Goal: Task Accomplishment & Management: Manage account settings

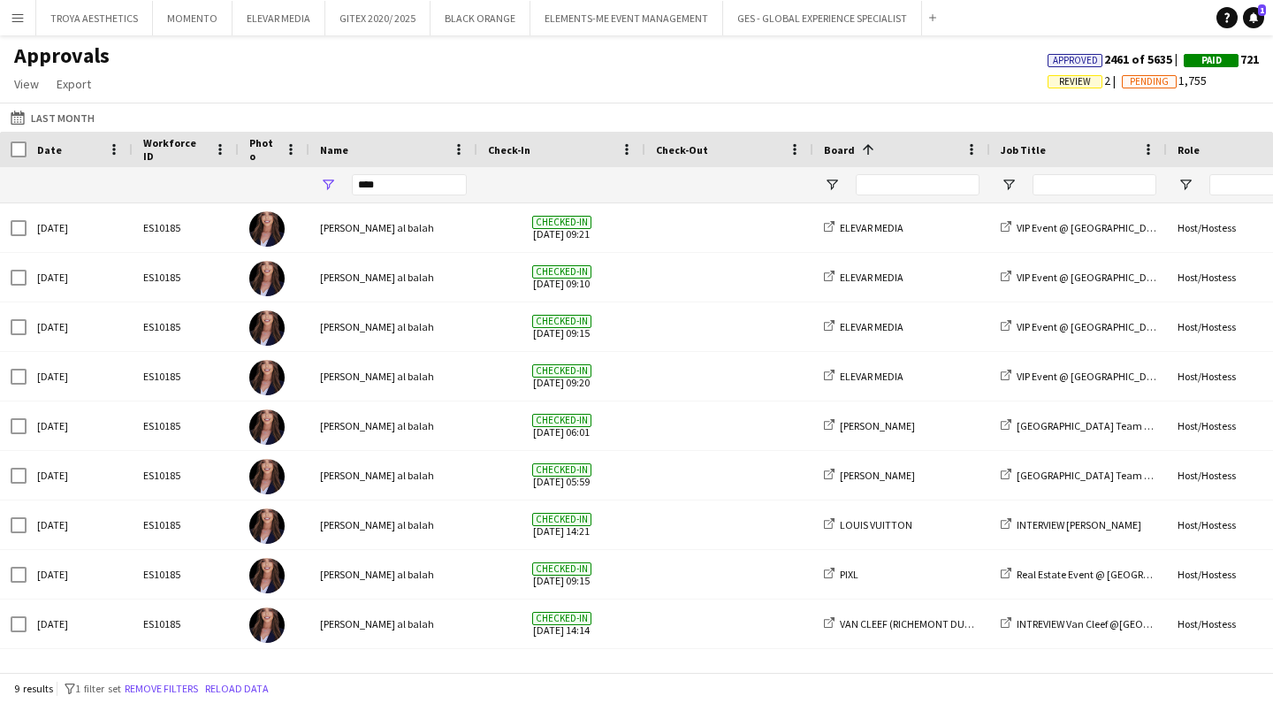
click at [408, 75] on div "Approvals View Customise view Customise filters Reset Filters Reset View Reset …" at bounding box center [636, 72] width 1273 height 60
click at [85, 19] on button "TROYA AESTHETICS Close" at bounding box center [94, 18] width 117 height 34
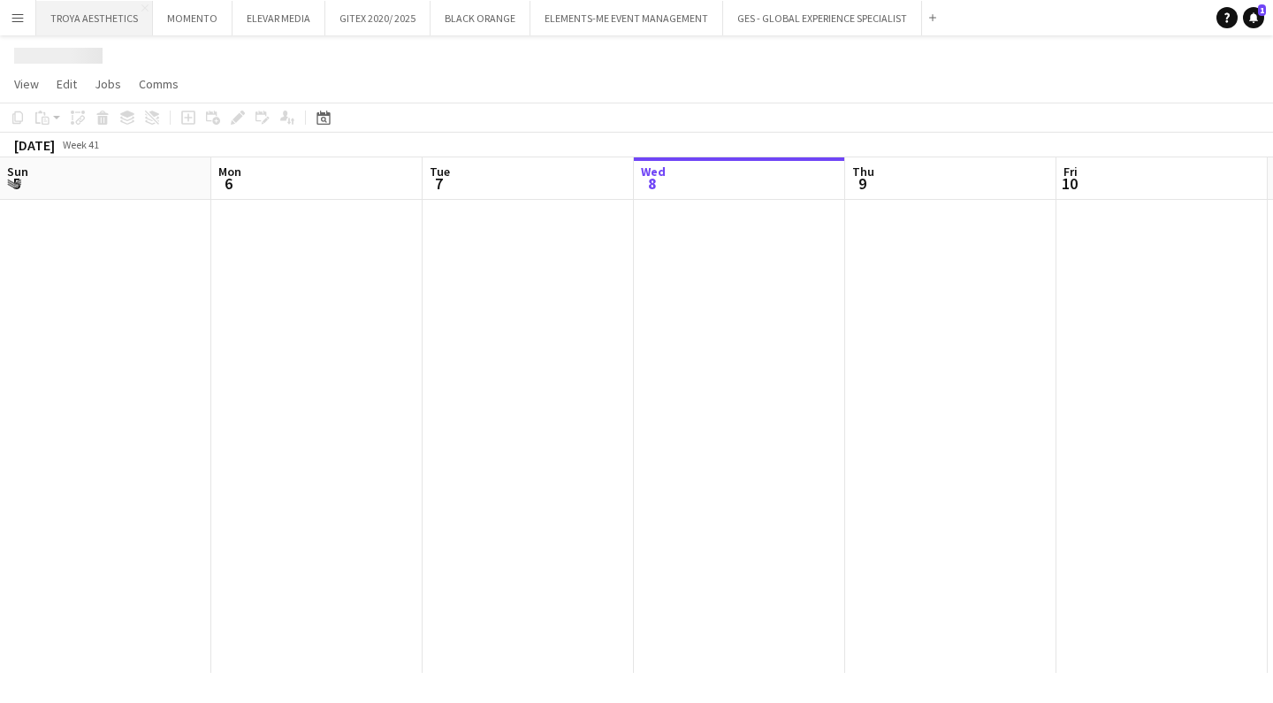
scroll to position [0, 423]
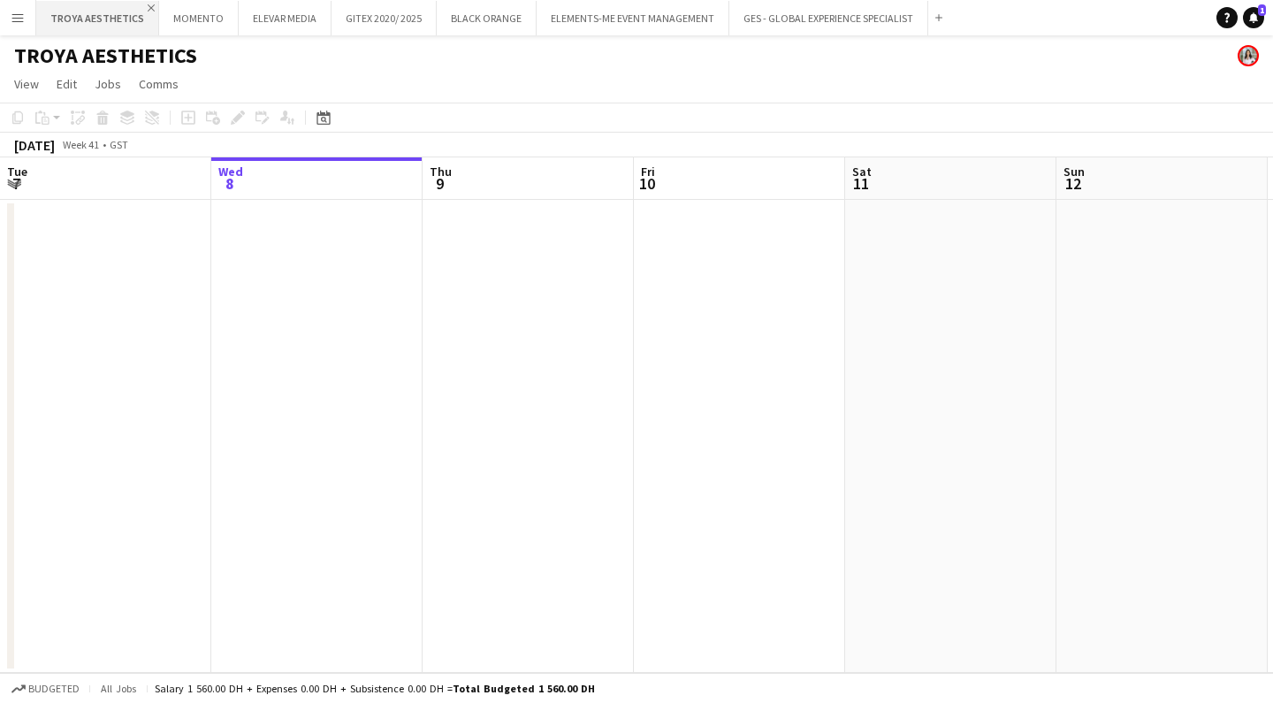
click at [148, 6] on app-icon "Close" at bounding box center [151, 7] width 7 height 7
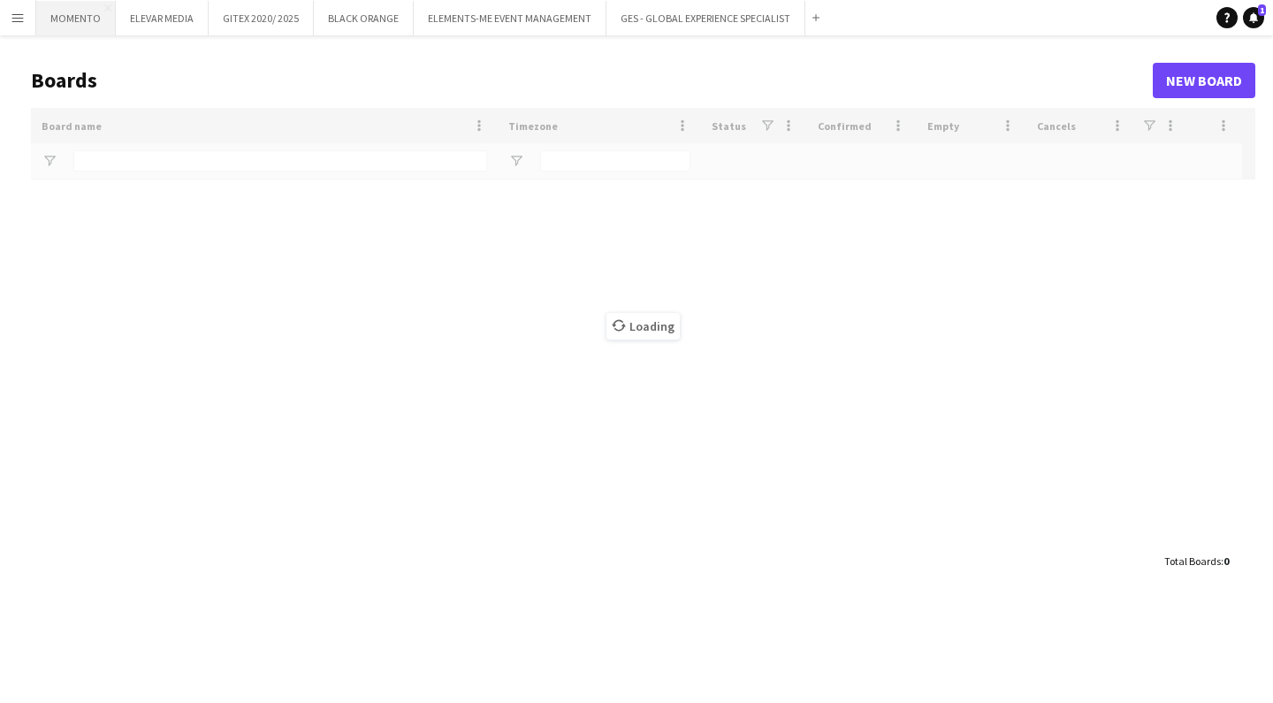
click at [68, 23] on button "MOMENTO Close" at bounding box center [76, 18] width 80 height 34
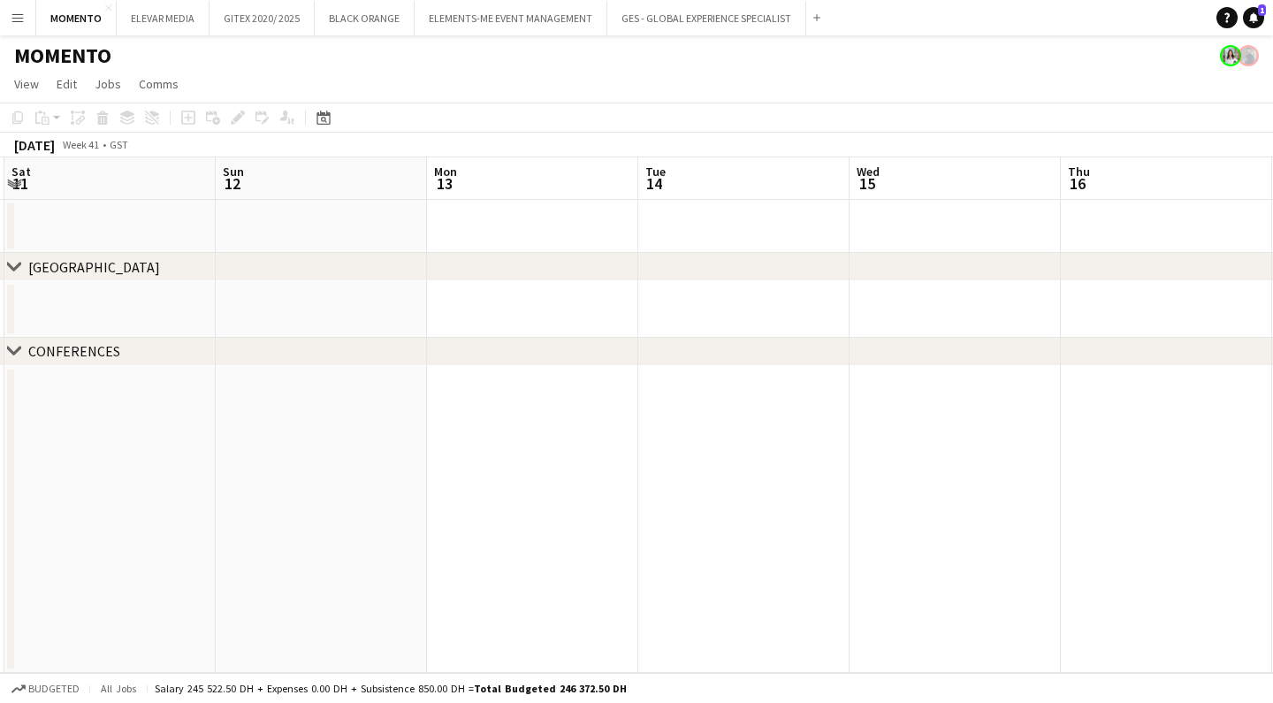
scroll to position [0, 852]
click at [138, 13] on button "ELEVAR MEDIA Close" at bounding box center [163, 18] width 93 height 34
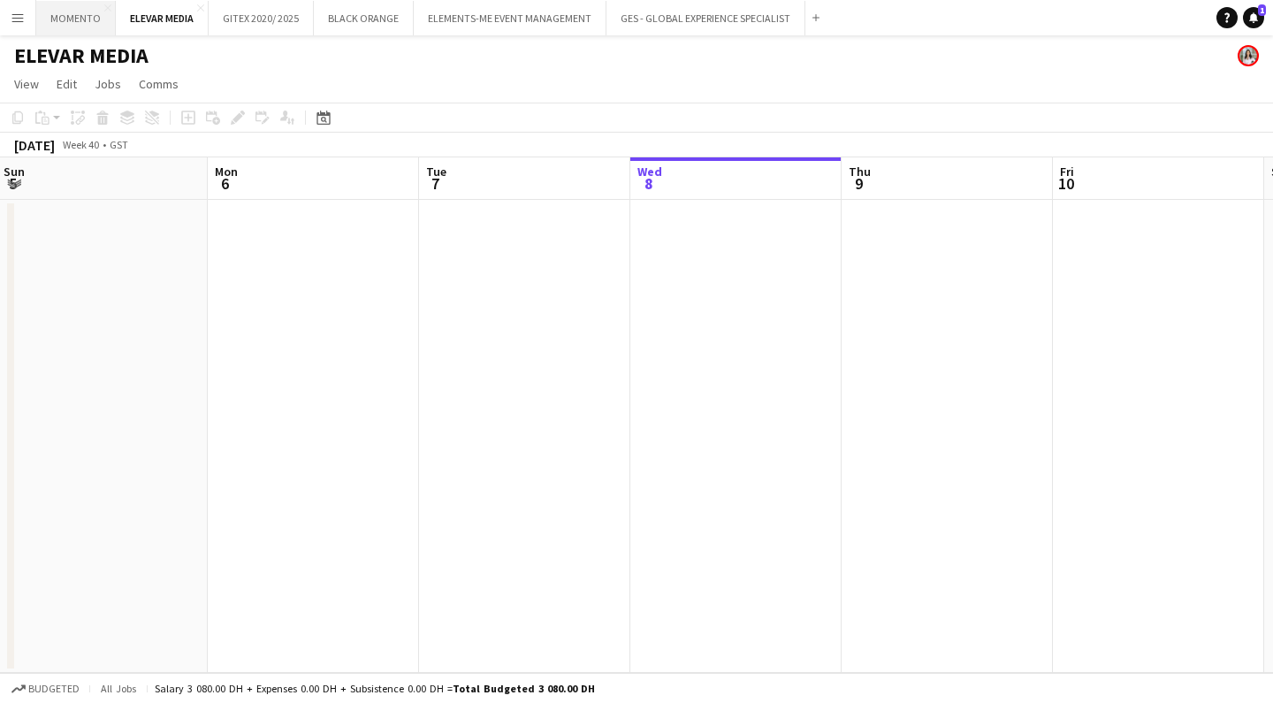
click at [73, 22] on button "MOMENTO Close" at bounding box center [76, 18] width 80 height 34
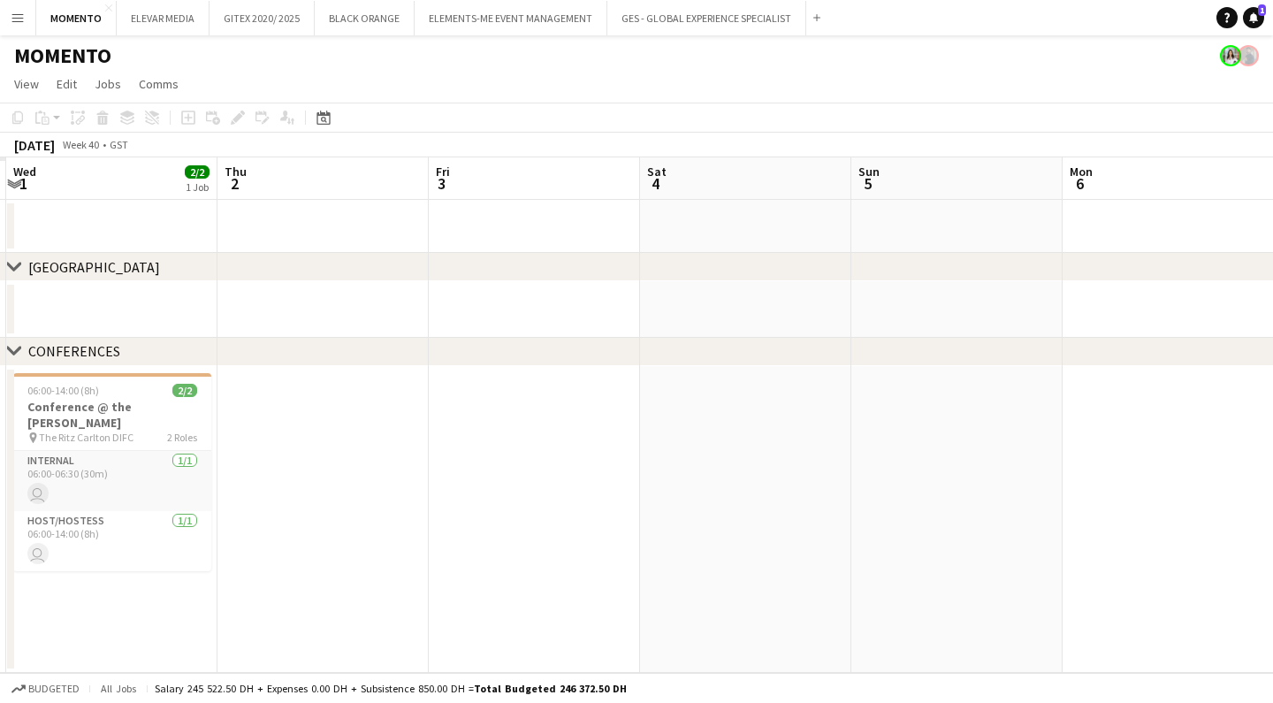
scroll to position [0, 506]
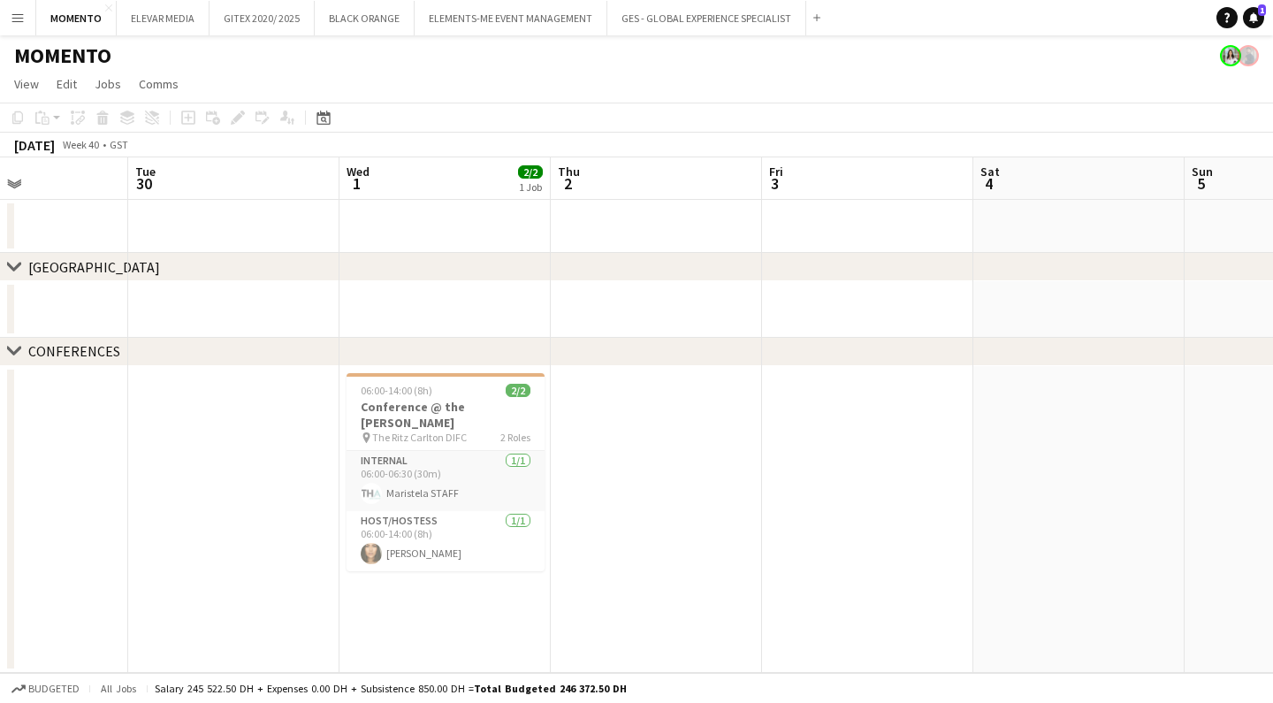
click at [24, 24] on app-icon "Menu" at bounding box center [18, 18] width 14 height 14
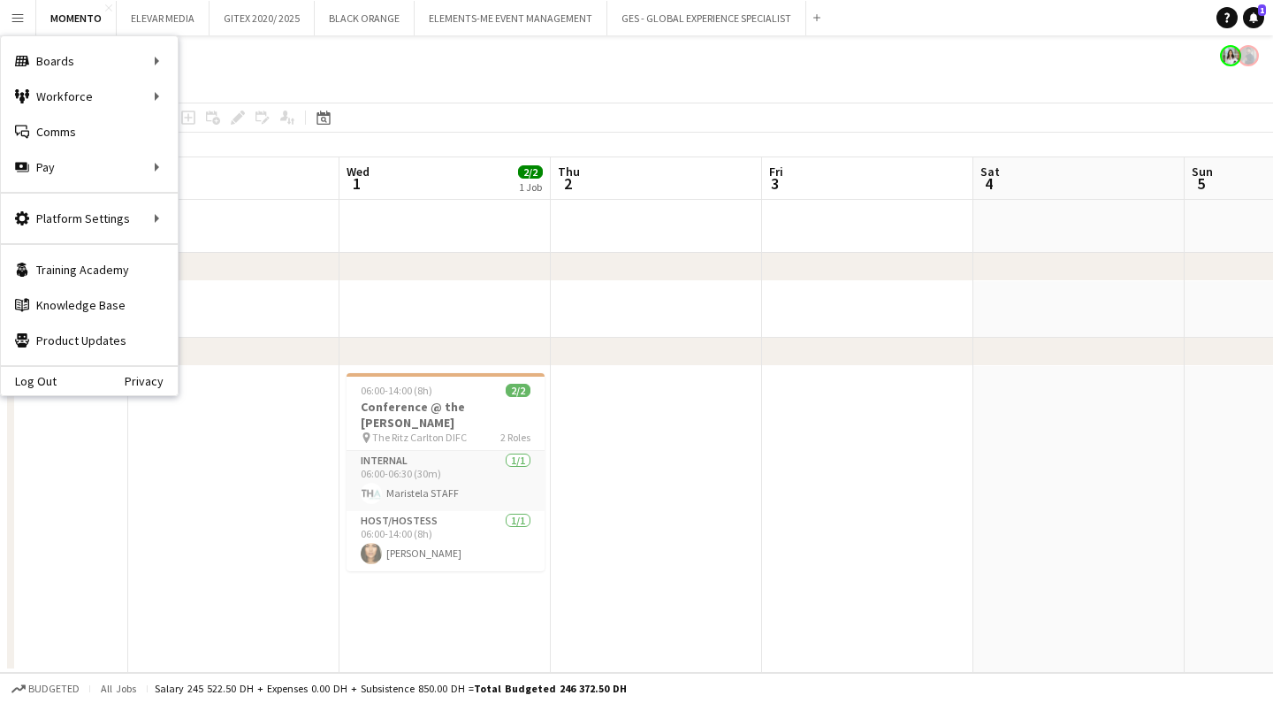
click at [607, 464] on app-date-cell at bounding box center [656, 520] width 211 height 308
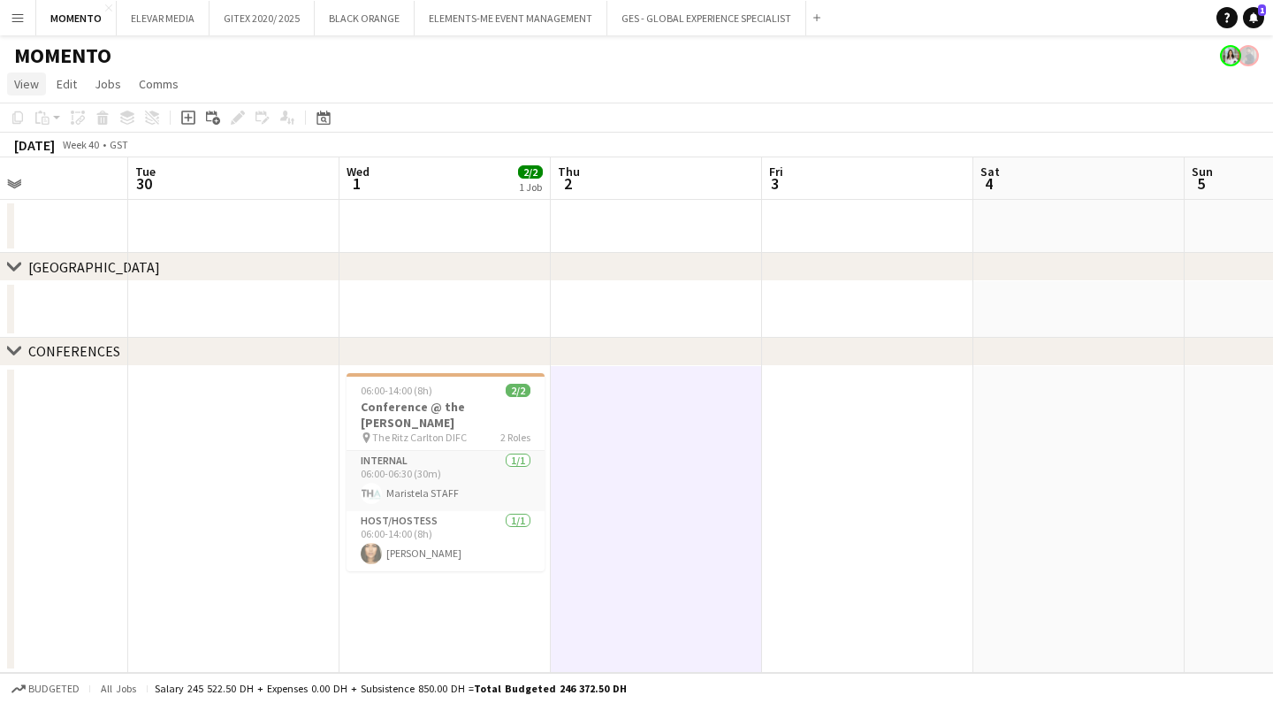
click at [36, 93] on link "View" at bounding box center [26, 83] width 39 height 23
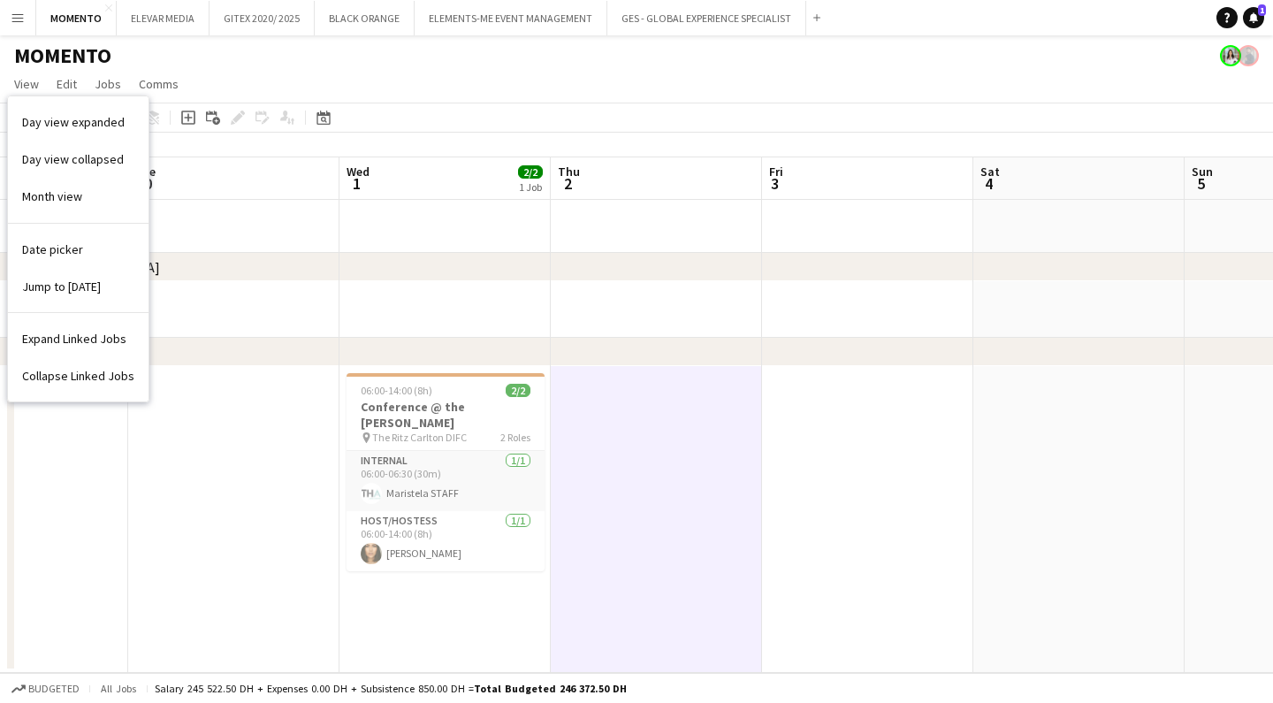
click at [234, 45] on div "MOMENTO" at bounding box center [636, 52] width 1273 height 34
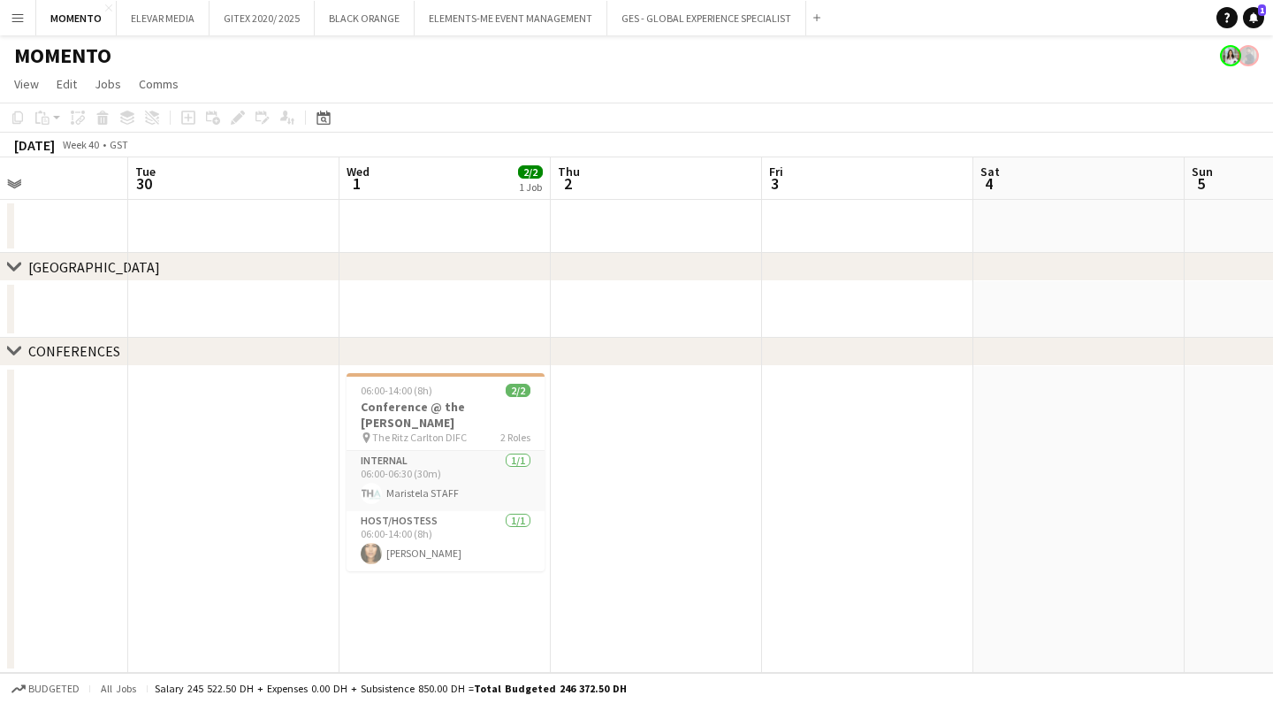
click at [20, 25] on button "Menu" at bounding box center [17, 17] width 35 height 35
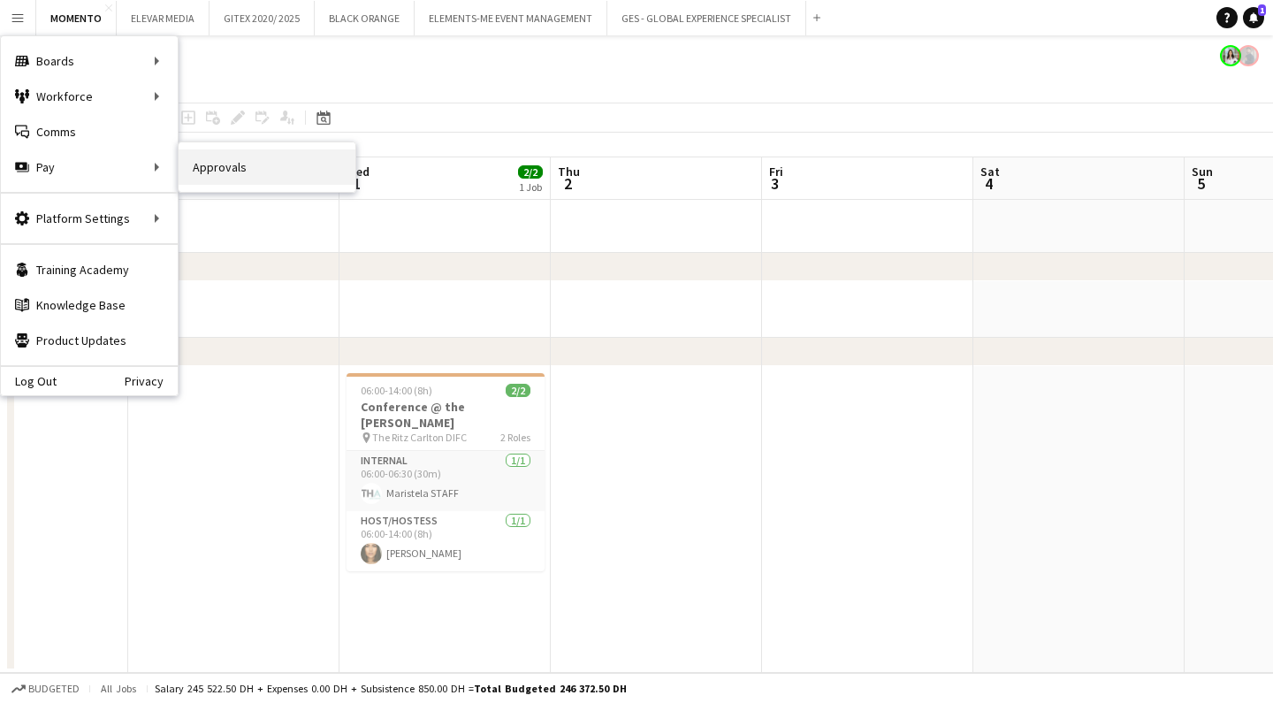
click at [233, 173] on link "Approvals" at bounding box center [267, 166] width 177 height 35
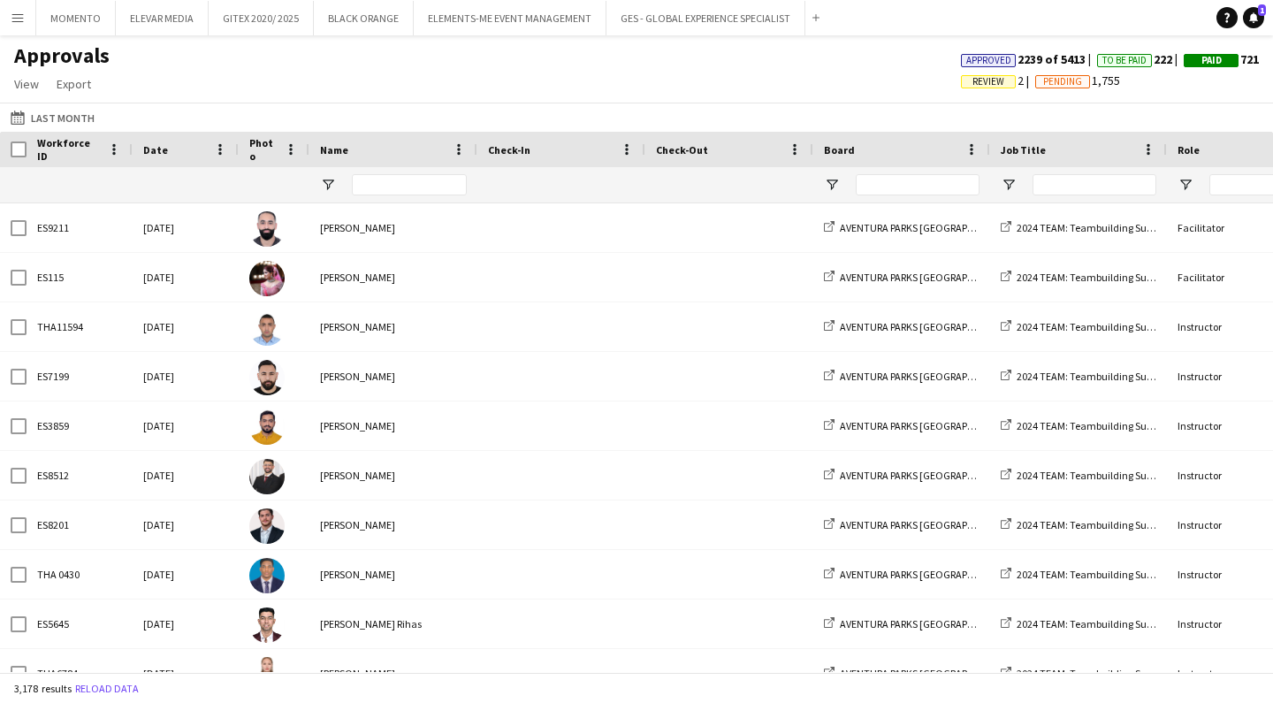
type input "****"
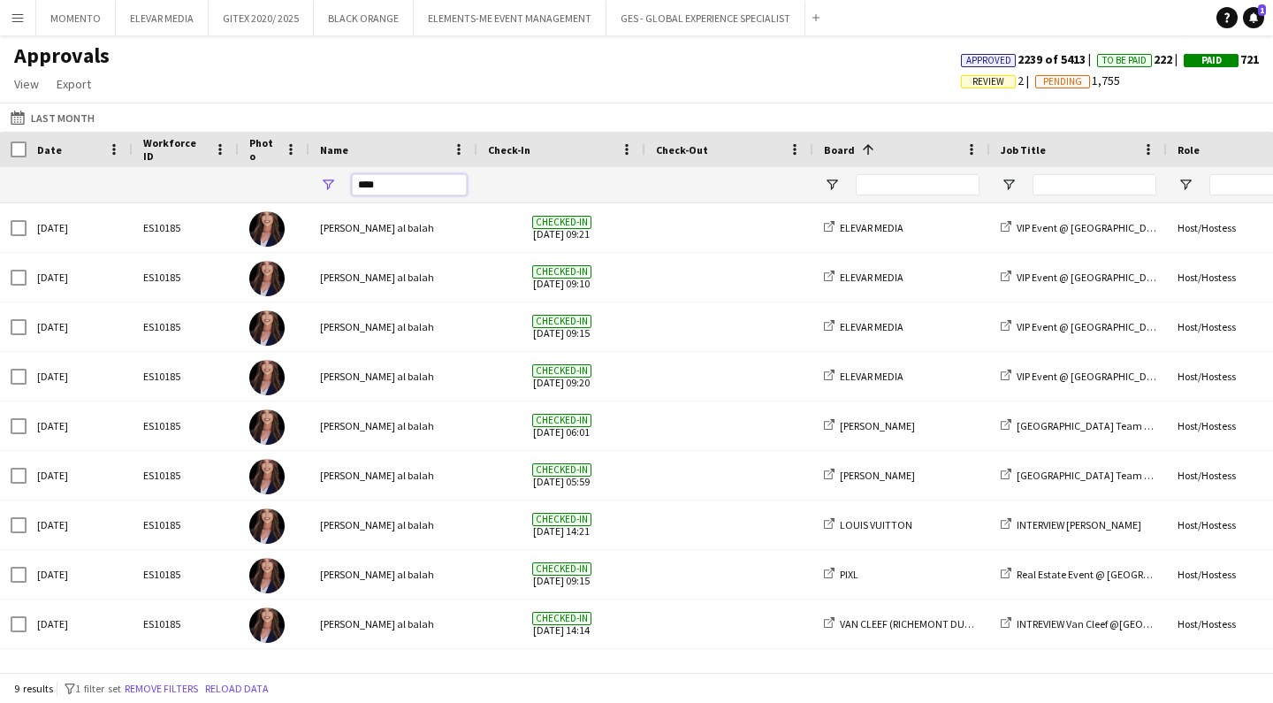
drag, startPoint x: 412, startPoint y: 188, endPoint x: 354, endPoint y: 189, distance: 58.4
click at [354, 189] on input "****" at bounding box center [409, 184] width 115 height 21
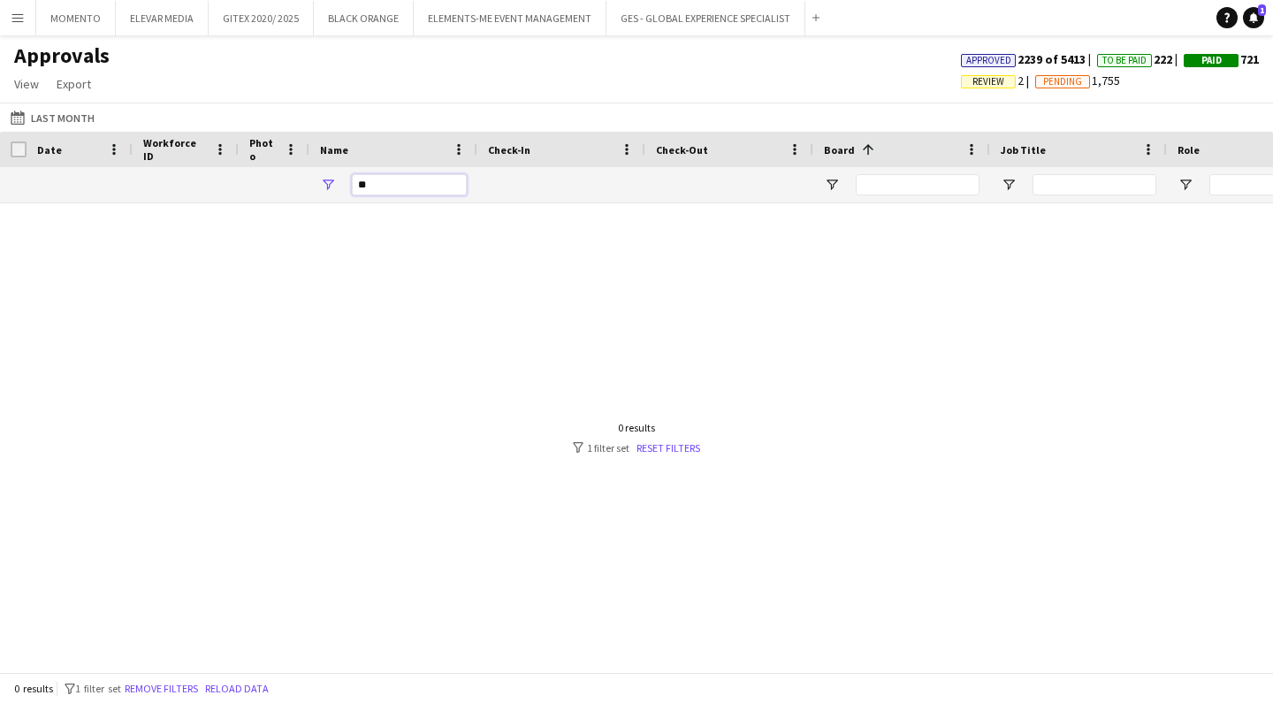
type input "*"
click at [920, 188] on input "Board Filter Input" at bounding box center [918, 184] width 124 height 21
type input "*******"
click at [69, 122] on button "Last Month Last Month" at bounding box center [52, 117] width 91 height 21
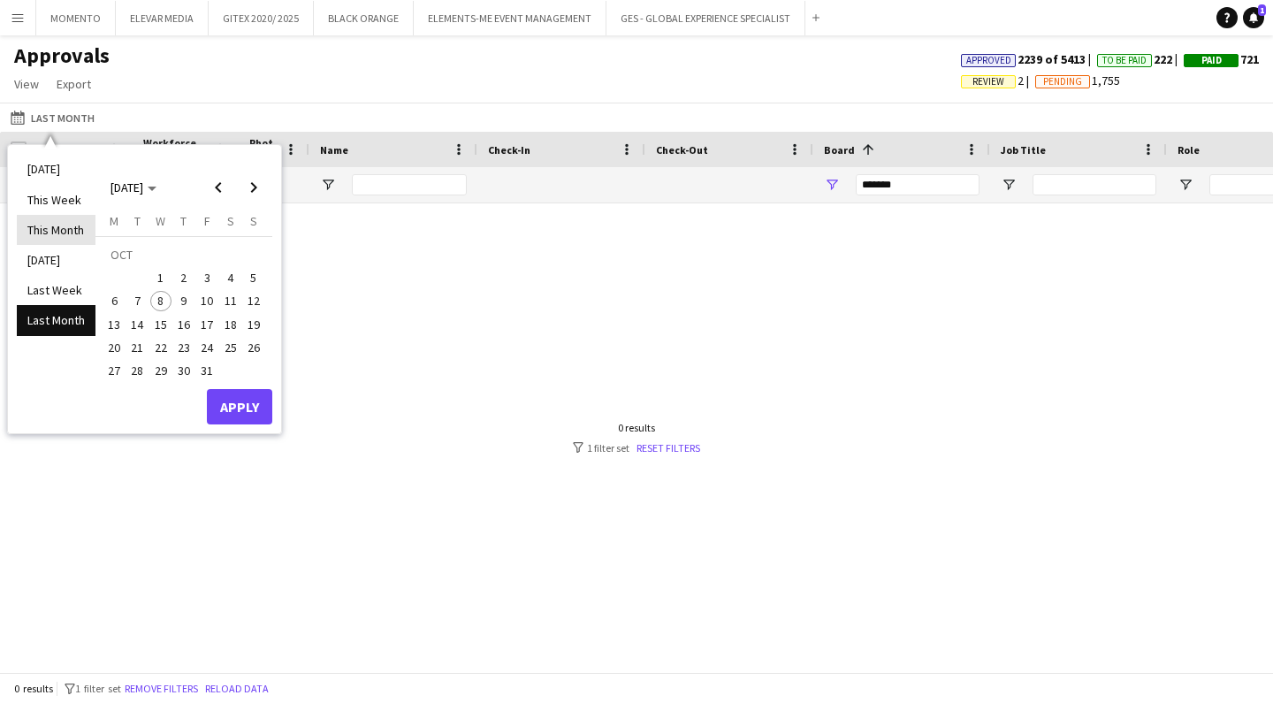
click at [57, 233] on li "This Month" at bounding box center [56, 230] width 79 height 30
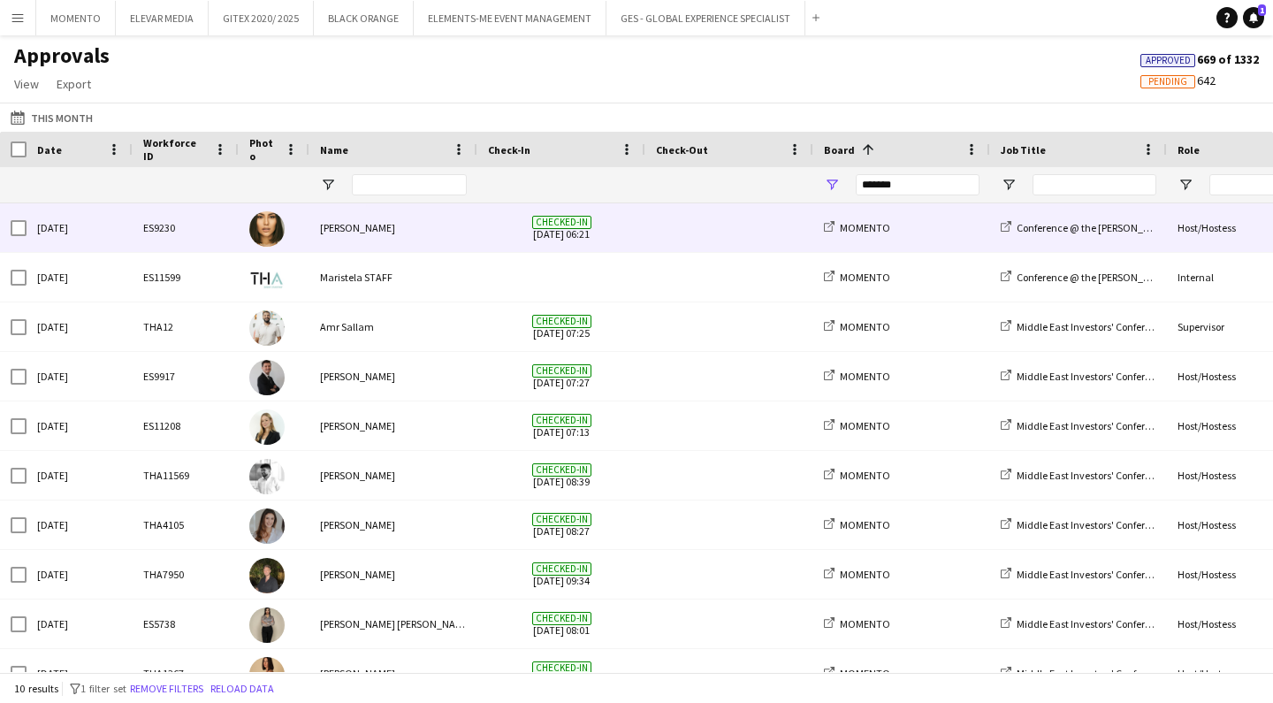
click at [351, 230] on div "Beatrice Andreea" at bounding box center [393, 227] width 168 height 49
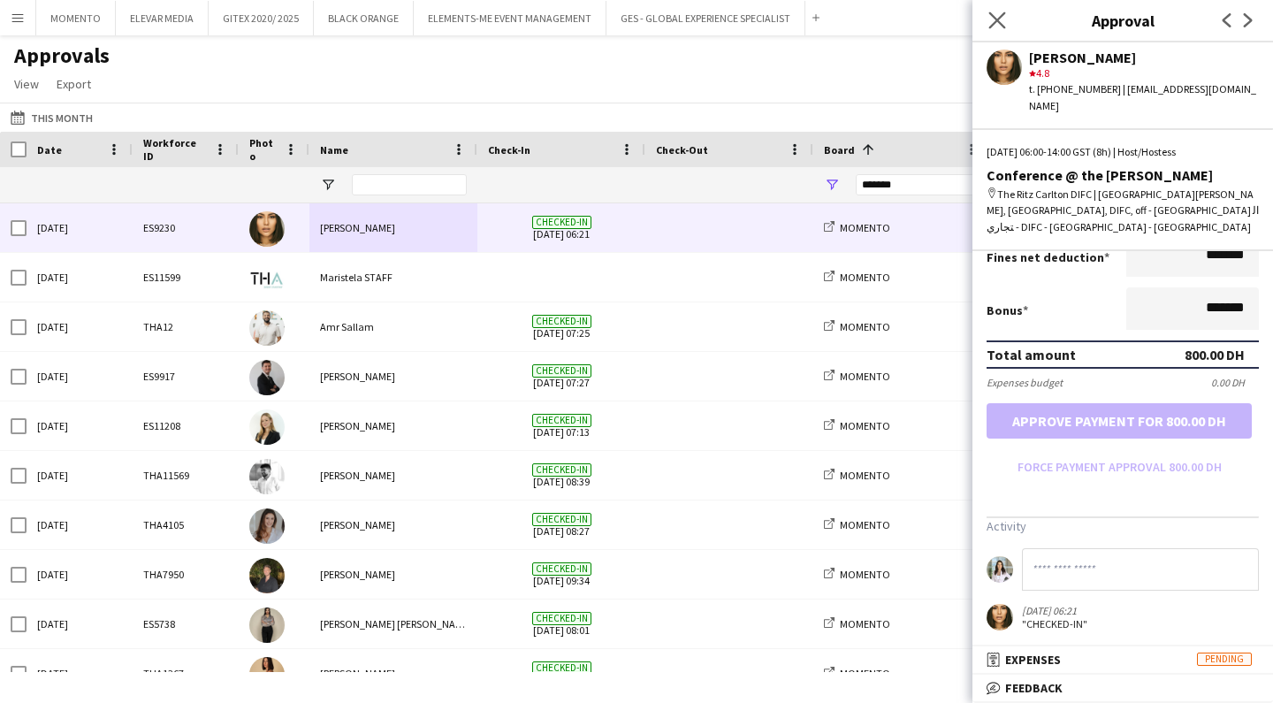
click at [1006, 17] on app-icon "Close pop-in" at bounding box center [998, 21] width 26 height 26
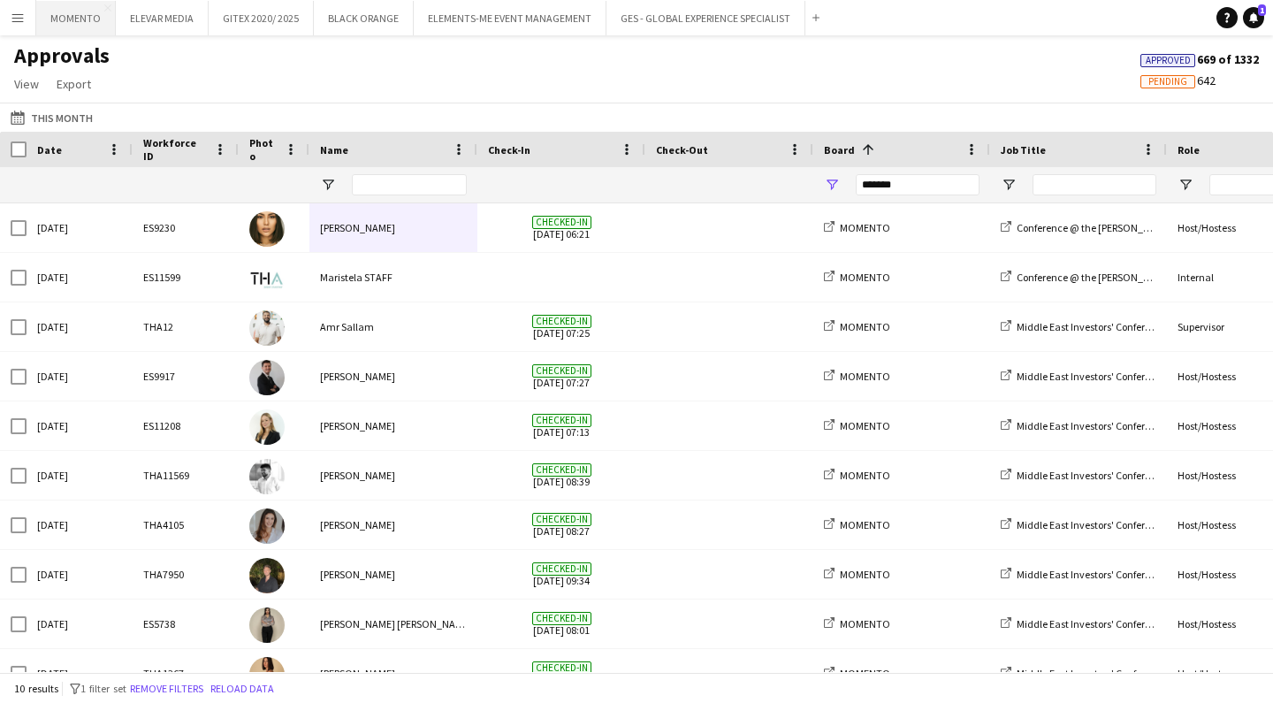
click at [68, 21] on button "MOMENTO Close" at bounding box center [76, 18] width 80 height 34
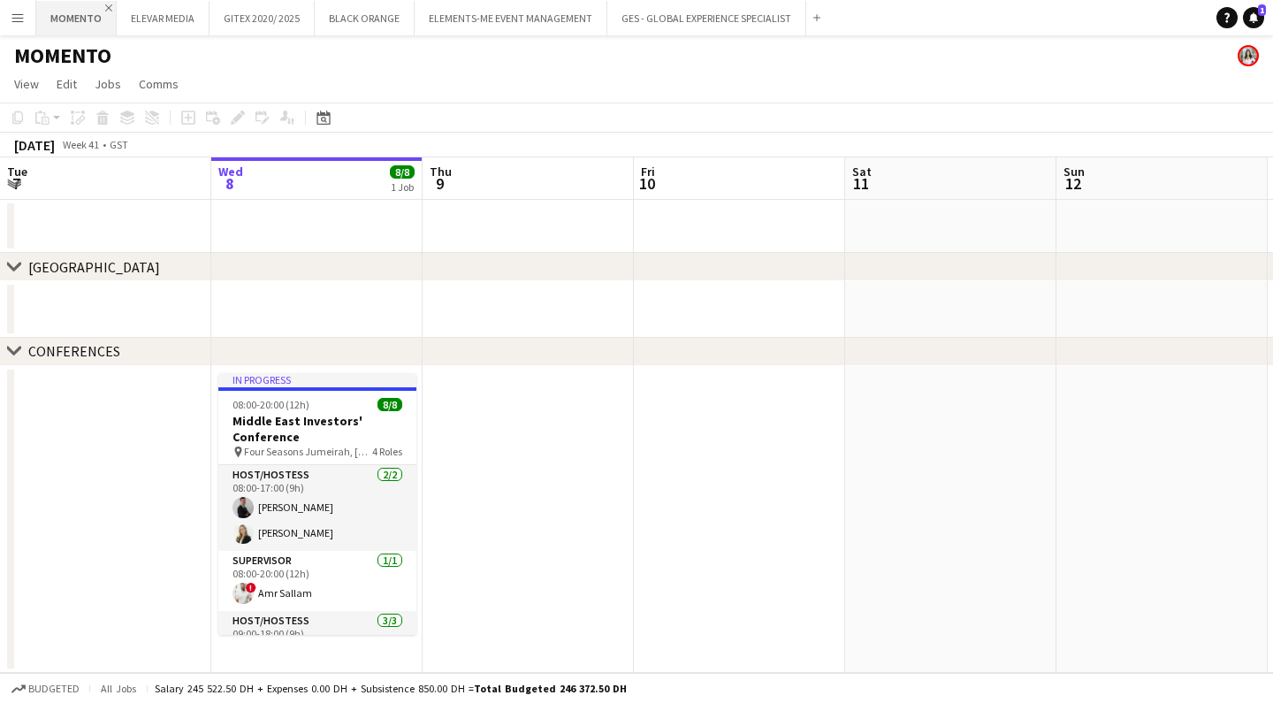
click at [107, 9] on app-icon "Close" at bounding box center [108, 7] width 7 height 7
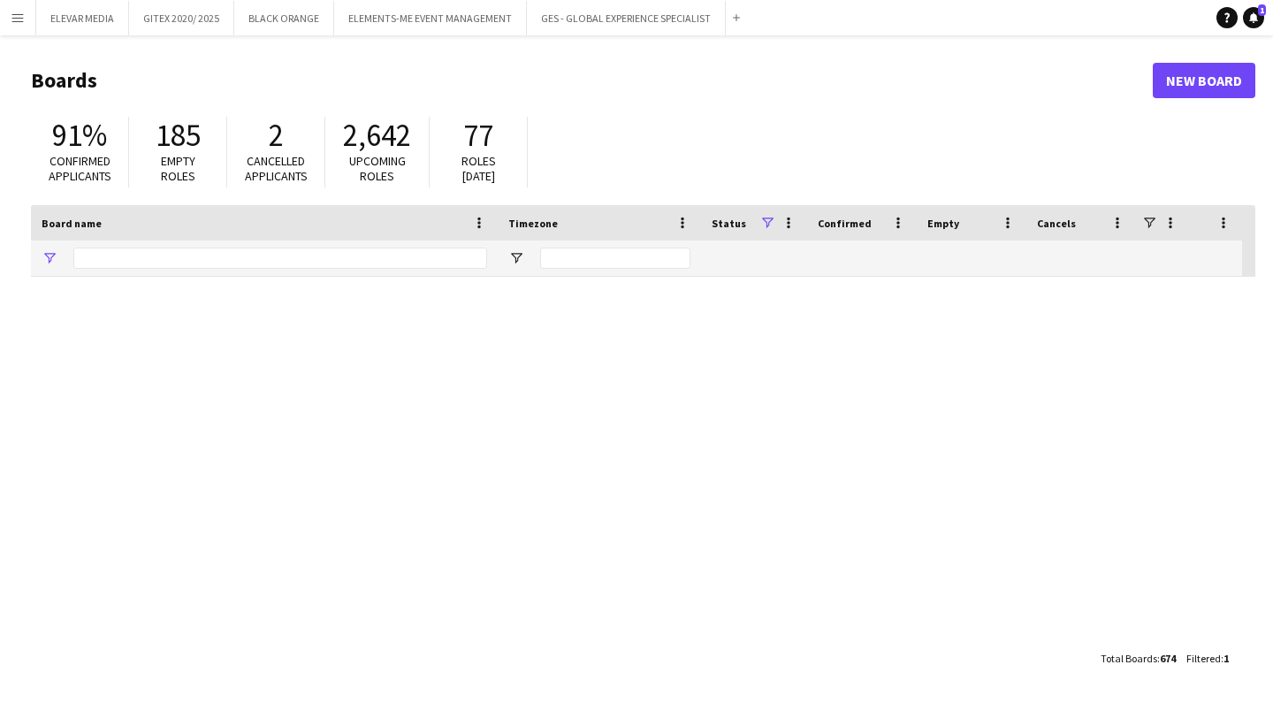
type input "********"
click at [67, 15] on button "ELEVAR MEDIA Close" at bounding box center [82, 18] width 93 height 34
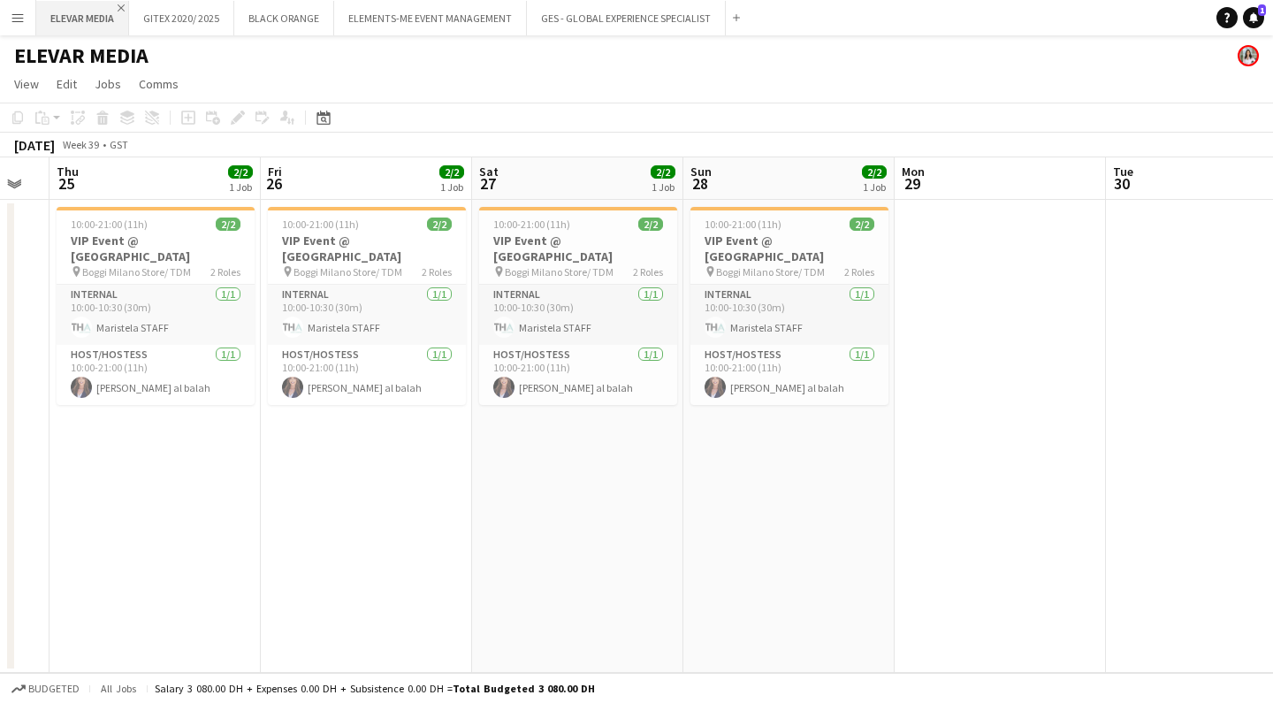
click at [123, 9] on app-icon "Close" at bounding box center [121, 7] width 7 height 7
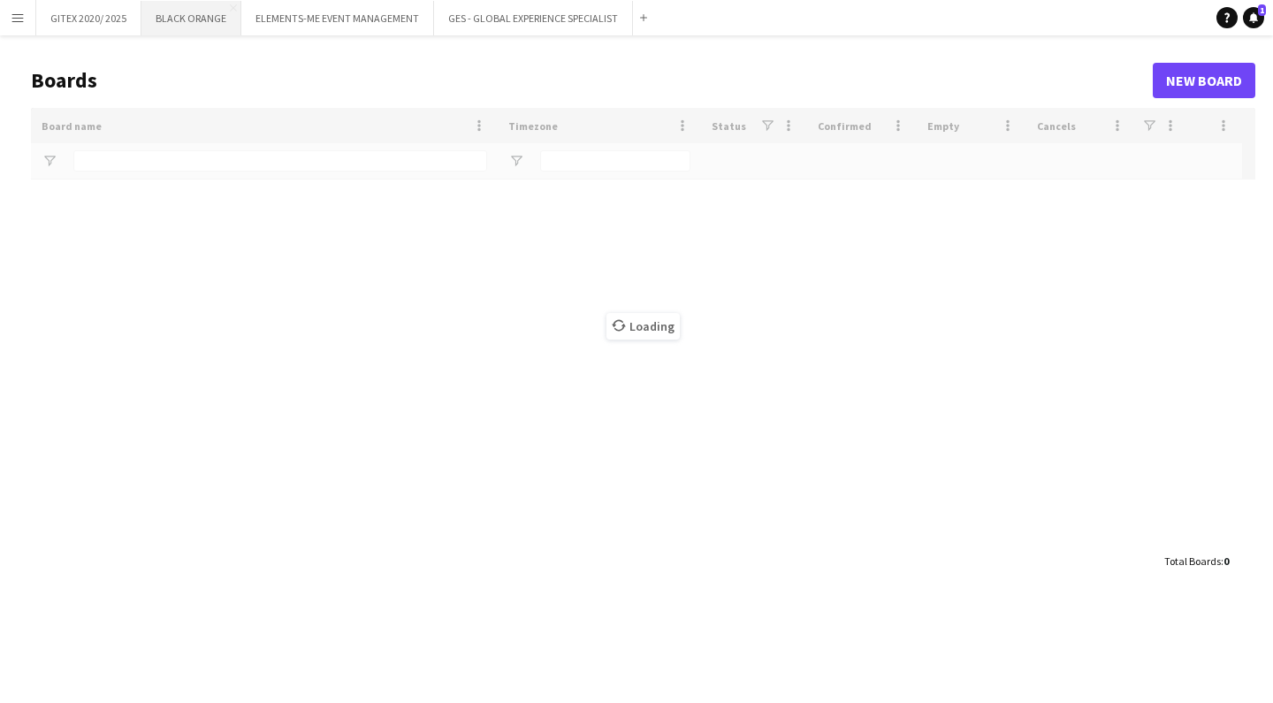
click at [195, 21] on button "BLACK ORANGE Close" at bounding box center [191, 18] width 100 height 34
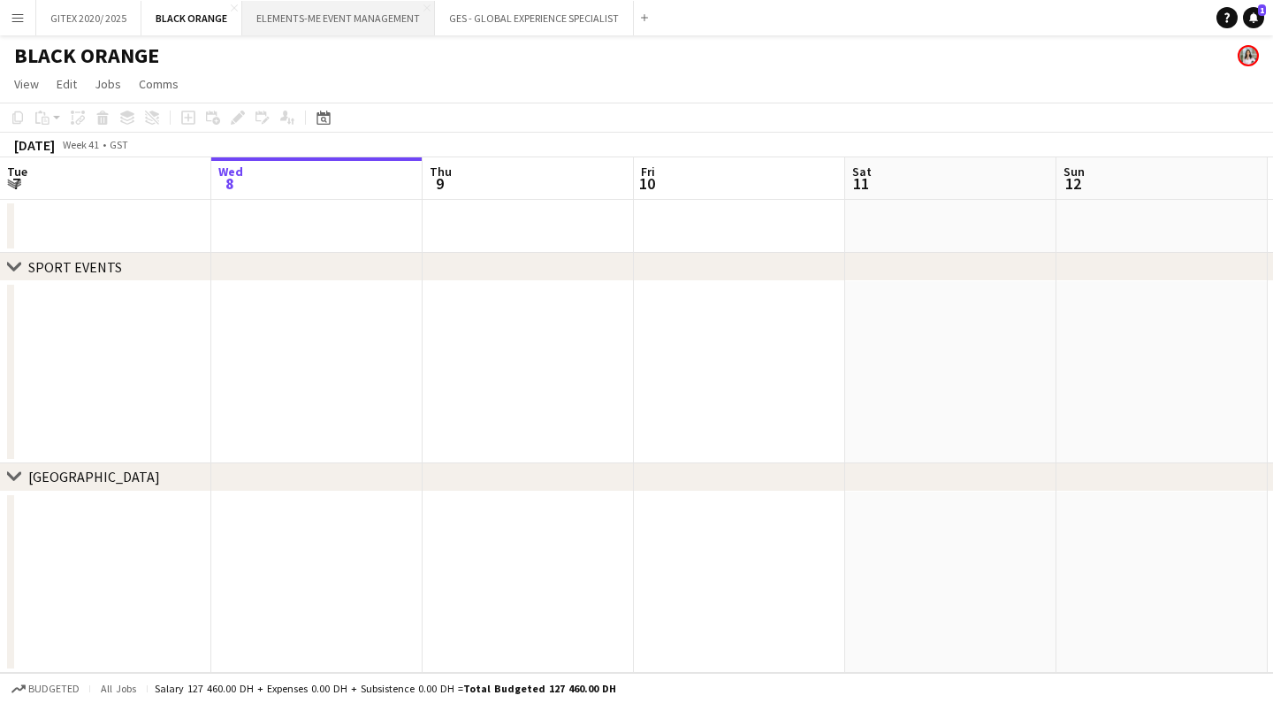
click at [298, 18] on button "ELEMENTS-ME EVENT MANAGEMENT Close" at bounding box center [338, 18] width 193 height 34
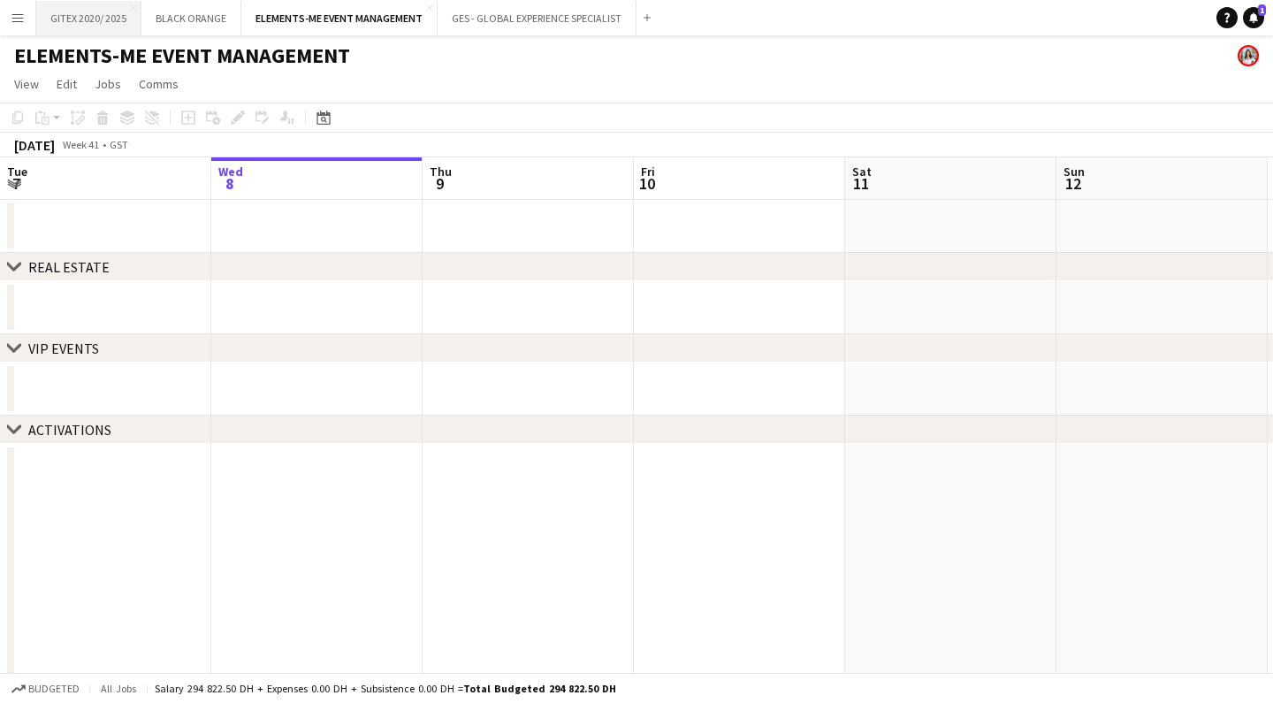
drag, startPoint x: 186, startPoint y: 16, endPoint x: 67, endPoint y: 20, distance: 118.6
click at [67, 20] on div "GITEX 2020/ 2025 Close BLACK ORANGE Close ELEMENTS-ME EVENT MANAGEMENT Close GE…" at bounding box center [346, 17] width 622 height 35
click at [512, 16] on button "GES - GLOBAL EXPERIENCE SPECIALIST Close" at bounding box center [537, 18] width 199 height 34
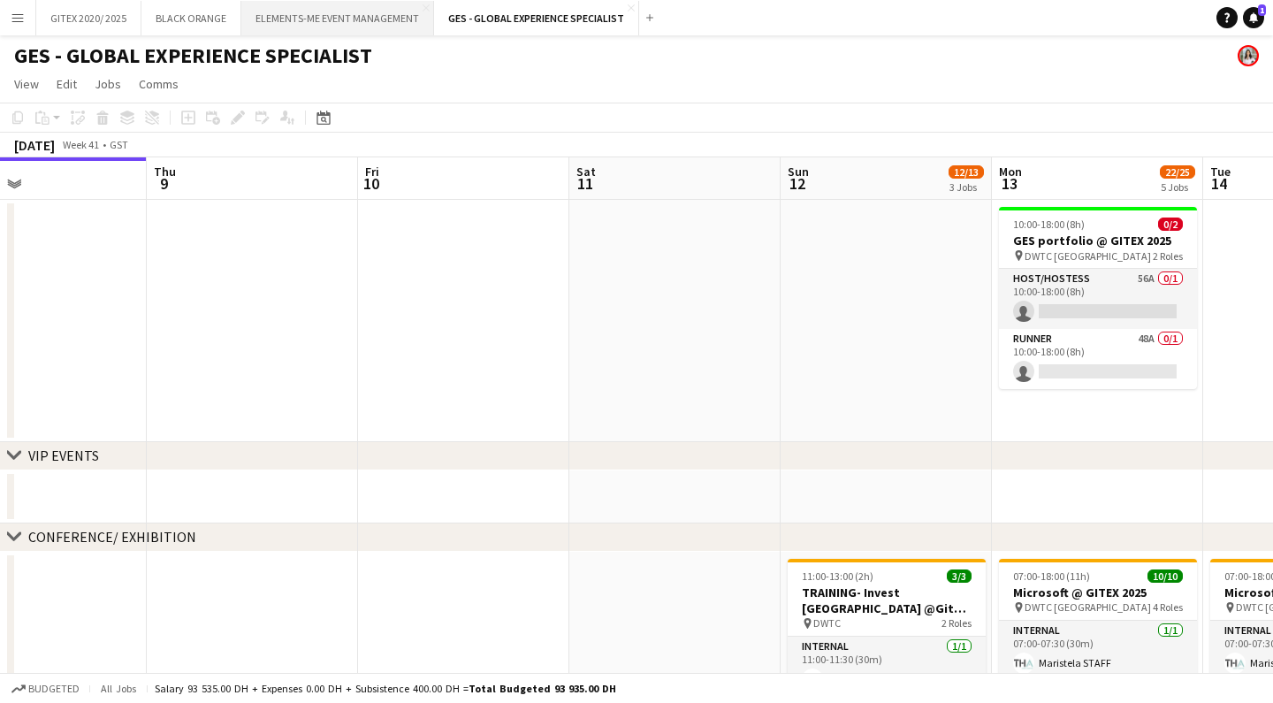
click at [329, 24] on button "ELEMENTS-ME EVENT MANAGEMENT Close" at bounding box center [337, 18] width 193 height 34
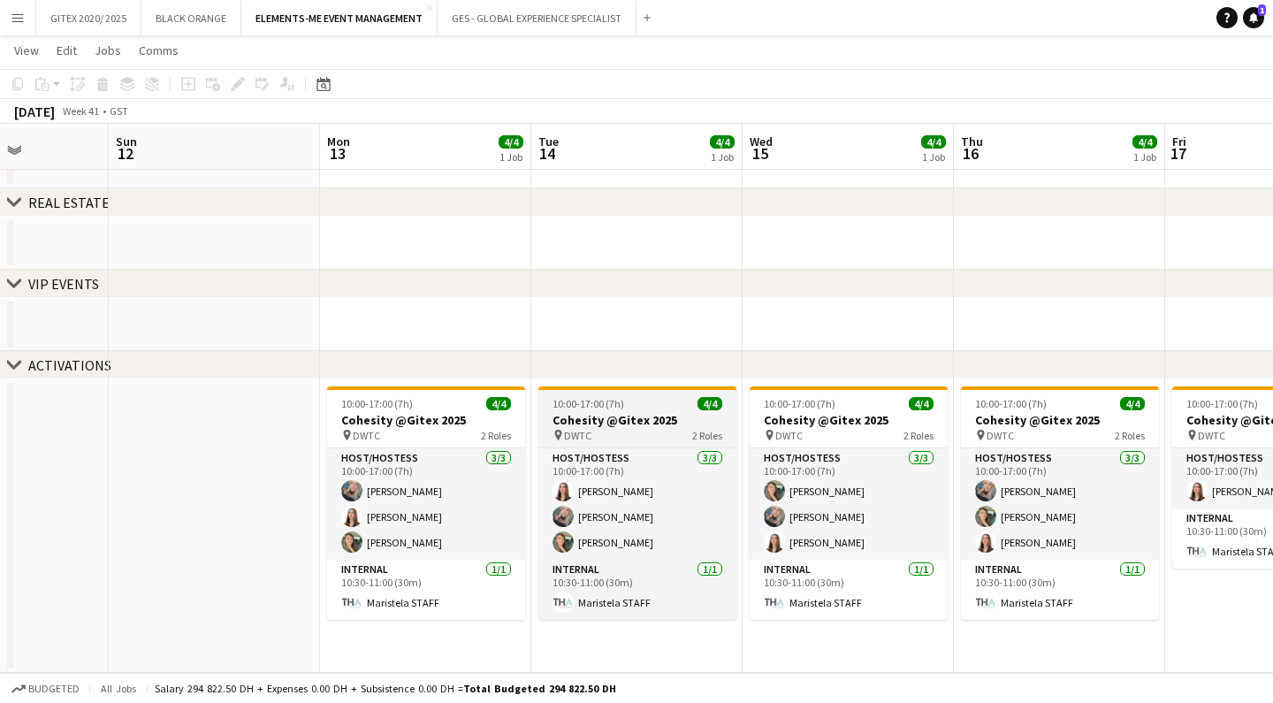
scroll to position [65, 0]
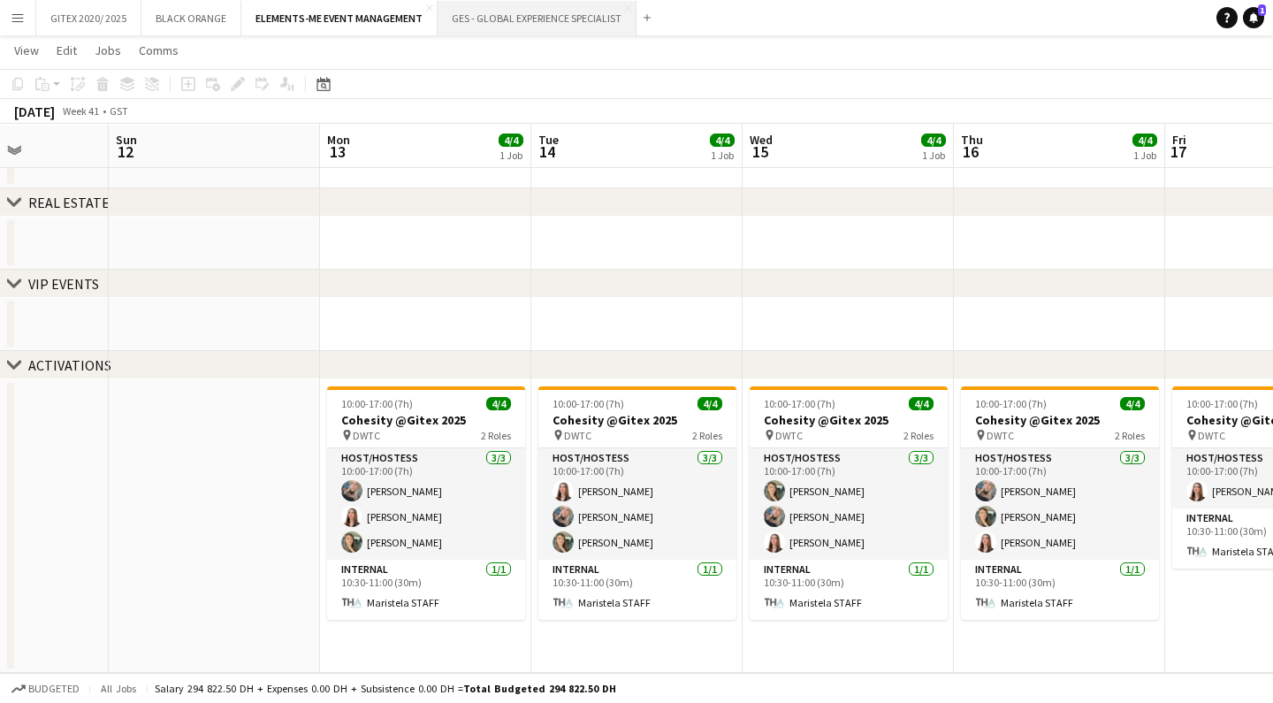
click at [492, 12] on button "GES - GLOBAL EXPERIENCE SPECIALIST Close" at bounding box center [537, 18] width 199 height 34
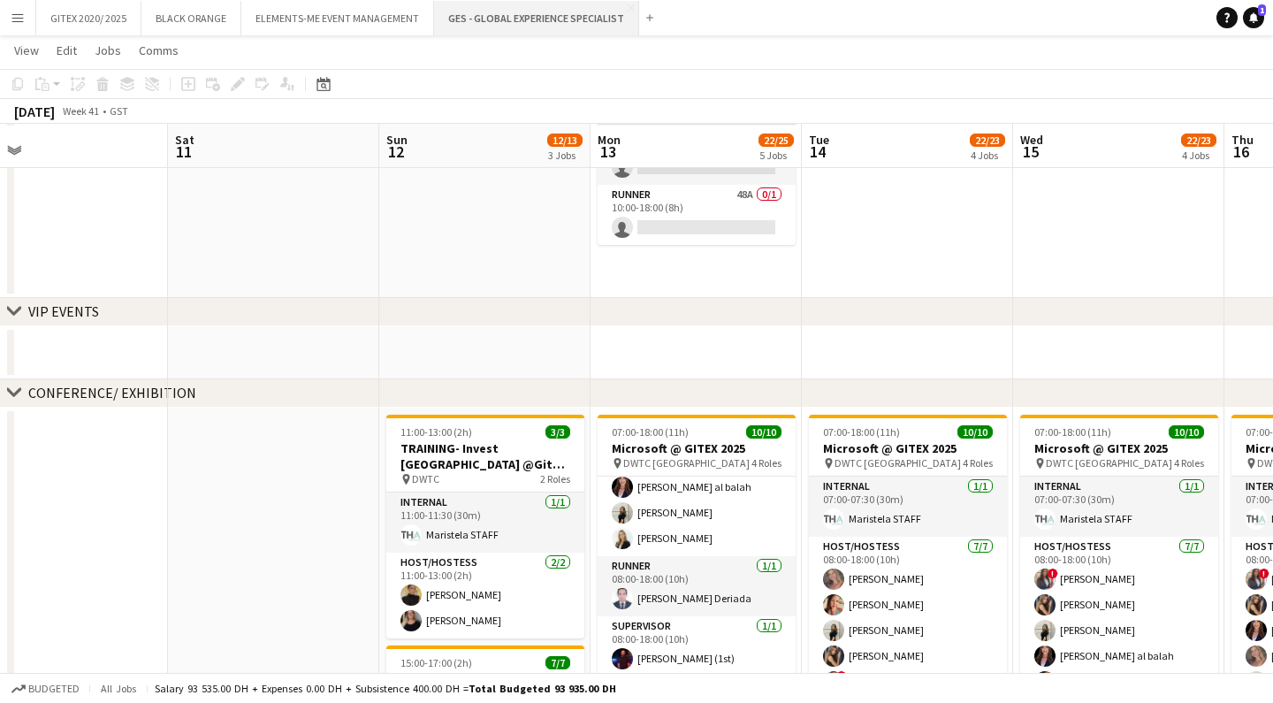
scroll to position [141, 0]
click at [646, 17] on app-icon "Add" at bounding box center [649, 17] width 7 height 7
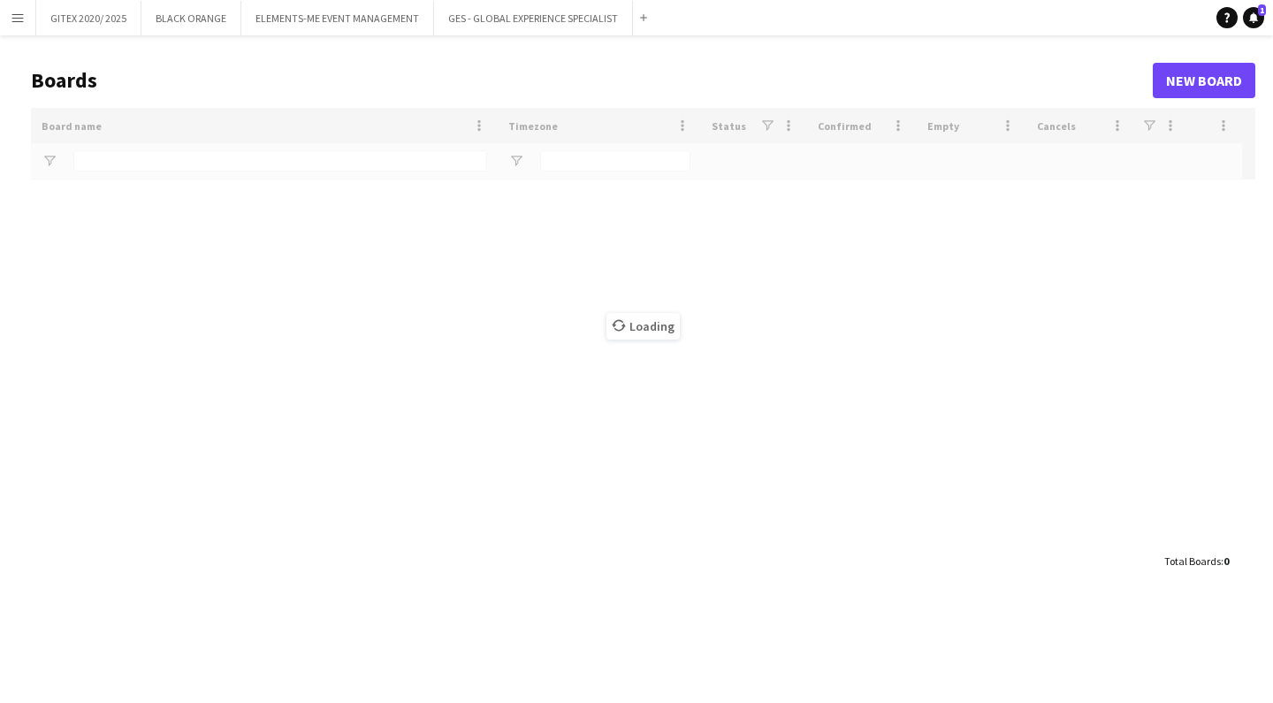
type input "********"
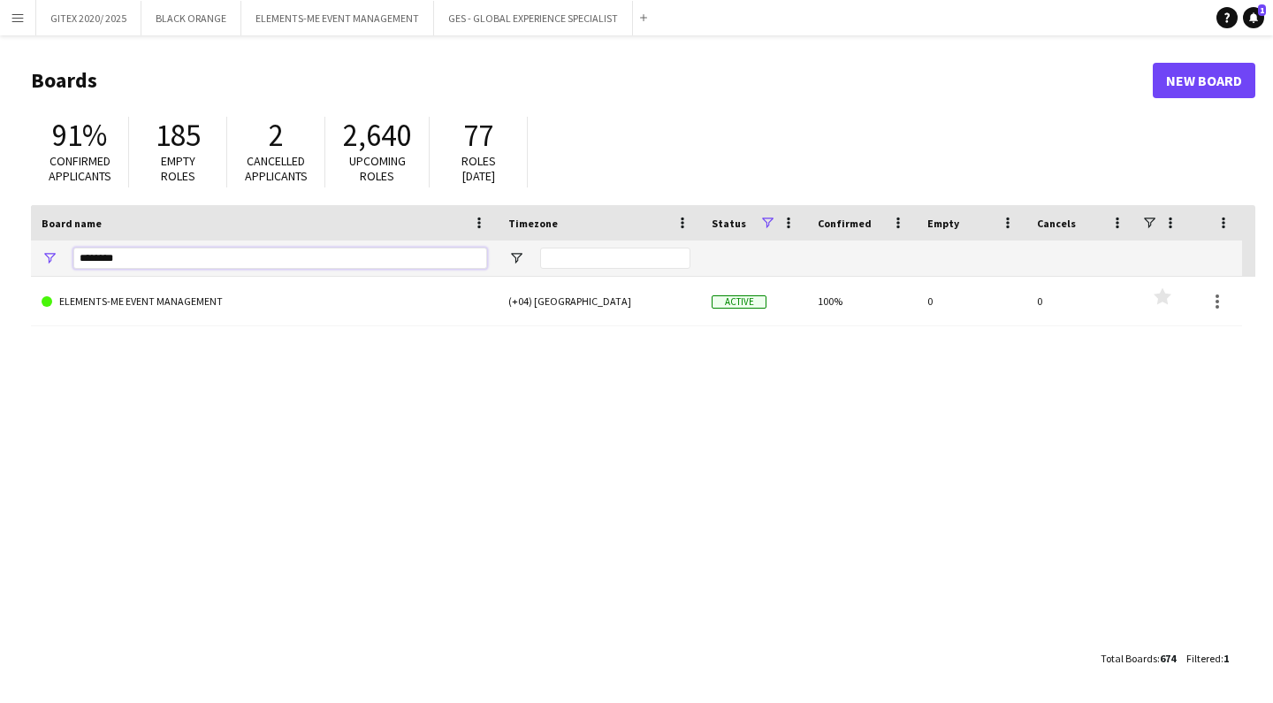
drag, startPoint x: 164, startPoint y: 262, endPoint x: 71, endPoint y: 255, distance: 94.0
click at [68, 259] on div "********" at bounding box center [264, 257] width 467 height 35
click at [15, 20] on app-icon "Menu" at bounding box center [18, 18] width 14 height 14
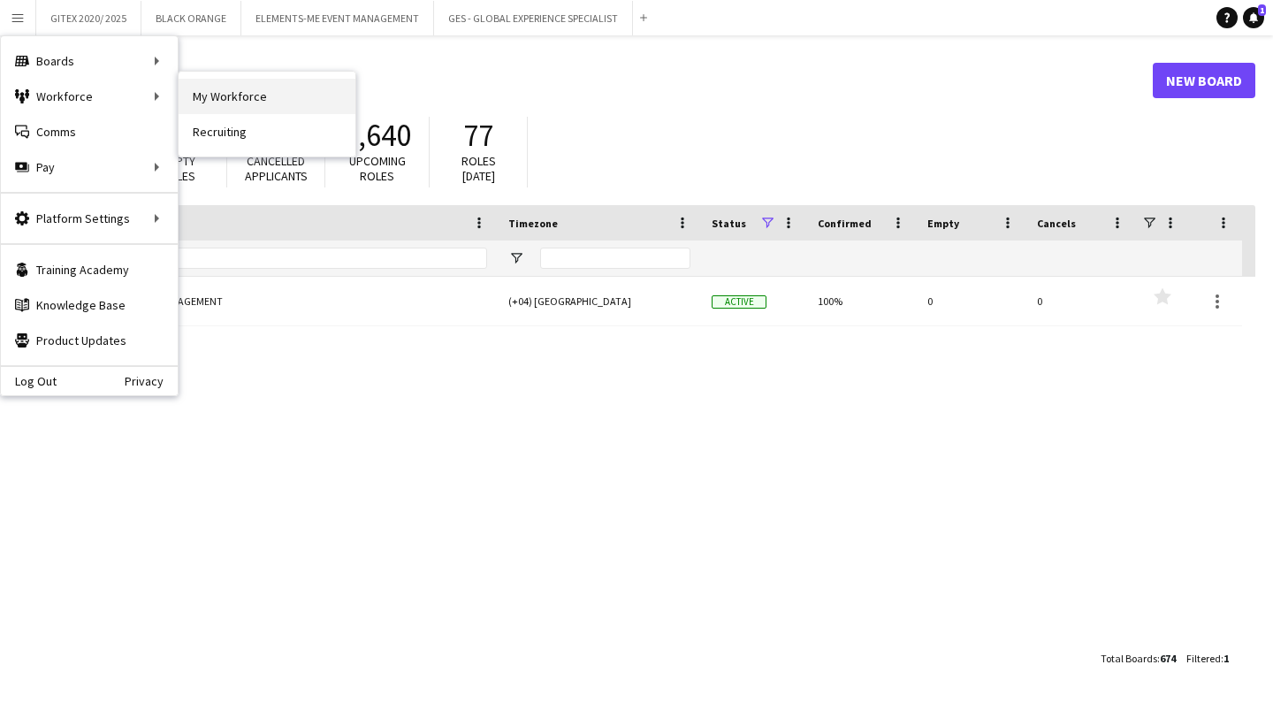
click at [266, 104] on link "My Workforce" at bounding box center [267, 96] width 177 height 35
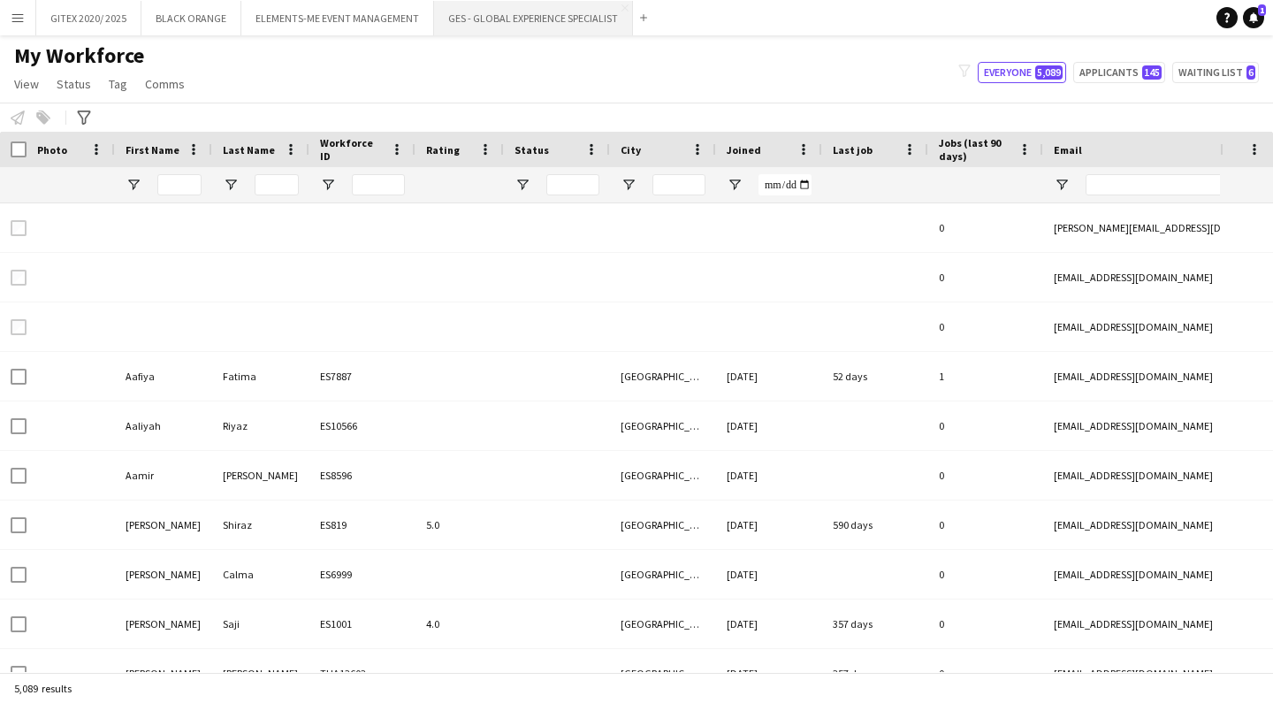
click at [513, 25] on button "GES - GLOBAL EXPERIENCE SPECIALIST Close" at bounding box center [533, 18] width 199 height 34
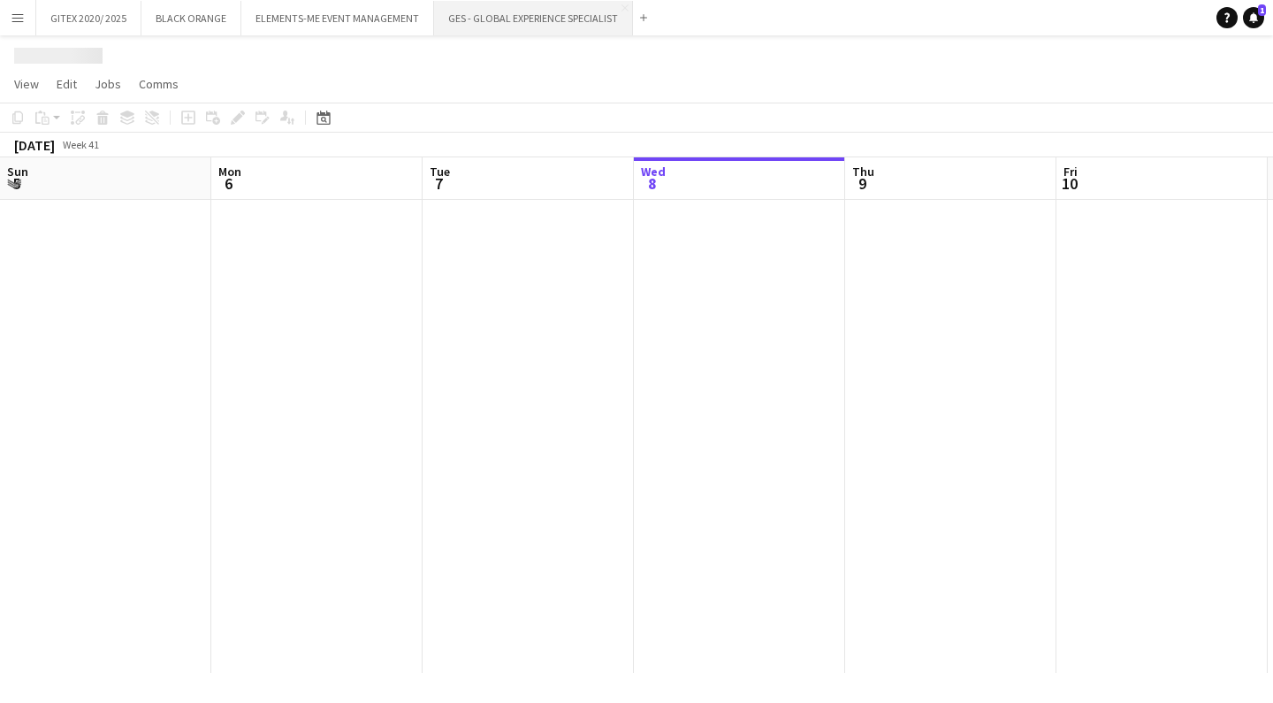
scroll to position [0, 423]
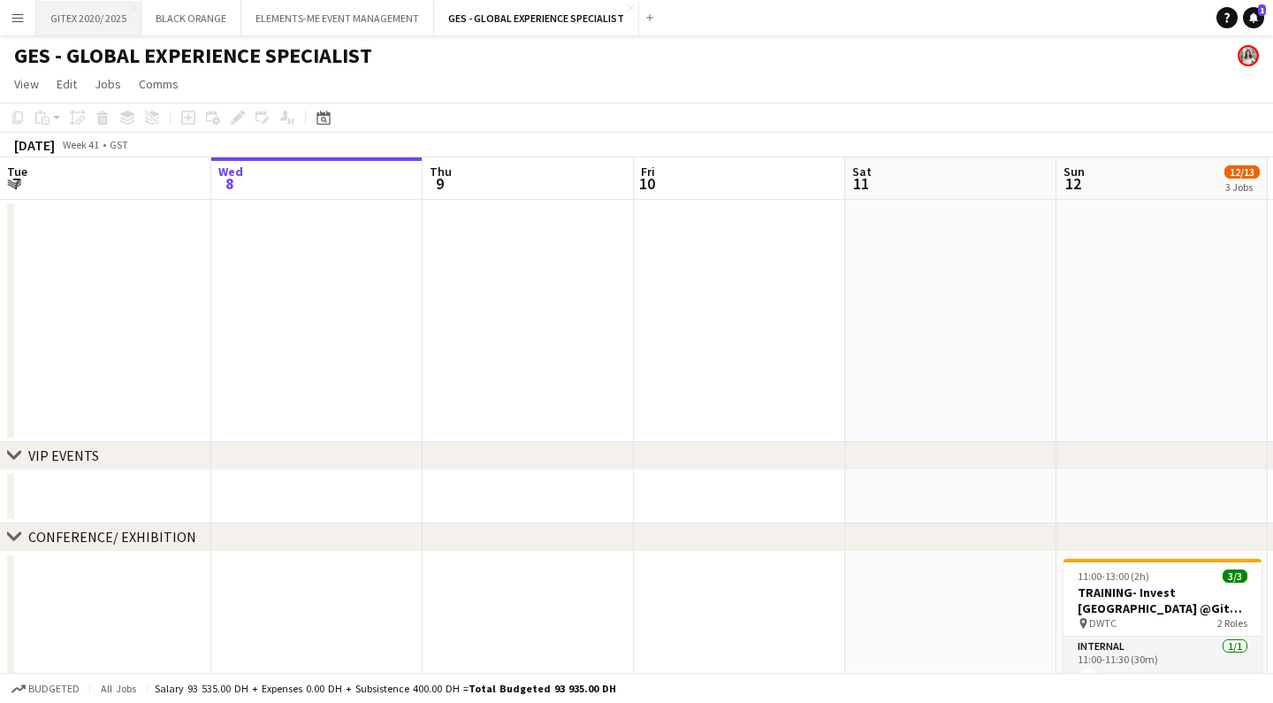
click at [77, 16] on button "GITEX 2020/ 2025 Close" at bounding box center [88, 18] width 105 height 34
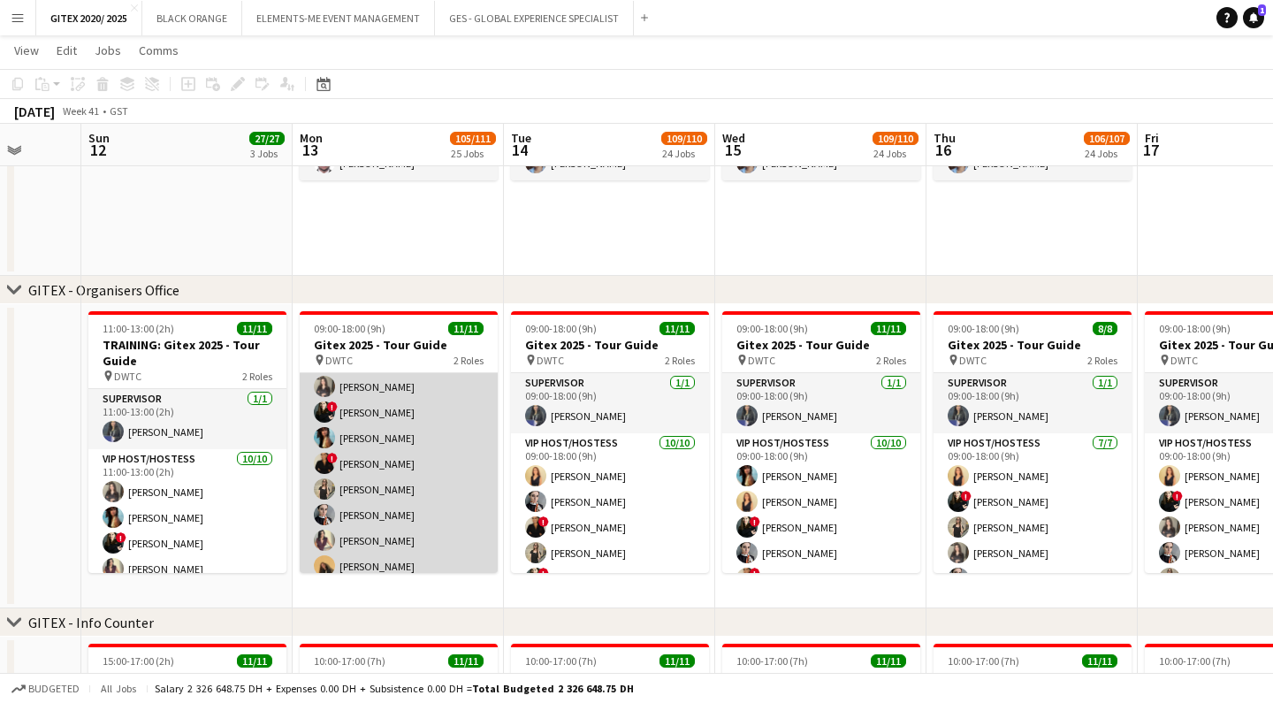
scroll to position [115, 0]
click at [369, 538] on app-card-role "VIP Host/Hostess 10/10 09:00-18:00 (9h) Dorsa Ahmadi Pishkouhi alina inam ! Mar…" at bounding box center [399, 463] width 198 height 291
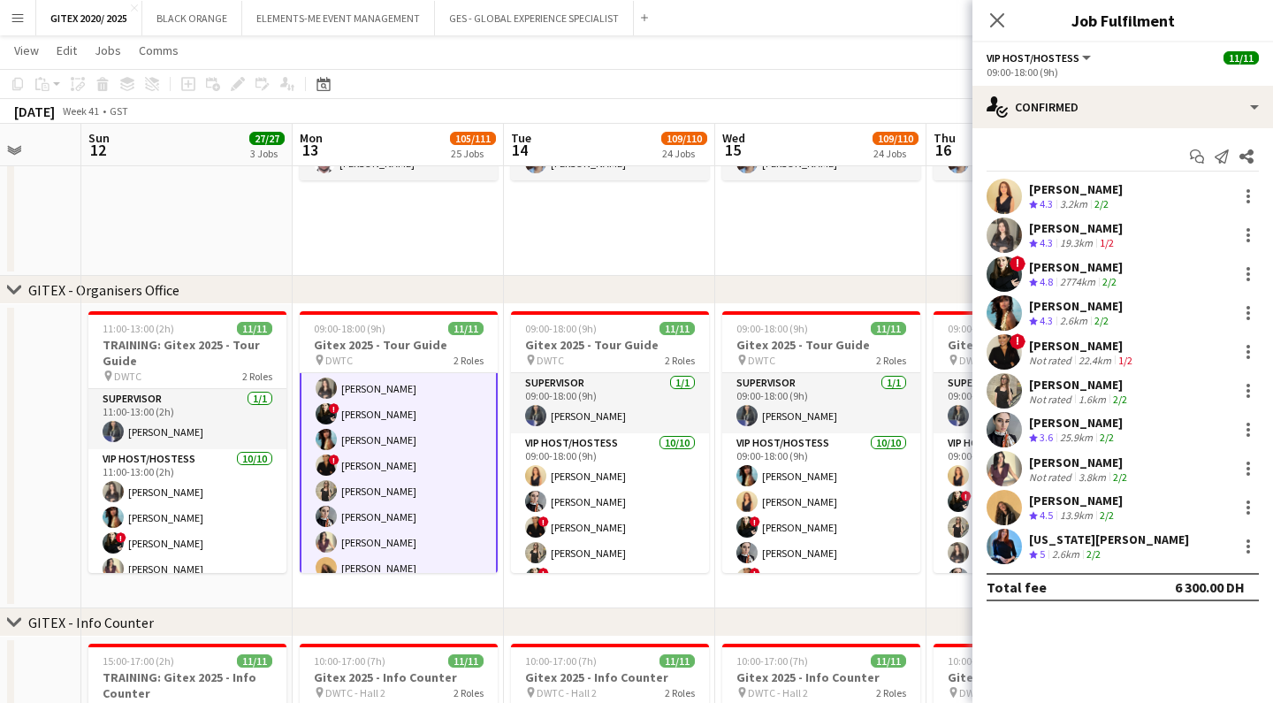
drag, startPoint x: 374, startPoint y: 524, endPoint x: 1230, endPoint y: 407, distance: 863.9
click at [375, 524] on app-card-role "VIP Host/Hostess 10/10 09:00-18:00 (9h) Dorsa Ahmadi Pishkouhi alina inam ! Mar…" at bounding box center [399, 465] width 198 height 294
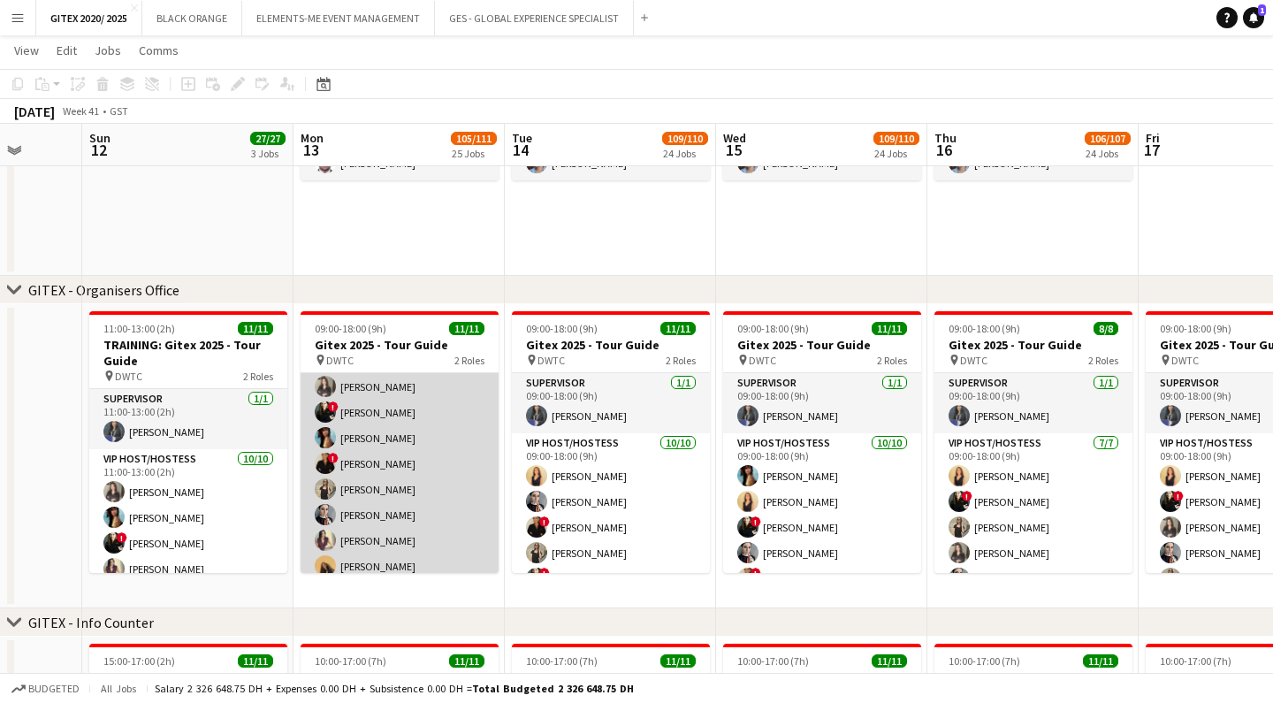
click at [423, 500] on app-card-role "VIP Host/Hostess 10/10 09:00-18:00 (9h) Dorsa Ahmadi Pishkouhi alina inam ! Mar…" at bounding box center [400, 463] width 198 height 291
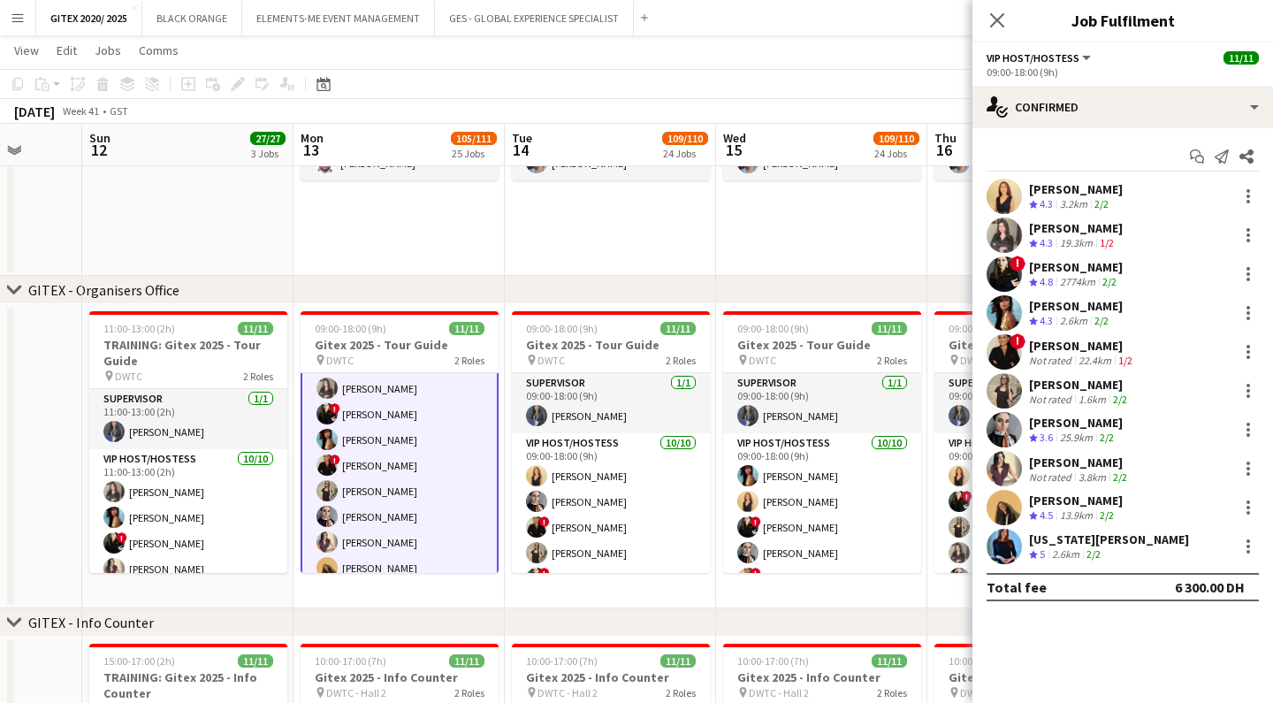
scroll to position [0, 553]
click at [1065, 458] on div "[PERSON_NAME]" at bounding box center [1080, 462] width 102 height 16
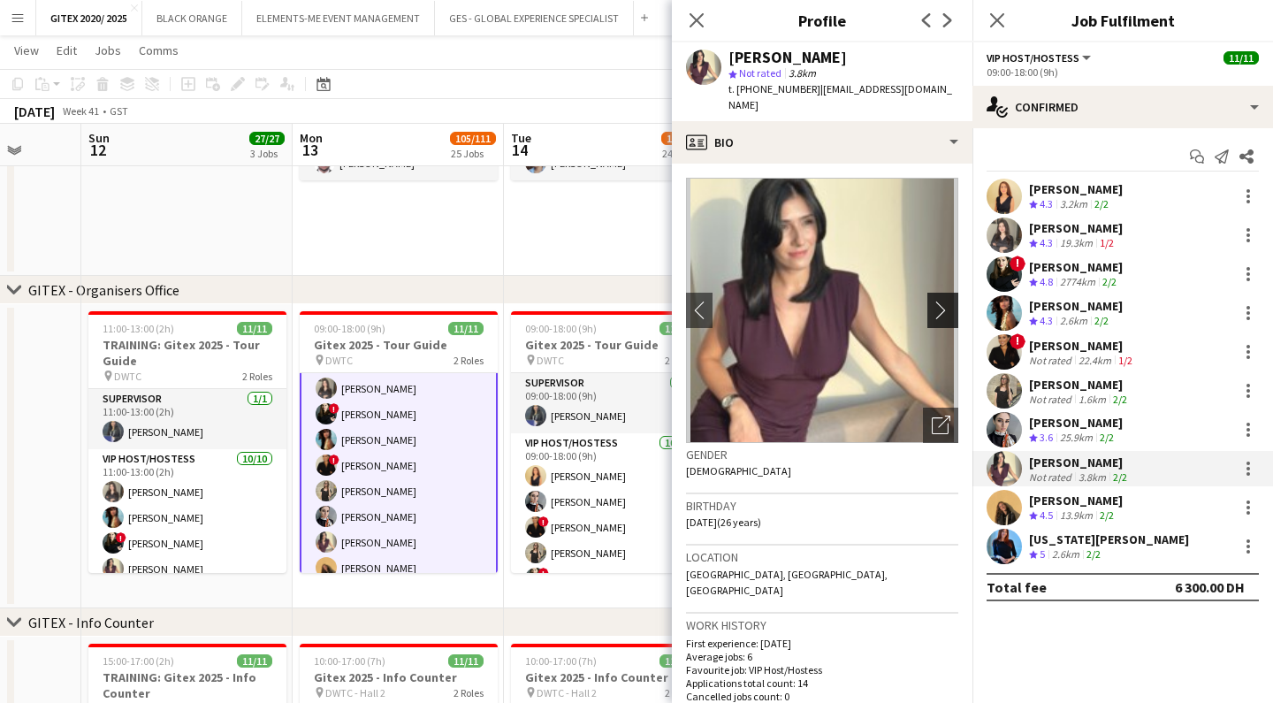
click at [940, 301] on app-icon "chevron-right" at bounding box center [945, 310] width 27 height 19
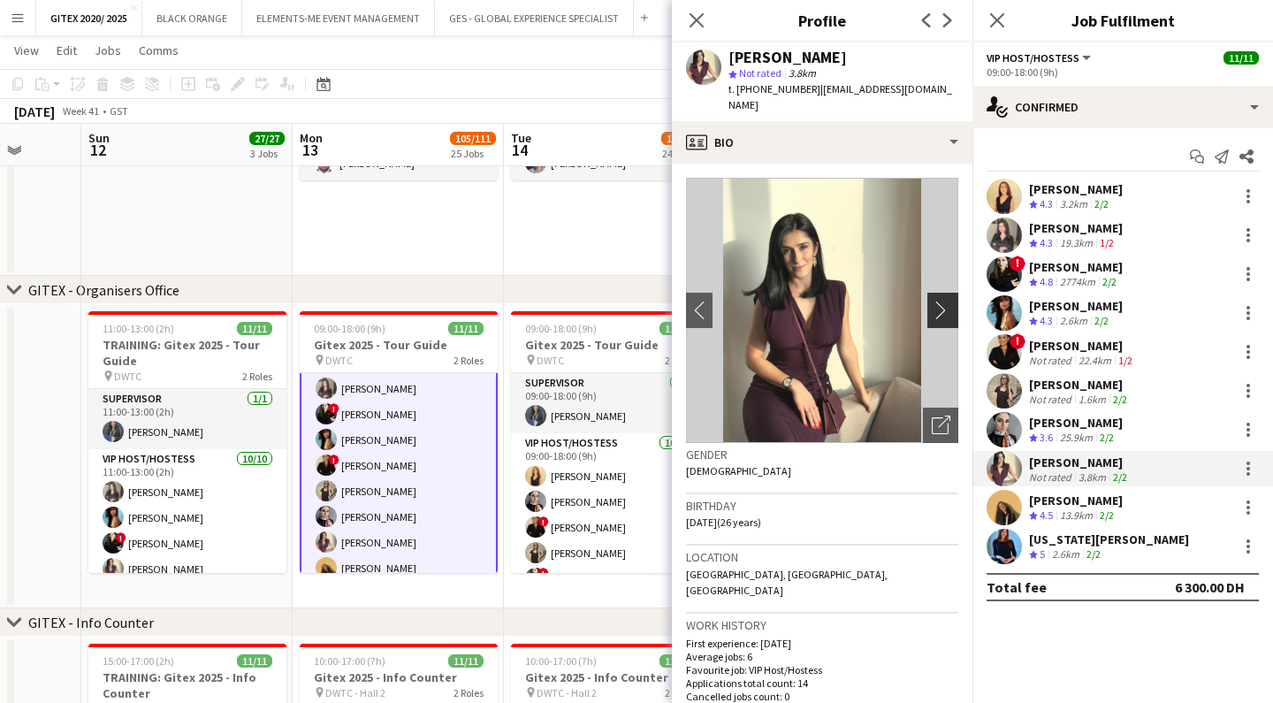
click at [940, 301] on app-icon "chevron-right" at bounding box center [945, 310] width 27 height 19
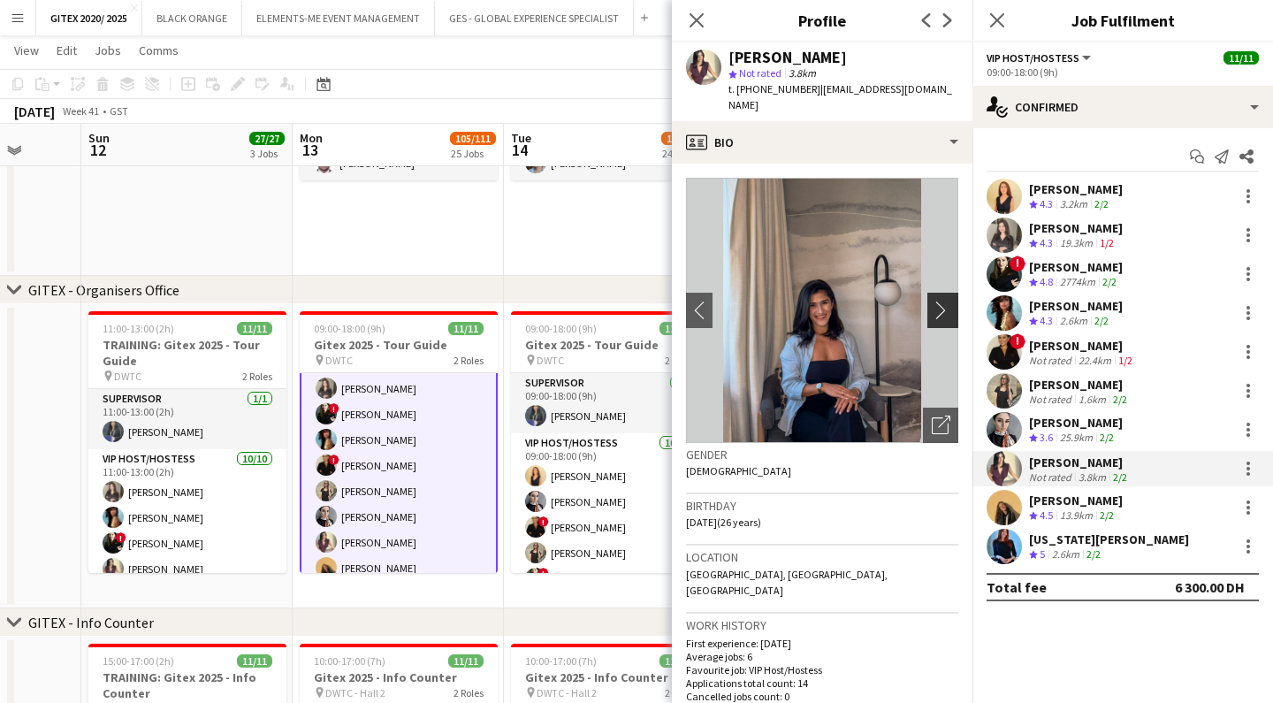
click at [940, 301] on app-icon "chevron-right" at bounding box center [945, 310] width 27 height 19
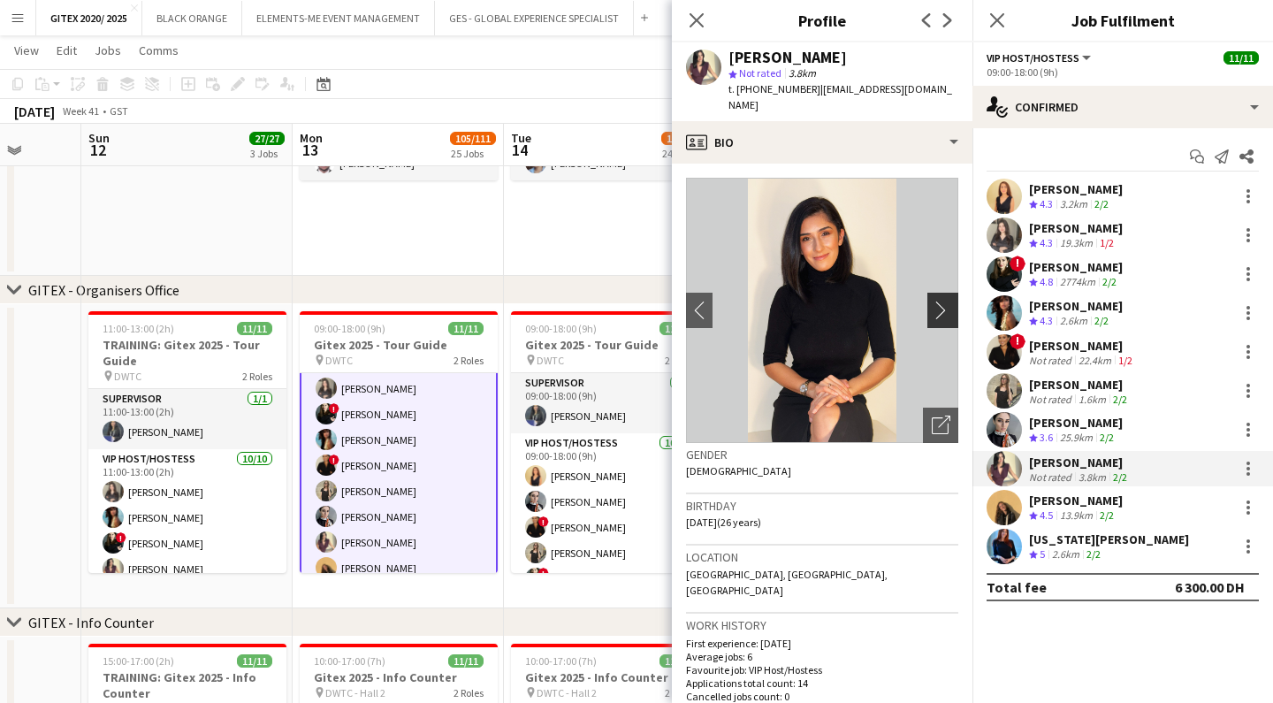
click at [940, 301] on app-icon "chevron-right" at bounding box center [945, 310] width 27 height 19
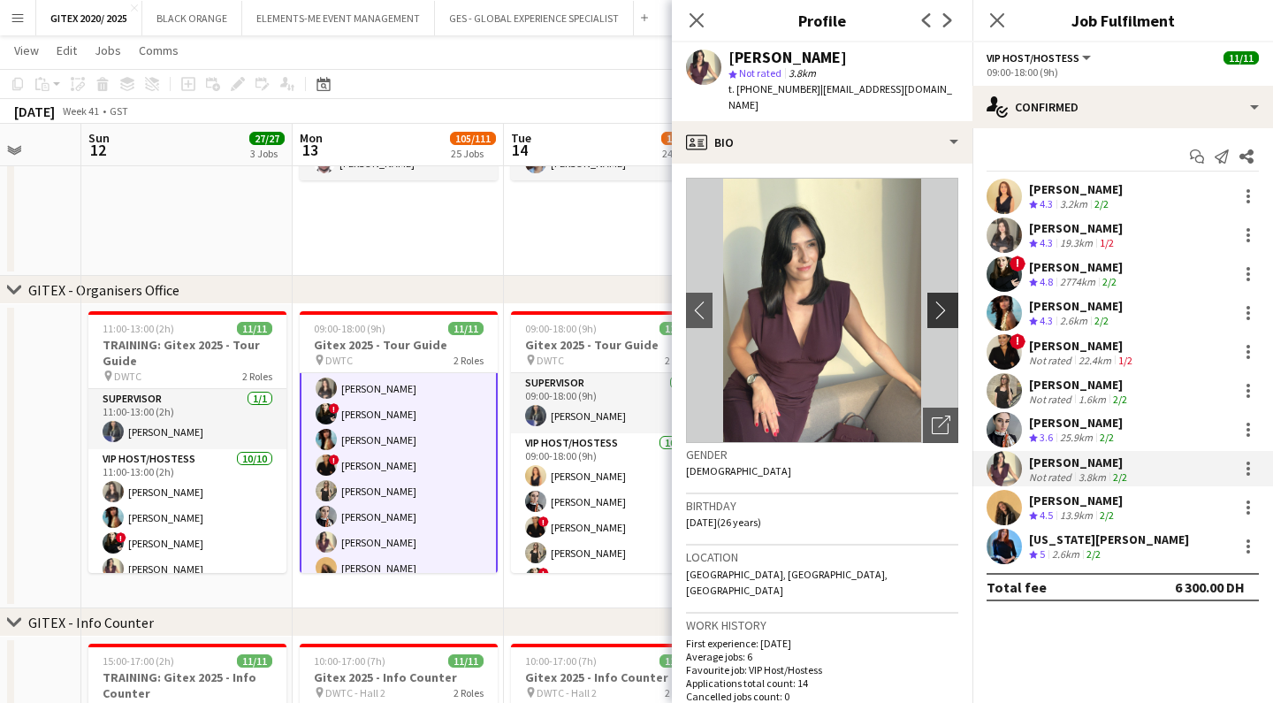
click at [940, 301] on app-icon "chevron-right" at bounding box center [945, 310] width 27 height 19
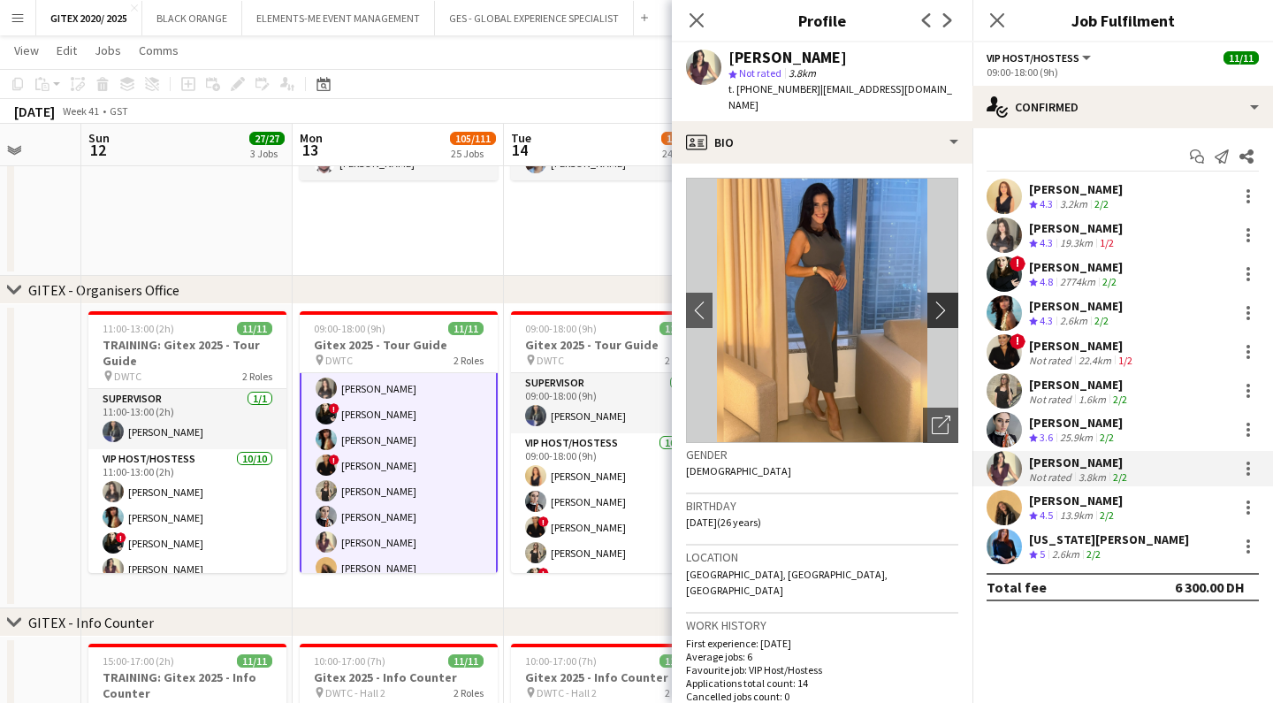
click at [940, 301] on app-icon "chevron-right" at bounding box center [945, 310] width 27 height 19
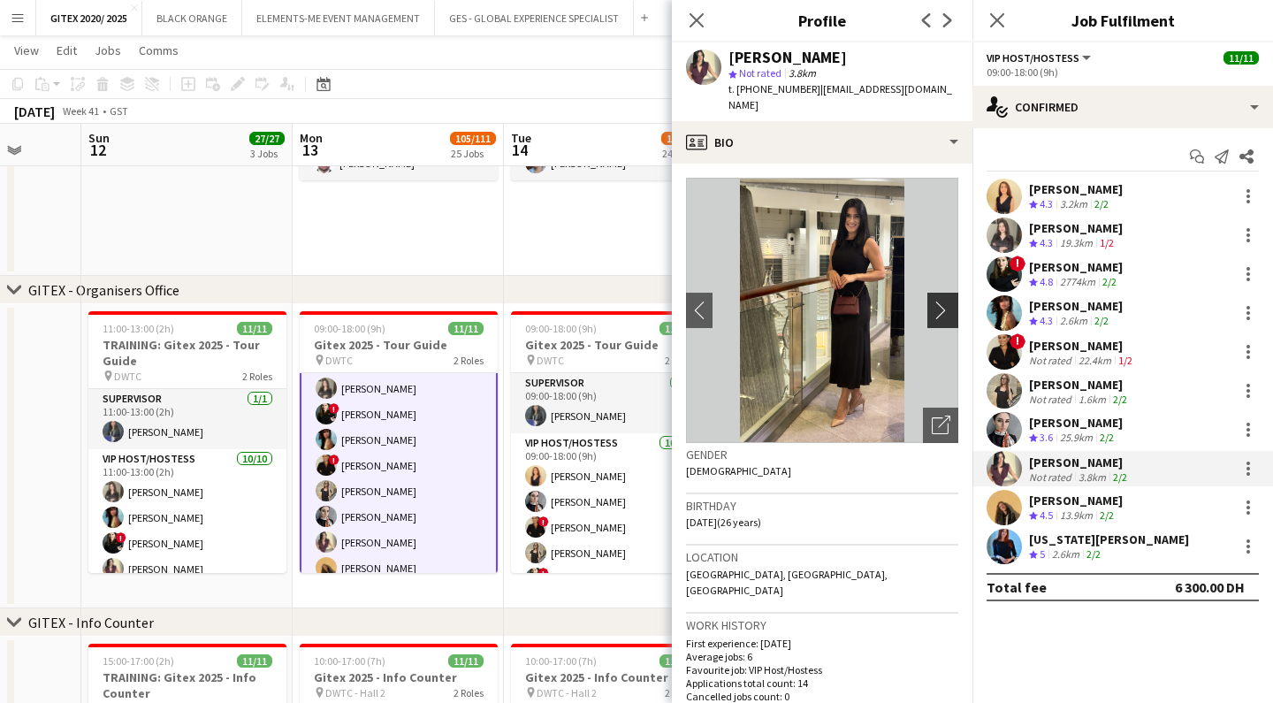
click at [950, 301] on app-icon "chevron-right" at bounding box center [945, 310] width 27 height 19
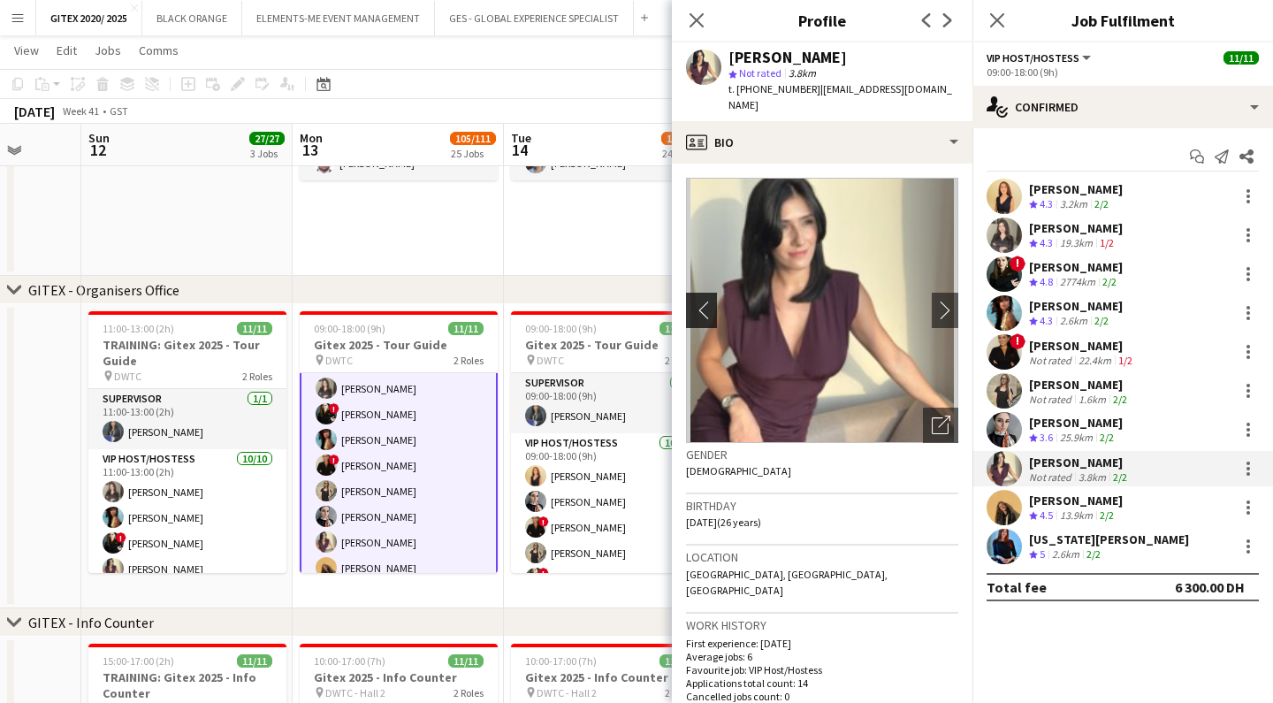
click at [695, 301] on app-icon "chevron-left" at bounding box center [699, 310] width 27 height 19
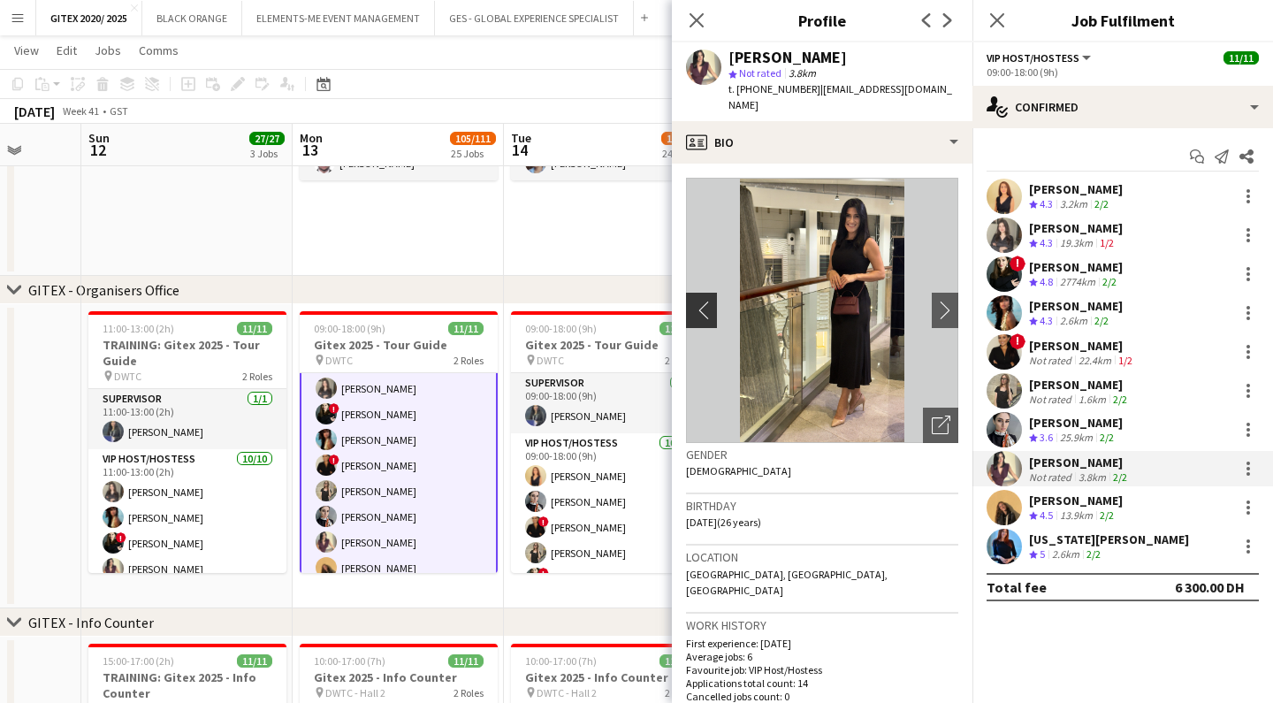
click at [695, 301] on app-icon "chevron-left" at bounding box center [699, 310] width 27 height 19
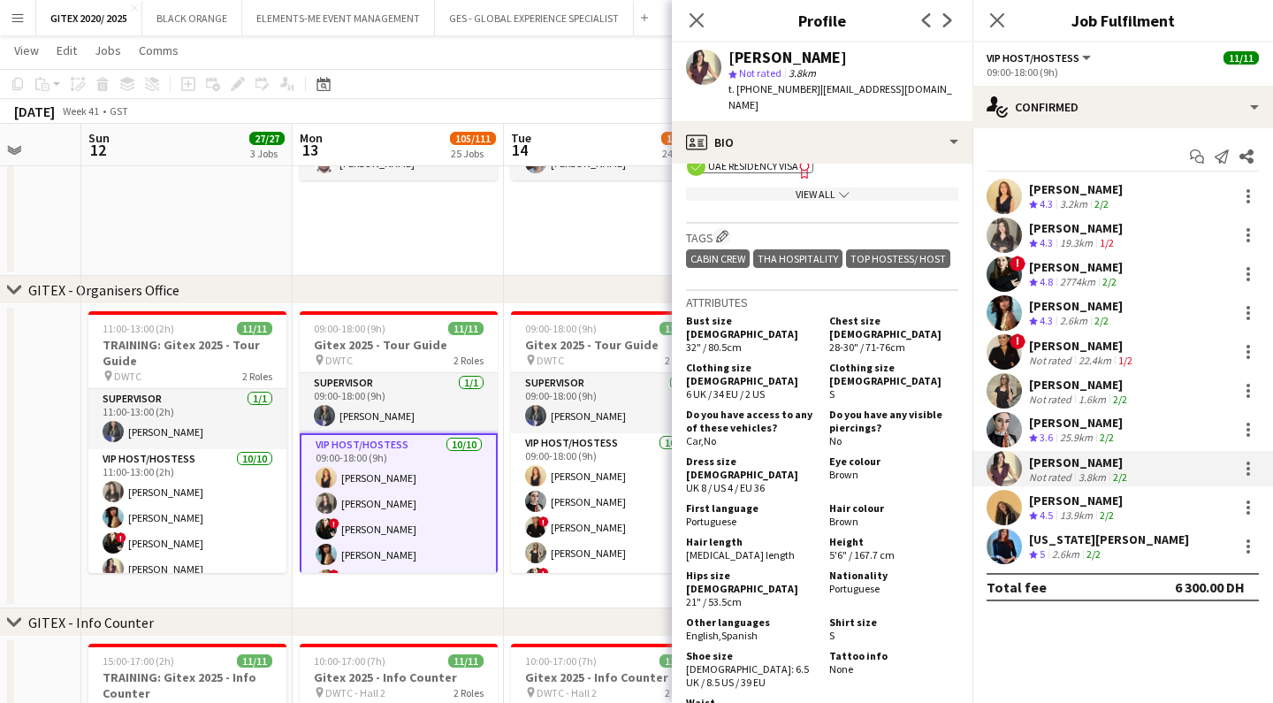
scroll to position [0, 0]
click at [709, 16] on app-icon "Close pop-in" at bounding box center [697, 21] width 26 height 26
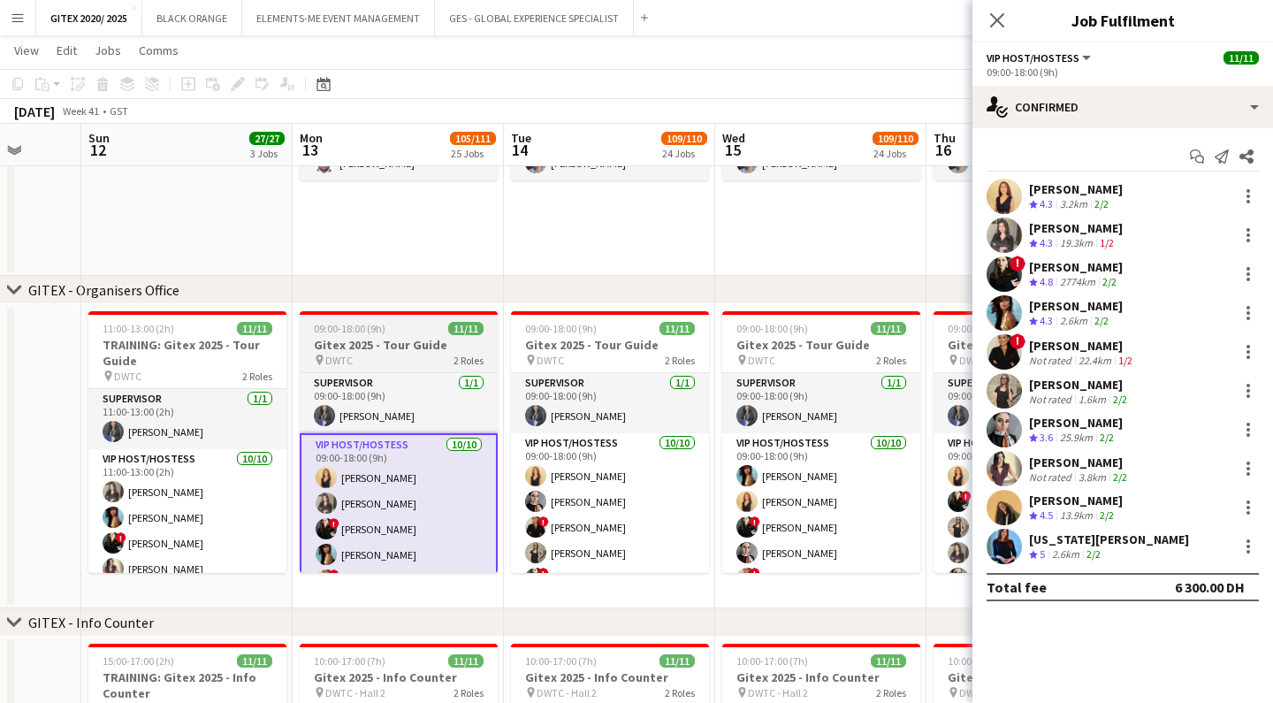
drag, startPoint x: 988, startPoint y: 23, endPoint x: 468, endPoint y: 433, distance: 662.9
click at [989, 24] on app-icon "Close pop-in" at bounding box center [997, 20] width 21 height 21
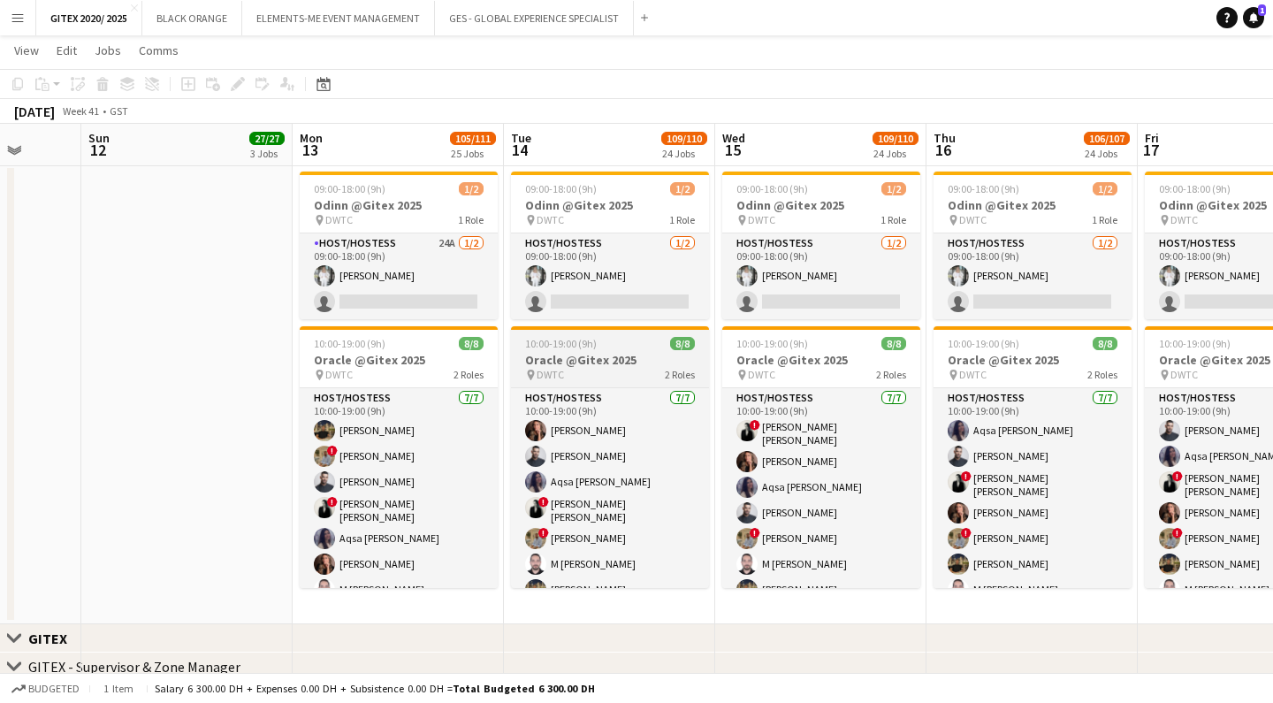
scroll to position [471, 0]
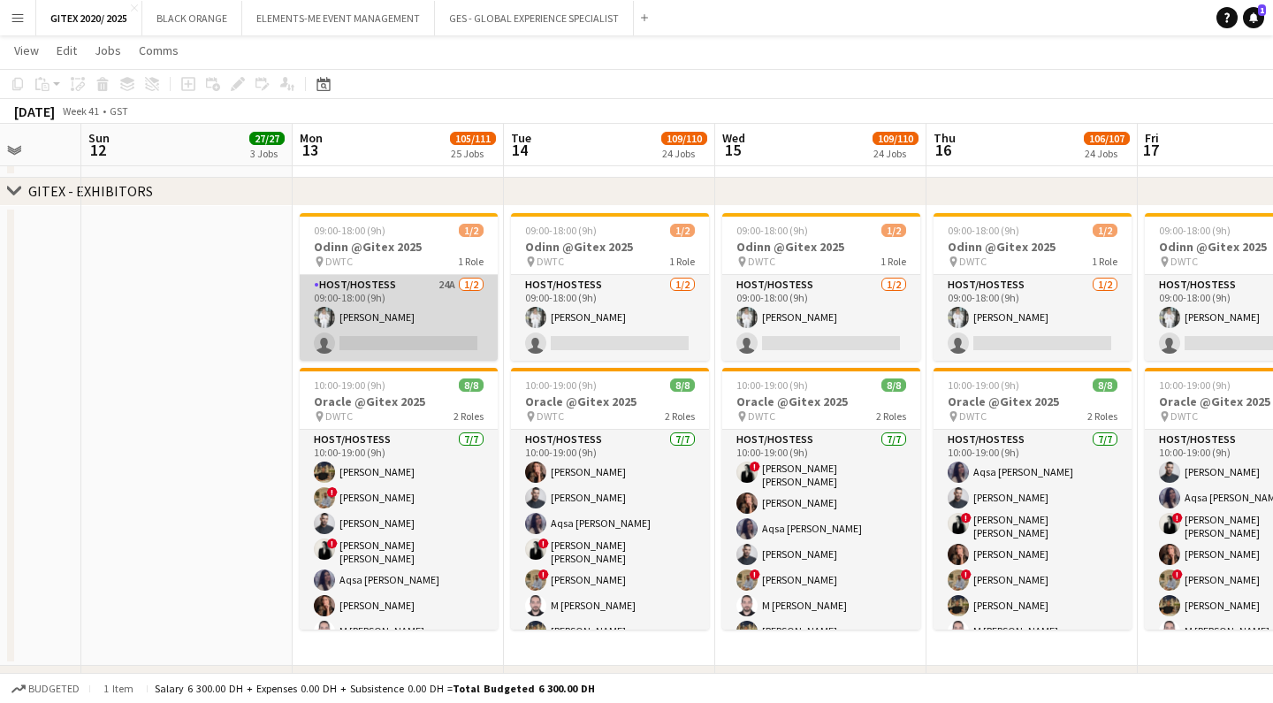
click at [379, 329] on app-card-role "Host/Hostess 24A 1/2 09:00-18:00 (9h) Anna Piatkina single-neutral-actions" at bounding box center [399, 318] width 198 height 86
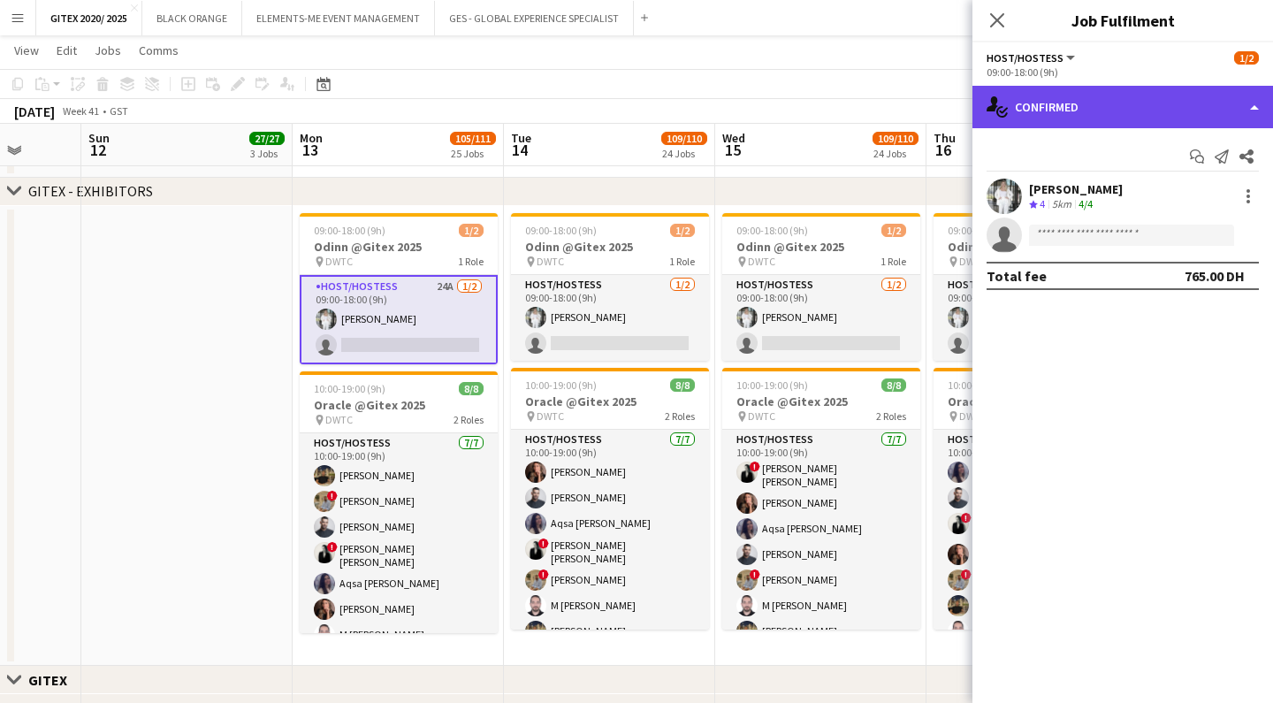
click at [1103, 121] on div "single-neutral-actions-check-2 Confirmed" at bounding box center [1123, 107] width 301 height 42
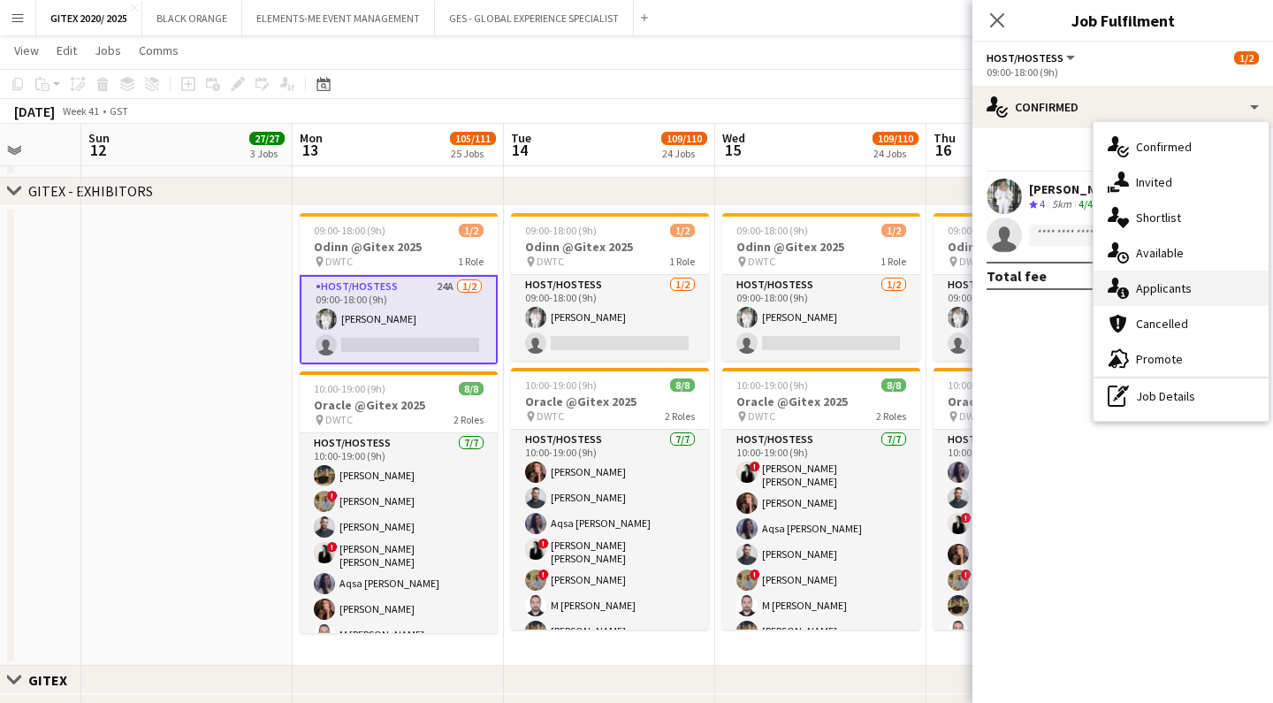
click at [1176, 284] on span "Applicants" at bounding box center [1164, 288] width 56 height 16
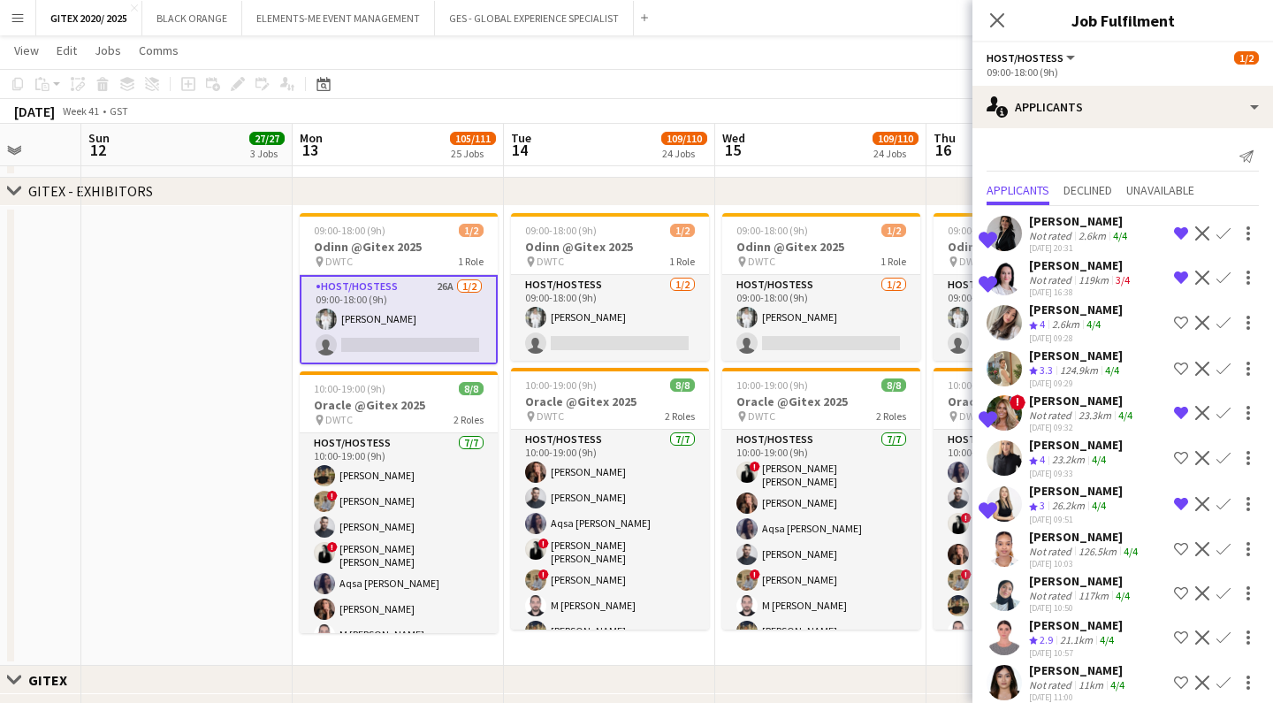
scroll to position [0, 0]
click at [996, 24] on icon "Close pop-in" at bounding box center [996, 19] width 17 height 17
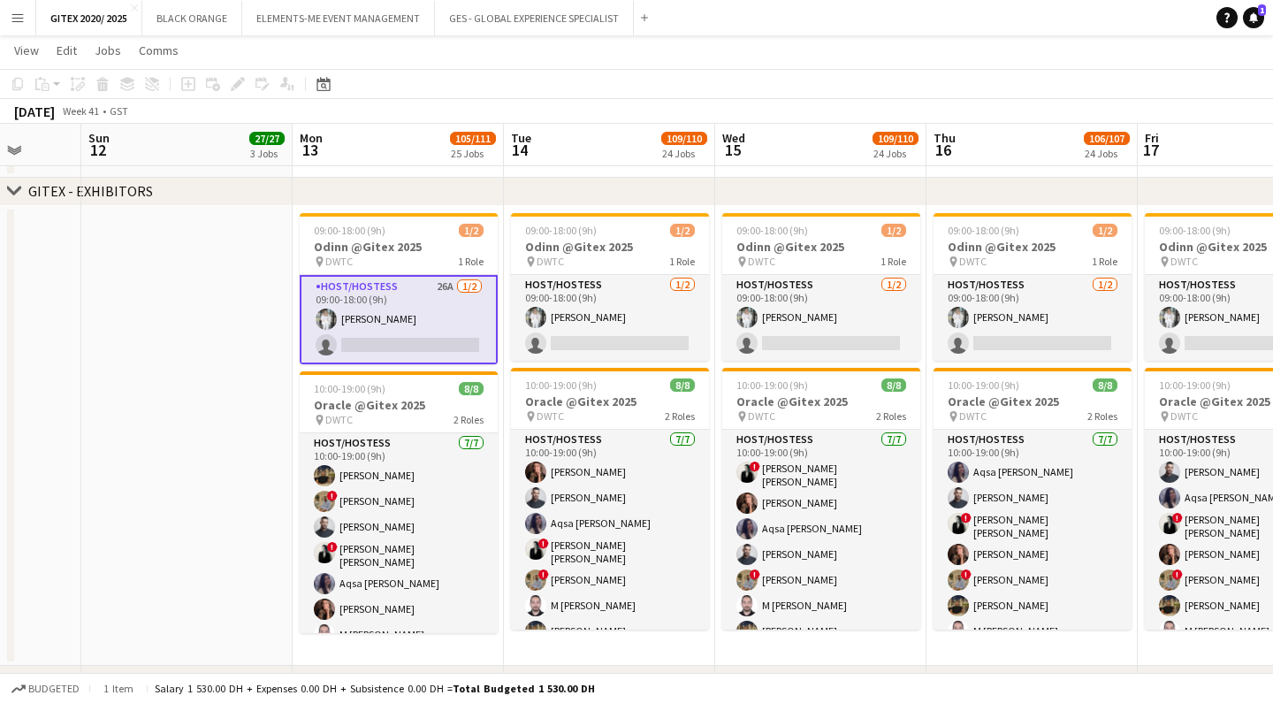
click at [369, 323] on app-card-role "Host/Hostess 26A 1/2 09:00-18:00 (9h) Anna Piatkina single-neutral-actions" at bounding box center [399, 319] width 198 height 89
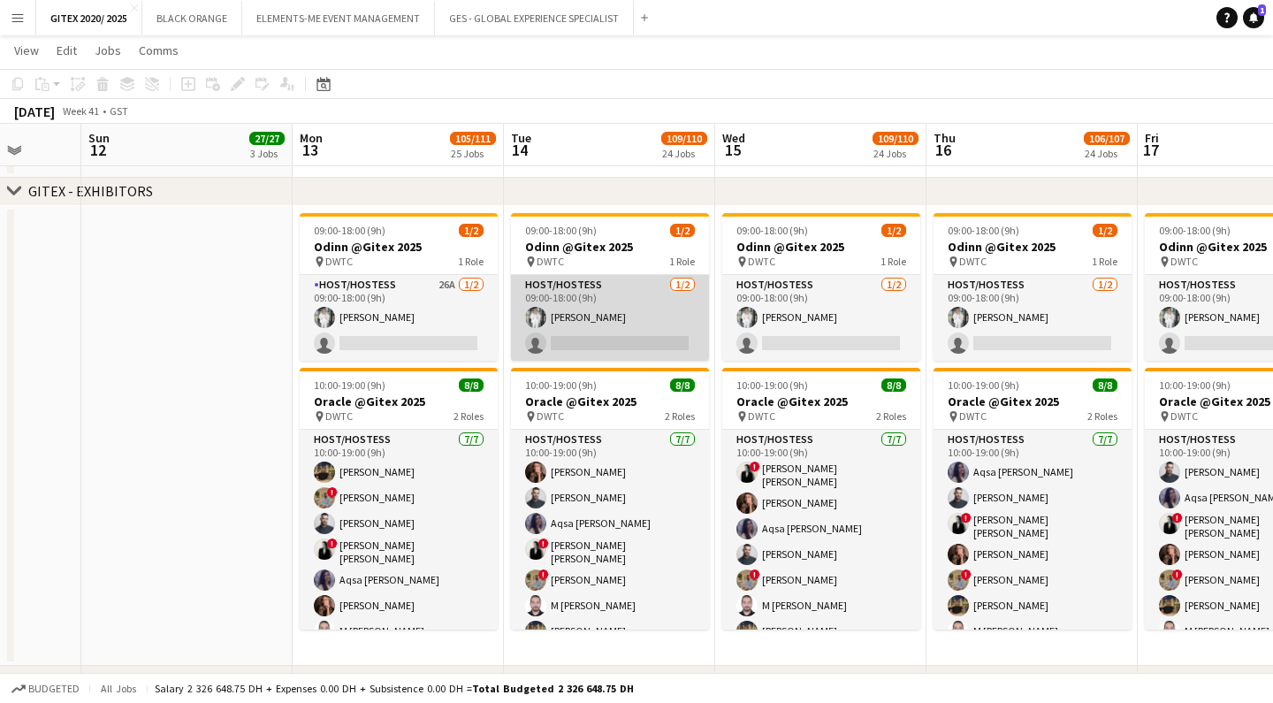
click at [553, 324] on app-card-role "Host/Hostess 1/2 09:00-18:00 (9h) Anna Piatkina single-neutral-actions" at bounding box center [610, 318] width 198 height 86
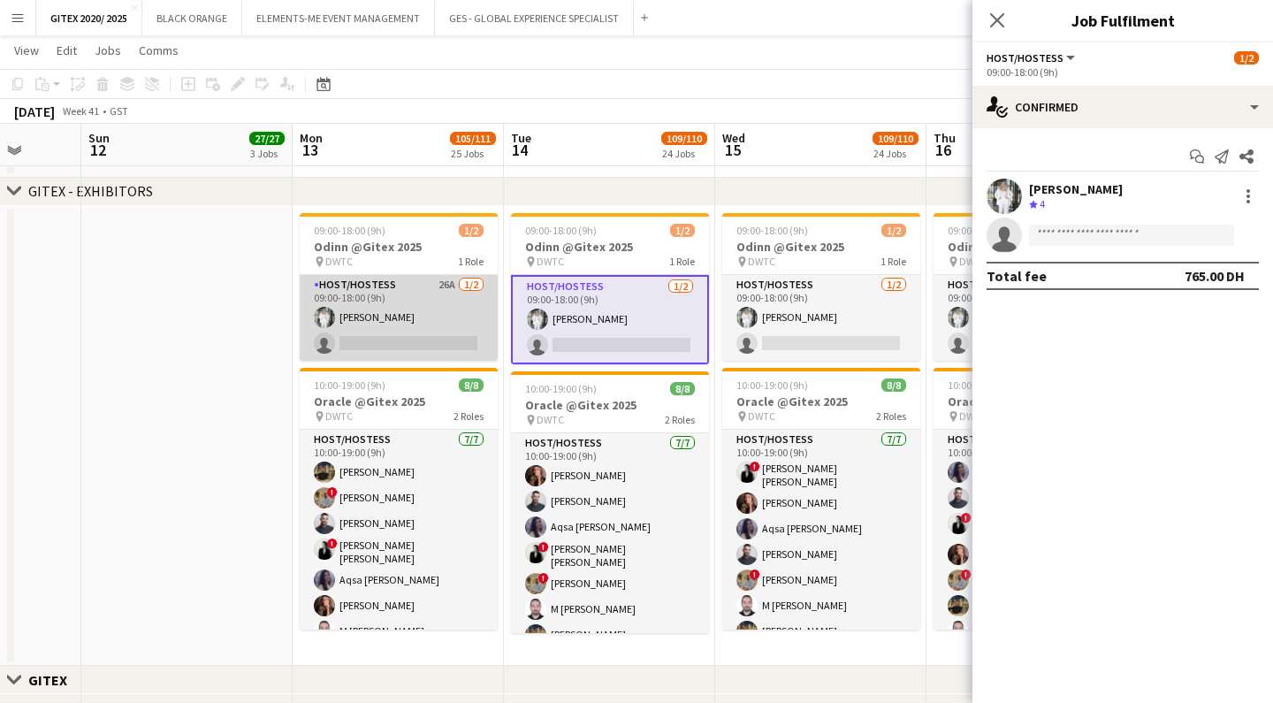
click at [405, 320] on app-card-role "Host/Hostess 26A 1/2 09:00-18:00 (9h) Anna Piatkina single-neutral-actions" at bounding box center [399, 318] width 198 height 86
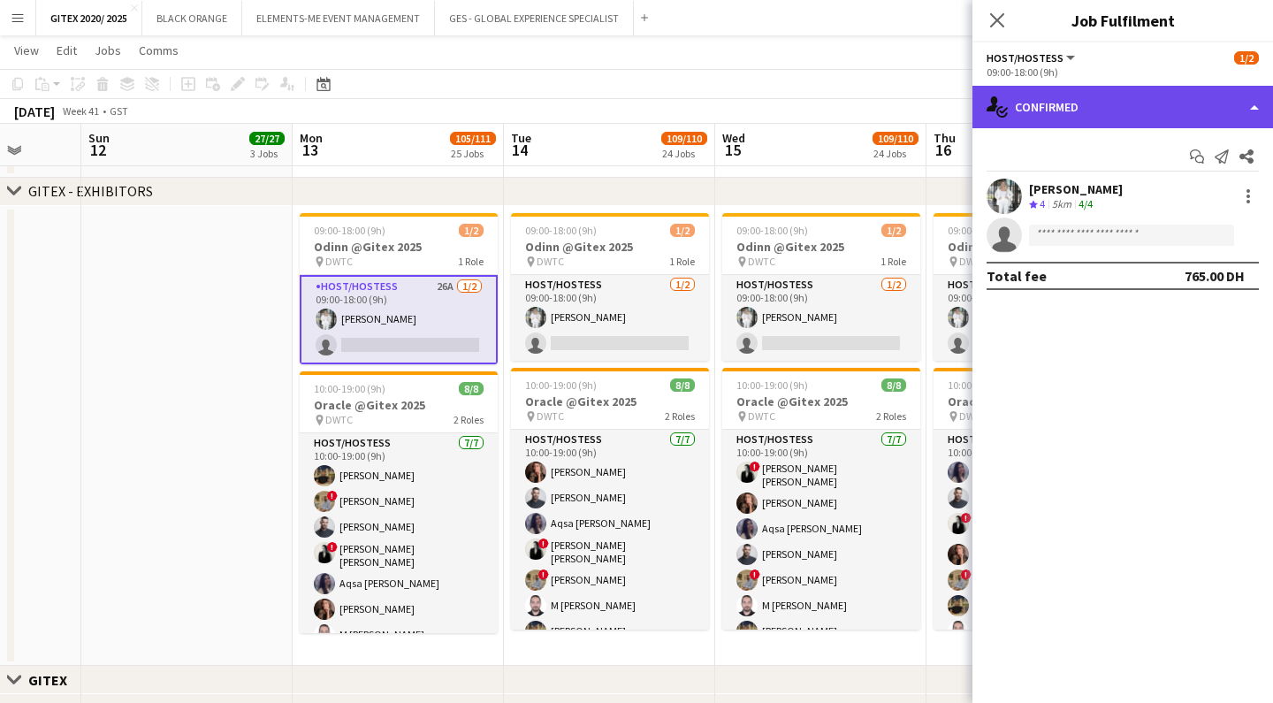
click at [1232, 120] on div "single-neutral-actions-check-2 Confirmed" at bounding box center [1123, 107] width 301 height 42
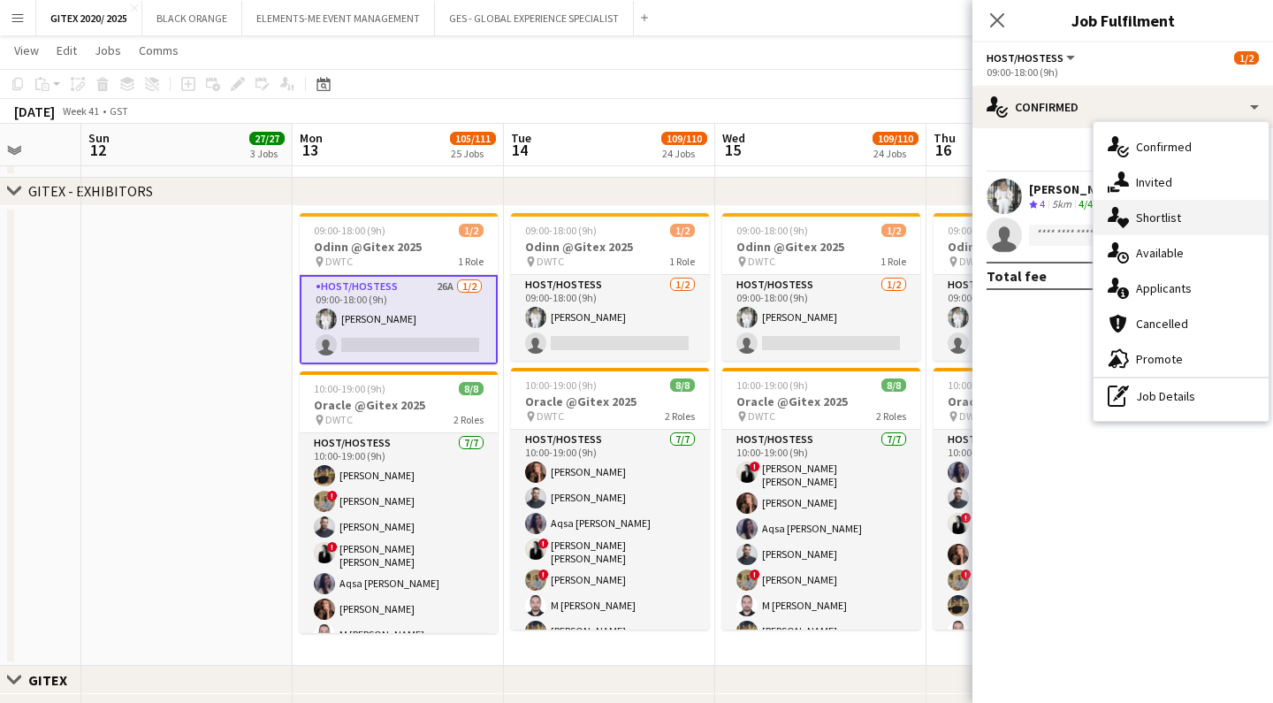
click at [1190, 211] on div "single-neutral-actions-heart Shortlist" at bounding box center [1181, 217] width 175 height 35
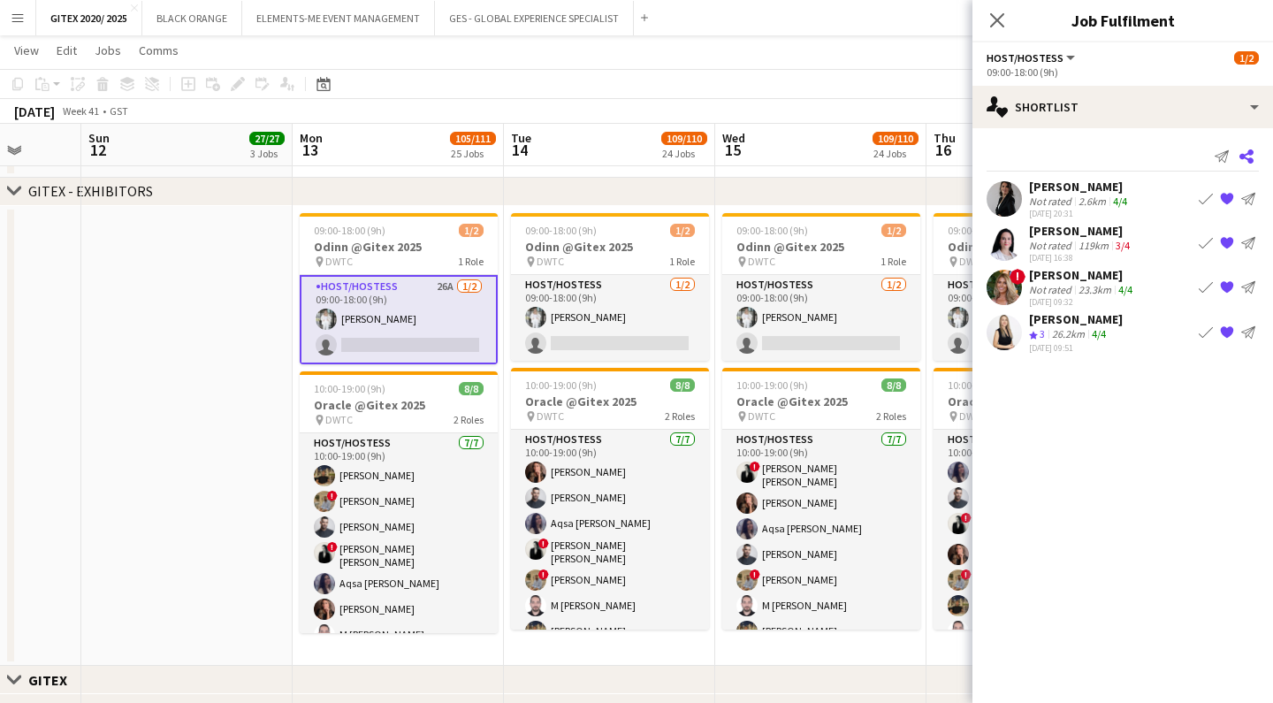
click at [1249, 162] on icon at bounding box center [1247, 156] width 14 height 14
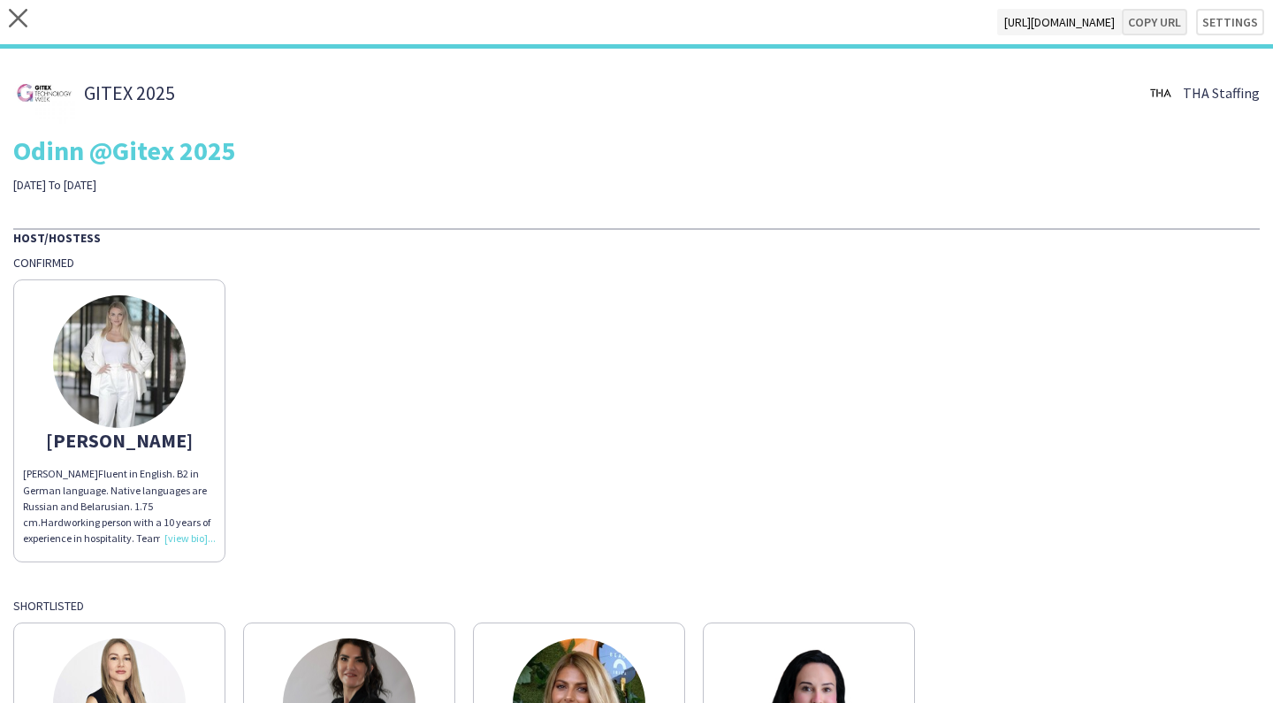
click at [1156, 19] on button "Copy url" at bounding box center [1154, 22] width 65 height 27
click at [1171, 27] on button "Copy url" at bounding box center [1154, 22] width 65 height 27
click at [23, 20] on icon "close" at bounding box center [18, 18] width 19 height 19
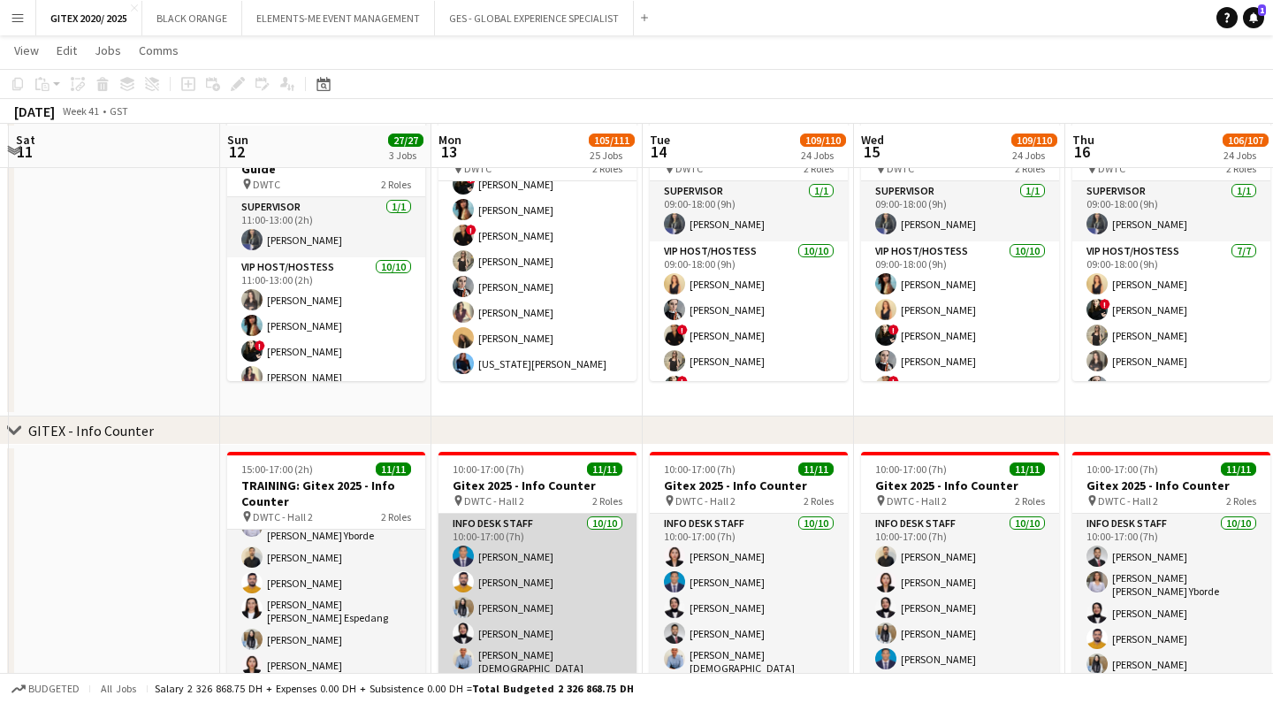
scroll to position [1563, 0]
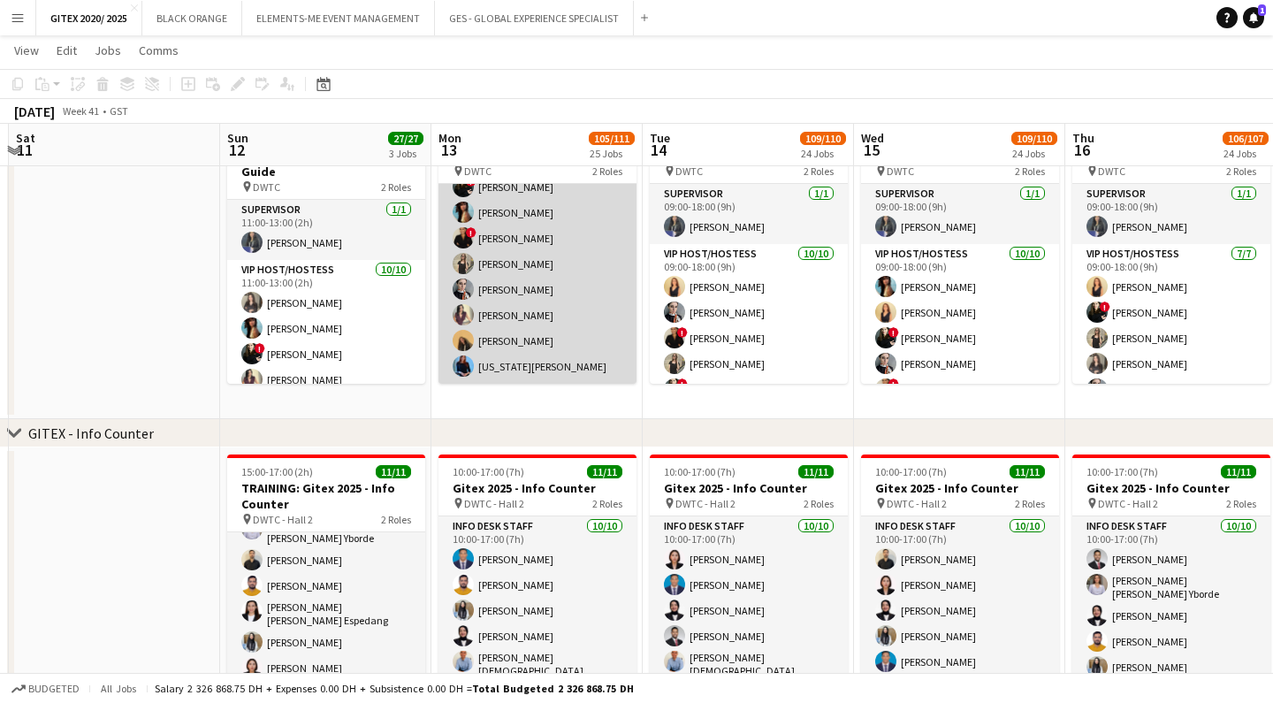
click at [511, 315] on app-card-role "VIP Host/Hostess 10/10 09:00-18:00 (9h) Dorsa Ahmadi Pishkouhi alina inam ! Mar…" at bounding box center [538, 238] width 198 height 291
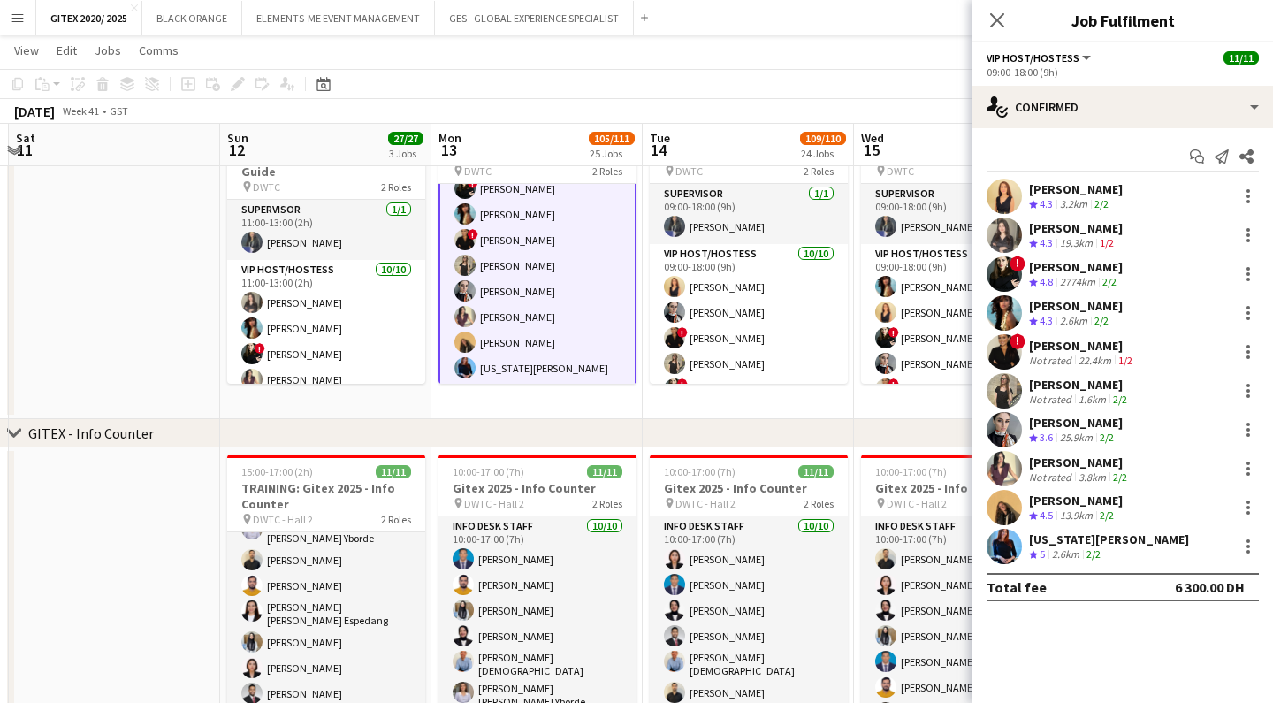
click at [1066, 457] on div "[PERSON_NAME]" at bounding box center [1080, 462] width 102 height 16
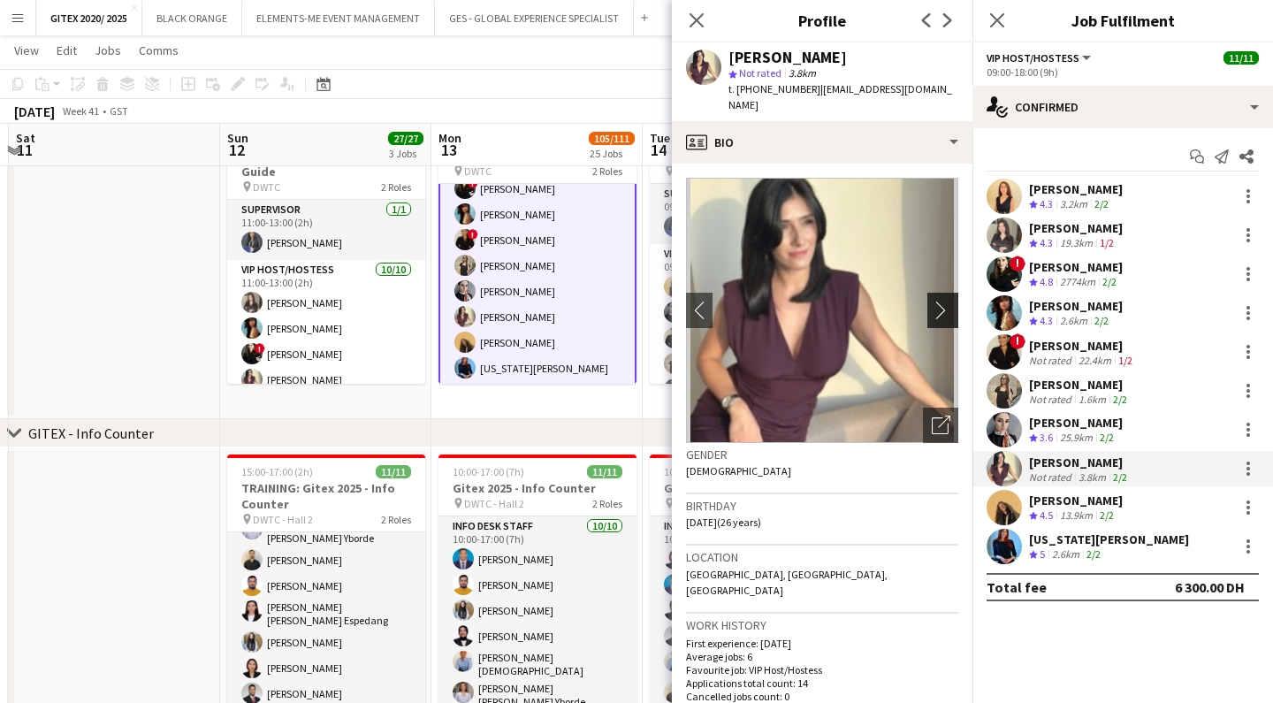
click at [947, 301] on app-icon "chevron-right" at bounding box center [945, 310] width 27 height 19
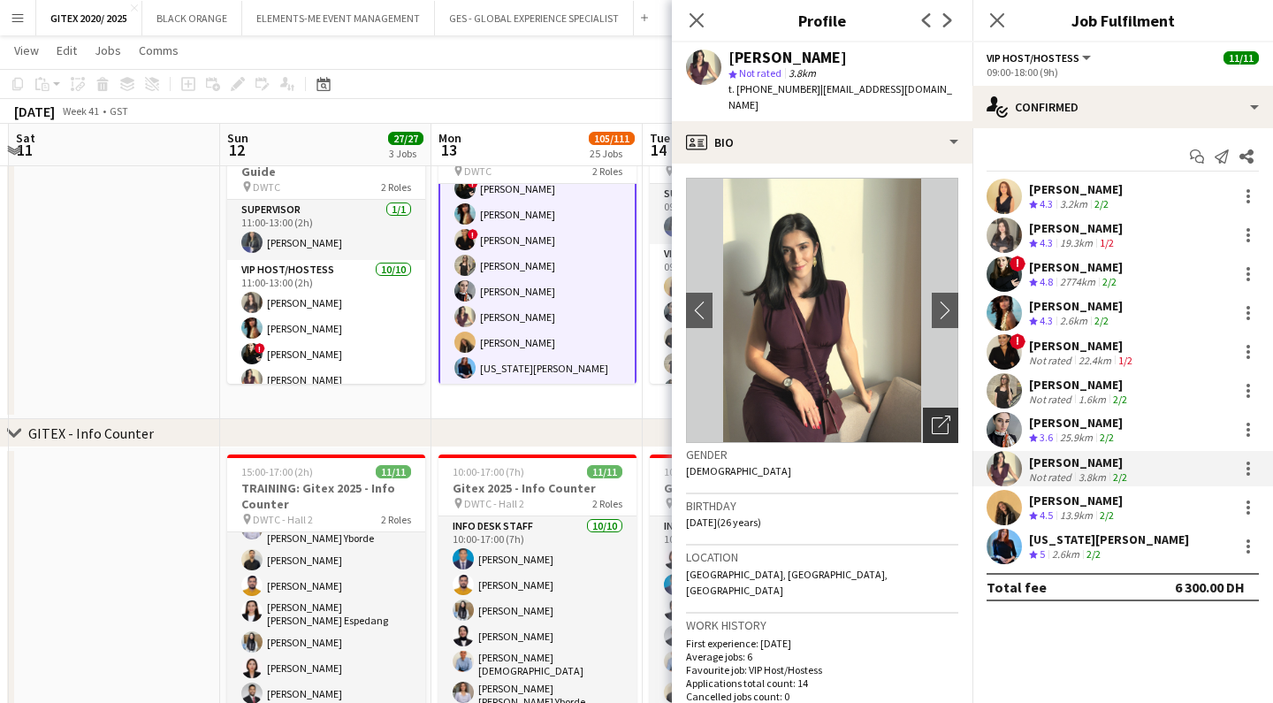
click at [945, 416] on icon "Open photos pop-in" at bounding box center [941, 425] width 19 height 19
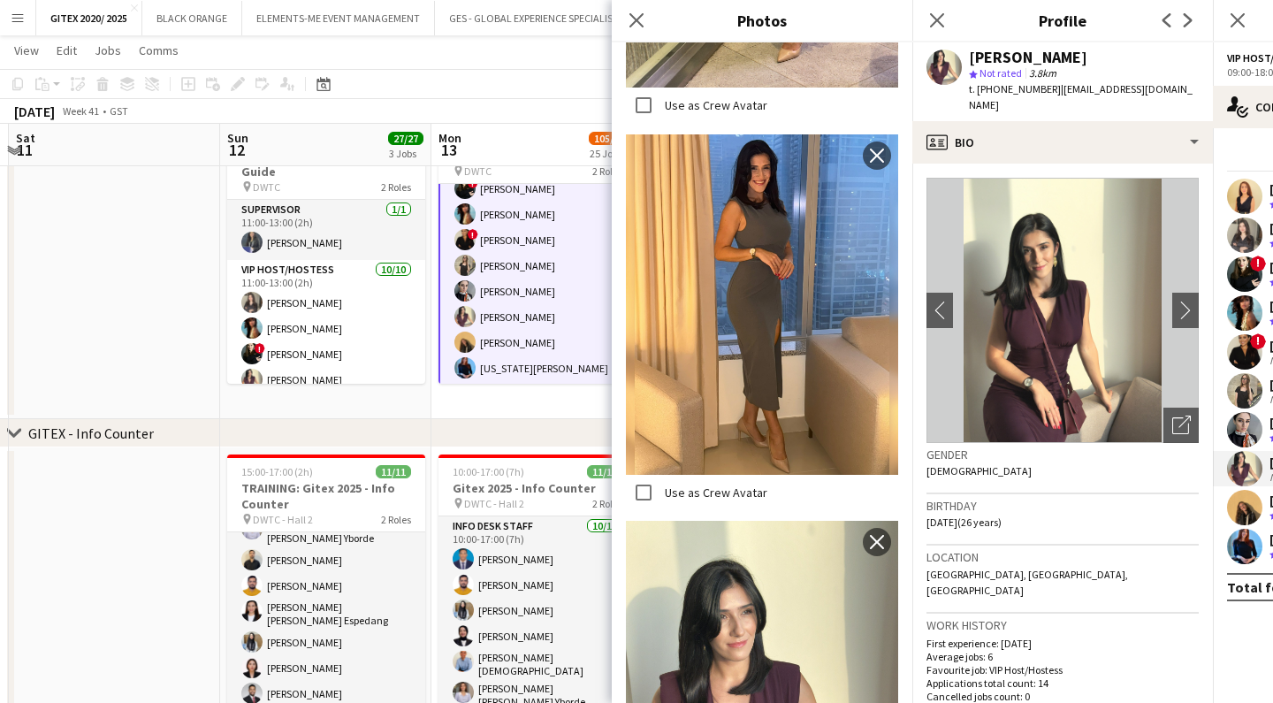
scroll to position [767, 0]
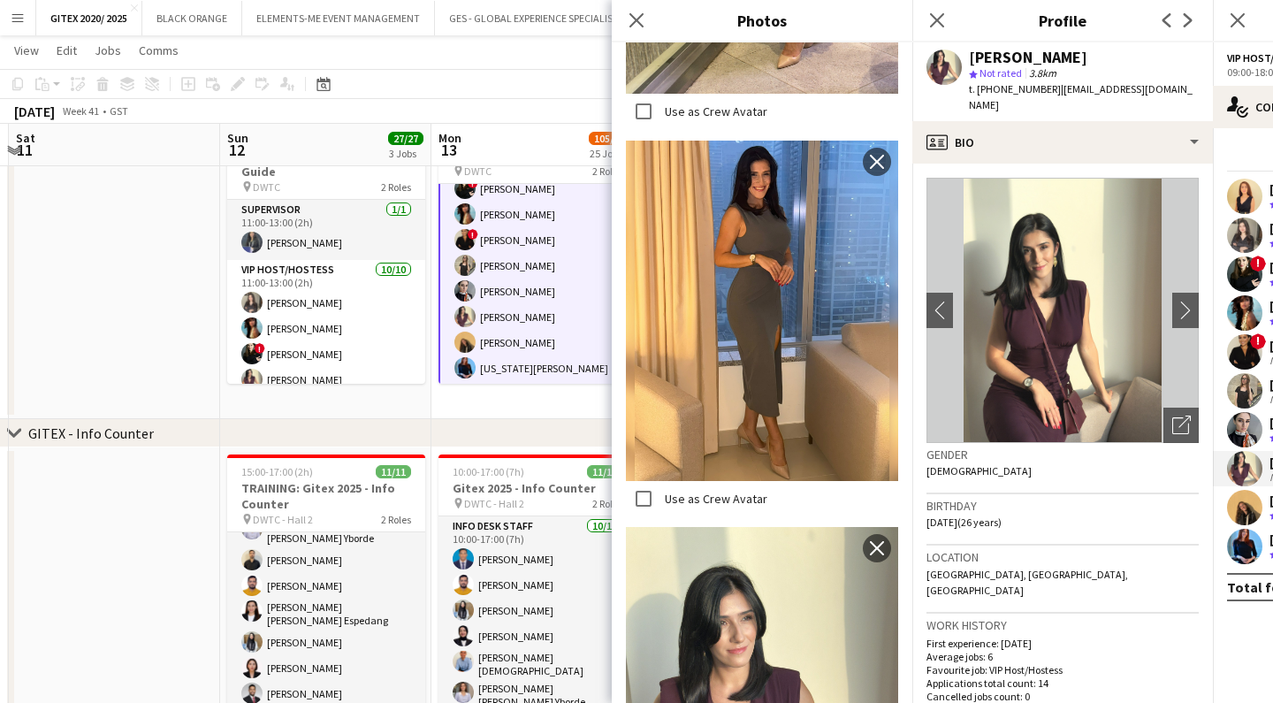
click at [735, 308] on img at bounding box center [762, 311] width 272 height 340
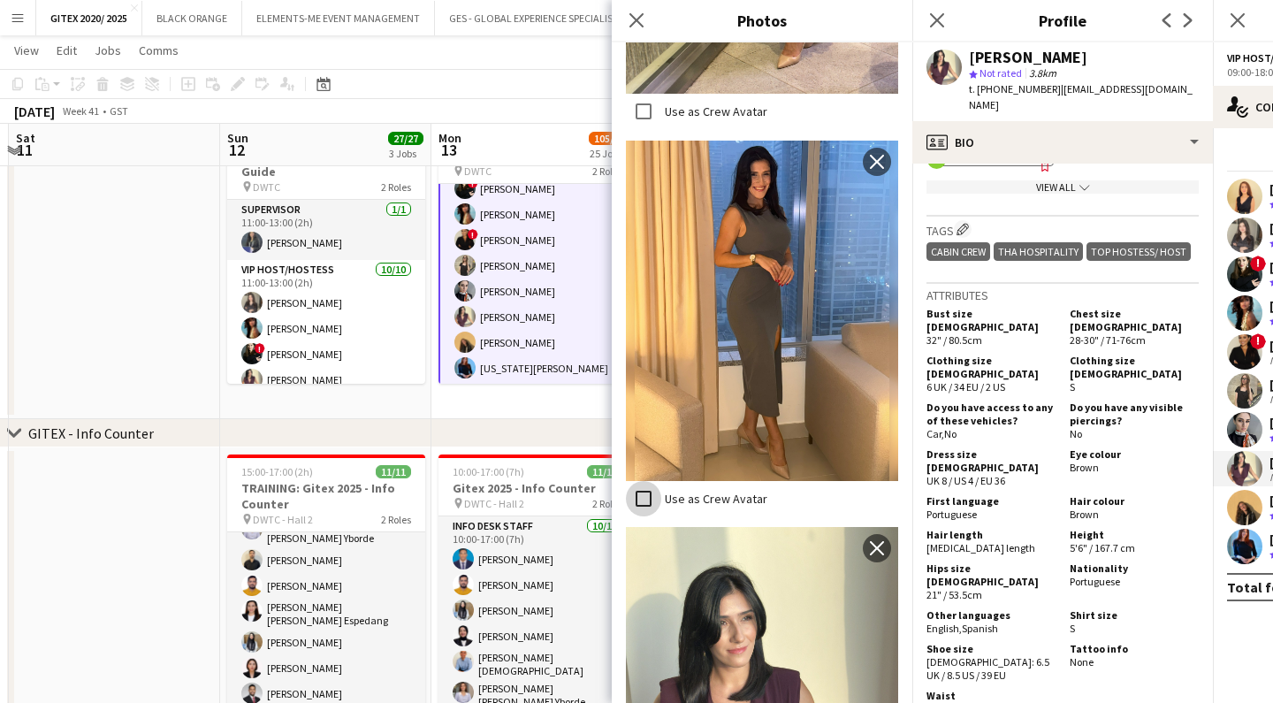
scroll to position [833, 0]
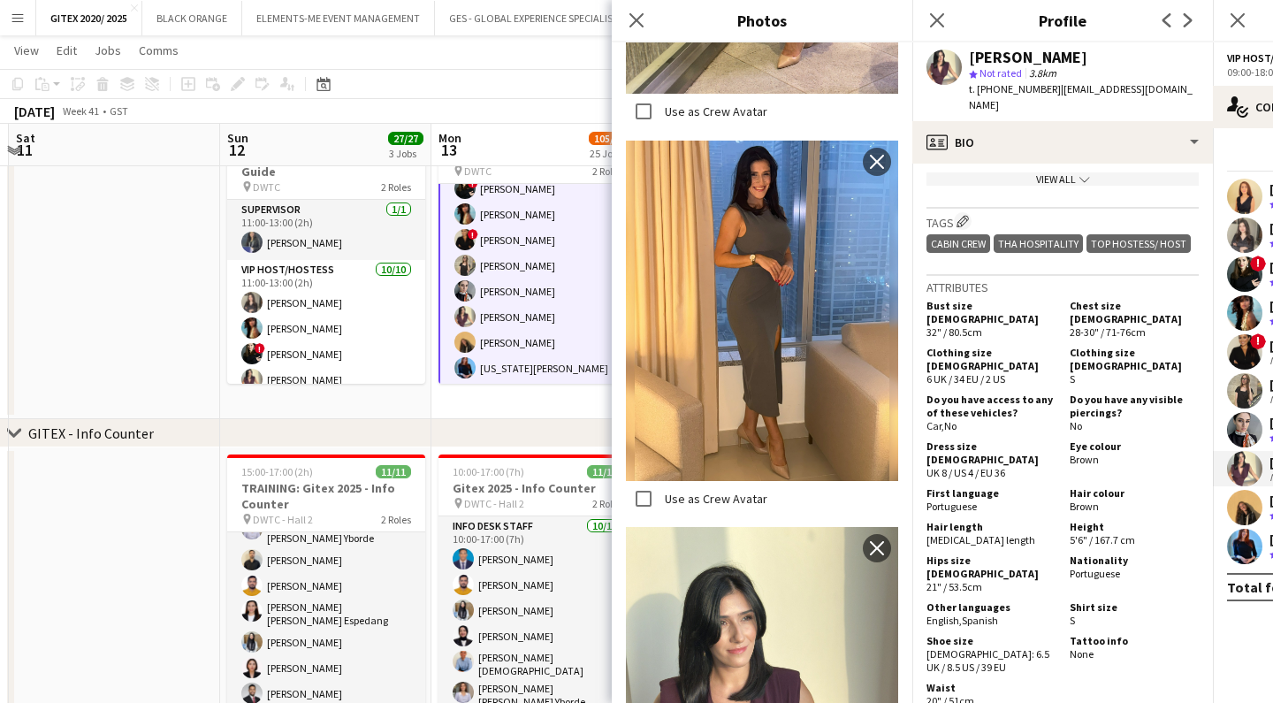
drag, startPoint x: 1138, startPoint y: 454, endPoint x: 1070, endPoint y: 451, distance: 68.2
click at [1070, 520] on div "Height 5'6" / 167.7 cm" at bounding box center [1131, 533] width 136 height 27
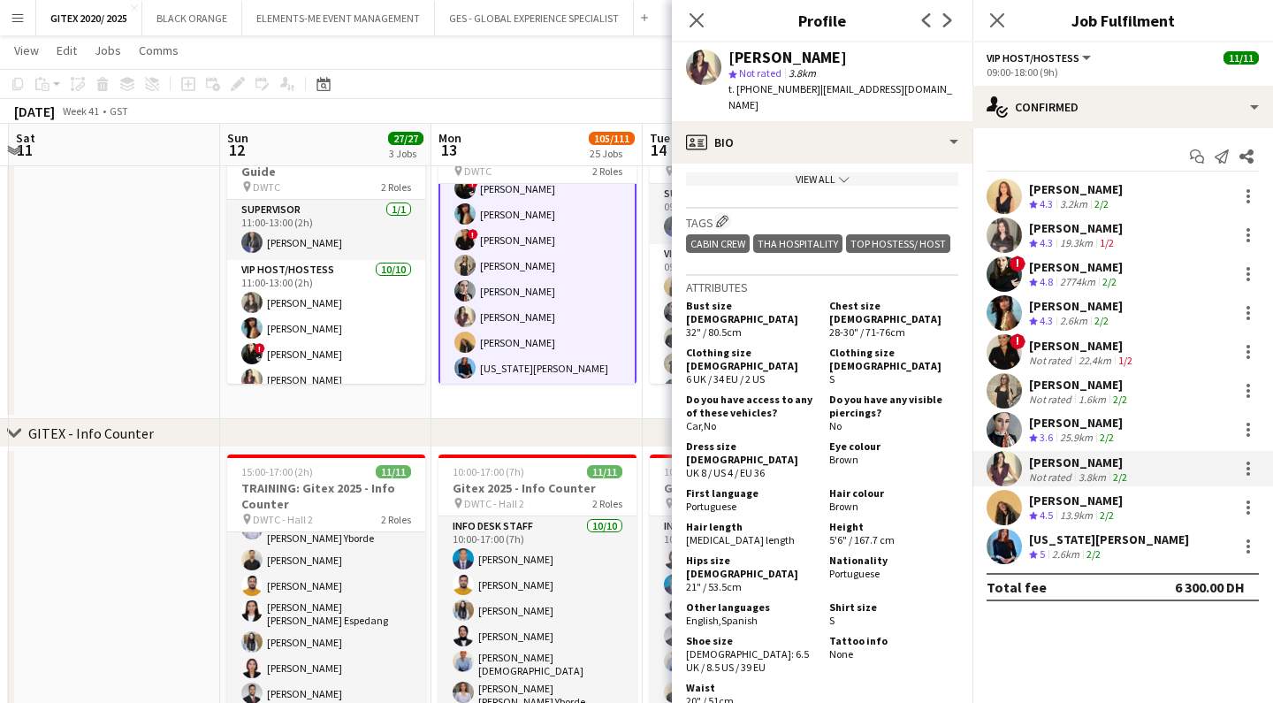
copy span "5'6" / 167.7 cm"
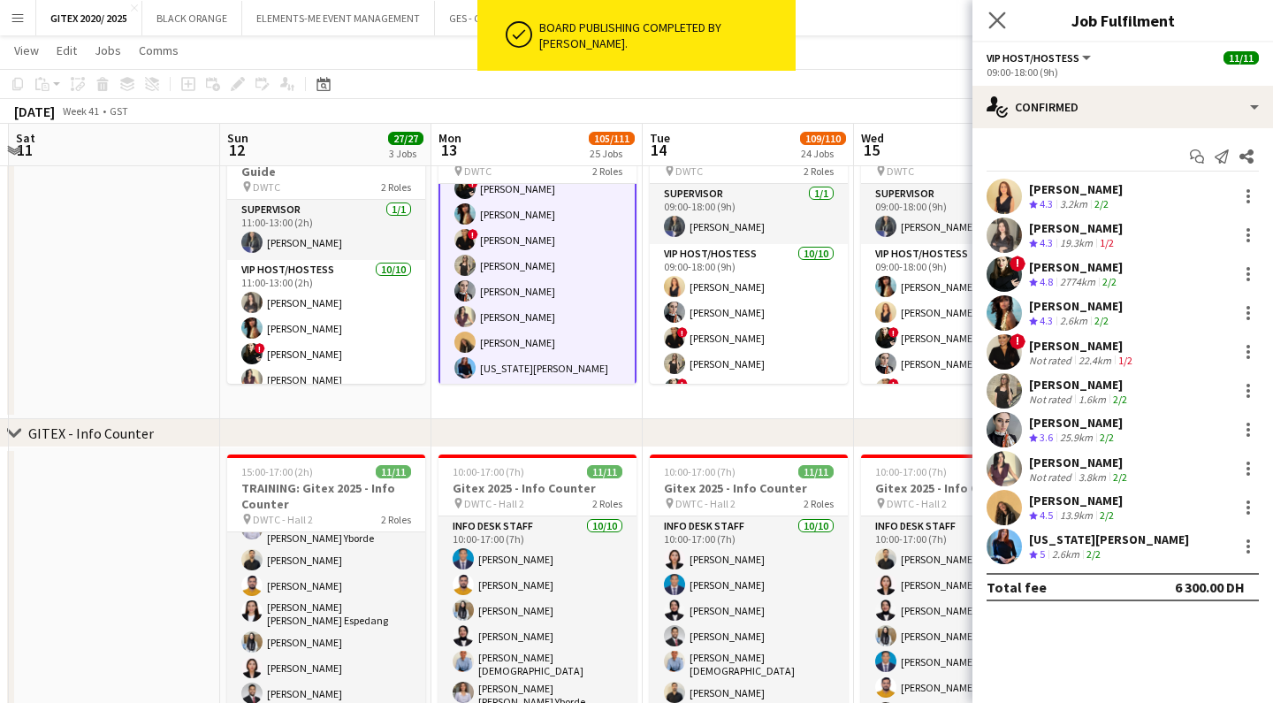
click at [1006, 20] on app-icon "Close pop-in" at bounding box center [998, 21] width 26 height 26
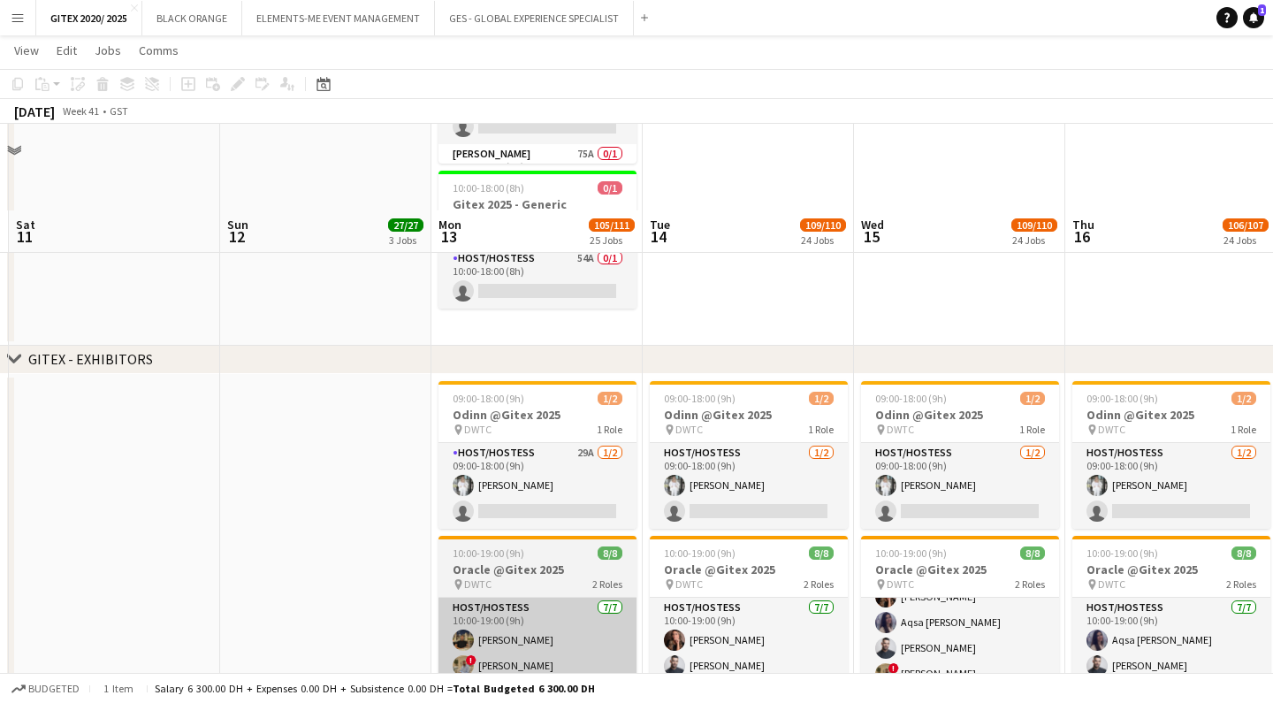
scroll to position [416, 0]
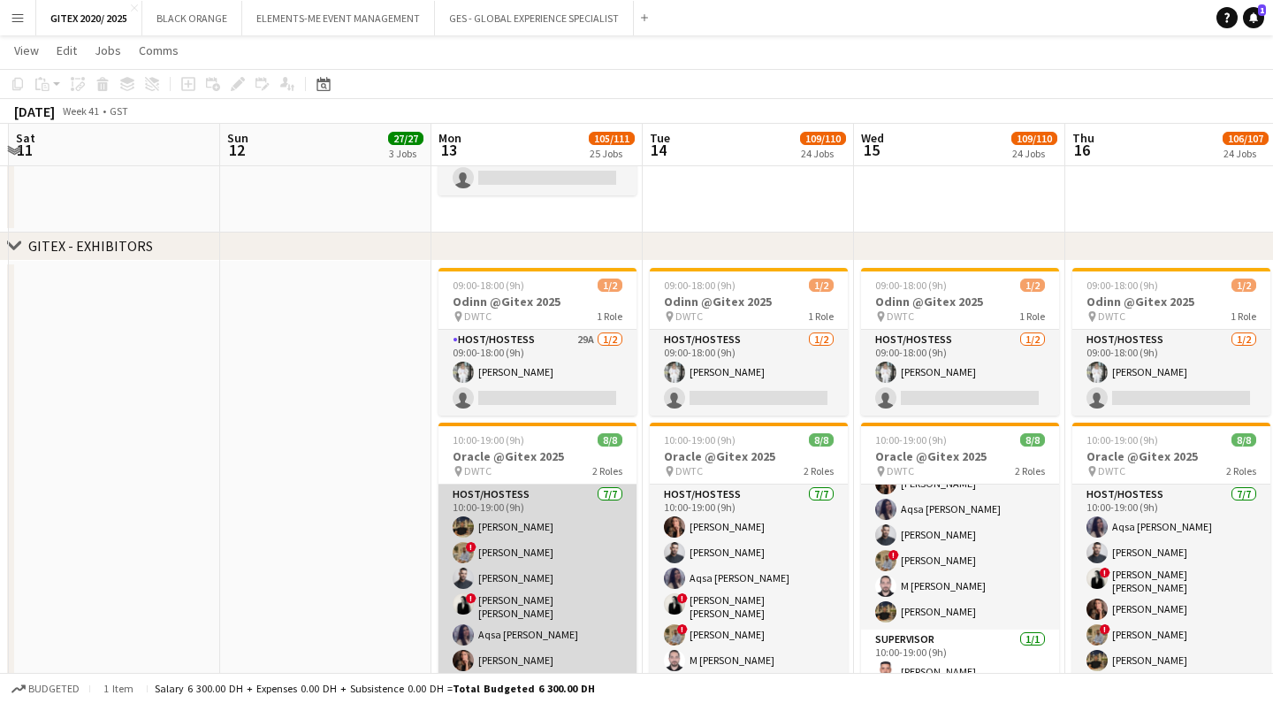
click at [538, 572] on app-card-role "Host/Hostess [DATE] 10:00-19:00 (9h) [PERSON_NAME] ! [PERSON_NAME] ! [PERSON_NA…" at bounding box center [538, 594] width 198 height 219
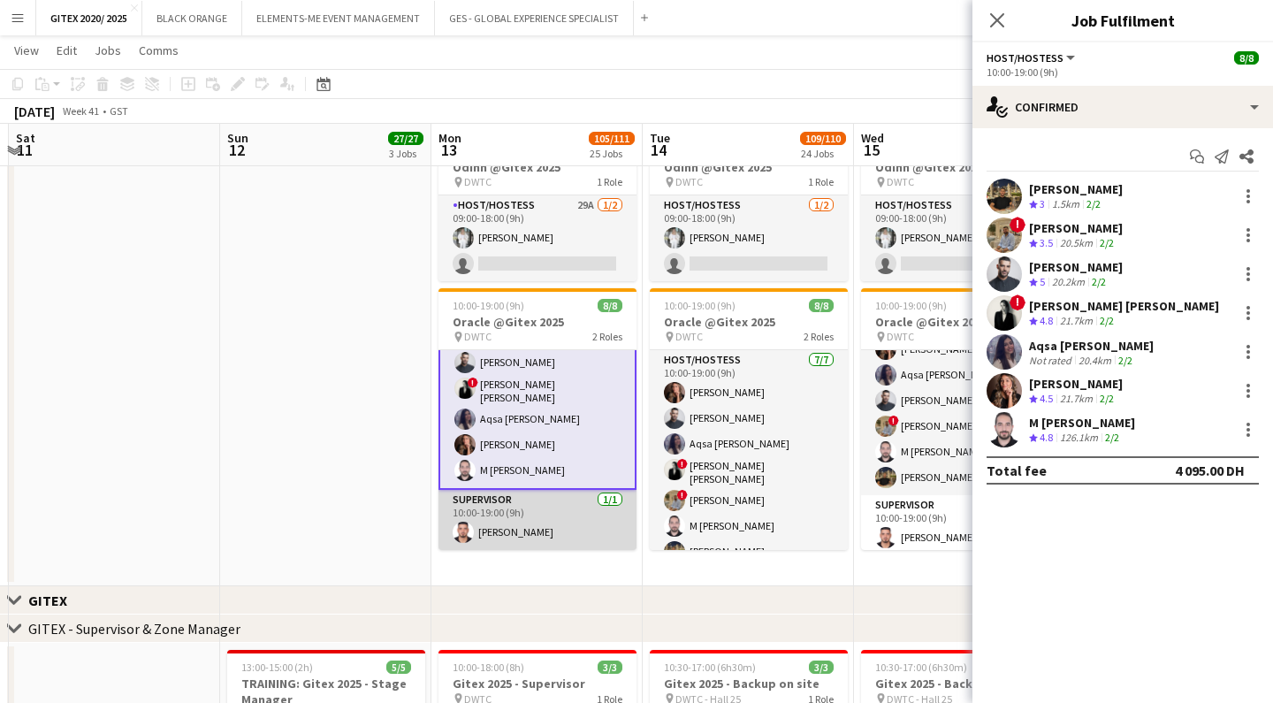
scroll to position [78, 0]
click at [520, 526] on app-card-role "Supervisor 1/1 10:00-19:00 (9h) Hussein Abdallah" at bounding box center [538, 525] width 198 height 60
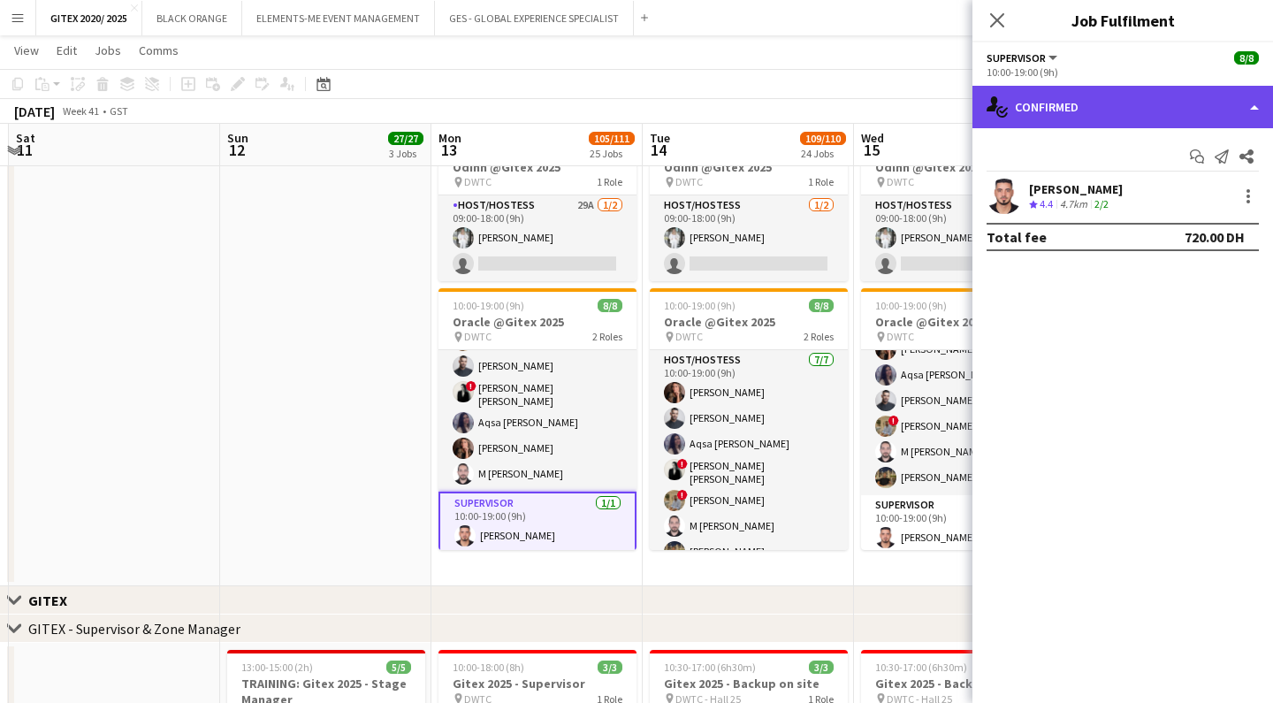
click at [1080, 103] on div "single-neutral-actions-check-2 Confirmed" at bounding box center [1123, 107] width 301 height 42
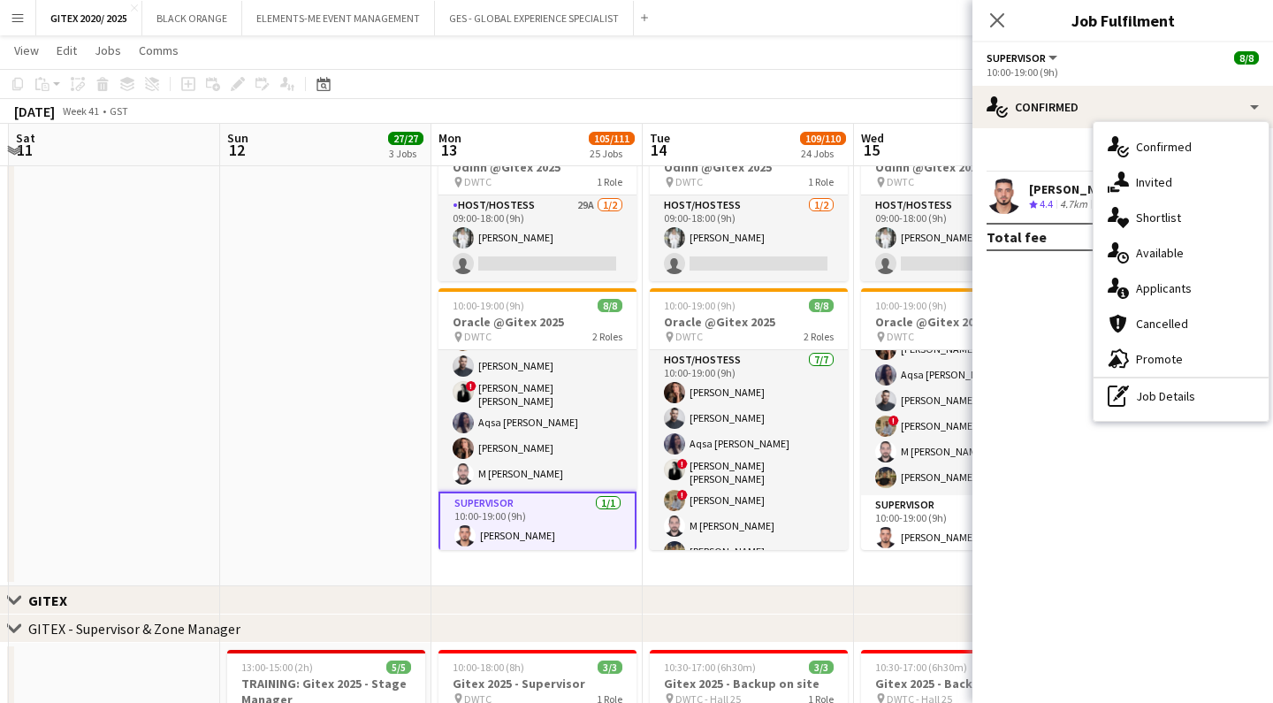
click at [1044, 187] on div "[PERSON_NAME]" at bounding box center [1076, 189] width 94 height 16
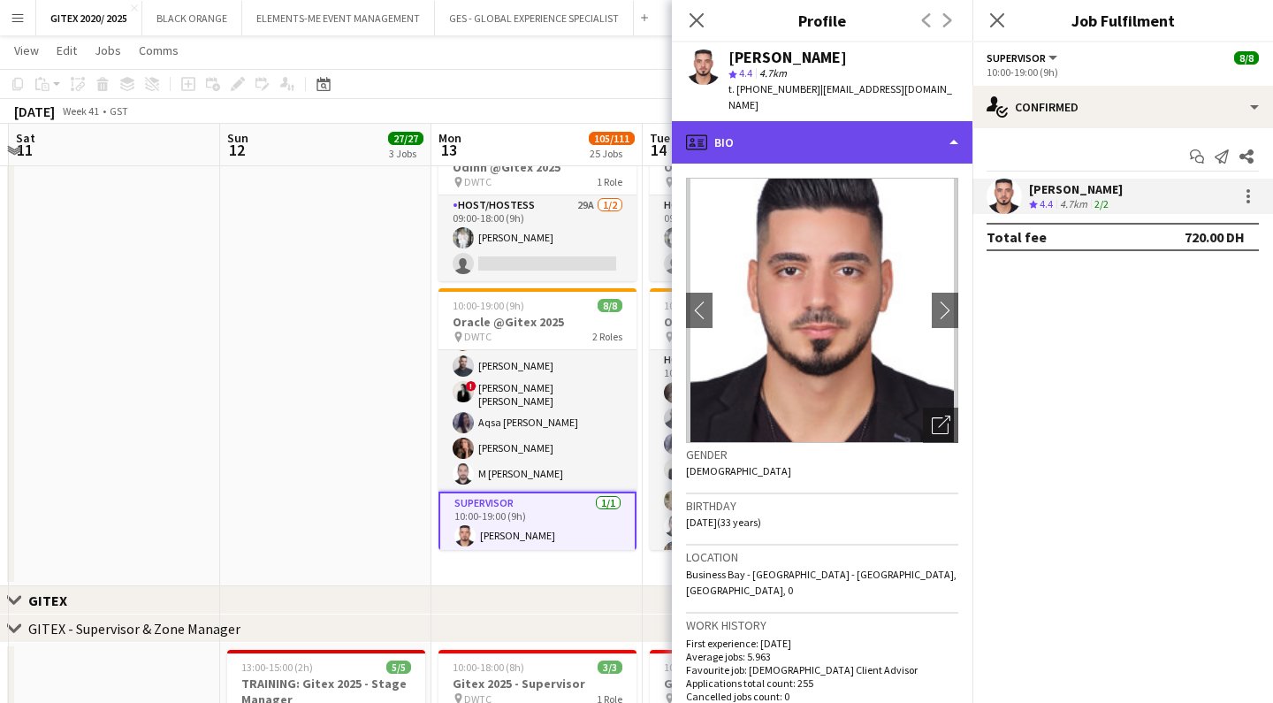
click at [932, 128] on div "profile Bio" at bounding box center [822, 142] width 301 height 42
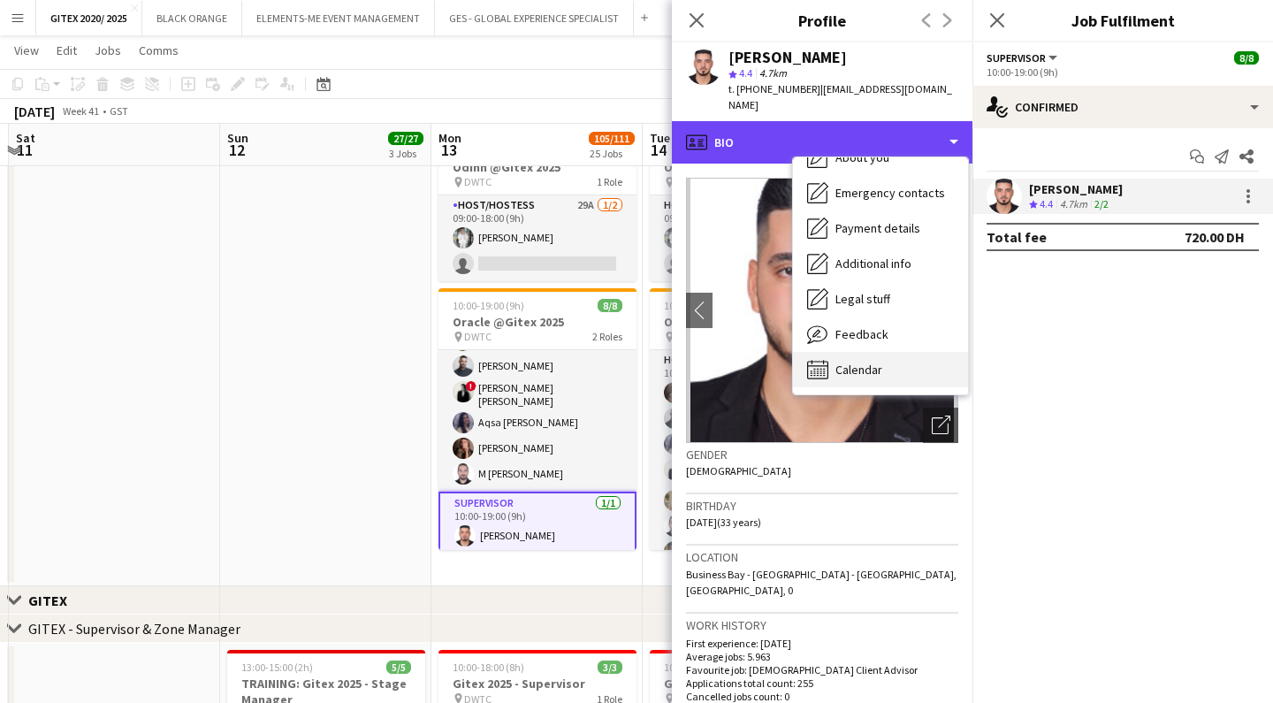
scroll to position [131, 0]
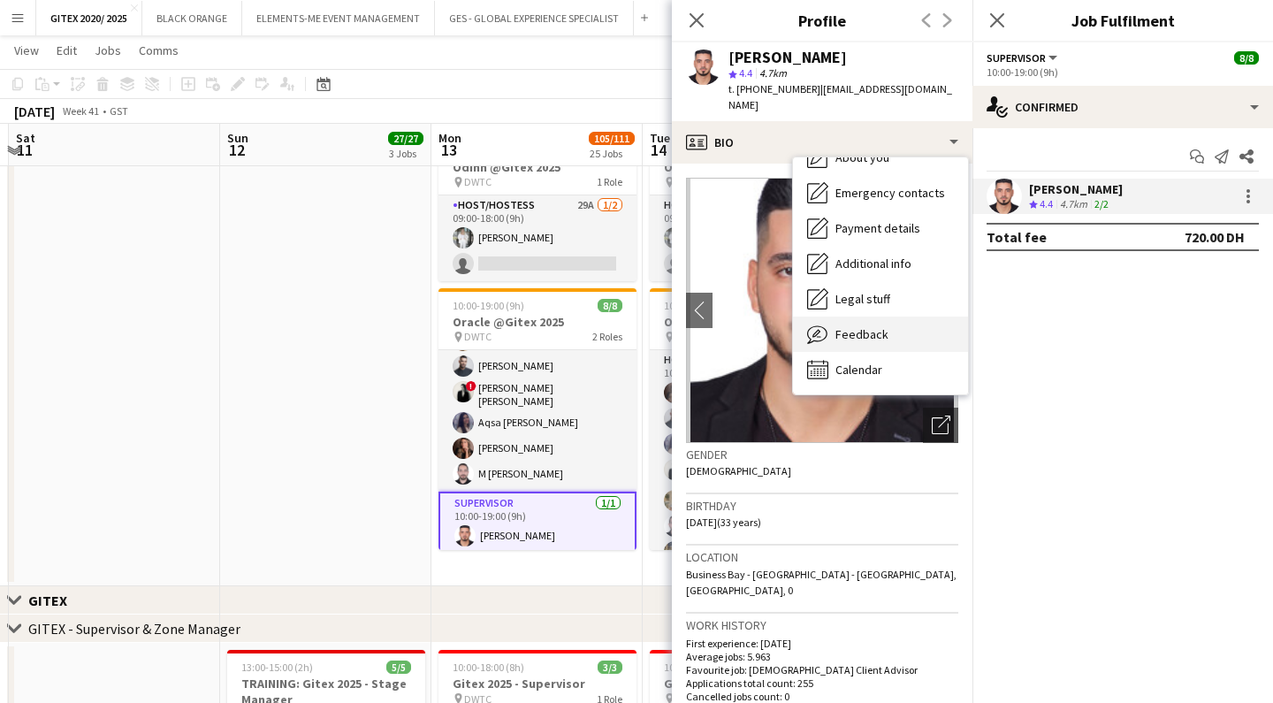
click at [859, 326] on span "Feedback" at bounding box center [862, 334] width 53 height 16
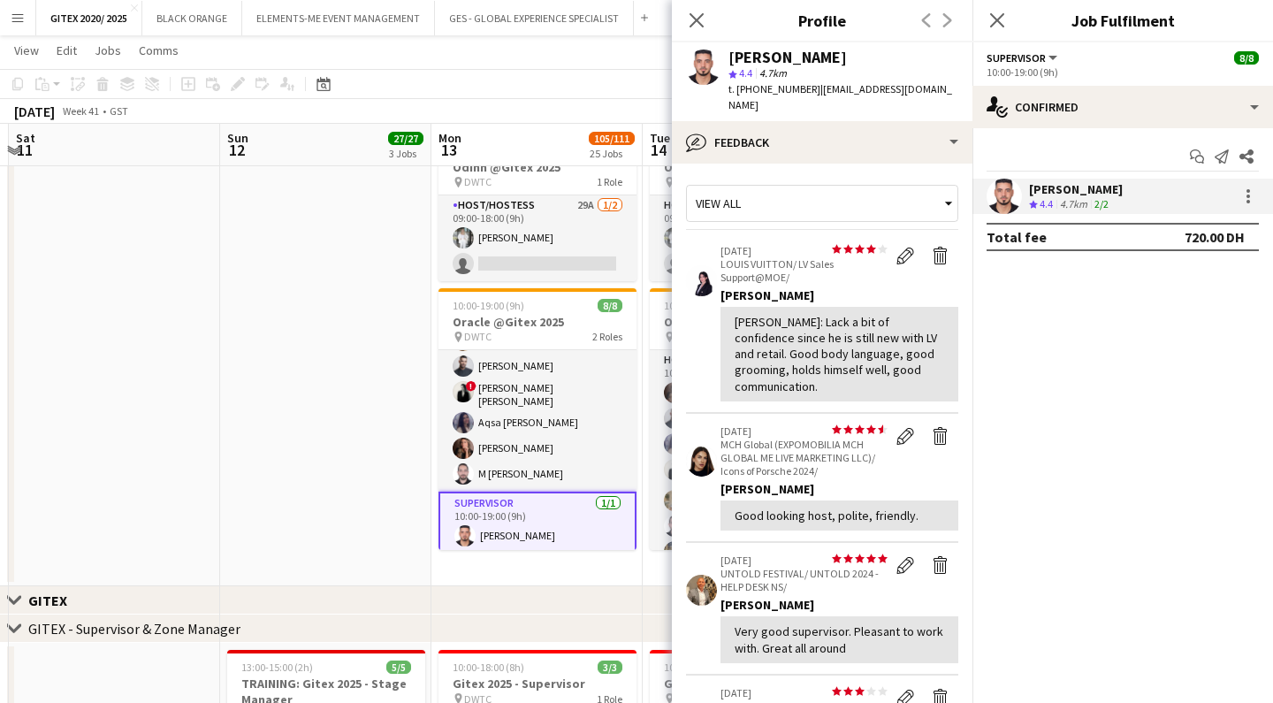
scroll to position [0, 0]
click at [740, 57] on div "[PERSON_NAME]" at bounding box center [788, 58] width 118 height 16
click at [791, 65] on div "star 4.4 4.7km" at bounding box center [844, 73] width 230 height 16
click at [707, 71] on app-user-avatar at bounding box center [703, 67] width 35 height 35
click at [759, 61] on div "[PERSON_NAME]" at bounding box center [788, 58] width 118 height 16
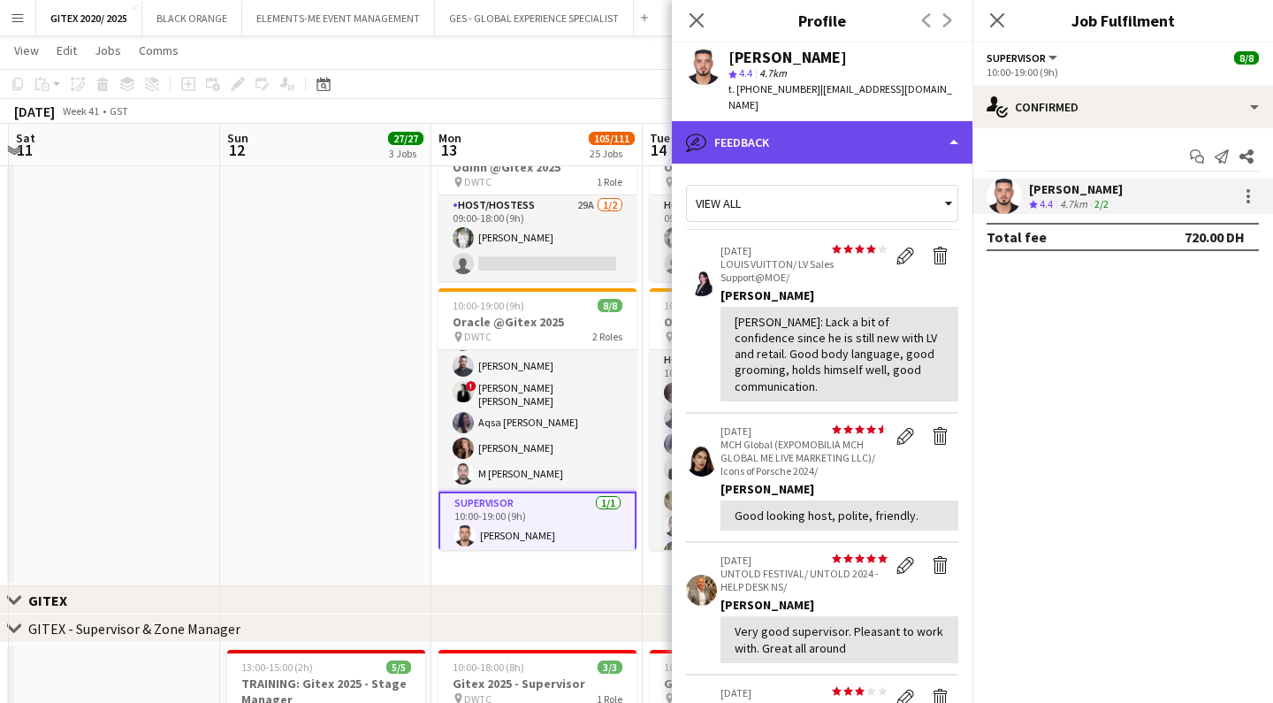
click at [926, 137] on div "bubble-pencil Feedback" at bounding box center [822, 142] width 301 height 42
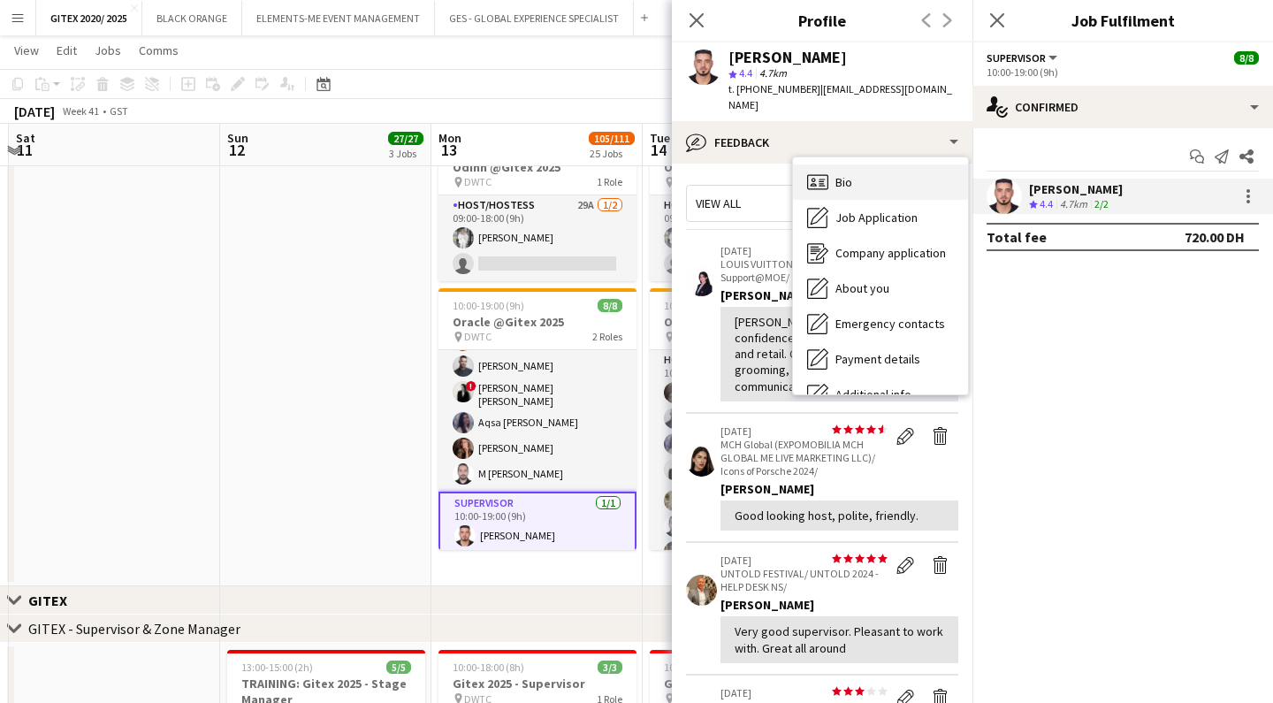
click at [867, 171] on div "Bio Bio" at bounding box center [880, 181] width 175 height 35
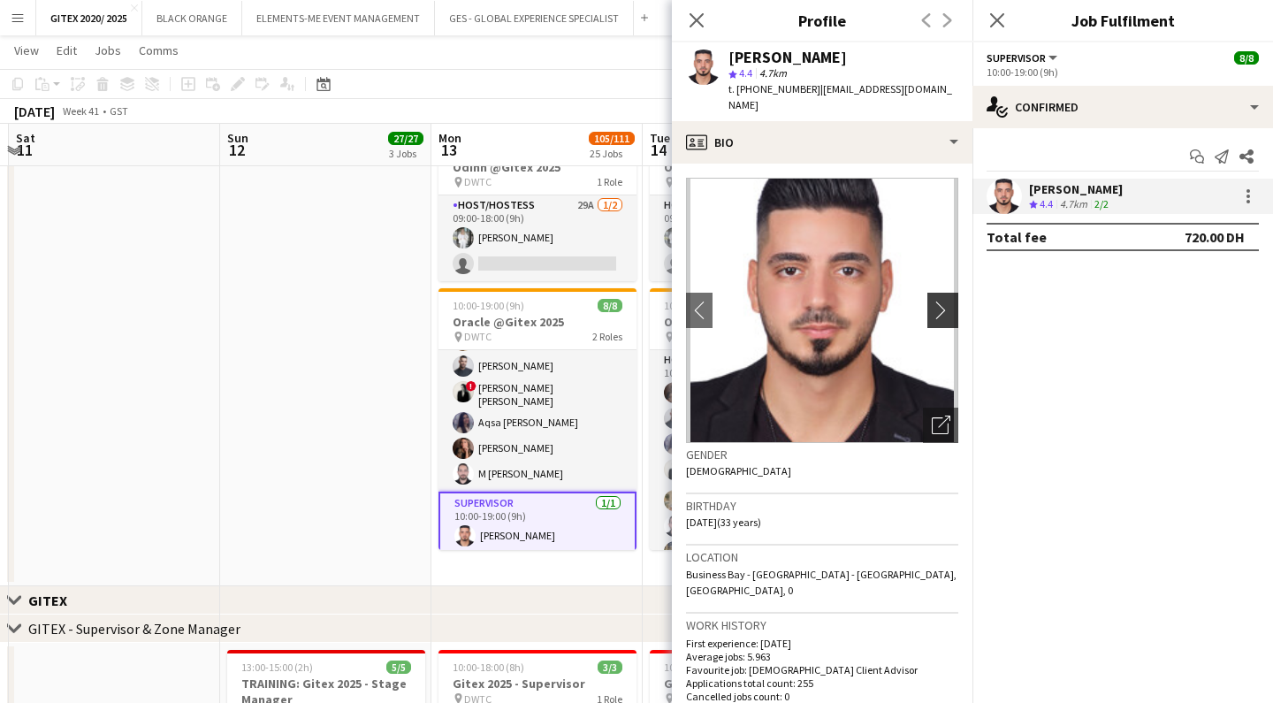
click at [949, 301] on app-icon "chevron-right" at bounding box center [945, 310] width 27 height 19
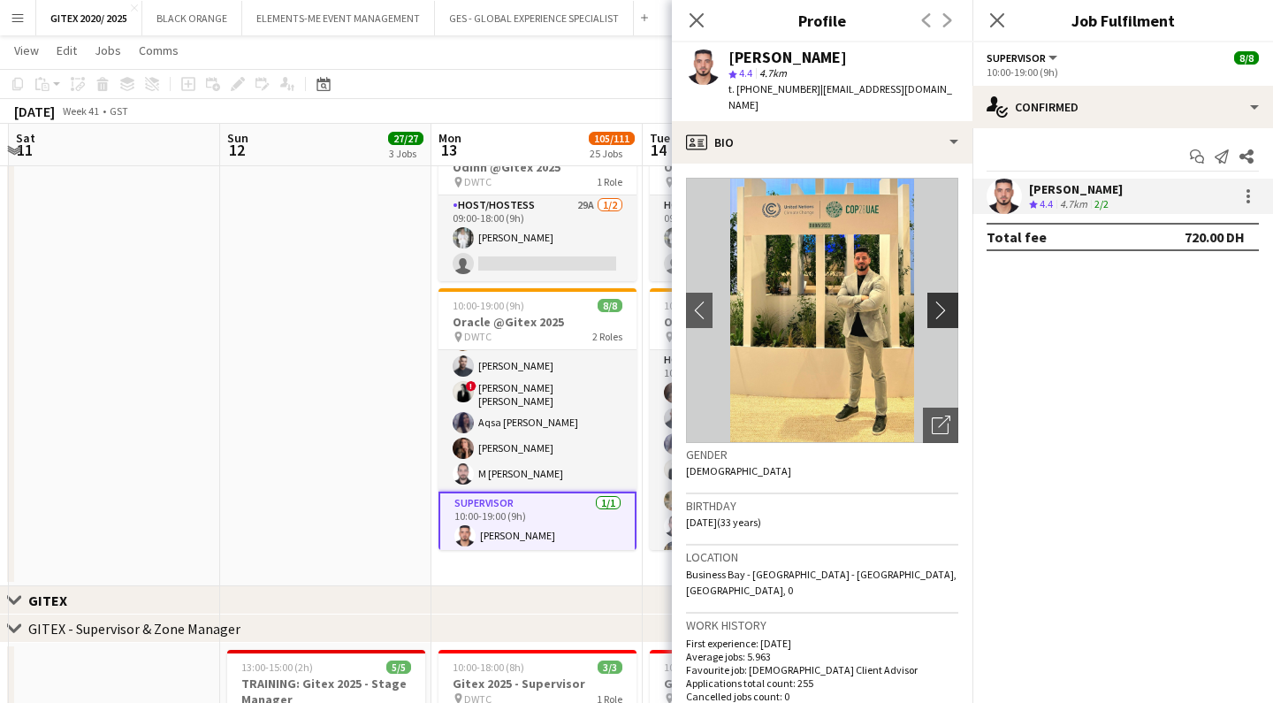
click at [942, 301] on app-icon "chevron-right" at bounding box center [945, 310] width 27 height 19
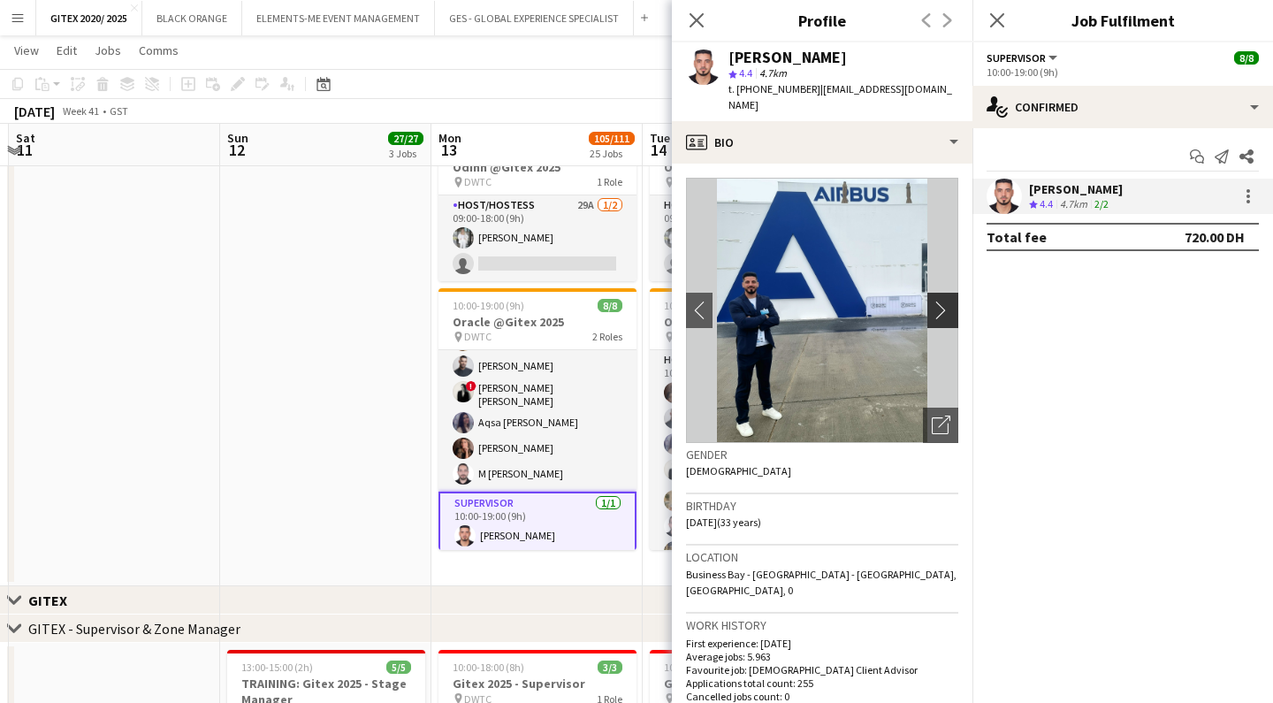
click at [942, 301] on app-icon "chevron-right" at bounding box center [945, 310] width 27 height 19
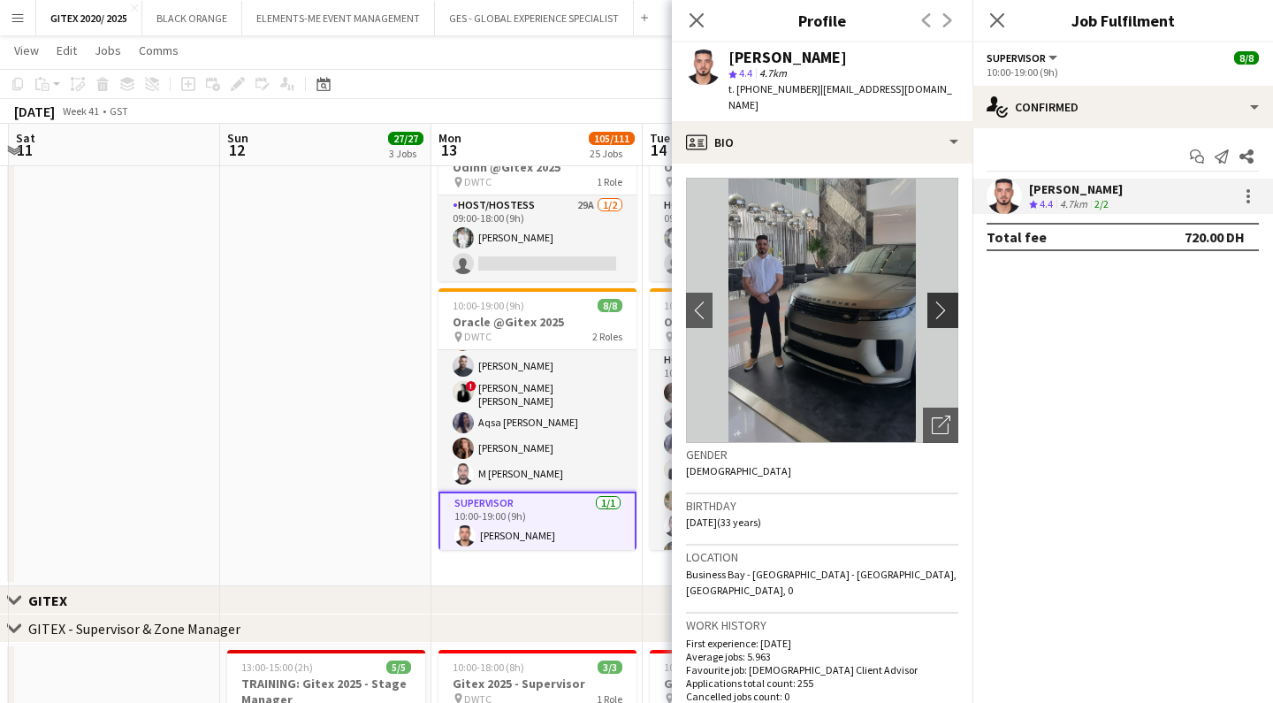
click at [942, 301] on app-icon "chevron-right" at bounding box center [945, 310] width 27 height 19
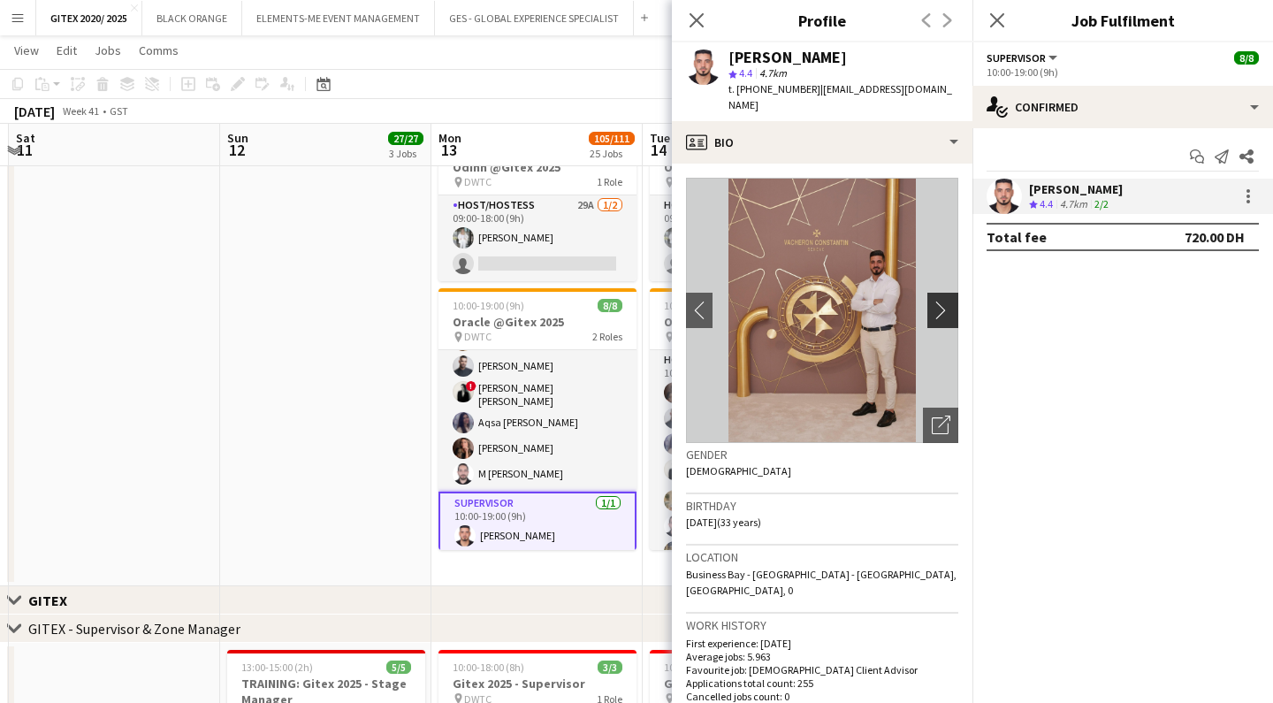
click at [942, 301] on app-icon "chevron-right" at bounding box center [945, 310] width 27 height 19
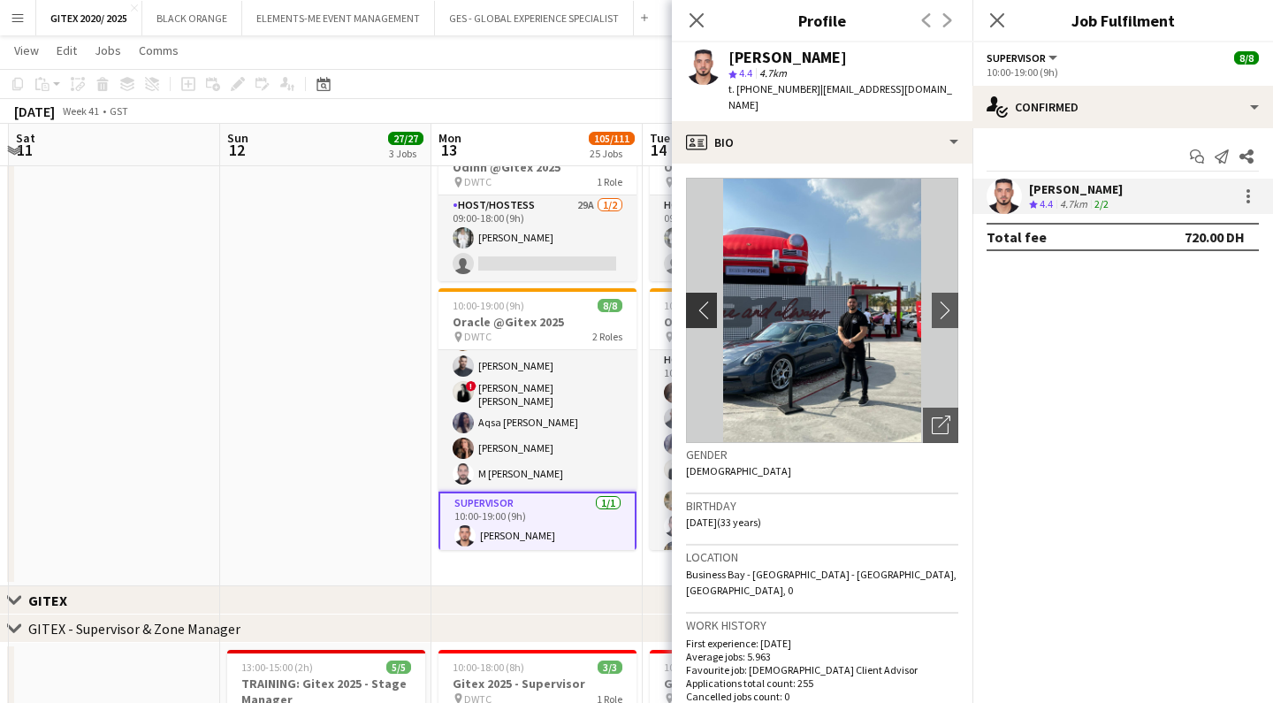
click at [700, 301] on app-icon "chevron-left" at bounding box center [699, 310] width 27 height 19
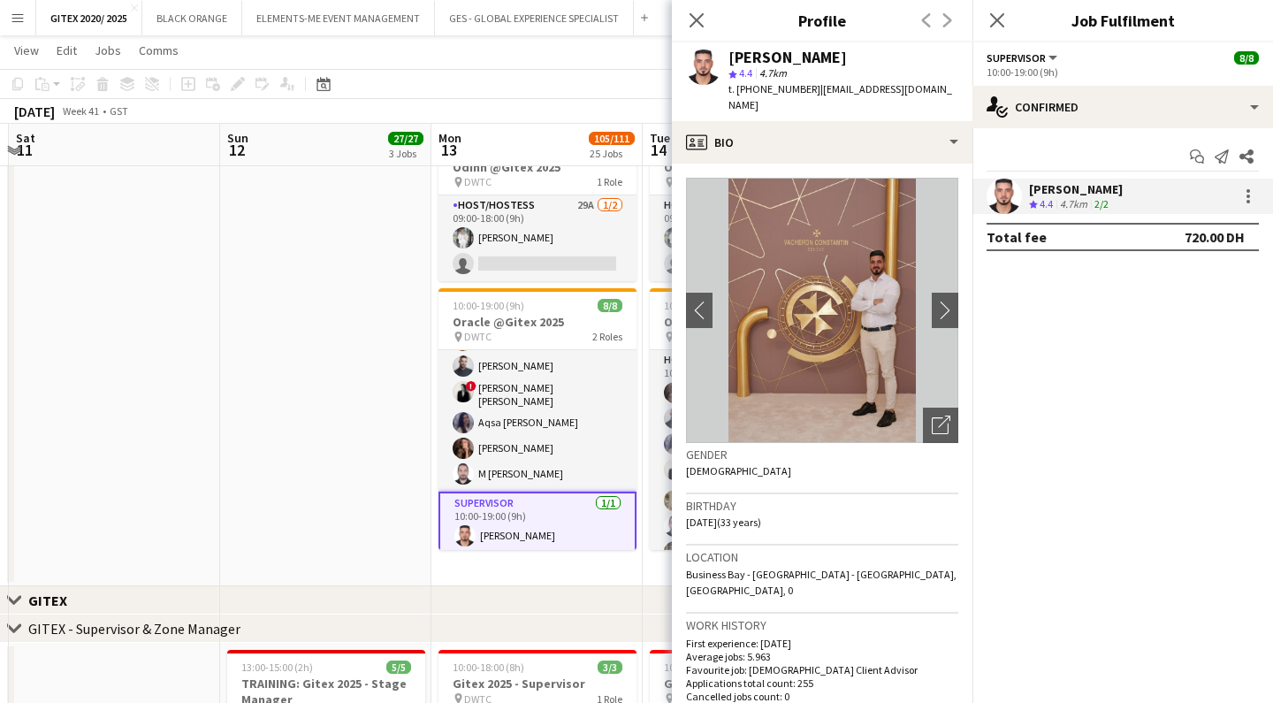
click at [817, 320] on img at bounding box center [822, 310] width 272 height 265
click at [942, 422] on div "Open photos pop-in" at bounding box center [940, 425] width 35 height 35
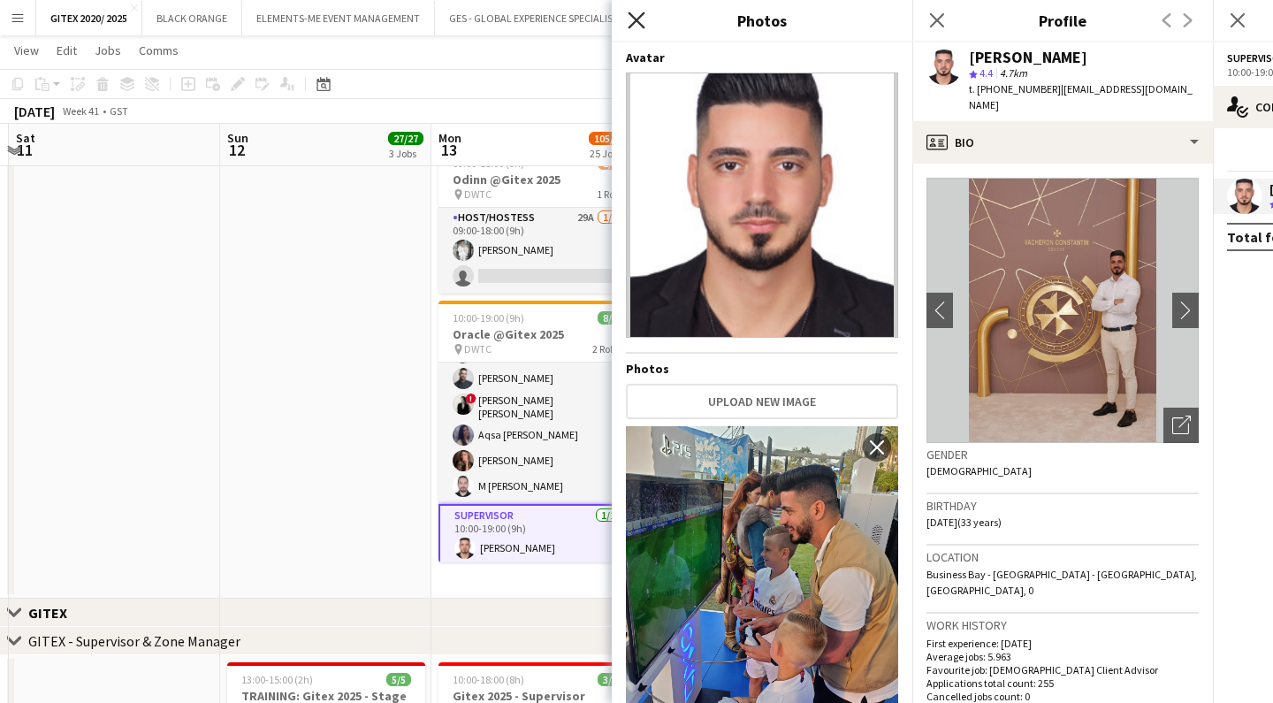
click at [632, 16] on icon at bounding box center [636, 19] width 17 height 17
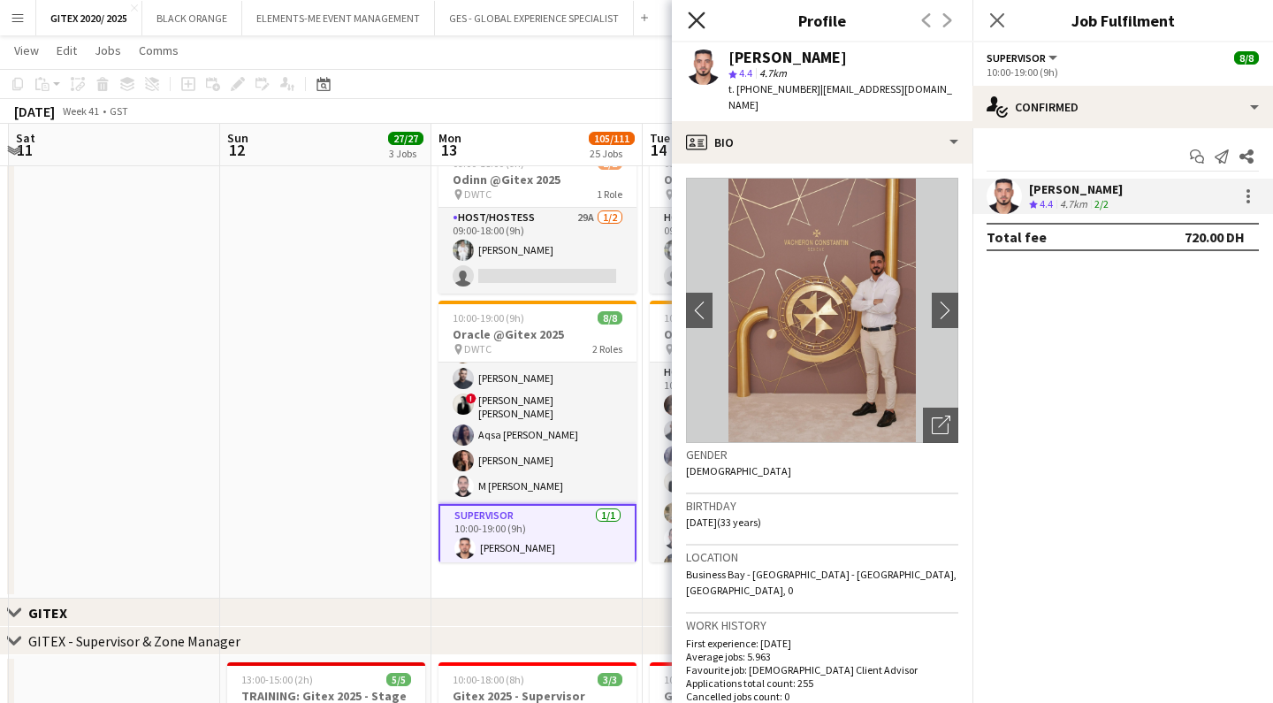
click at [697, 17] on icon "Close pop-in" at bounding box center [696, 19] width 17 height 17
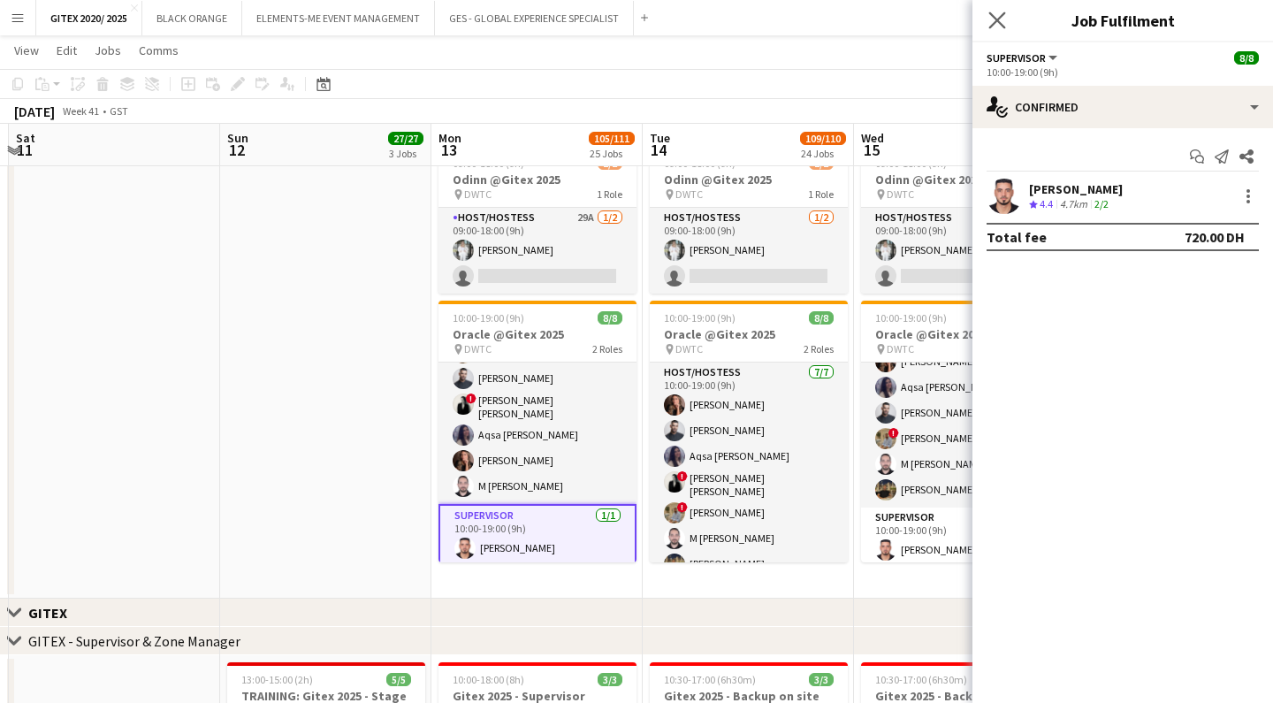
scroll to position [538, 0]
click at [1005, 16] on icon "Close pop-in" at bounding box center [996, 19] width 17 height 17
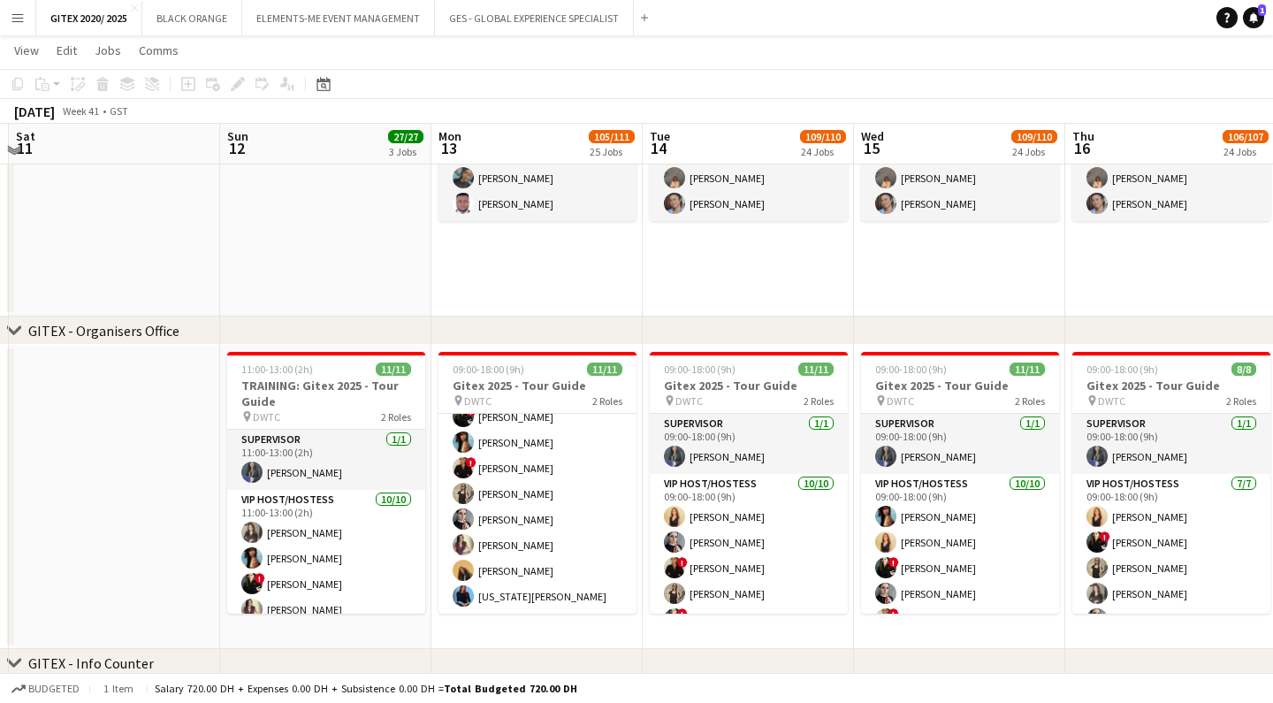
scroll to position [1334, 0]
click at [519, 24] on button "GES - GLOBAL EXPERIENCE SPECIALIST Close" at bounding box center [534, 18] width 199 height 34
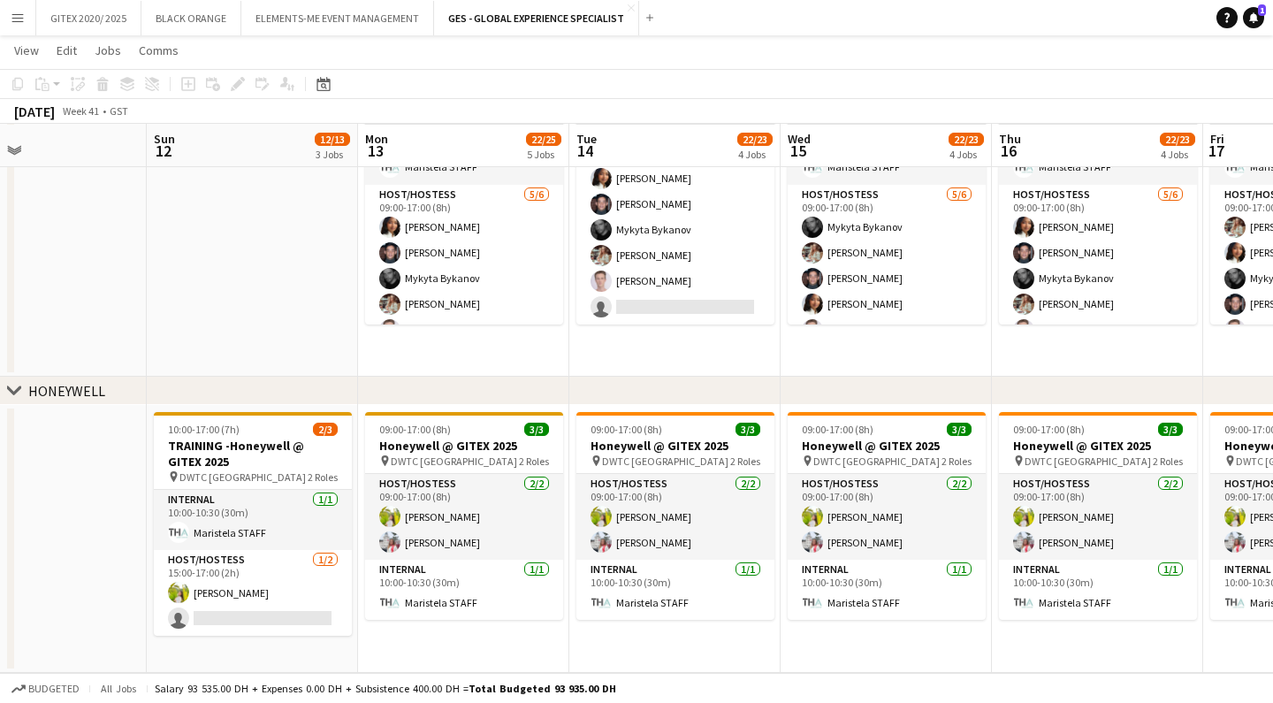
scroll to position [978, 0]
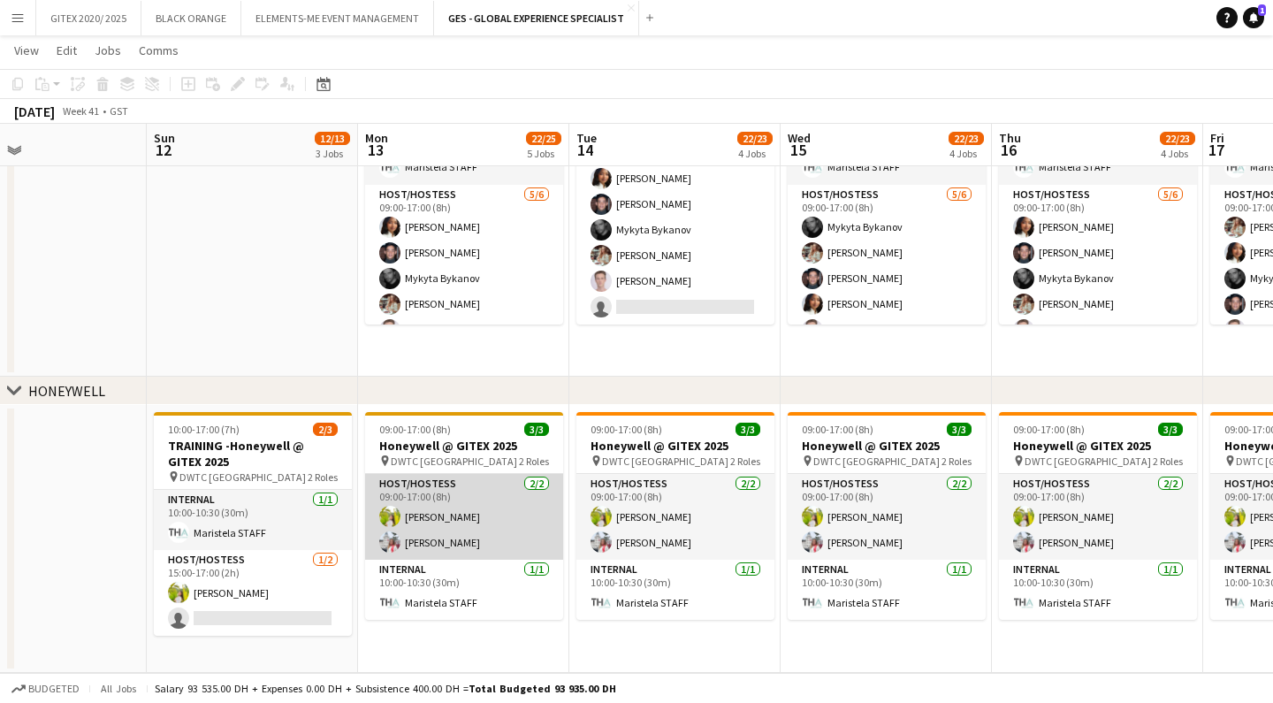
click at [435, 538] on app-card-role "Host/Hostess [DATE] 09:00-17:00 (8h) Naya Talas [PERSON_NAME]" at bounding box center [464, 517] width 198 height 86
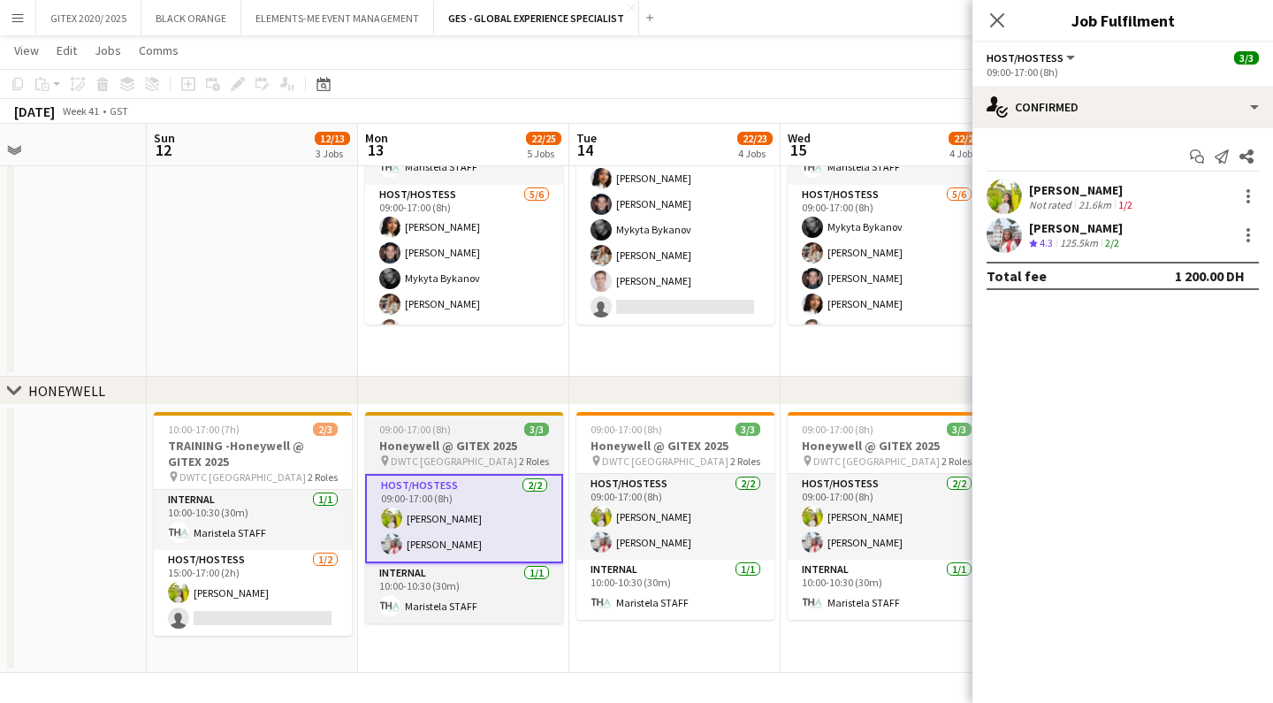
click at [422, 454] on span "DWTC [GEOGRAPHIC_DATA]" at bounding box center [454, 460] width 126 height 13
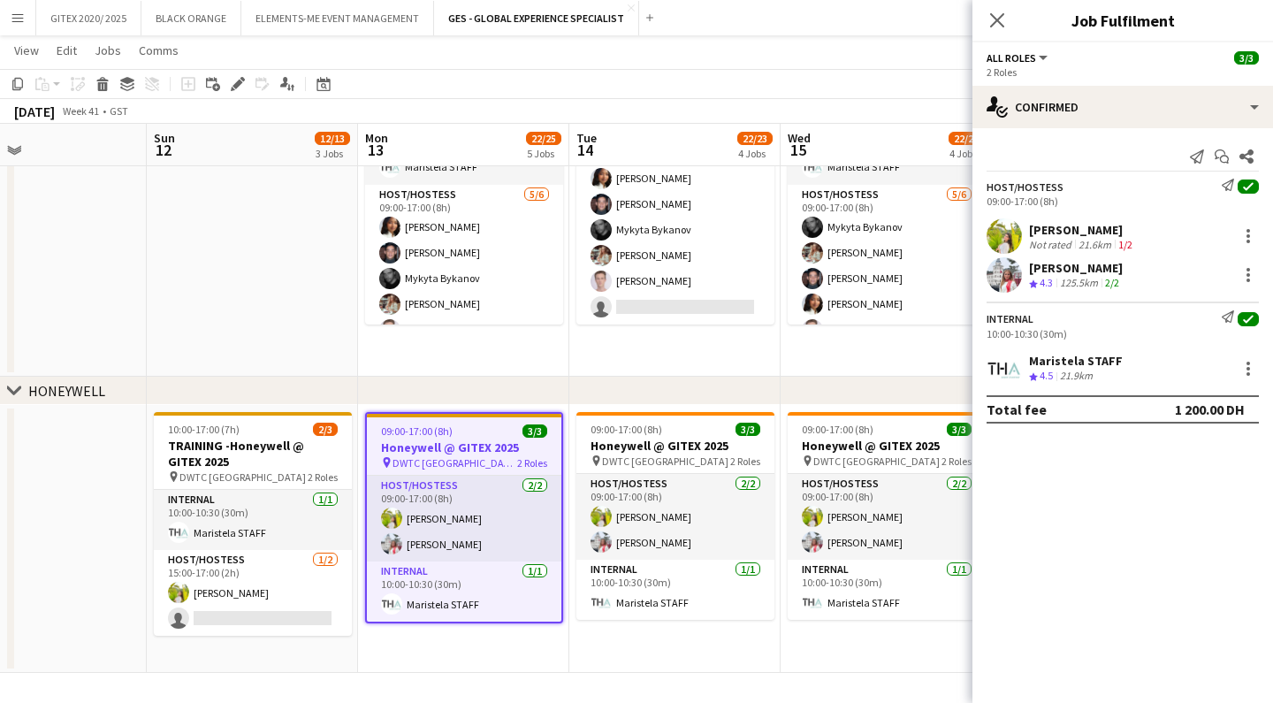
click at [59, 486] on app-date-cell at bounding box center [40, 539] width 211 height 268
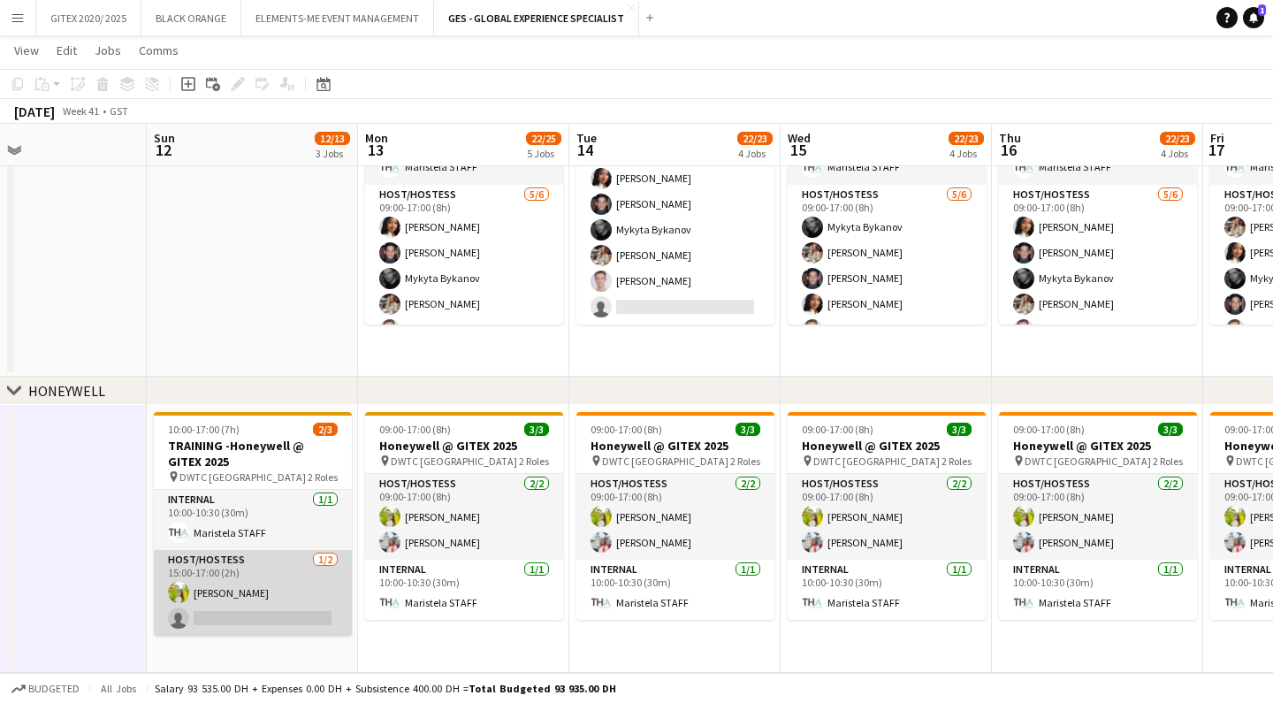
click at [255, 588] on app-card-role "Host/Hostess [DATE] 15:00-17:00 (2h) [PERSON_NAME] single-neutral-actions" at bounding box center [253, 593] width 198 height 86
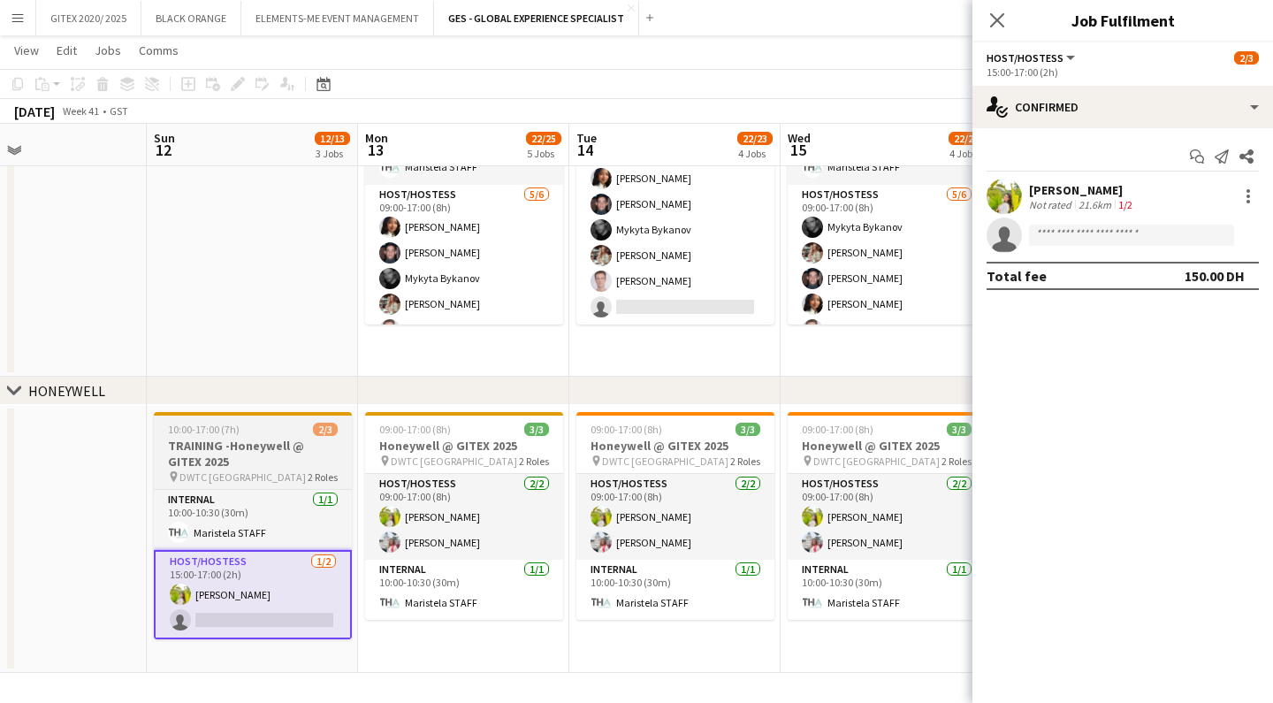
click at [245, 464] on h3 "TRAINING -Honeywell @ GITEX 2025" at bounding box center [253, 454] width 198 height 32
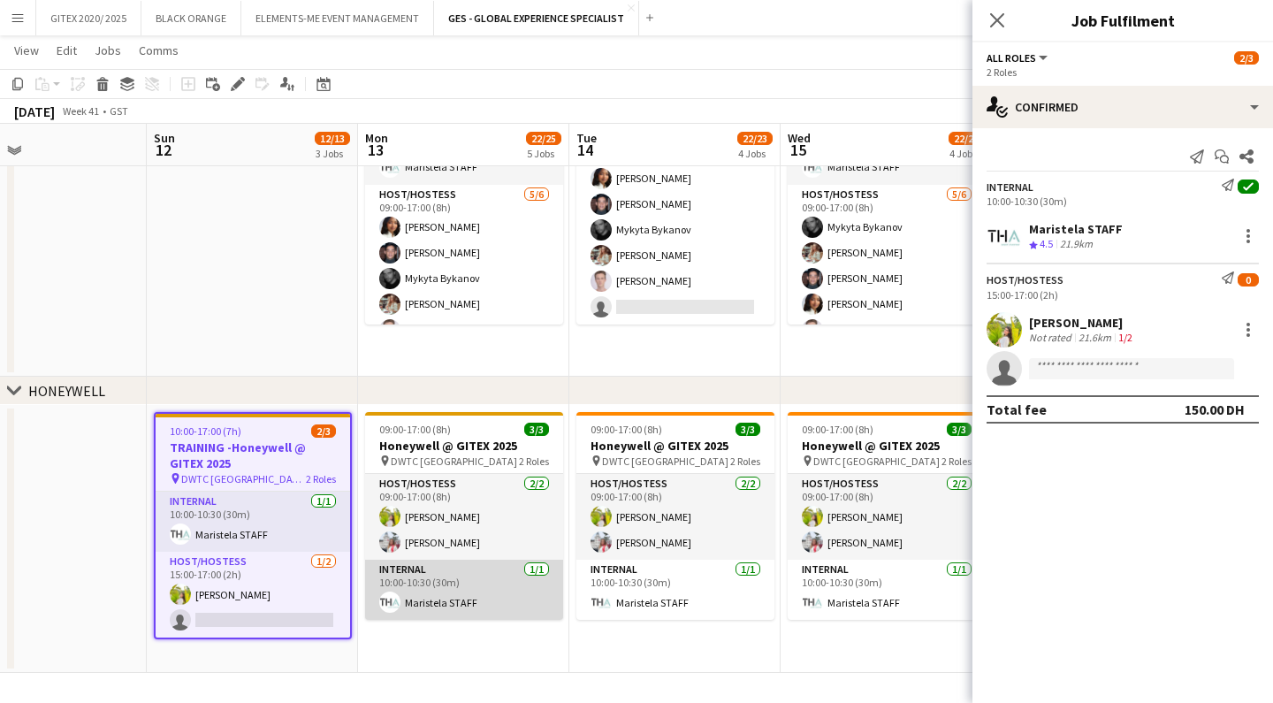
click at [461, 601] on app-card-role "Internal [DATE] 10:00-10:30 (30m) Maristela STAFF" at bounding box center [464, 590] width 198 height 60
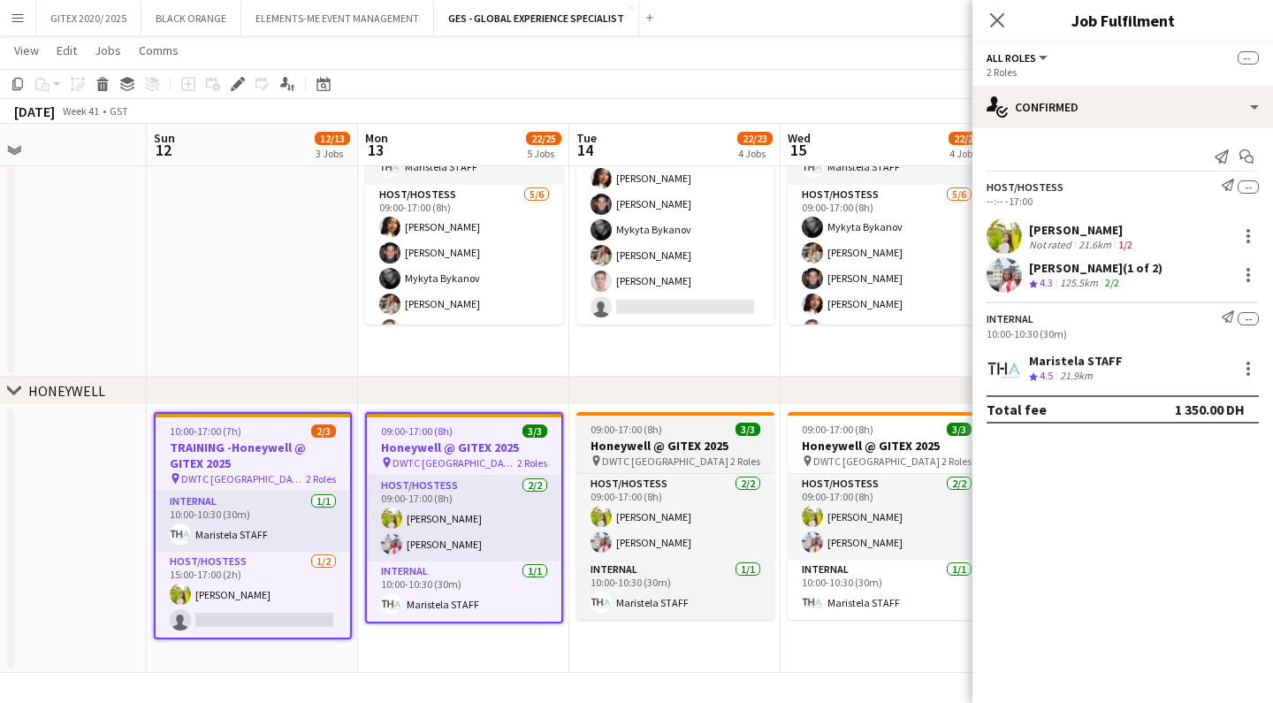
click at [620, 448] on h3 "Honeywell @ GITEX 2025" at bounding box center [675, 446] width 198 height 16
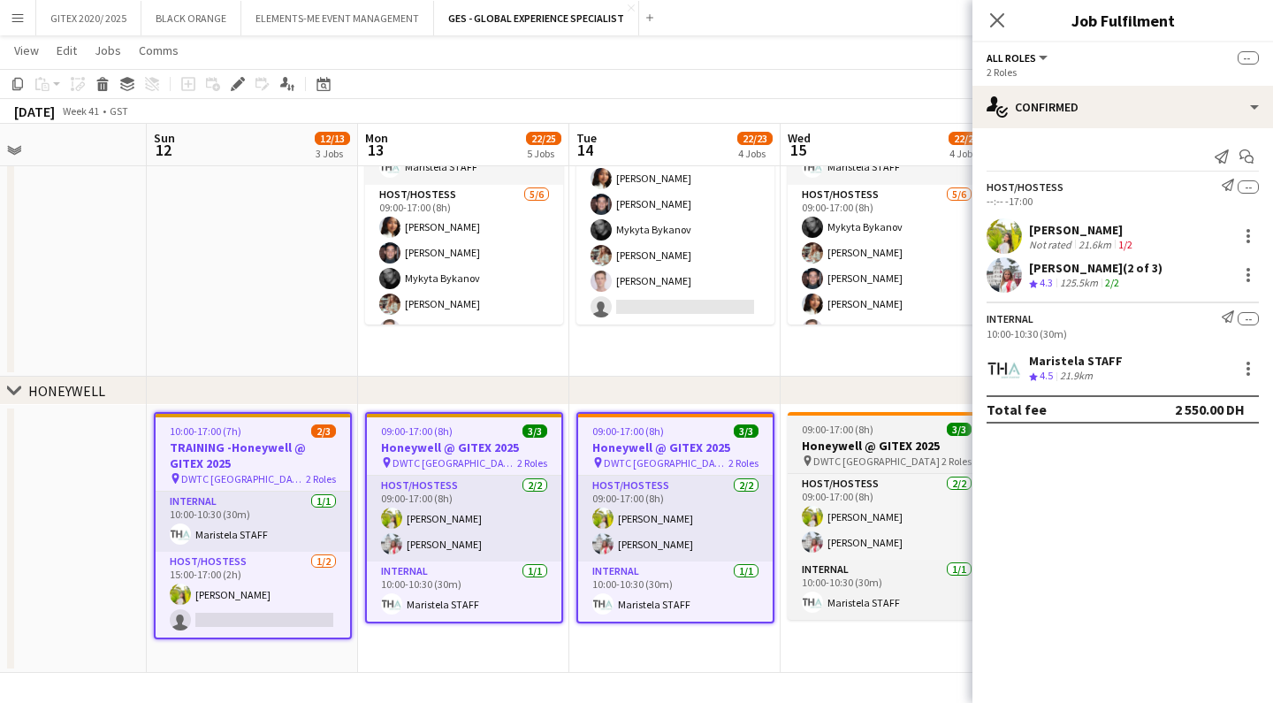
click at [805, 443] on h3 "Honeywell @ GITEX 2025" at bounding box center [887, 446] width 198 height 16
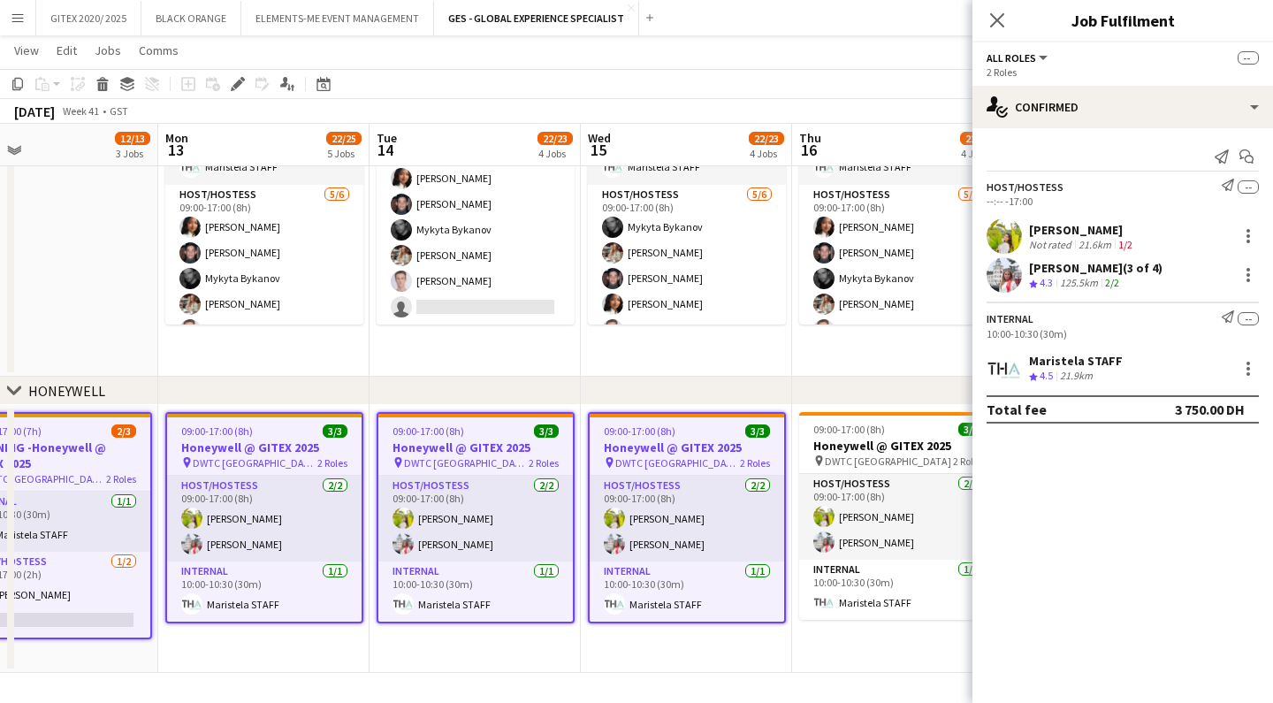
scroll to position [0, 688]
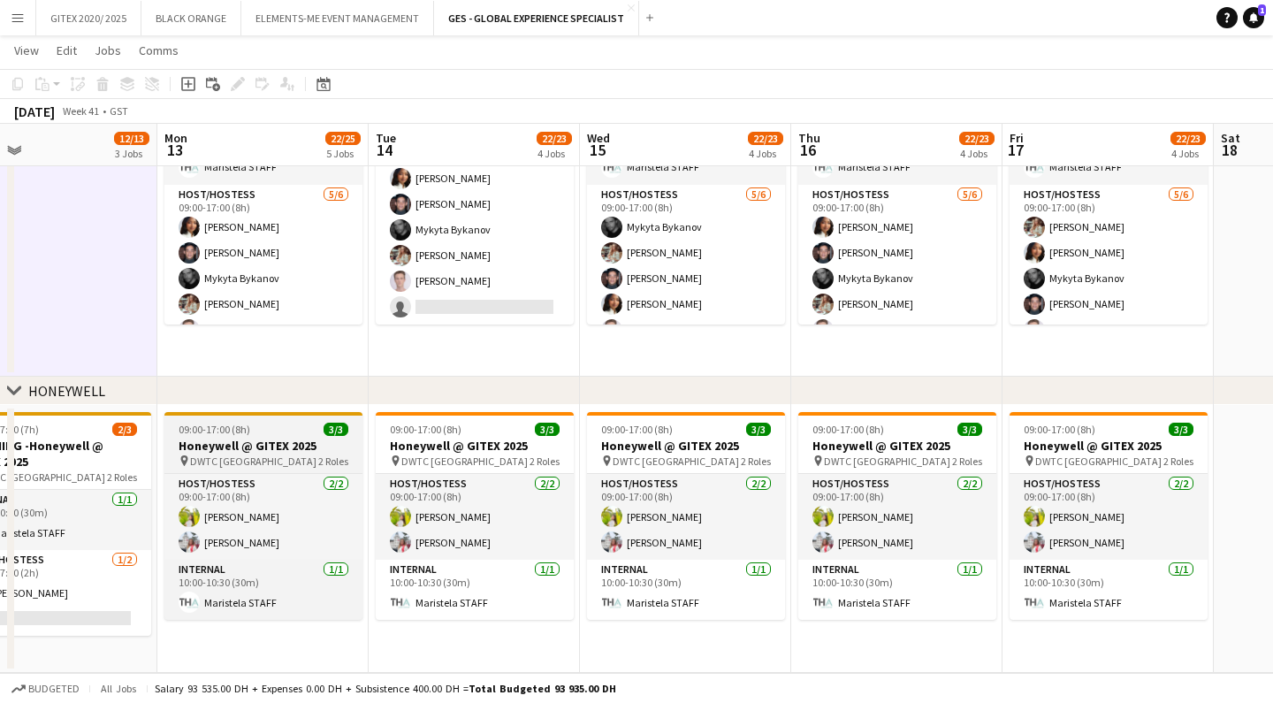
click at [233, 462] on span "DWTC [GEOGRAPHIC_DATA]" at bounding box center [253, 460] width 126 height 13
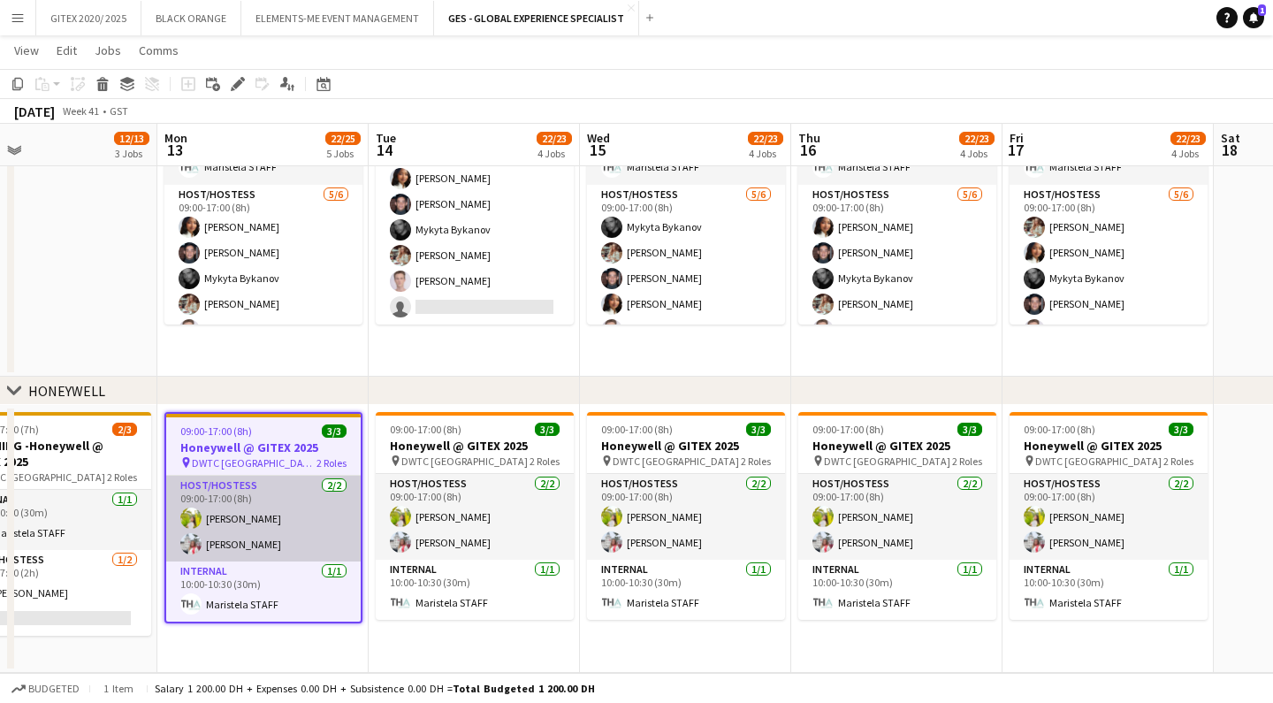
click at [274, 542] on app-card-role "Host/Hostess [DATE] 09:00-17:00 (8h) Naya Talas [PERSON_NAME]" at bounding box center [263, 519] width 195 height 86
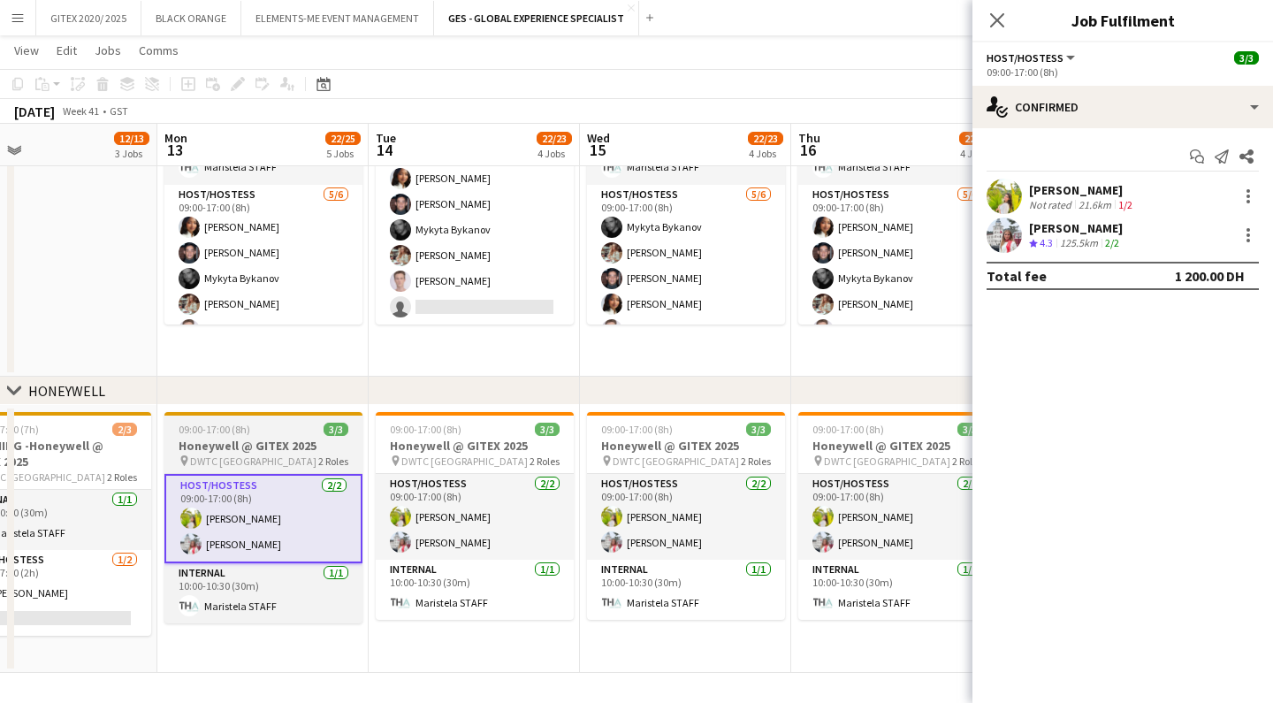
click at [236, 450] on h3 "Honeywell @ GITEX 2025" at bounding box center [263, 446] width 198 height 16
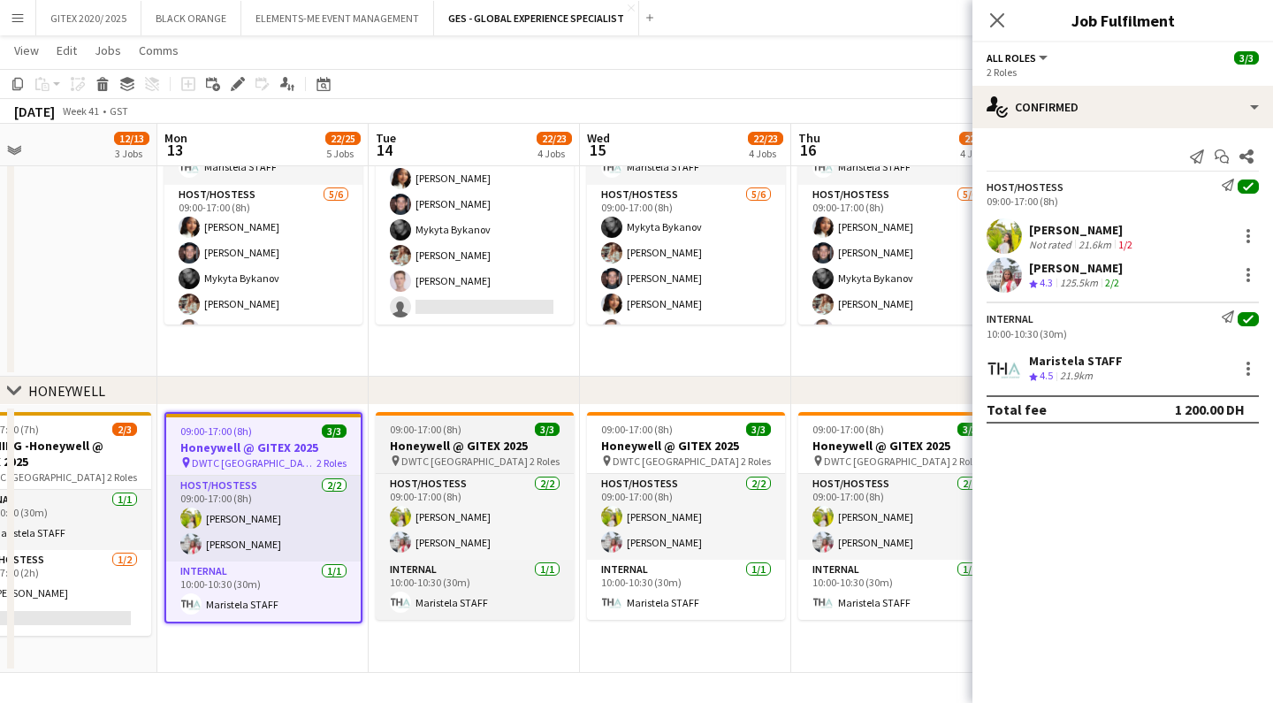
click at [427, 453] on h3 "Honeywell @ GITEX 2025" at bounding box center [475, 446] width 198 height 16
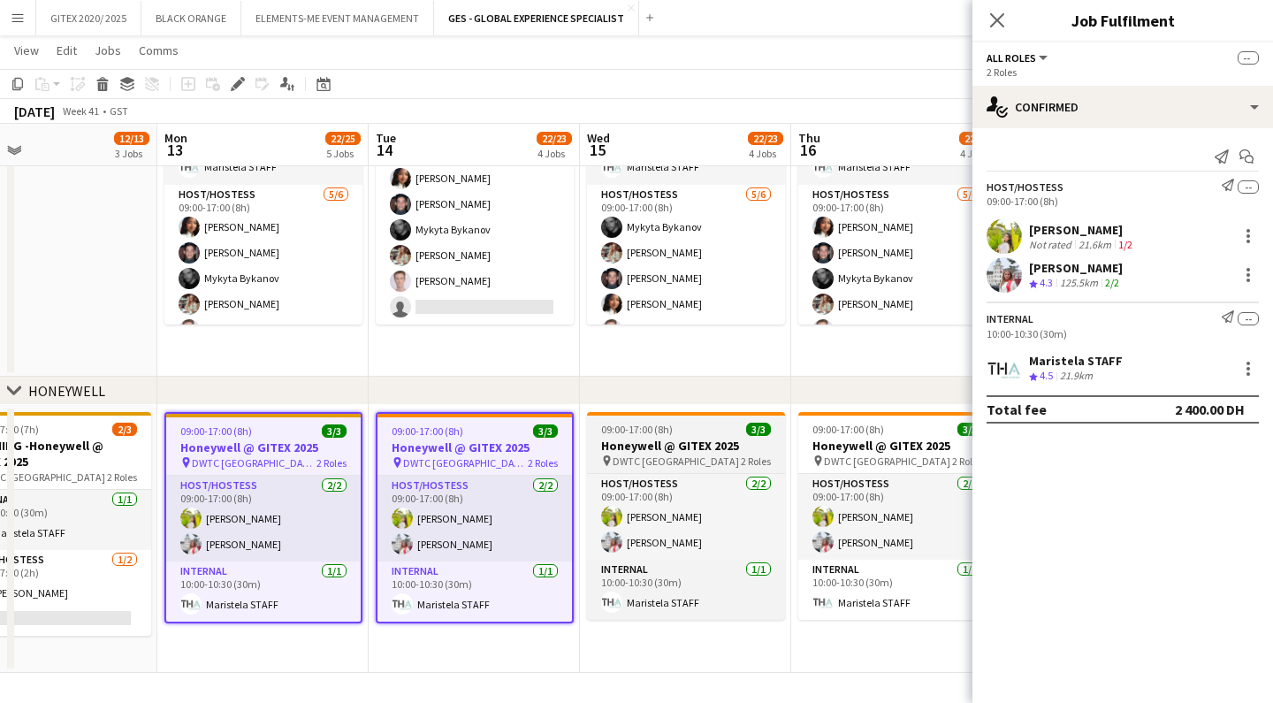
click at [636, 443] on h3 "Honeywell @ GITEX 2025" at bounding box center [686, 446] width 198 height 16
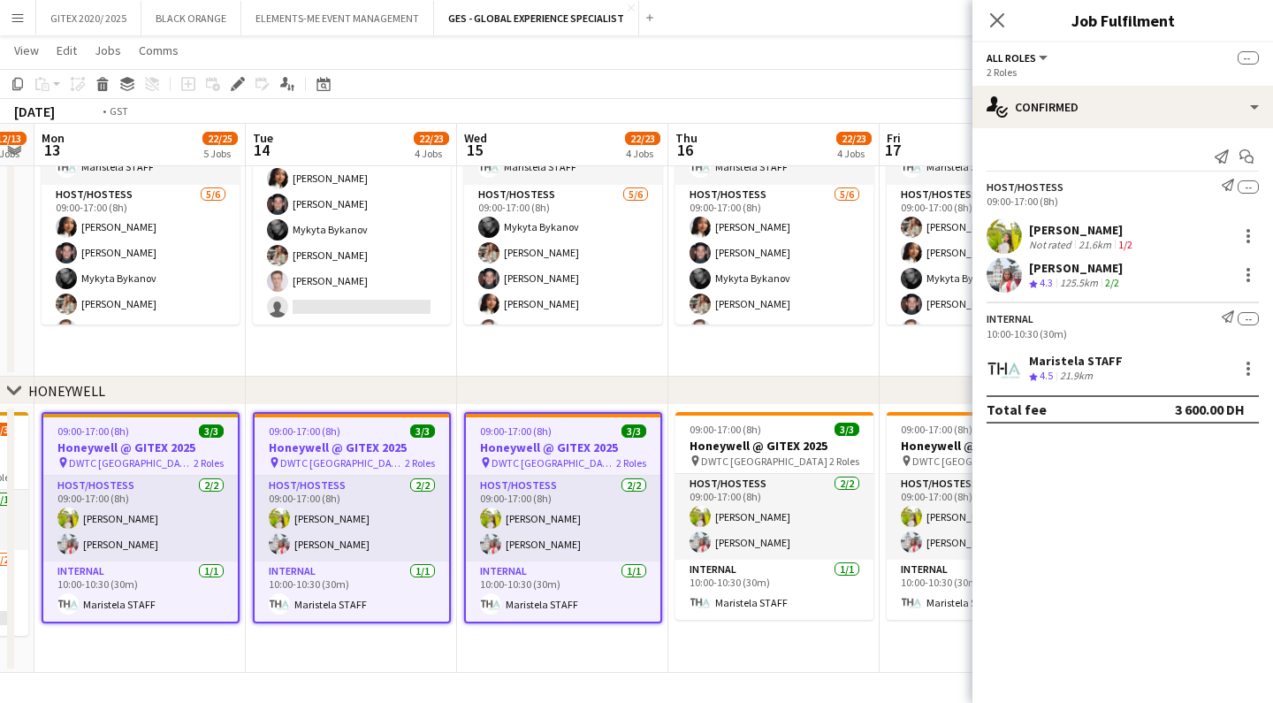
scroll to position [0, 855]
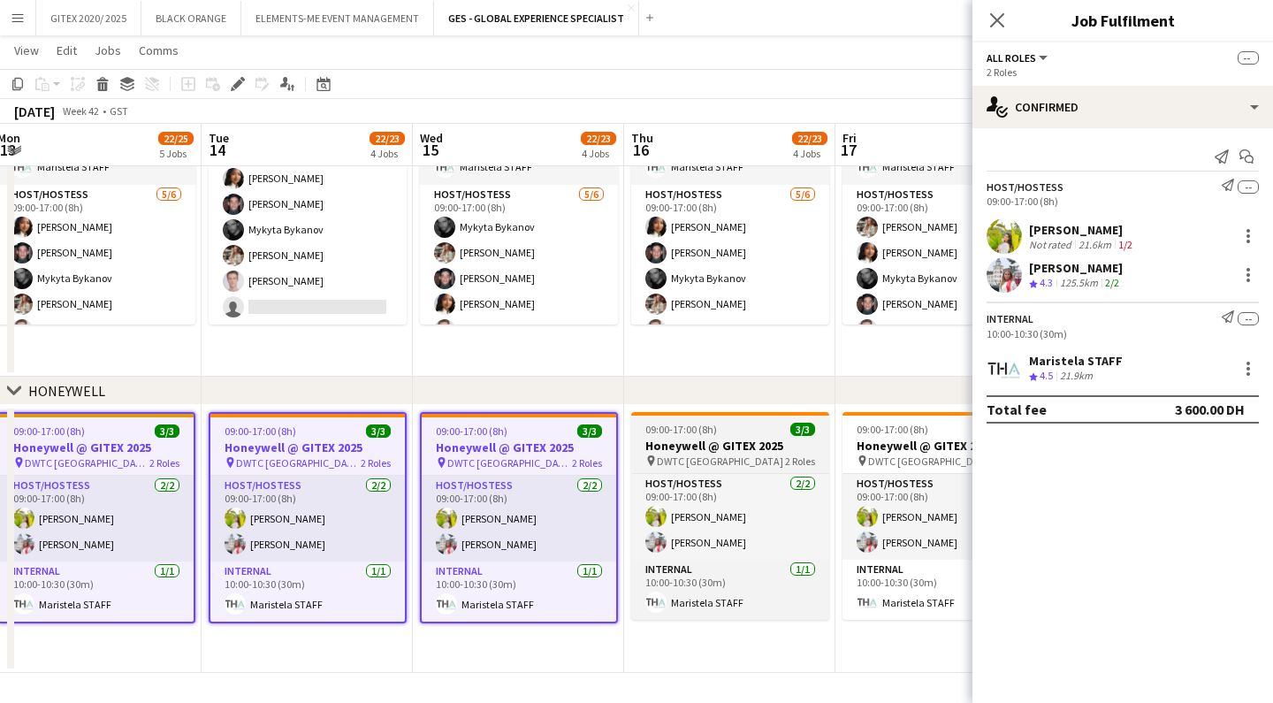
click at [683, 452] on h3 "Honeywell @ GITEX 2025" at bounding box center [730, 446] width 198 height 16
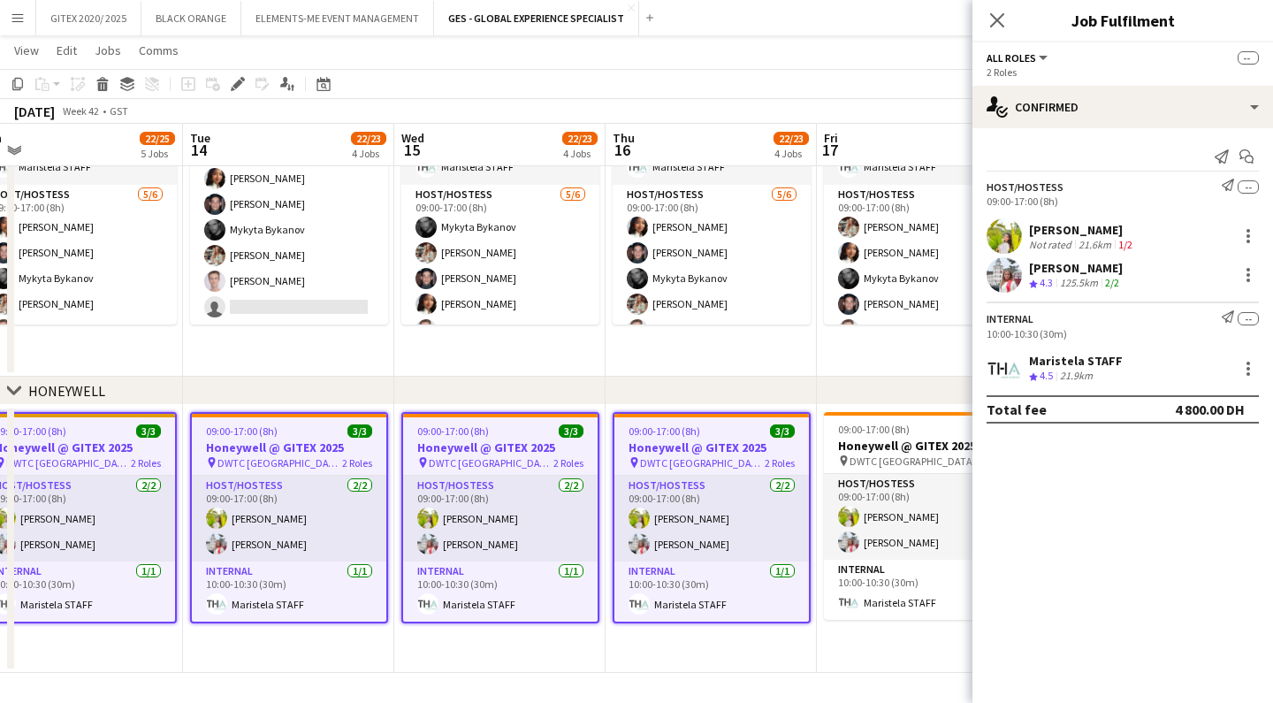
scroll to position [0, 908]
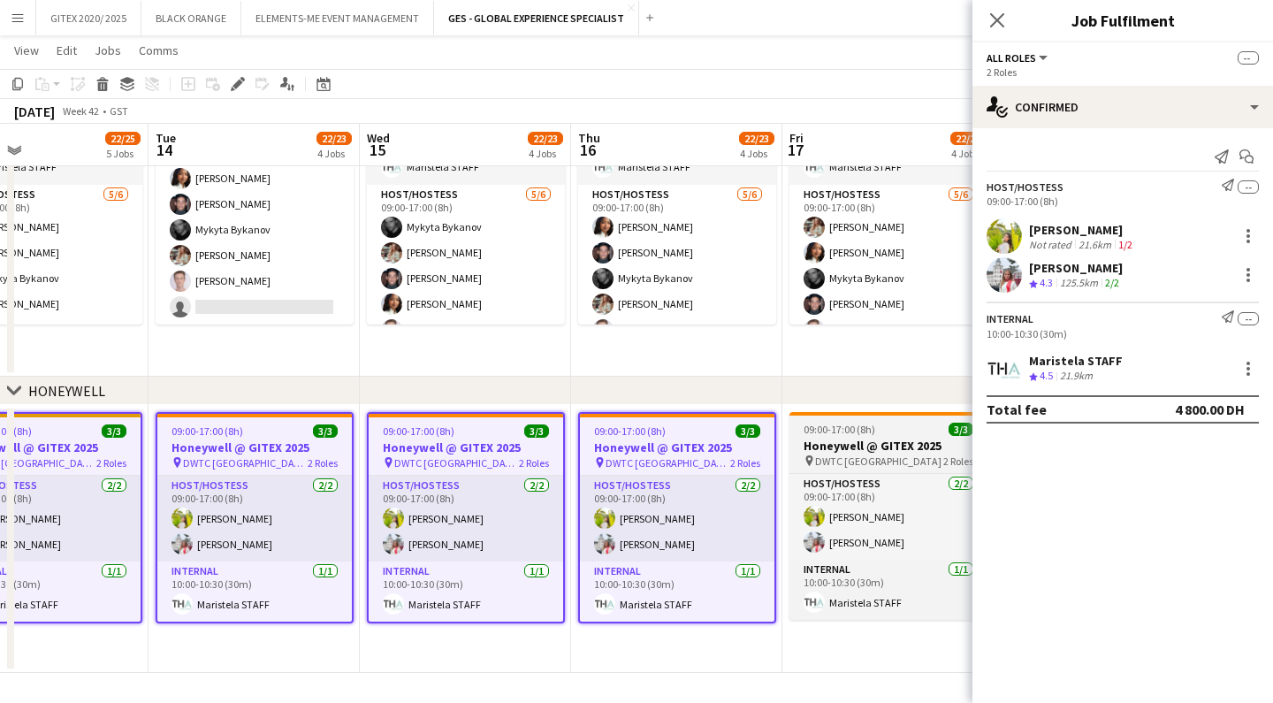
click at [853, 454] on span "DWTC [GEOGRAPHIC_DATA]" at bounding box center [878, 460] width 126 height 13
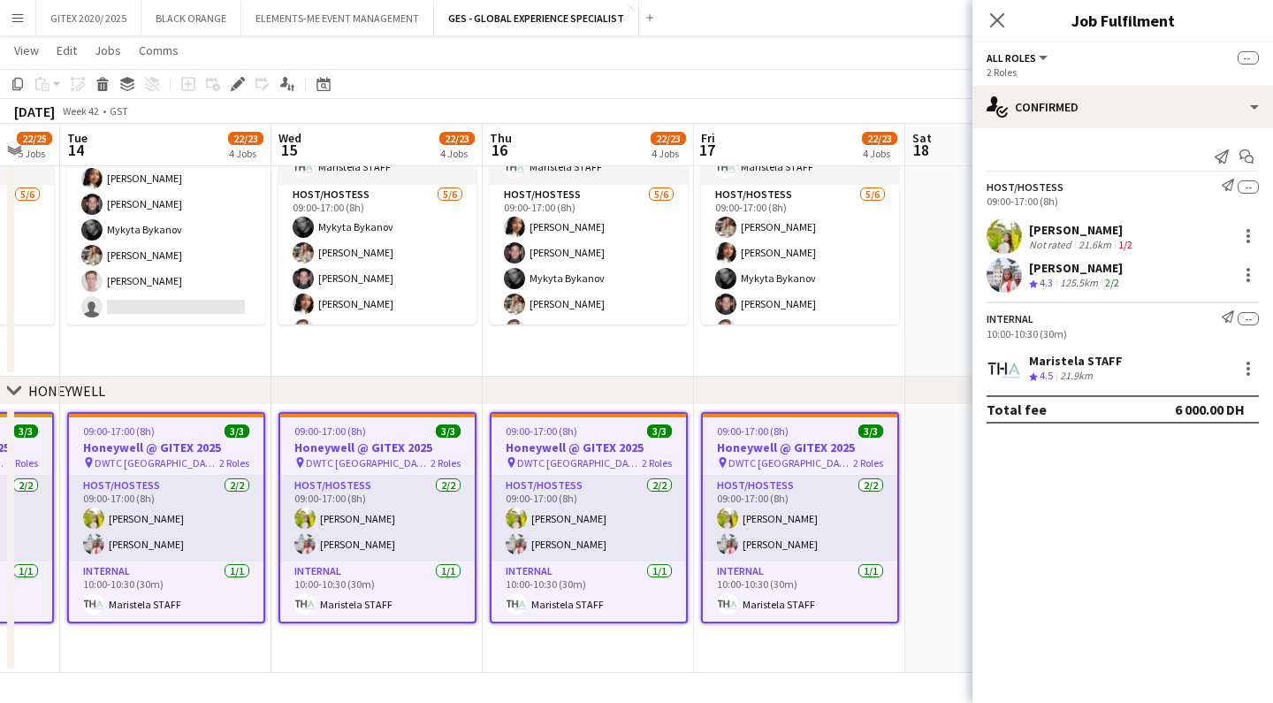
scroll to position [0, 598]
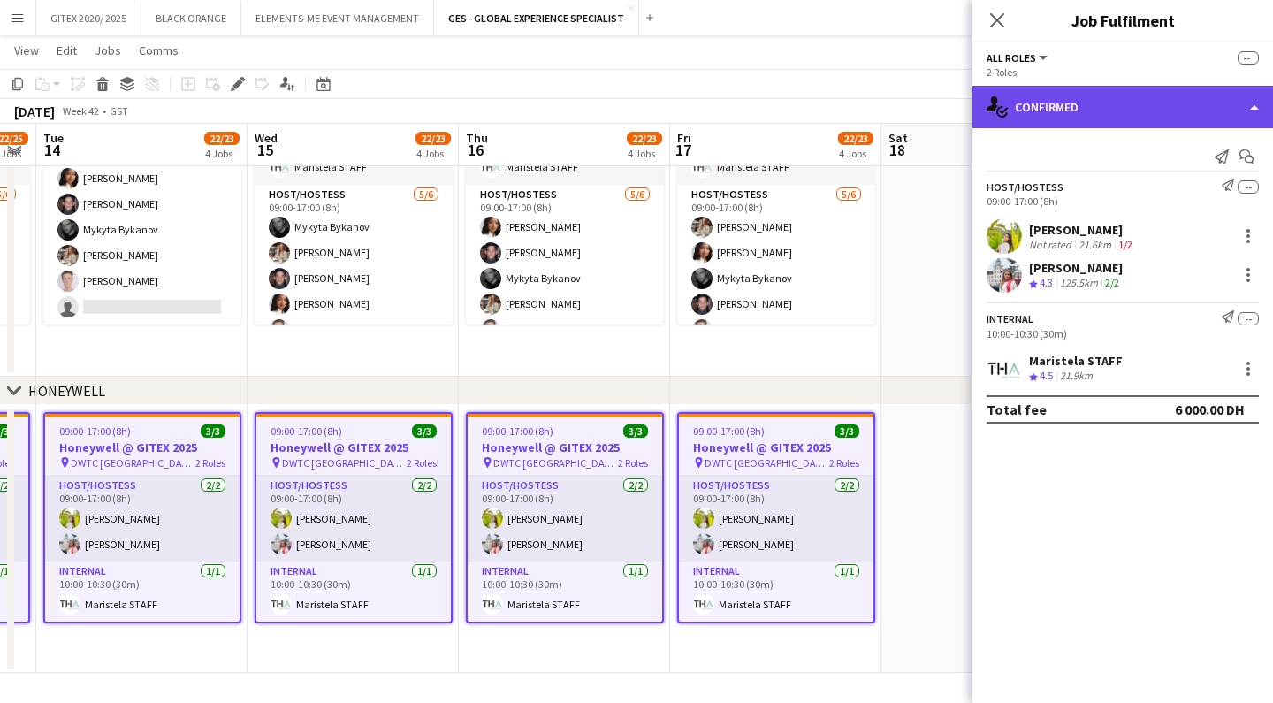
click at [1108, 116] on div "single-neutral-actions-check-2 Confirmed" at bounding box center [1123, 107] width 301 height 42
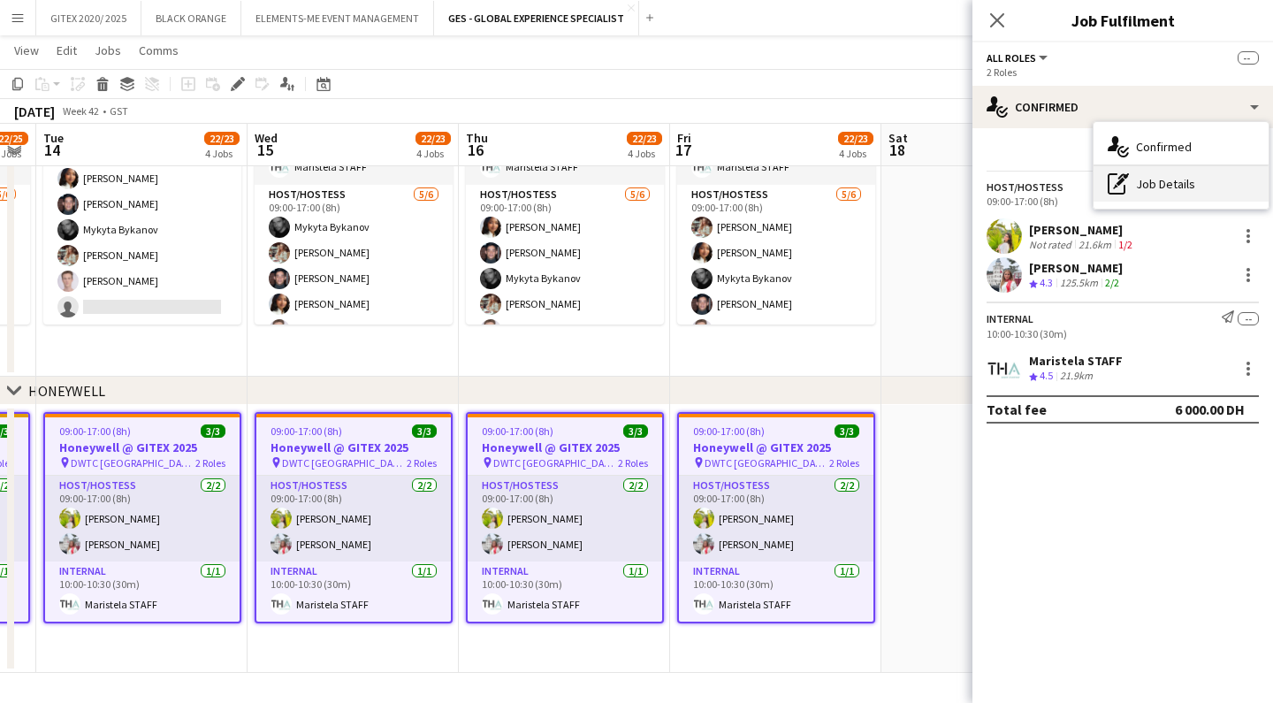
click at [1162, 179] on div "pen-write Job Details" at bounding box center [1181, 183] width 175 height 35
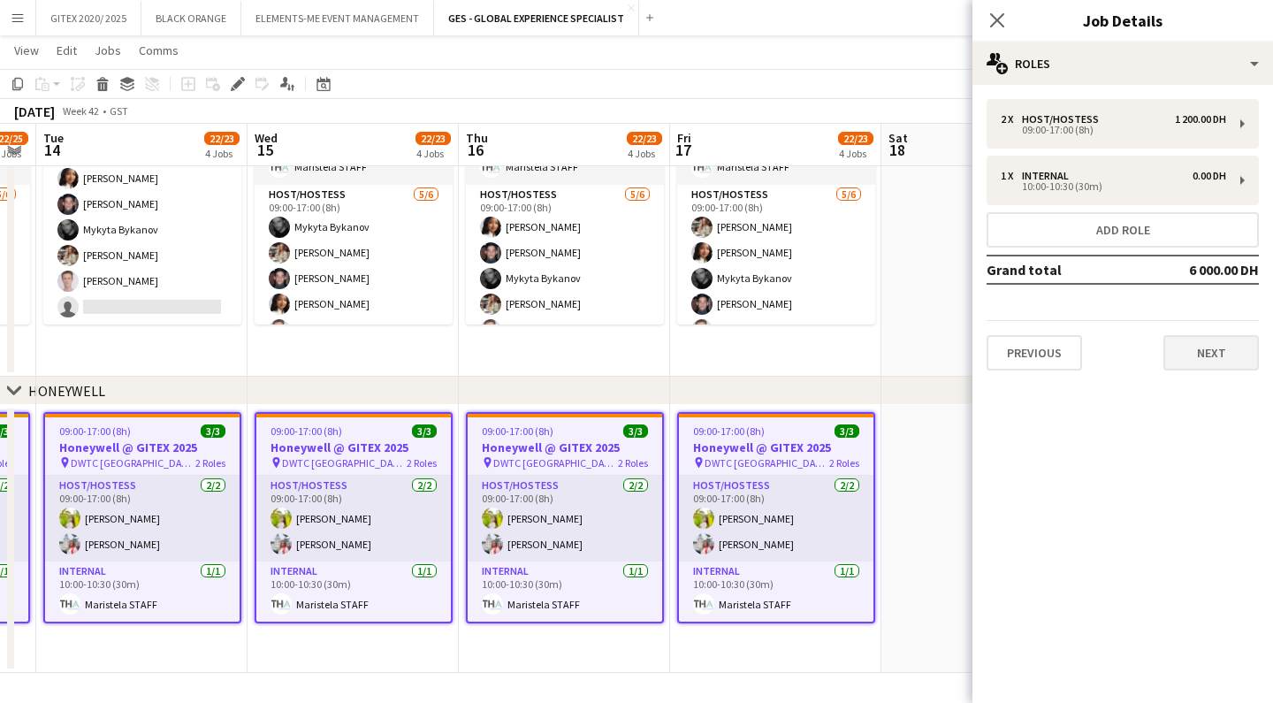
click at [1205, 365] on button "Next" at bounding box center [1211, 352] width 95 height 35
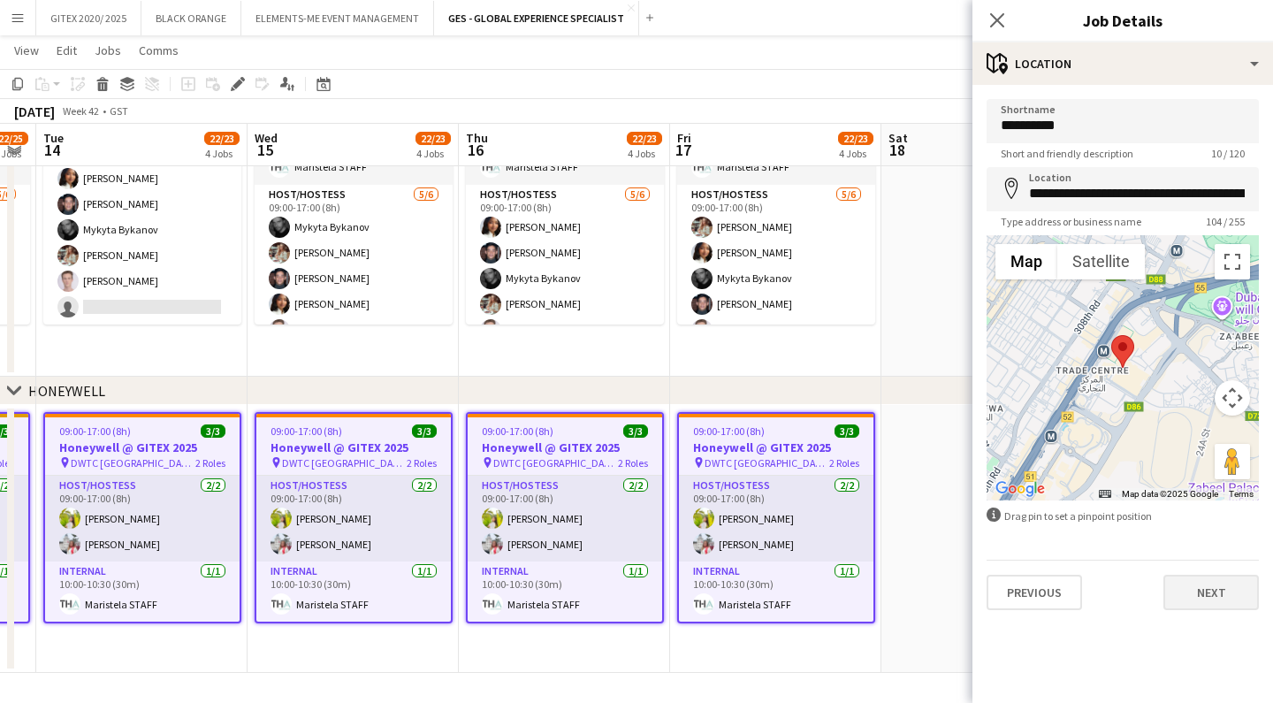
click at [1223, 591] on button "Next" at bounding box center [1211, 592] width 95 height 35
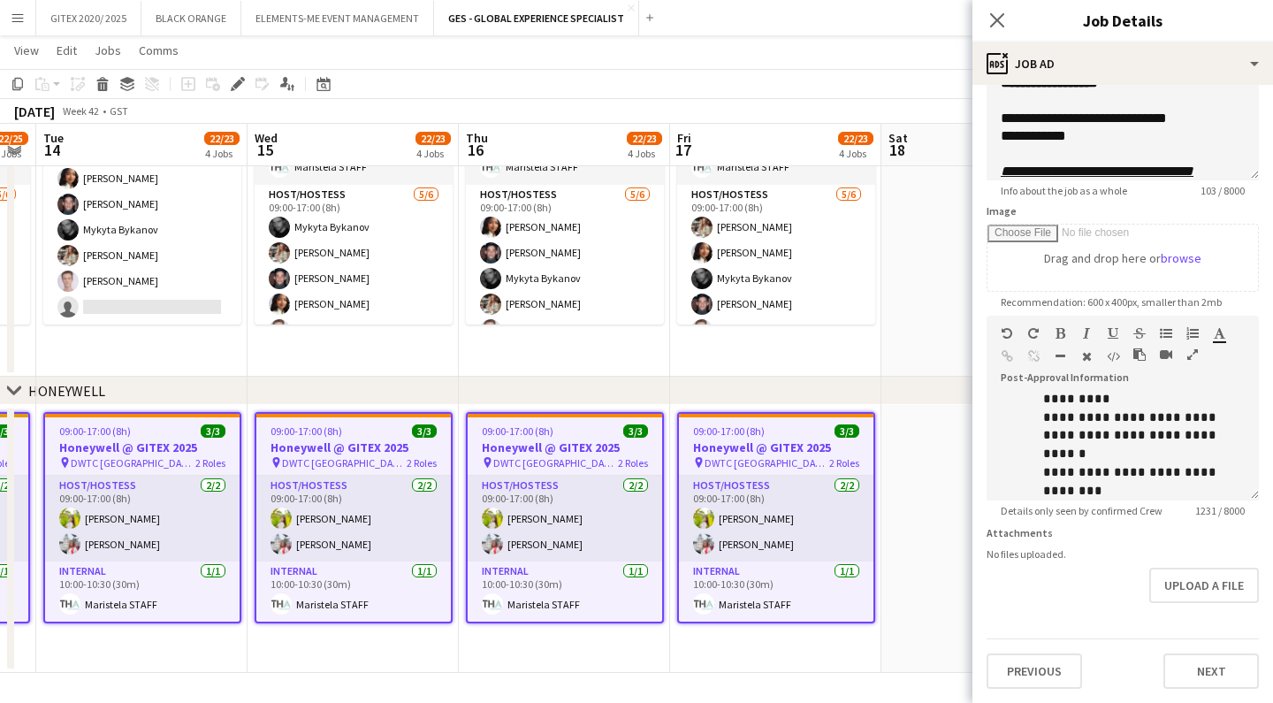
scroll to position [492, 0]
drag, startPoint x: 1232, startPoint y: 425, endPoint x: 1096, endPoint y: 425, distance: 135.3
click at [1096, 553] on p "**********" at bounding box center [1123, 562] width 244 height 18
click at [1180, 584] on button "Upload a file" at bounding box center [1204, 585] width 110 height 35
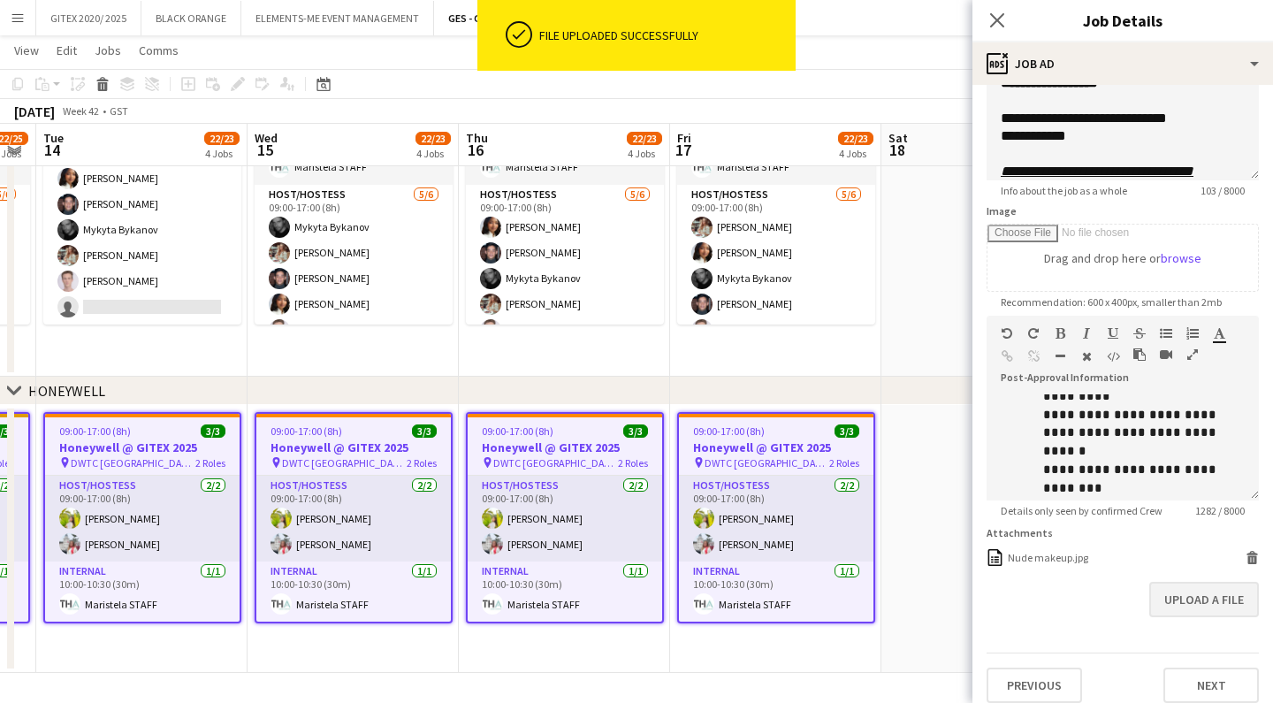
click at [1215, 607] on button "Upload a file" at bounding box center [1204, 599] width 110 height 35
click at [1213, 625] on button "Upload a file" at bounding box center [1204, 624] width 110 height 35
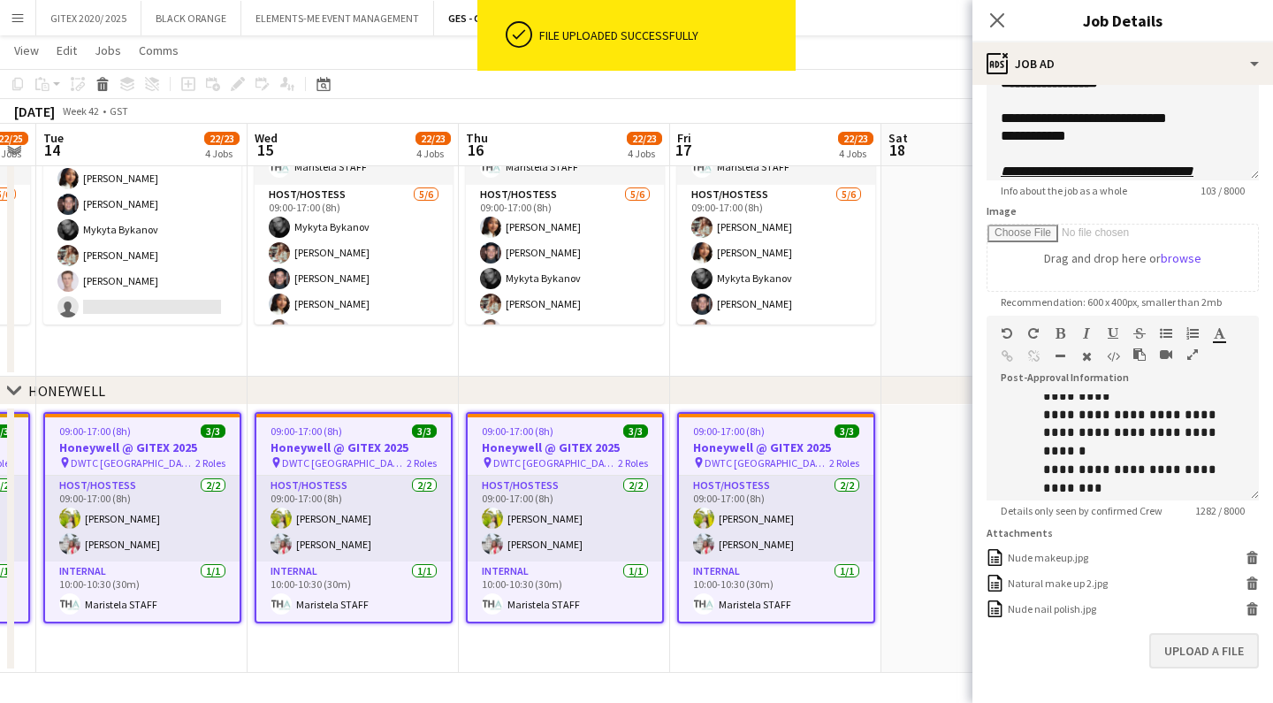
click at [1206, 650] on button "Upload a file" at bounding box center [1204, 650] width 110 height 35
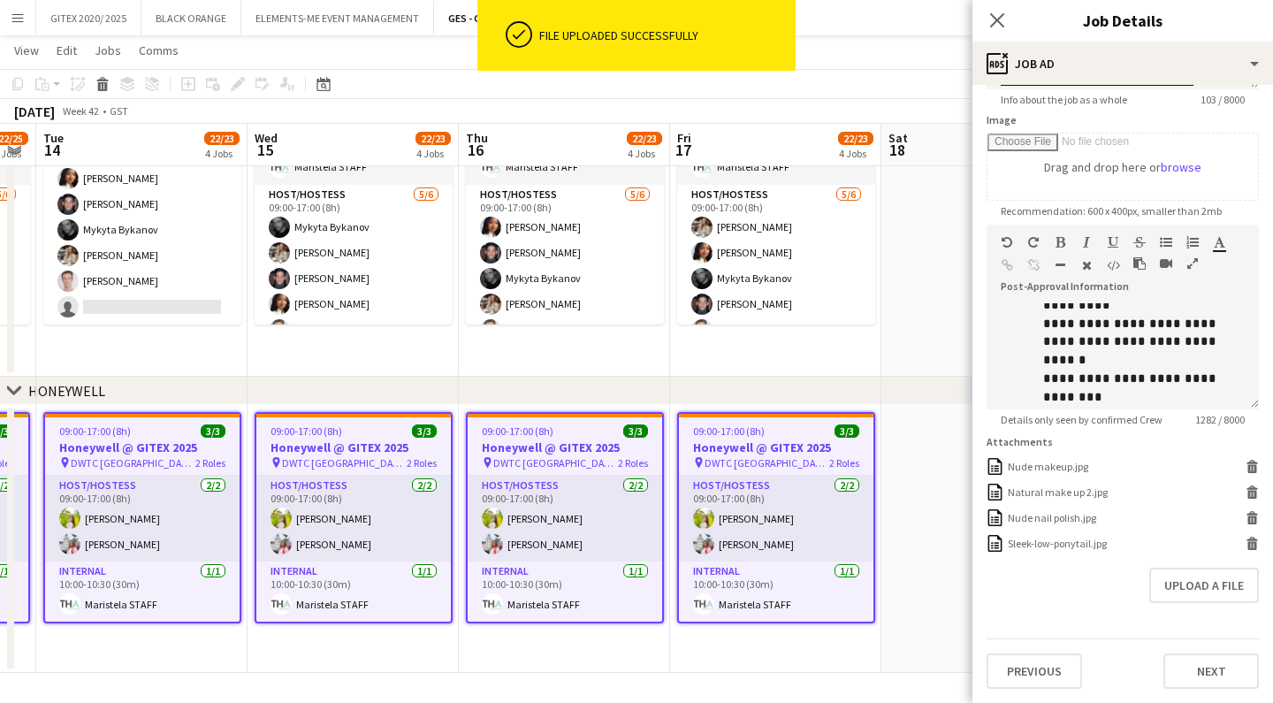
scroll to position [263, 0]
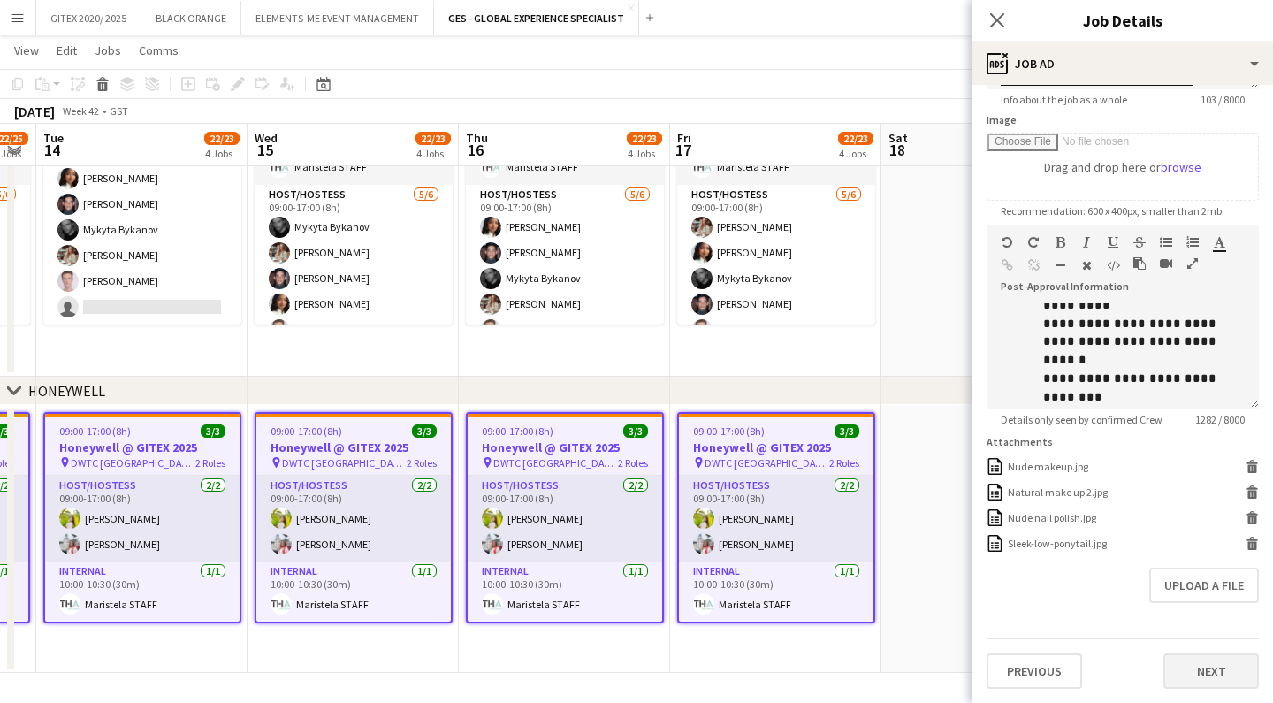
click at [1203, 671] on button "Next" at bounding box center [1211, 670] width 95 height 35
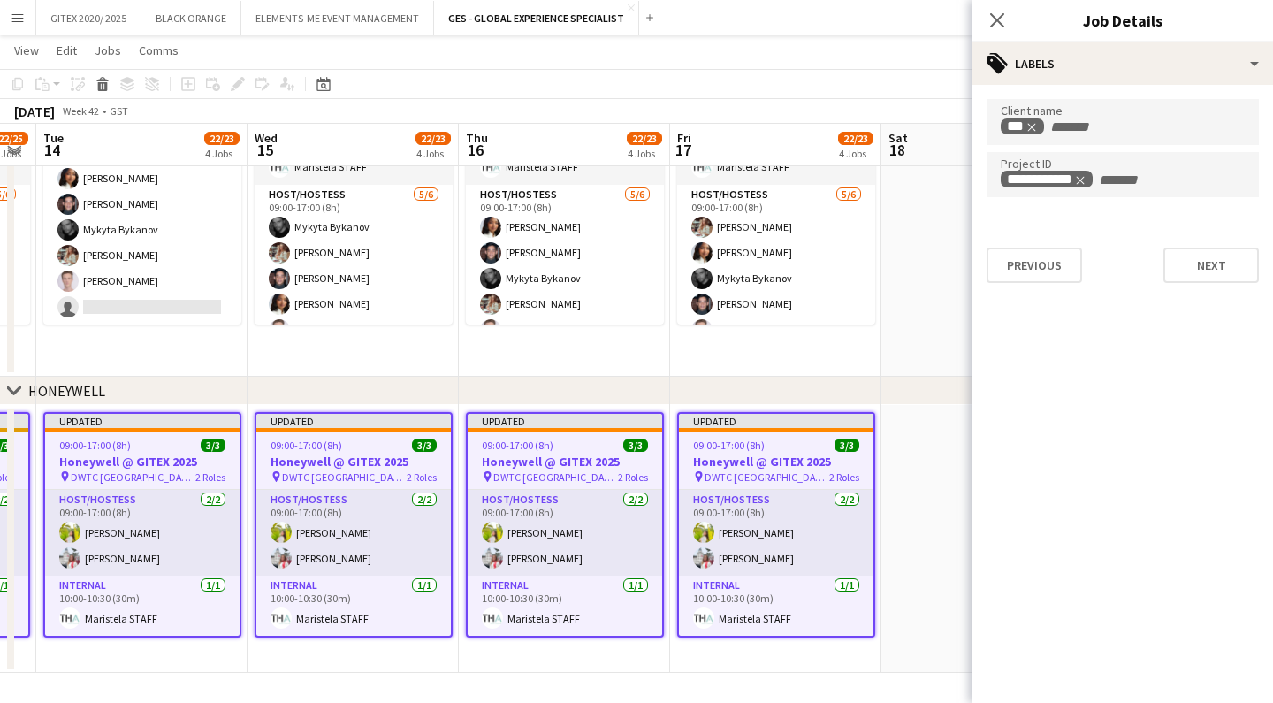
scroll to position [0, 0]
click at [1208, 258] on button "Next" at bounding box center [1211, 265] width 95 height 35
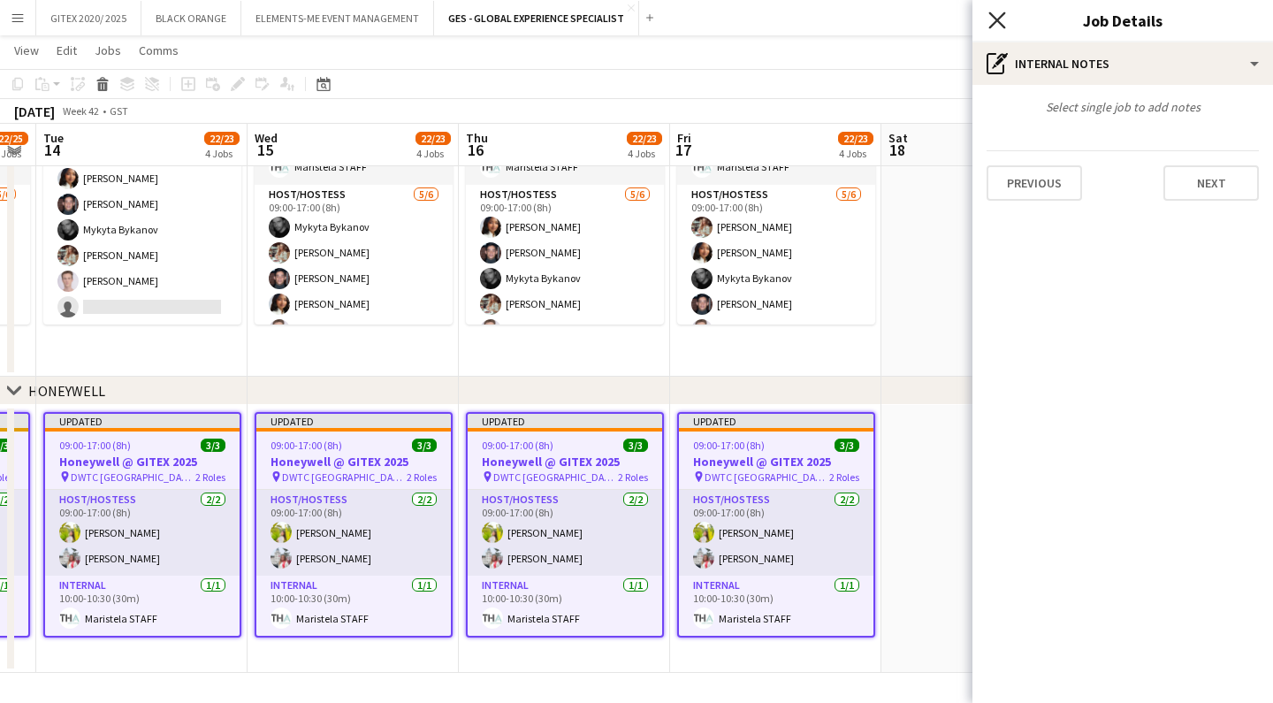
click at [991, 26] on icon at bounding box center [996, 19] width 17 height 17
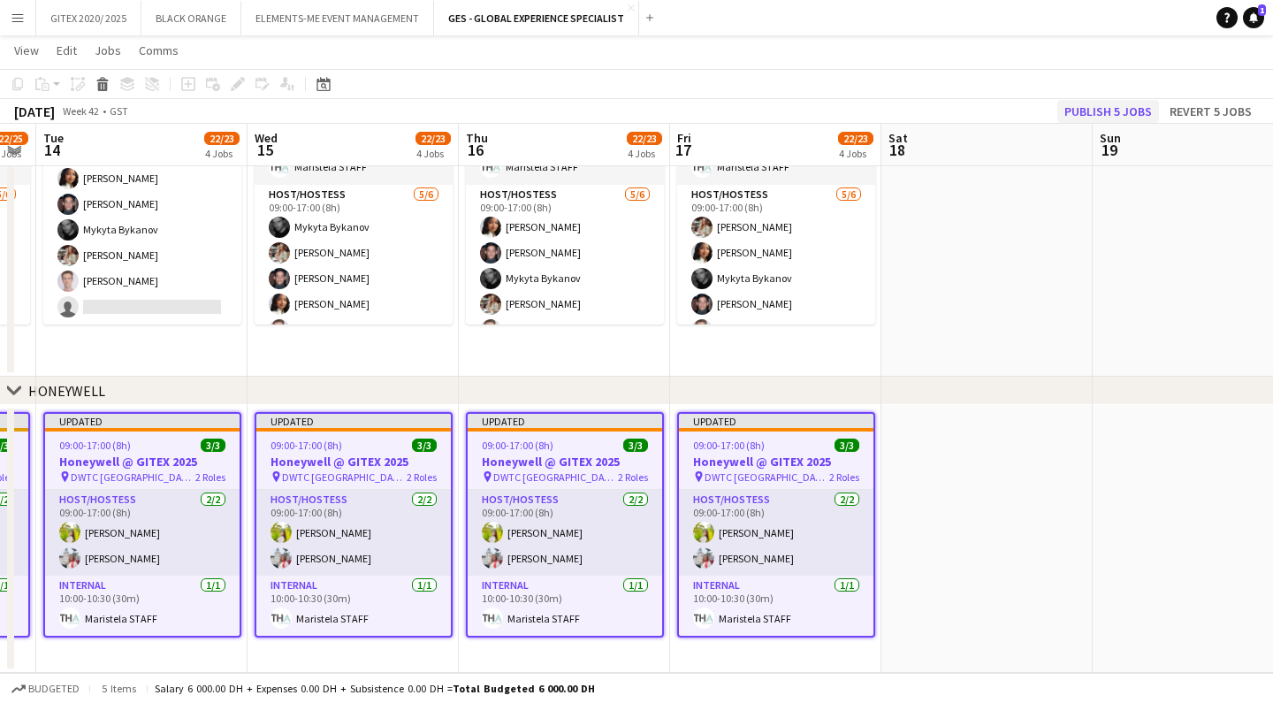
click at [1137, 117] on button "Publish 5 jobs" at bounding box center [1108, 111] width 102 height 23
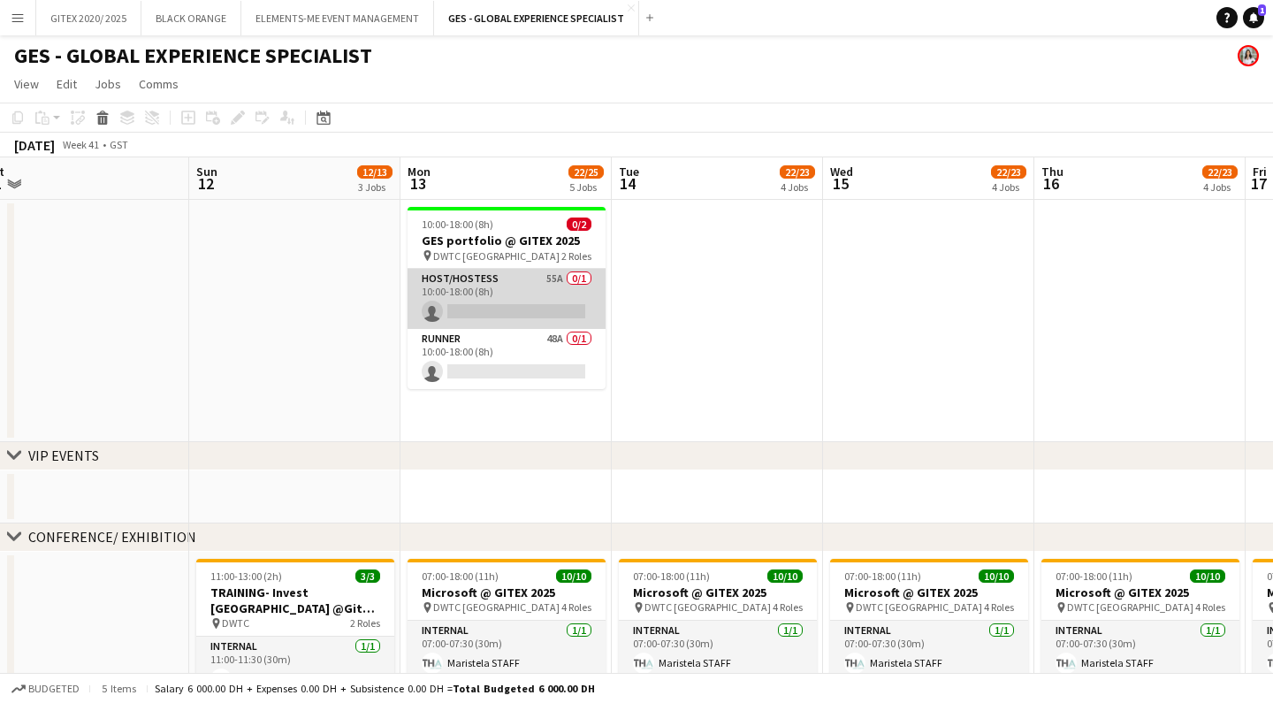
click at [491, 295] on app-card-role "Host/Hostess 55A 0/1 10:00-18:00 (8h) single-neutral-actions" at bounding box center [507, 299] width 198 height 60
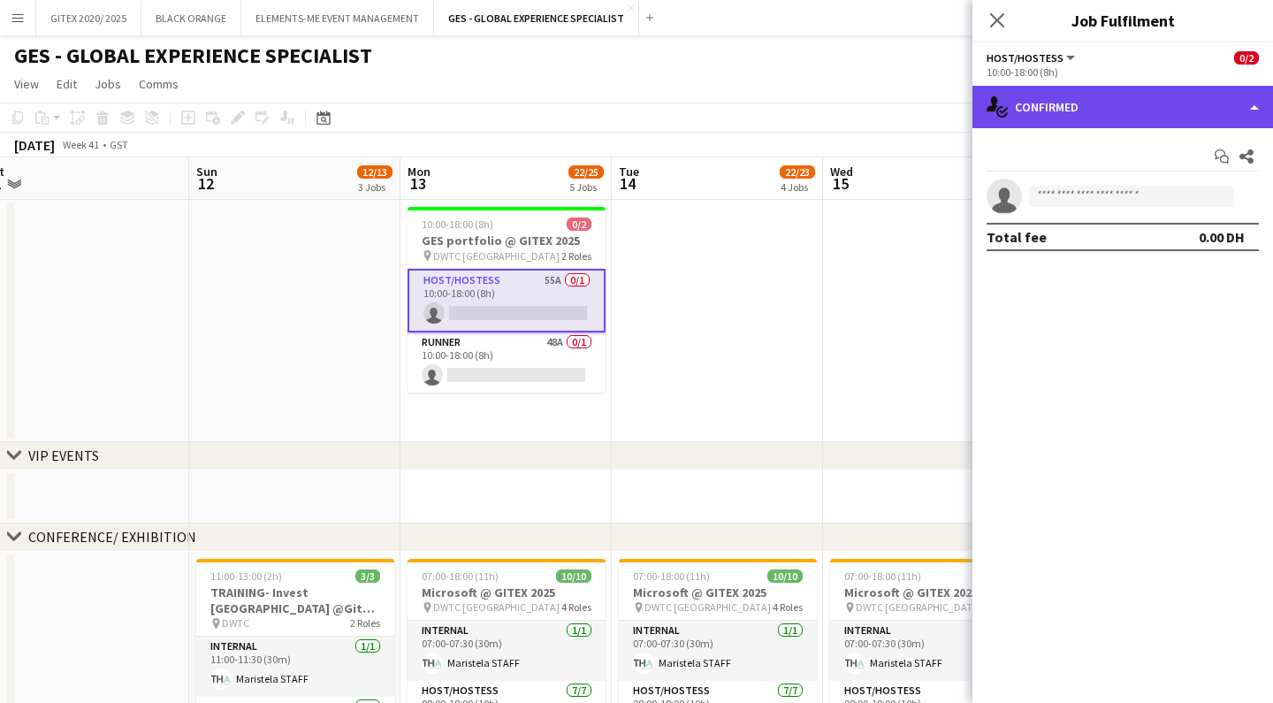
click at [1138, 104] on div "single-neutral-actions-check-2 Confirmed" at bounding box center [1123, 107] width 301 height 42
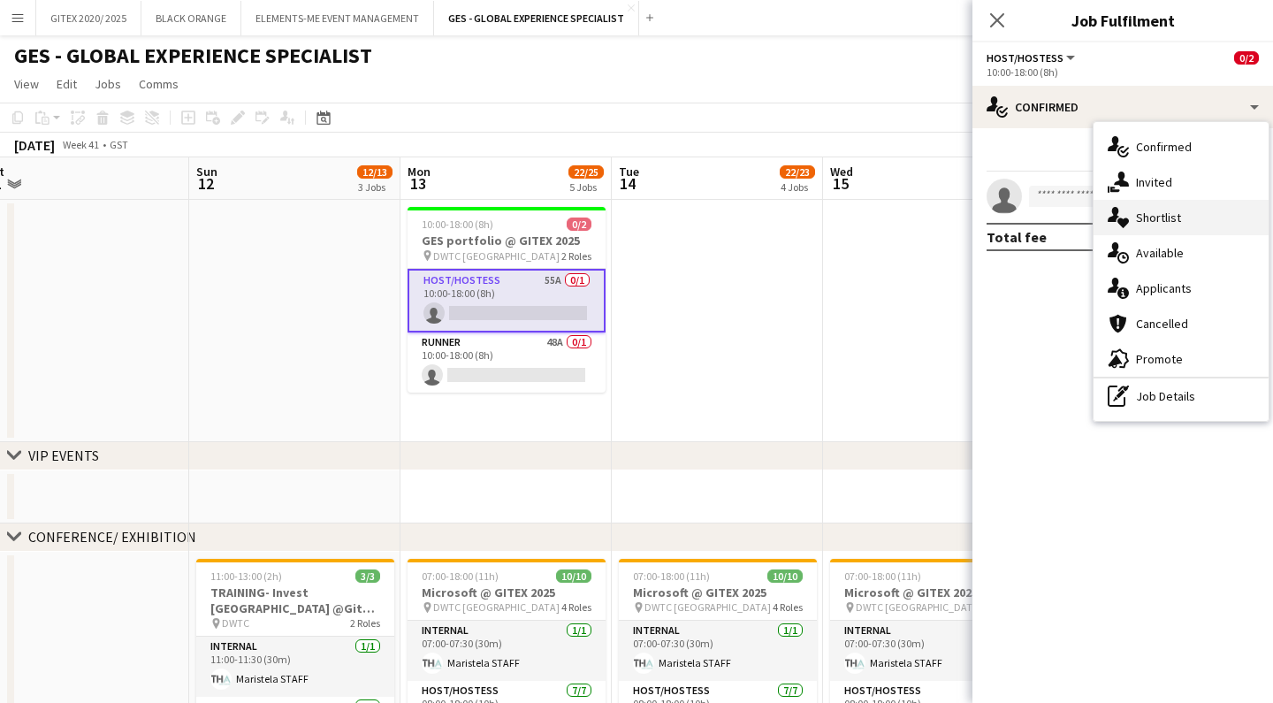
click at [1170, 222] on span "Shortlist" at bounding box center [1158, 218] width 45 height 16
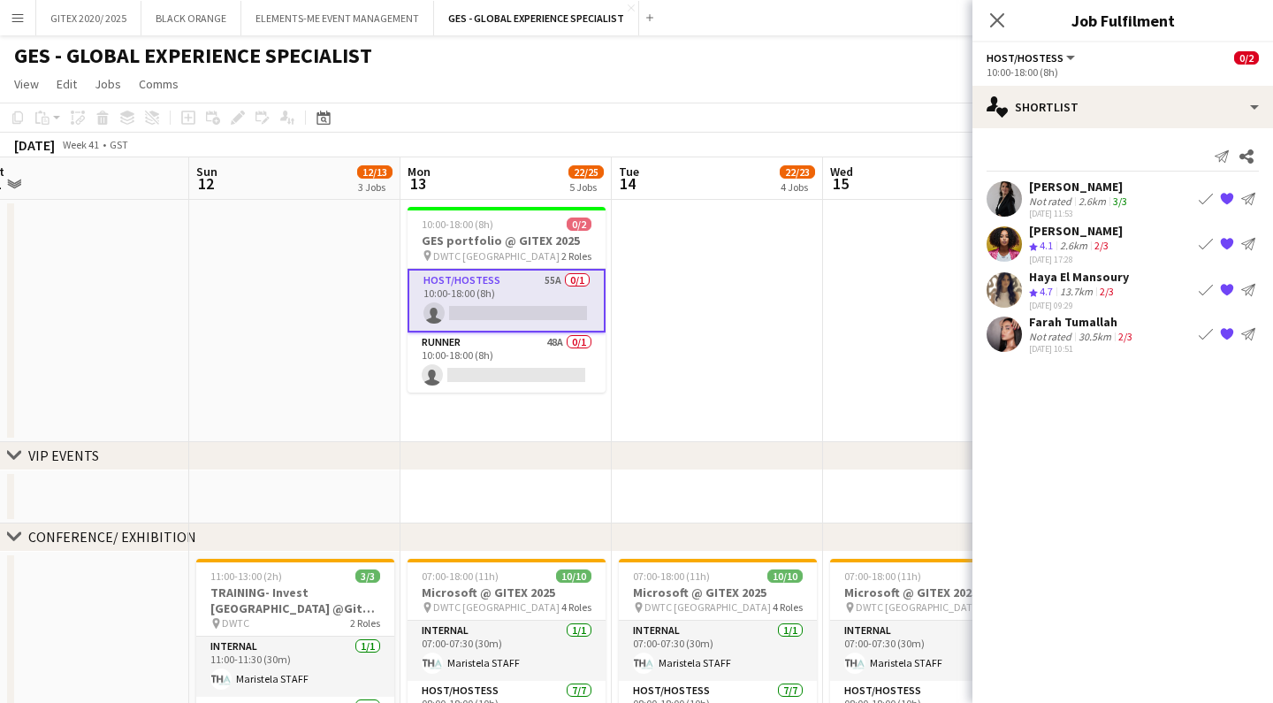
click at [1075, 273] on div "Haya El Mansoury" at bounding box center [1079, 277] width 100 height 16
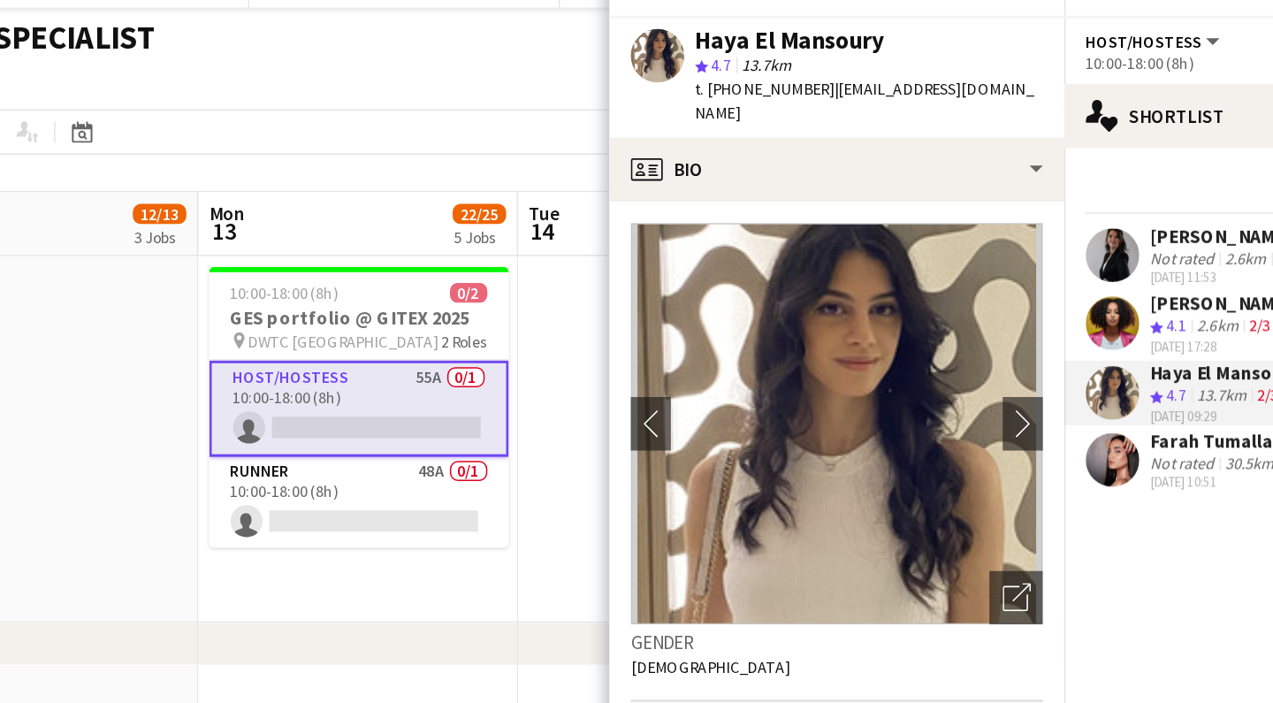
click at [366, 103] on app-toolbar "Copy Paste Paste Command V Paste with crew Command Shift V Paste linked Job [GE…" at bounding box center [636, 118] width 1273 height 30
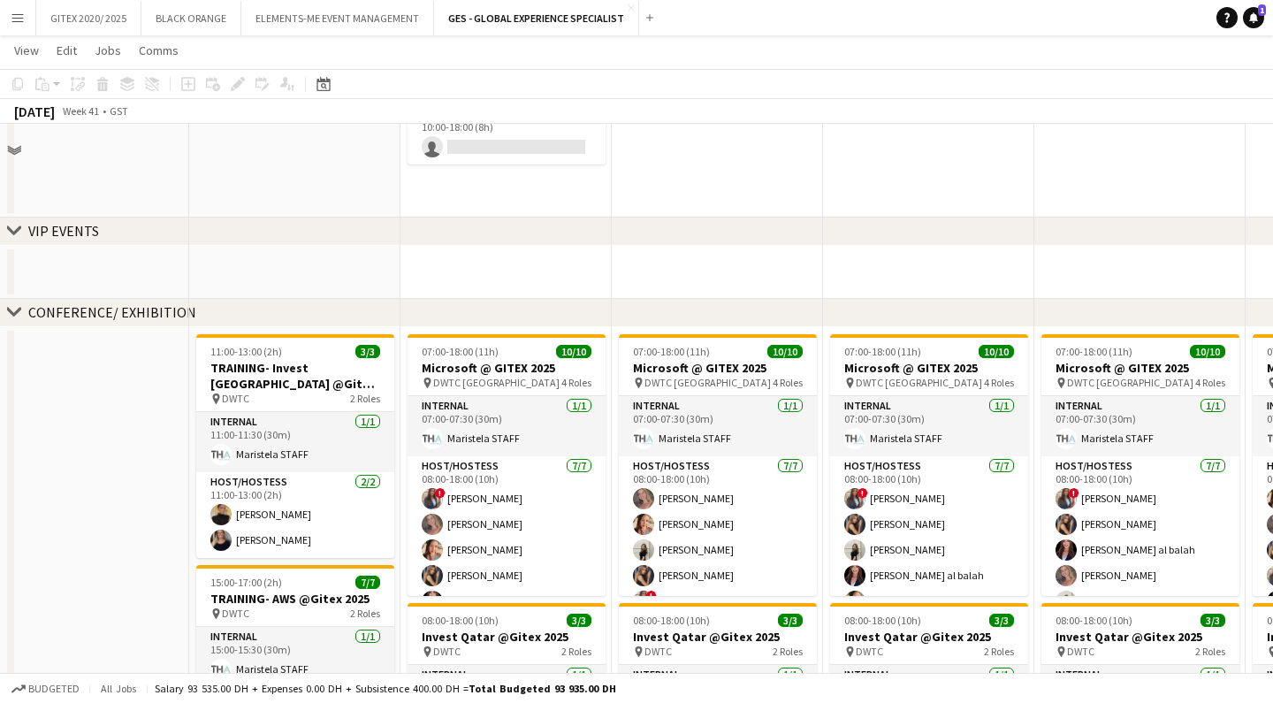
scroll to position [101, 0]
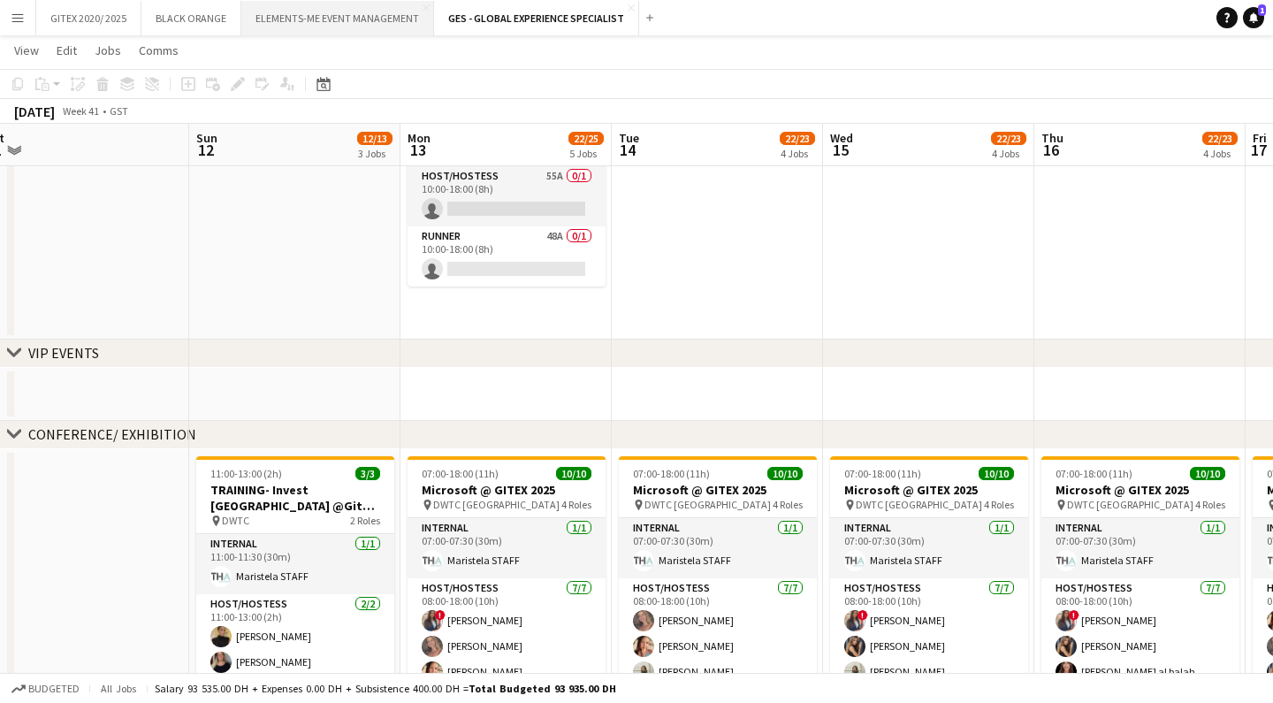
click at [299, 9] on button "ELEMENTS-ME EVENT MANAGEMENT Close" at bounding box center [337, 18] width 193 height 34
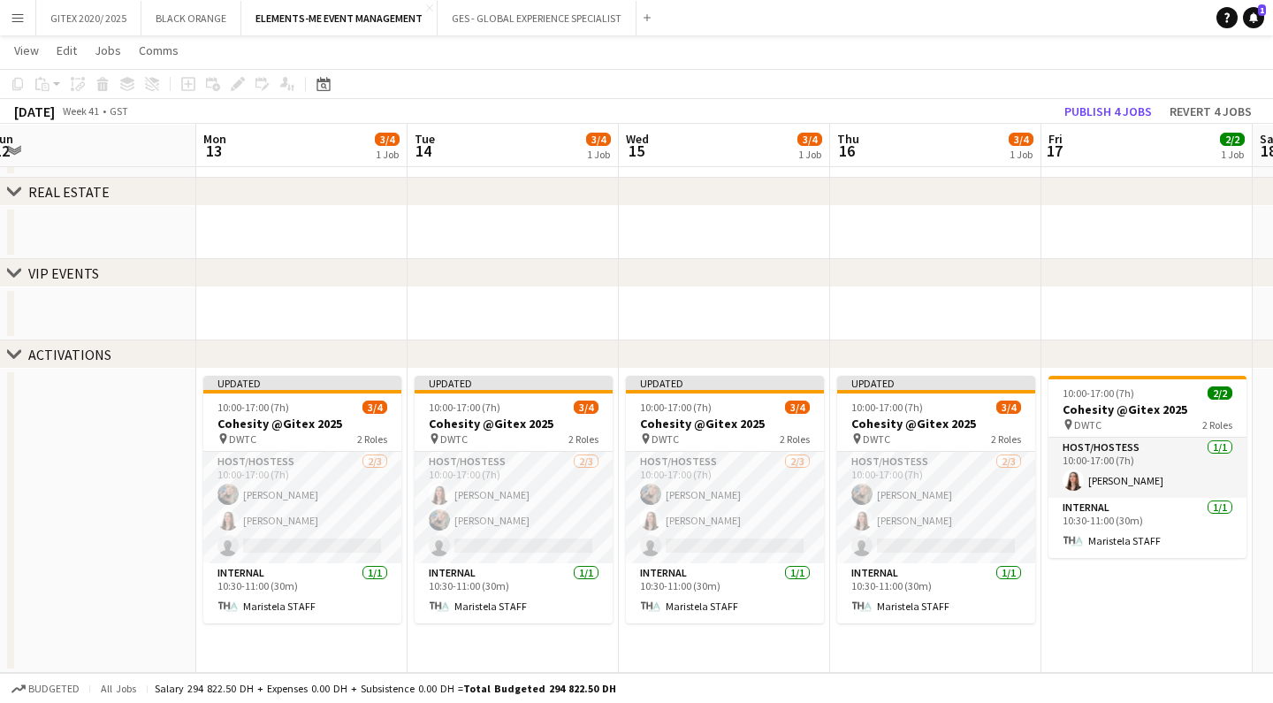
scroll to position [73, 0]
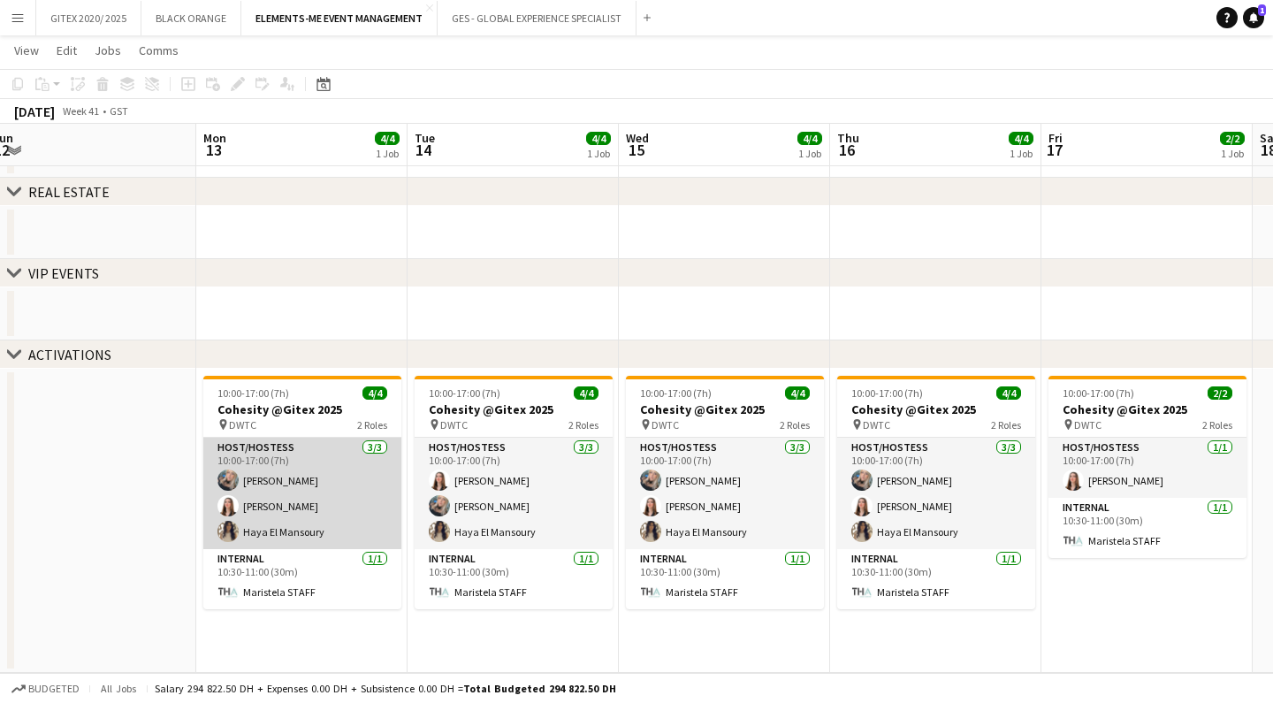
click at [286, 530] on app-card-role "Host/Hostess 3/3 10:00-17:00 (7h) amina ouechtati Yara Nehawi Haya El Mansoury" at bounding box center [302, 493] width 198 height 111
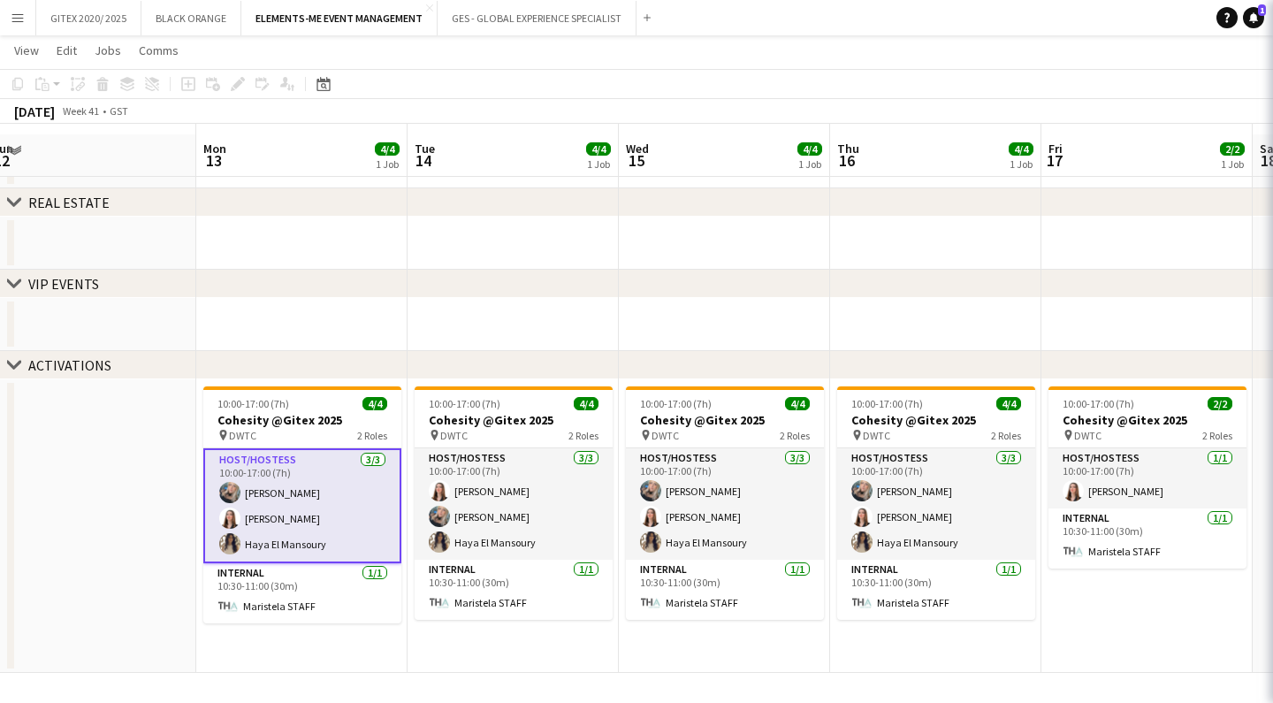
scroll to position [63, 0]
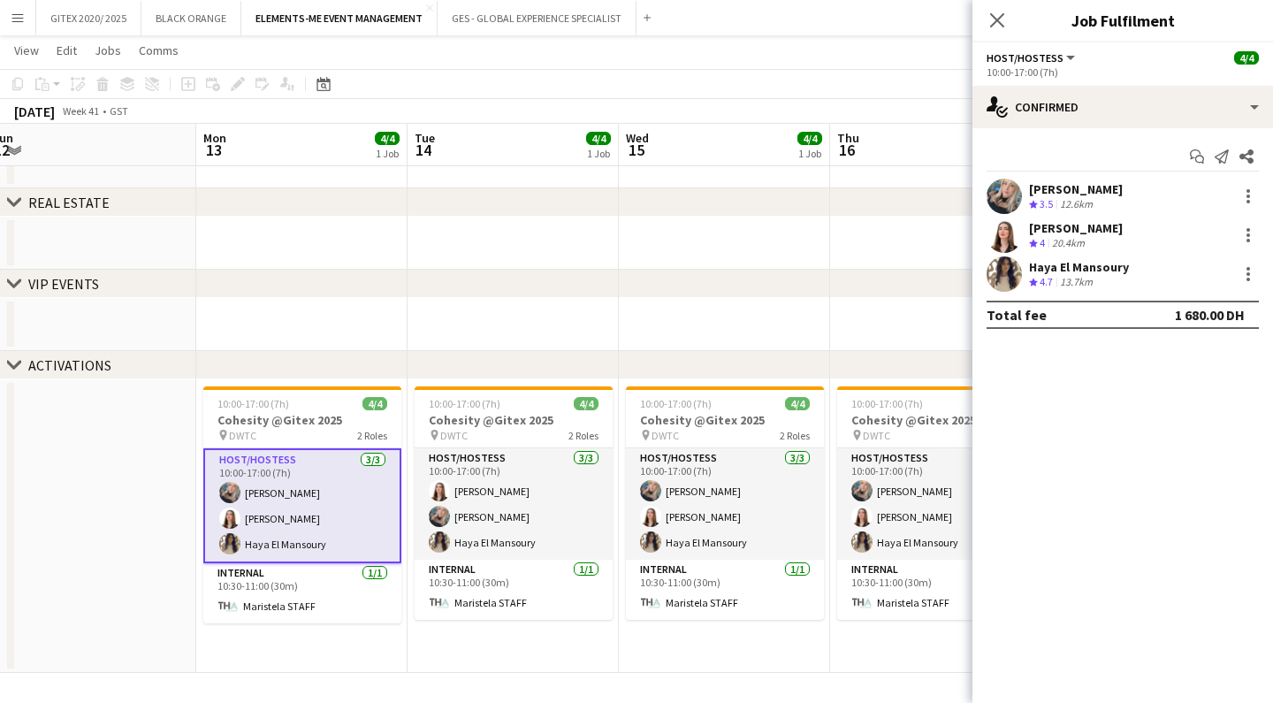
click at [1117, 264] on div "Haya El Mansoury" at bounding box center [1079, 267] width 100 height 16
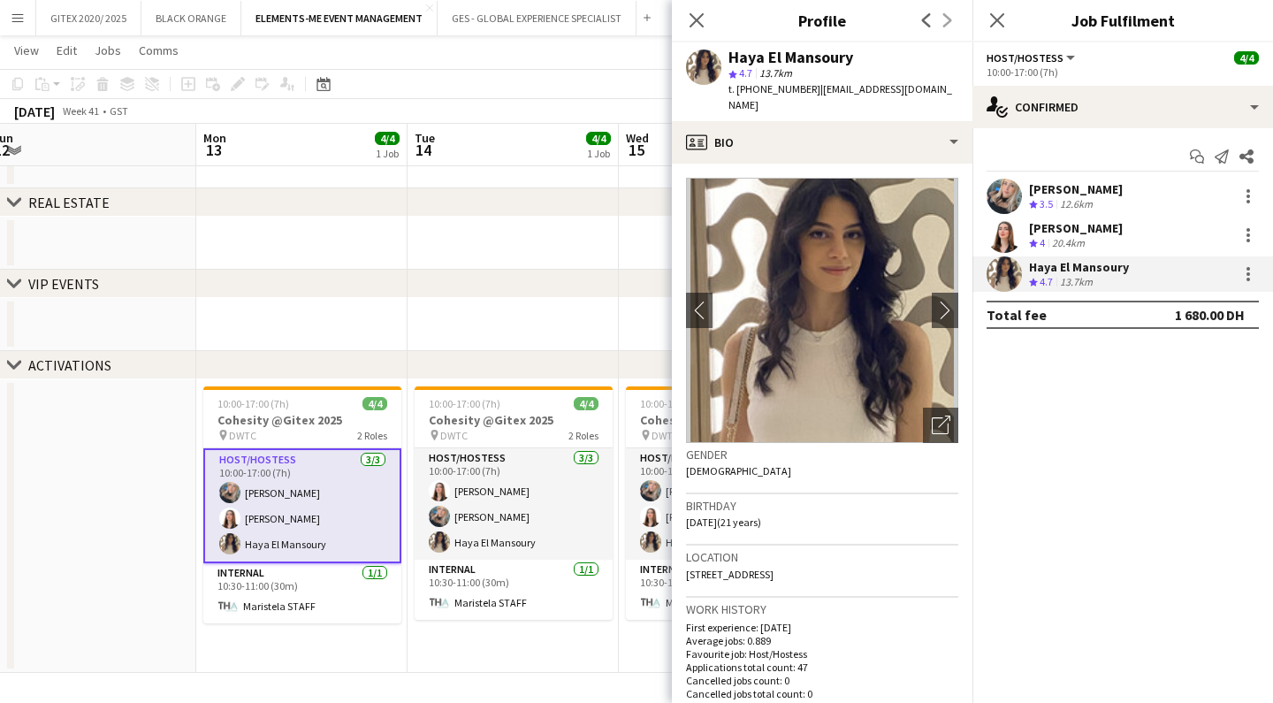
drag, startPoint x: 945, startPoint y: 89, endPoint x: 815, endPoint y: 91, distance: 130.0
click at [815, 91] on div "Haya El Mansoury star 4.7 13.7km t. +971545619797 | haya.elmansoury@gmail.com" at bounding box center [822, 81] width 301 height 79
copy span "haya.elmansoury@gmail.com"
drag, startPoint x: 805, startPoint y: 91, endPoint x: 759, endPoint y: 90, distance: 46.0
click at [759, 90] on span "t. +971545619797" at bounding box center [775, 88] width 92 height 13
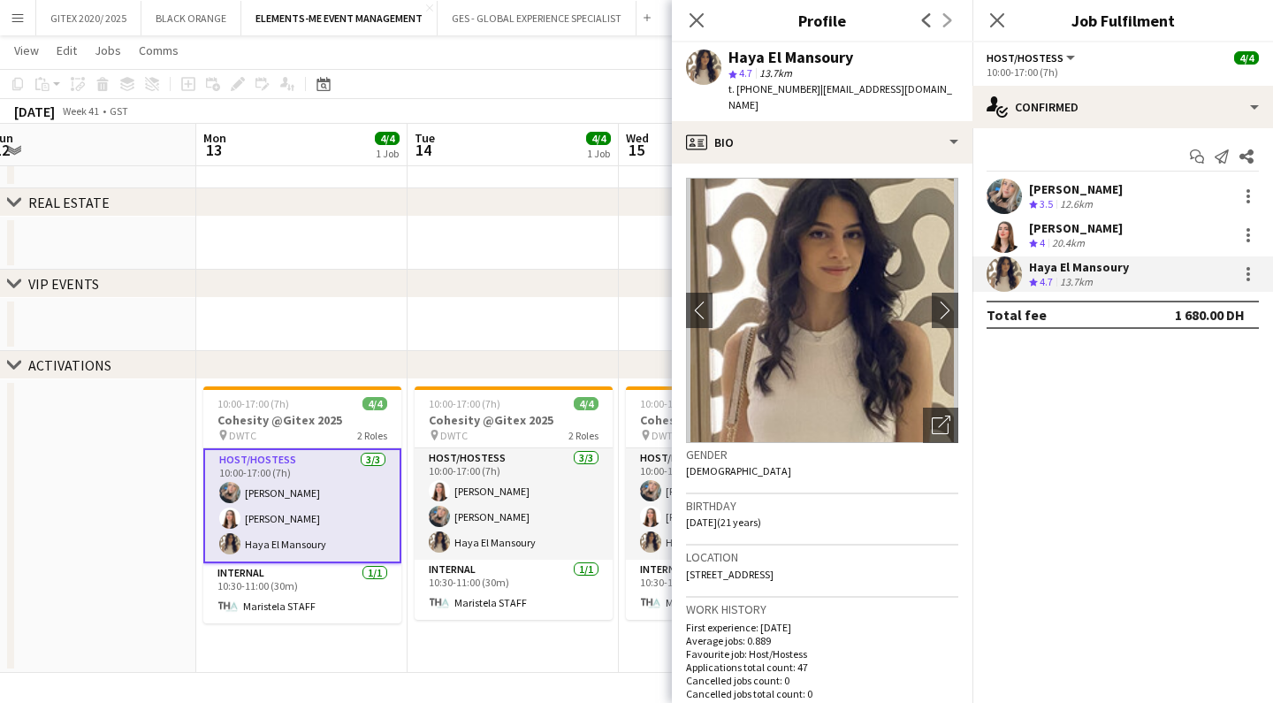
copy span "545619797"
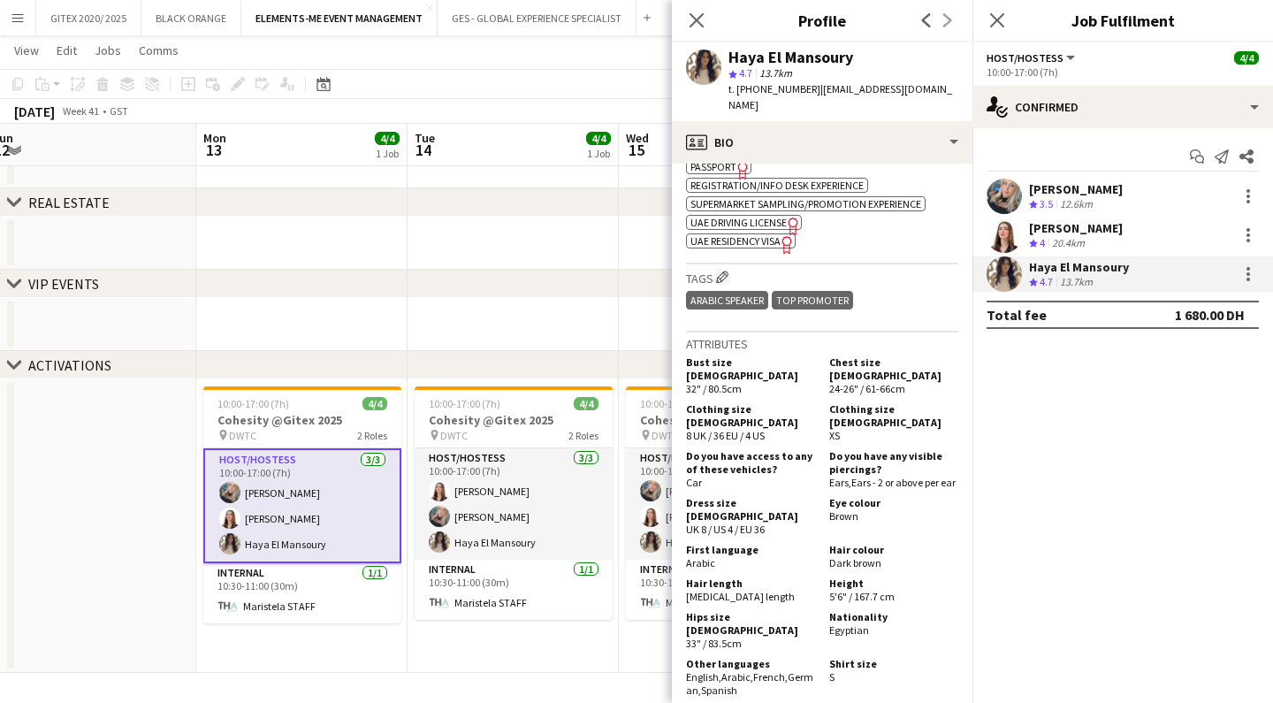
scroll to position [1031, 0]
click at [1054, 189] on div "amina ouechtati" at bounding box center [1076, 189] width 94 height 16
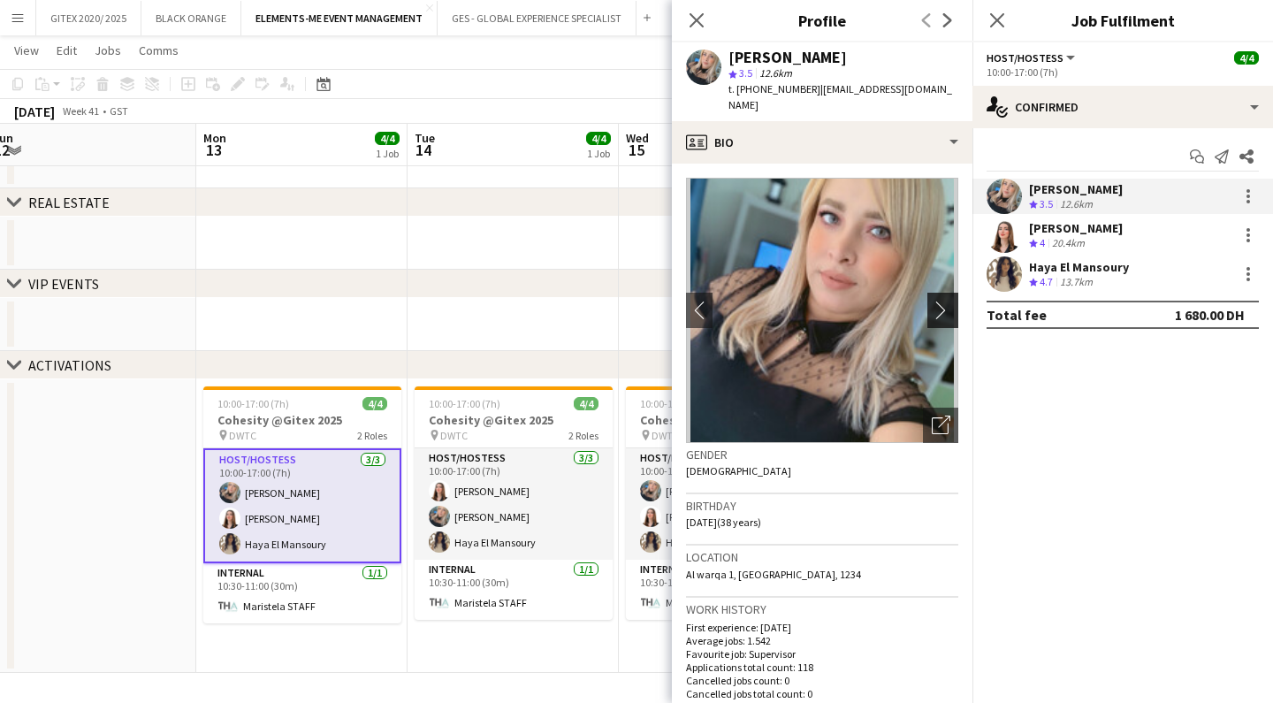
click at [941, 301] on app-icon "chevron-right" at bounding box center [945, 310] width 27 height 19
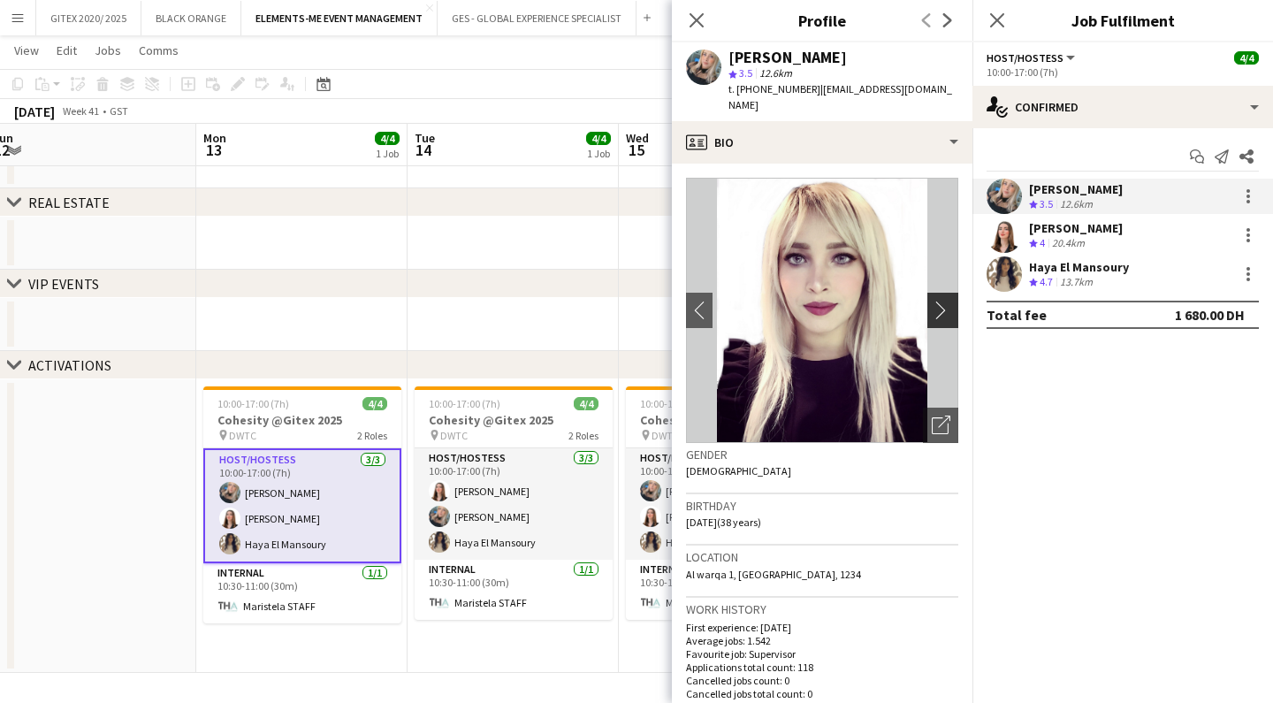
click at [942, 301] on app-icon "chevron-right" at bounding box center [945, 310] width 27 height 19
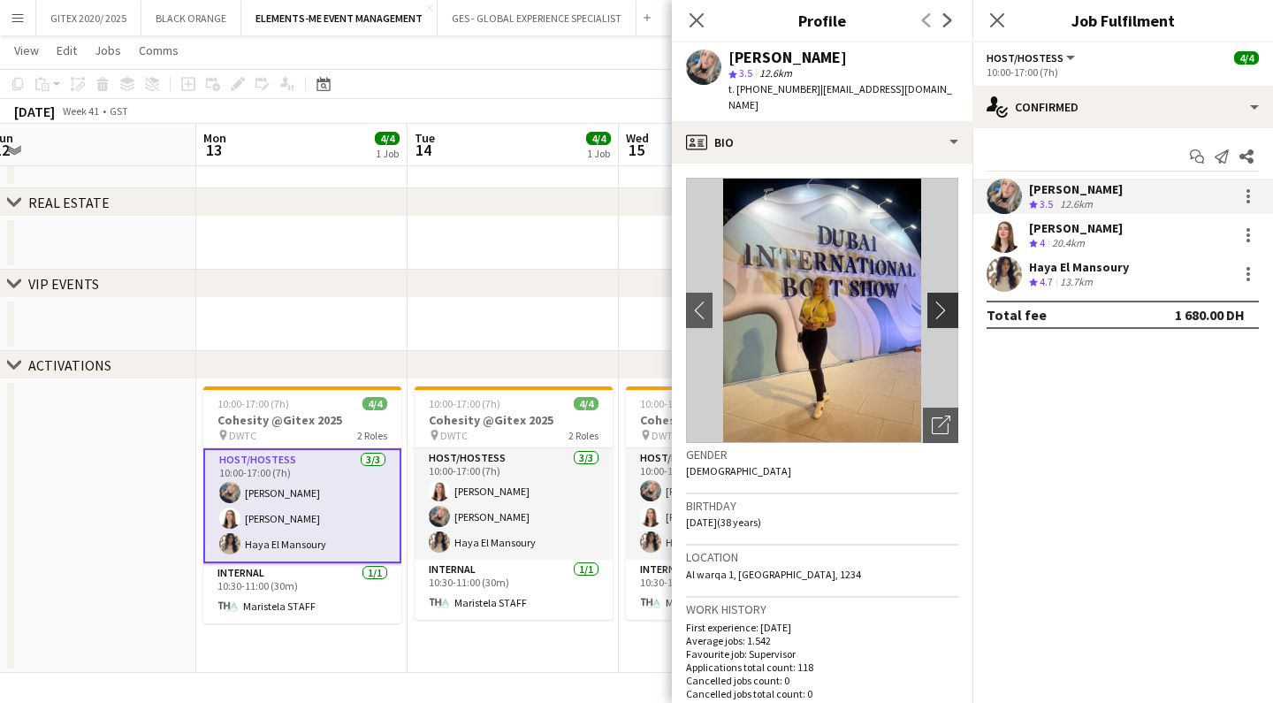
click at [947, 301] on app-icon "chevron-right" at bounding box center [945, 310] width 27 height 19
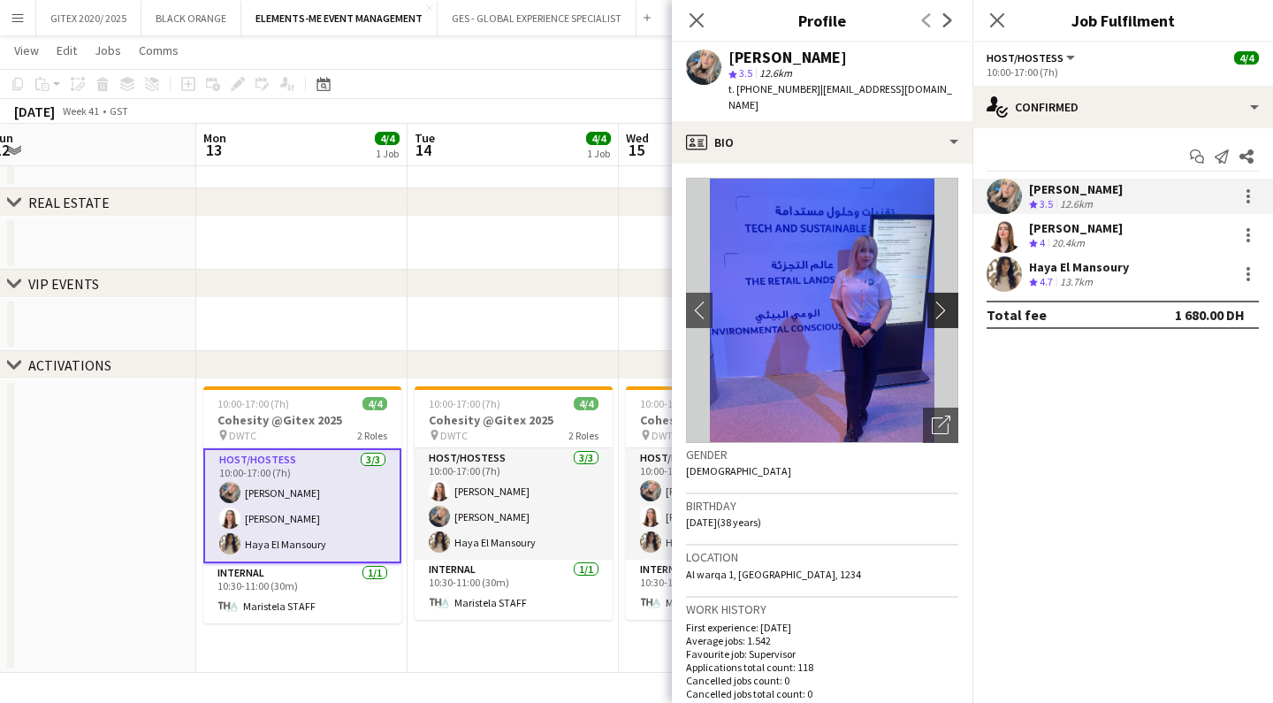
click at [947, 301] on app-icon "chevron-right" at bounding box center [945, 310] width 27 height 19
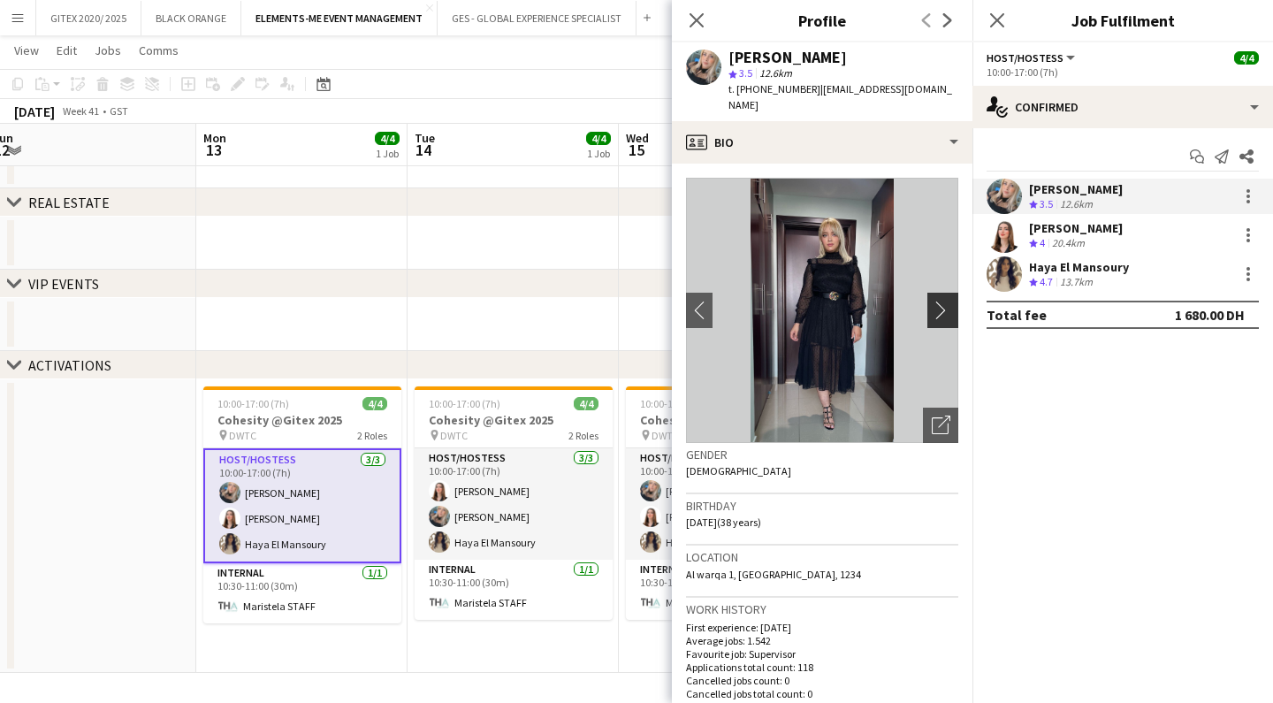
click at [947, 301] on app-icon "chevron-right" at bounding box center [945, 310] width 27 height 19
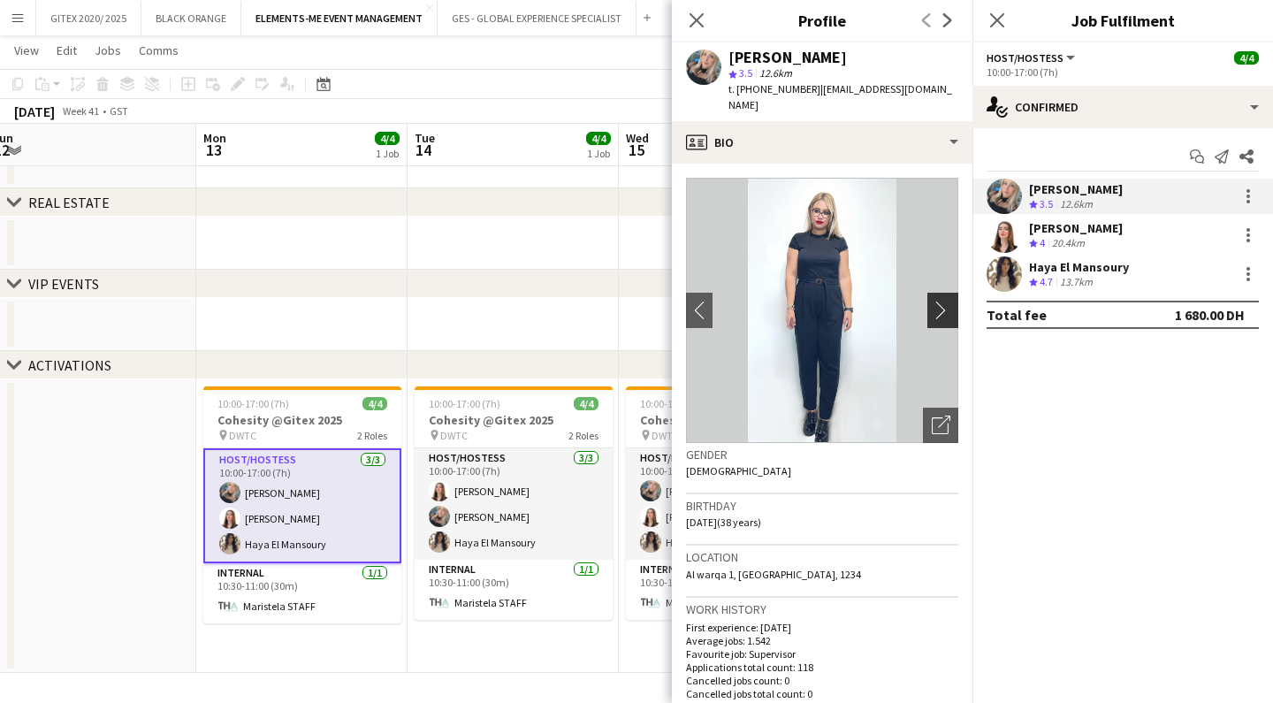
click at [947, 301] on app-icon "chevron-right" at bounding box center [945, 310] width 27 height 19
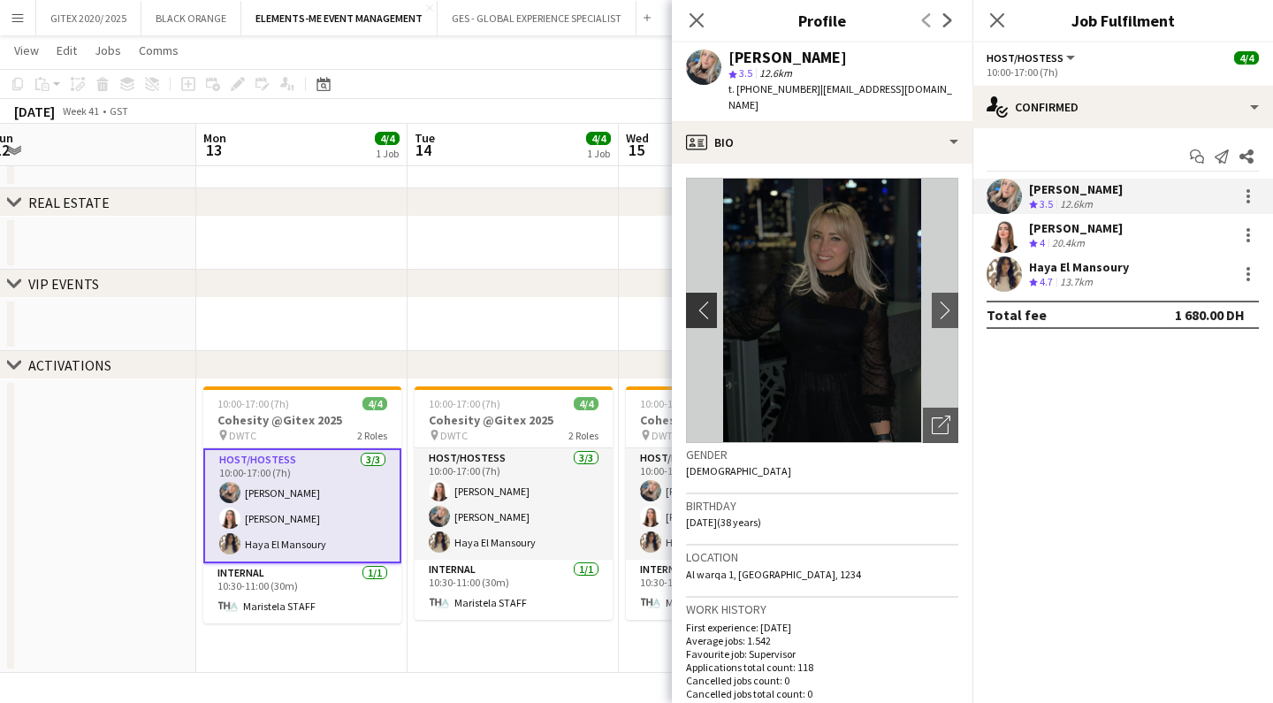
click at [695, 301] on app-icon "chevron-left" at bounding box center [699, 310] width 27 height 19
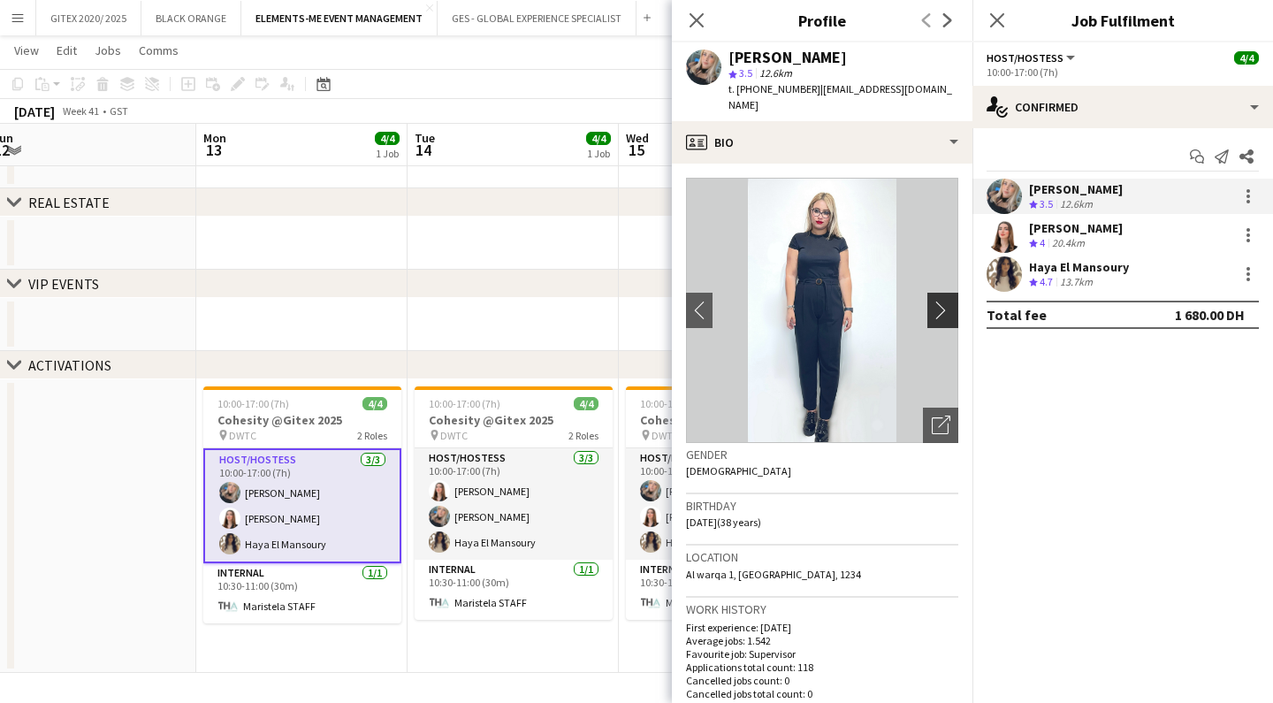
click at [948, 301] on app-icon "chevron-right" at bounding box center [945, 310] width 27 height 19
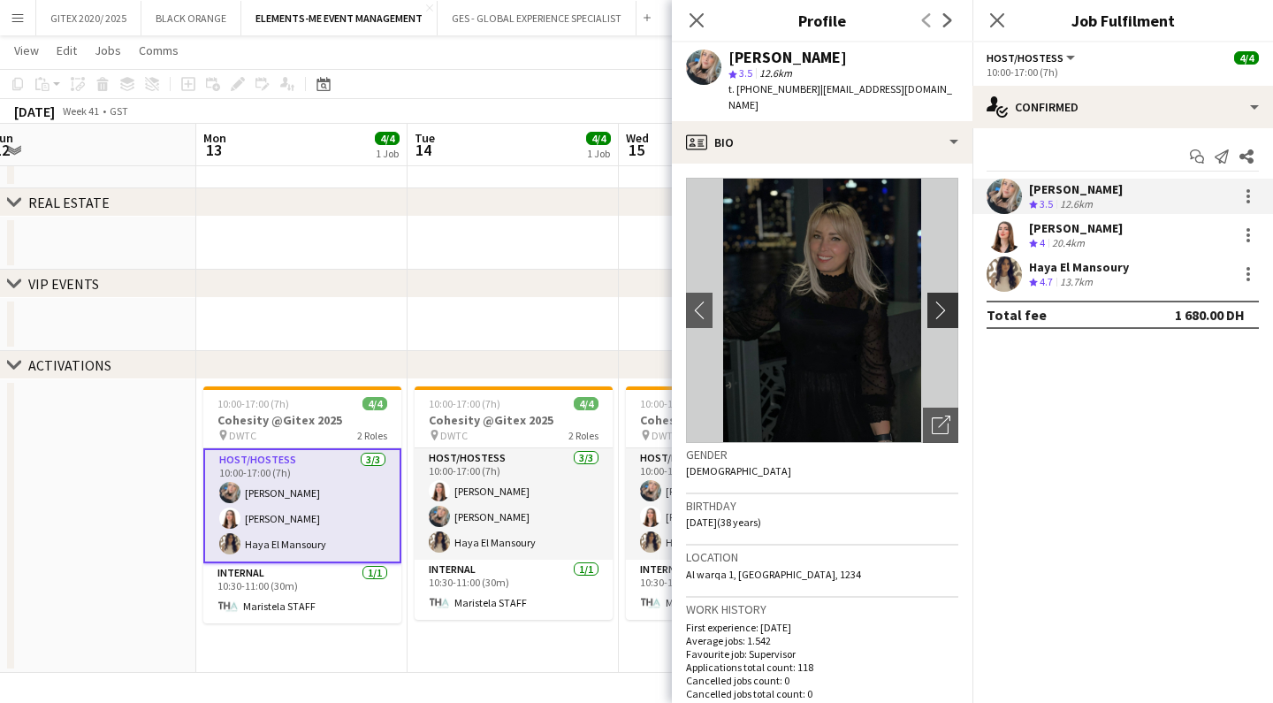
click at [948, 301] on app-icon "chevron-right" at bounding box center [945, 310] width 27 height 19
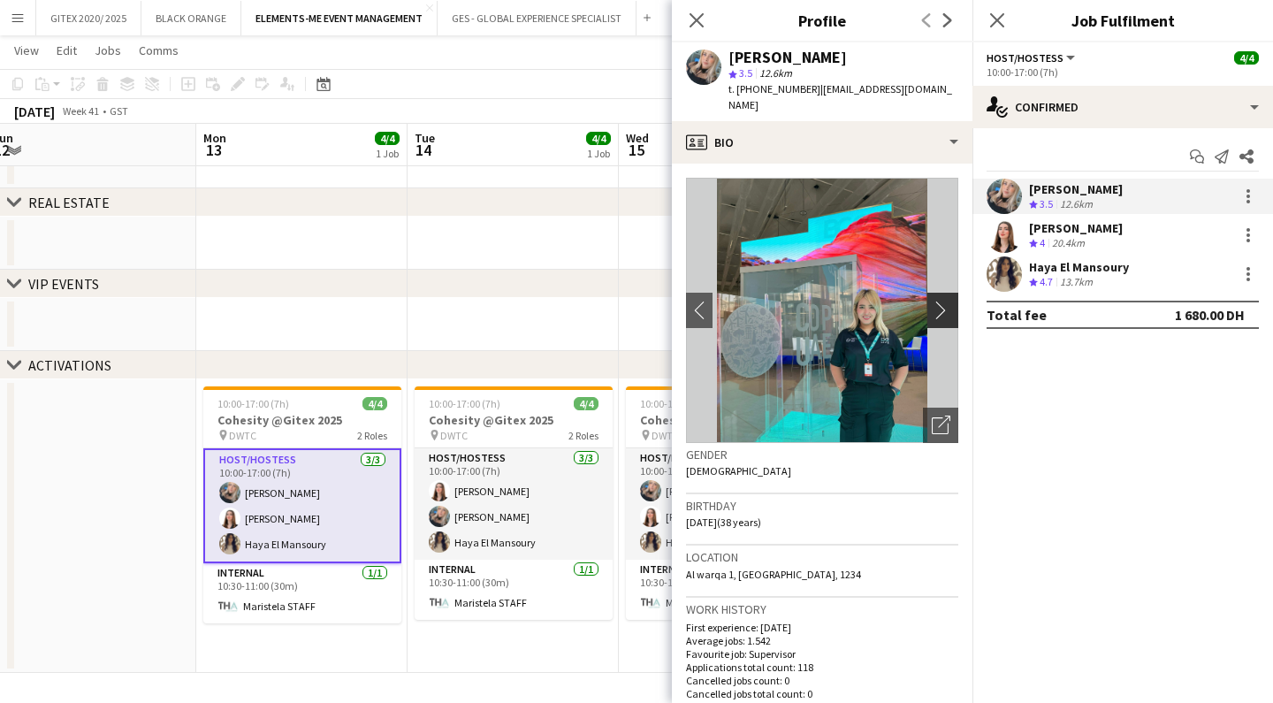
click at [948, 301] on app-icon "chevron-right" at bounding box center [945, 310] width 27 height 19
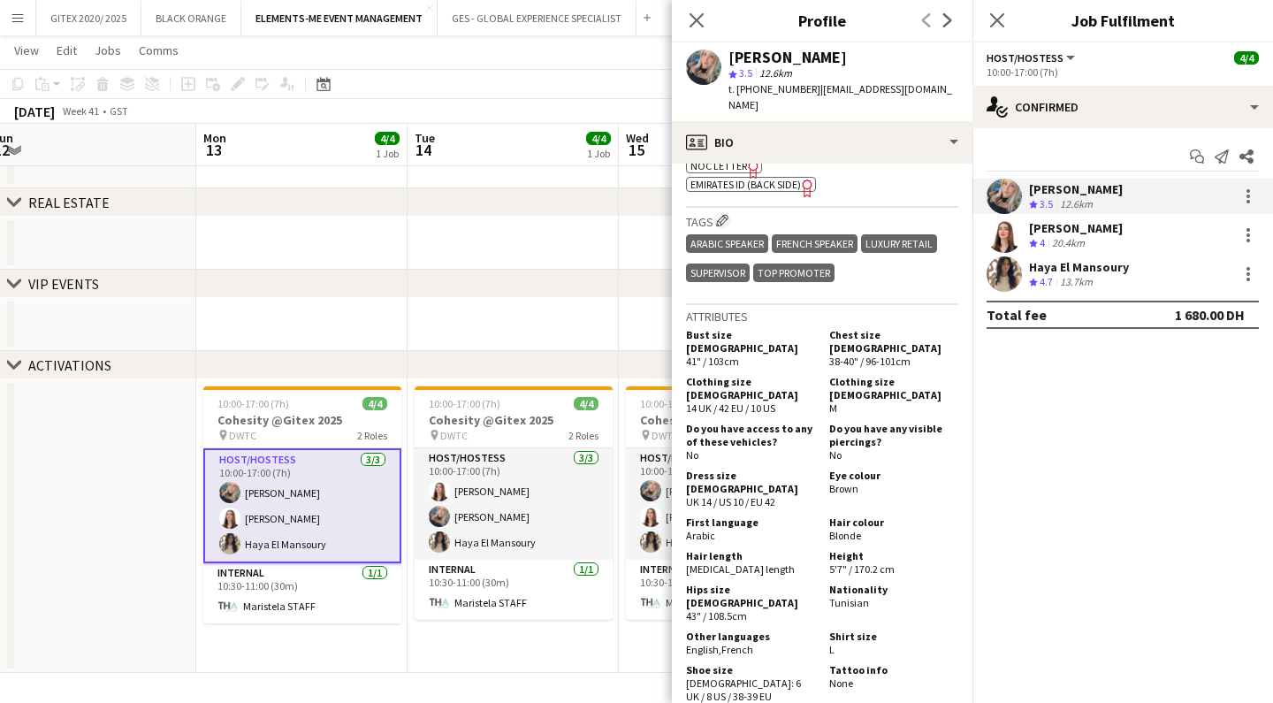
scroll to position [1784, 0]
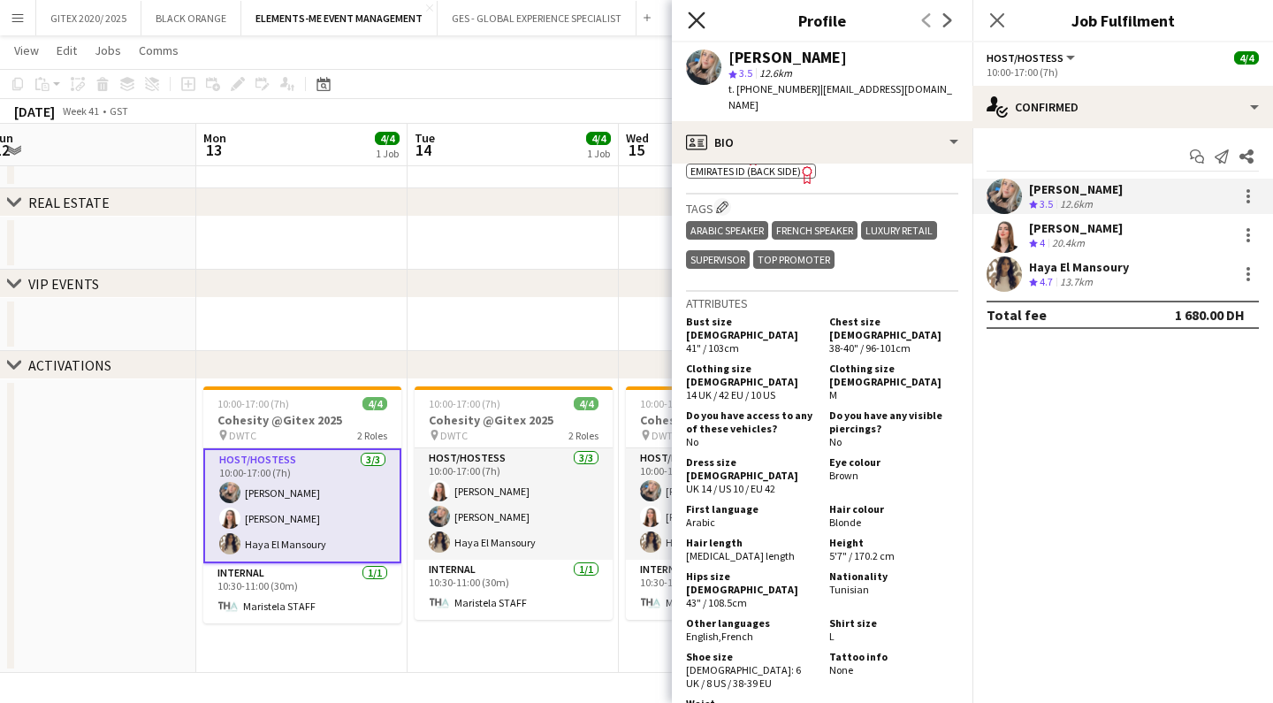
click at [701, 16] on icon at bounding box center [696, 19] width 17 height 17
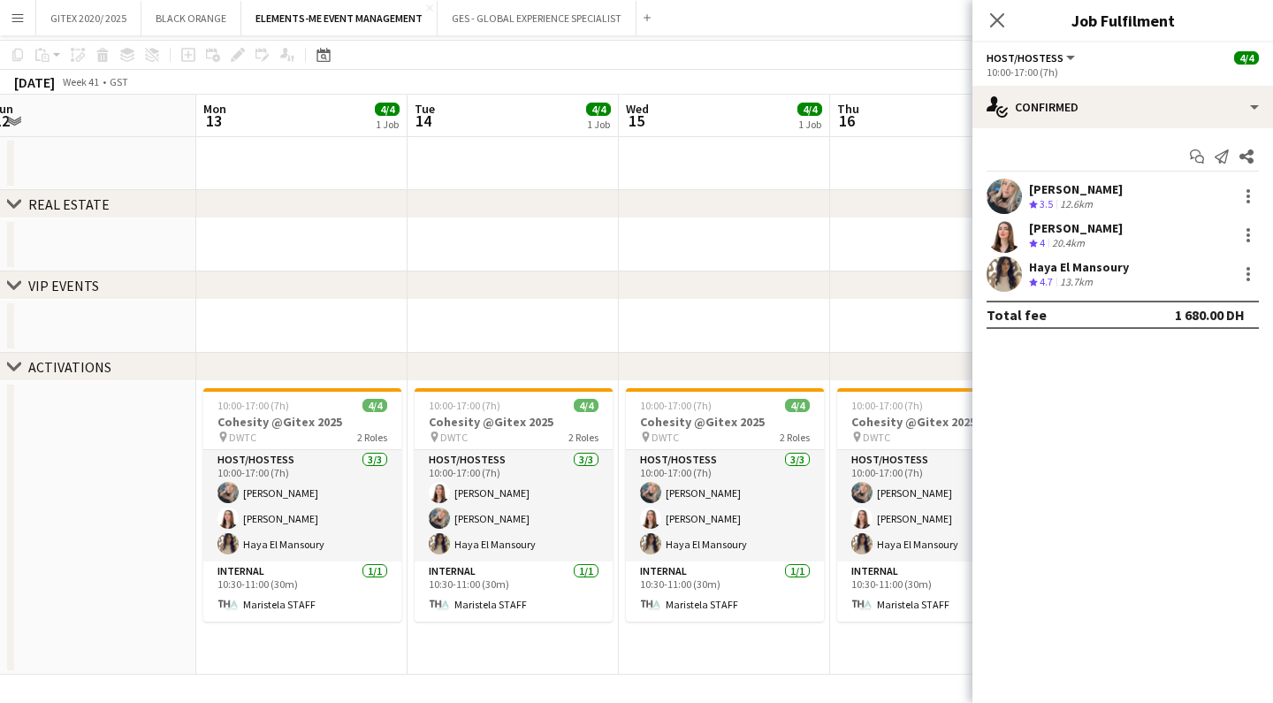
scroll to position [0, 0]
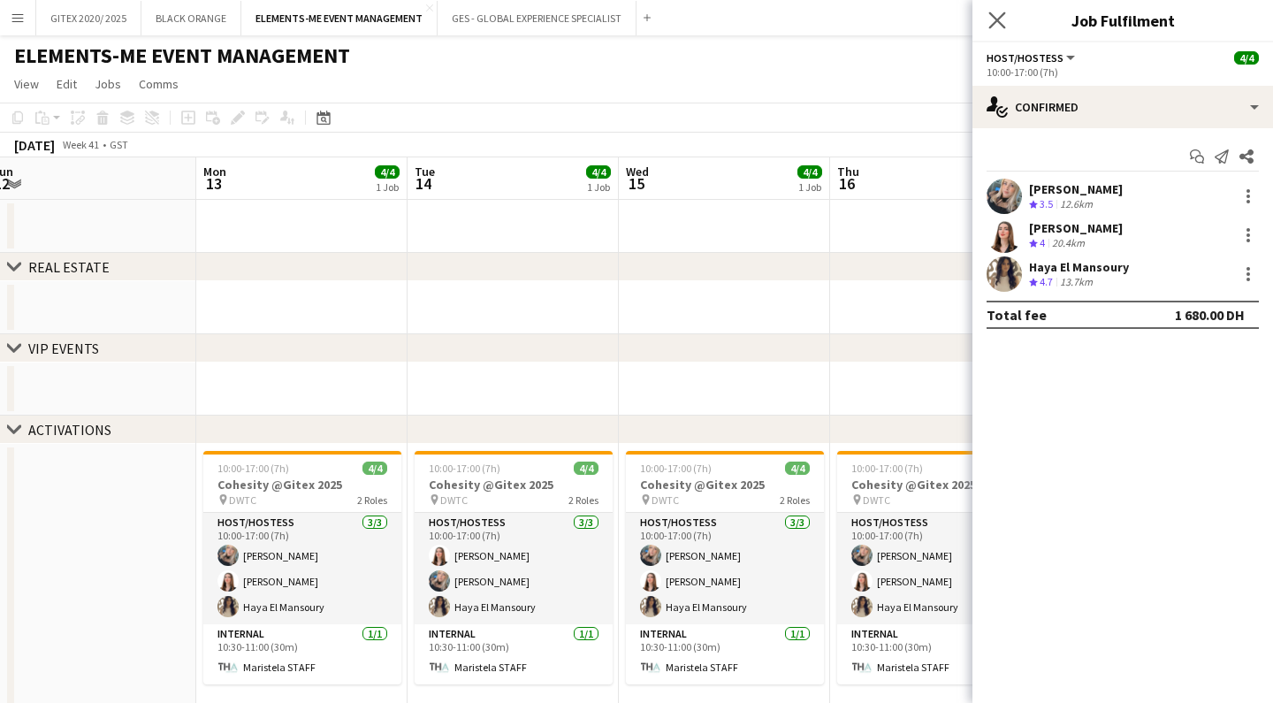
click at [1007, 22] on app-icon "Close pop-in" at bounding box center [998, 21] width 26 height 26
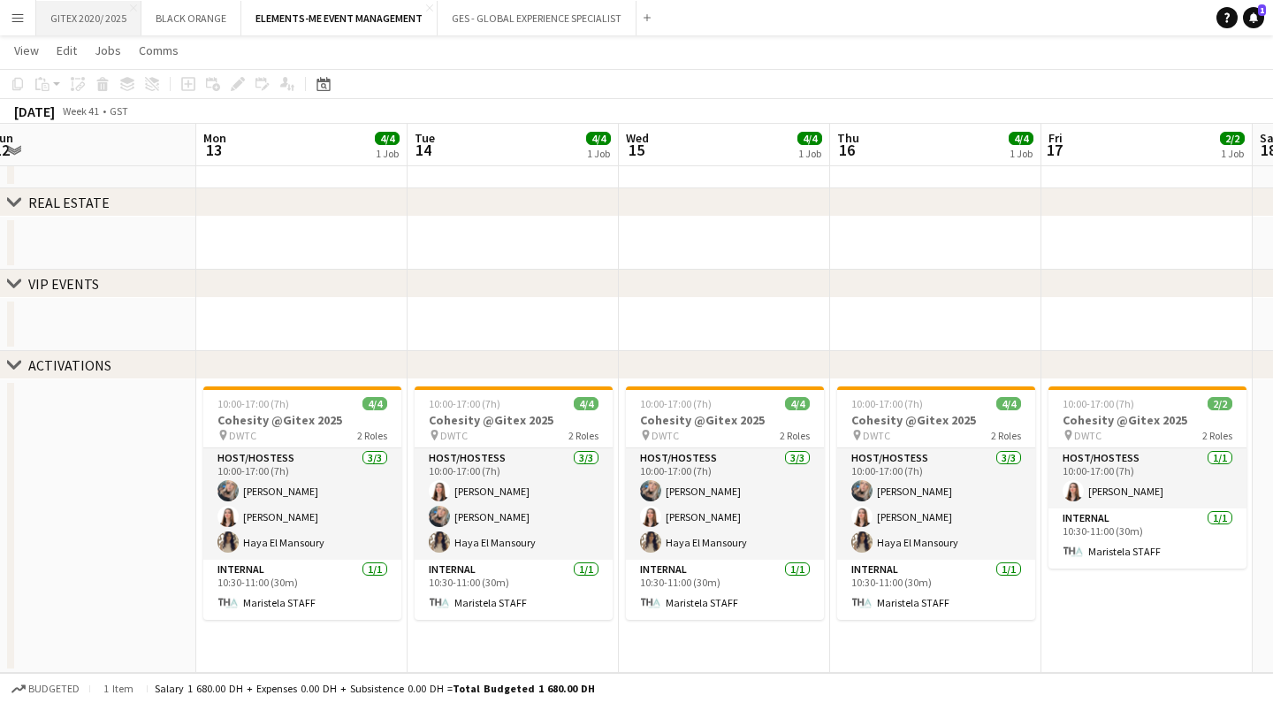
scroll to position [63, 0]
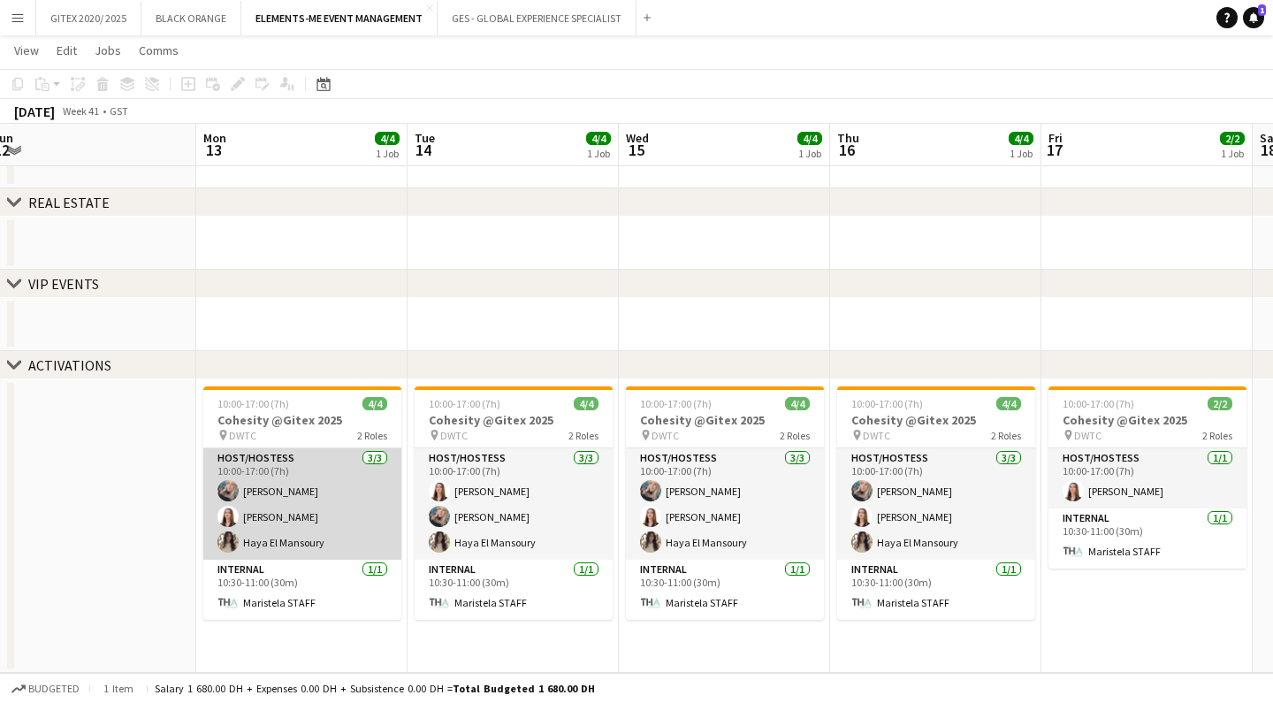
click at [288, 543] on app-card-role "Host/Hostess 3/3 10:00-17:00 (7h) amina ouechtati Yara Nehawi Haya El Mansoury" at bounding box center [302, 503] width 198 height 111
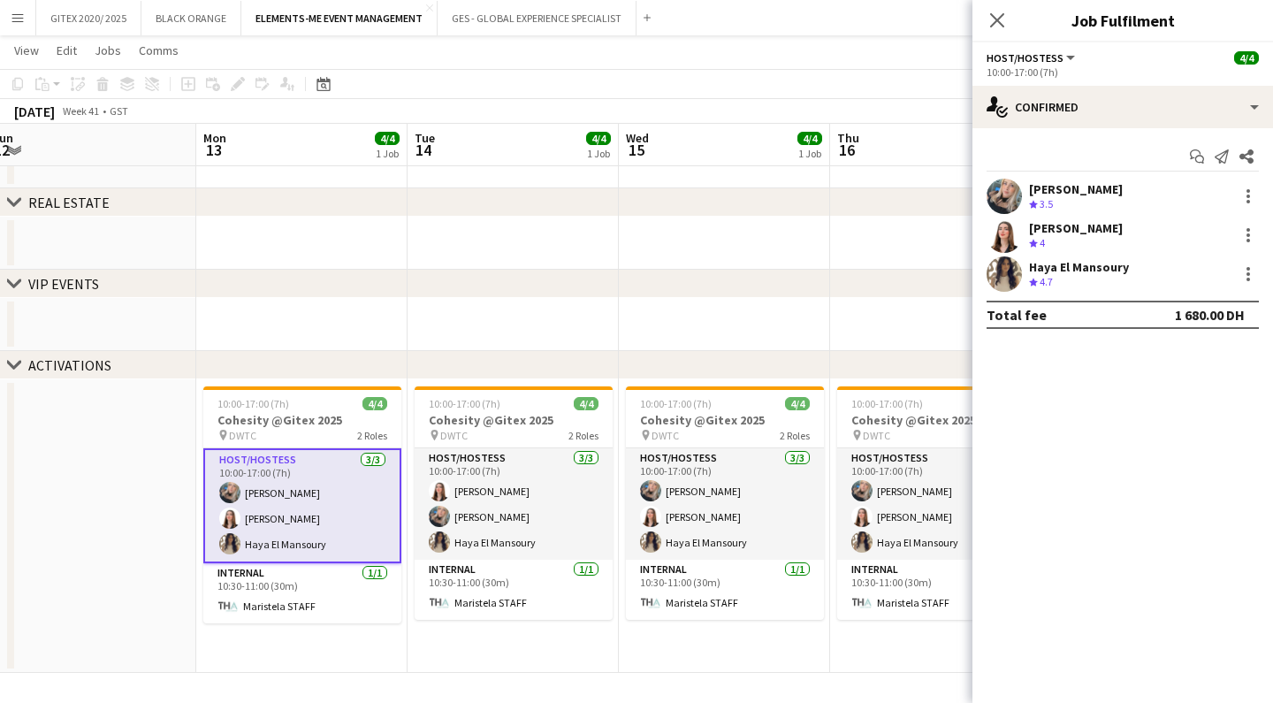
click at [1050, 265] on div "Haya El Mansoury" at bounding box center [1079, 267] width 100 height 16
click at [1058, 260] on div "Haya El Mansoury" at bounding box center [1079, 267] width 100 height 16
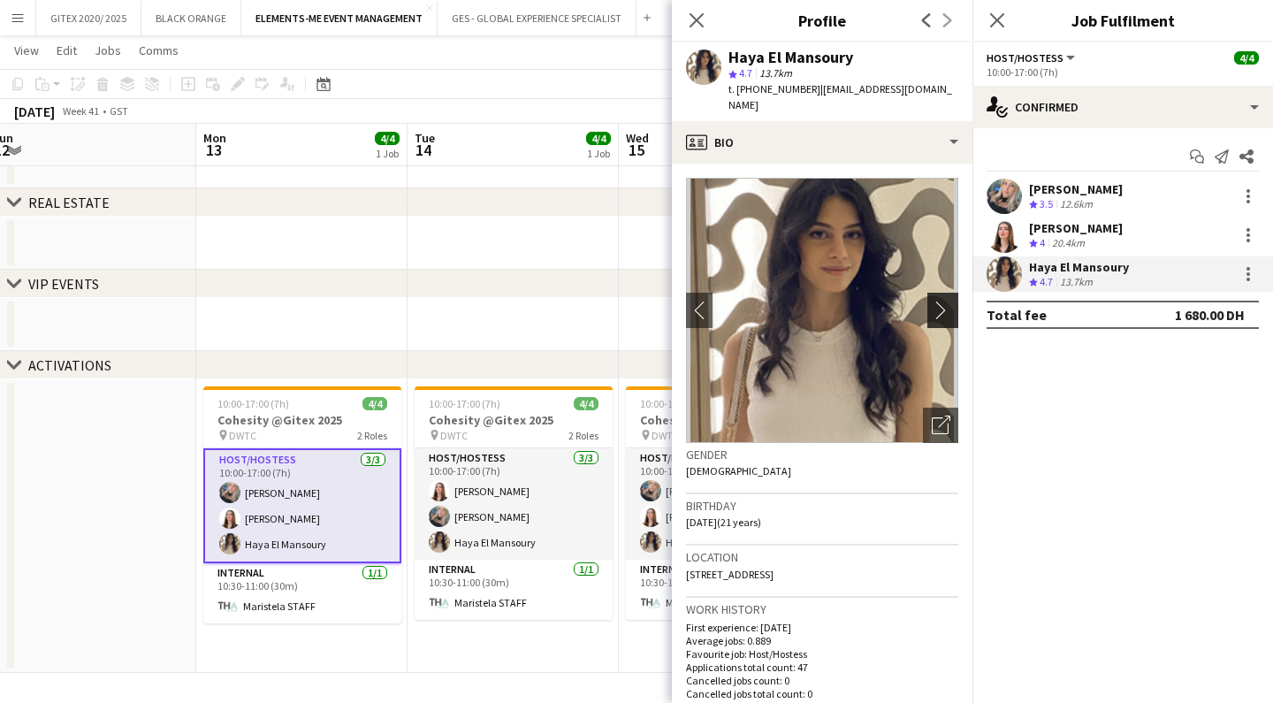
click at [940, 301] on app-icon "chevron-right" at bounding box center [945, 310] width 27 height 19
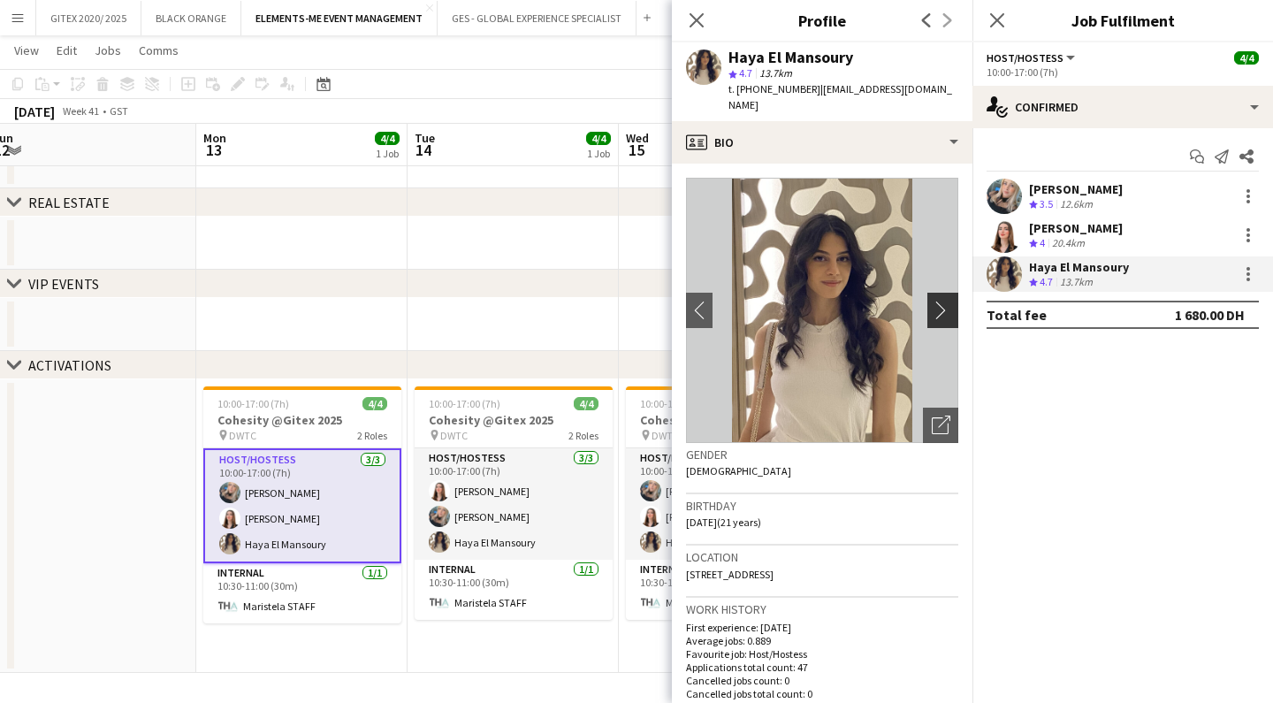
click at [940, 301] on app-icon "chevron-right" at bounding box center [945, 310] width 27 height 19
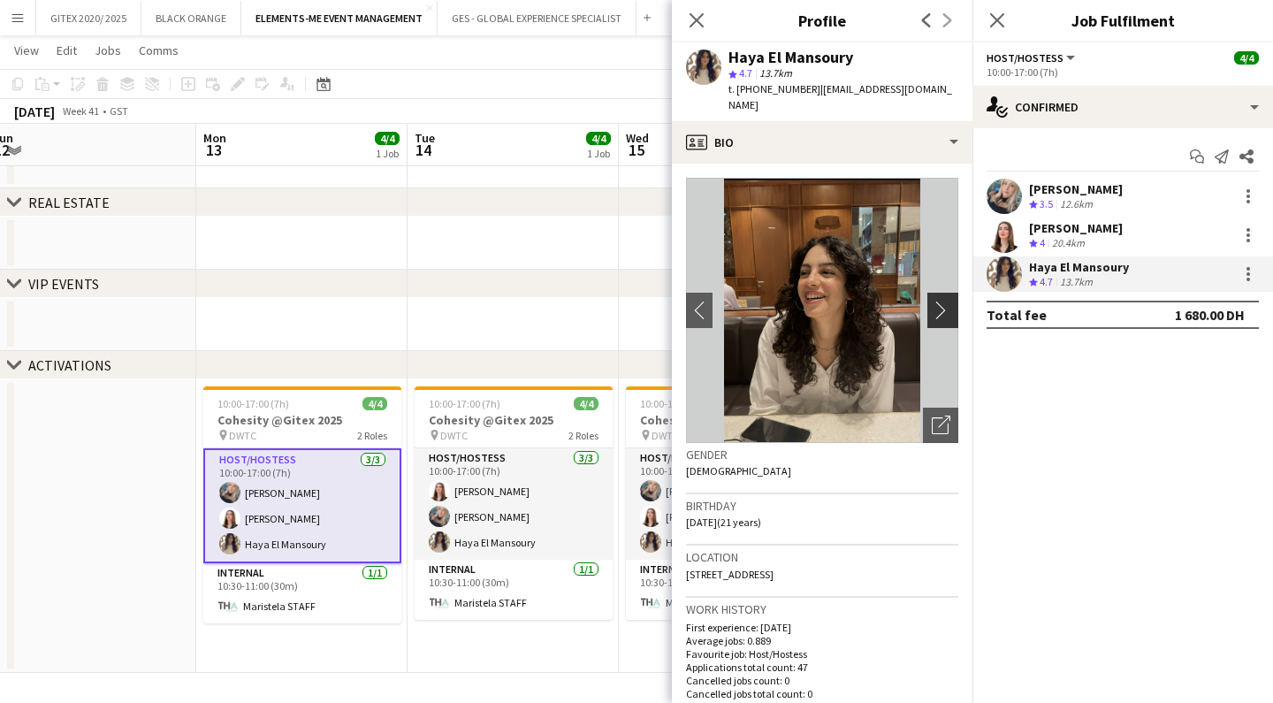
click at [940, 301] on app-icon "chevron-right" at bounding box center [945, 310] width 27 height 19
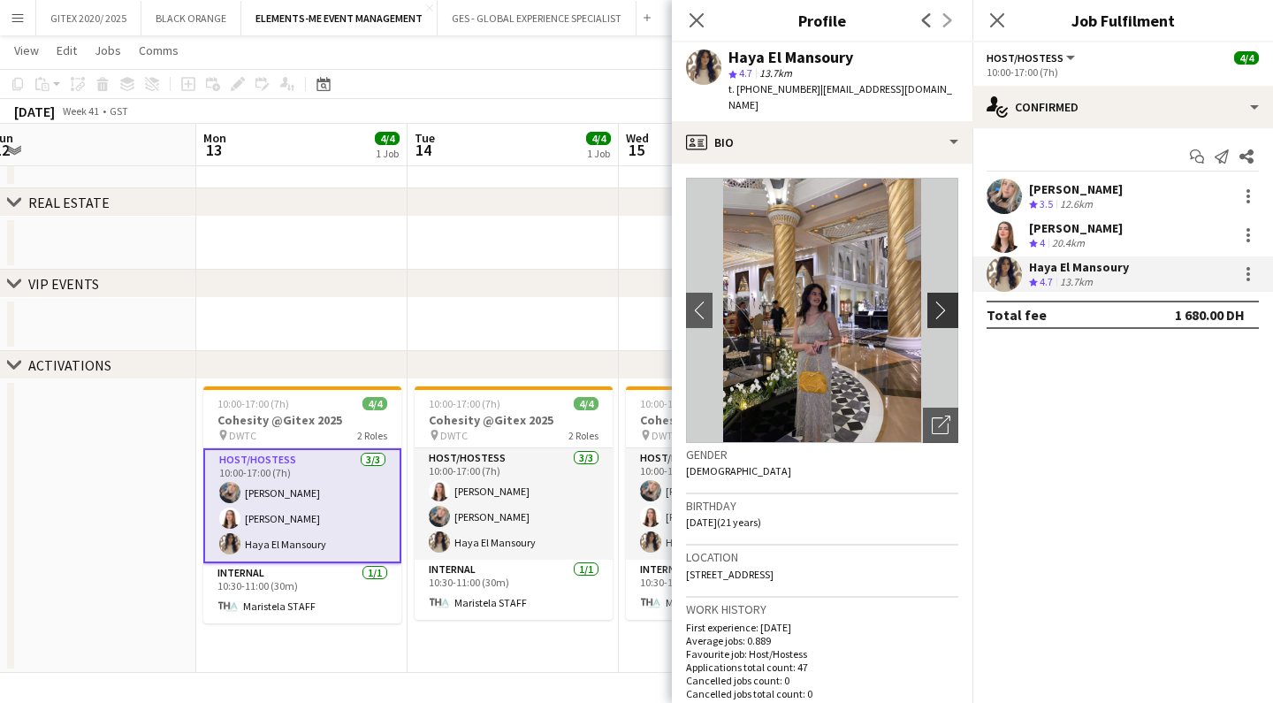
click at [940, 301] on app-icon "chevron-right" at bounding box center [945, 310] width 27 height 19
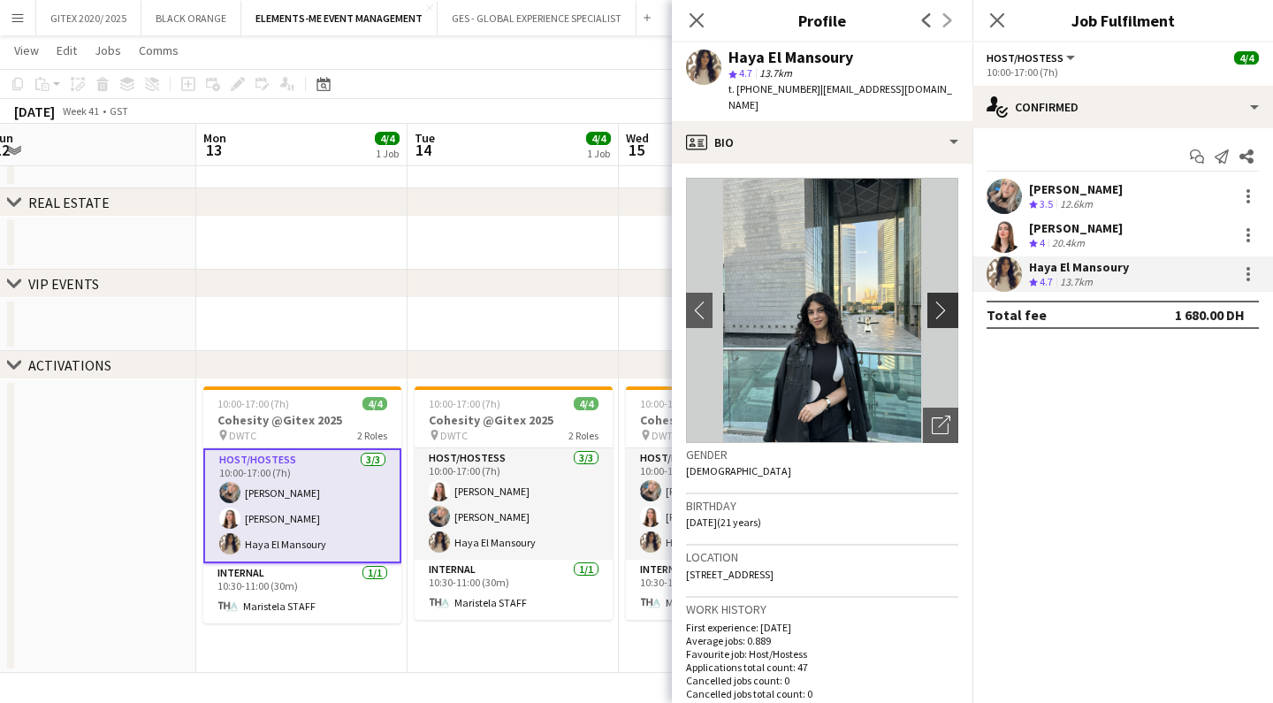
click at [940, 301] on app-icon "chevron-right" at bounding box center [945, 310] width 27 height 19
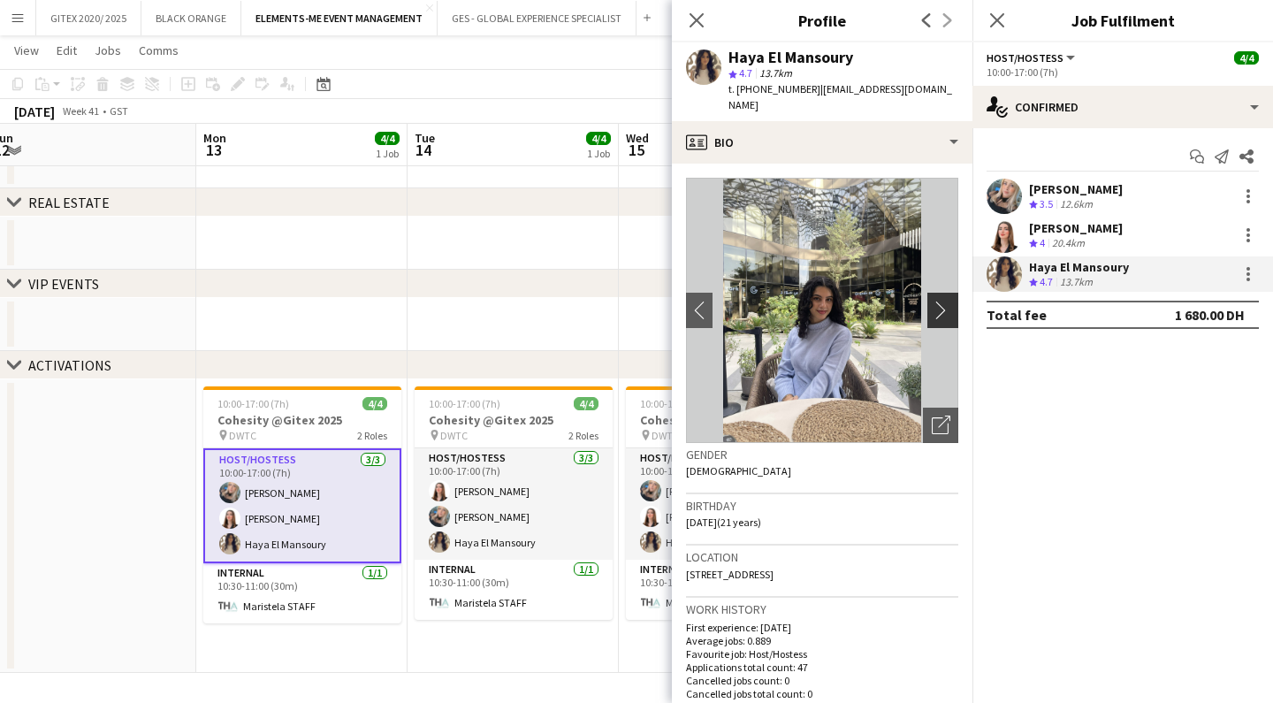
click at [940, 301] on app-icon "chevron-right" at bounding box center [945, 310] width 27 height 19
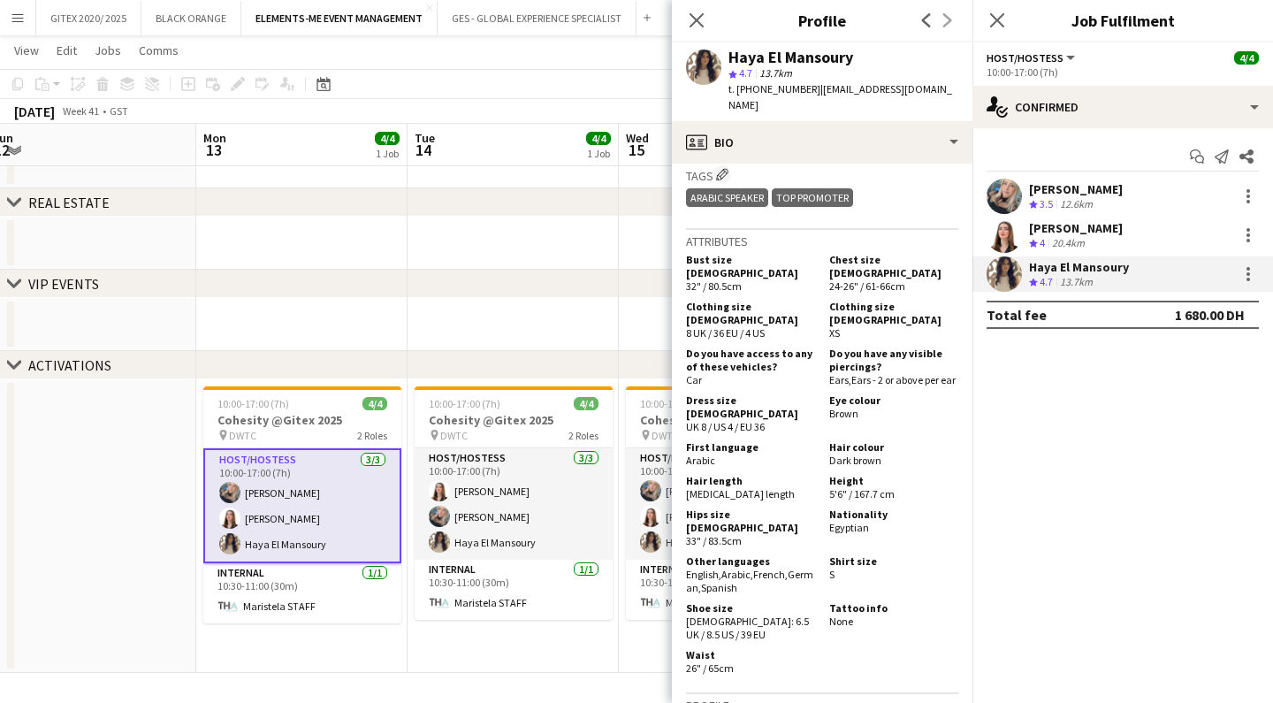
scroll to position [1136, 0]
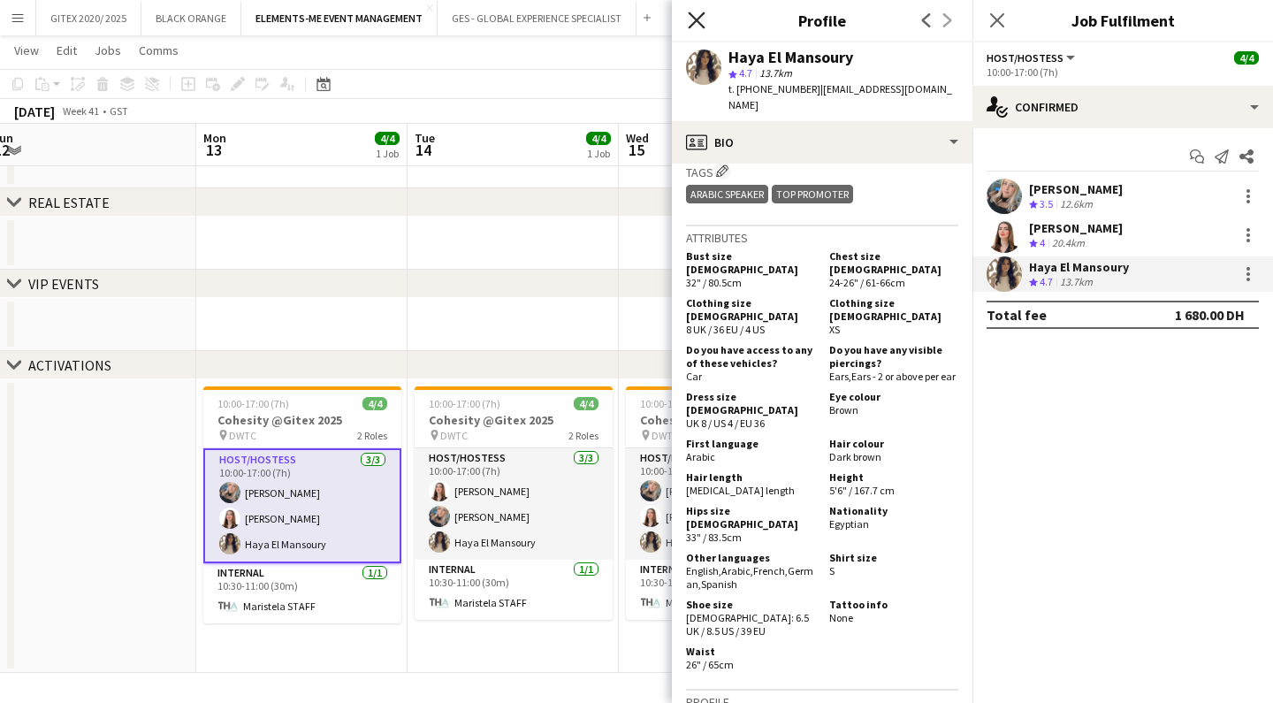
click at [705, 27] on icon at bounding box center [696, 19] width 17 height 17
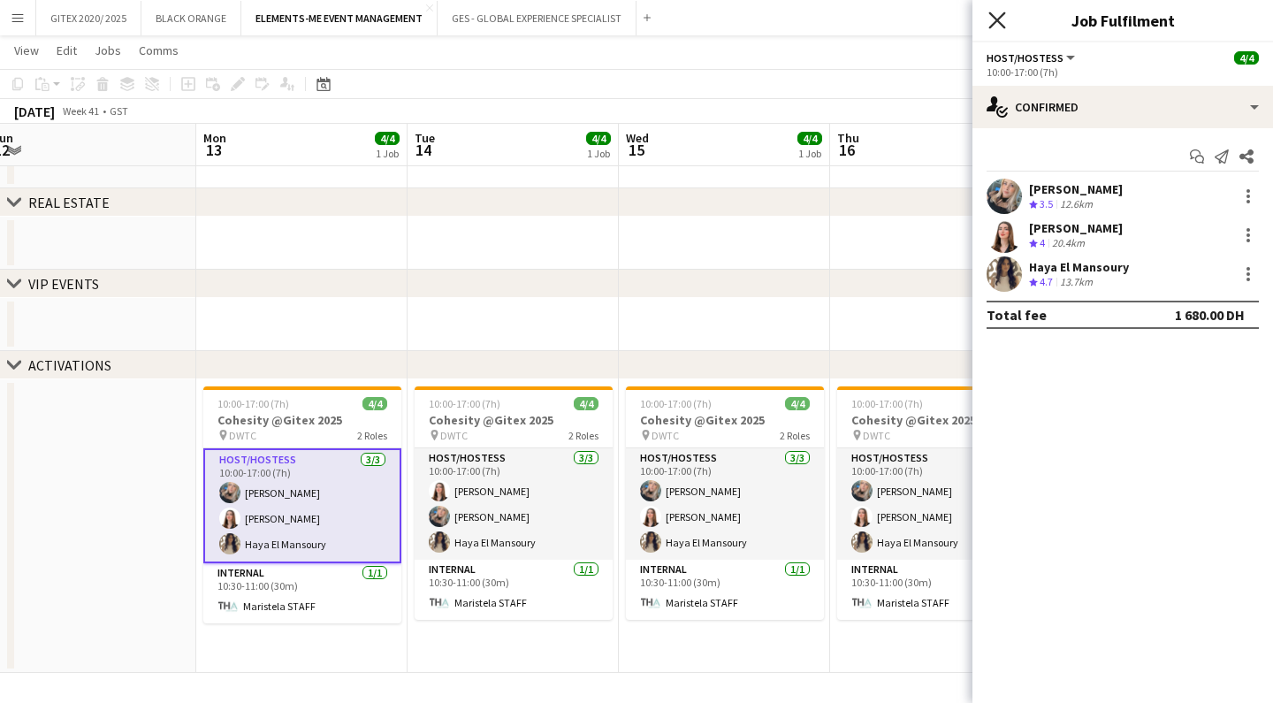
click at [1001, 26] on icon "Close pop-in" at bounding box center [996, 19] width 17 height 17
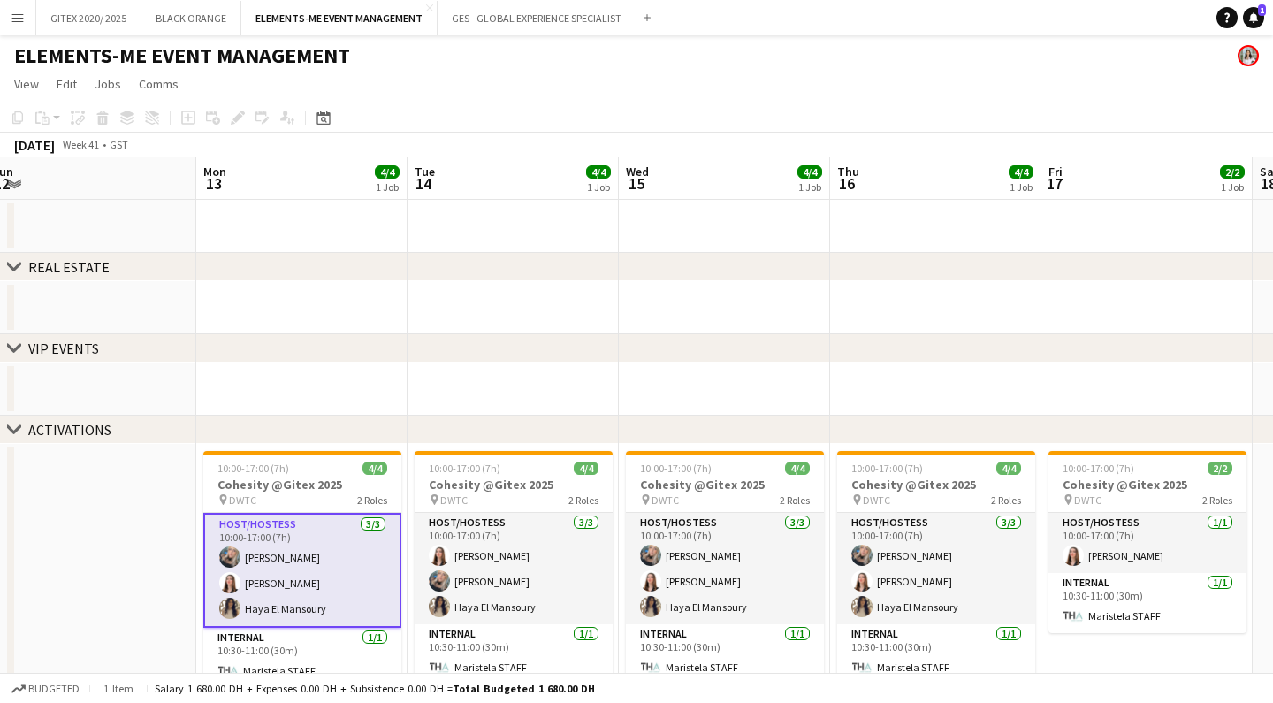
scroll to position [0, 0]
click at [501, 26] on button "GES - GLOBAL EXPERIENCE SPECIALIST Close" at bounding box center [537, 18] width 199 height 34
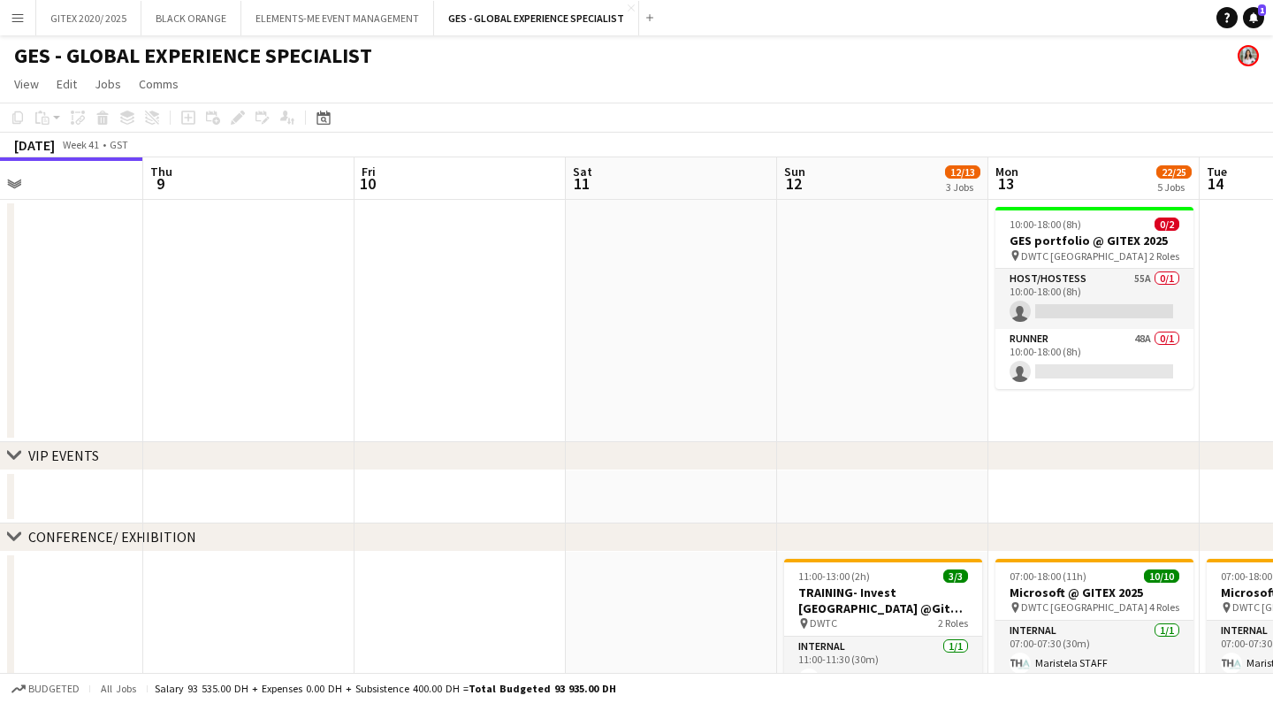
scroll to position [0, 836]
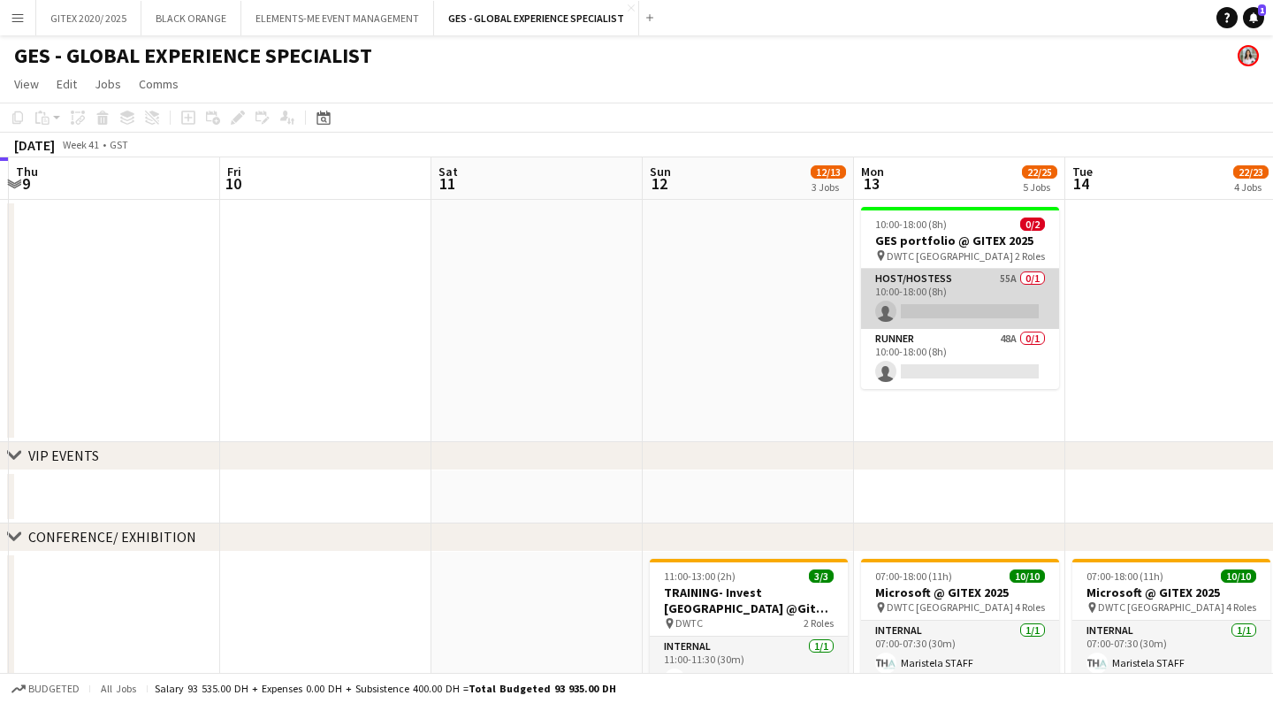
click at [964, 289] on app-card-role "Host/Hostess 55A 0/1 10:00-18:00 (8h) single-neutral-actions" at bounding box center [960, 299] width 198 height 60
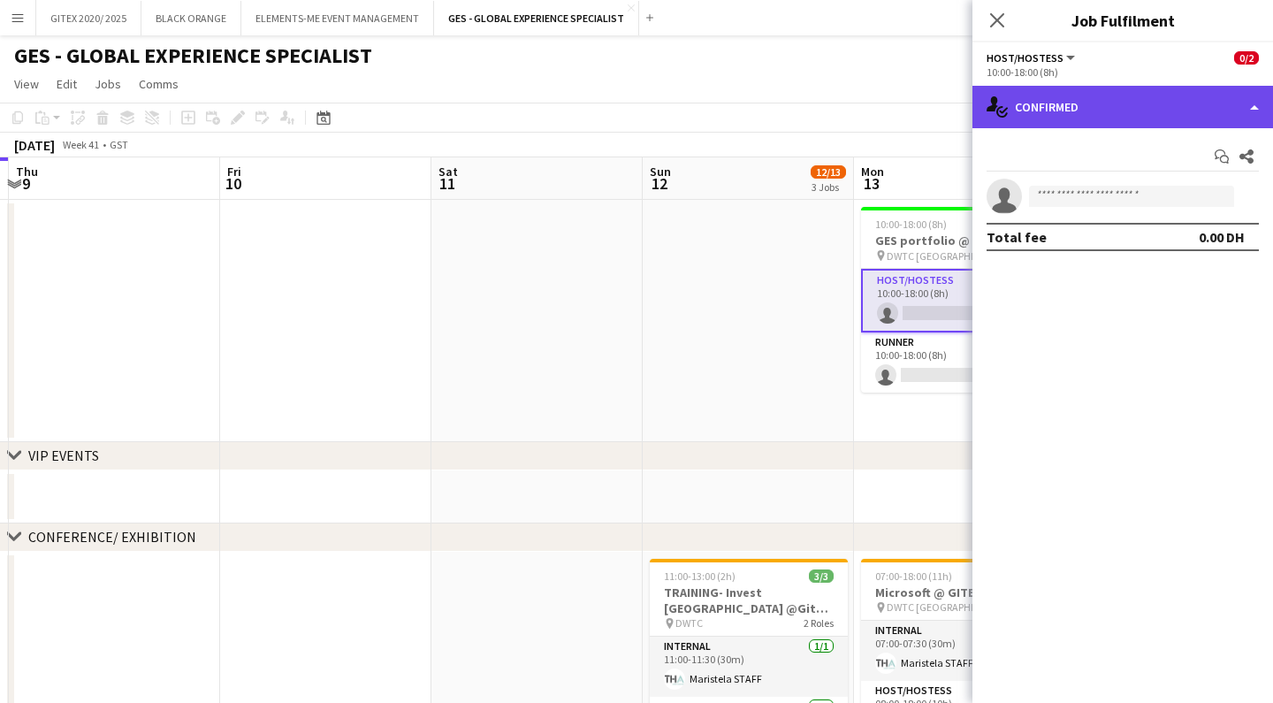
click at [1103, 116] on div "single-neutral-actions-check-2 Confirmed" at bounding box center [1123, 107] width 301 height 42
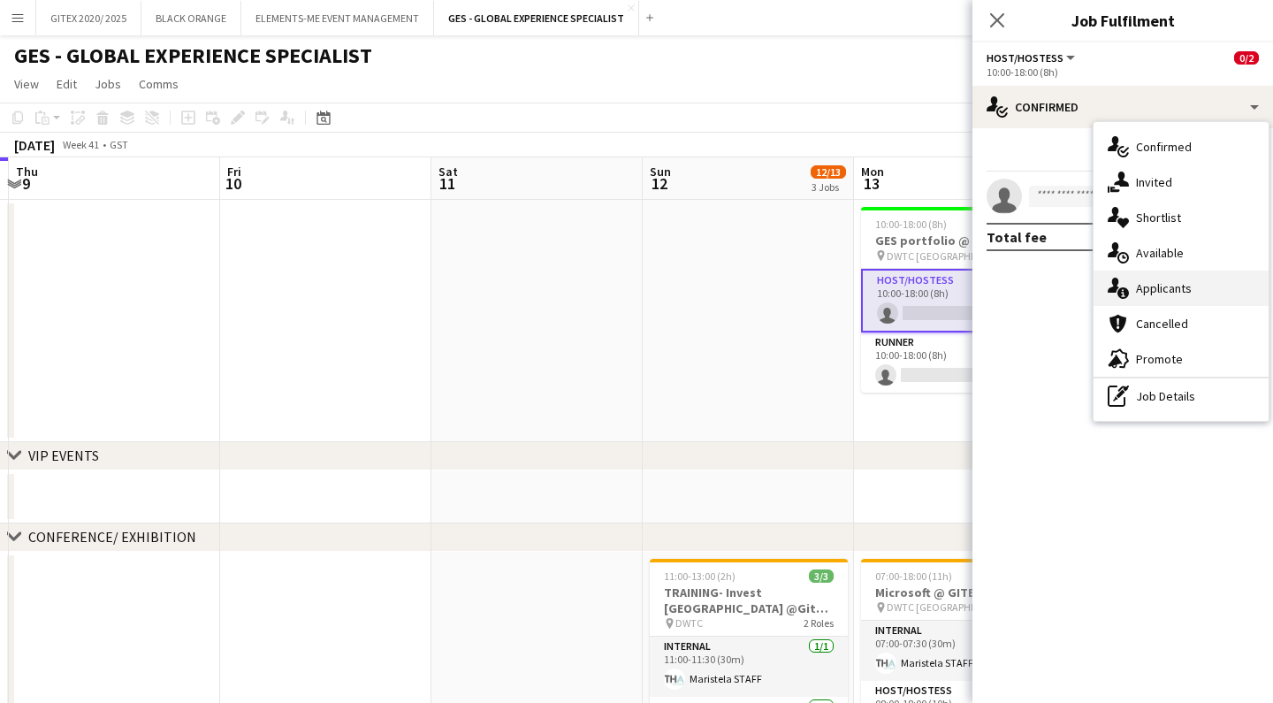
click at [1170, 293] on span "Applicants" at bounding box center [1164, 288] width 56 height 16
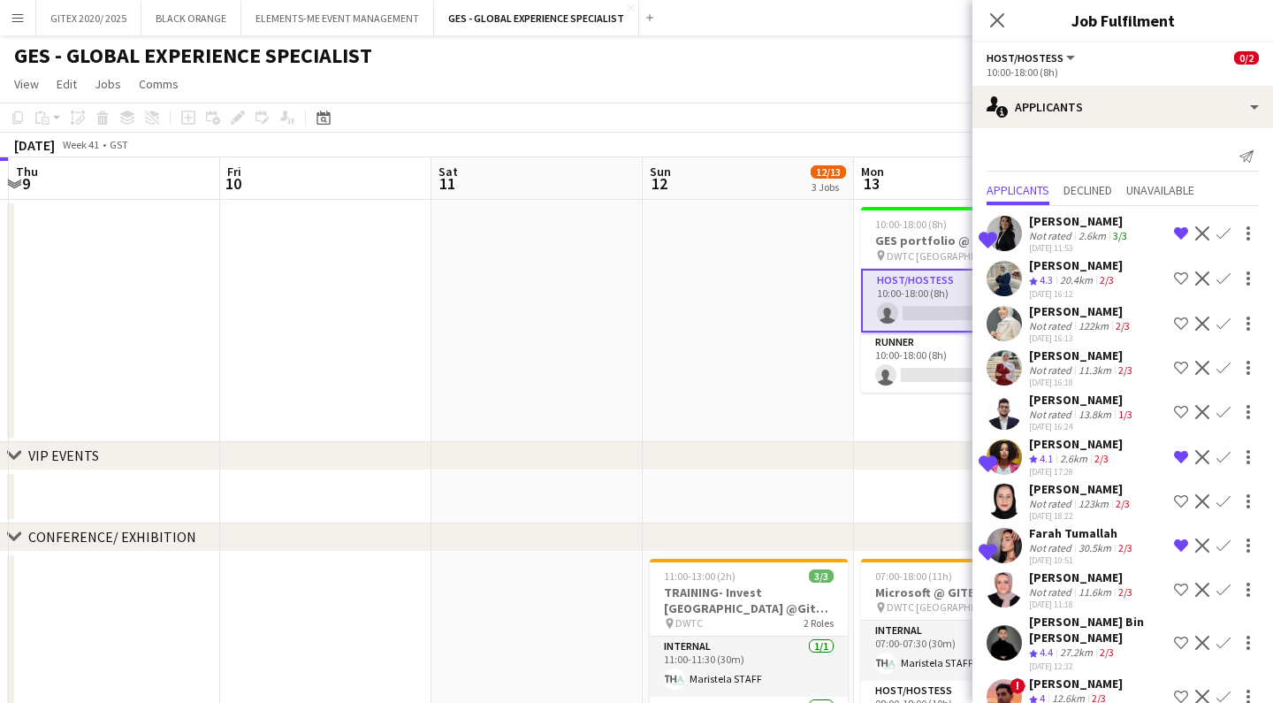
scroll to position [0, 0]
click at [988, 23] on app-icon "Close pop-in" at bounding box center [998, 21] width 26 height 26
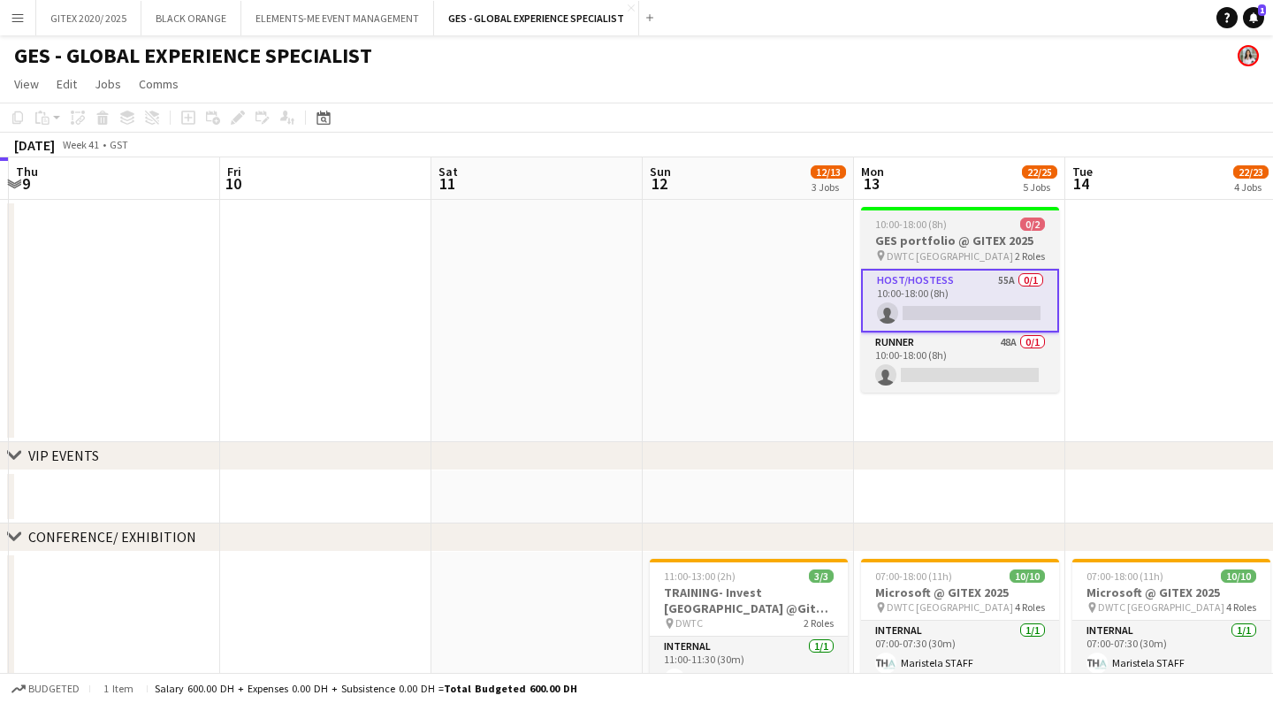
click at [950, 243] on h3 "GES portfolio @ GITEX 2025" at bounding box center [960, 241] width 198 height 16
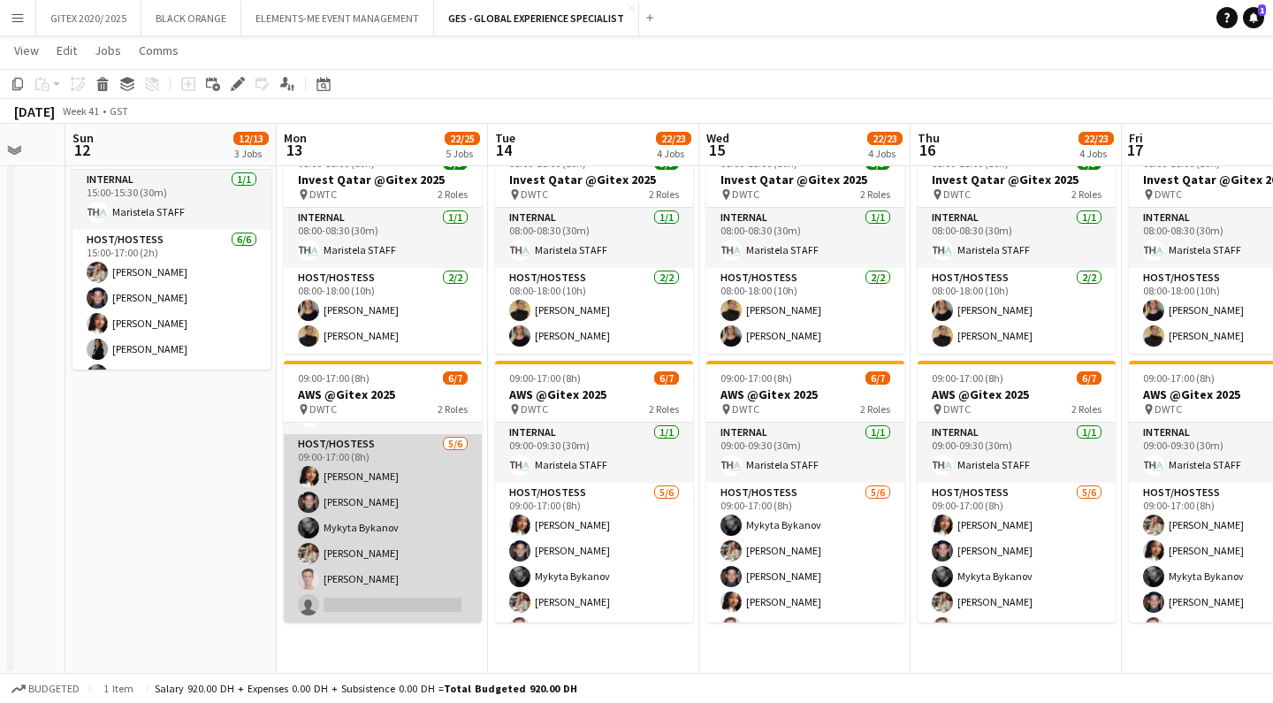
scroll to position [49, 0]
click at [407, 511] on app-card-role "Host/Hostess 5/6 09:00-17:00 (8h) Mai Mohamed Jarryn Van Dyk Mykyta Bykanov Mar…" at bounding box center [383, 528] width 198 height 188
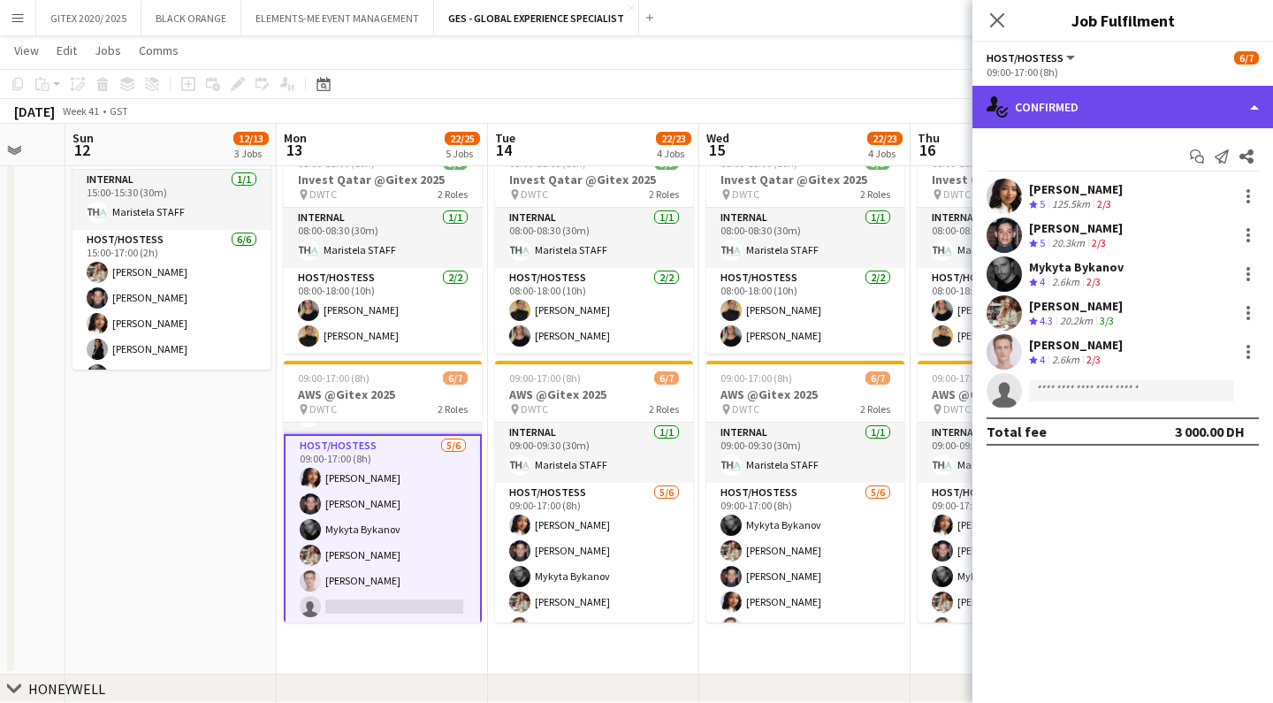
click at [1042, 110] on div "single-neutral-actions-check-2 Confirmed" at bounding box center [1123, 107] width 301 height 42
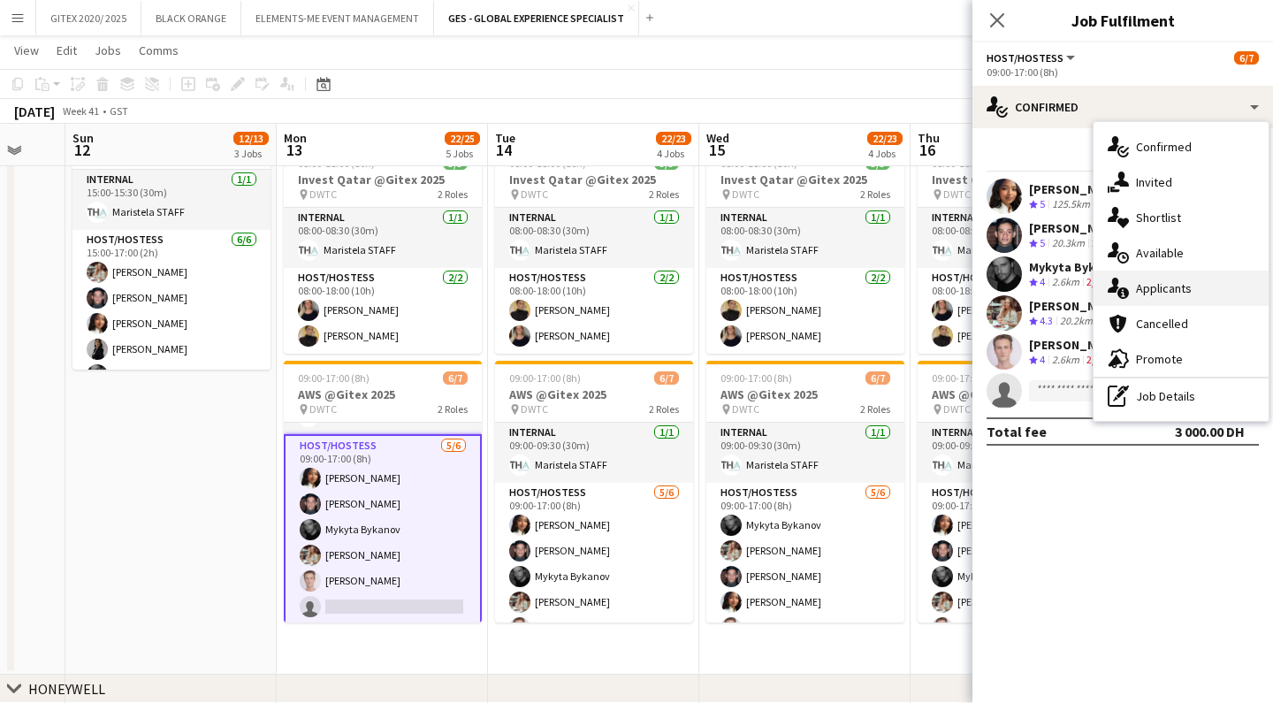
click at [1159, 285] on span "Applicants" at bounding box center [1164, 288] width 56 height 16
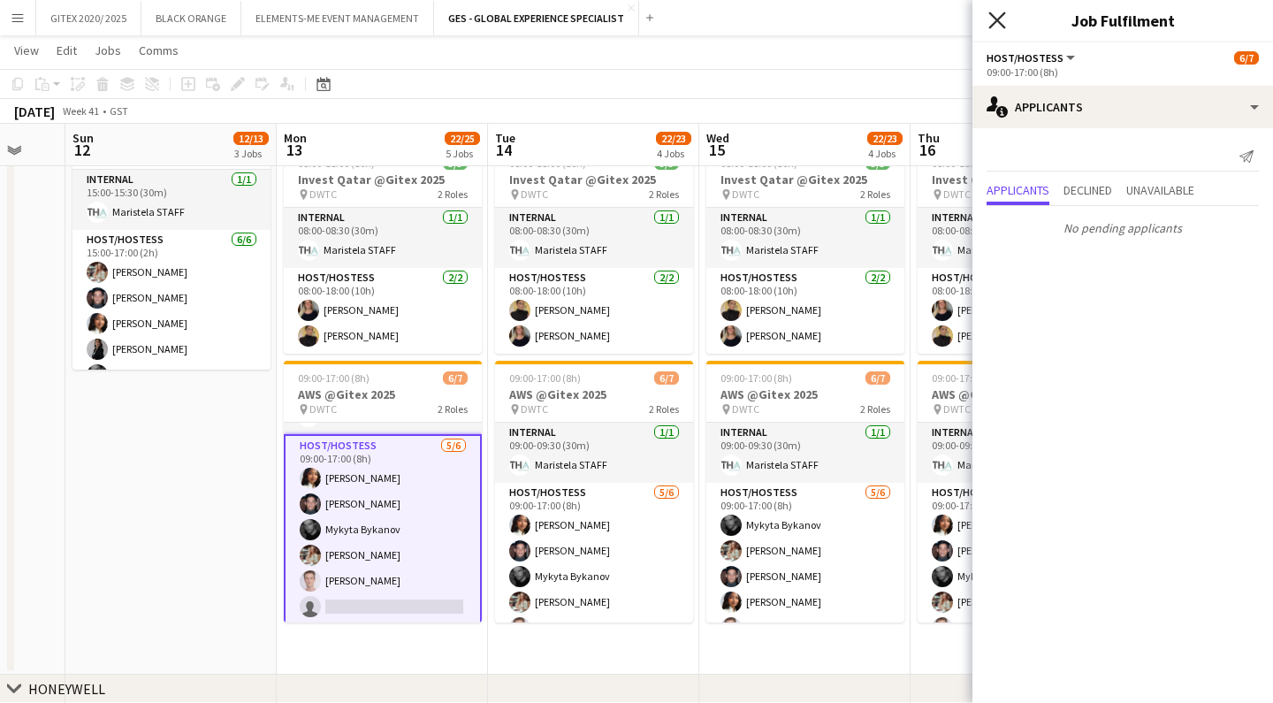
click at [993, 16] on icon at bounding box center [996, 19] width 17 height 17
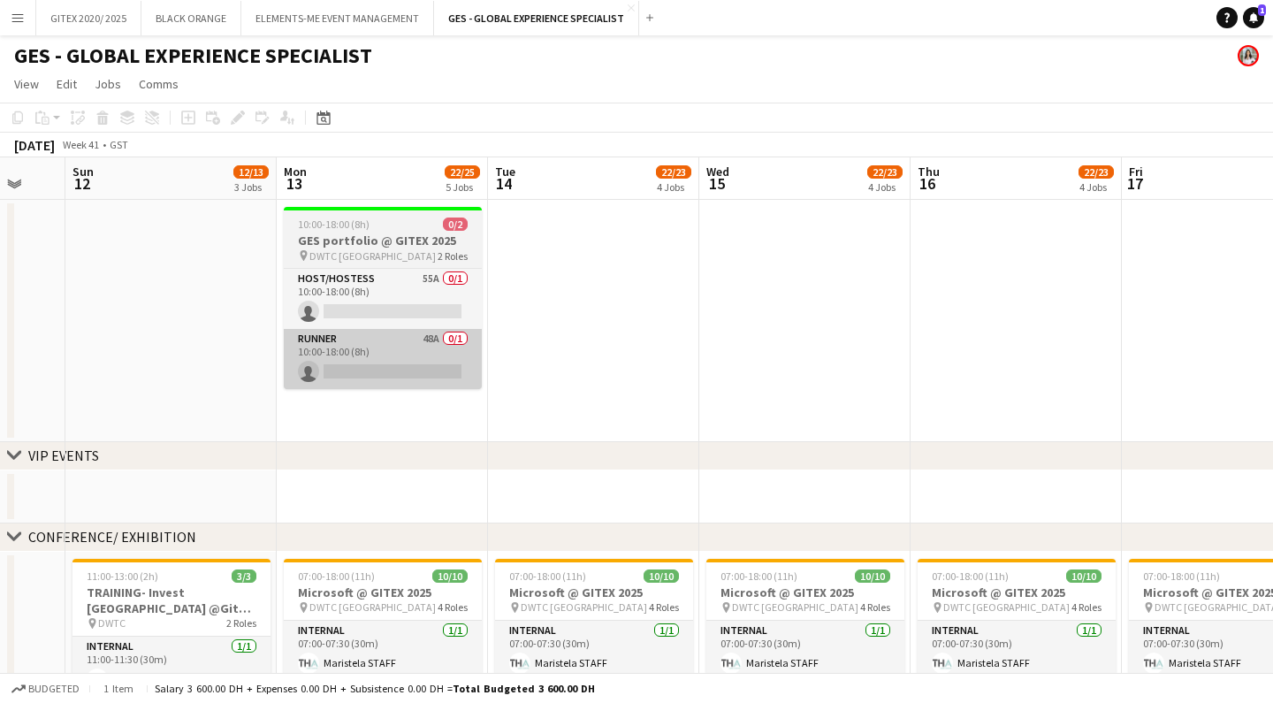
scroll to position [0, 0]
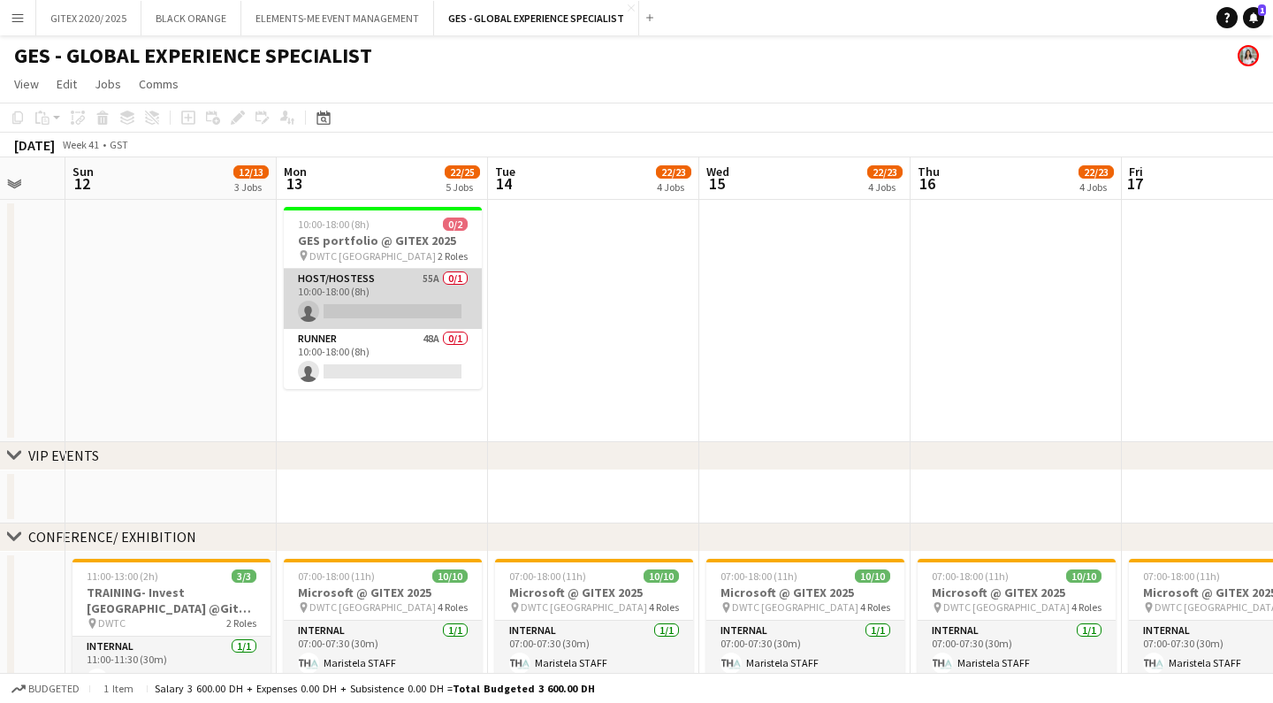
click at [386, 310] on app-card-role "Host/Hostess 55A 0/1 10:00-18:00 (8h) single-neutral-actions" at bounding box center [383, 299] width 198 height 60
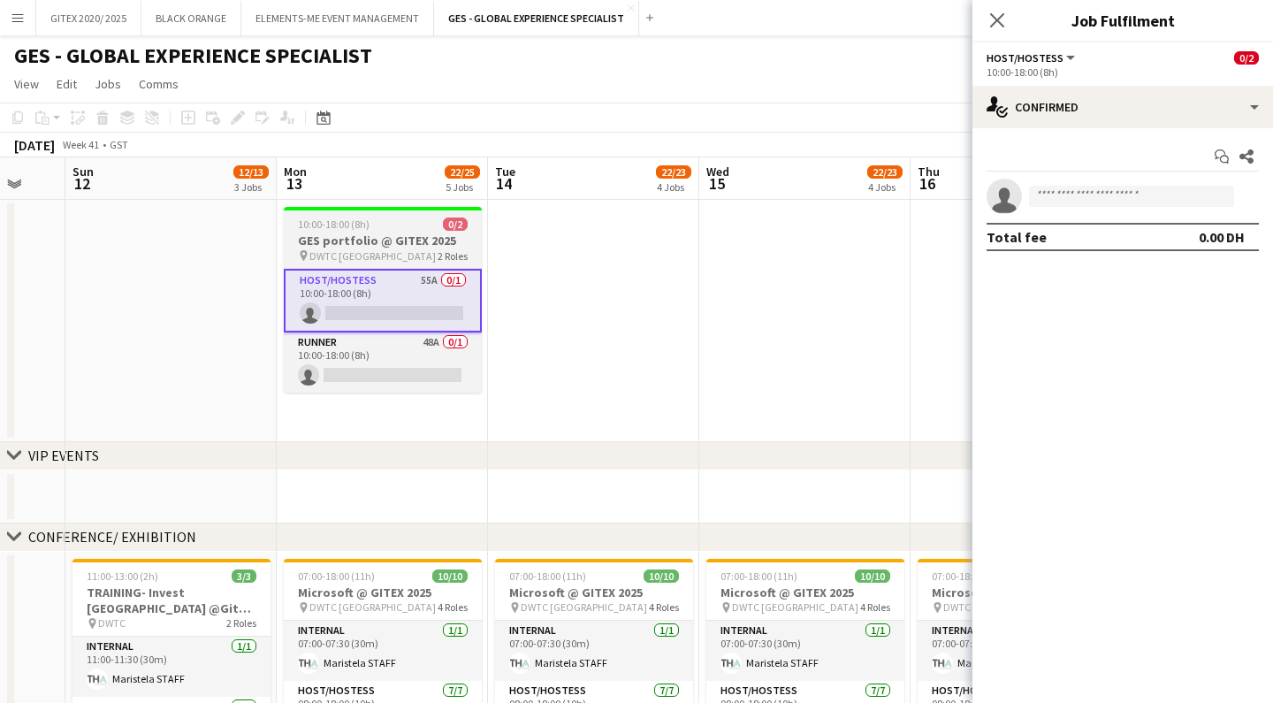
click at [374, 256] on div "pin DWTC Dubai 2 Roles" at bounding box center [383, 255] width 198 height 14
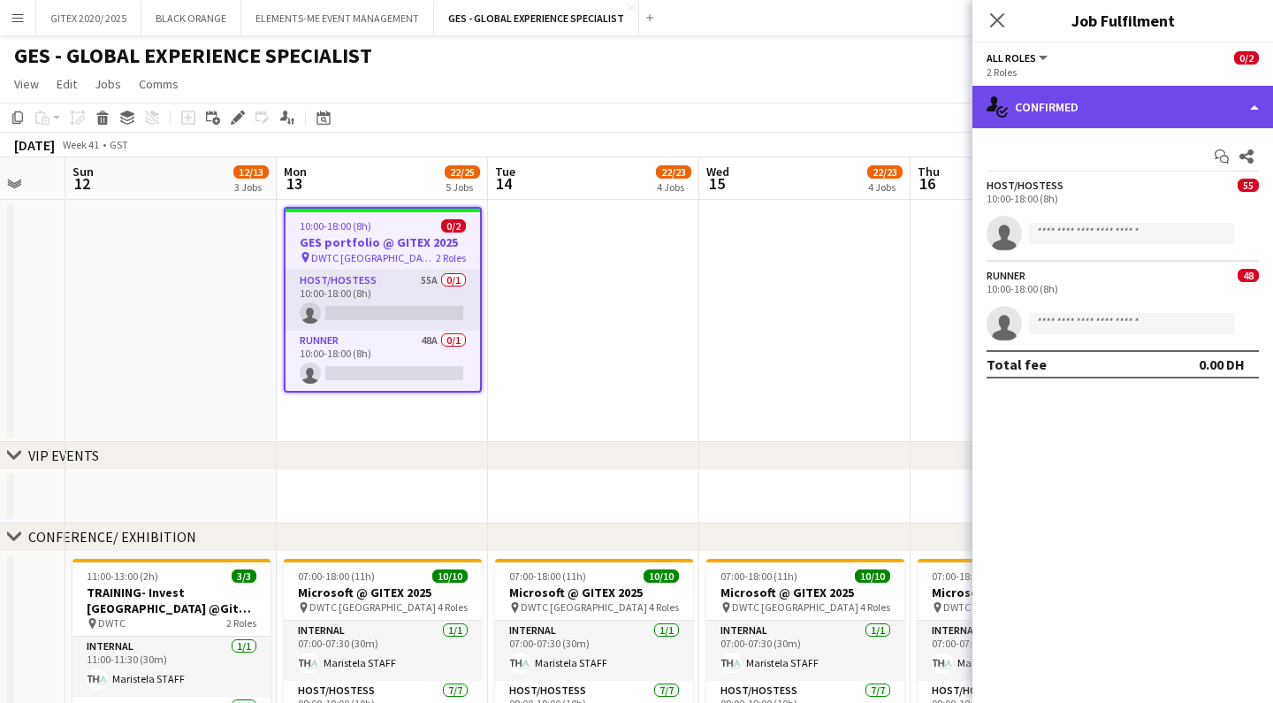
click at [1086, 101] on div "single-neutral-actions-check-2 Confirmed" at bounding box center [1123, 107] width 301 height 42
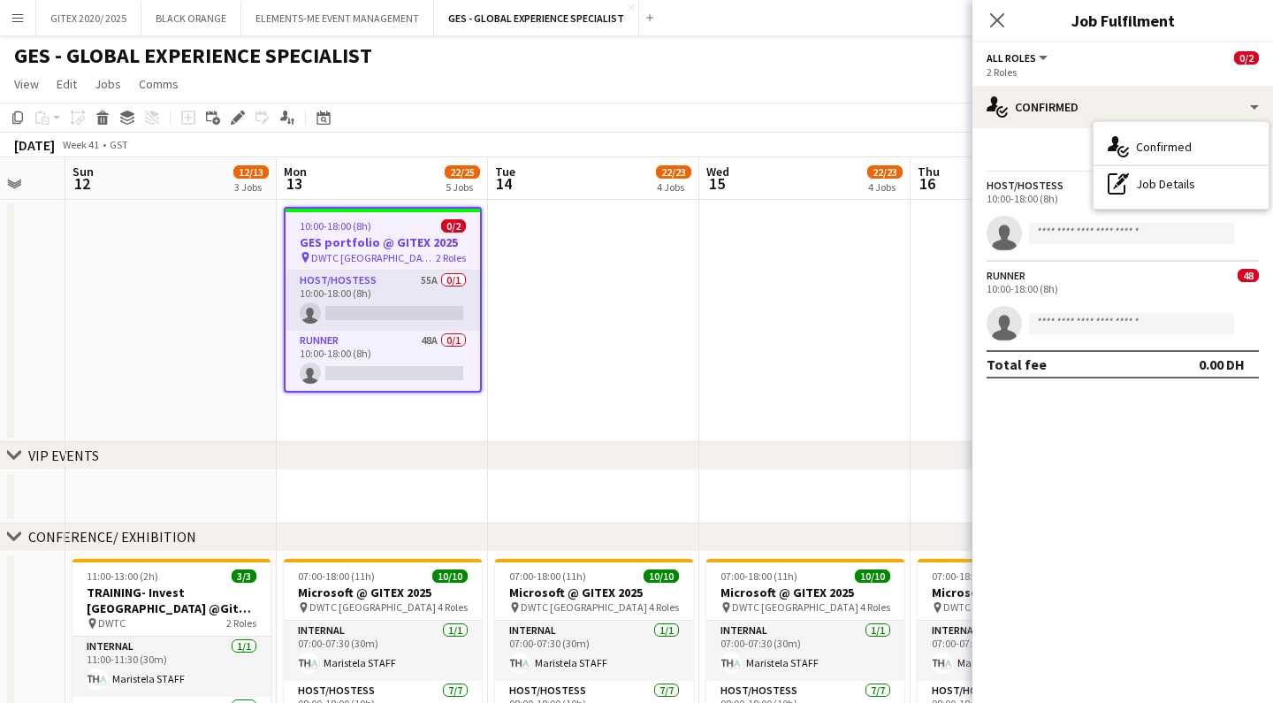
click at [1051, 152] on div "Start chat Share" at bounding box center [1123, 156] width 272 height 29
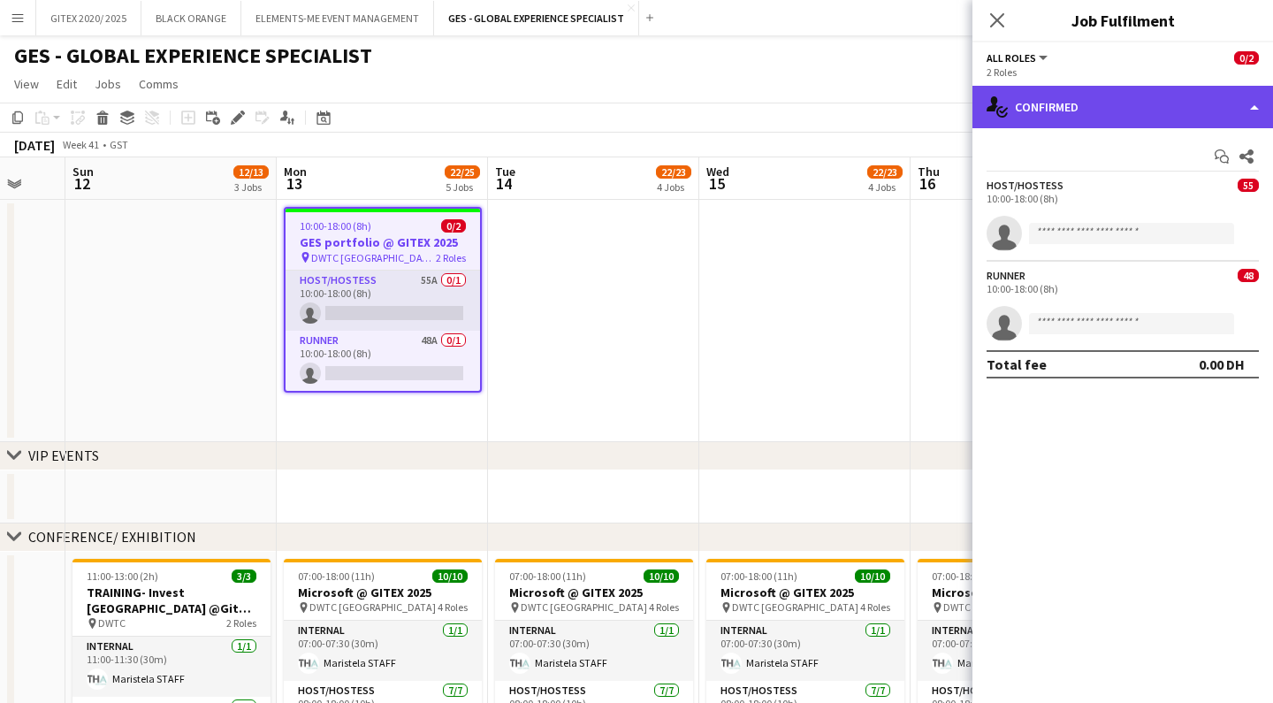
click at [1082, 114] on div "single-neutral-actions-check-2 Confirmed" at bounding box center [1123, 107] width 301 height 42
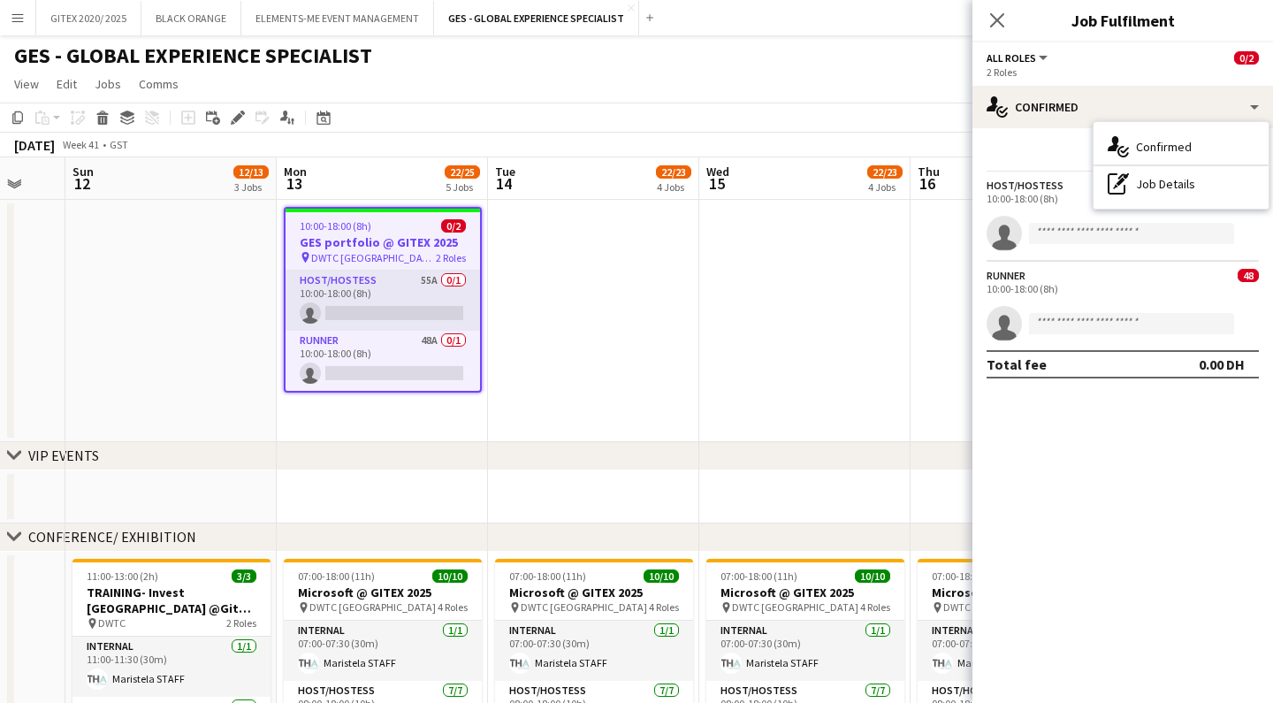
click at [1042, 148] on div "Start chat Share" at bounding box center [1123, 156] width 272 height 29
click at [670, 294] on app-date-cell at bounding box center [593, 321] width 211 height 242
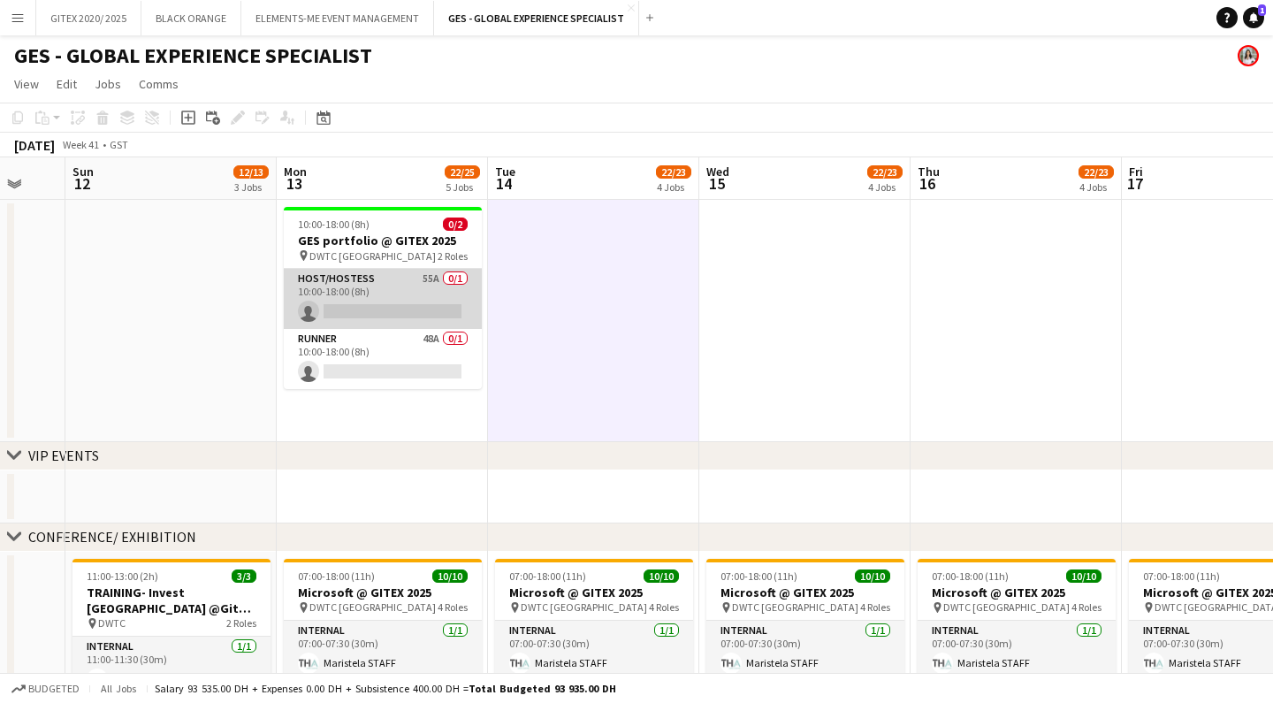
click at [368, 295] on app-card-role "Host/Hostess 55A 0/1 10:00-18:00 (8h) single-neutral-actions" at bounding box center [383, 299] width 198 height 60
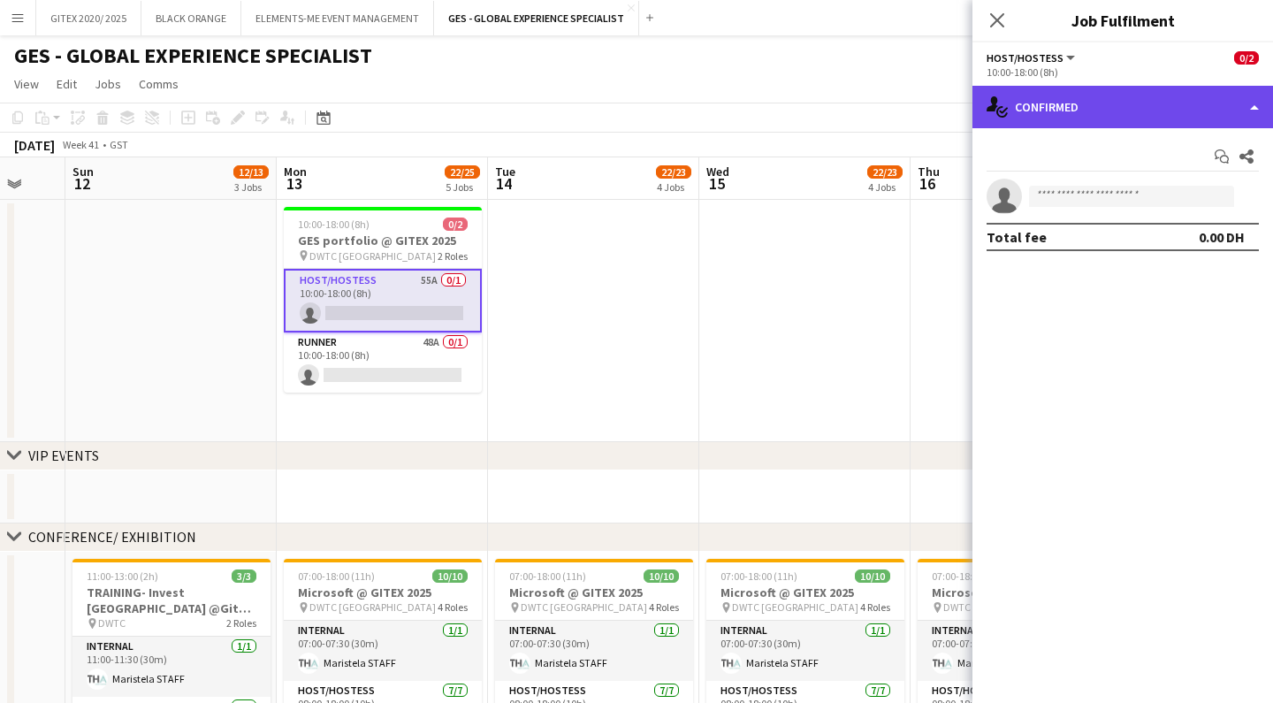
click at [1093, 114] on div "single-neutral-actions-check-2 Confirmed" at bounding box center [1123, 107] width 301 height 42
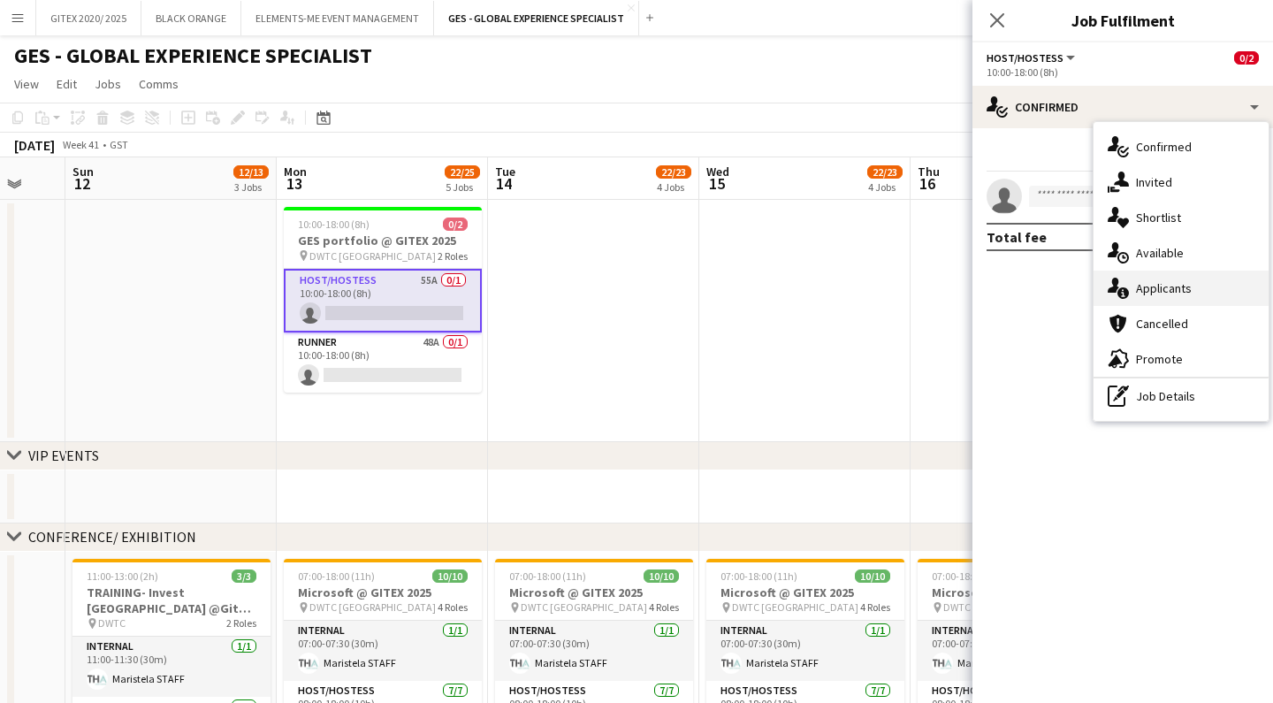
click at [1180, 292] on span "Applicants" at bounding box center [1164, 288] width 56 height 16
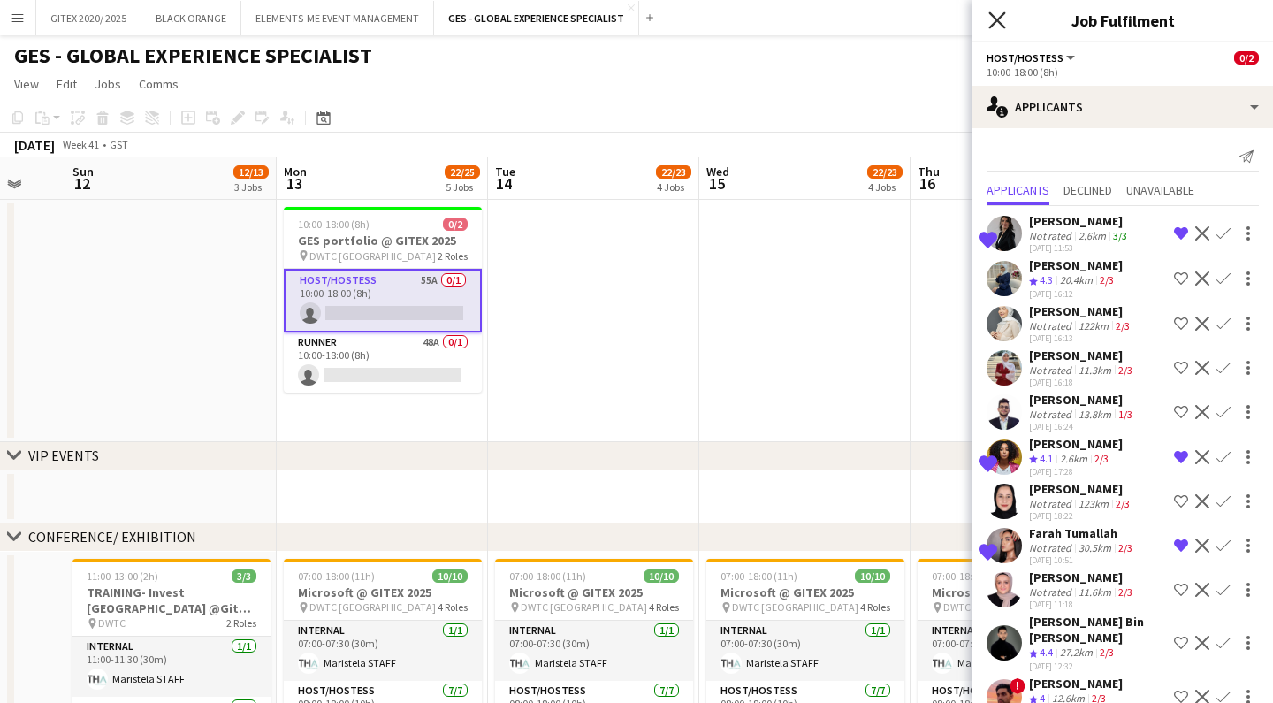
click at [1002, 21] on icon "Close pop-in" at bounding box center [996, 19] width 17 height 17
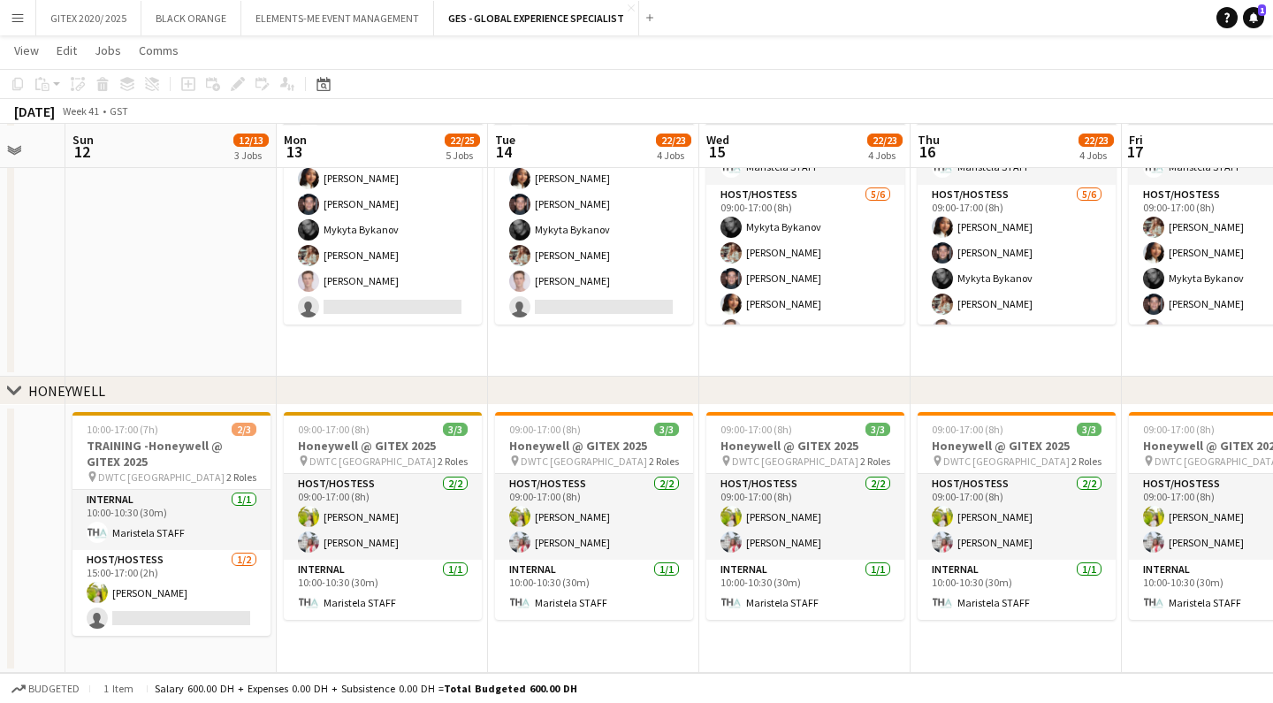
scroll to position [978, 0]
click at [336, 19] on button "ELEMENTS-ME EVENT MANAGEMENT Close" at bounding box center [337, 18] width 193 height 34
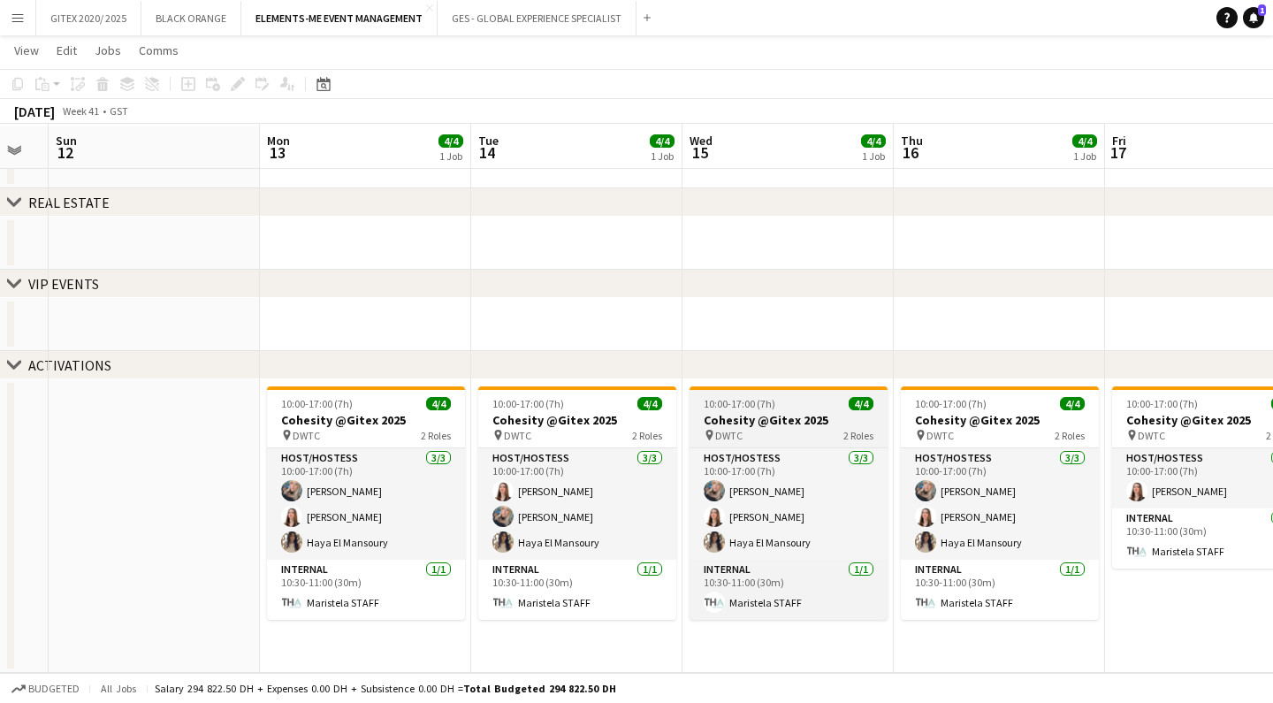
scroll to position [65, 0]
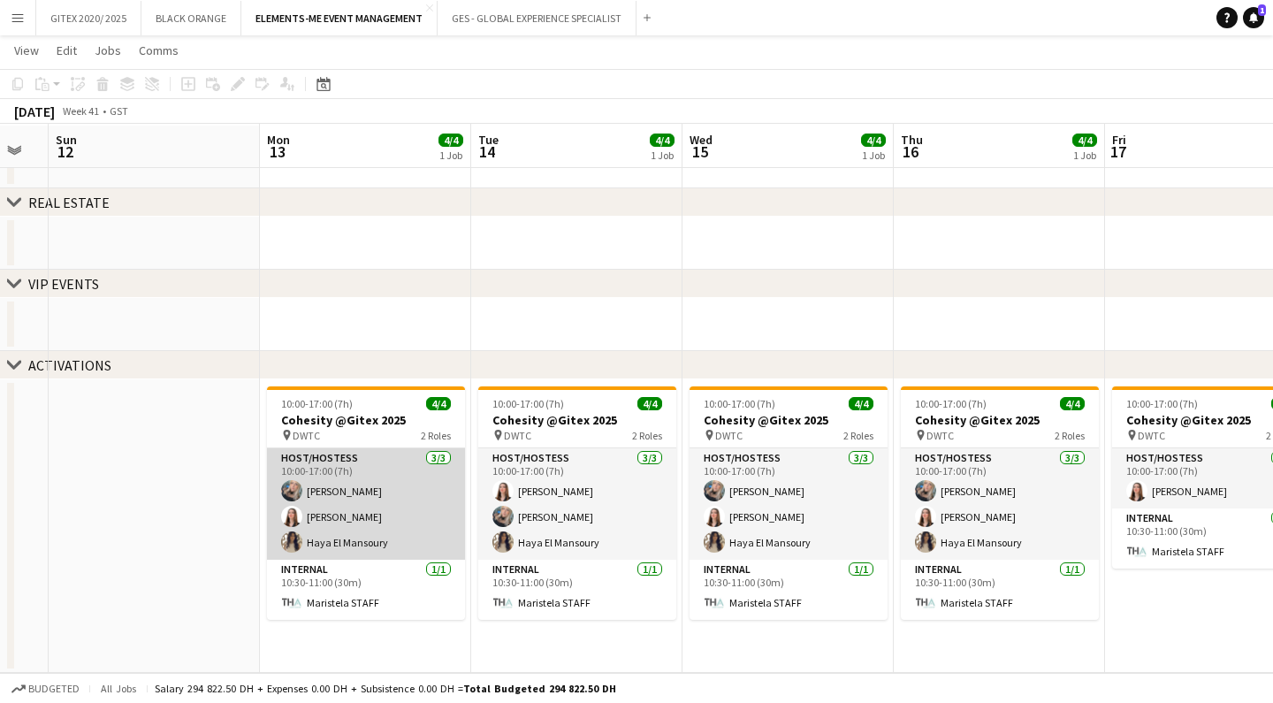
click at [429, 537] on app-card-role "Host/Hostess 3/3 10:00-17:00 (7h) amina ouechtati Yara Nehawi Haya El Mansoury" at bounding box center [366, 503] width 198 height 111
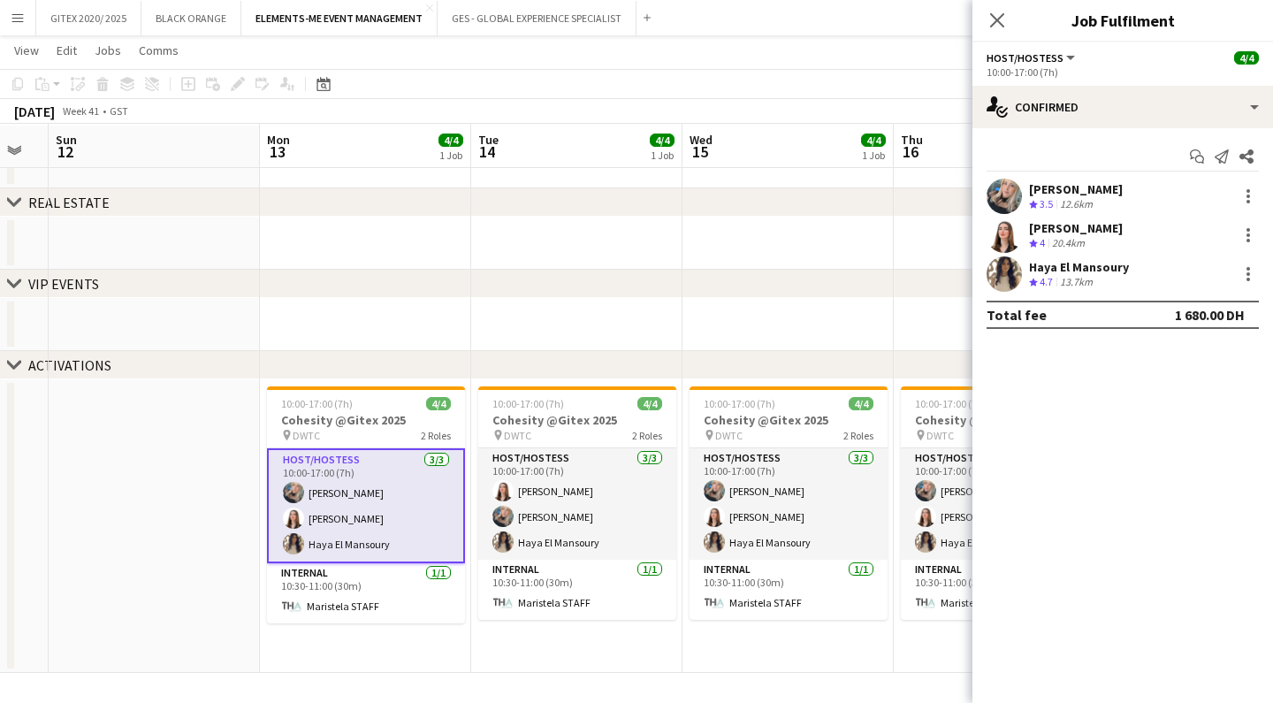
click at [1077, 221] on div "Yara Nehawi" at bounding box center [1076, 228] width 94 height 16
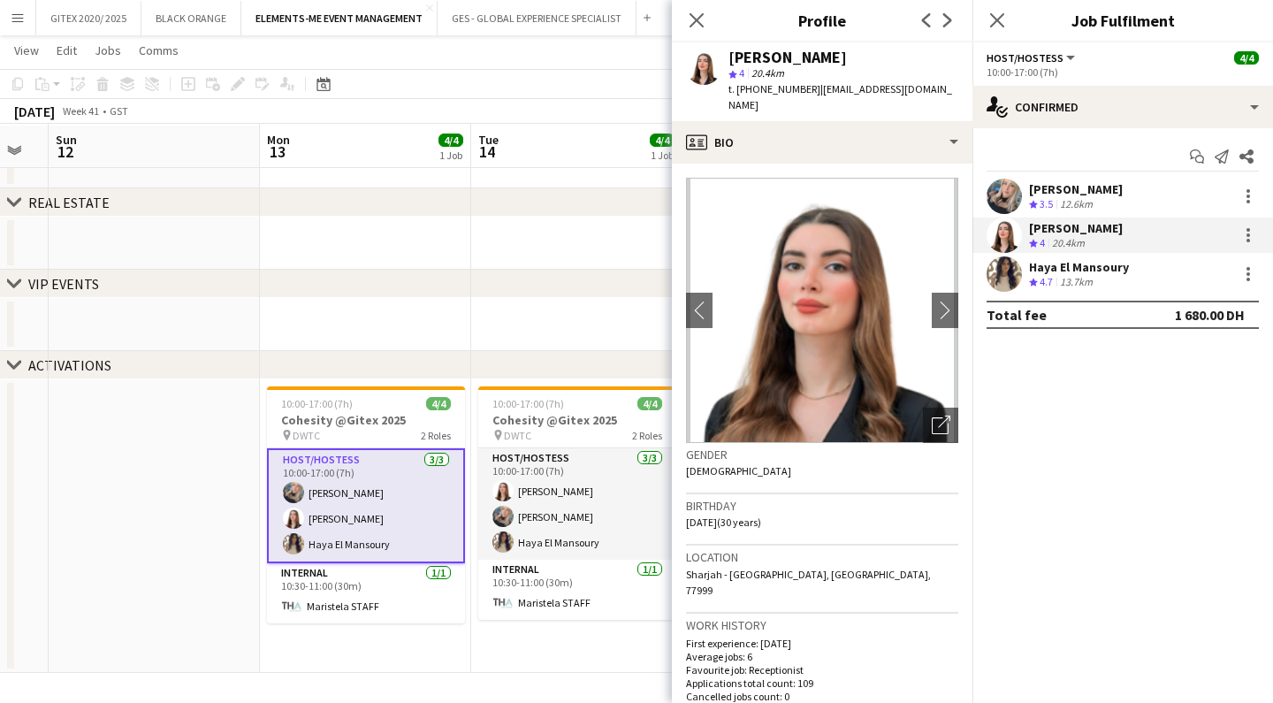
drag, startPoint x: 786, startPoint y: 56, endPoint x: 732, endPoint y: 56, distance: 53.9
click at [732, 56] on div "Yara Nehawi" at bounding box center [844, 58] width 230 height 16
copy div "Yara Nehawi"
drag, startPoint x: 1136, startPoint y: 264, endPoint x: 1029, endPoint y: 268, distance: 107.0
click at [1029, 268] on div "Haya El Mansoury Crew rating 4.7 13.7km" at bounding box center [1123, 273] width 301 height 35
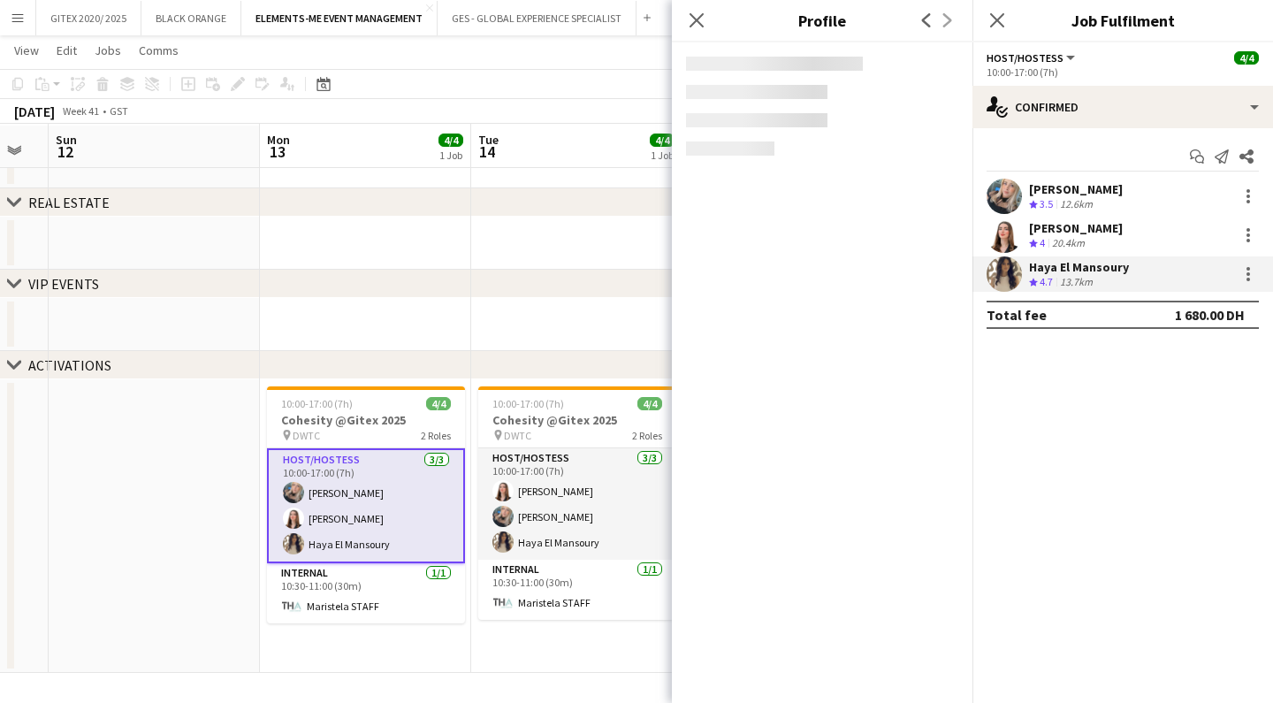
copy div "Haya El Mansoury"
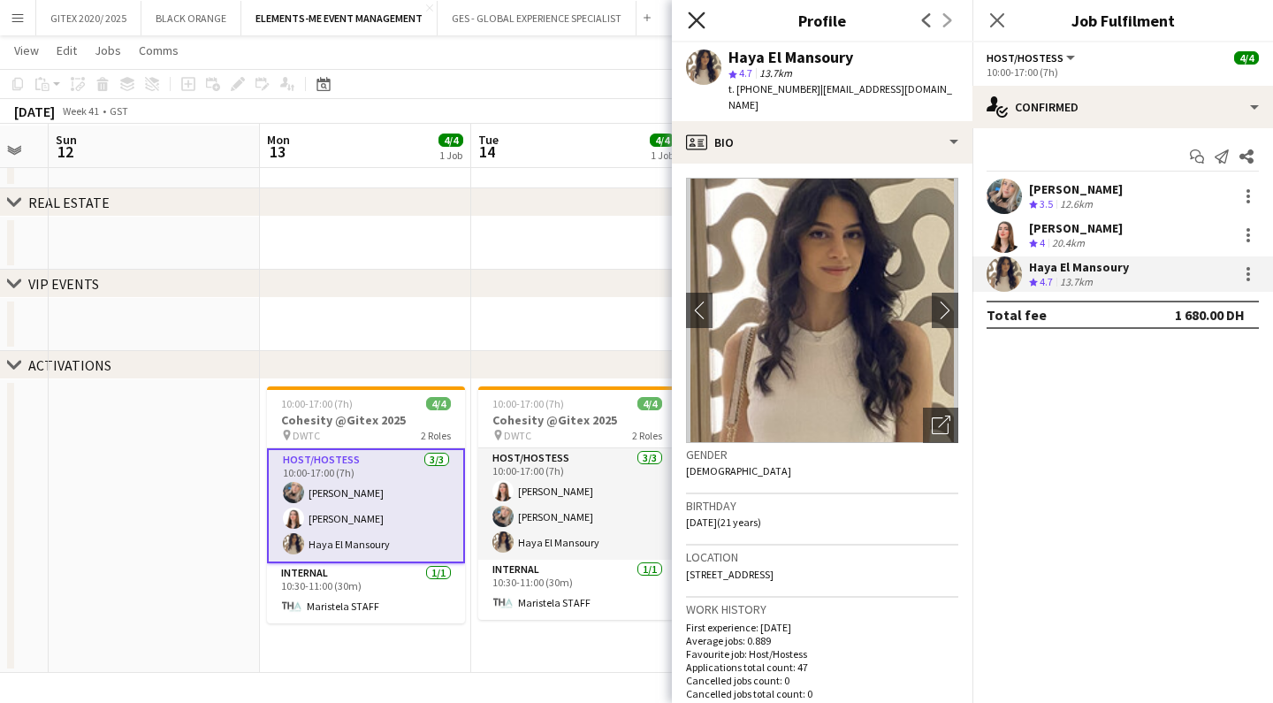
click at [702, 12] on icon "Close pop-in" at bounding box center [696, 19] width 17 height 17
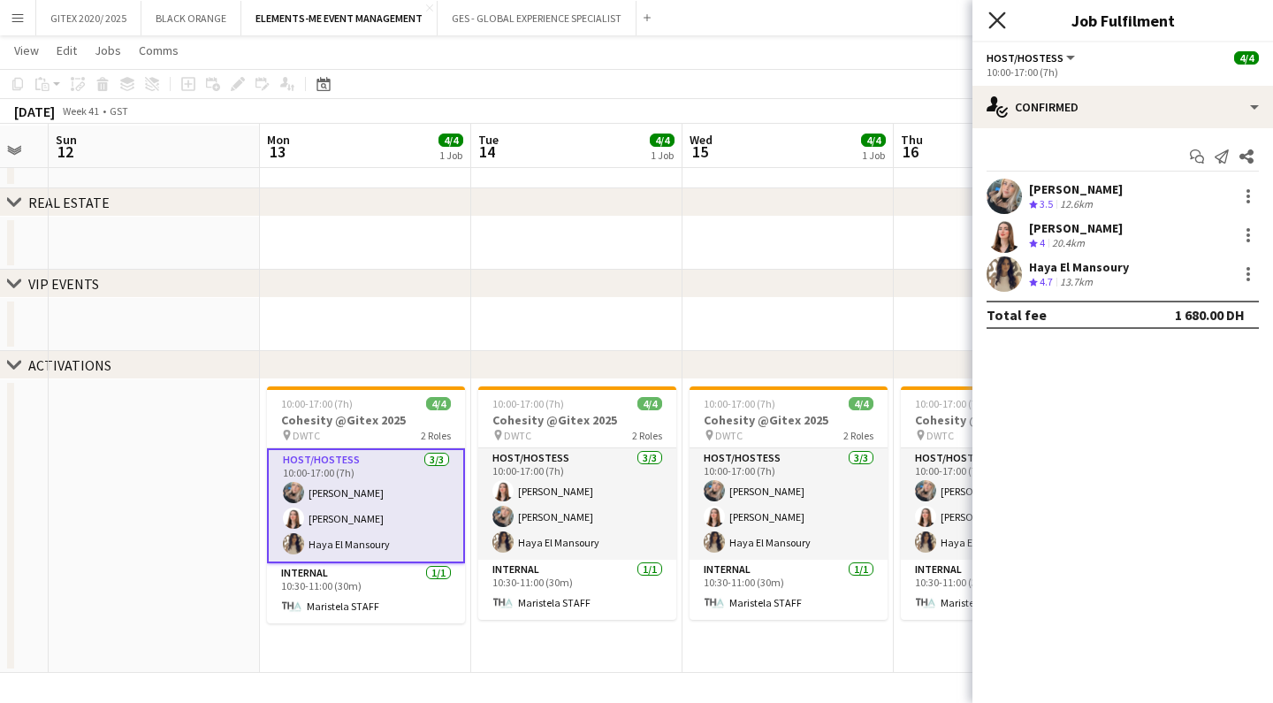
click at [991, 23] on icon "Close pop-in" at bounding box center [996, 19] width 17 height 17
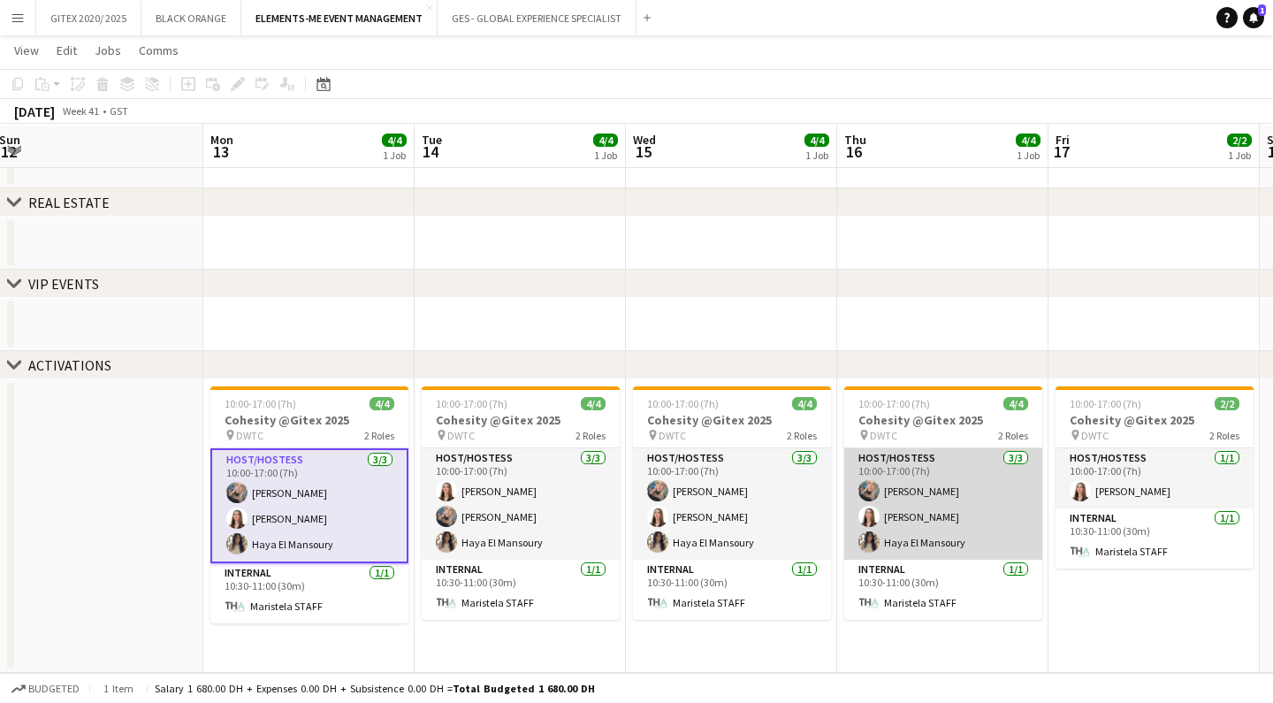
scroll to position [0, 643]
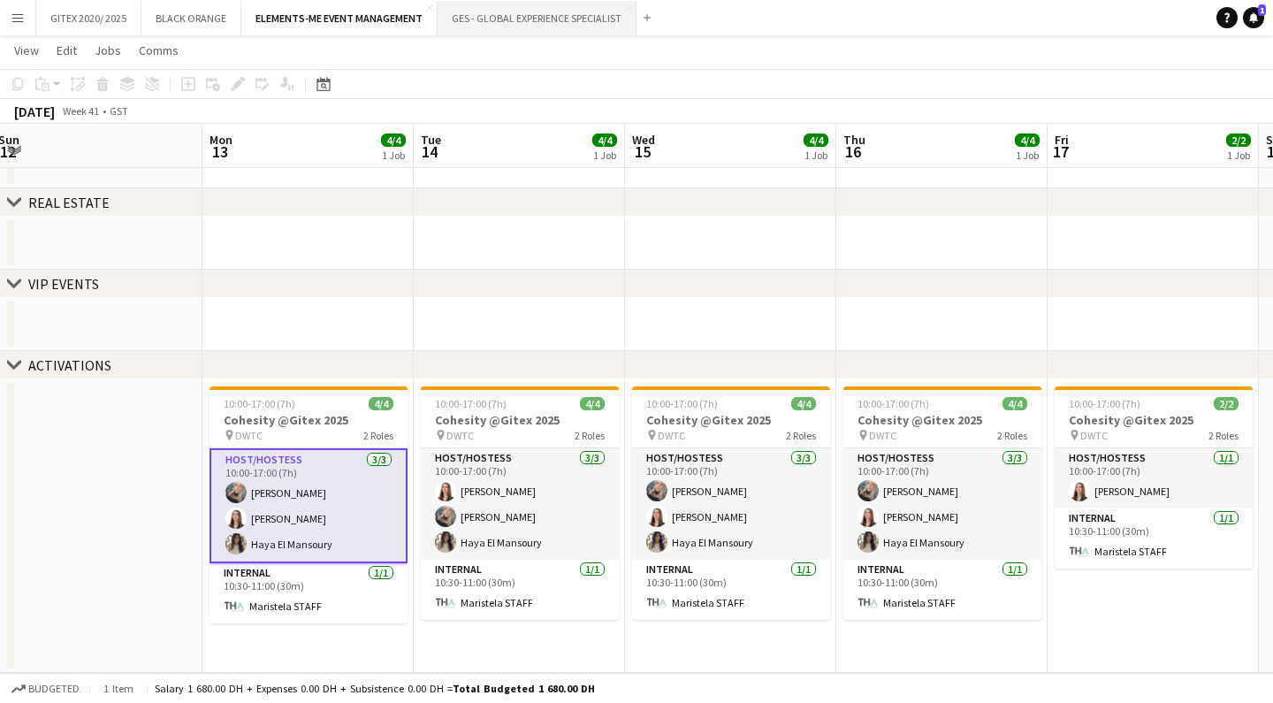
click at [502, 23] on button "GES - GLOBAL EXPERIENCE SPECIALIST Close" at bounding box center [537, 18] width 199 height 34
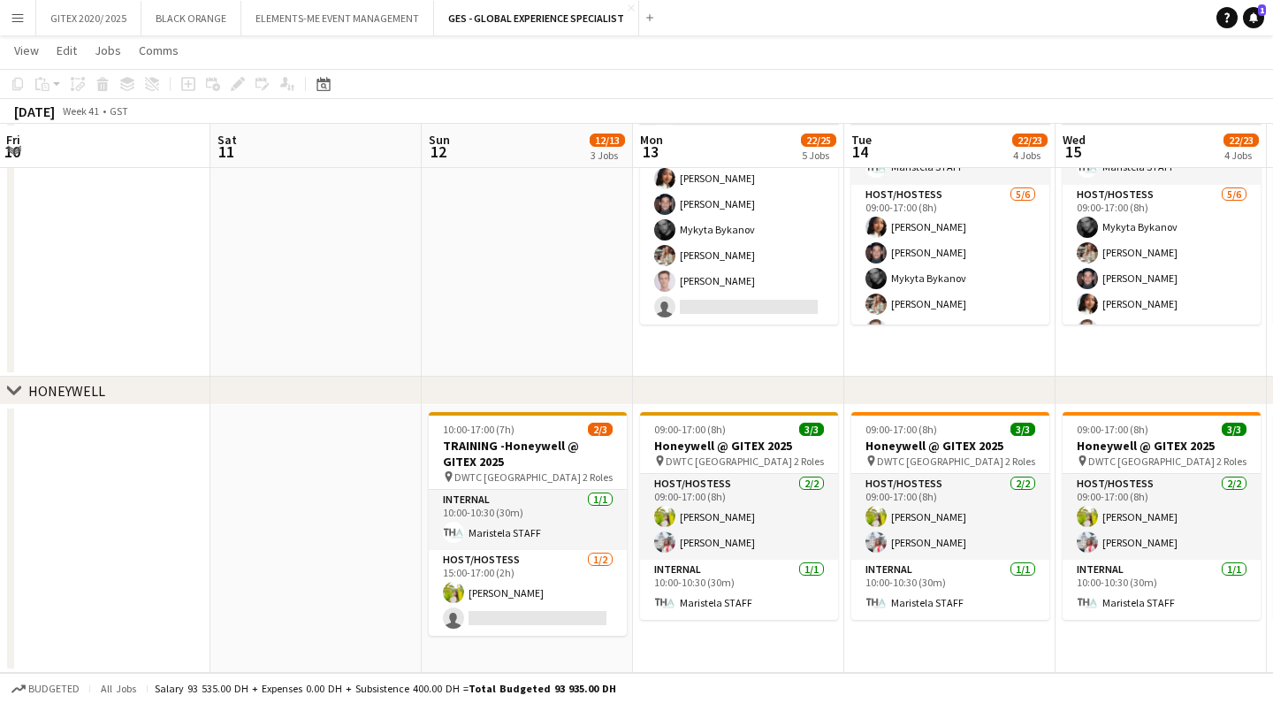
scroll to position [978, 0]
click at [86, 20] on button "GITEX 2020/ 2025 Close" at bounding box center [88, 18] width 105 height 34
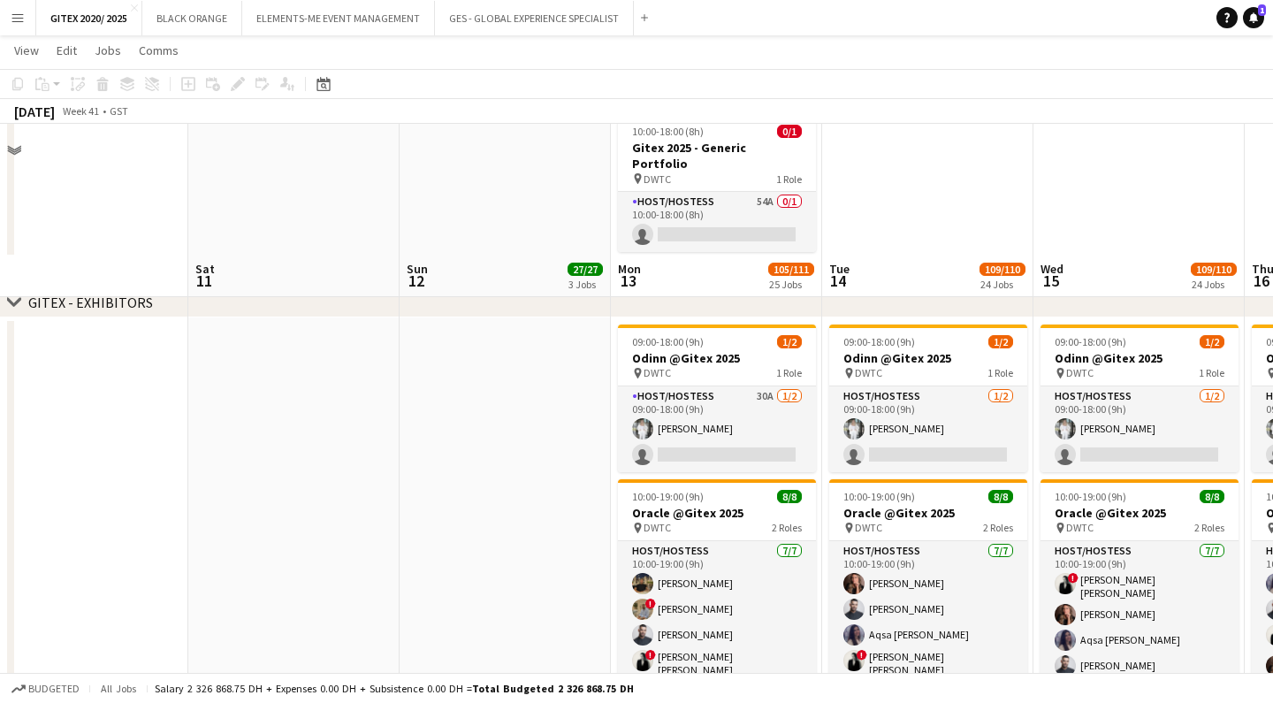
scroll to position [529, 0]
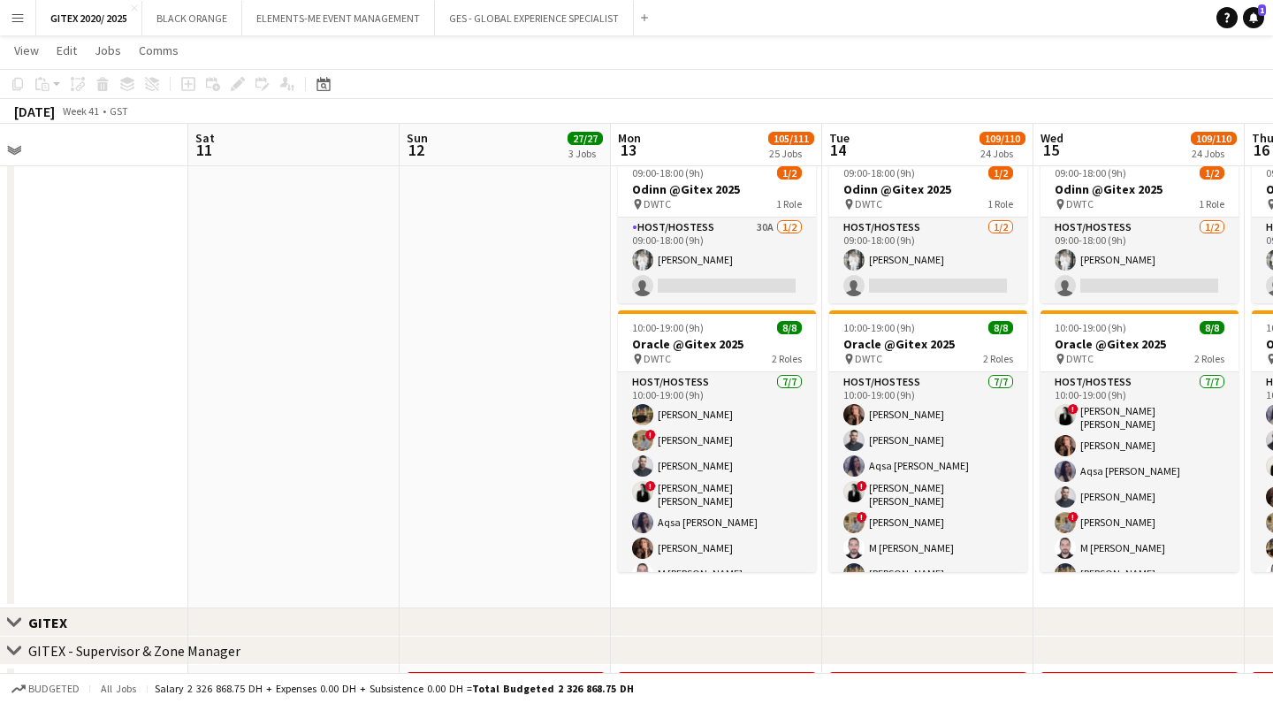
drag, startPoint x: 721, startPoint y: 465, endPoint x: 703, endPoint y: 350, distance: 116.4
click at [721, 465] on app-card-role "Host/Hostess [DATE] 10:00-19:00 (9h) [PERSON_NAME] ! [PERSON_NAME] ! [PERSON_NA…" at bounding box center [717, 481] width 198 height 219
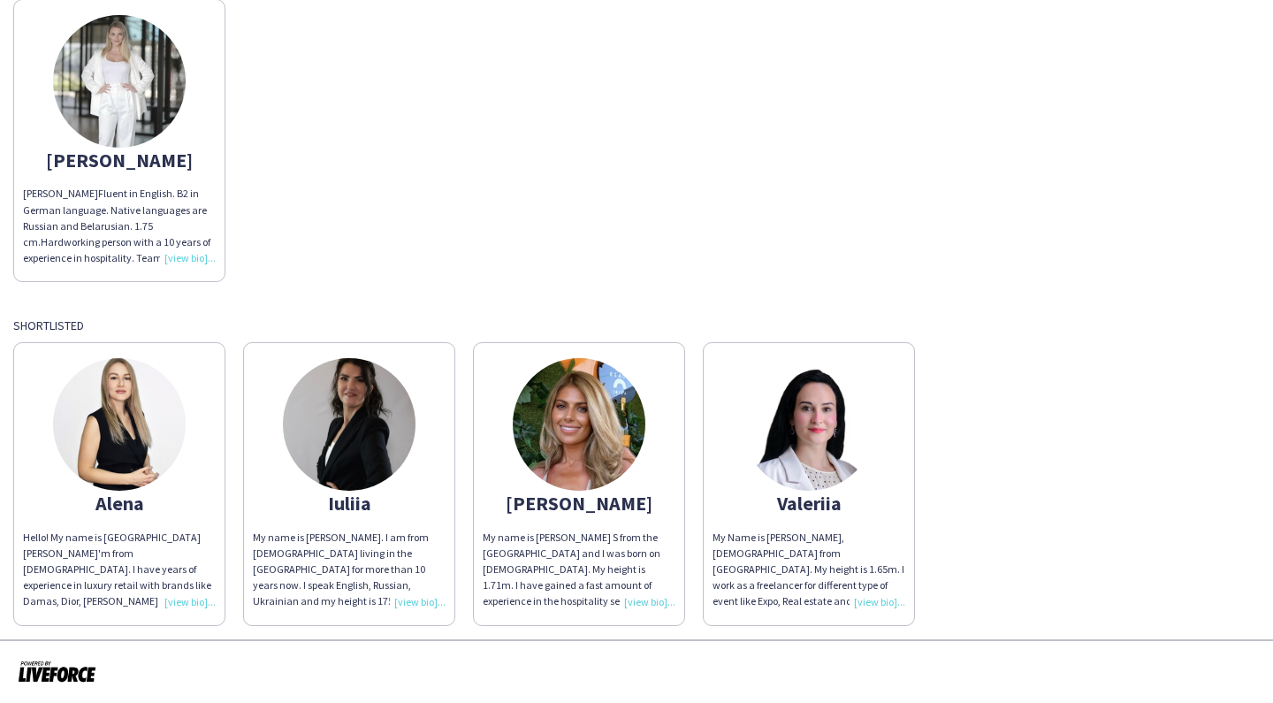
scroll to position [231, 0]
click at [886, 580] on div "My Name is [PERSON_NAME], [DEMOGRAPHIC_DATA] from [GEOGRAPHIC_DATA]. My height …" at bounding box center [809, 570] width 193 height 80
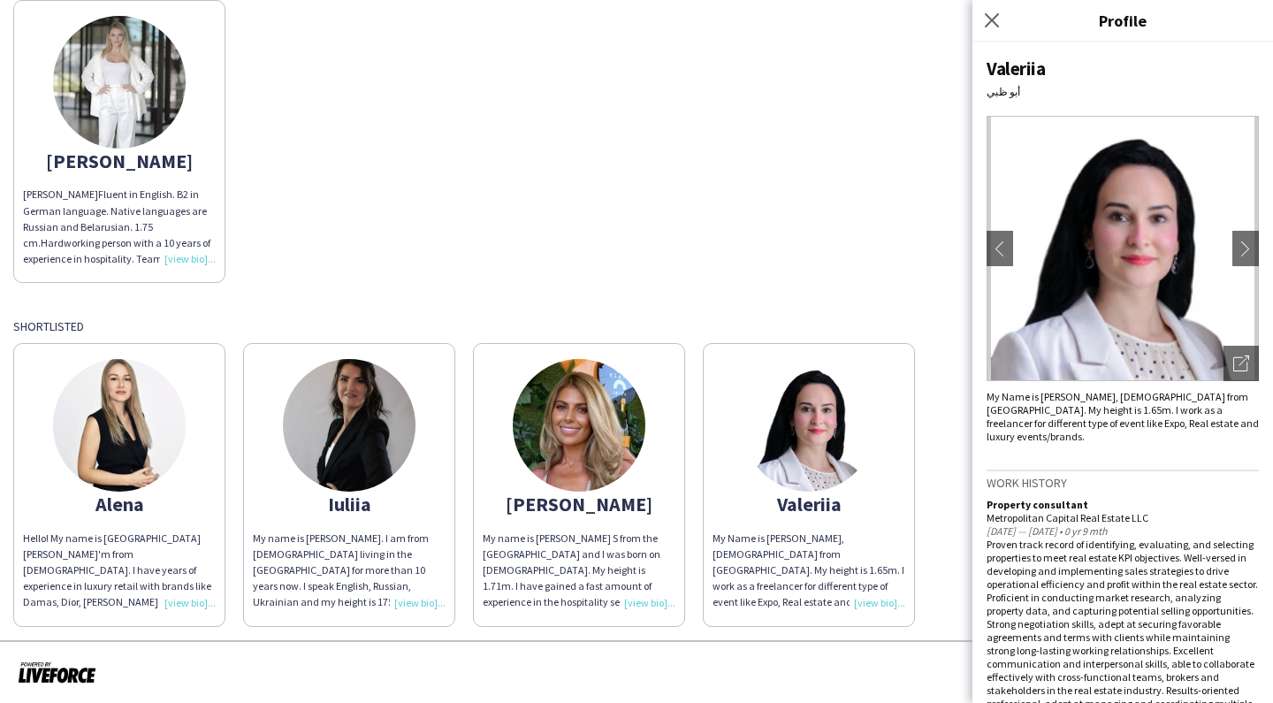
scroll to position [0, 0]
click at [990, 16] on icon "Close pop-in" at bounding box center [991, 19] width 17 height 17
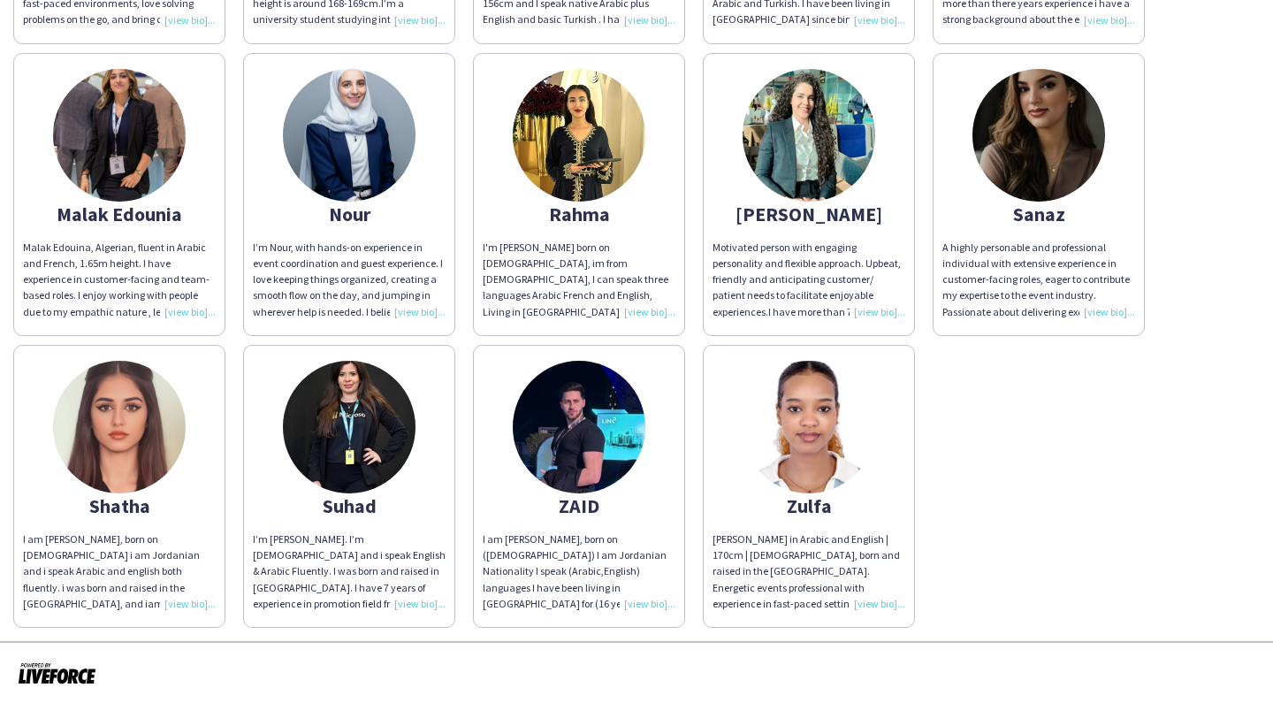
scroll to position [761, 0]
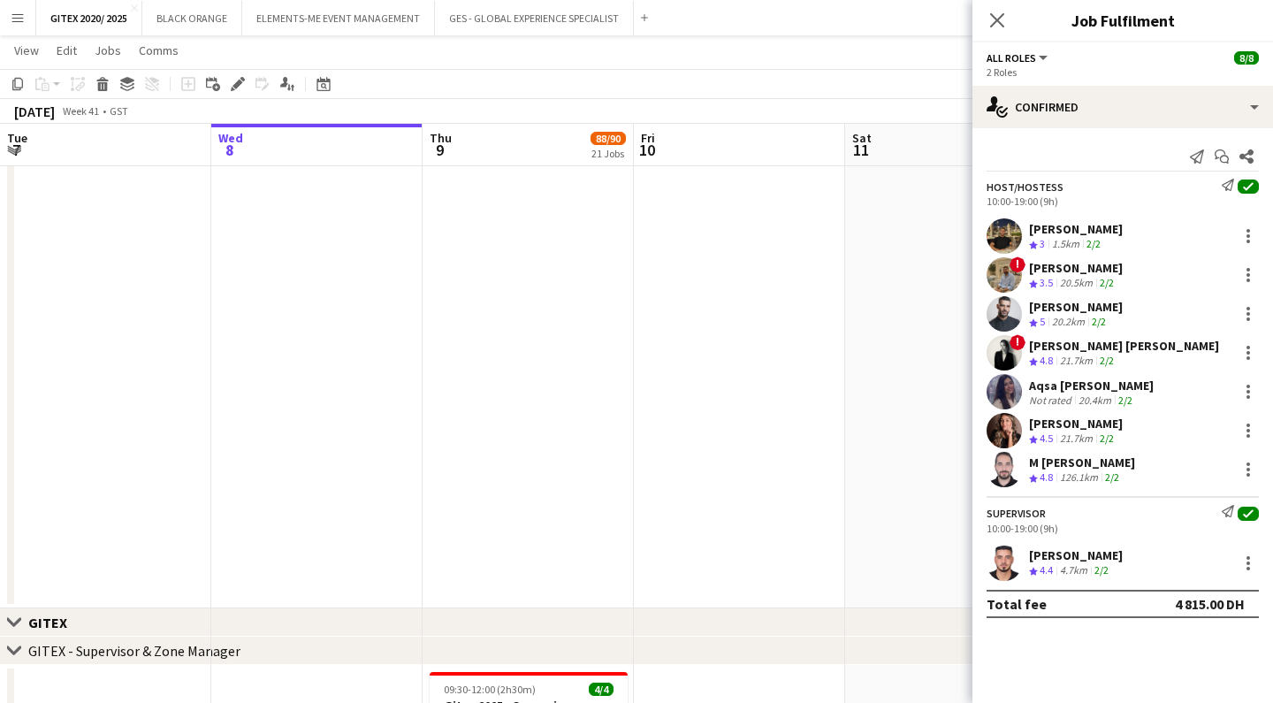
scroll to position [0, 657]
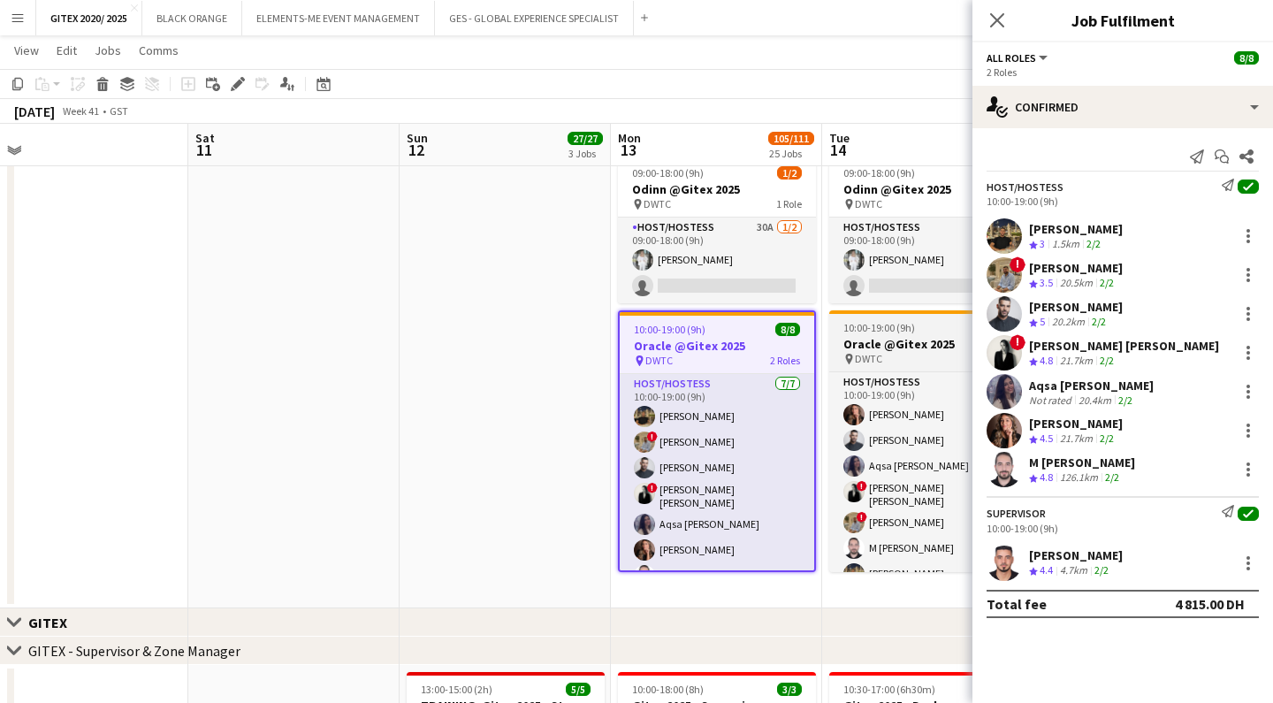
click at [851, 350] on h3 "Oracle @Gitex 2025" at bounding box center [928, 344] width 198 height 16
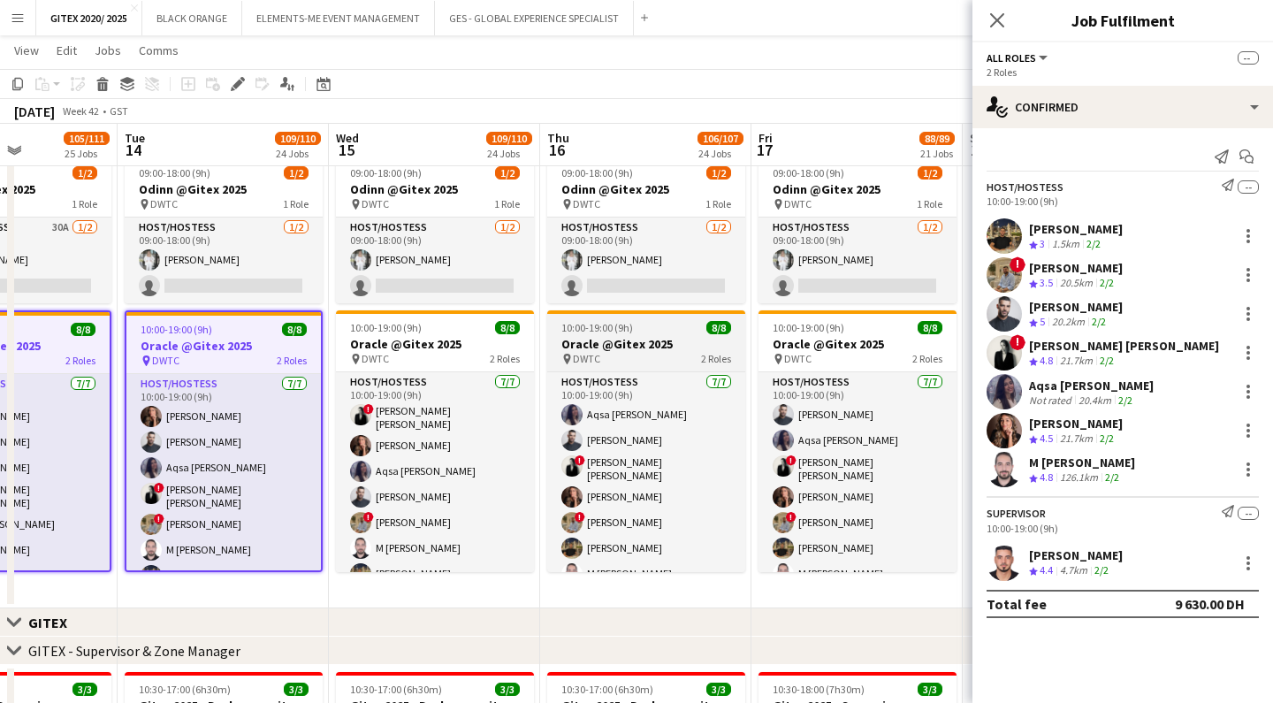
scroll to position [0, 534]
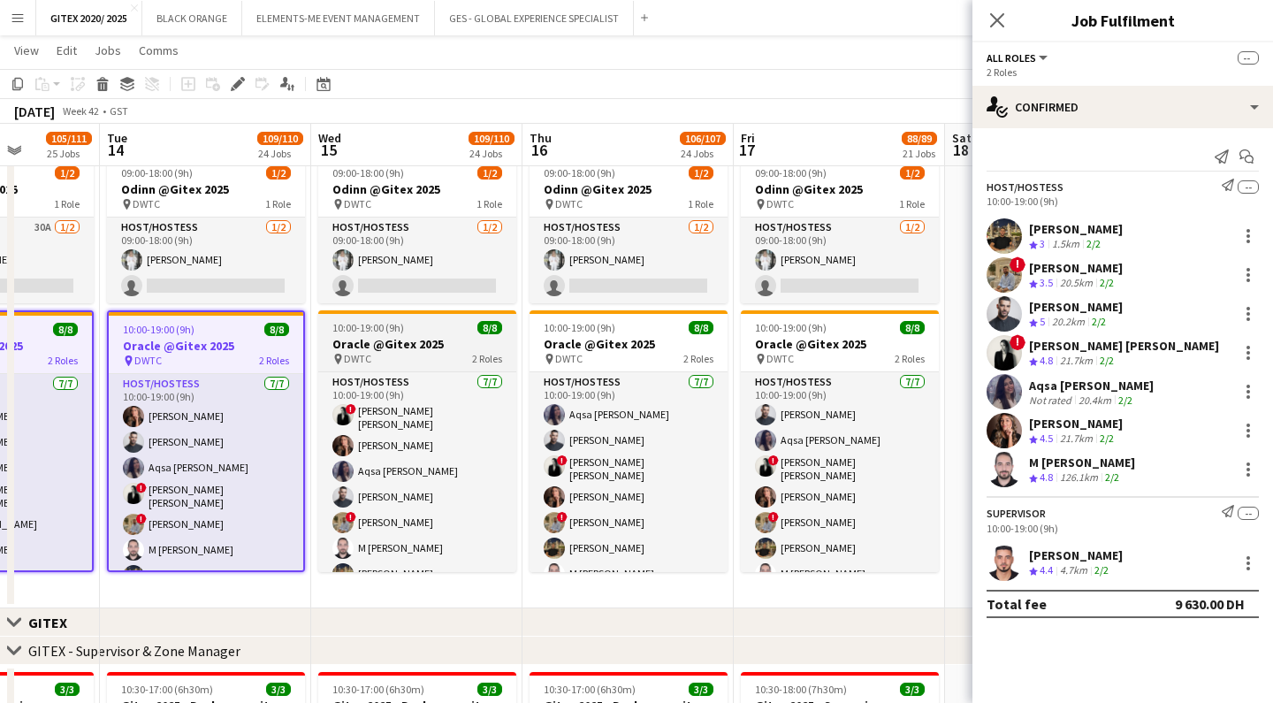
click at [422, 343] on h3 "Oracle @Gitex 2025" at bounding box center [417, 344] width 198 height 16
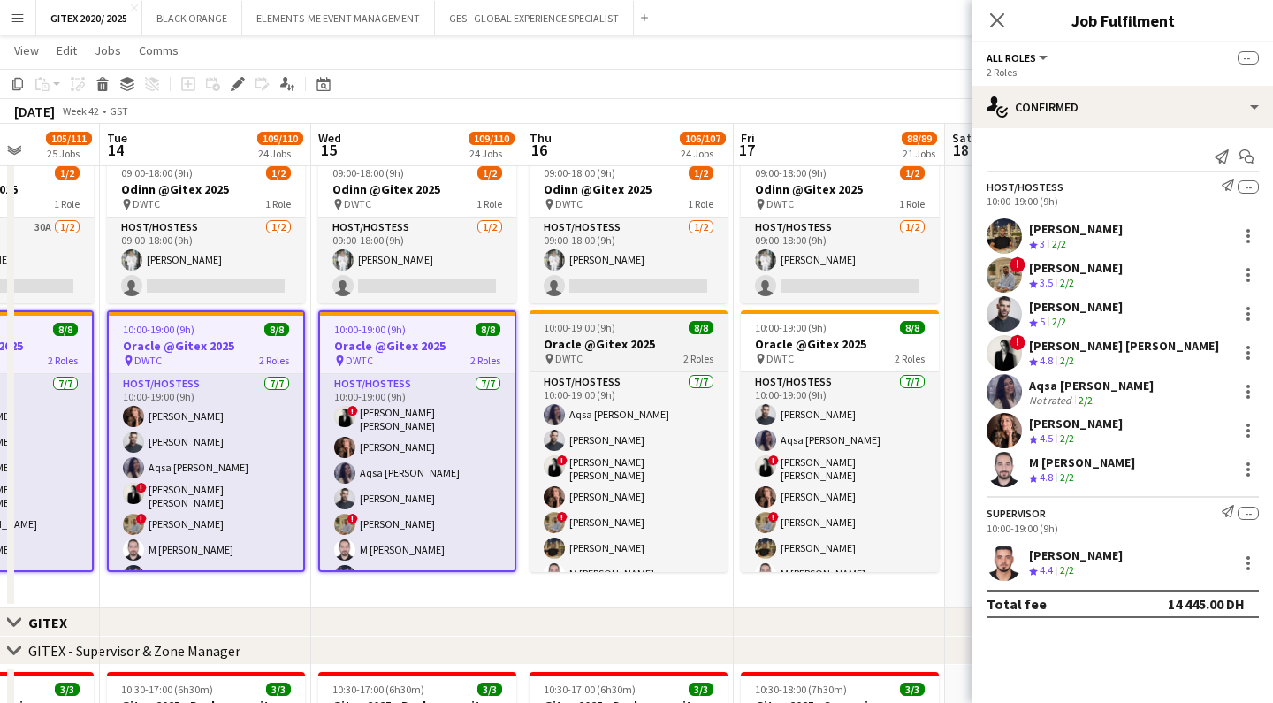
click at [576, 345] on h3 "Oracle @Gitex 2025" at bounding box center [629, 344] width 198 height 16
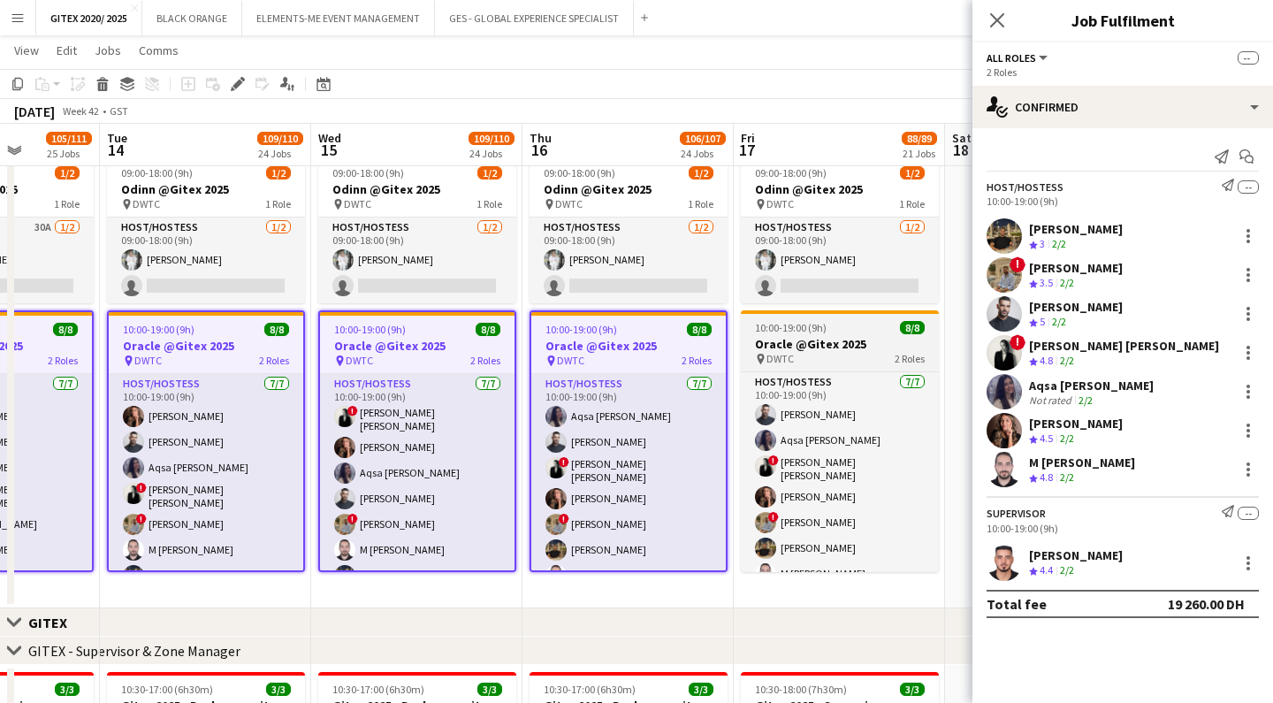
click at [782, 339] on h3 "Oracle @Gitex 2025" at bounding box center [840, 344] width 198 height 16
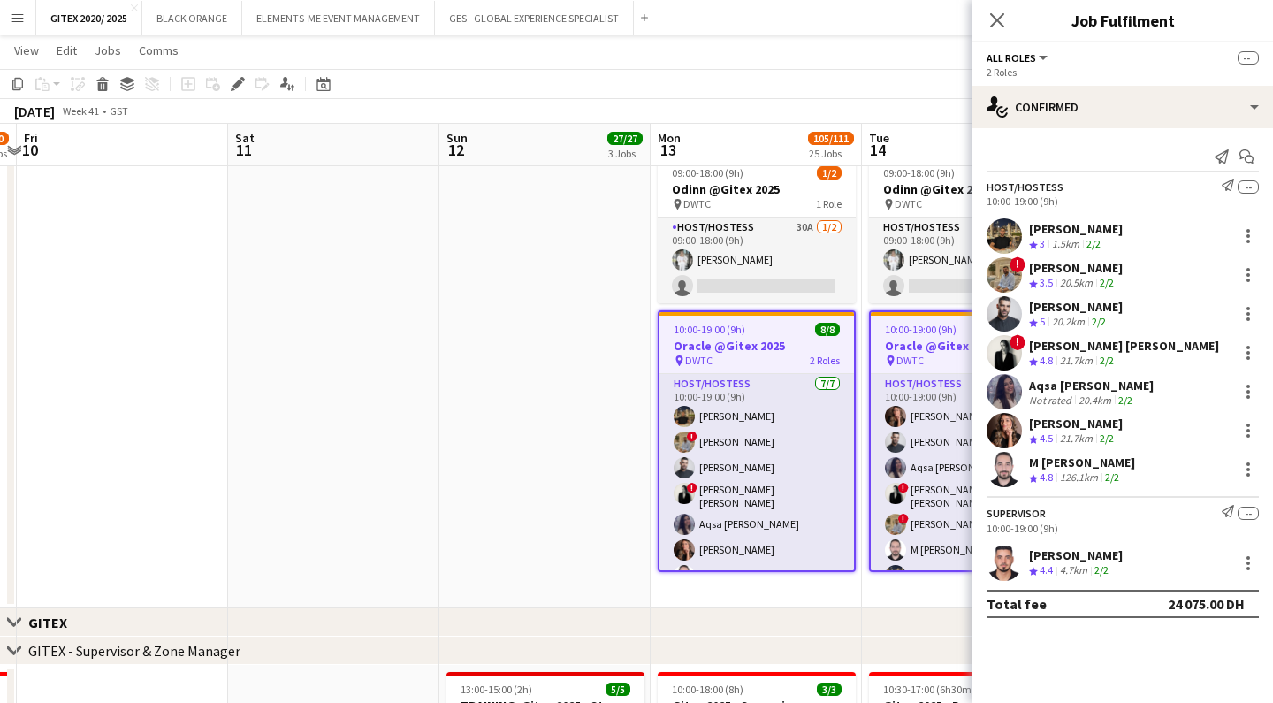
scroll to position [0, 513]
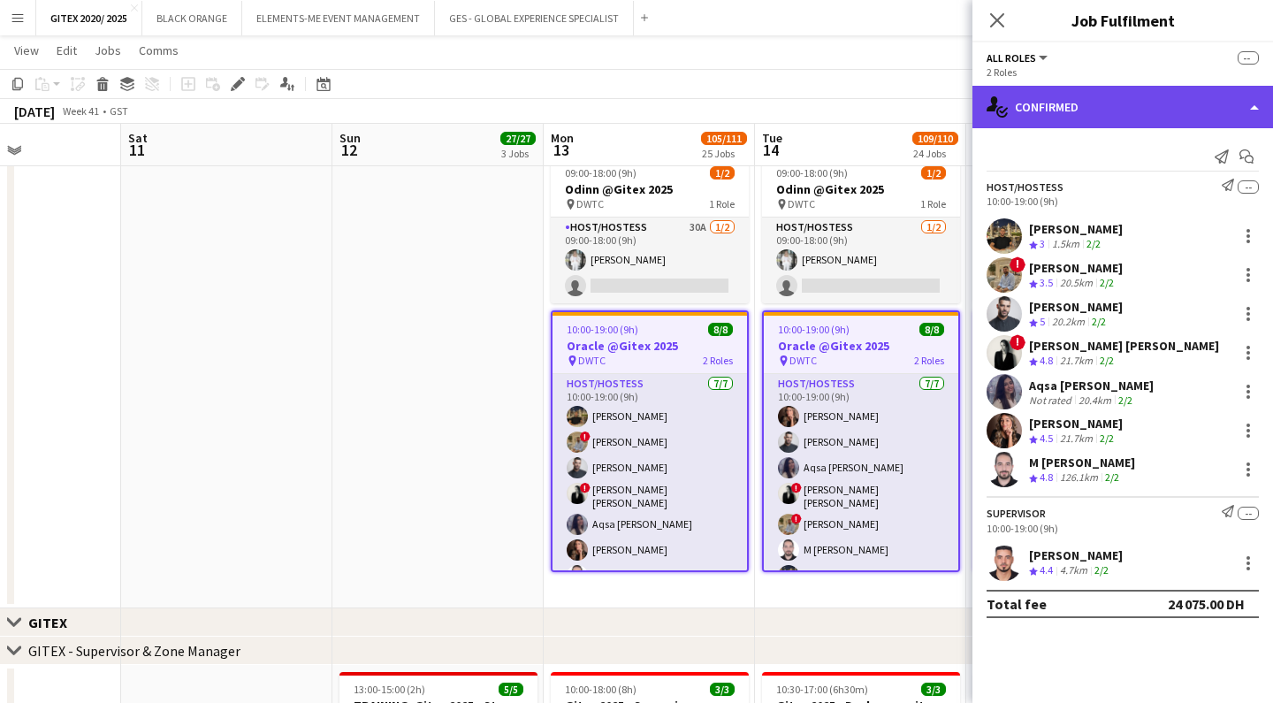
click at [1105, 117] on div "single-neutral-actions-check-2 Confirmed" at bounding box center [1123, 107] width 301 height 42
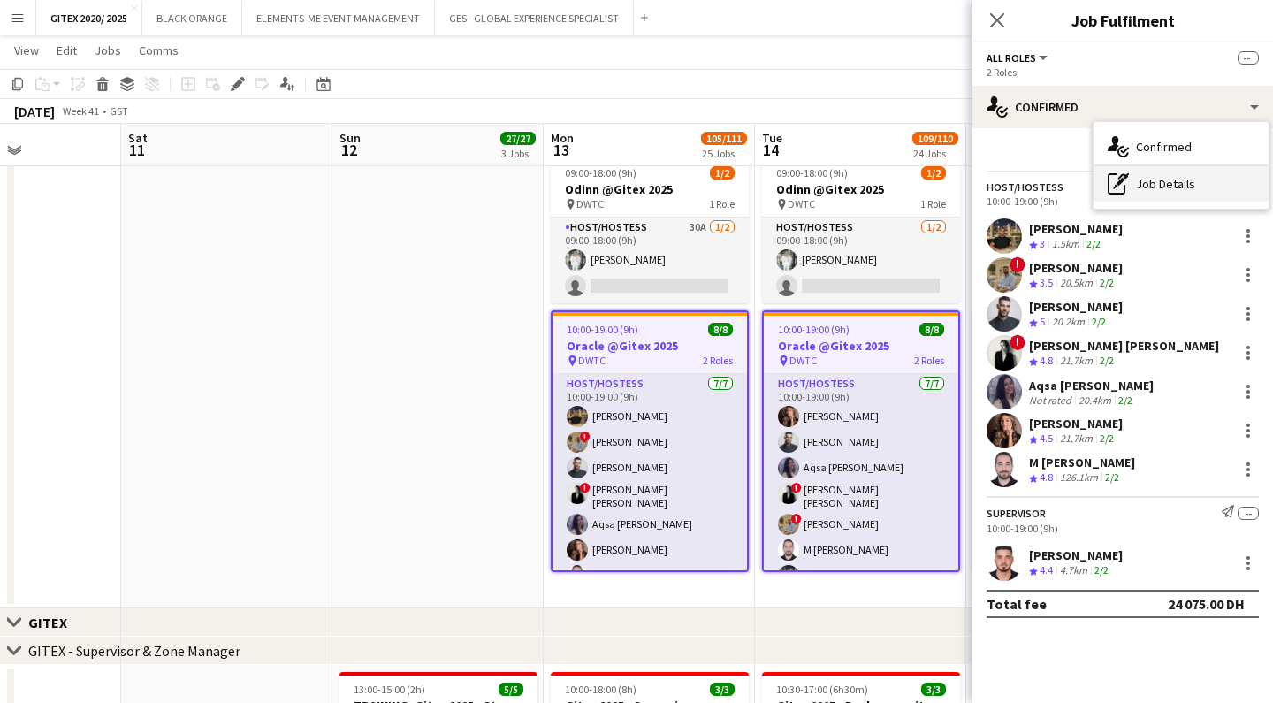
click at [1173, 182] on div "pen-write Job Details" at bounding box center [1181, 183] width 175 height 35
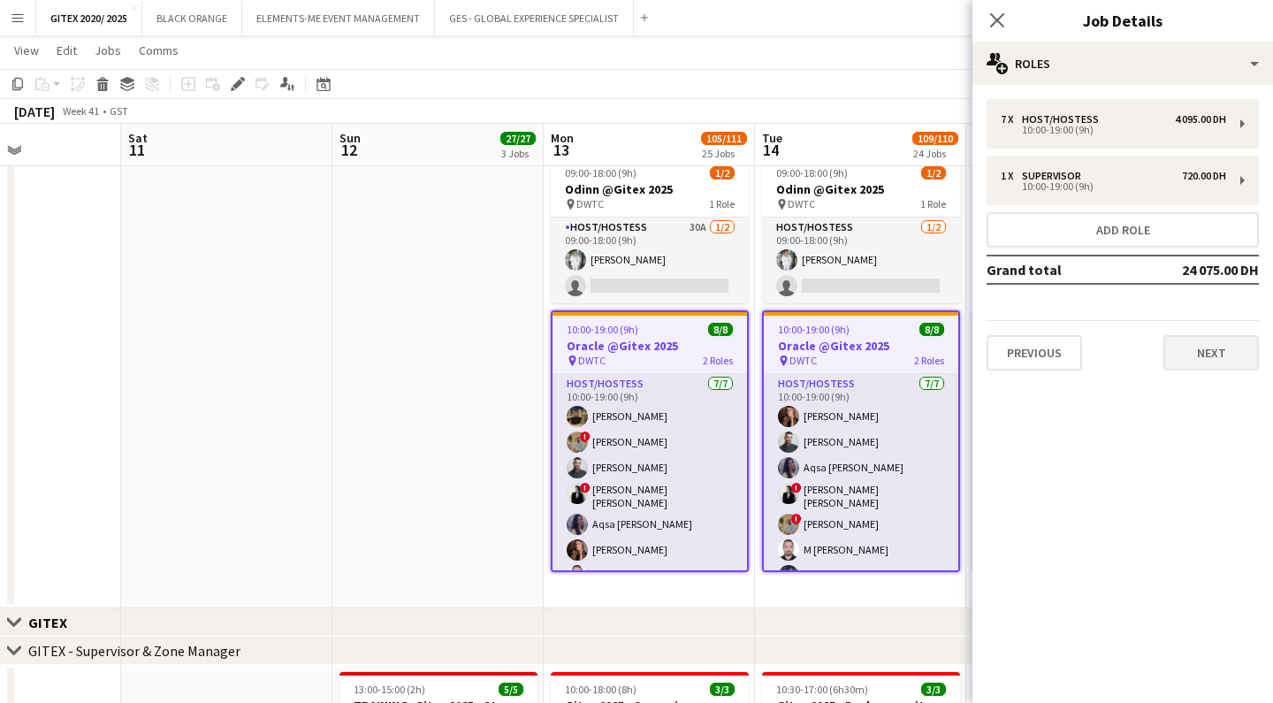
click at [1197, 348] on button "Next" at bounding box center [1211, 352] width 95 height 35
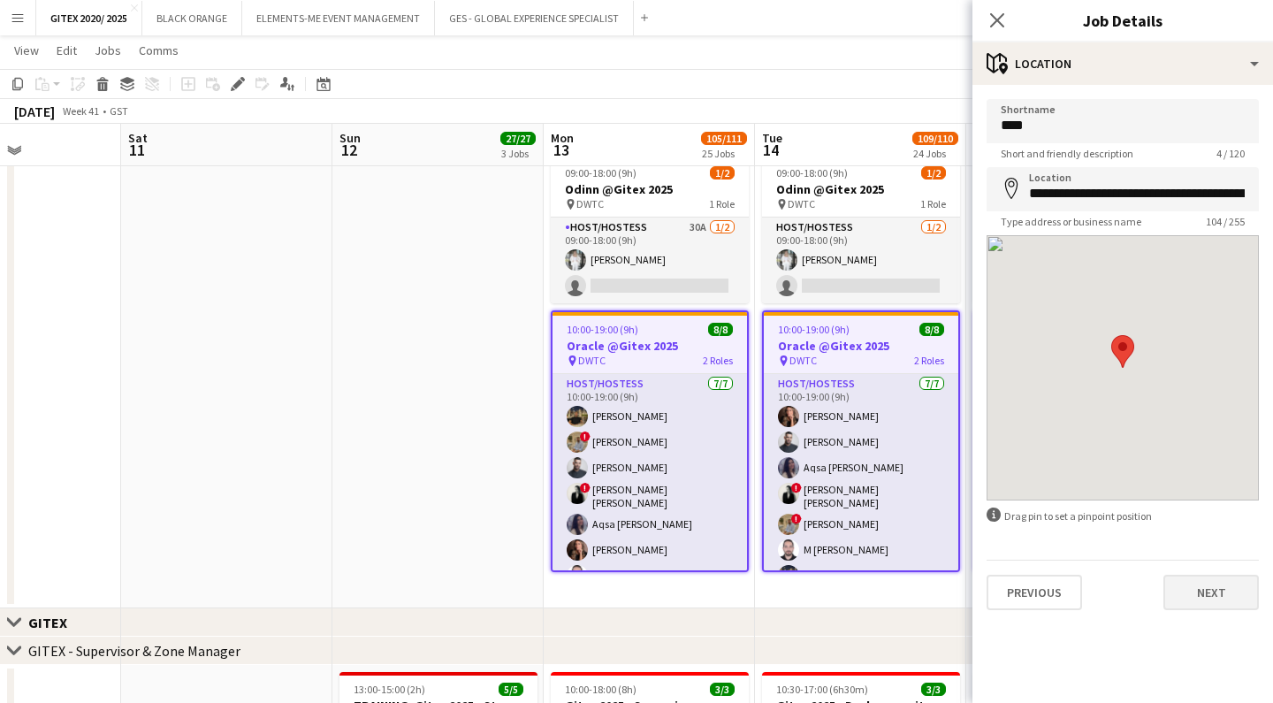
click at [1212, 596] on button "Next" at bounding box center [1211, 592] width 95 height 35
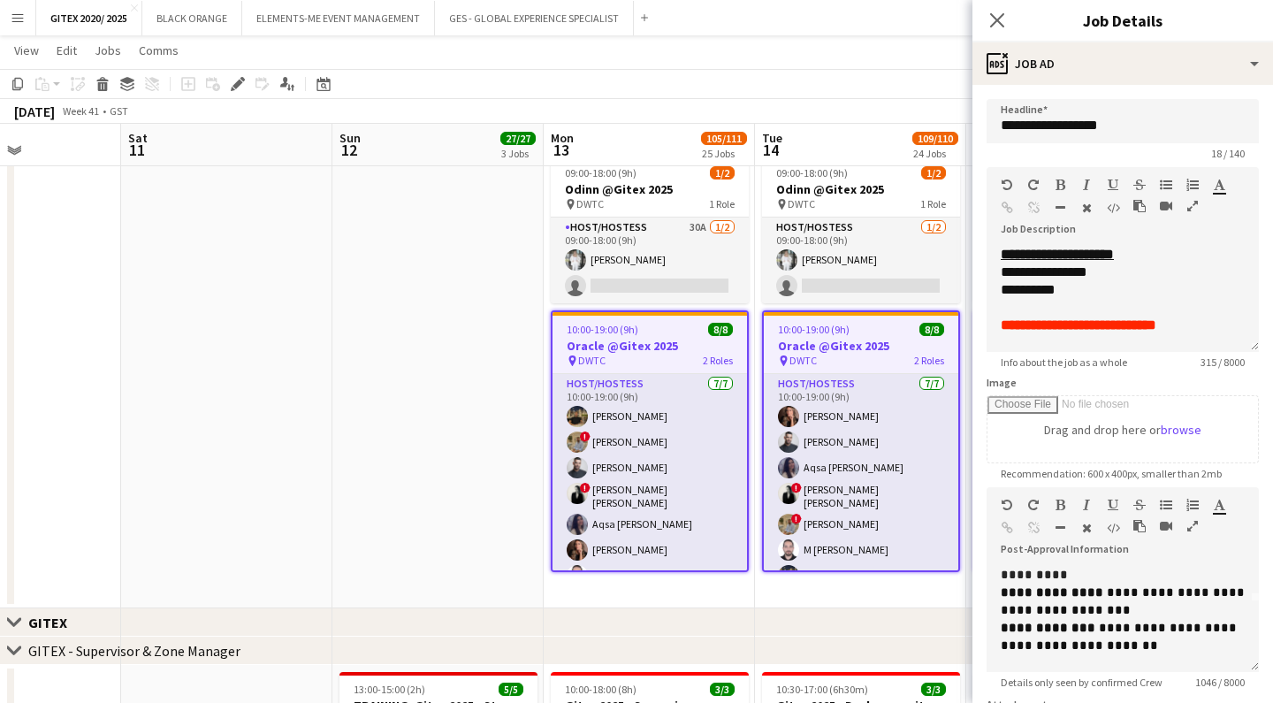
scroll to position [52, 0]
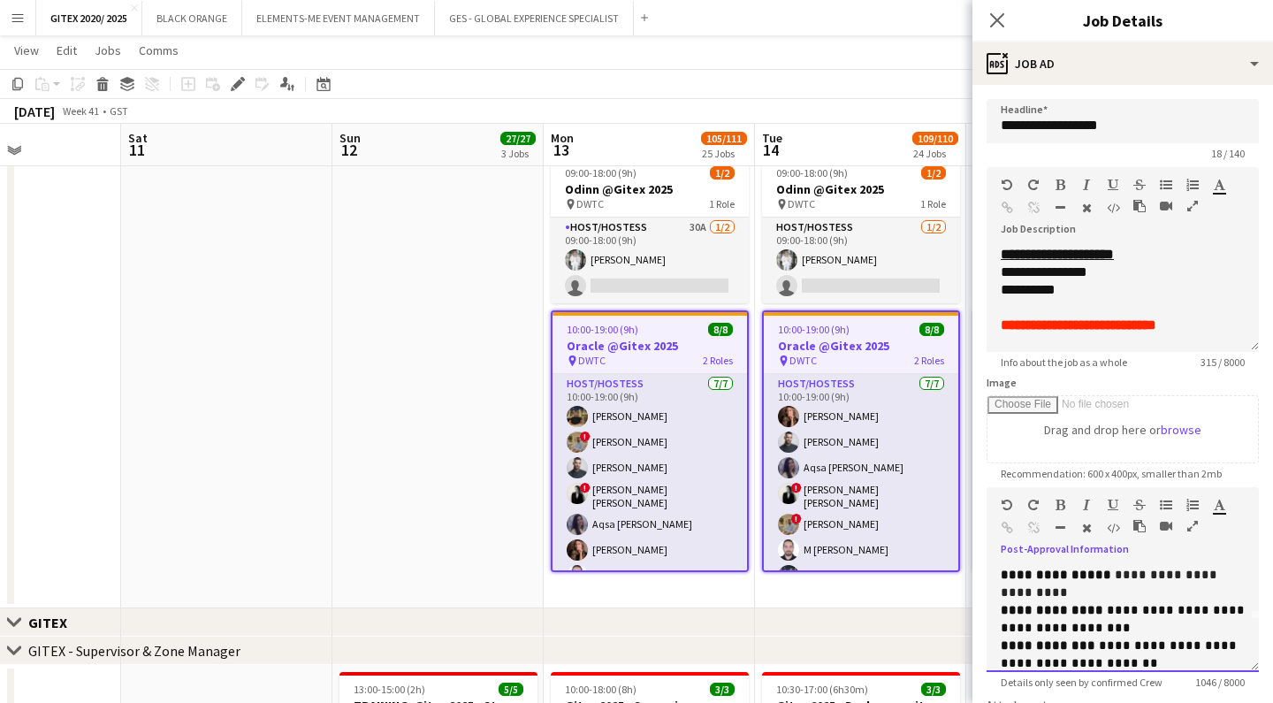
click at [1179, 614] on span "**********" at bounding box center [1125, 619] width 248 height 30
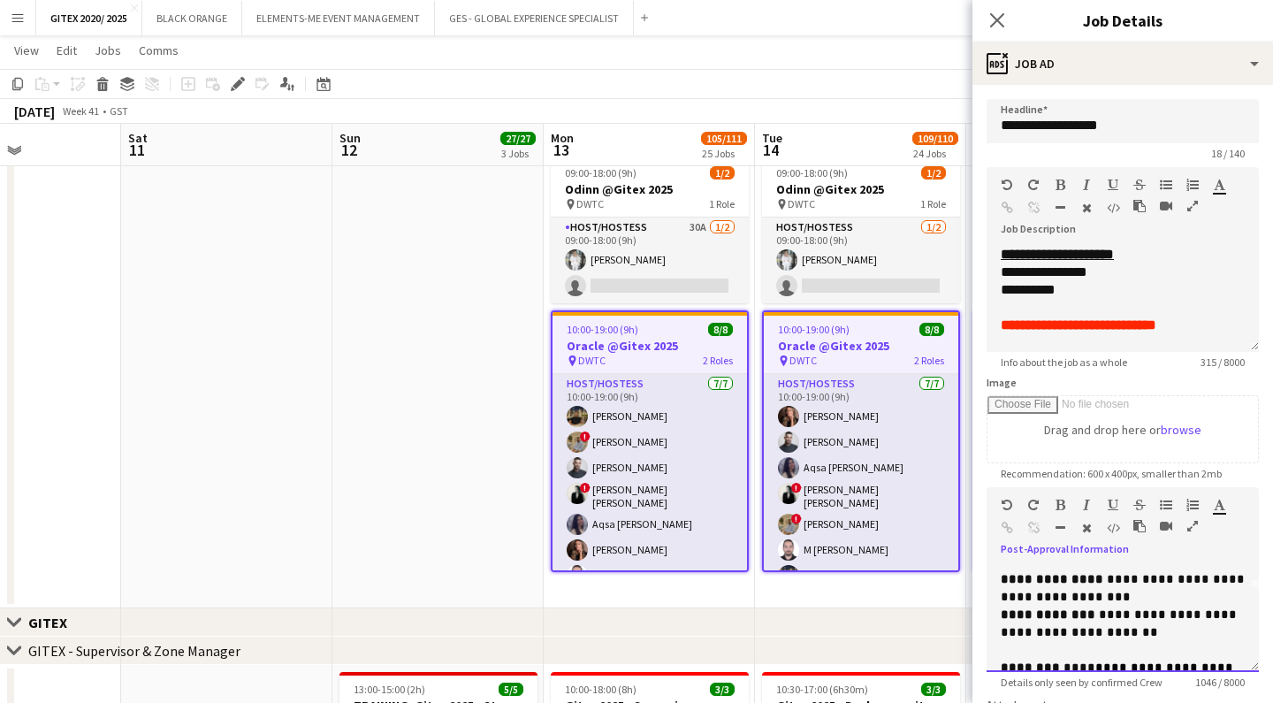
scroll to position [83, 0]
click at [1118, 592] on p "**********" at bounding box center [1123, 588] width 244 height 35
drag, startPoint x: 1120, startPoint y: 591, endPoint x: 1110, endPoint y: 578, distance: 16.4
click at [1110, 578] on p "**********" at bounding box center [1123, 588] width 244 height 35
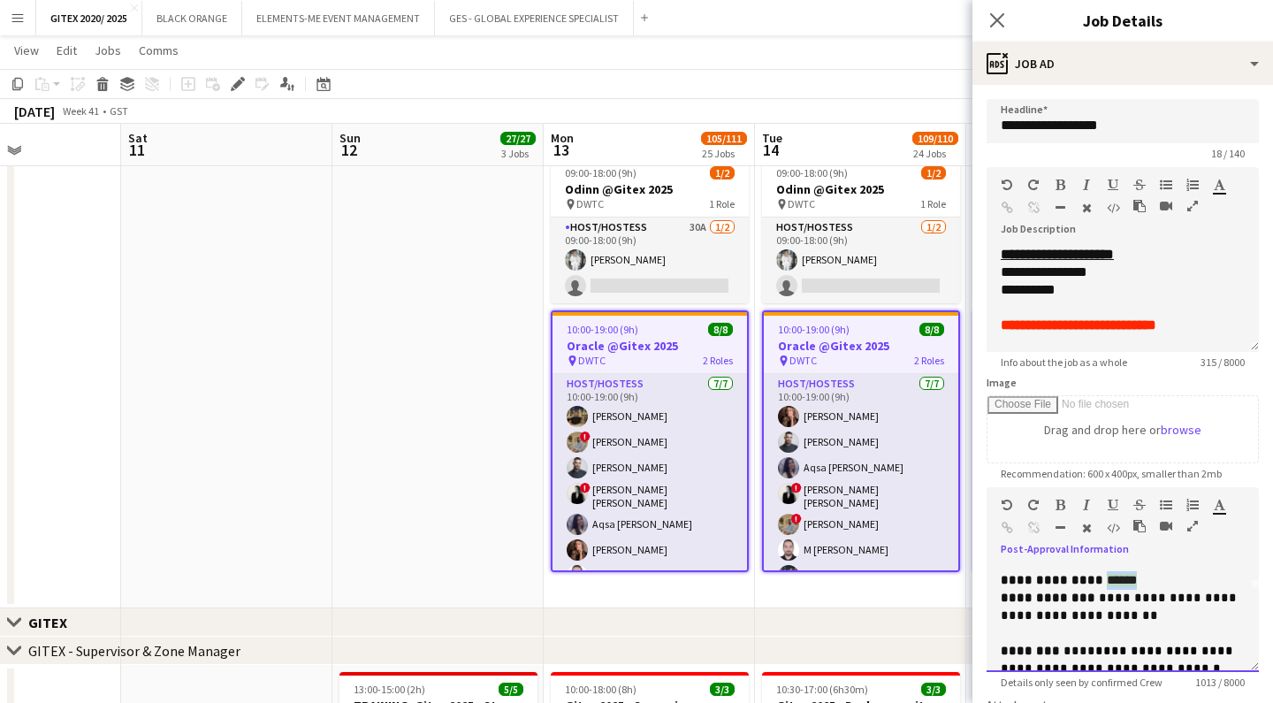
drag, startPoint x: 1146, startPoint y: 580, endPoint x: 1111, endPoint y: 583, distance: 34.6
click at [1111, 583] on p "**********" at bounding box center [1123, 580] width 244 height 19
click at [1162, 573] on p "**********" at bounding box center [1123, 580] width 244 height 18
click at [1164, 607] on p "**********" at bounding box center [1123, 606] width 244 height 35
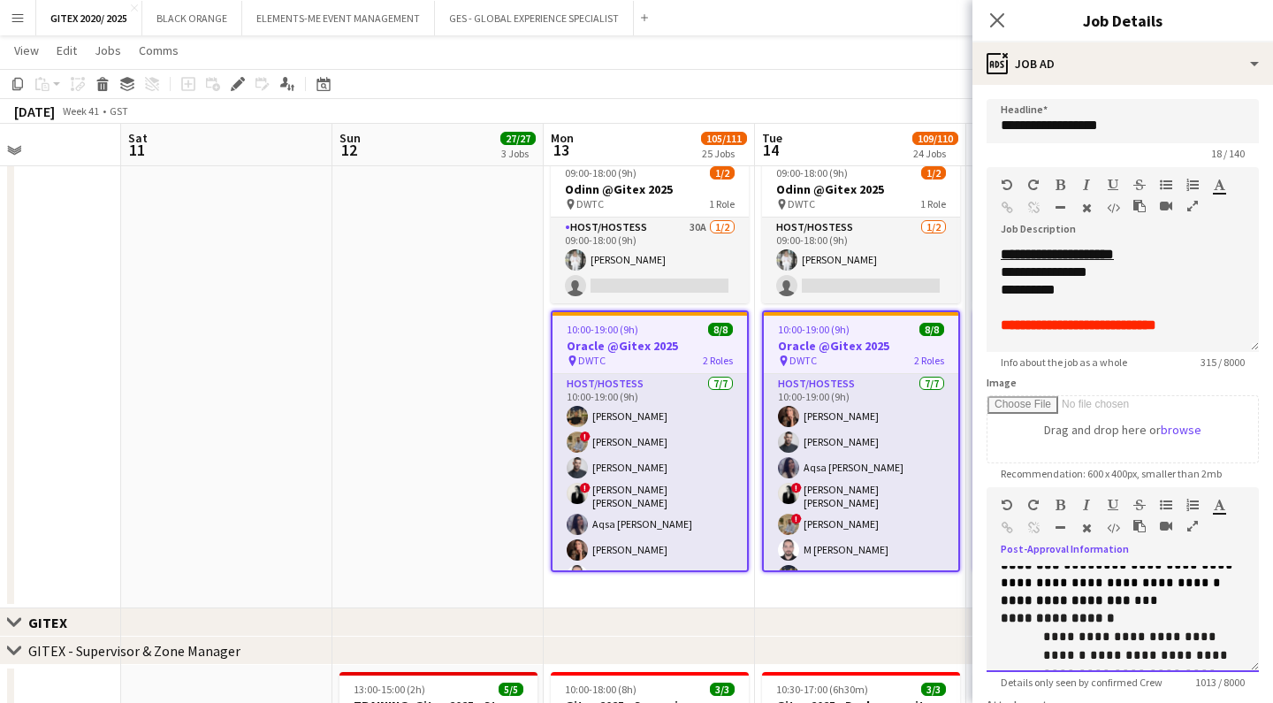
scroll to position [179, 0]
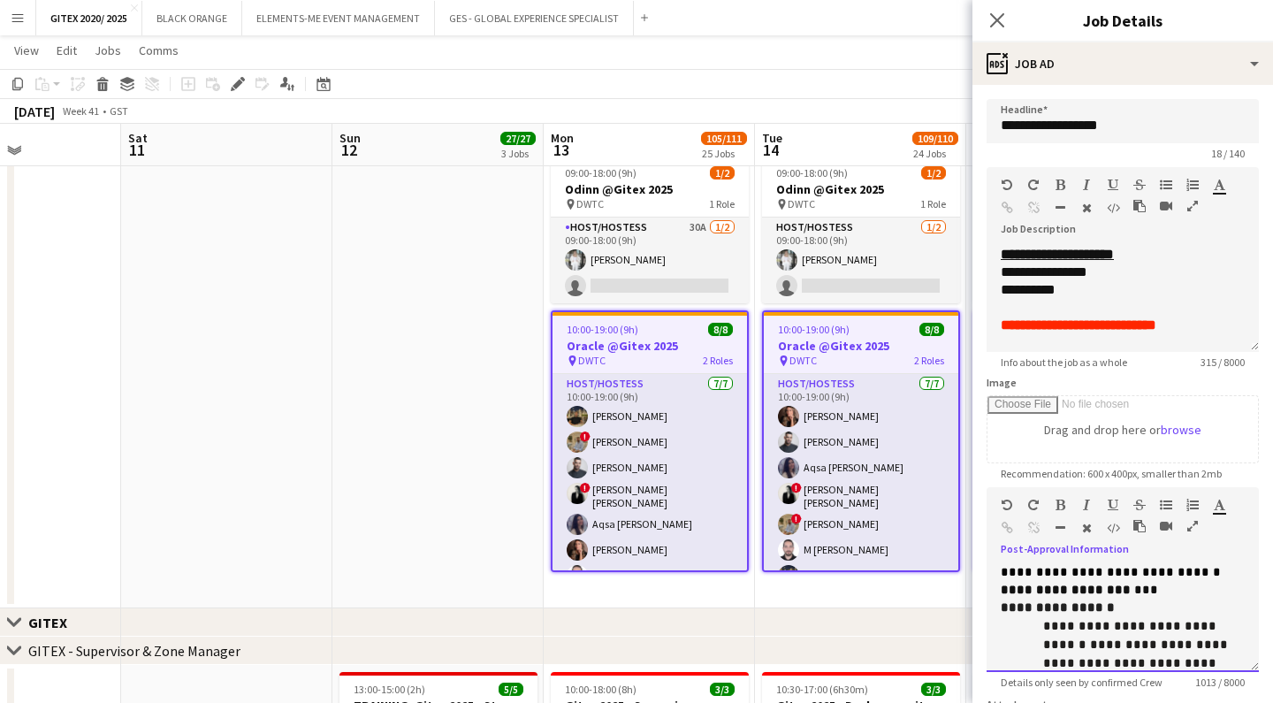
click at [1180, 590] on p "**********" at bounding box center [1123, 591] width 244 height 18
click at [1159, 591] on span "**********" at bounding box center [1085, 590] width 169 height 12
click at [1065, 503] on icon "button" at bounding box center [1061, 505] width 10 height 12
click at [1175, 577] on p "**********" at bounding box center [1123, 563] width 244 height 35
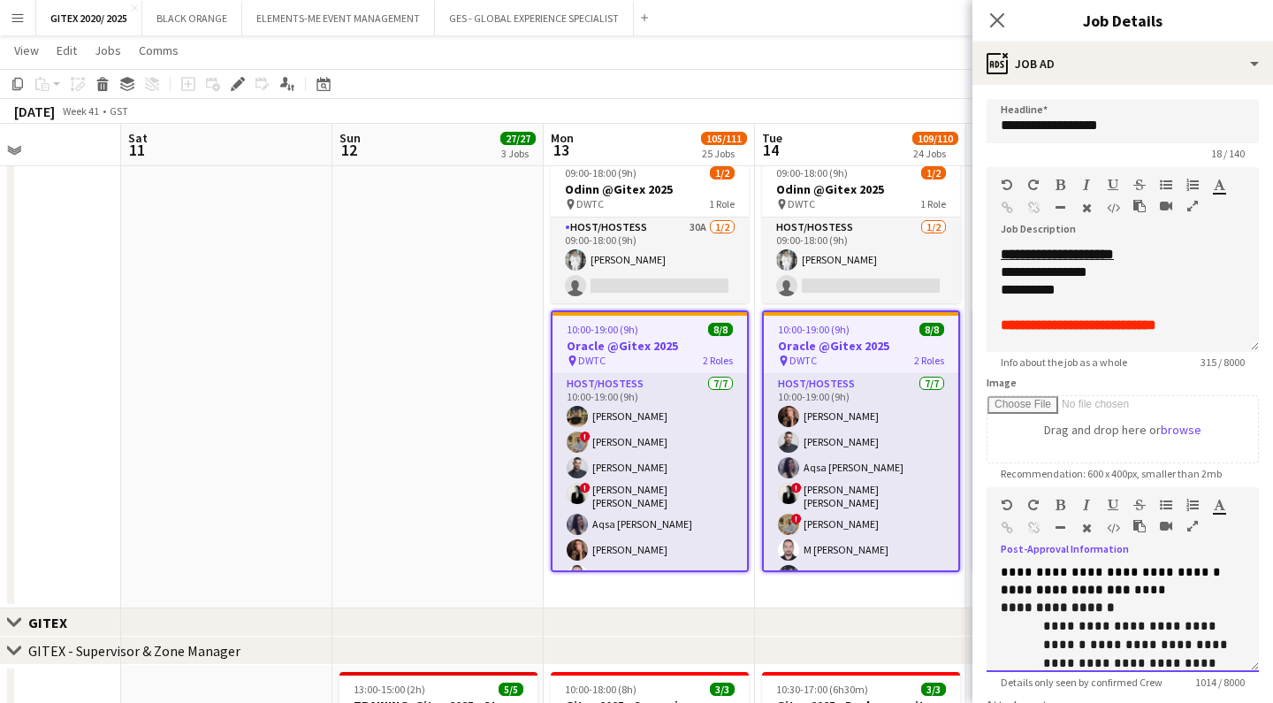
click at [1183, 583] on p "**********" at bounding box center [1123, 591] width 244 height 18
drag, startPoint x: 1232, startPoint y: 589, endPoint x: 1172, endPoint y: 594, distance: 60.4
click at [1172, 594] on p "**********" at bounding box center [1123, 591] width 244 height 18
click at [1054, 505] on button "button" at bounding box center [1060, 505] width 12 height 14
click at [1144, 607] on p "**********" at bounding box center [1123, 608] width 244 height 18
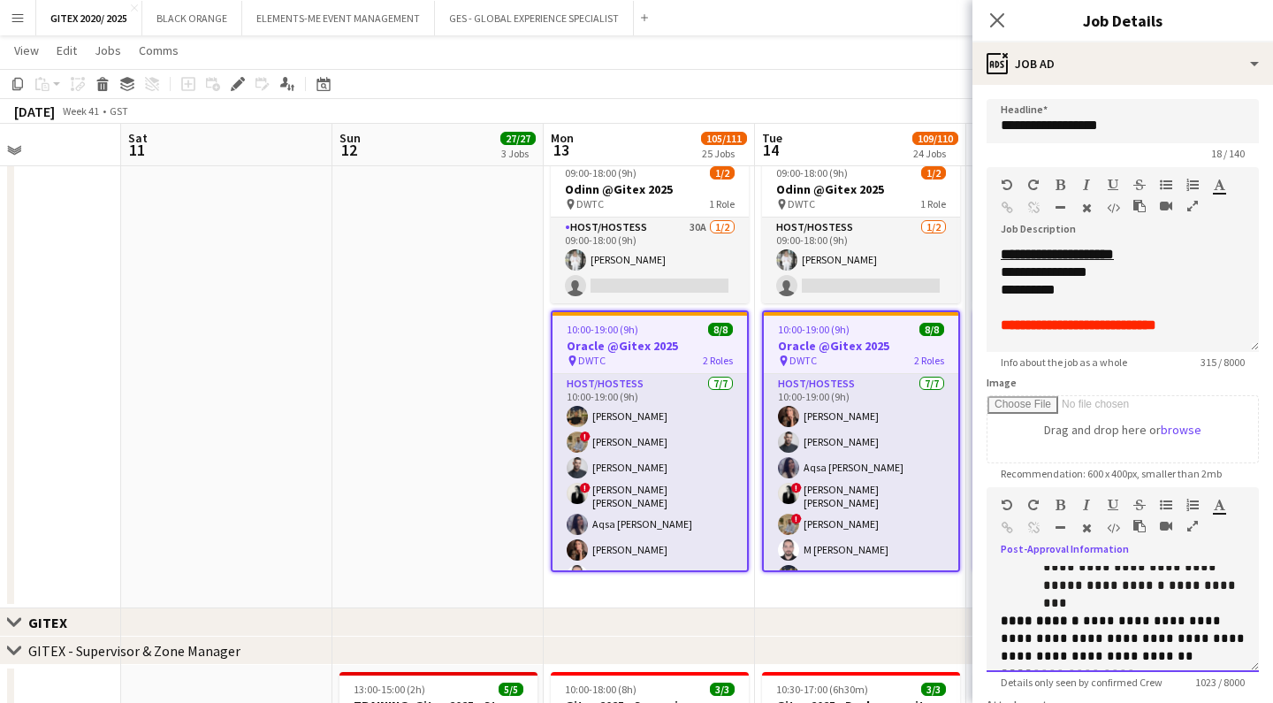
scroll to position [333, 0]
click at [1138, 611] on span "**********" at bounding box center [1125, 635] width 248 height 48
click at [1068, 611] on span "**********" at bounding box center [1125, 635] width 248 height 48
click at [1112, 617] on p "**********" at bounding box center [1123, 635] width 244 height 53
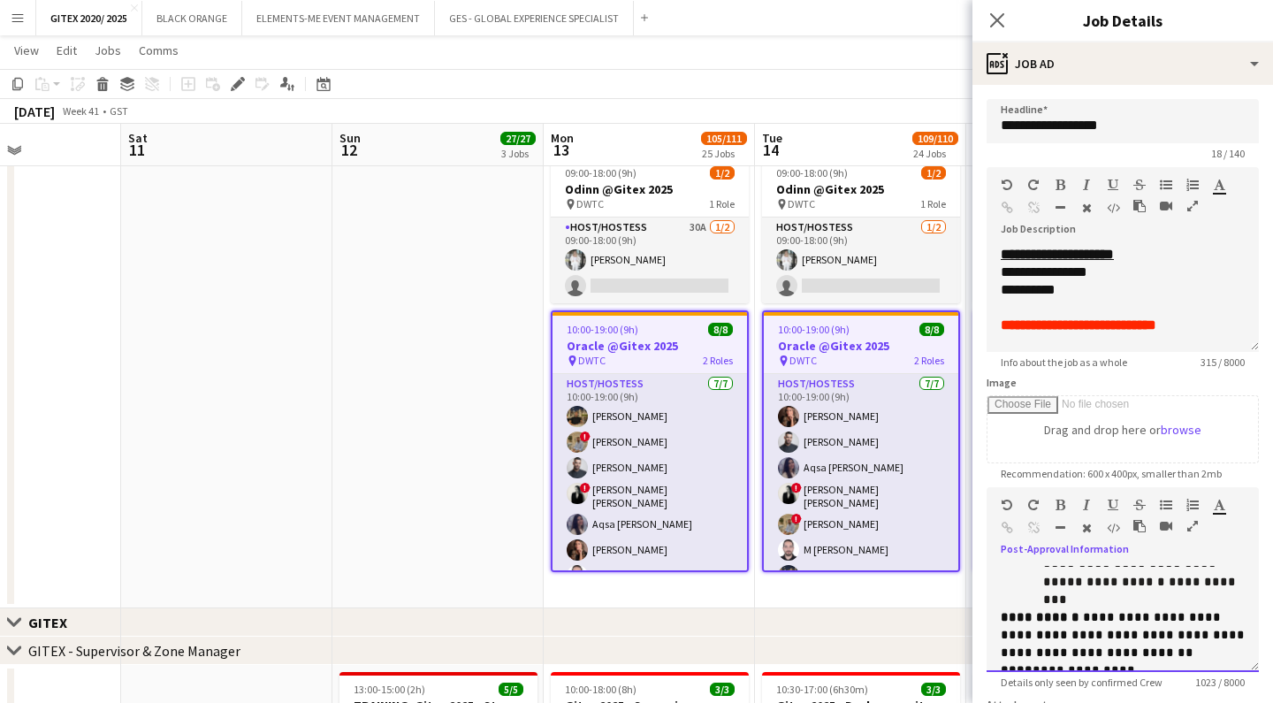
click at [1175, 611] on span "**********" at bounding box center [1125, 635] width 248 height 48
click at [1070, 611] on span "**********" at bounding box center [1125, 635] width 248 height 48
drag, startPoint x: 1094, startPoint y: 610, endPoint x: 1125, endPoint y: 607, distance: 31.1
click at [1125, 609] on p "**********" at bounding box center [1123, 635] width 244 height 53
click at [1124, 662] on p "**********" at bounding box center [1123, 671] width 244 height 18
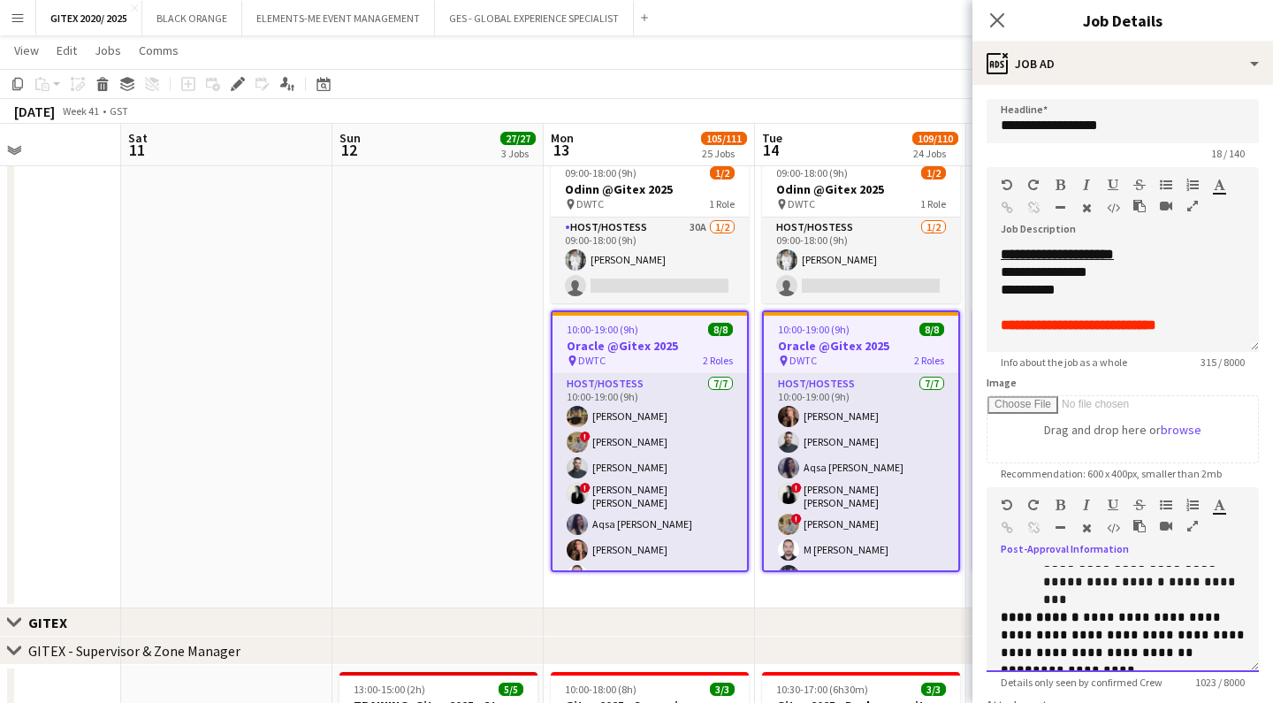
click at [1125, 614] on p "**********" at bounding box center [1123, 635] width 244 height 53
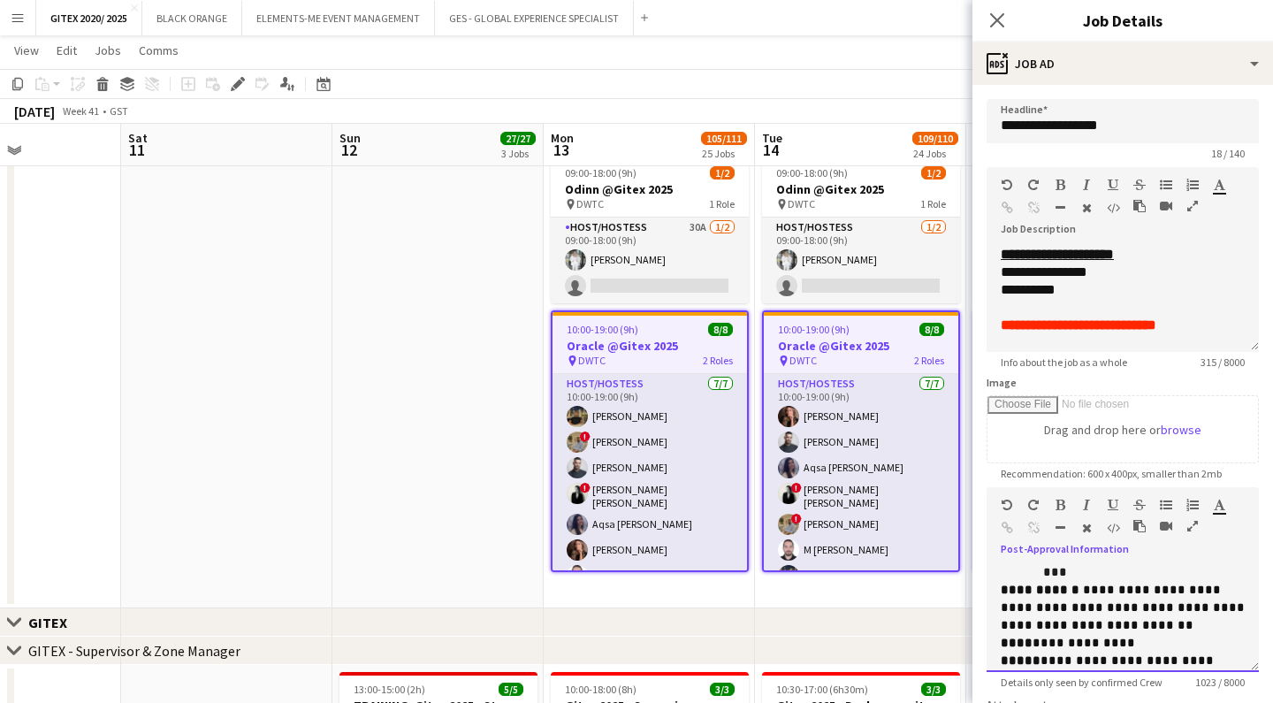
scroll to position [363, 0]
click at [1138, 650] on p "**********" at bounding box center [1123, 667] width 244 height 35
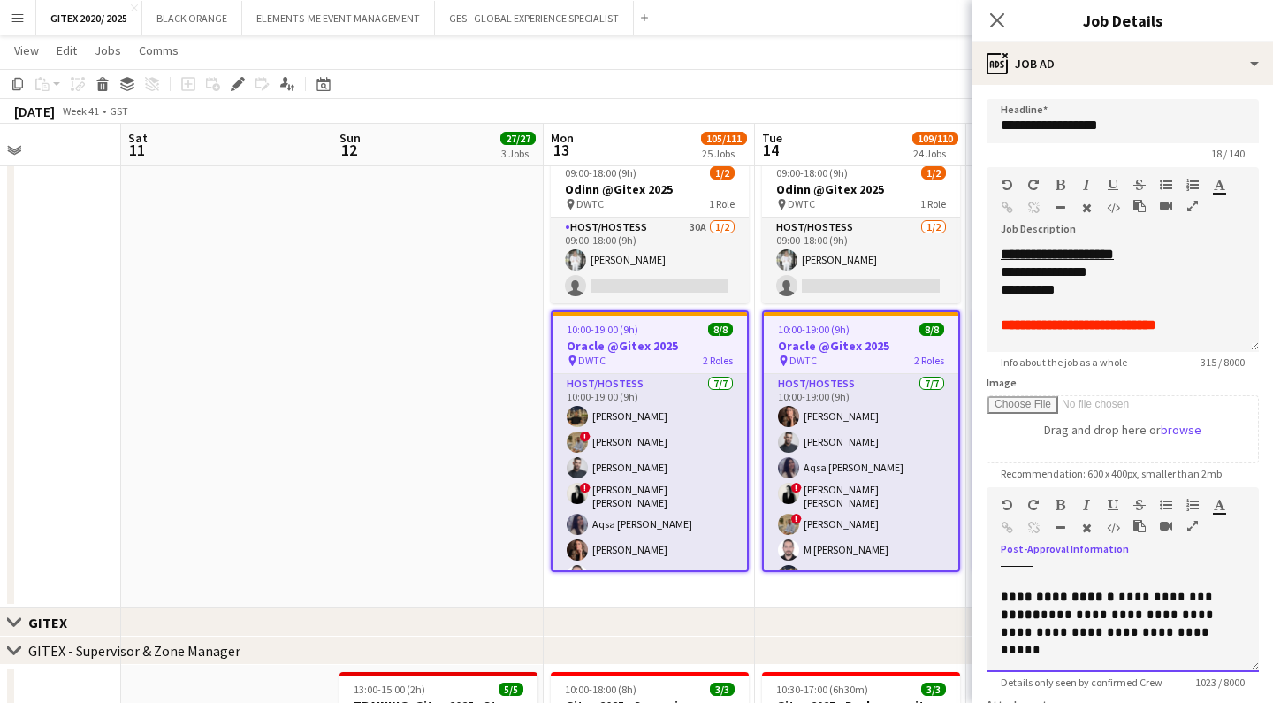
scroll to position [564, 0]
click at [1108, 658] on p at bounding box center [1123, 667] width 244 height 18
click at [1044, 642] on span at bounding box center [1043, 648] width 4 height 12
click at [1135, 658] on p at bounding box center [1123, 667] width 244 height 18
click at [1173, 605] on p "**********" at bounding box center [1123, 631] width 244 height 53
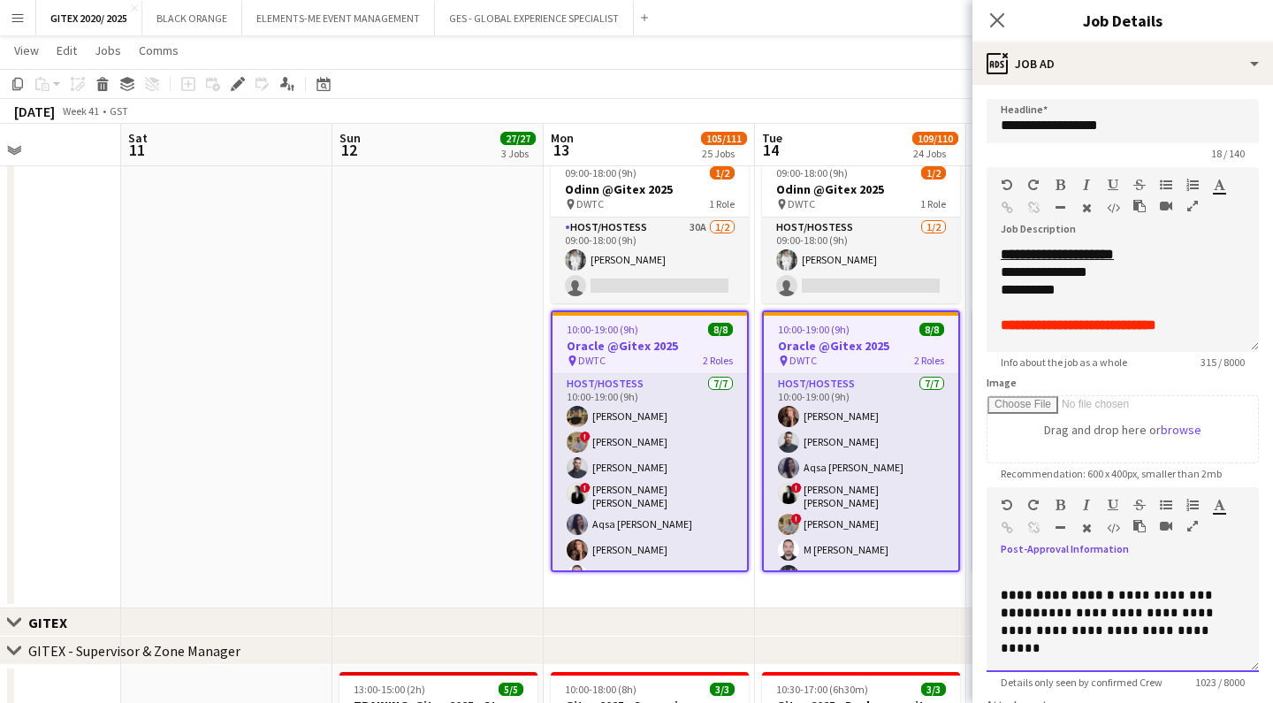
click at [1165, 658] on p at bounding box center [1123, 667] width 244 height 18
click at [1179, 605] on p "**********" at bounding box center [1123, 631] width 244 height 53
click at [1135, 658] on p at bounding box center [1123, 667] width 244 height 18
click at [1173, 605] on p "**********" at bounding box center [1123, 631] width 244 height 53
click at [1132, 658] on p at bounding box center [1123, 667] width 244 height 18
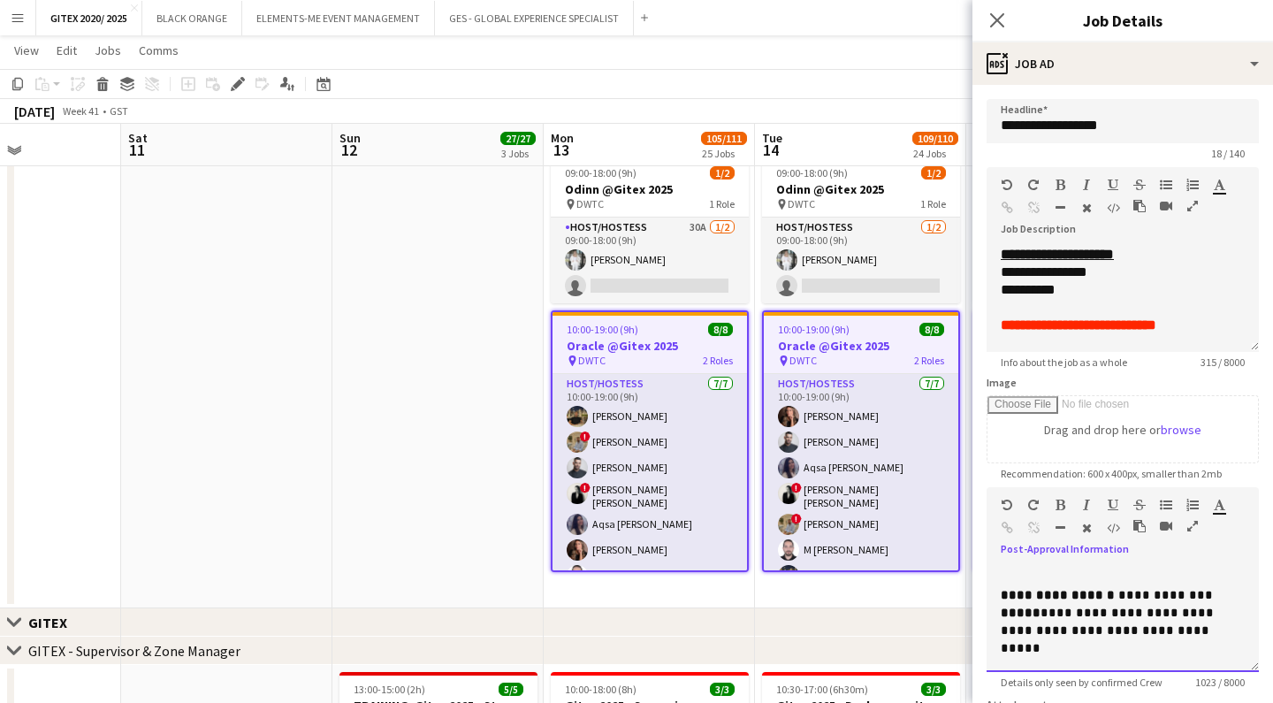
click at [1173, 605] on p "**********" at bounding box center [1123, 631] width 244 height 53
click at [1124, 614] on span "**********" at bounding box center [1109, 638] width 217 height 48
click at [1182, 613] on p "**********" at bounding box center [1123, 639] width 244 height 53
click at [1117, 666] on p at bounding box center [1123, 675] width 244 height 18
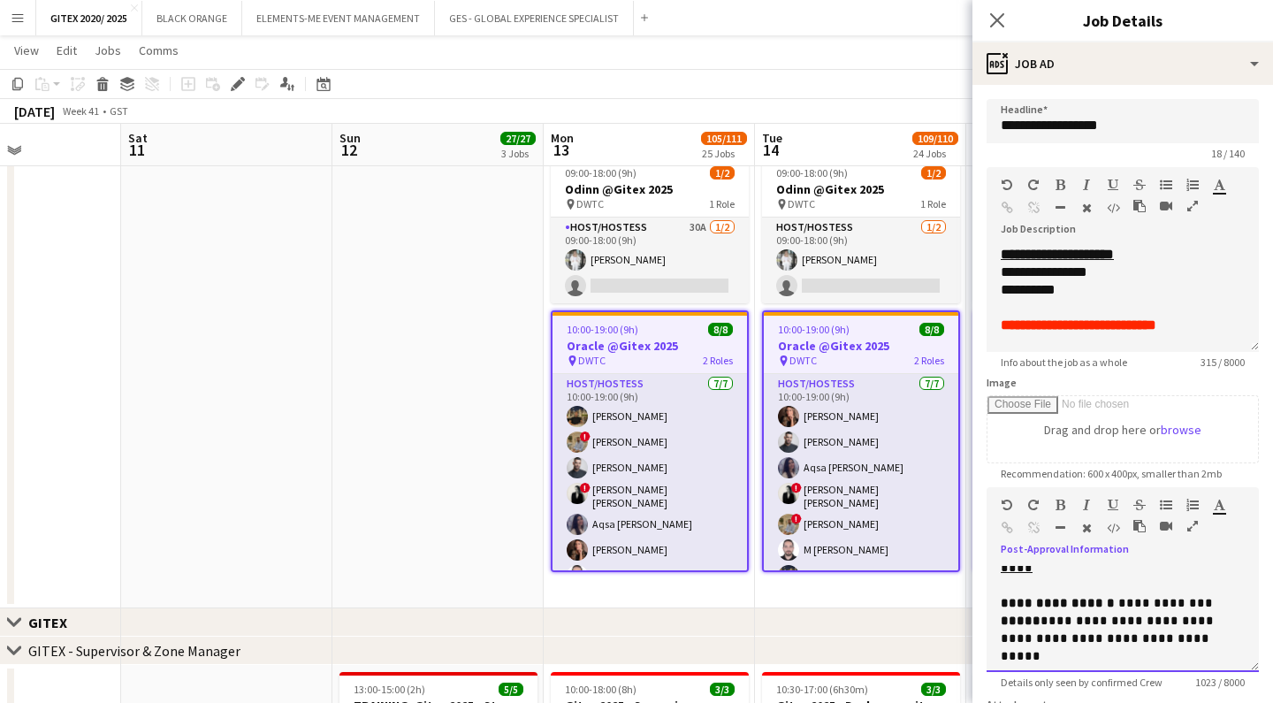
click at [1171, 613] on p "**********" at bounding box center [1123, 639] width 244 height 53
click at [1159, 666] on p at bounding box center [1123, 675] width 244 height 18
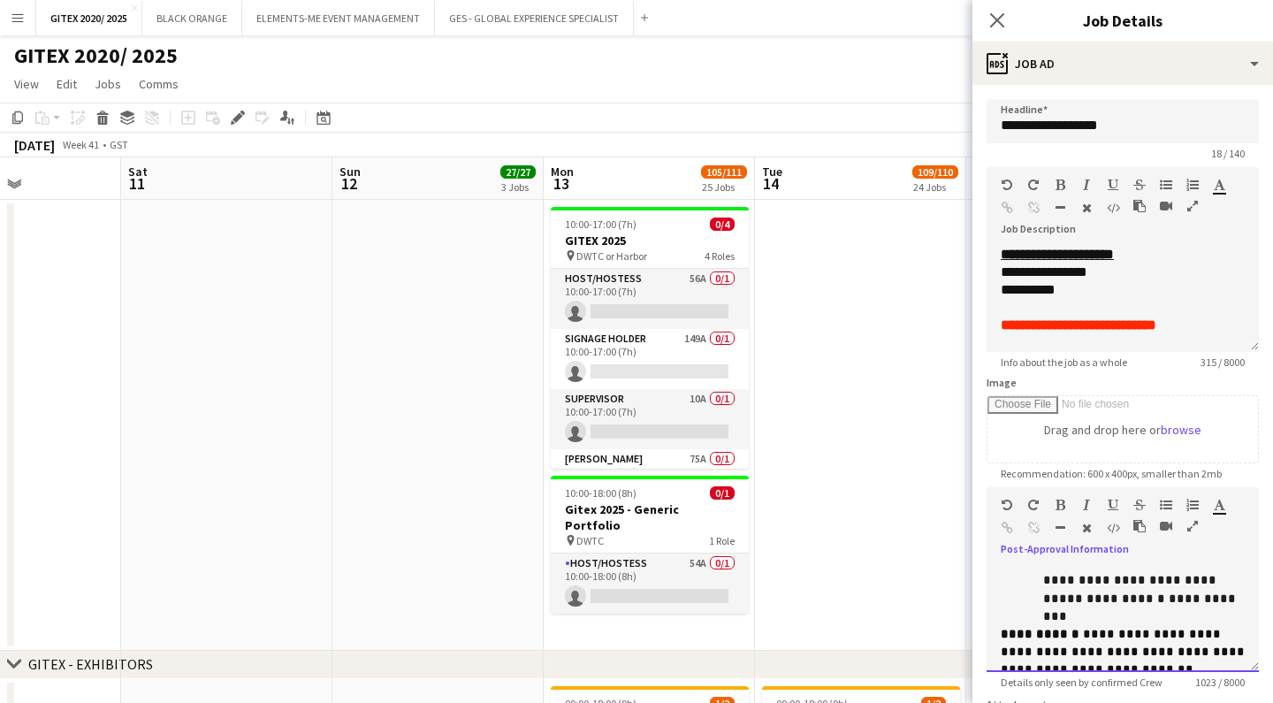
scroll to position [317, 0]
click at [1126, 626] on p "**********" at bounding box center [1123, 651] width 244 height 53
click at [1102, 627] on span "**********" at bounding box center [1125, 651] width 248 height 48
click at [1113, 628] on p "**********" at bounding box center [1123, 651] width 244 height 53
click at [1197, 662] on span at bounding box center [1199, 668] width 4 height 12
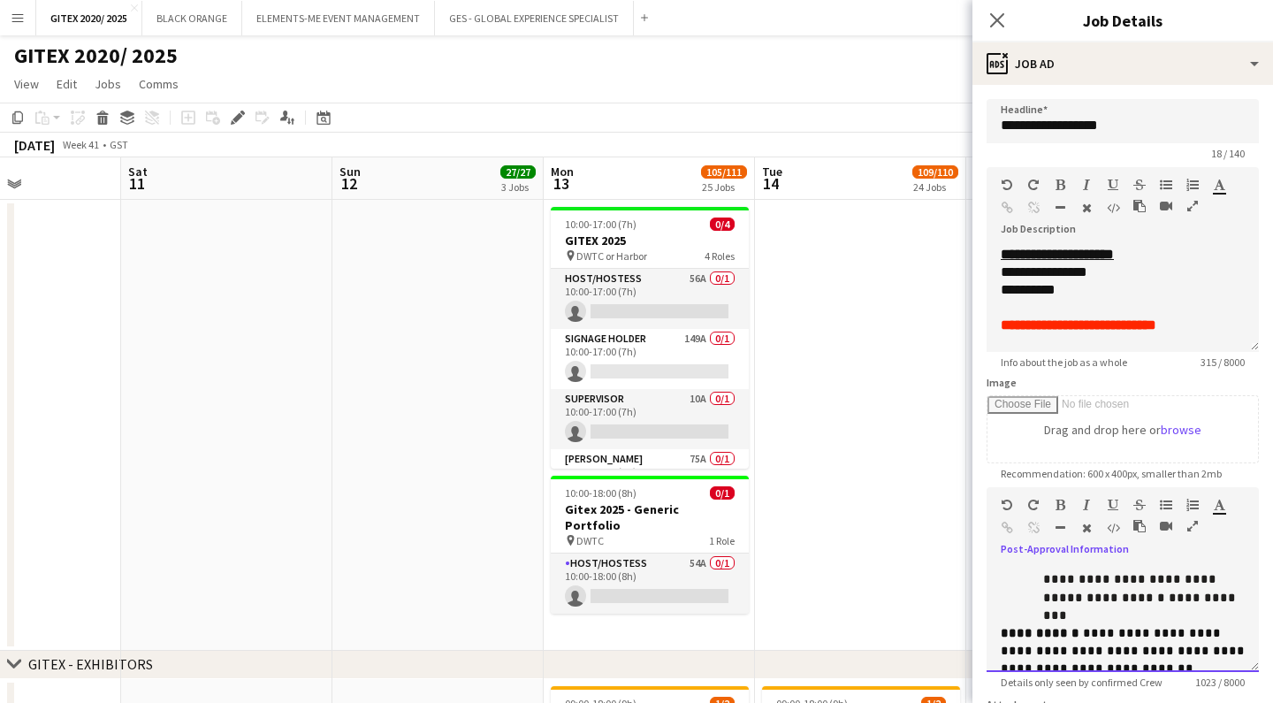
click at [1116, 625] on p "**********" at bounding box center [1123, 651] width 244 height 53
click at [1123, 627] on span "**********" at bounding box center [1125, 651] width 248 height 48
click at [1072, 627] on span "**********" at bounding box center [1125, 651] width 248 height 48
drag, startPoint x: 1115, startPoint y: 605, endPoint x: 1166, endPoint y: 602, distance: 51.3
click at [1118, 627] on span "**********" at bounding box center [1125, 651] width 248 height 48
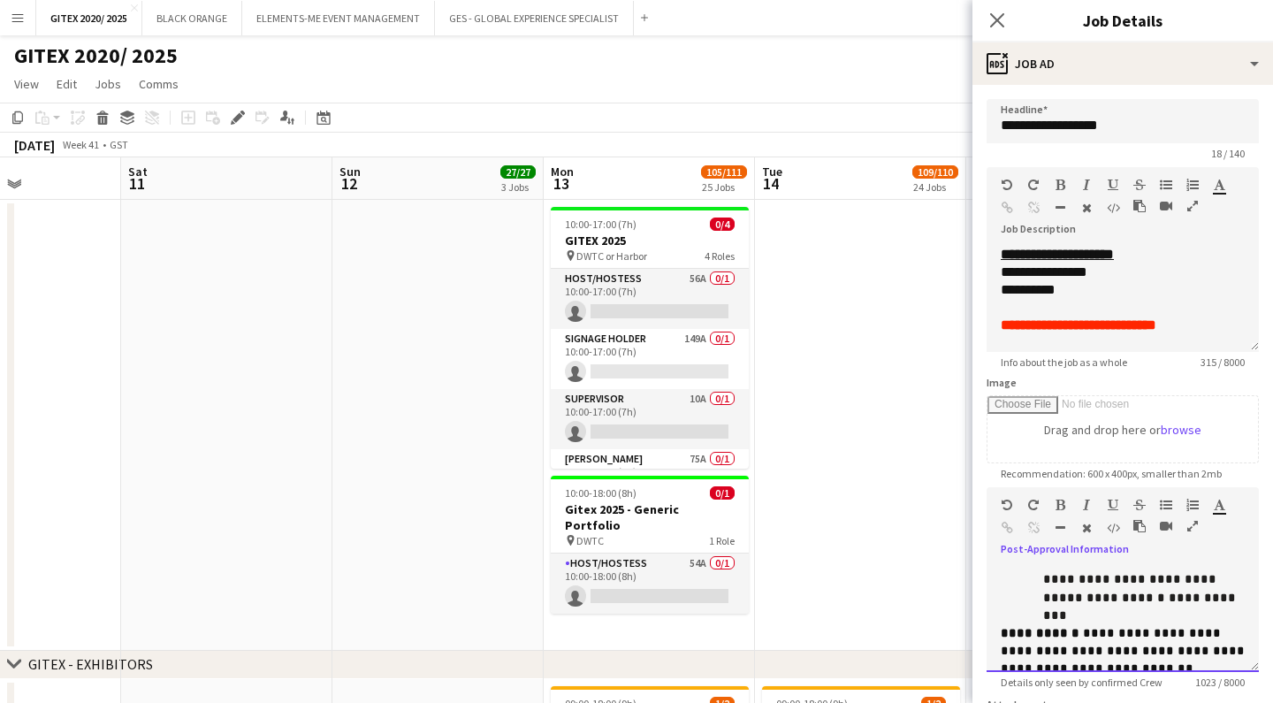
click at [1180, 627] on span "**********" at bounding box center [1125, 651] width 248 height 48
click at [1113, 625] on p "**********" at bounding box center [1123, 651] width 244 height 53
click at [1093, 627] on span "**********" at bounding box center [1125, 651] width 248 height 48
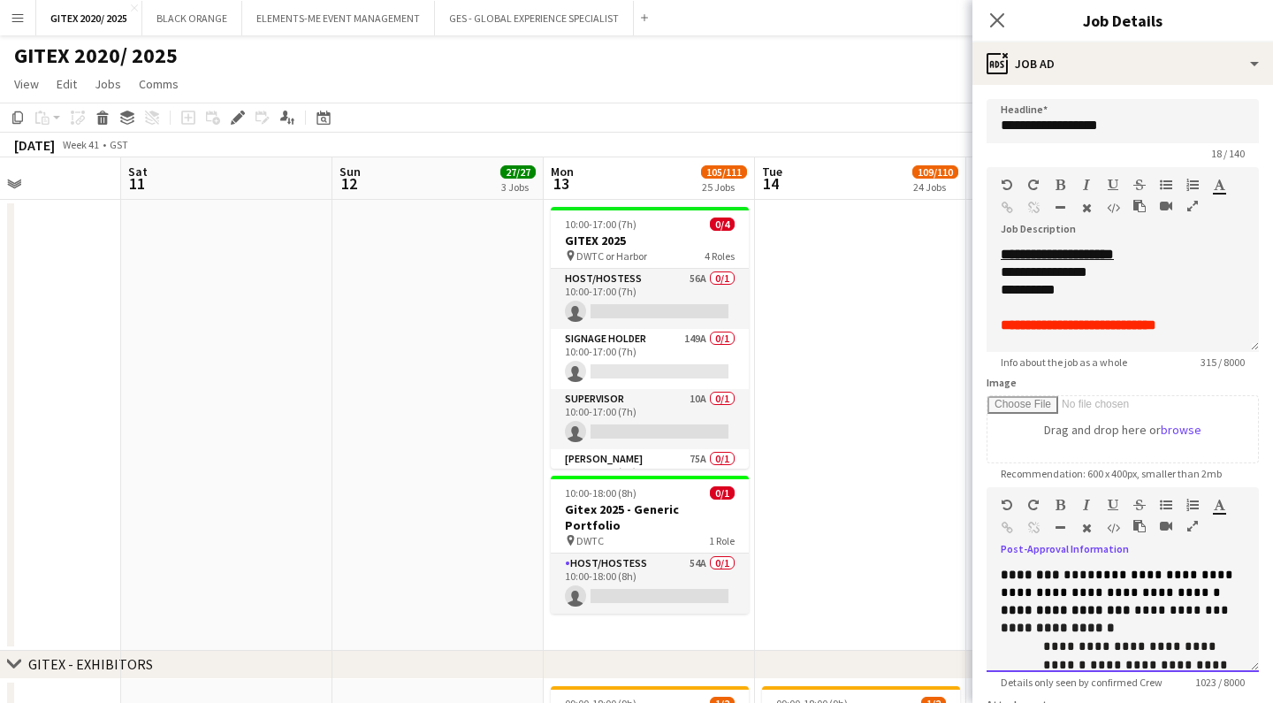
scroll to position [158, 0]
drag, startPoint x: 1224, startPoint y: 611, endPoint x: 1003, endPoint y: 608, distance: 221.1
click at [1003, 608] on p "**********" at bounding box center [1123, 611] width 244 height 18
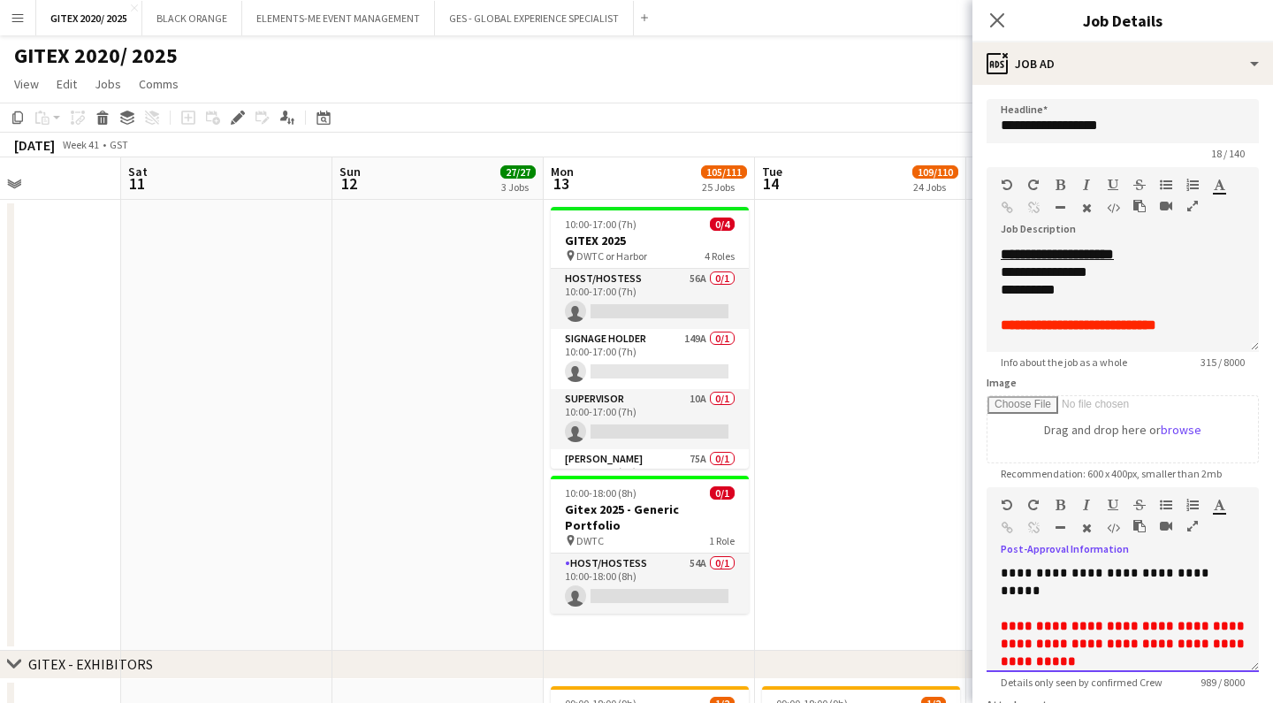
scroll to position [590, 0]
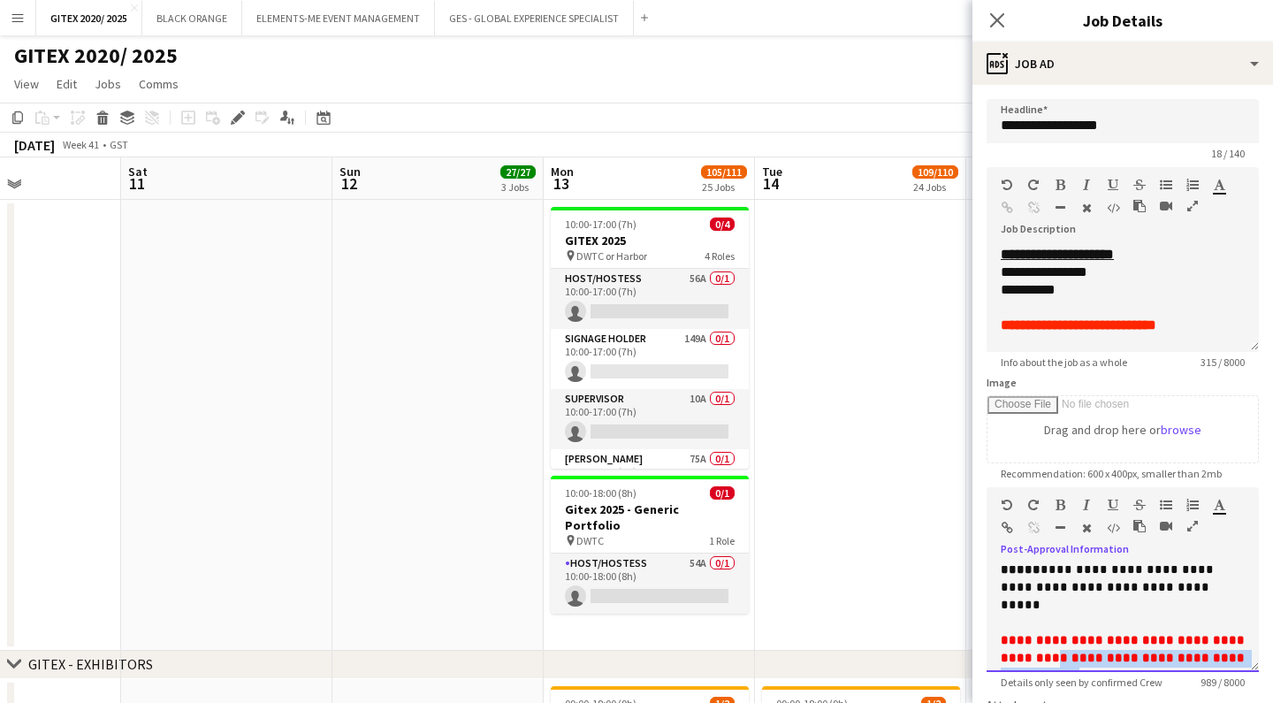
drag, startPoint x: 1076, startPoint y: 599, endPoint x: 1159, endPoint y: 611, distance: 84.0
click at [1159, 632] on p "**********" at bounding box center [1123, 658] width 244 height 53
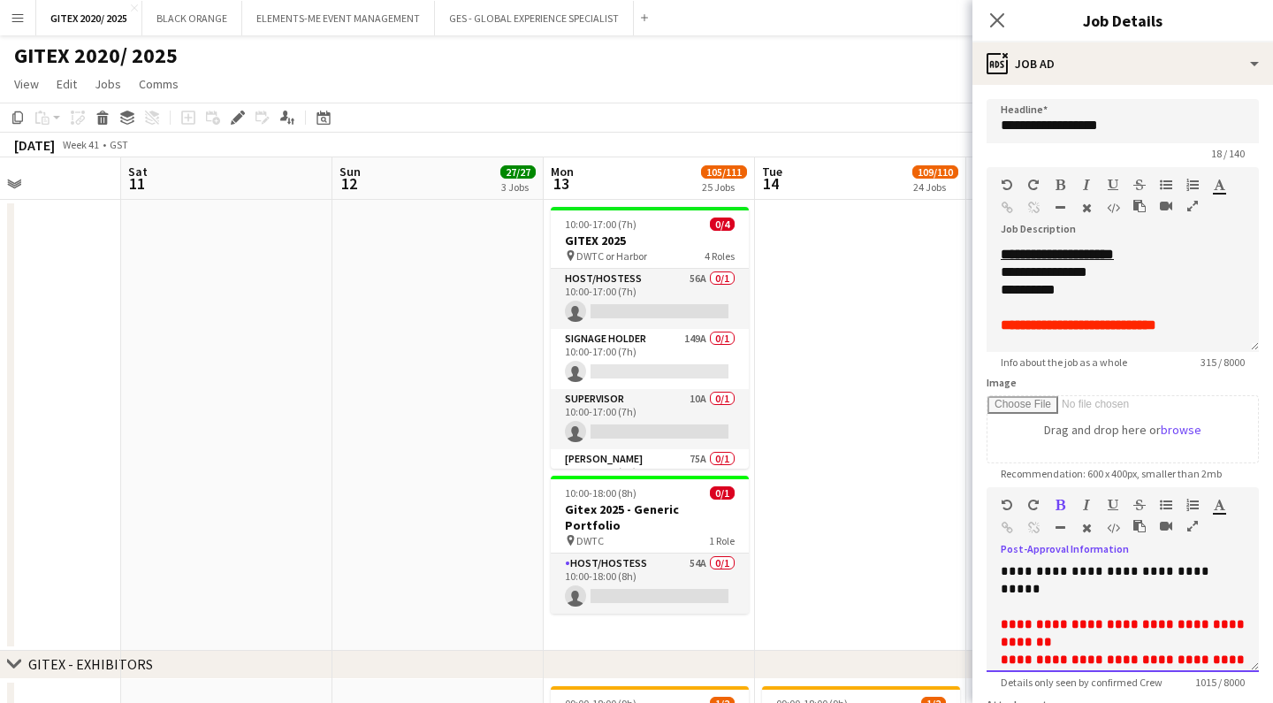
scroll to position [642, 0]
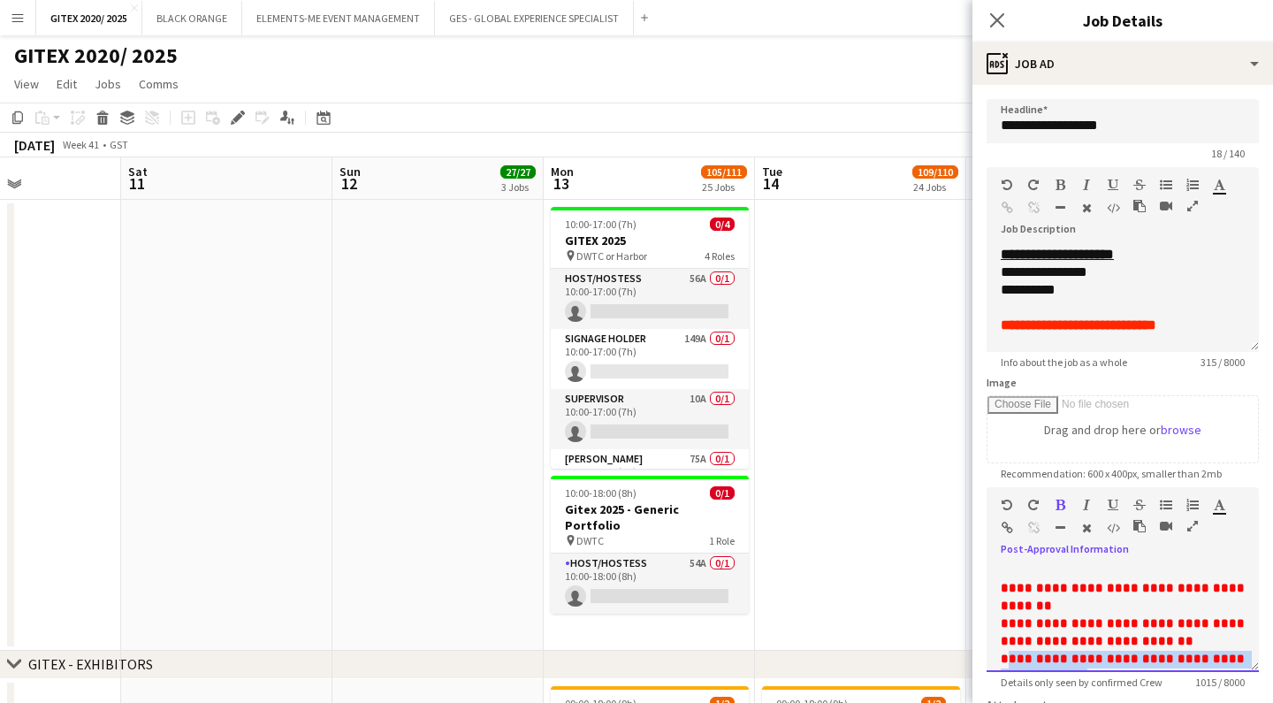
drag, startPoint x: 1057, startPoint y: 618, endPoint x: 1006, endPoint y: 601, distance: 53.1
click at [1006, 652] on span "**********" at bounding box center [1125, 676] width 248 height 48
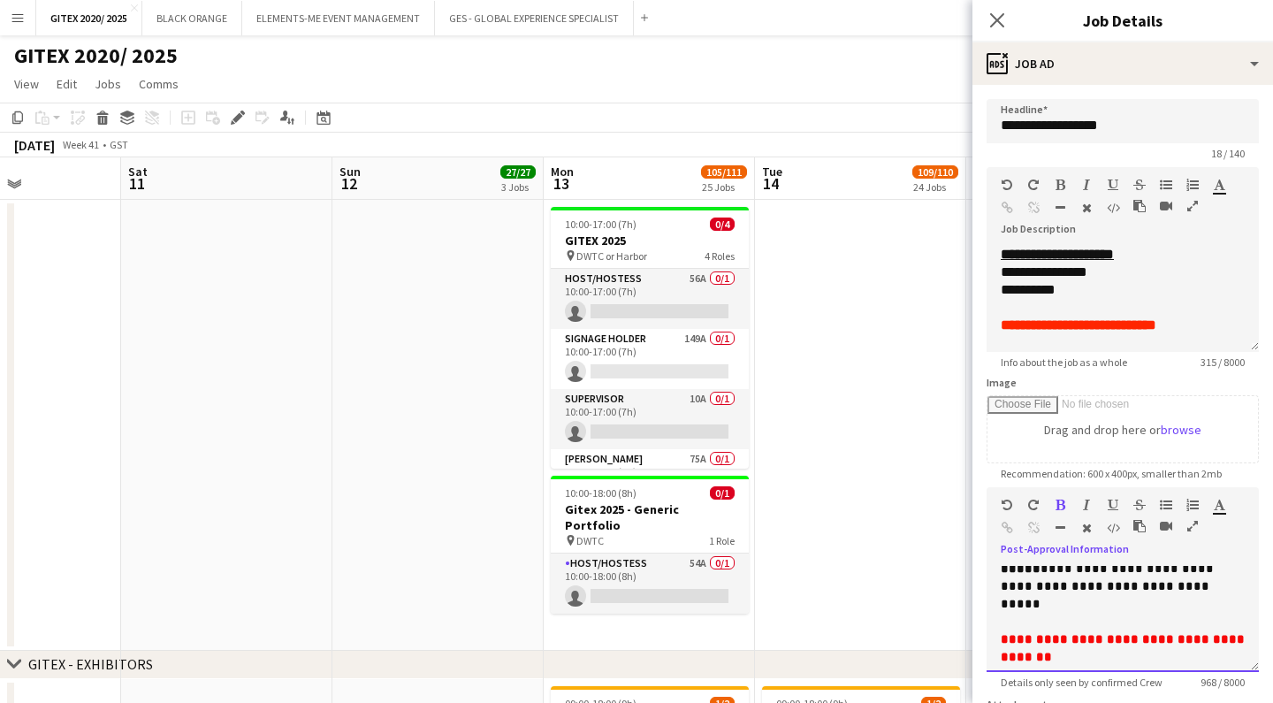
scroll to position [592, 0]
drag, startPoint x: 1115, startPoint y: 600, endPoint x: 997, endPoint y: 579, distance: 119.5
click at [997, 579] on div "**********" at bounding box center [1123, 619] width 272 height 106
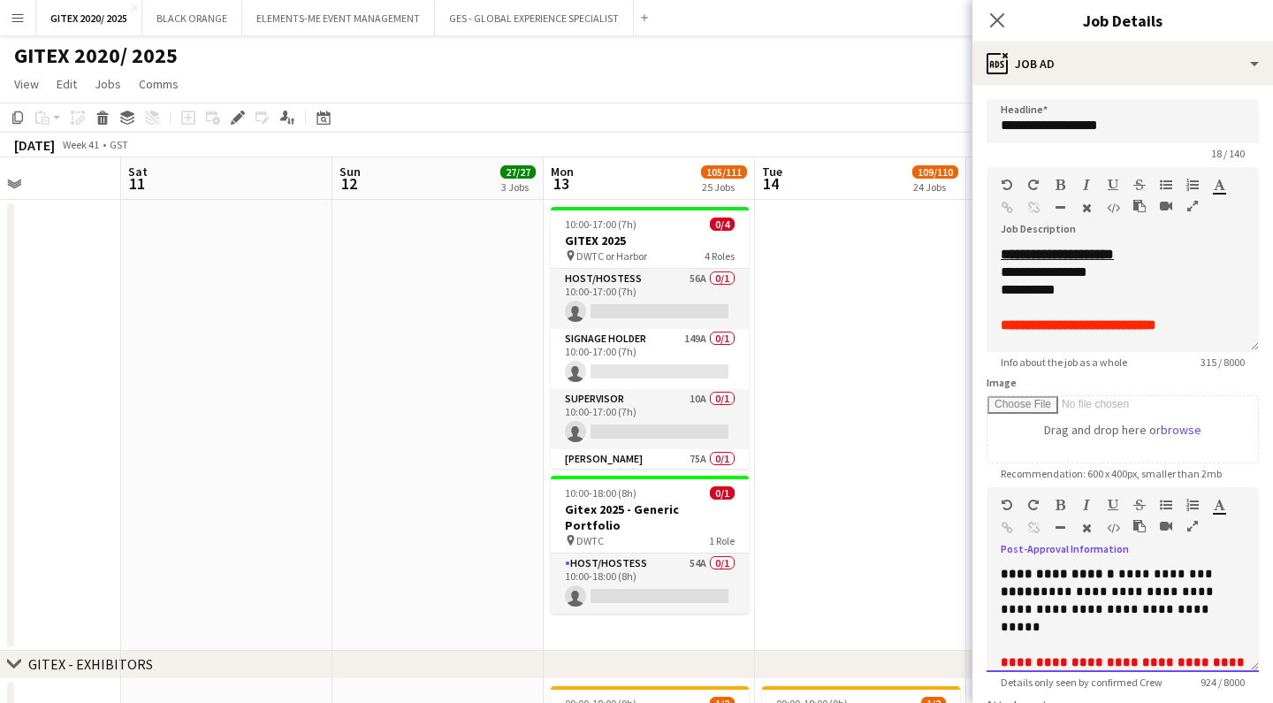
scroll to position [569, 0]
click at [1148, 655] on span "**********" at bounding box center [1125, 670] width 248 height 30
click at [1120, 655] on span "**********" at bounding box center [1125, 670] width 248 height 30
click at [1049, 655] on span "**********" at bounding box center [1125, 670] width 248 height 30
click at [1187, 655] on span "**********" at bounding box center [1125, 670] width 248 height 30
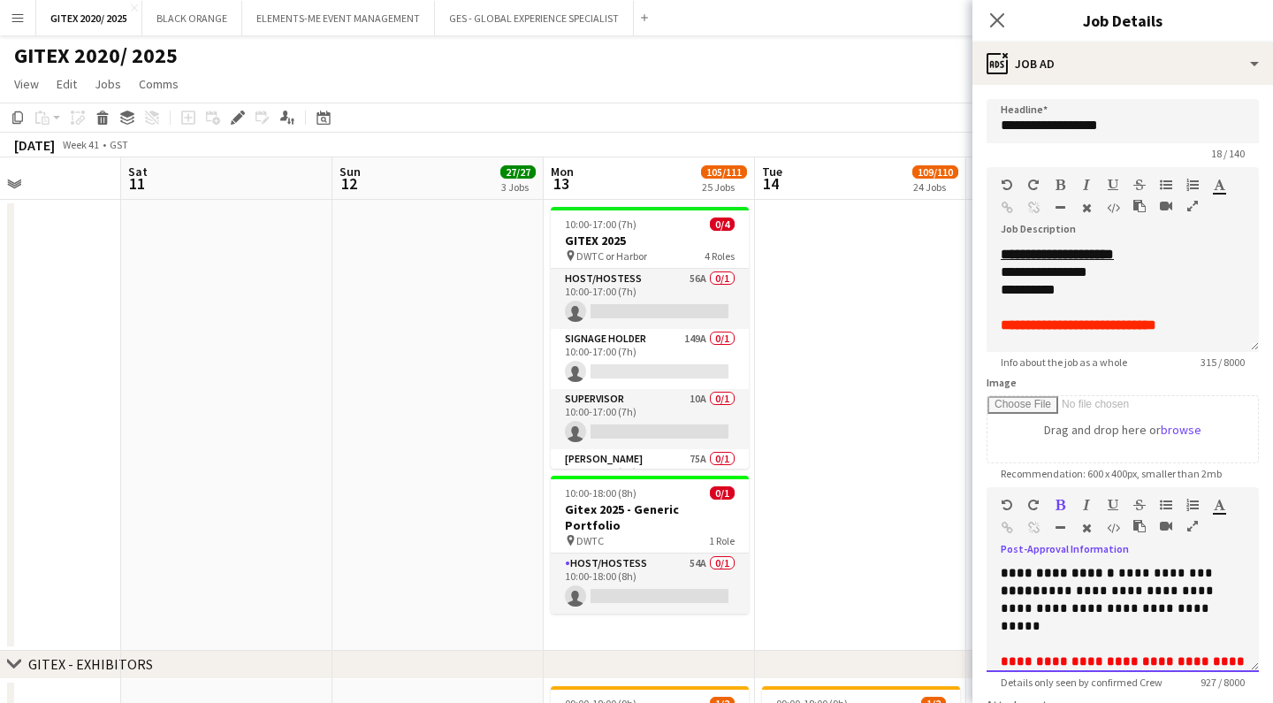
click at [1199, 655] on span "**********" at bounding box center [1125, 670] width 248 height 30
click at [1202, 655] on span "**********" at bounding box center [1125, 679] width 248 height 48
click at [1122, 655] on span "**********" at bounding box center [1125, 679] width 248 height 48
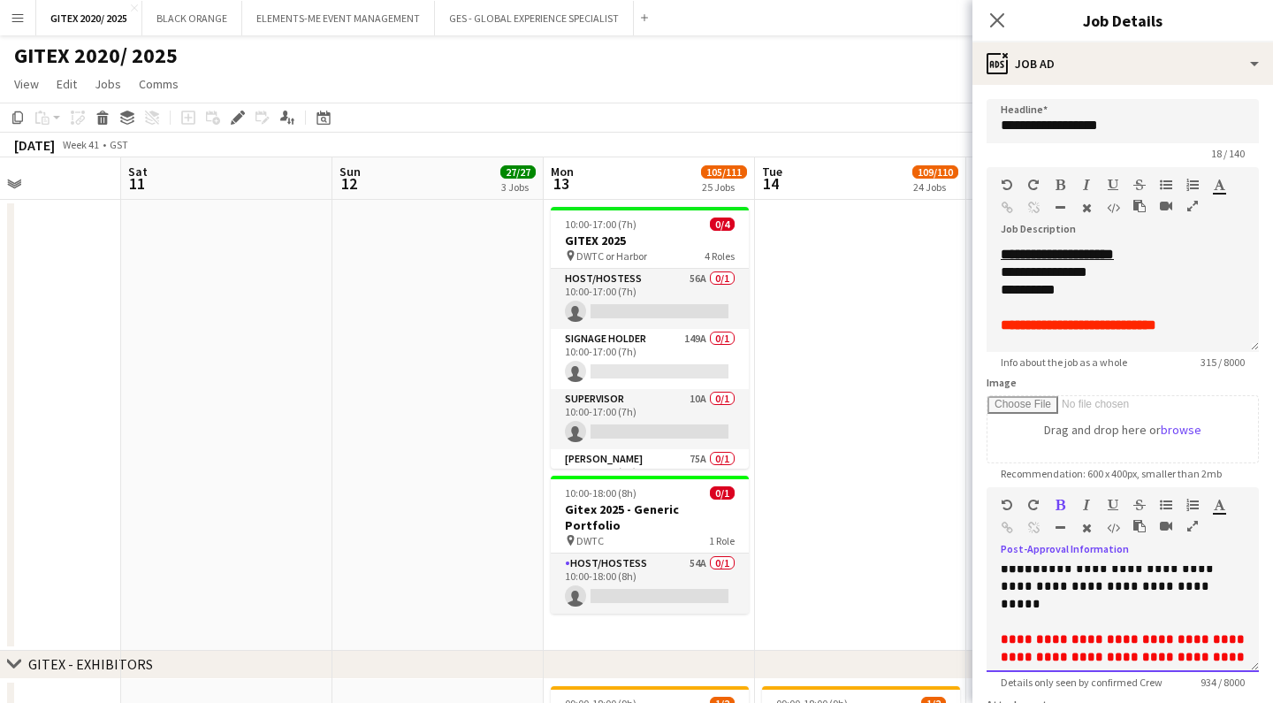
scroll to position [594, 0]
drag, startPoint x: 1213, startPoint y: 630, endPoint x: 1004, endPoint y: 628, distance: 209.5
click at [1004, 681] on p "**********" at bounding box center [1123, 690] width 244 height 18
click at [1084, 508] on icon "button" at bounding box center [1086, 505] width 7 height 12
click at [1225, 681] on p "**********" at bounding box center [1123, 690] width 244 height 18
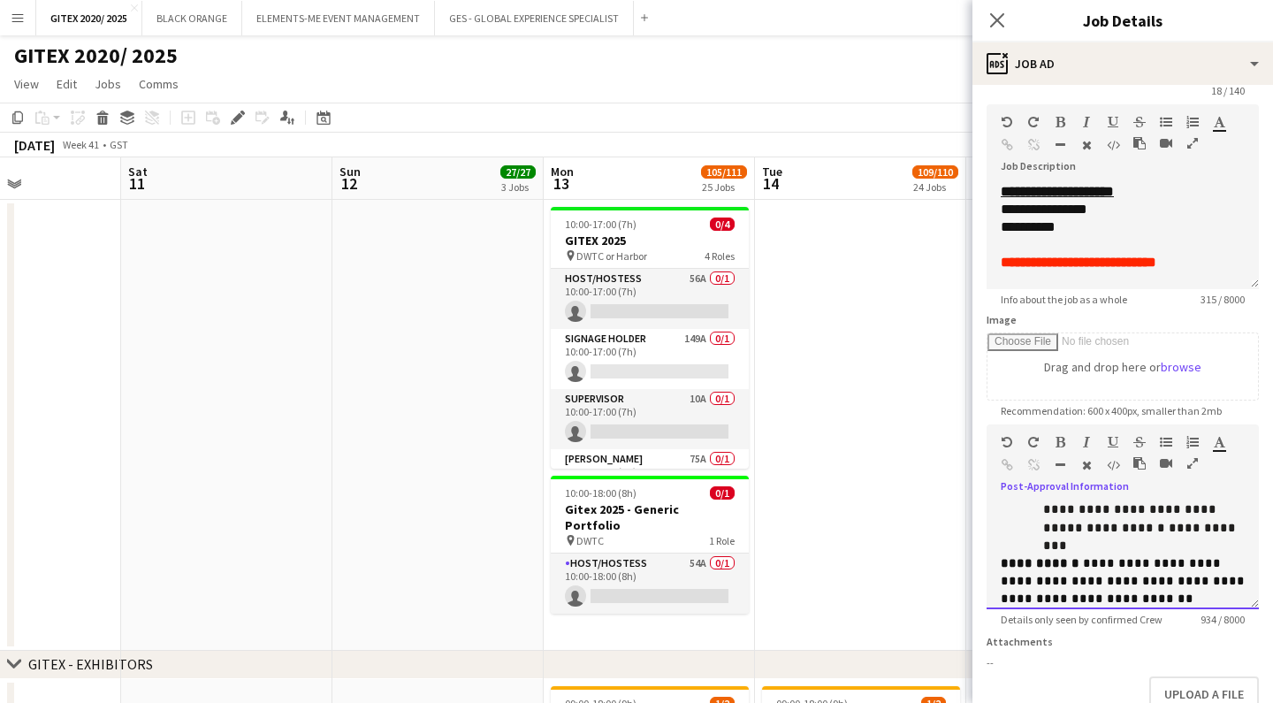
scroll to position [303, 0]
click at [1117, 559] on p "**********" at bounding box center [1123, 585] width 244 height 53
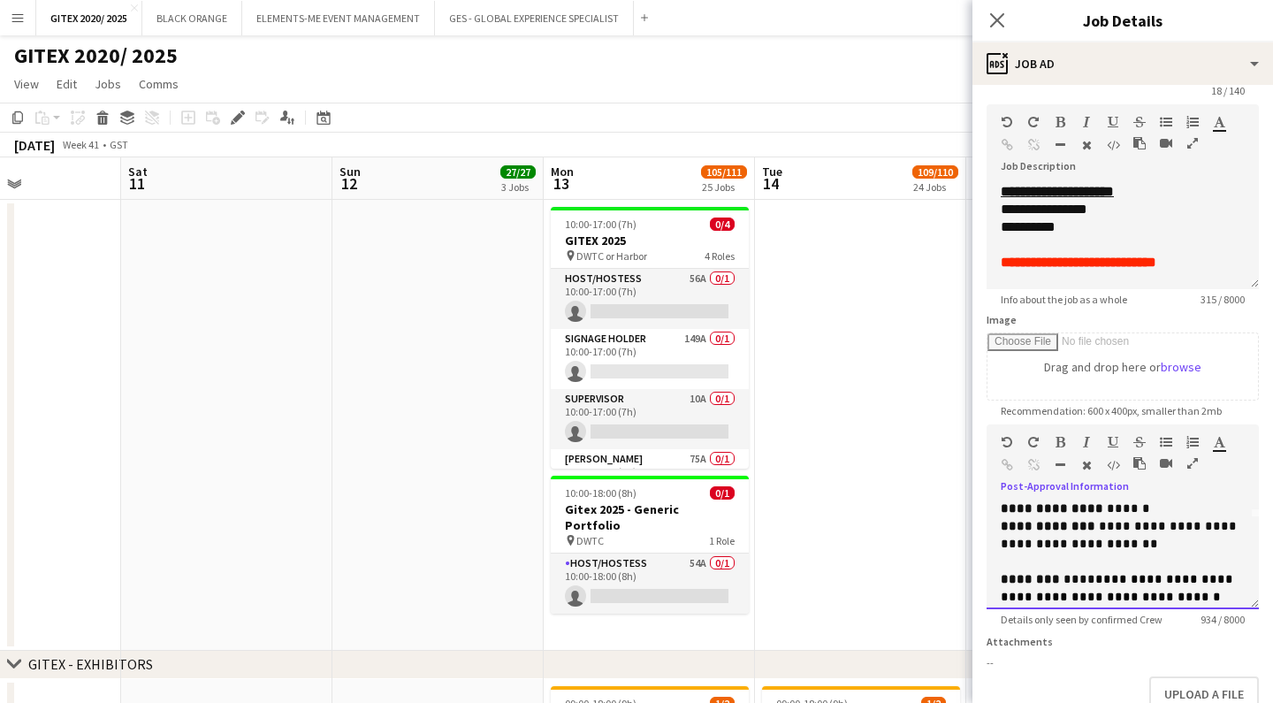
scroll to position [96, 0]
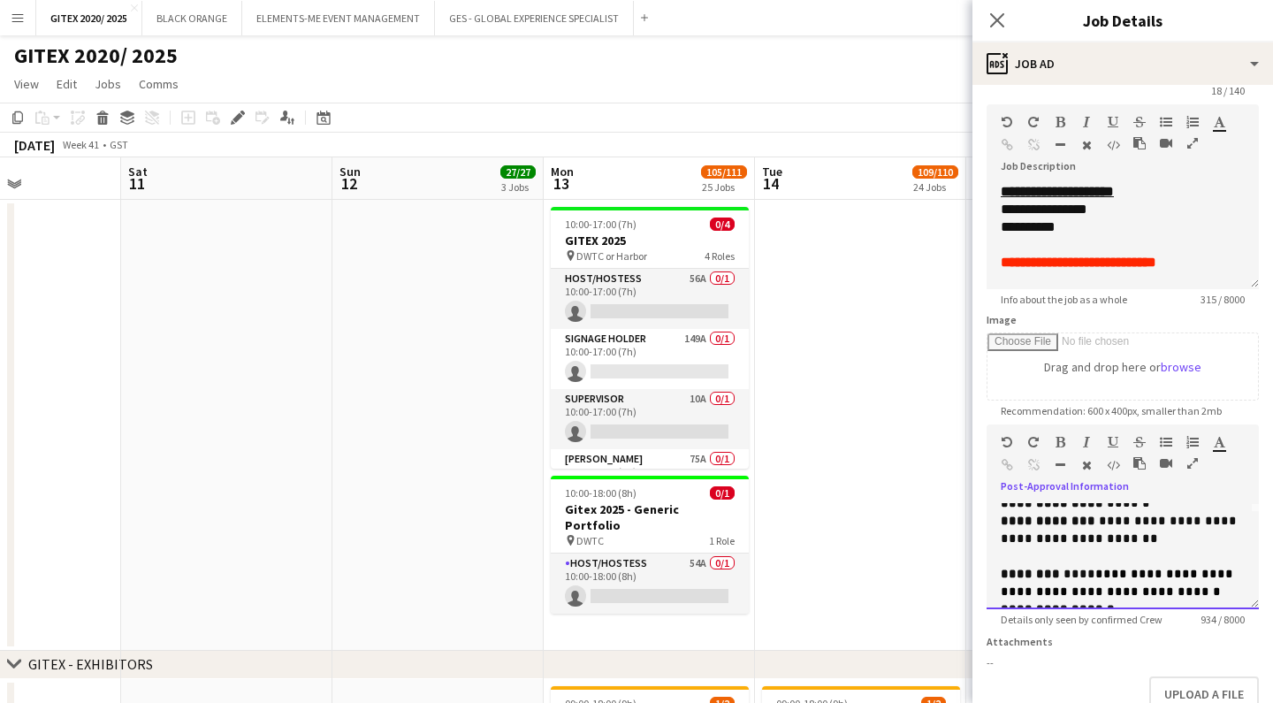
click at [1160, 553] on p at bounding box center [1123, 557] width 244 height 18
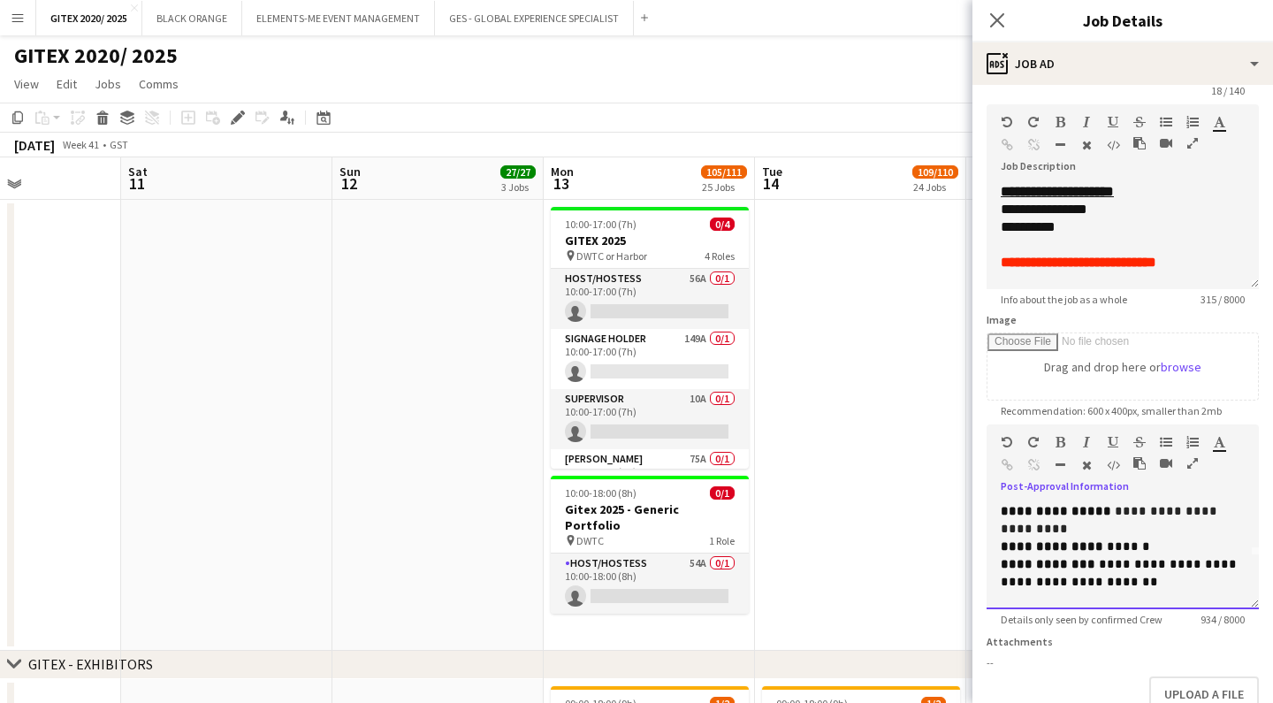
scroll to position [57, 0]
click at [1168, 573] on p "**********" at bounding box center [1123, 569] width 244 height 35
click at [1210, 581] on span "**********" at bounding box center [1197, 577] width 78 height 12
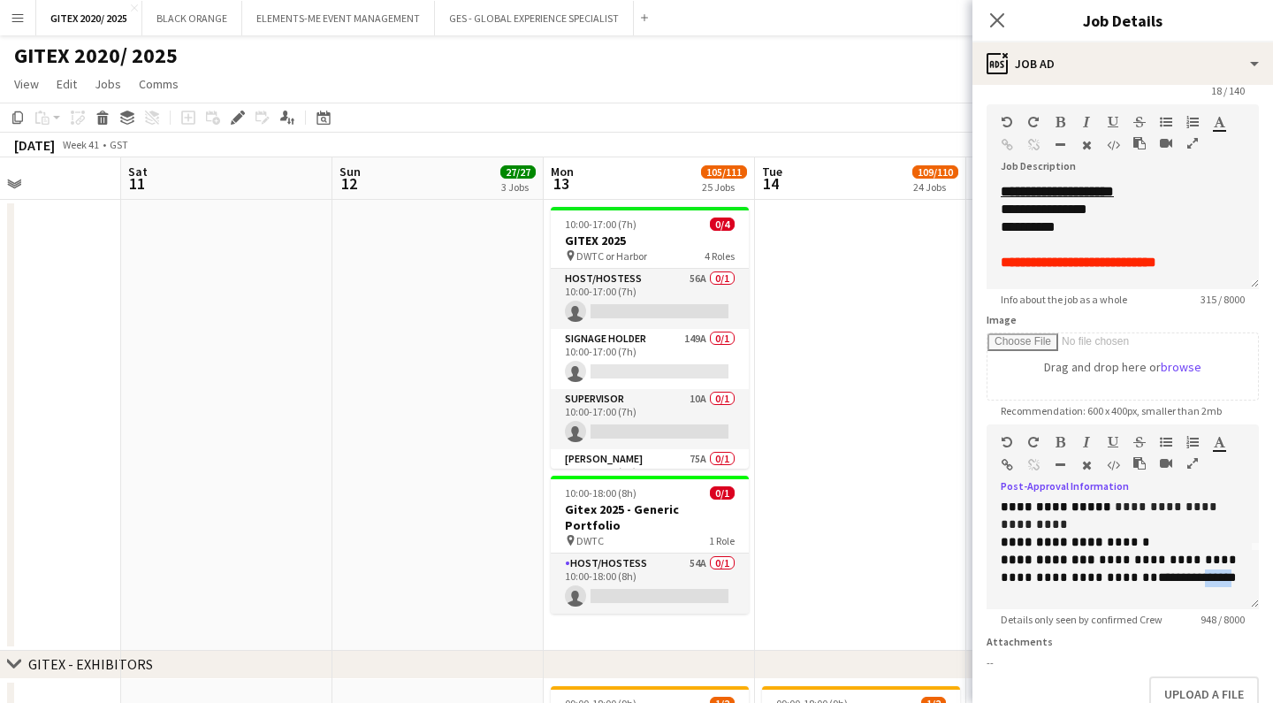
click at [1062, 444] on icon "button" at bounding box center [1061, 442] width 10 height 12
click at [1225, 449] on div "******* *******" at bounding box center [1226, 445] width 27 height 21
click at [1218, 449] on div "******* *******" at bounding box center [1226, 445] width 27 height 21
click at [1219, 445] on icon "button" at bounding box center [1219, 442] width 11 height 12
type input "*******"
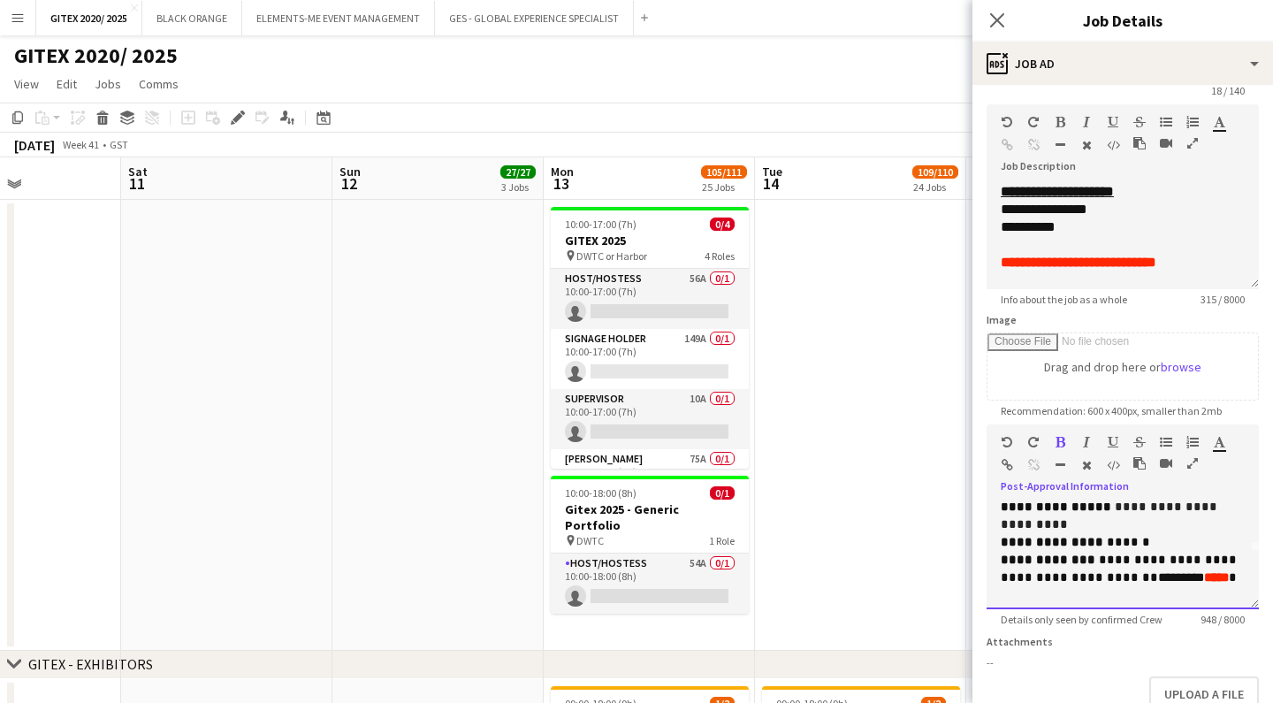
click at [1178, 589] on p at bounding box center [1123, 596] width 244 height 18
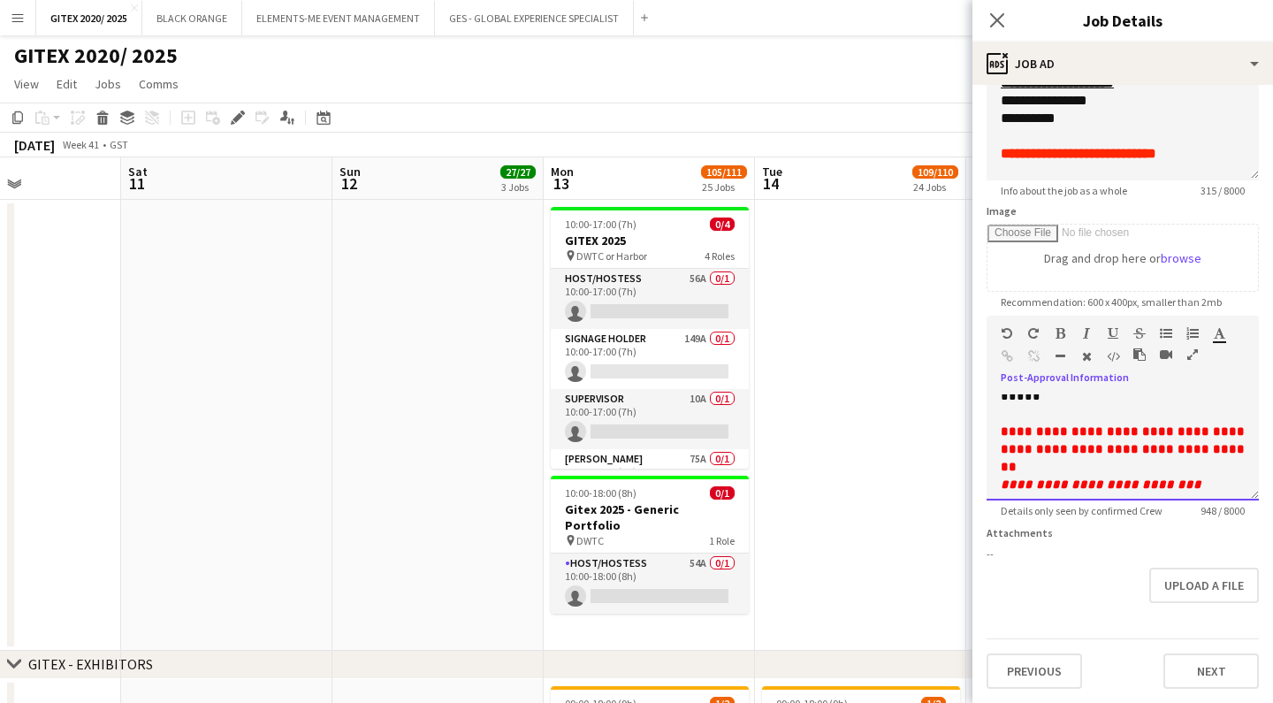
scroll to position [172, 0]
click at [1200, 589] on button "Upload a file" at bounding box center [1204, 585] width 110 height 35
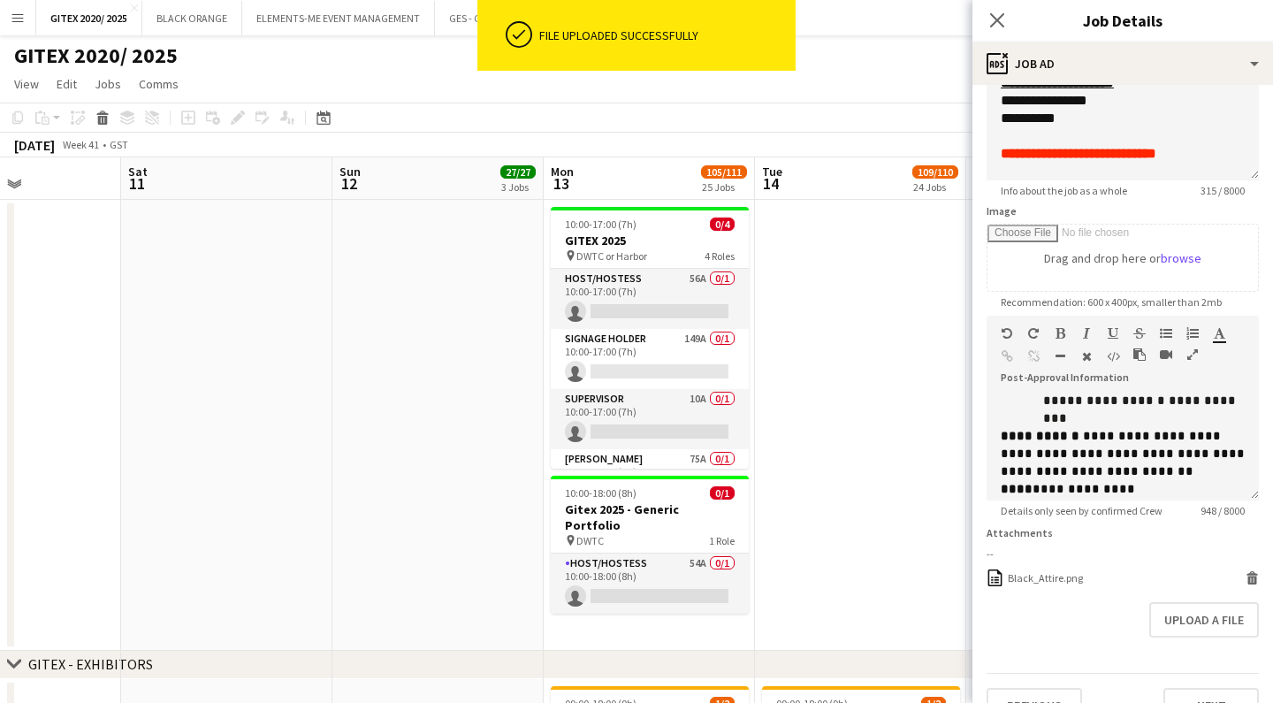
scroll to position [318, 0]
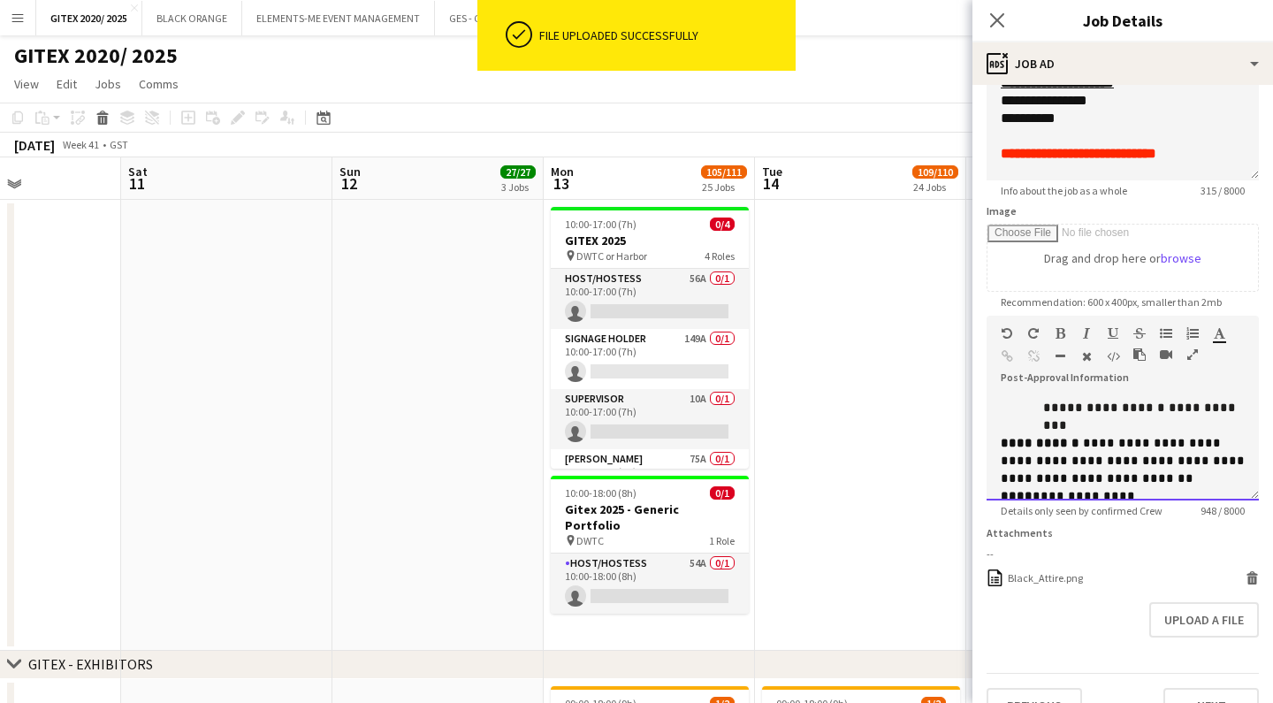
click at [1145, 435] on p "**********" at bounding box center [1123, 461] width 244 height 53
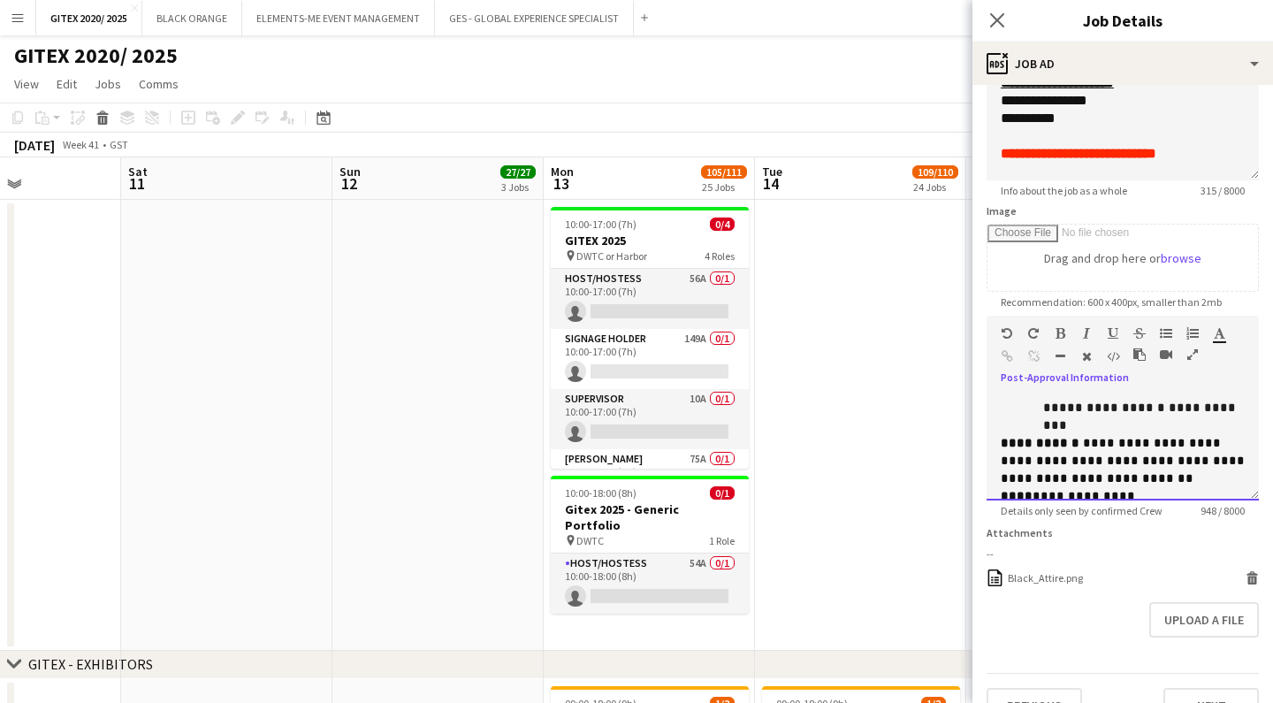
drag, startPoint x: 1037, startPoint y: 439, endPoint x: 1005, endPoint y: 437, distance: 31.9
click at [1005, 437] on span "**********" at bounding box center [1125, 461] width 248 height 48
click at [1076, 437] on span "**********" at bounding box center [1125, 461] width 248 height 48
click at [1133, 437] on span "**********" at bounding box center [1125, 461] width 248 height 48
click at [1214, 437] on span "**********" at bounding box center [1125, 461] width 248 height 48
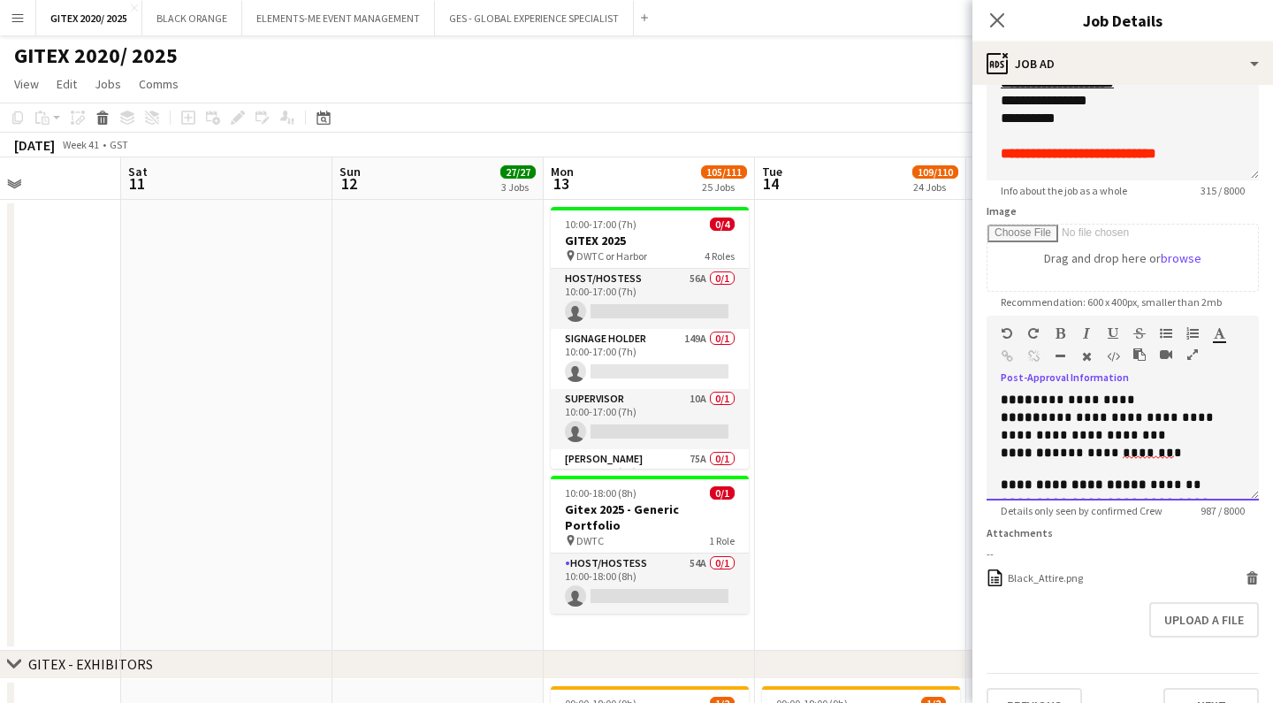
scroll to position [469, 0]
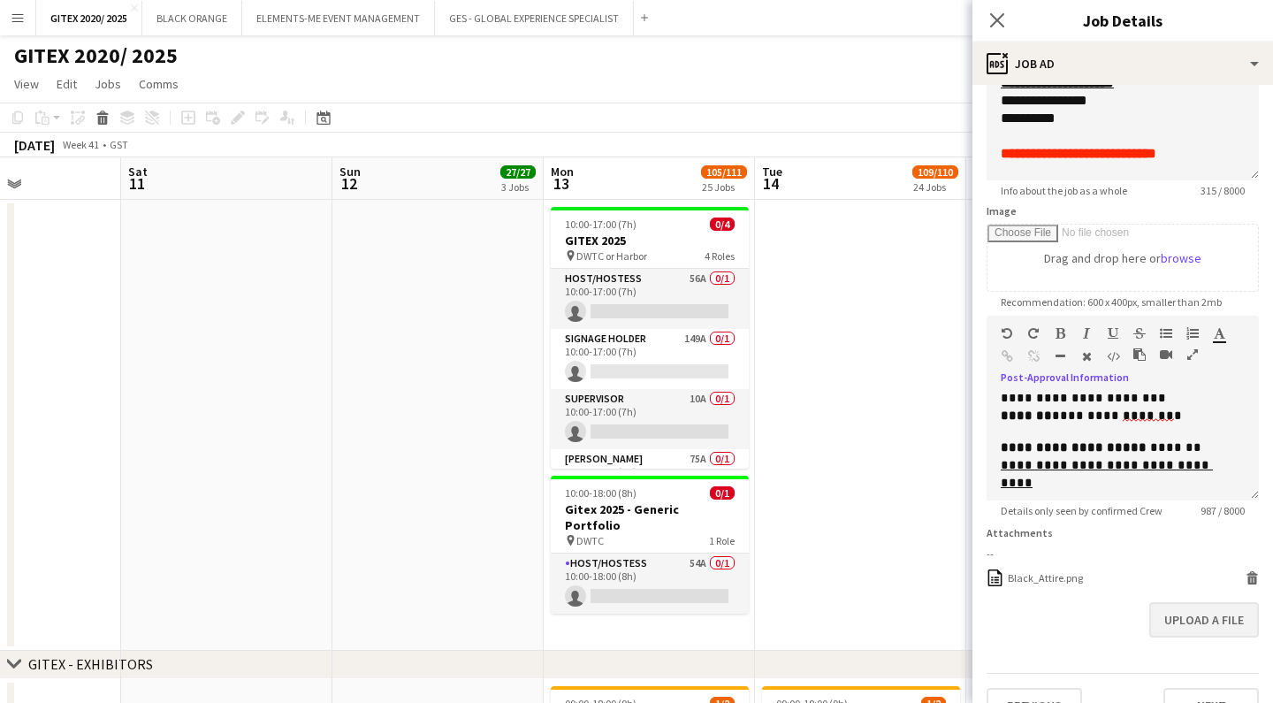
click at [1194, 620] on button "Upload a file" at bounding box center [1204, 619] width 110 height 35
click at [1187, 617] on button "Upload a file" at bounding box center [1204, 619] width 110 height 35
click at [1253, 581] on icon at bounding box center [1252, 580] width 9 height 8
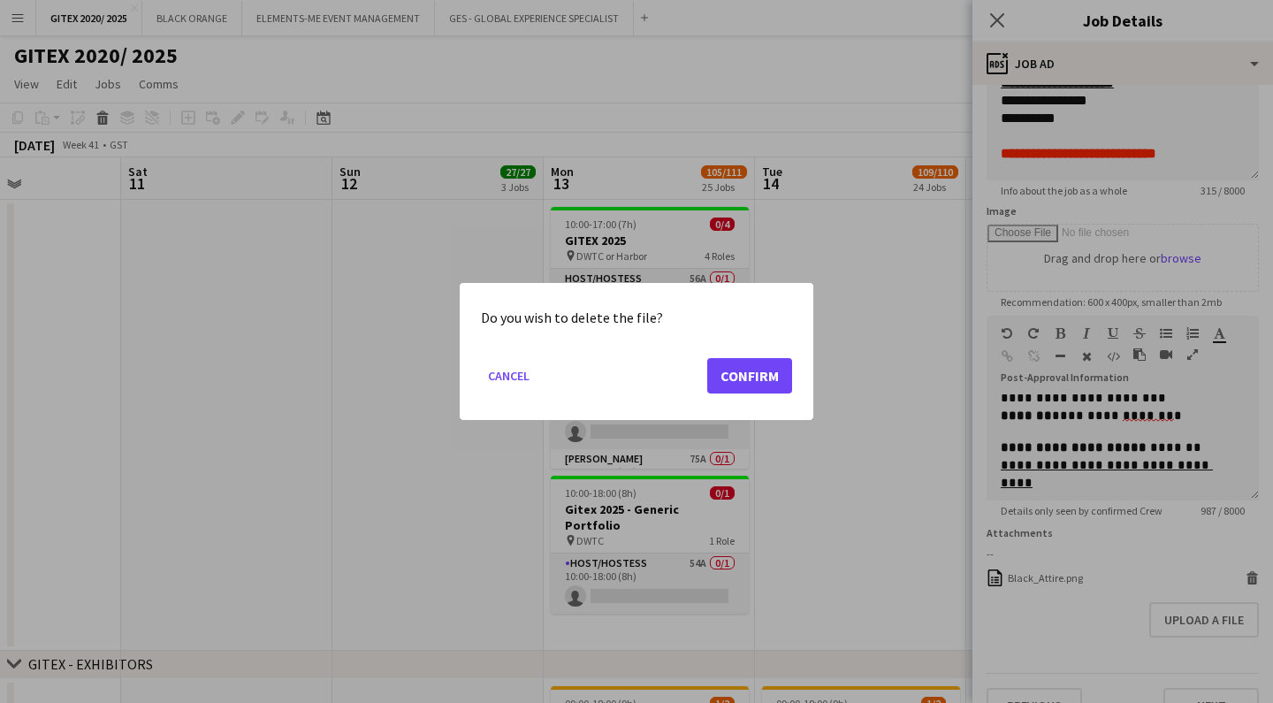
click at [732, 375] on button "Confirm" at bounding box center [749, 375] width 85 height 35
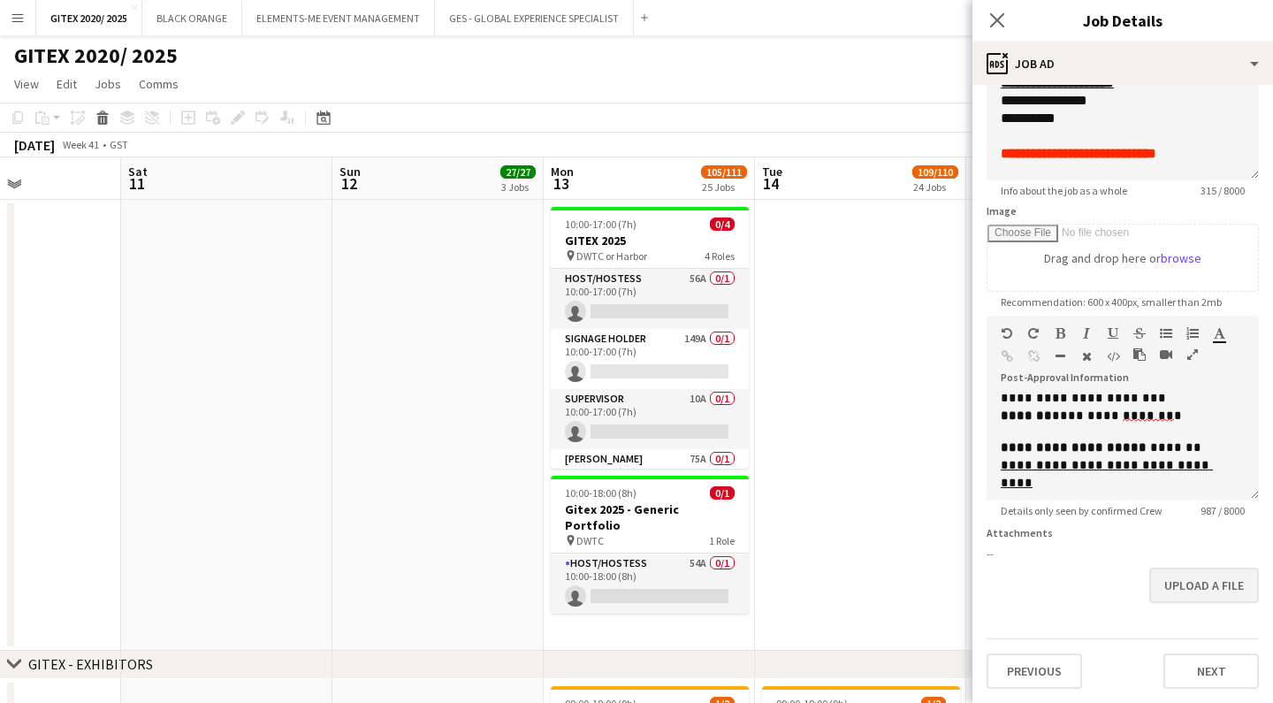
click at [1198, 595] on button "Upload a file" at bounding box center [1204, 585] width 110 height 35
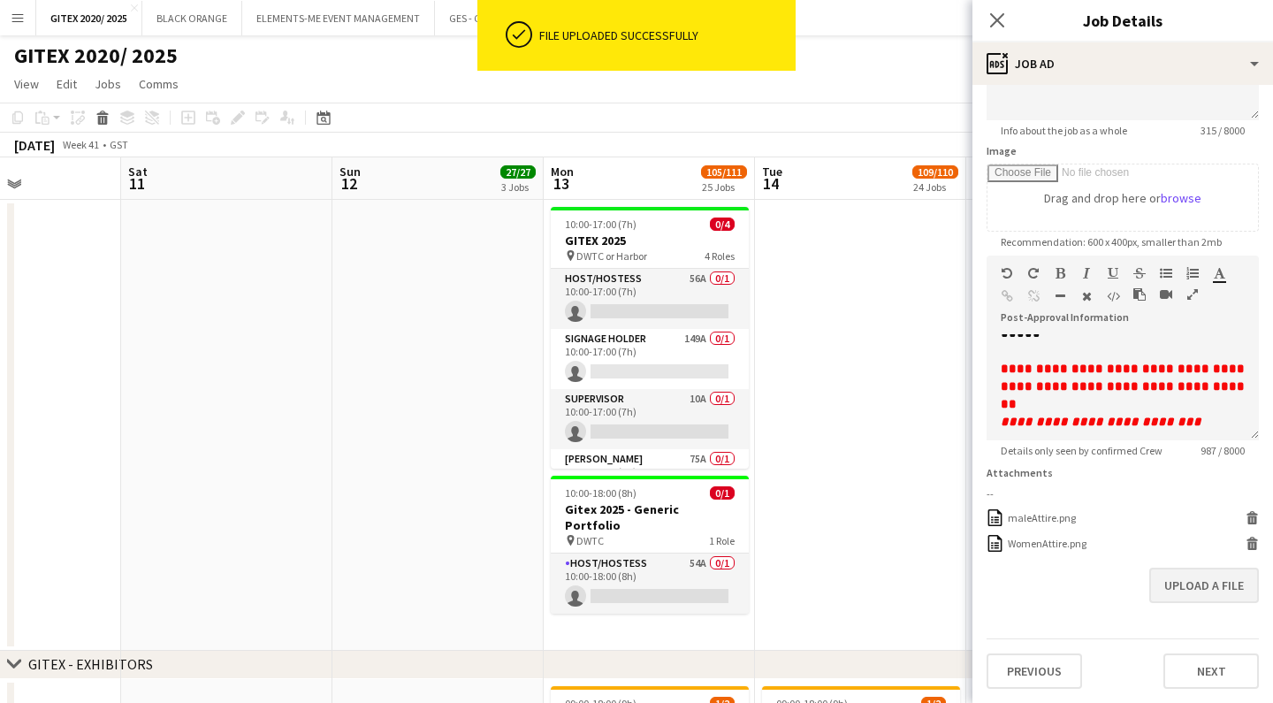
scroll to position [232, 0]
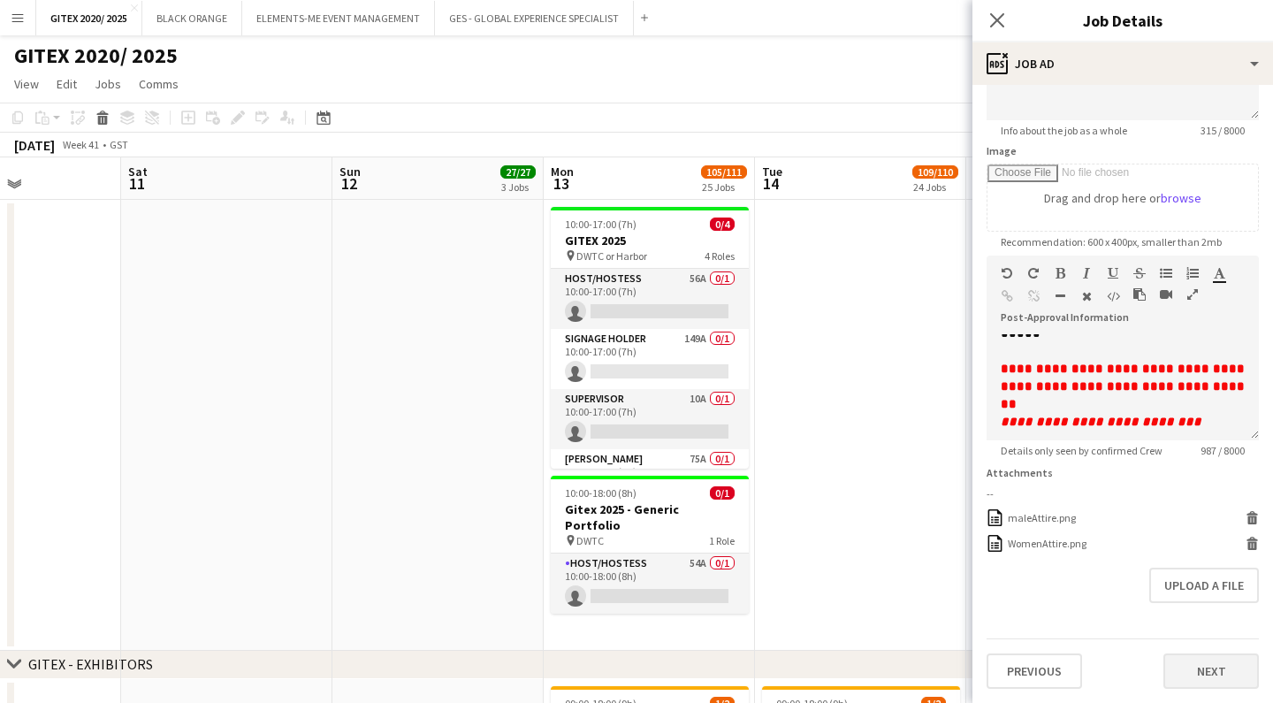
click at [1232, 679] on button "Next" at bounding box center [1211, 670] width 95 height 35
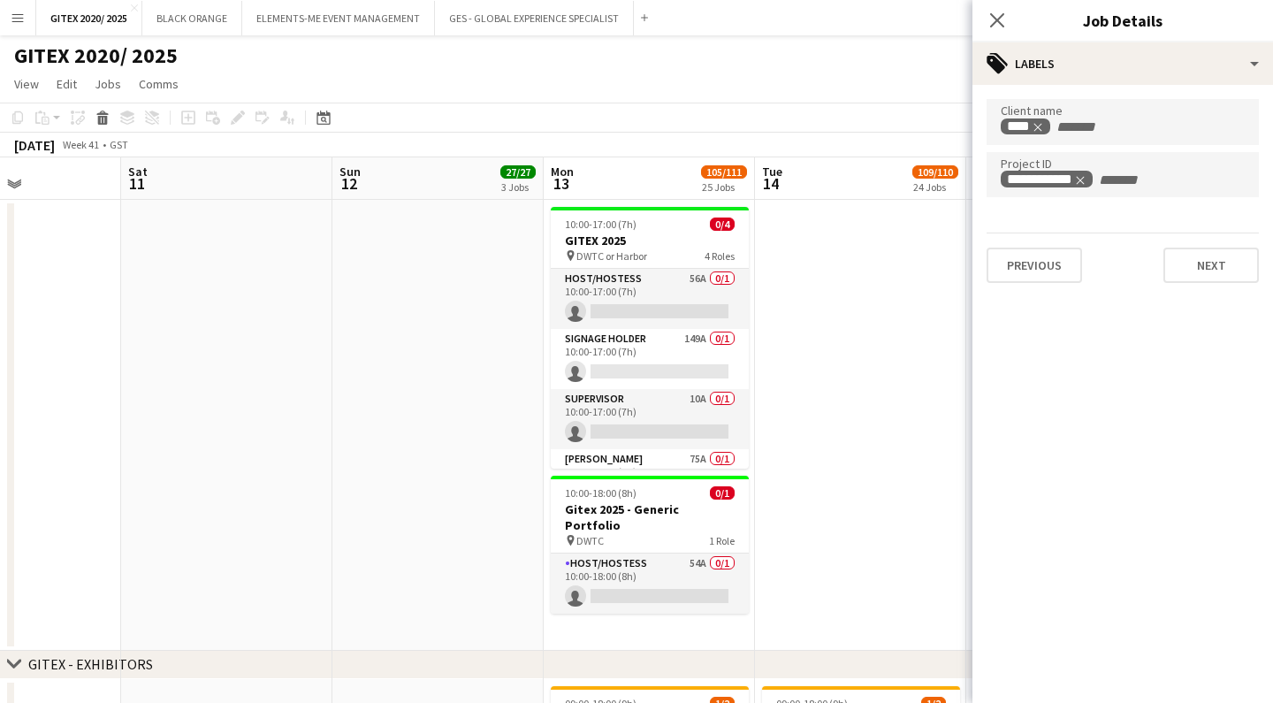
scroll to position [0, 0]
click at [1020, 270] on button "Previous" at bounding box center [1034, 265] width 95 height 35
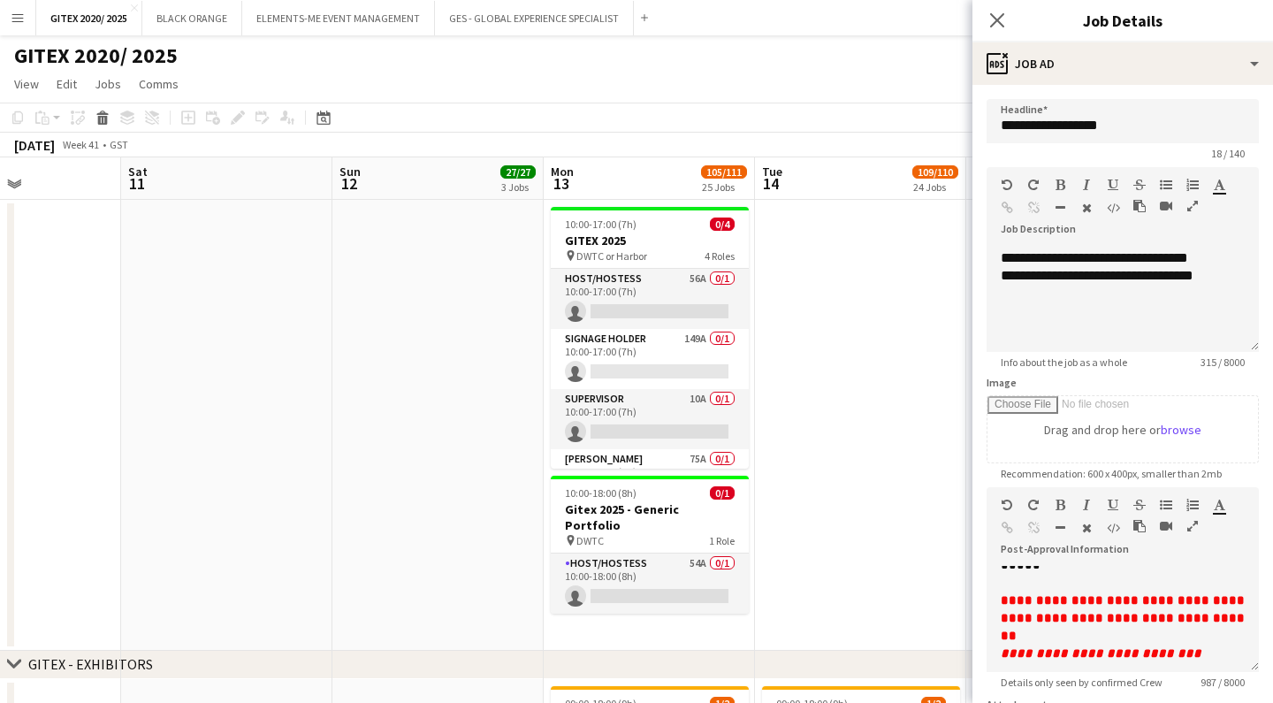
scroll to position [172, 0]
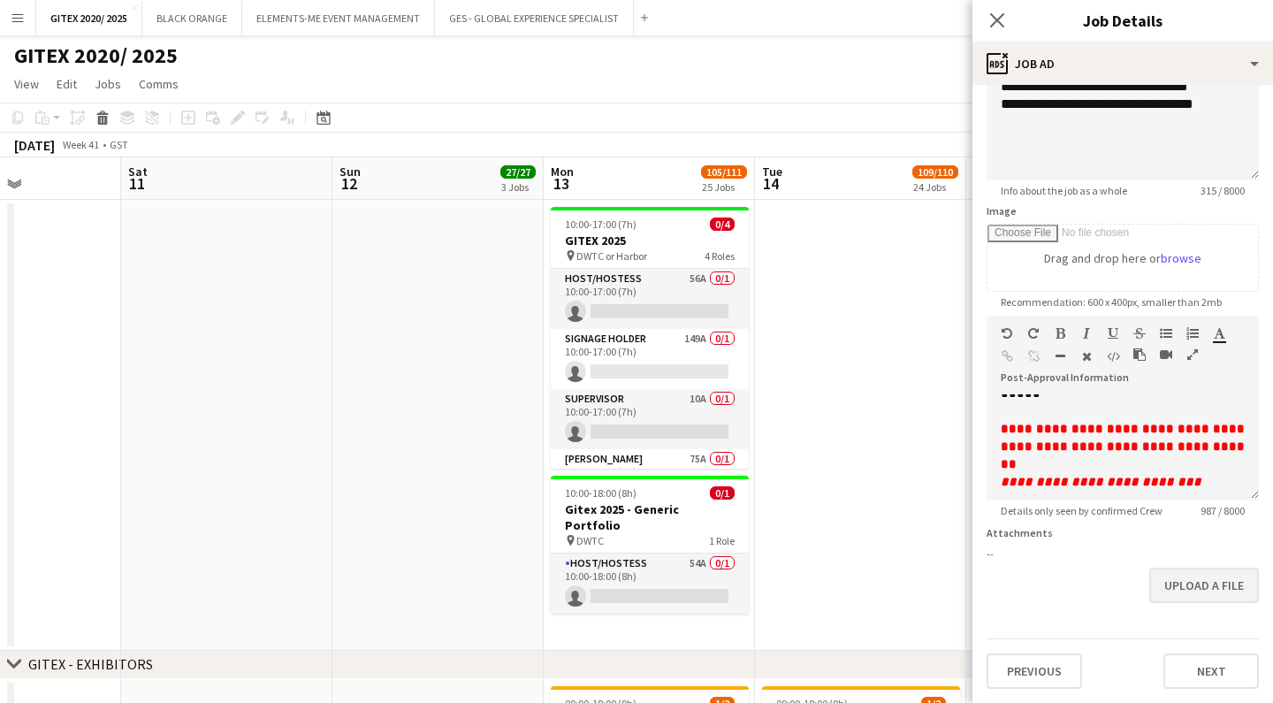
click at [1205, 588] on button "Upload a file" at bounding box center [1204, 585] width 110 height 35
click at [1195, 585] on button "Upload a file" at bounding box center [1204, 585] width 110 height 35
click at [1065, 681] on button "Previous" at bounding box center [1034, 670] width 95 height 35
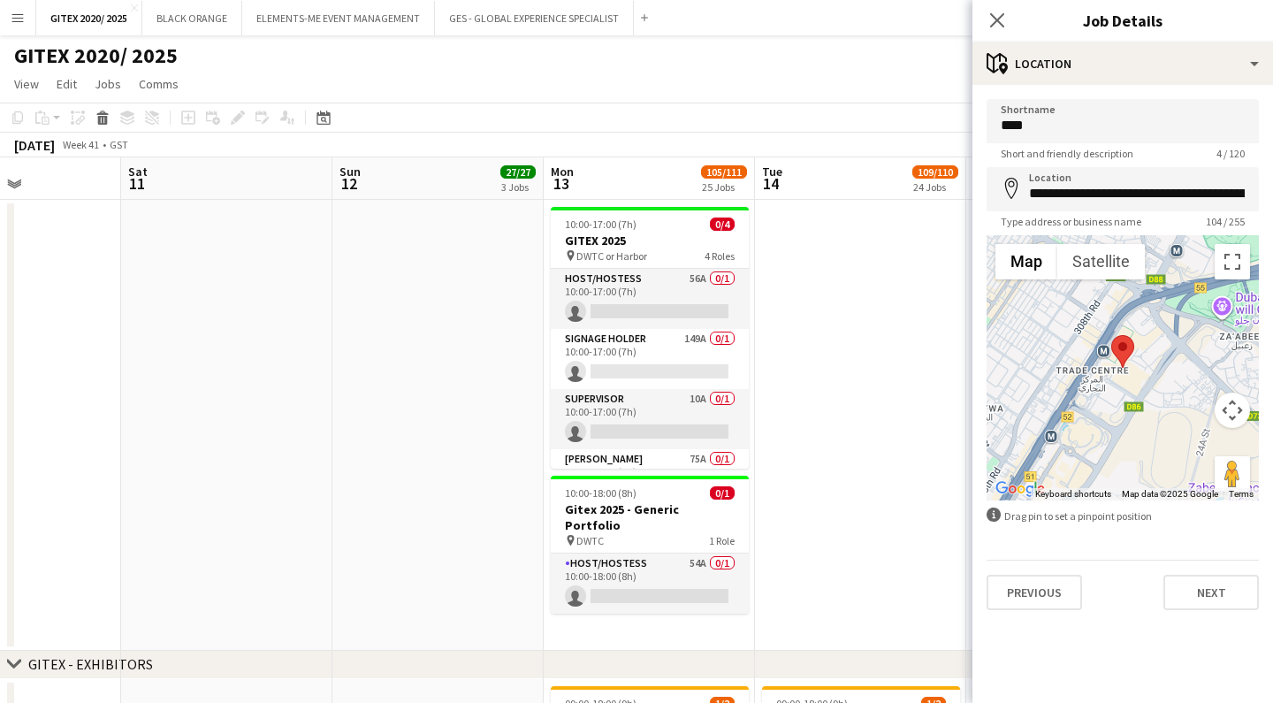
scroll to position [0, 0]
click at [1193, 600] on button "Next" at bounding box center [1211, 592] width 95 height 35
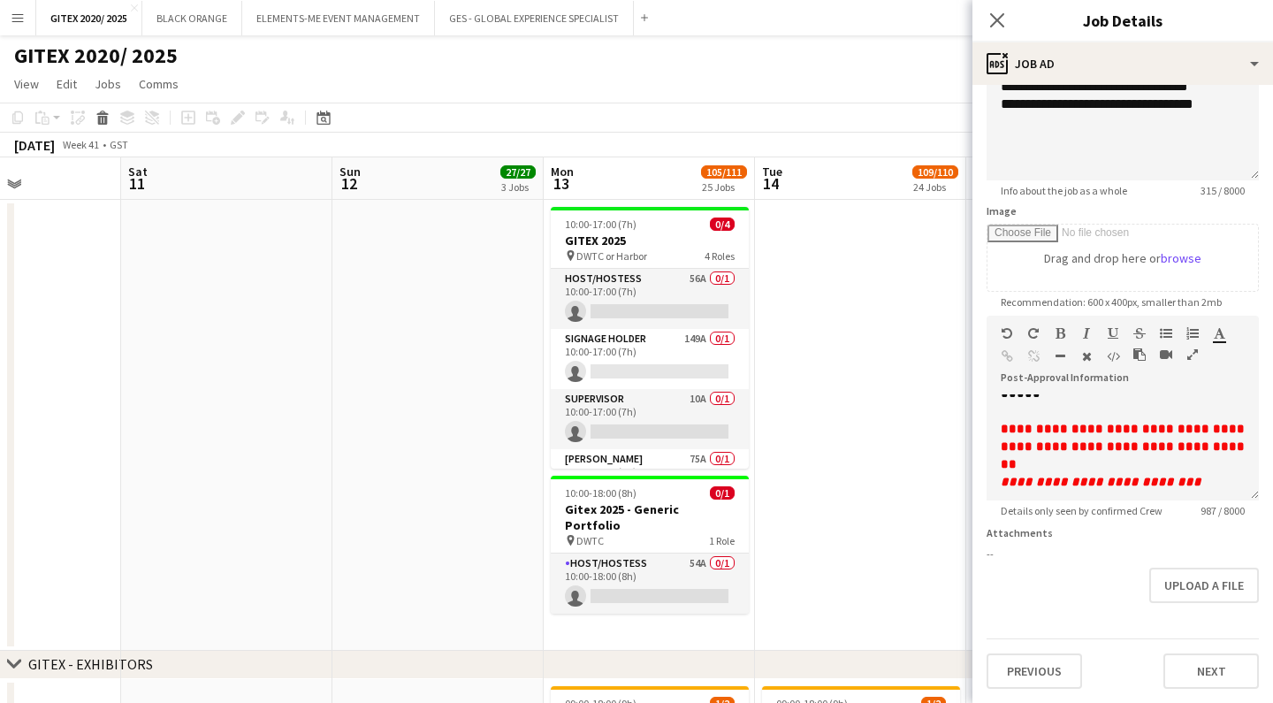
scroll to position [172, 0]
click at [1164, 594] on button "Upload a file" at bounding box center [1204, 585] width 110 height 35
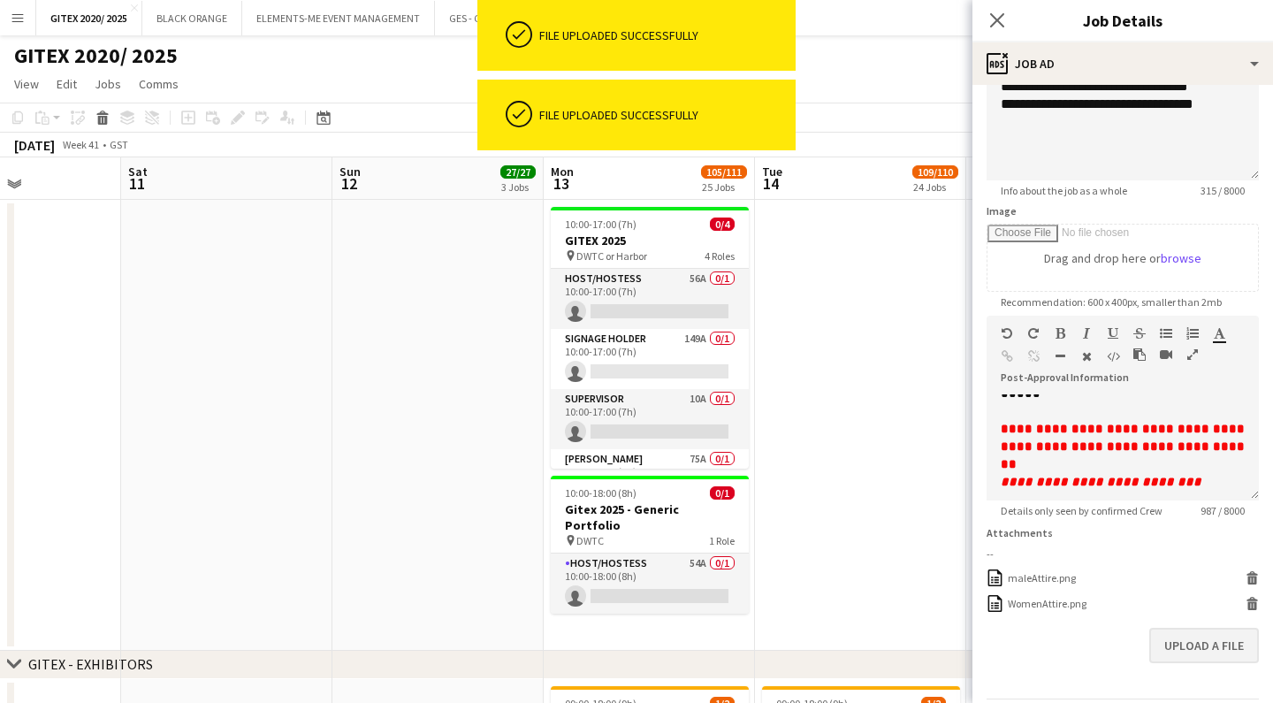
click at [1206, 651] on button "Upload a file" at bounding box center [1204, 645] width 110 height 35
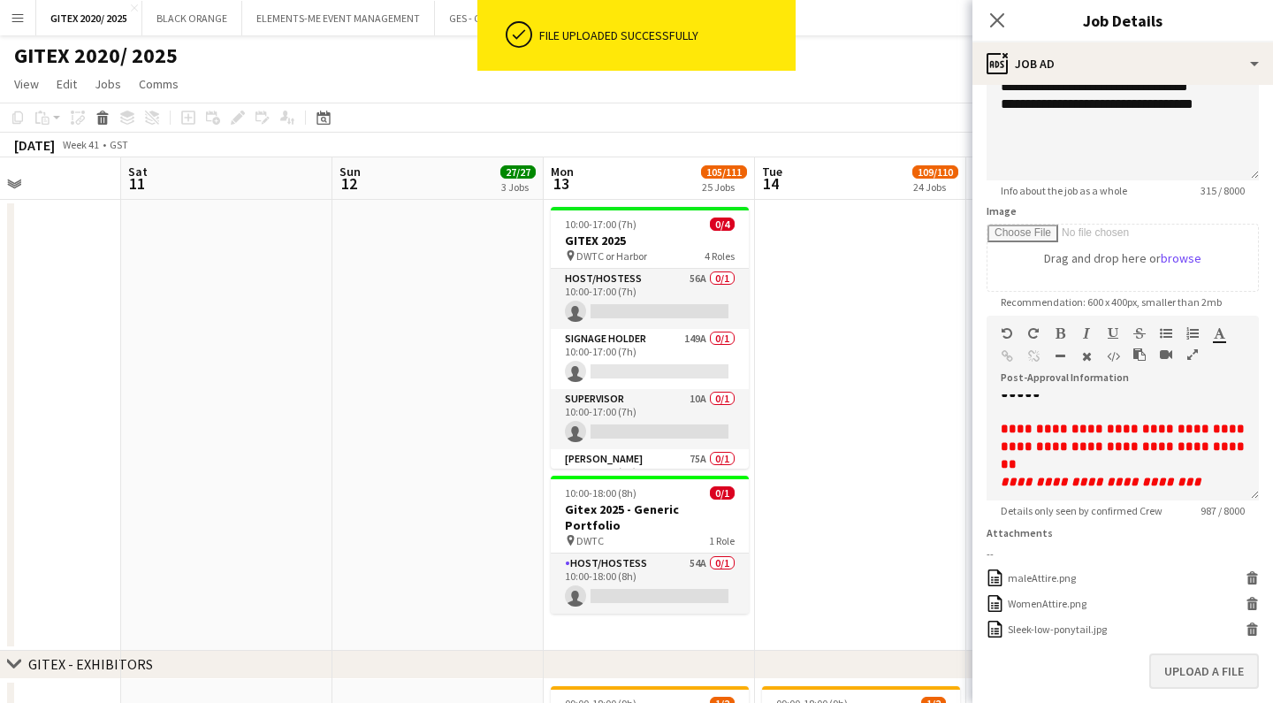
click at [1188, 680] on button "Upload a file" at bounding box center [1204, 670] width 110 height 35
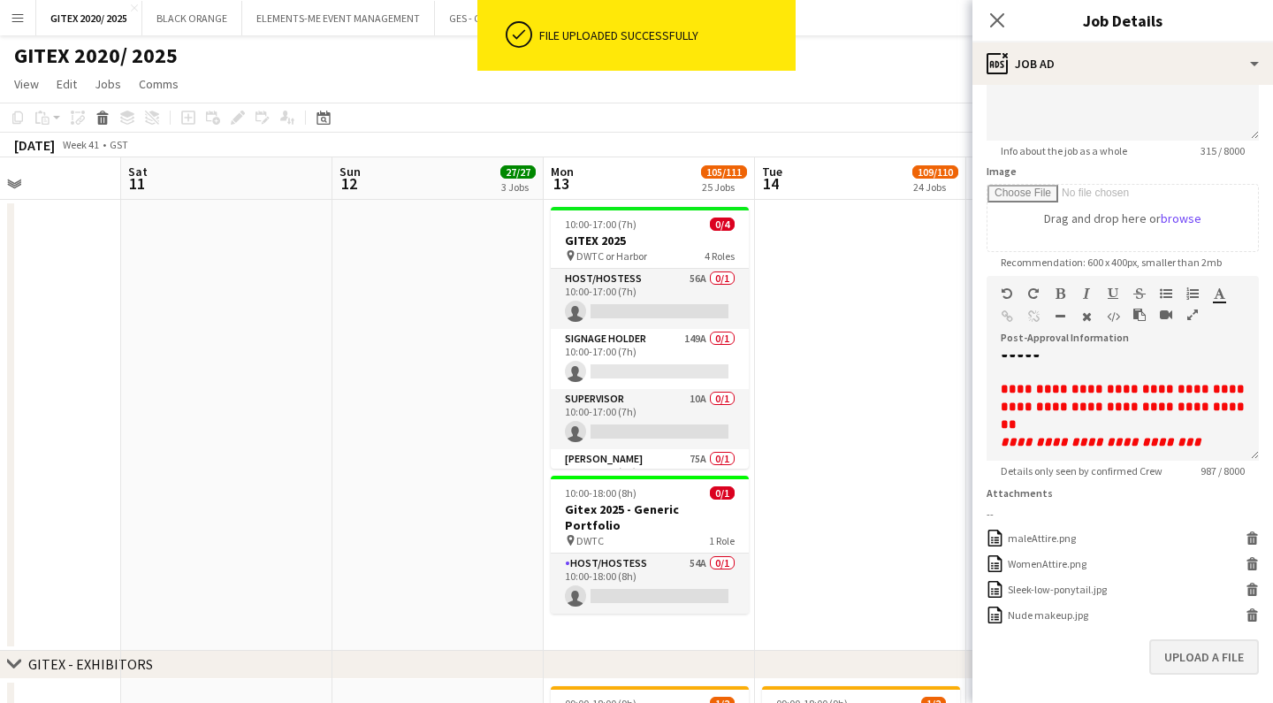
click at [1221, 663] on button "Upload a file" at bounding box center [1204, 656] width 110 height 35
click at [1210, 686] on button "Upload a file" at bounding box center [1204, 682] width 110 height 35
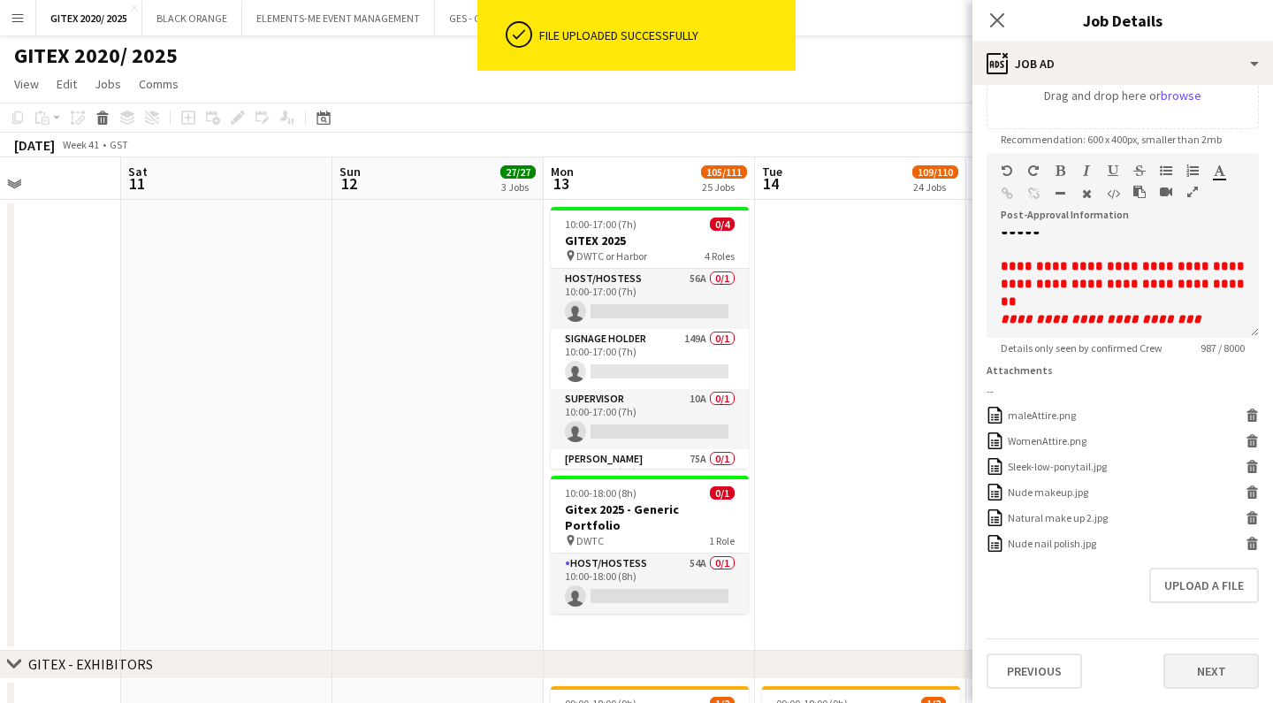
scroll to position [334, 0]
click at [1191, 666] on button "Next" at bounding box center [1211, 670] width 95 height 35
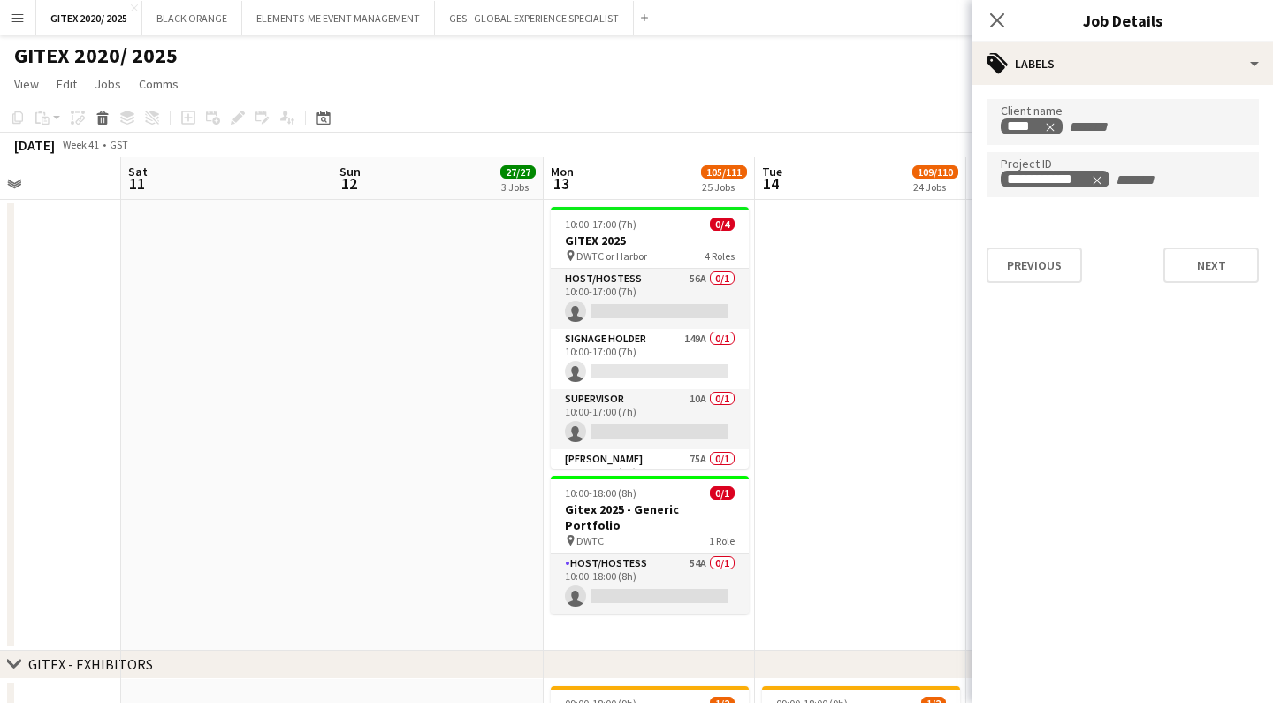
scroll to position [0, 0]
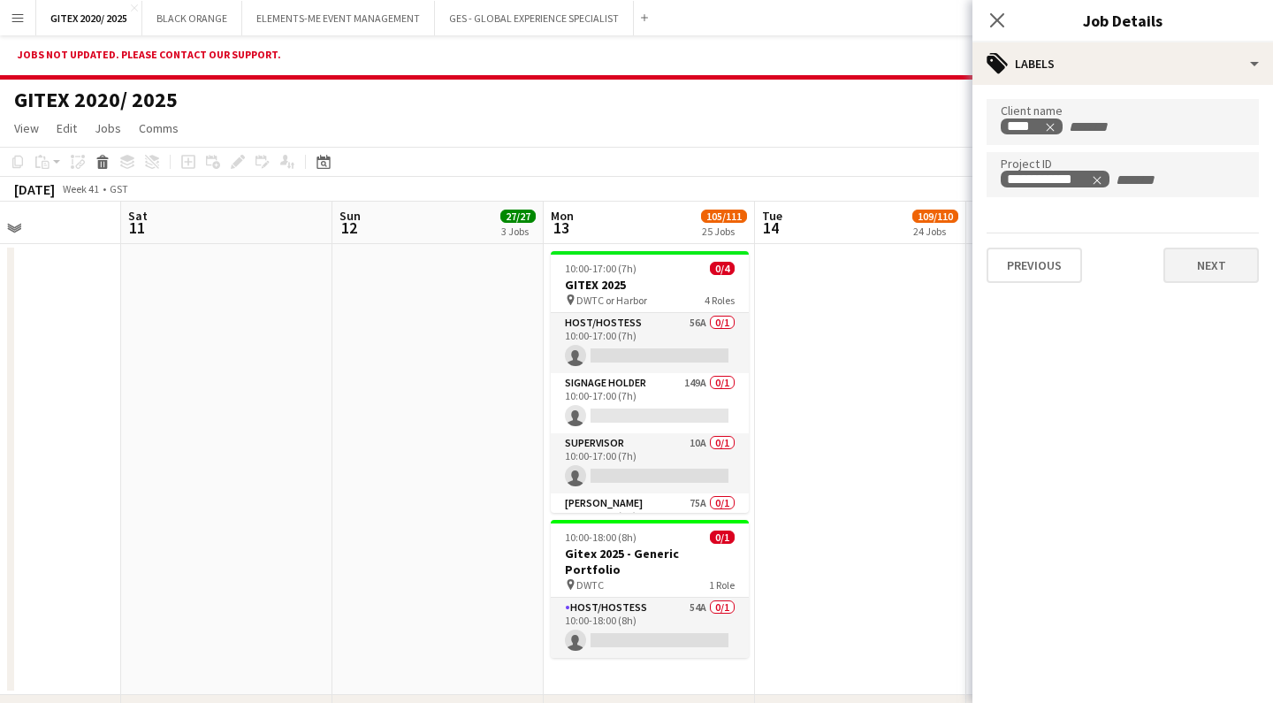
click at [1220, 272] on button "Next" at bounding box center [1211, 265] width 95 height 35
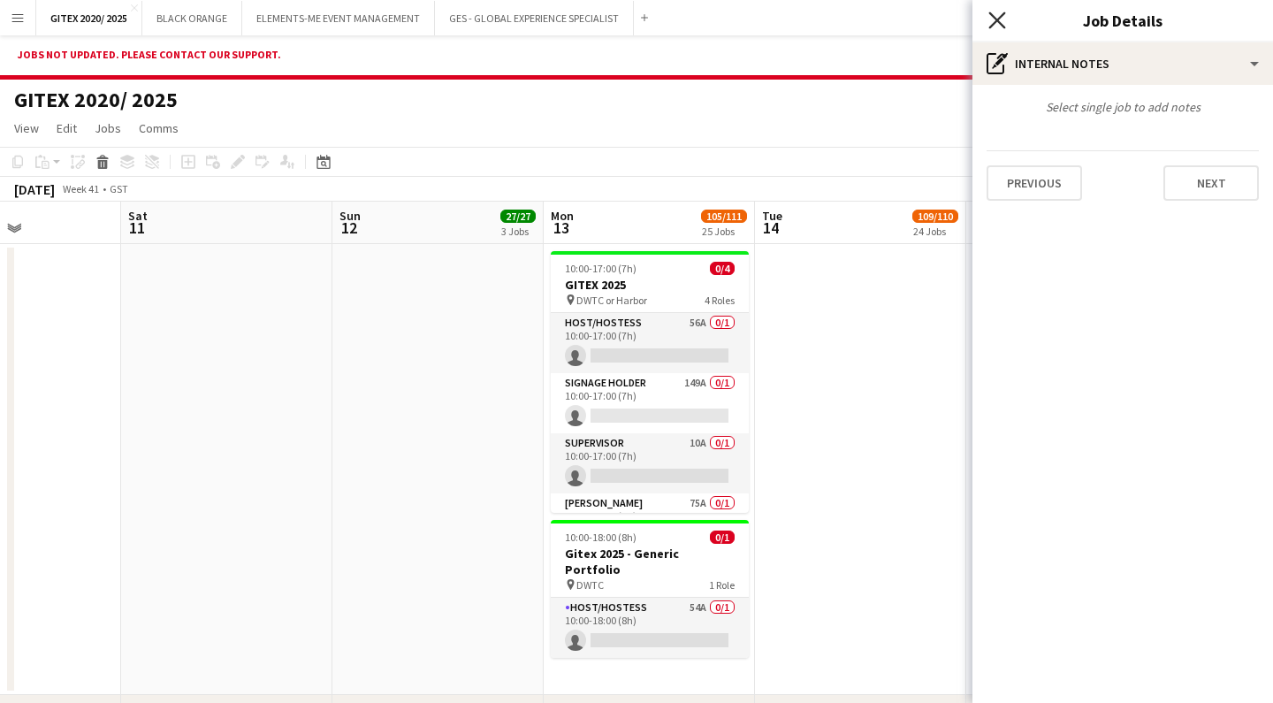
click at [1004, 21] on icon "Close pop-in" at bounding box center [996, 19] width 17 height 17
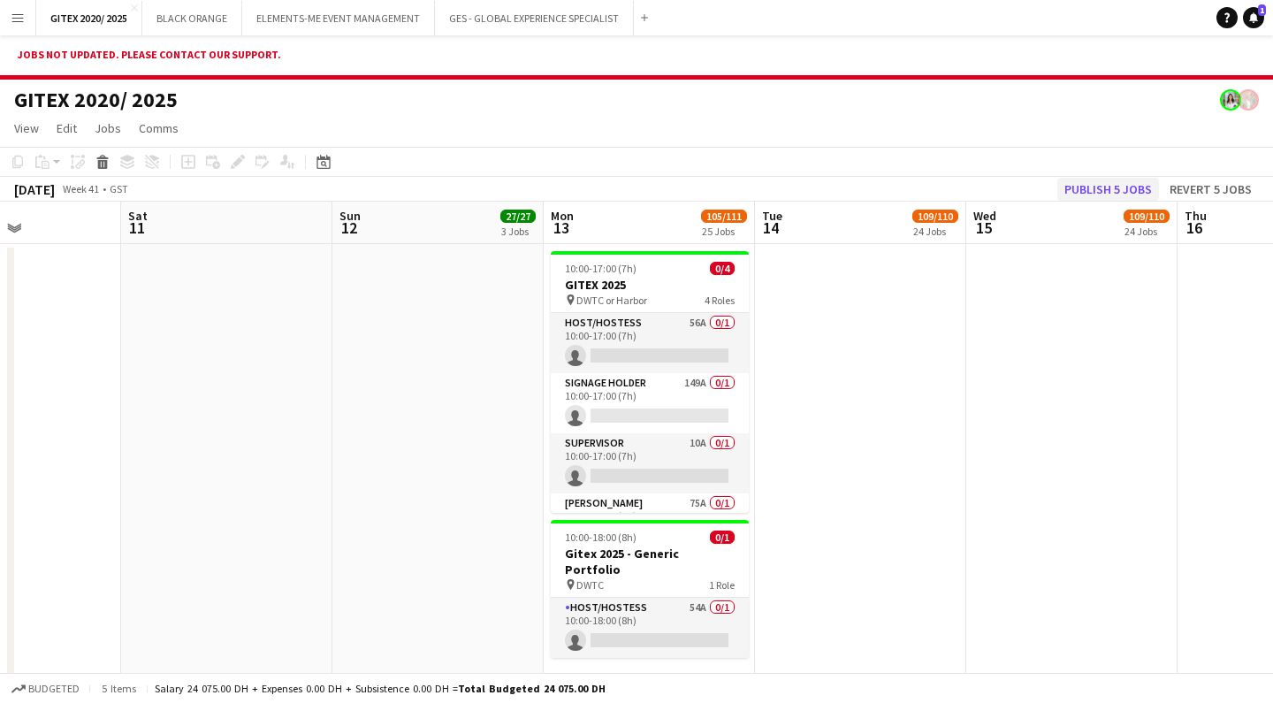
click at [1108, 187] on button "Publish 5 jobs" at bounding box center [1108, 189] width 102 height 23
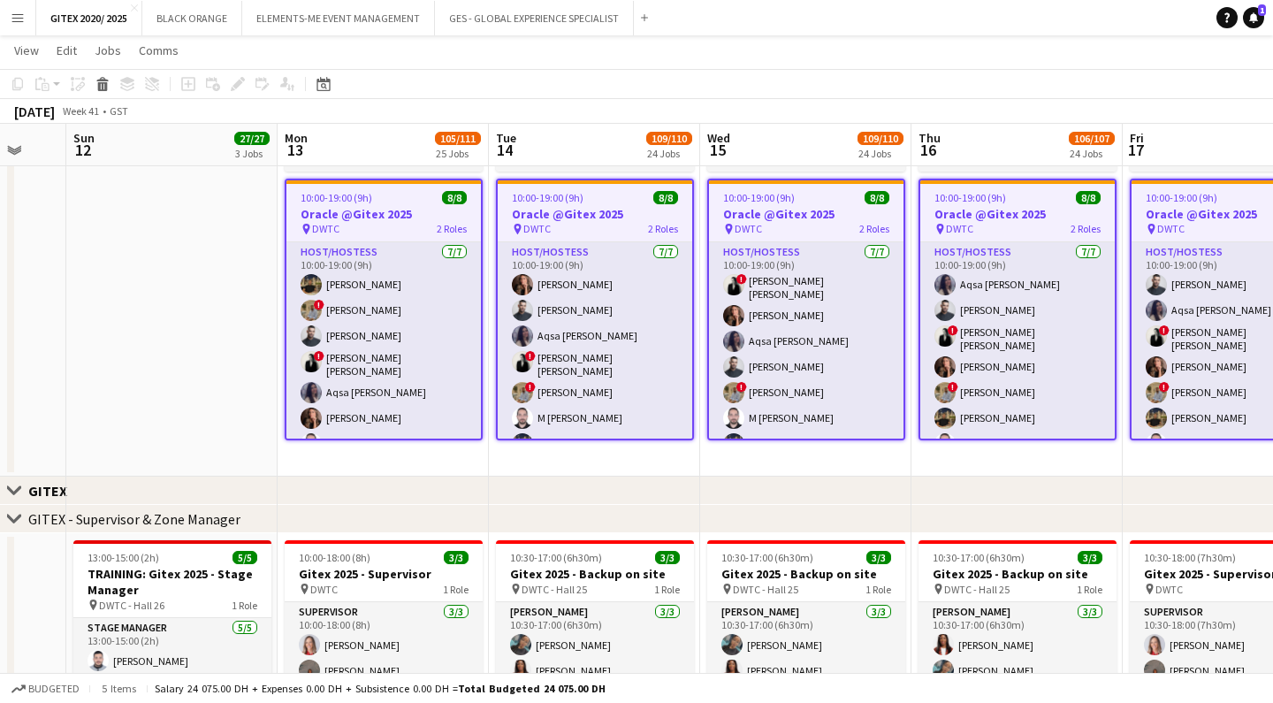
scroll to position [0, 853]
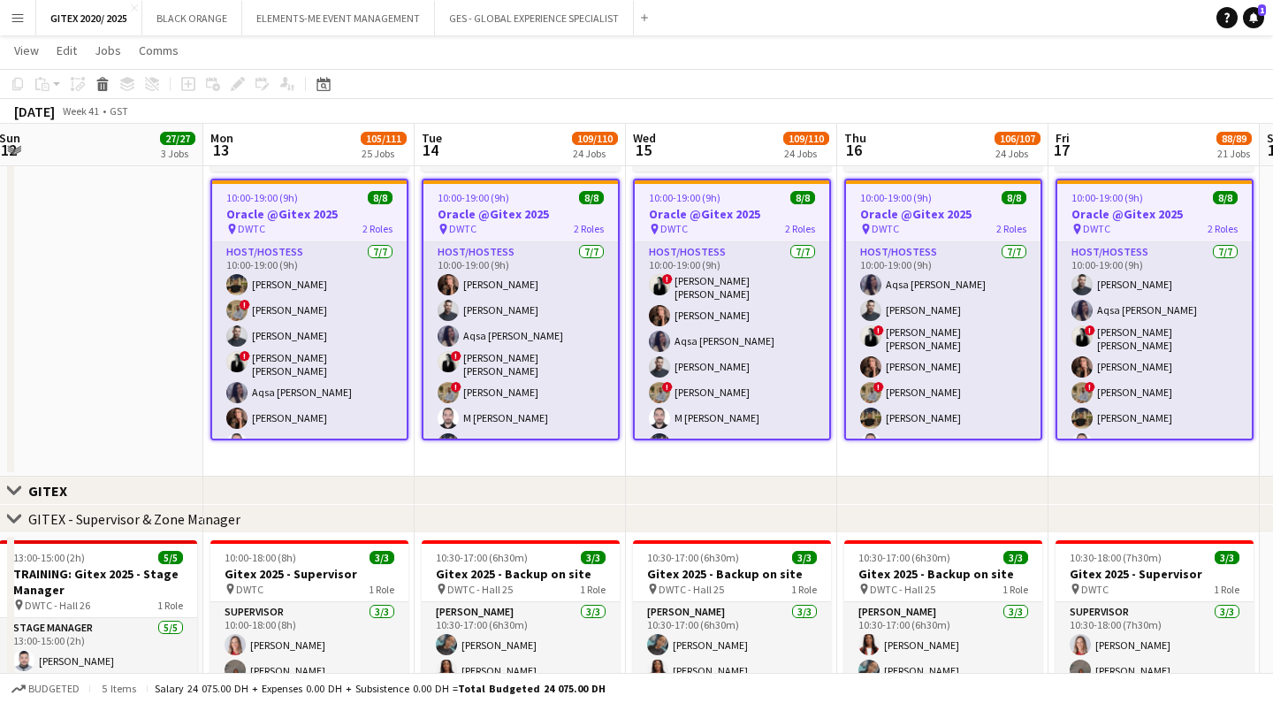
click at [387, 473] on app-date-cell "09:00-18:00 (9h) 1/2 Odinn @Gitex 2025 pin DWTC 1 Role Host/Hostess 30A [DATE] …" at bounding box center [308, 247] width 211 height 461
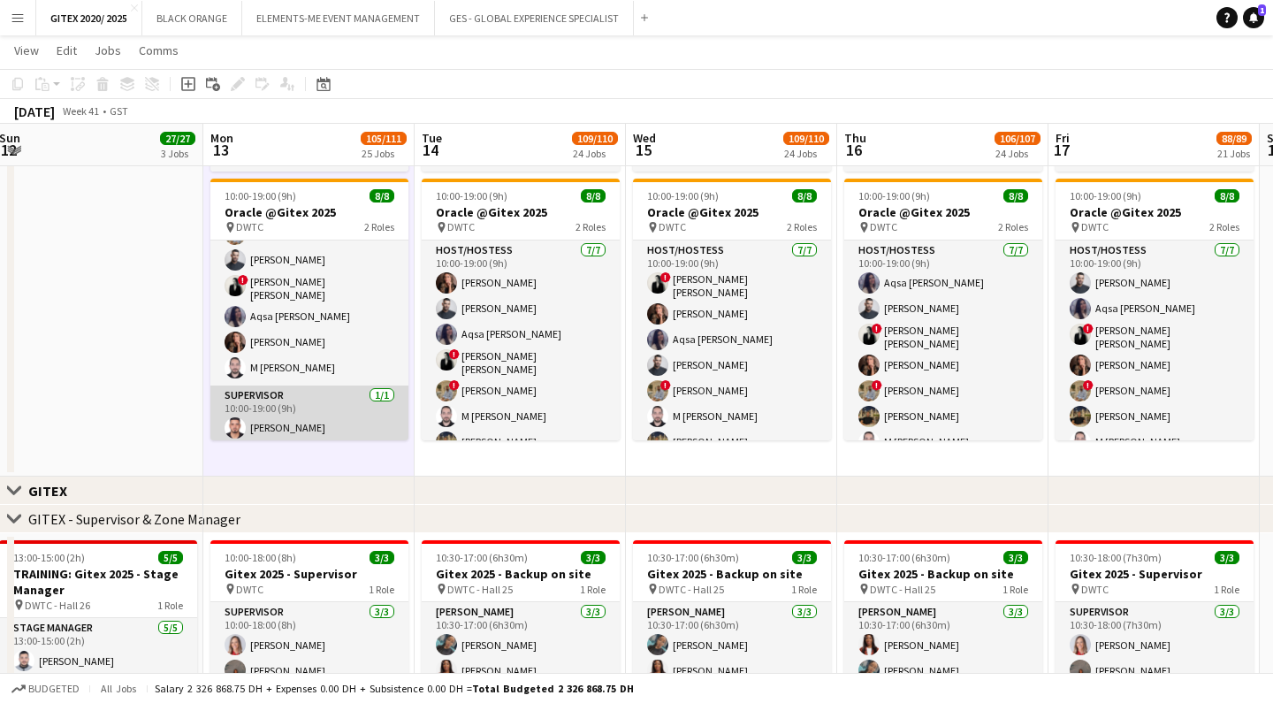
scroll to position [0, 0]
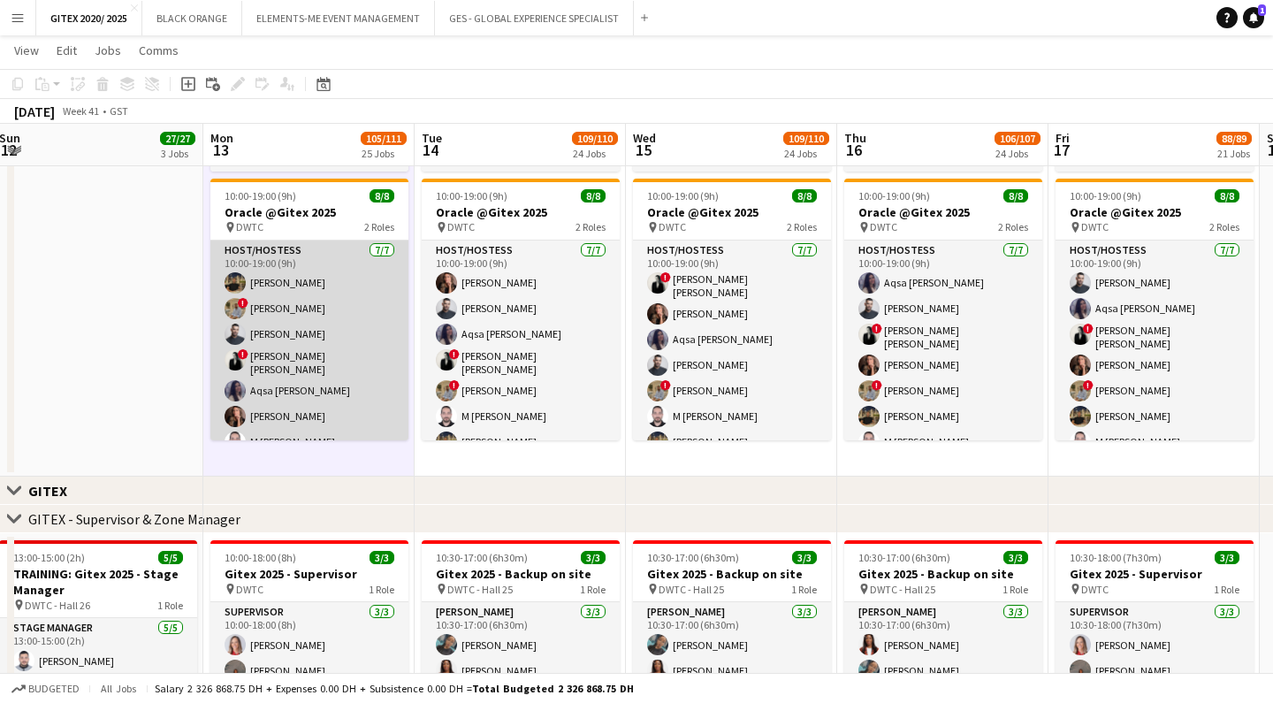
click at [286, 346] on app-card-role "Host/Hostess [DATE] 10:00-19:00 (9h) [PERSON_NAME] ! [PERSON_NAME] ! [PERSON_NA…" at bounding box center [309, 349] width 198 height 219
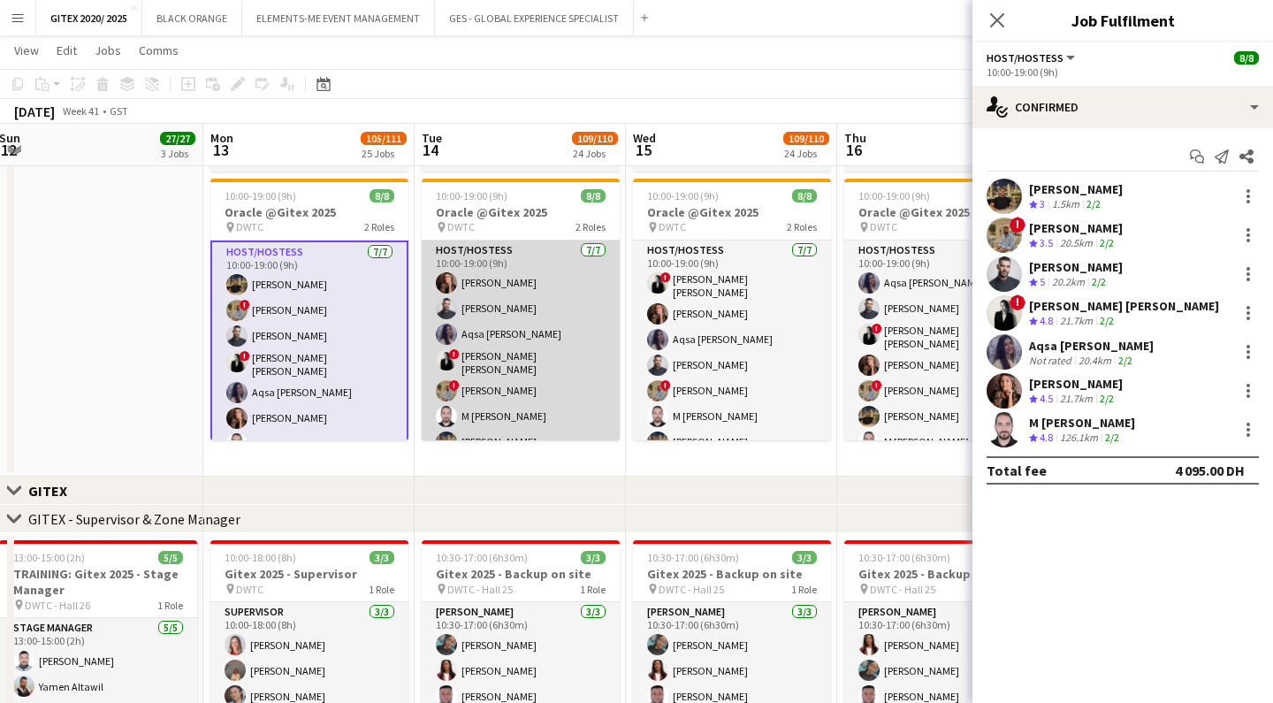
click at [523, 329] on app-card-role "Host/Hostess [DATE] 10:00-19:00 (9h) [PERSON_NAME] [PERSON_NAME] [PERSON_NAME] …" at bounding box center [521, 349] width 198 height 219
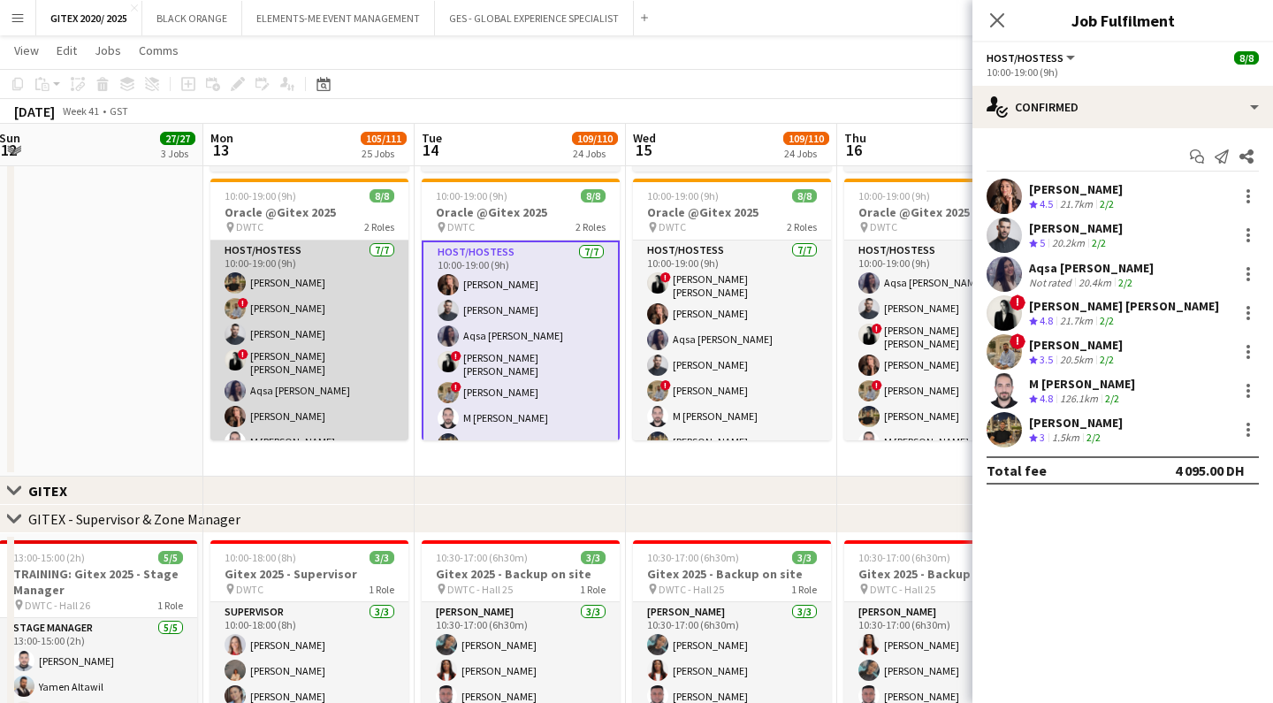
click at [331, 328] on app-card-role "Host/Hostess [DATE] 10:00-19:00 (9h) [PERSON_NAME] ! [PERSON_NAME] ! [PERSON_NA…" at bounding box center [309, 349] width 198 height 219
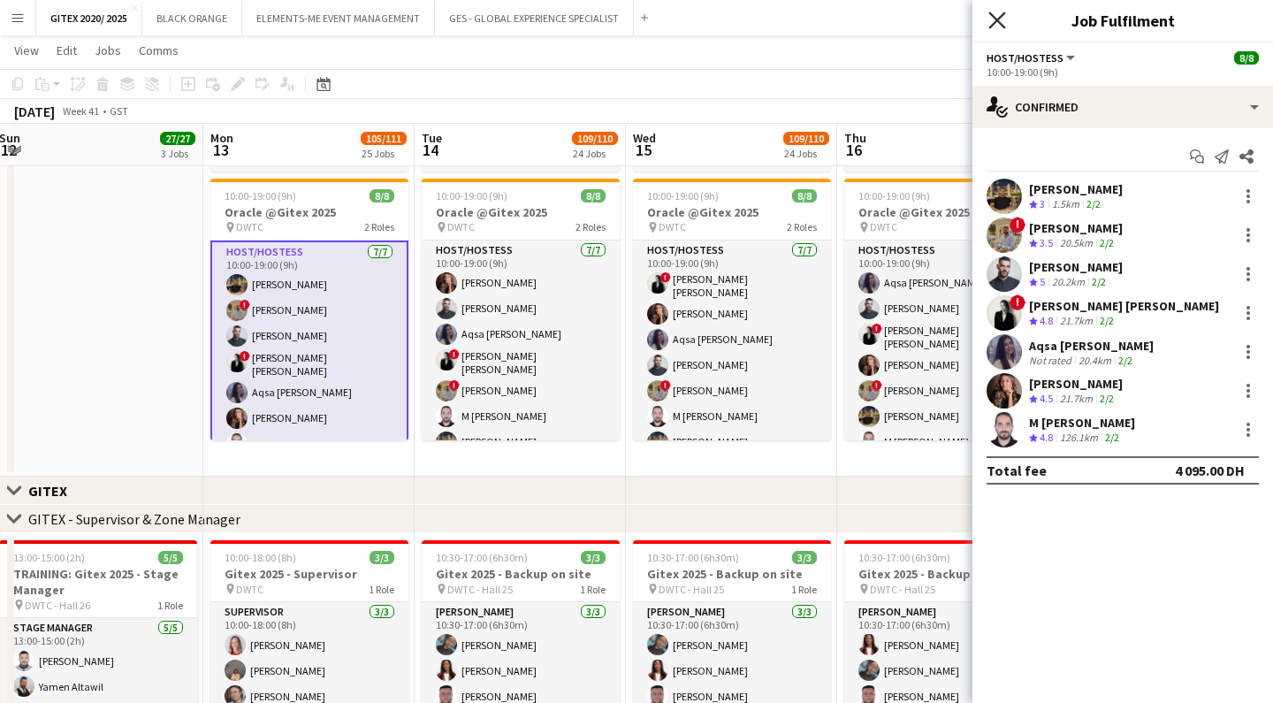
click at [996, 26] on icon "Close pop-in" at bounding box center [996, 19] width 17 height 17
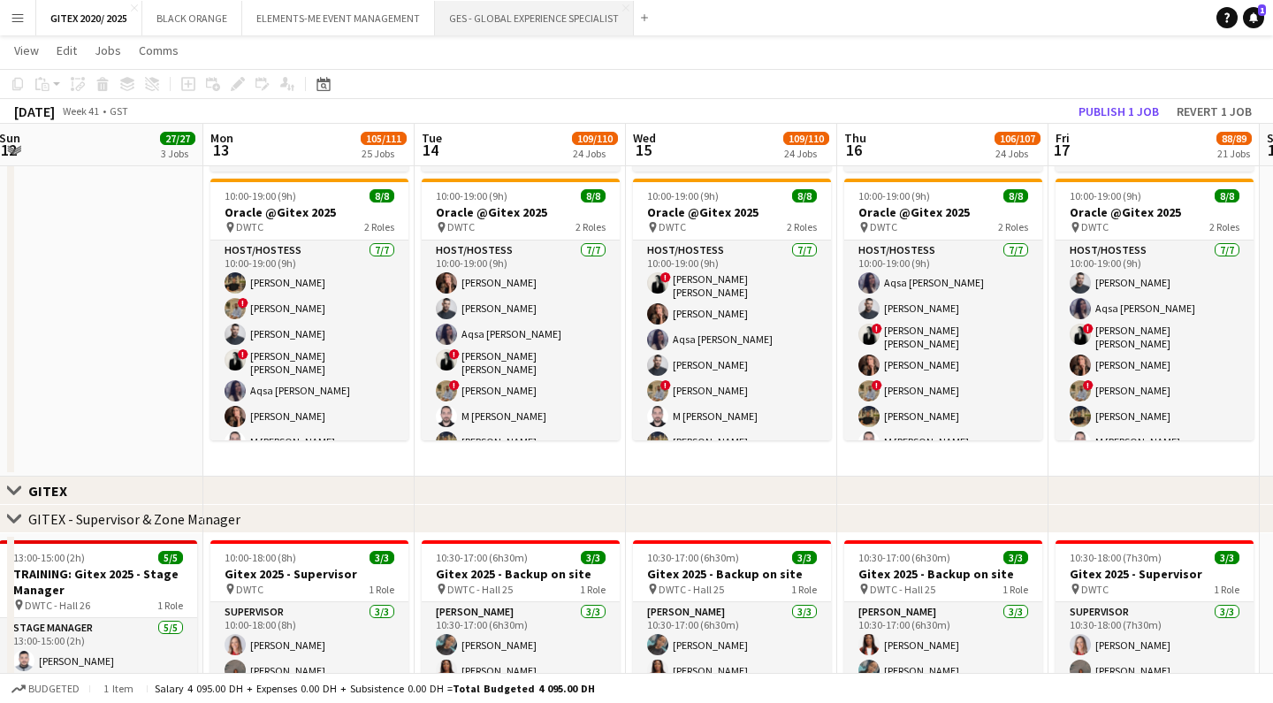
click at [485, 18] on button "GES - GLOBAL EXPERIENCE SPECIALIST Close" at bounding box center [534, 18] width 199 height 34
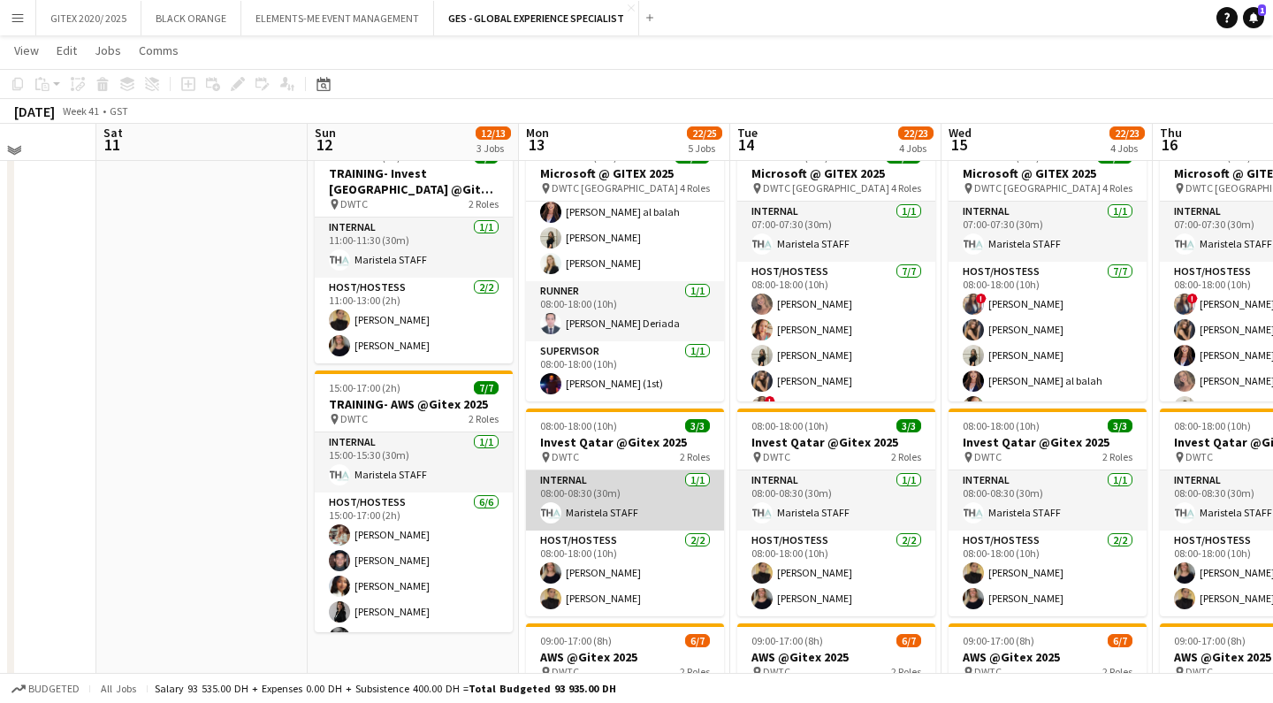
scroll to position [418, 0]
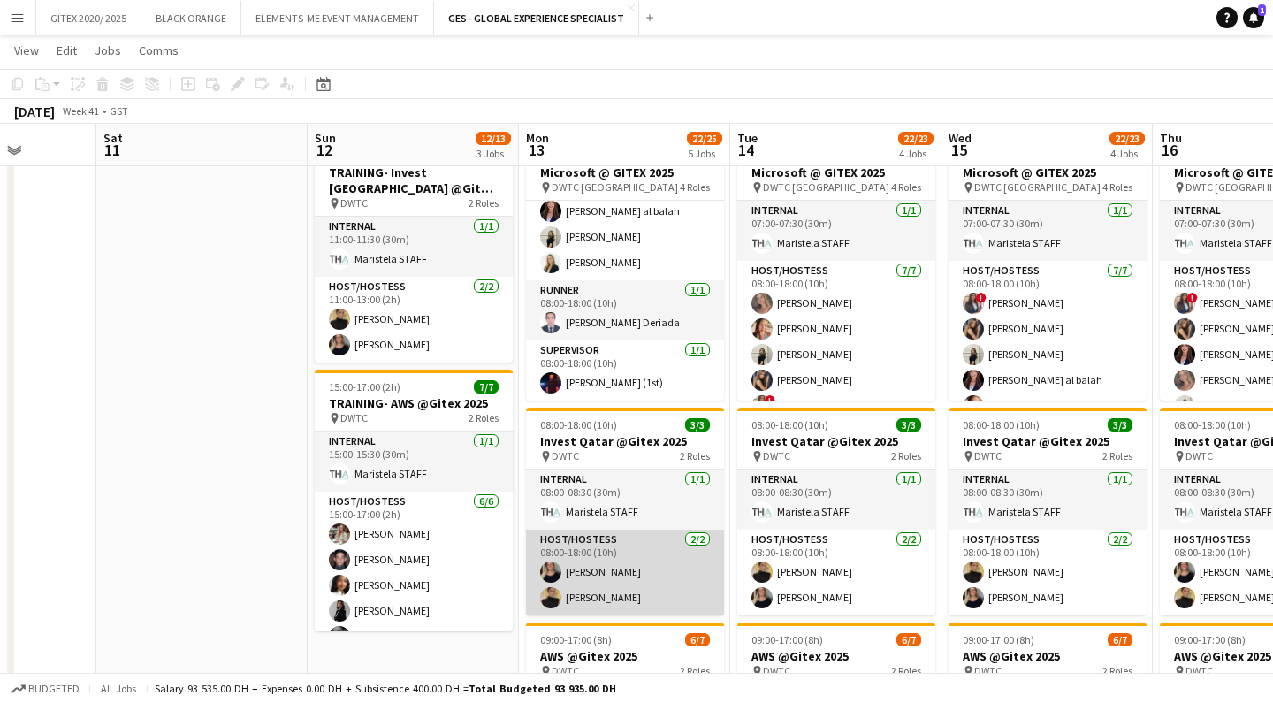
click at [600, 555] on app-card-role "Host/Hostess [DATE] 08:00-18:00 (10h) [PERSON_NAME] [PERSON_NAME]" at bounding box center [625, 573] width 198 height 86
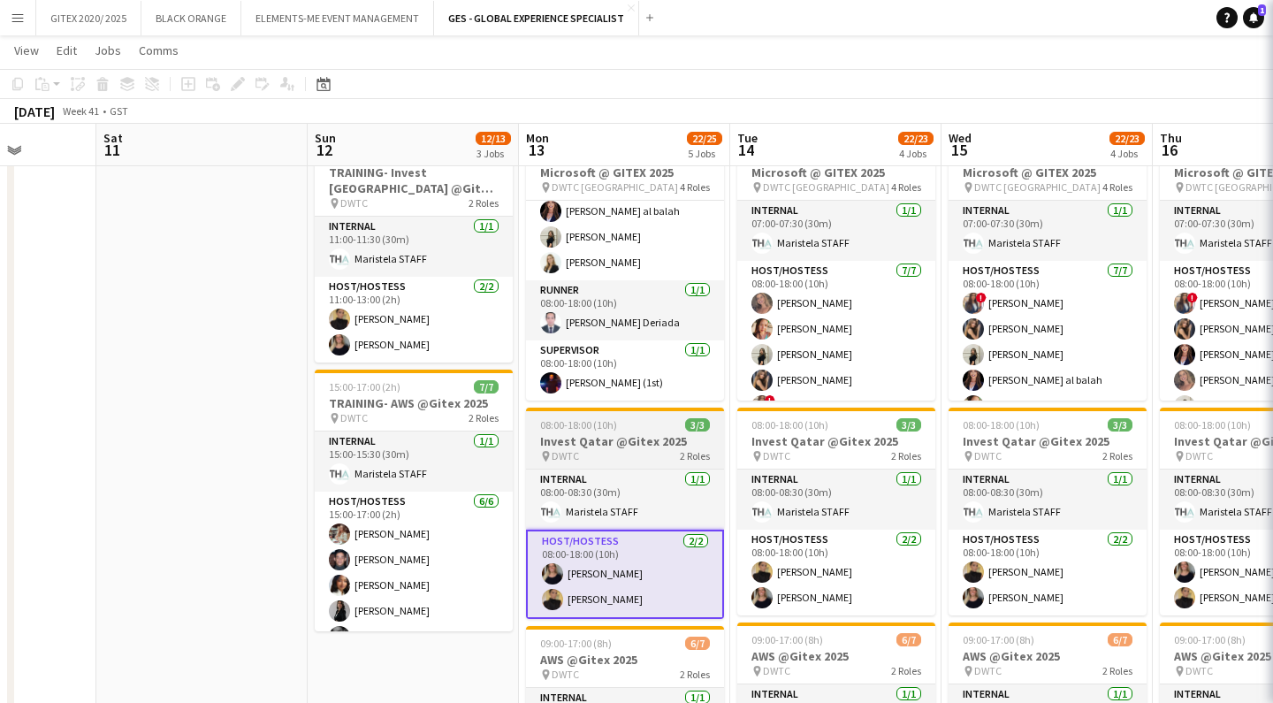
click at [609, 453] on div "pin DWTC 2 Roles" at bounding box center [625, 456] width 198 height 14
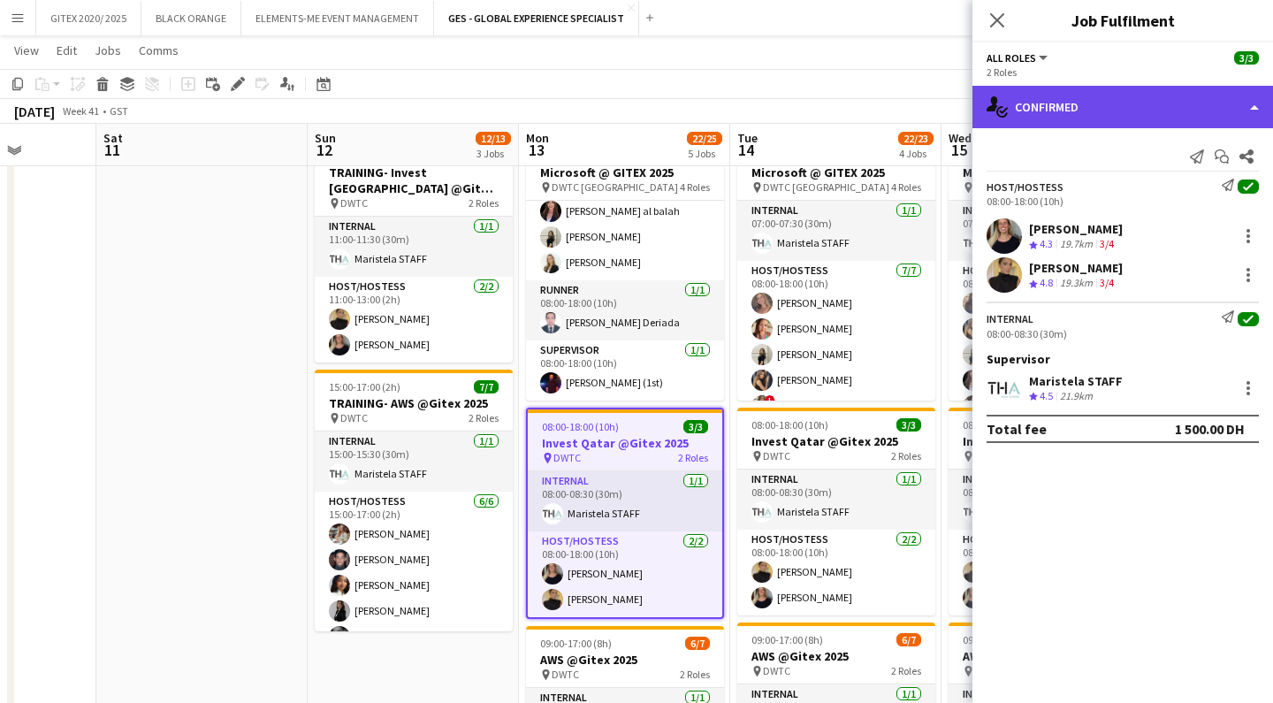
click at [1148, 111] on div "single-neutral-actions-check-2 Confirmed" at bounding box center [1123, 107] width 301 height 42
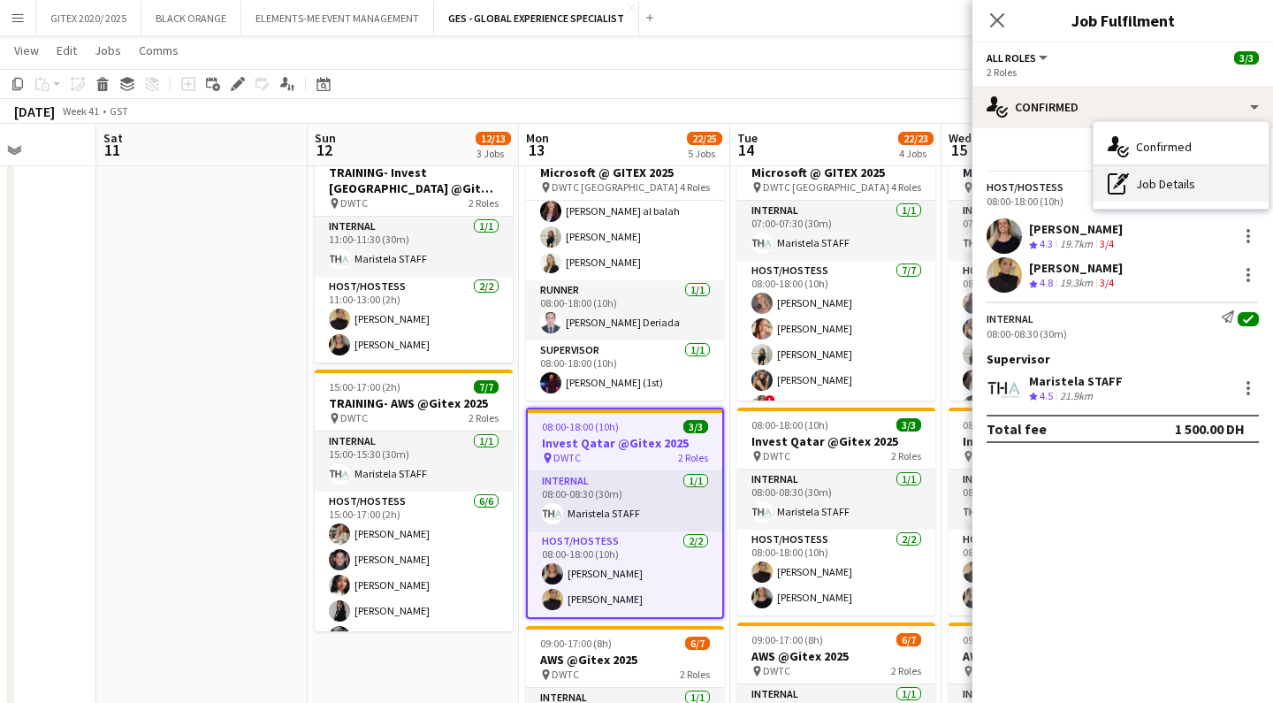
click at [1191, 193] on div "pen-write Job Details" at bounding box center [1181, 183] width 175 height 35
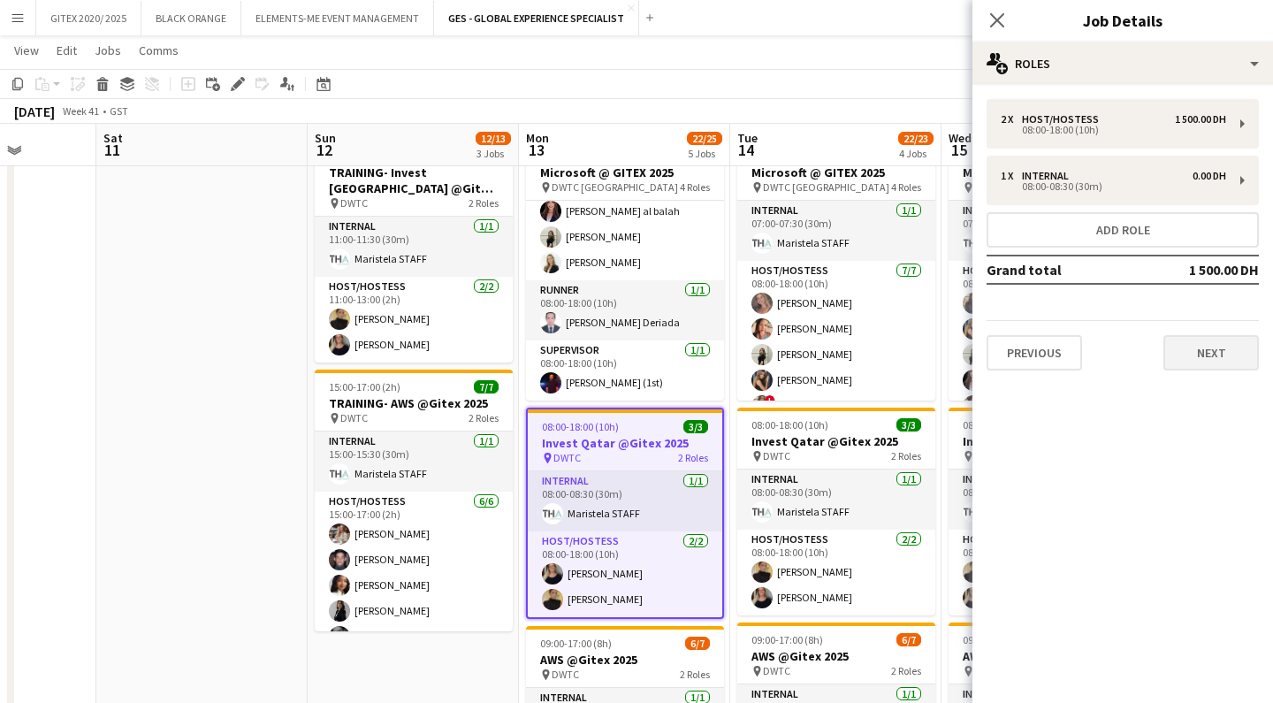
click at [1179, 359] on button "Next" at bounding box center [1211, 352] width 95 height 35
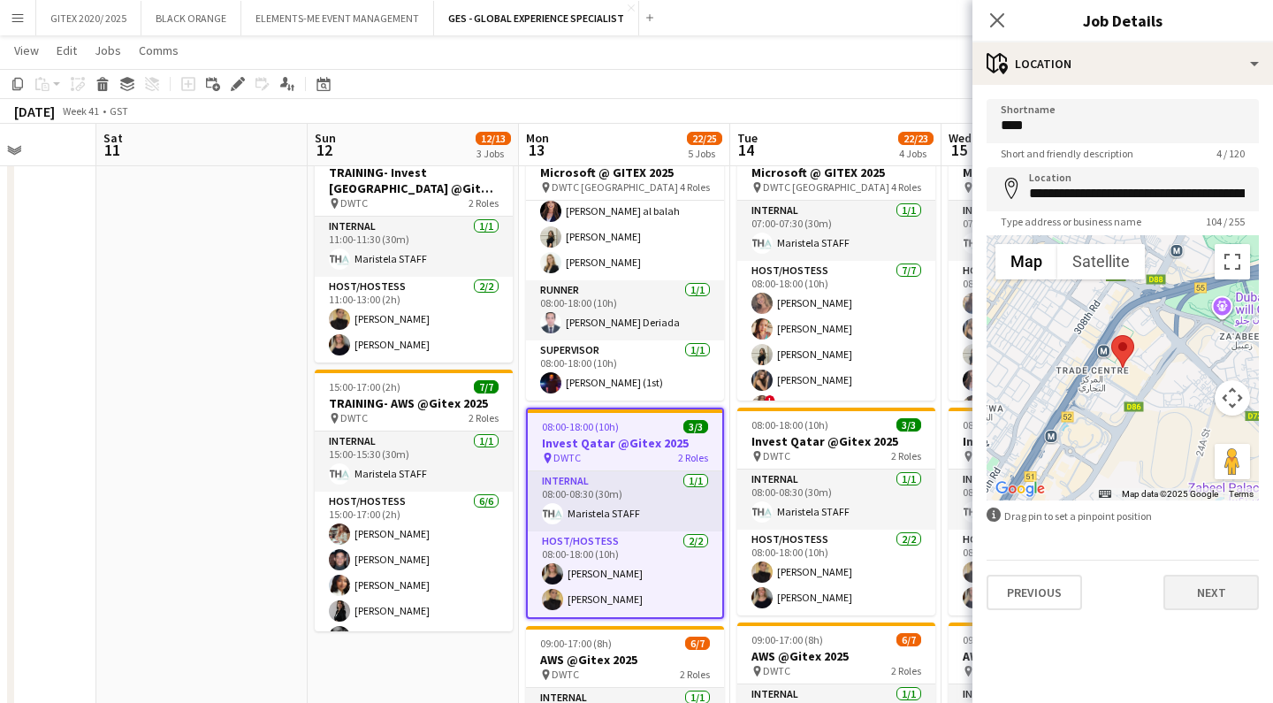
click at [1202, 593] on button "Next" at bounding box center [1211, 592] width 95 height 35
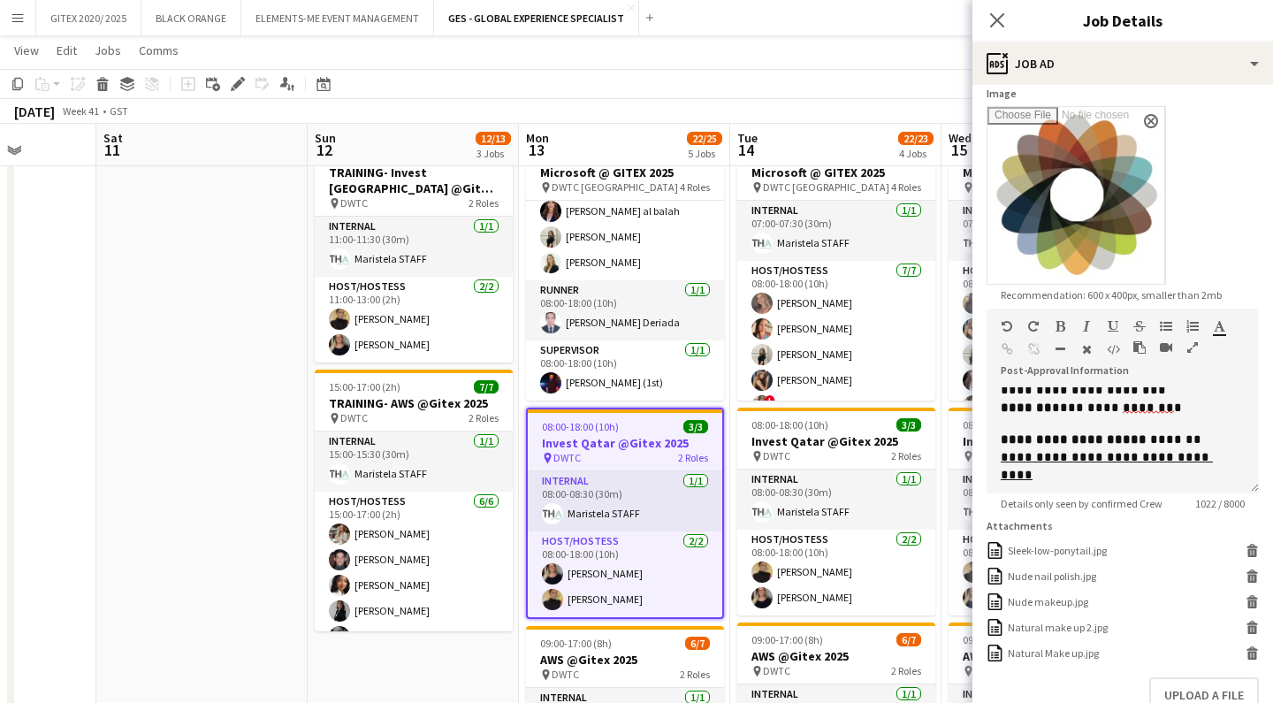
scroll to position [668, 0]
click at [994, 20] on icon "Close pop-in" at bounding box center [996, 19] width 17 height 17
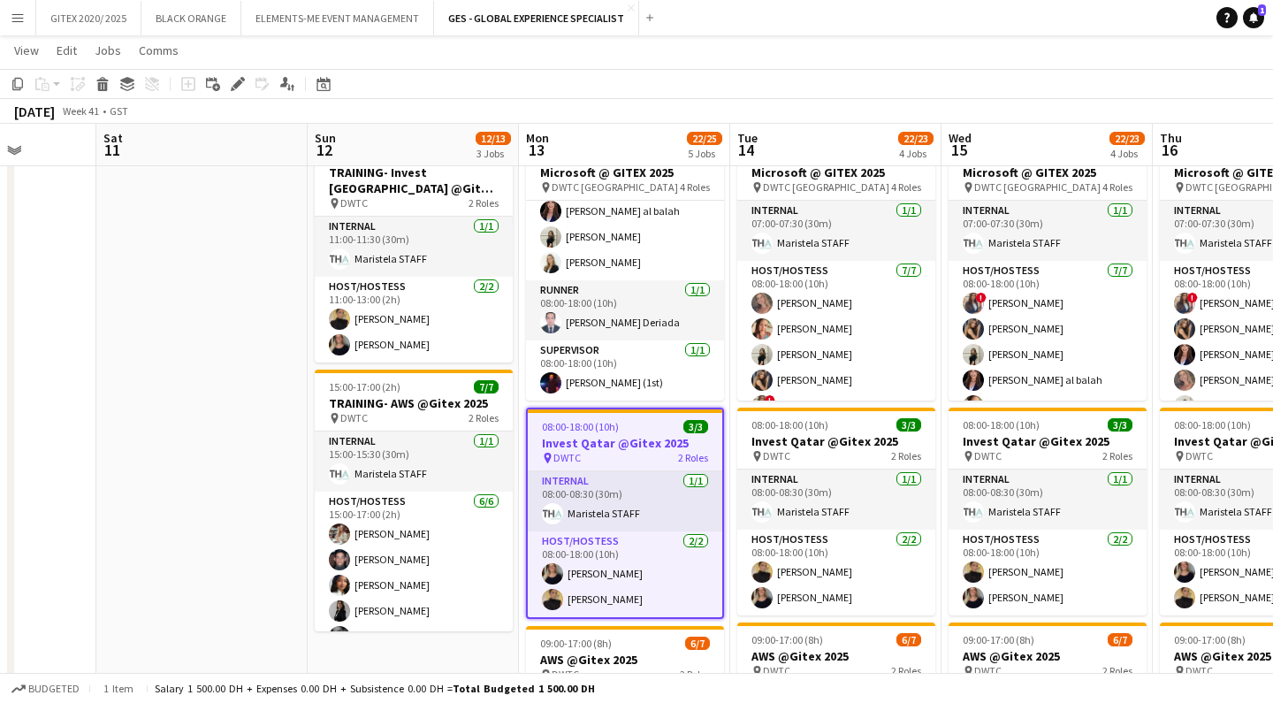
click at [959, 72] on app-toolbar "Copy Paste Paste Command V Paste with crew Command Shift V Paste linked Job [GE…" at bounding box center [636, 84] width 1273 height 30
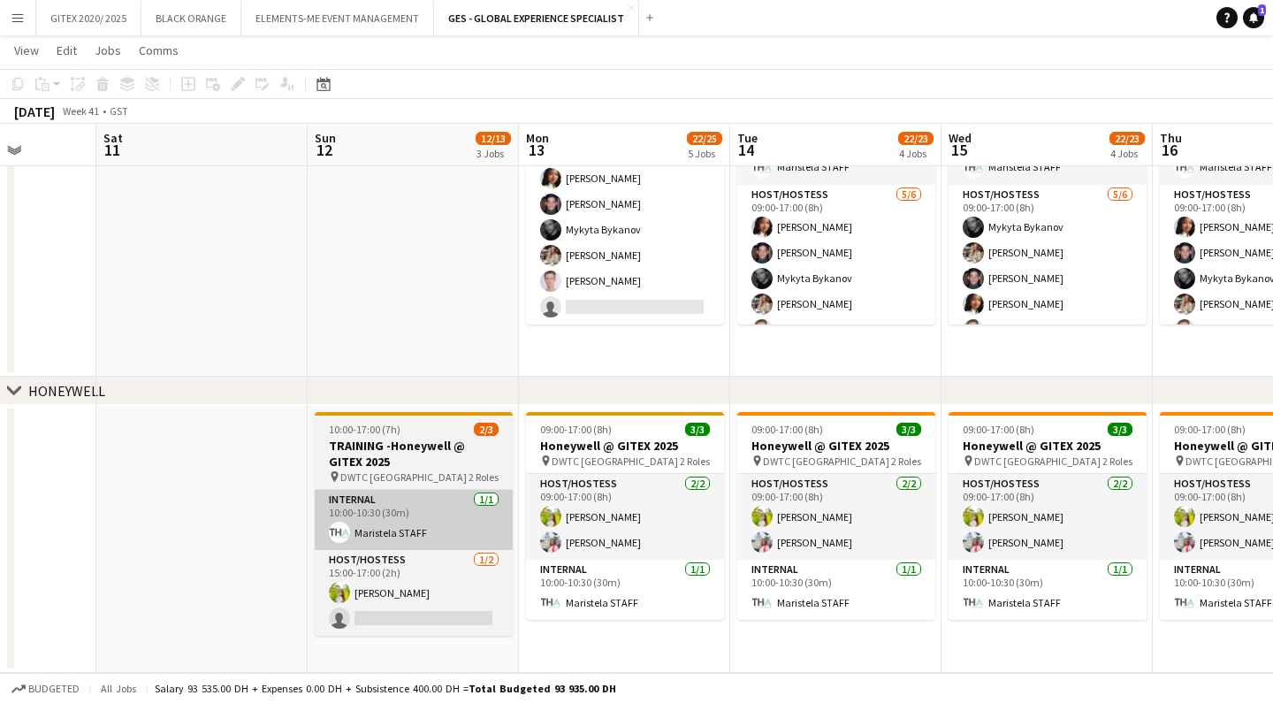
scroll to position [978, 0]
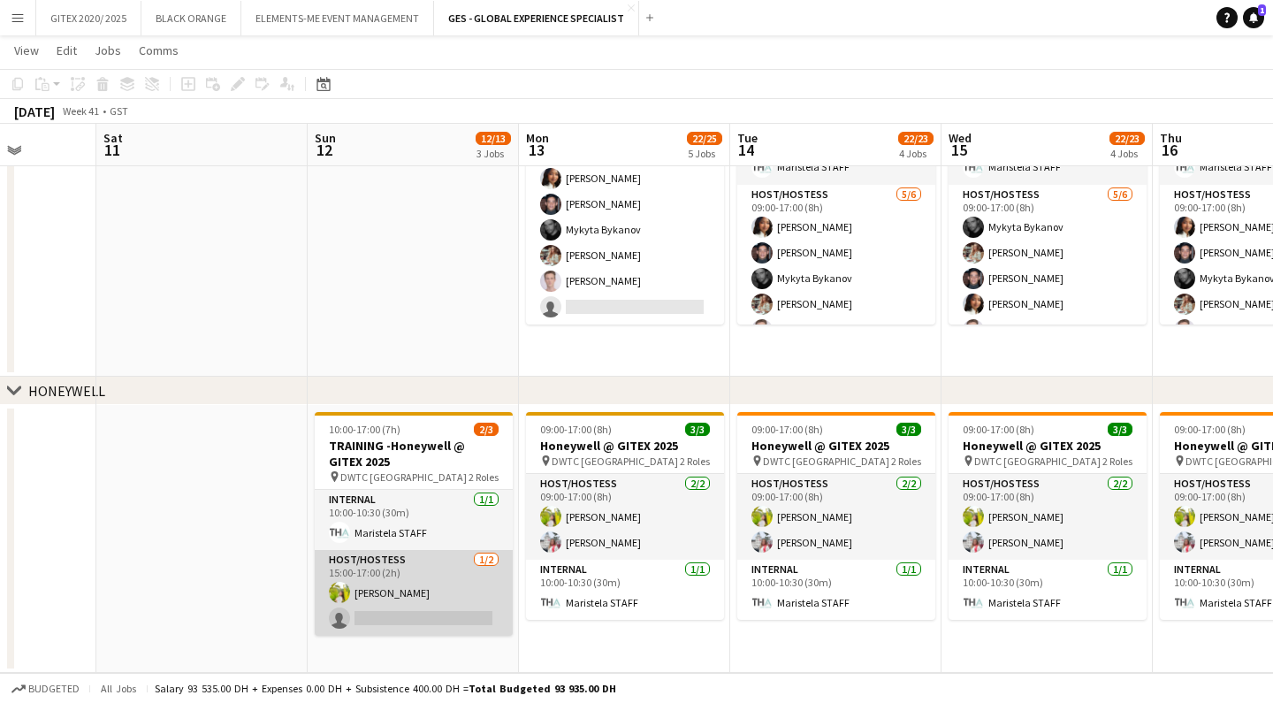
click at [416, 590] on app-card-role "Host/Hostess [DATE] 15:00-17:00 (2h) [PERSON_NAME] single-neutral-actions" at bounding box center [414, 593] width 198 height 86
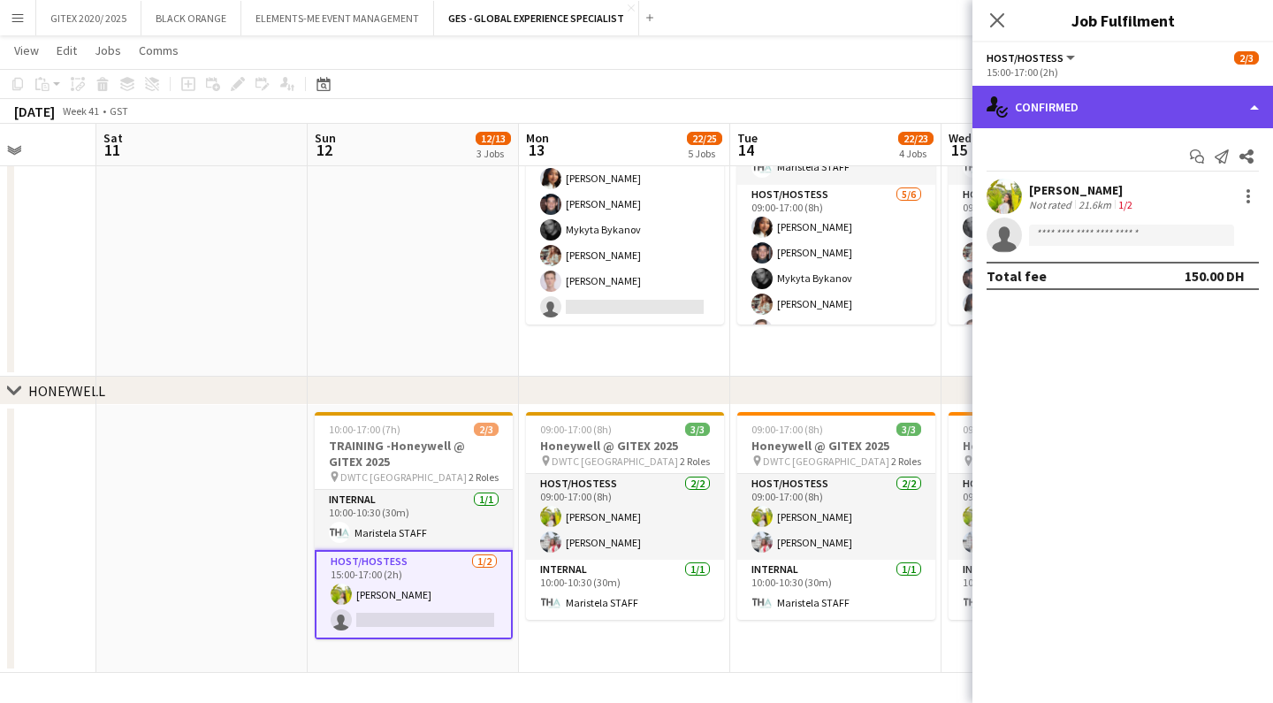
click at [1042, 116] on div "single-neutral-actions-check-2 Confirmed" at bounding box center [1123, 107] width 301 height 42
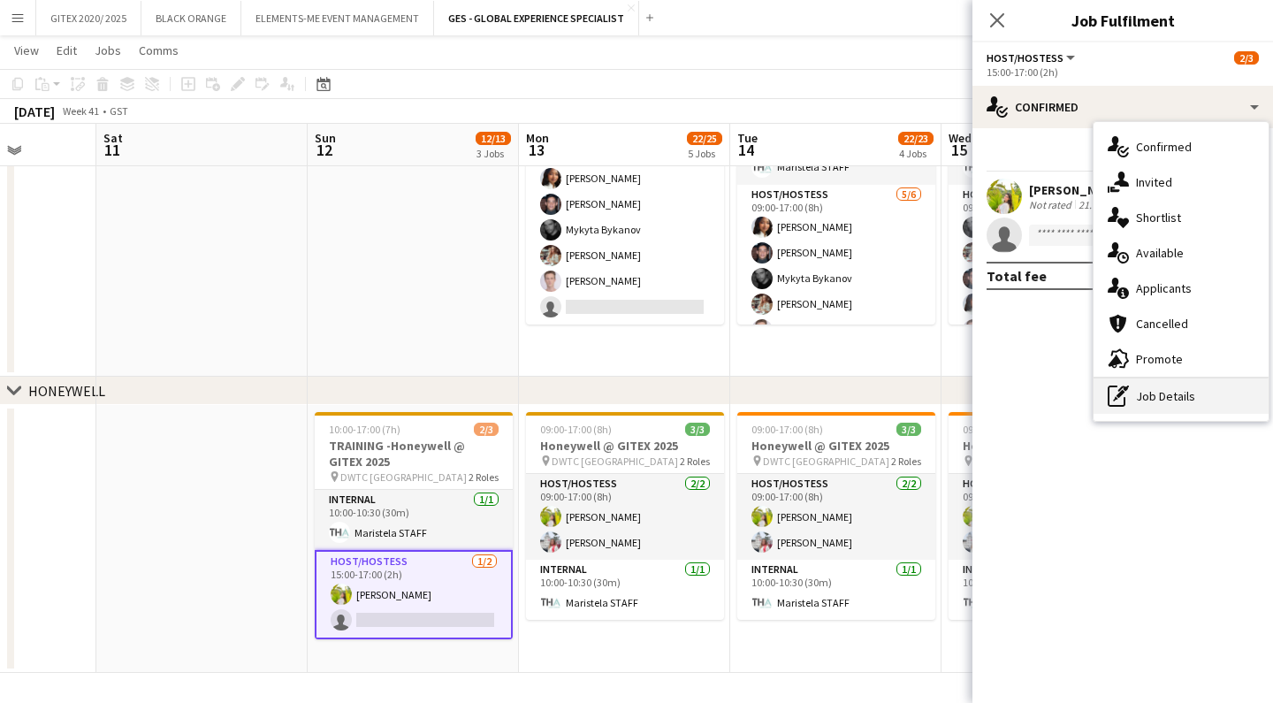
click at [1147, 394] on div "pen-write Job Details" at bounding box center [1181, 395] width 175 height 35
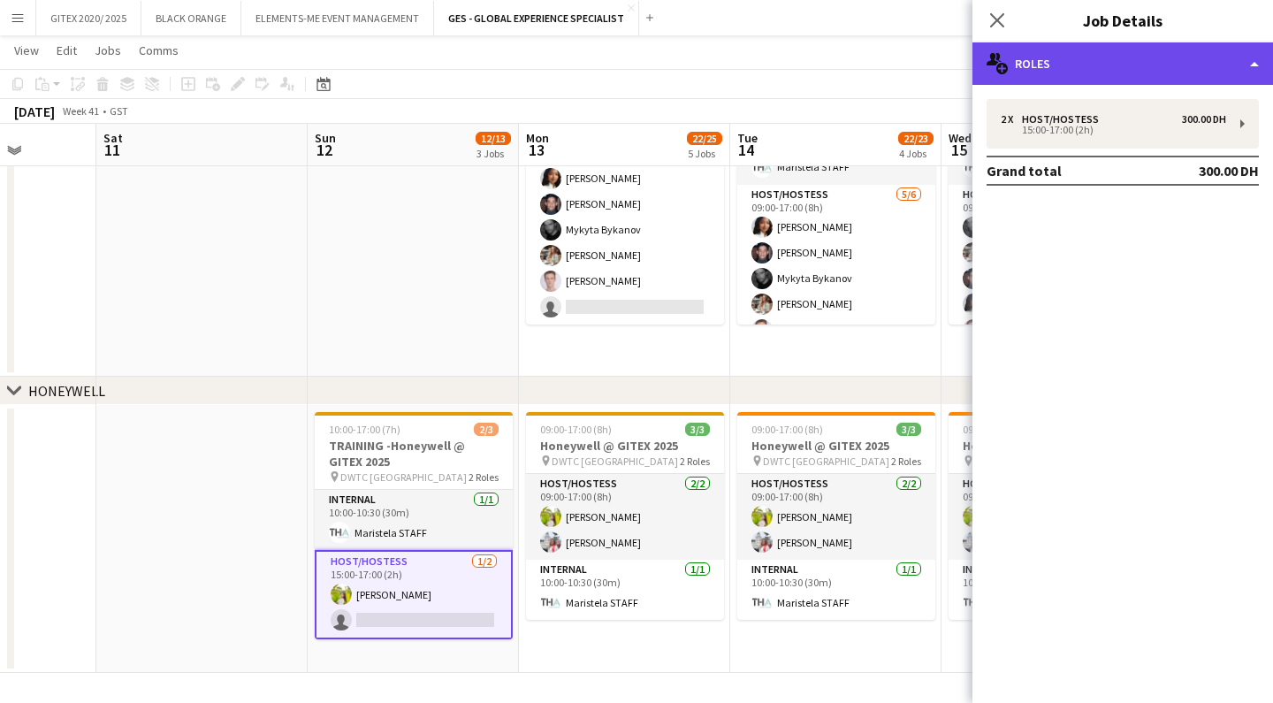
click at [1118, 64] on div "multiple-users-add Roles" at bounding box center [1123, 63] width 301 height 42
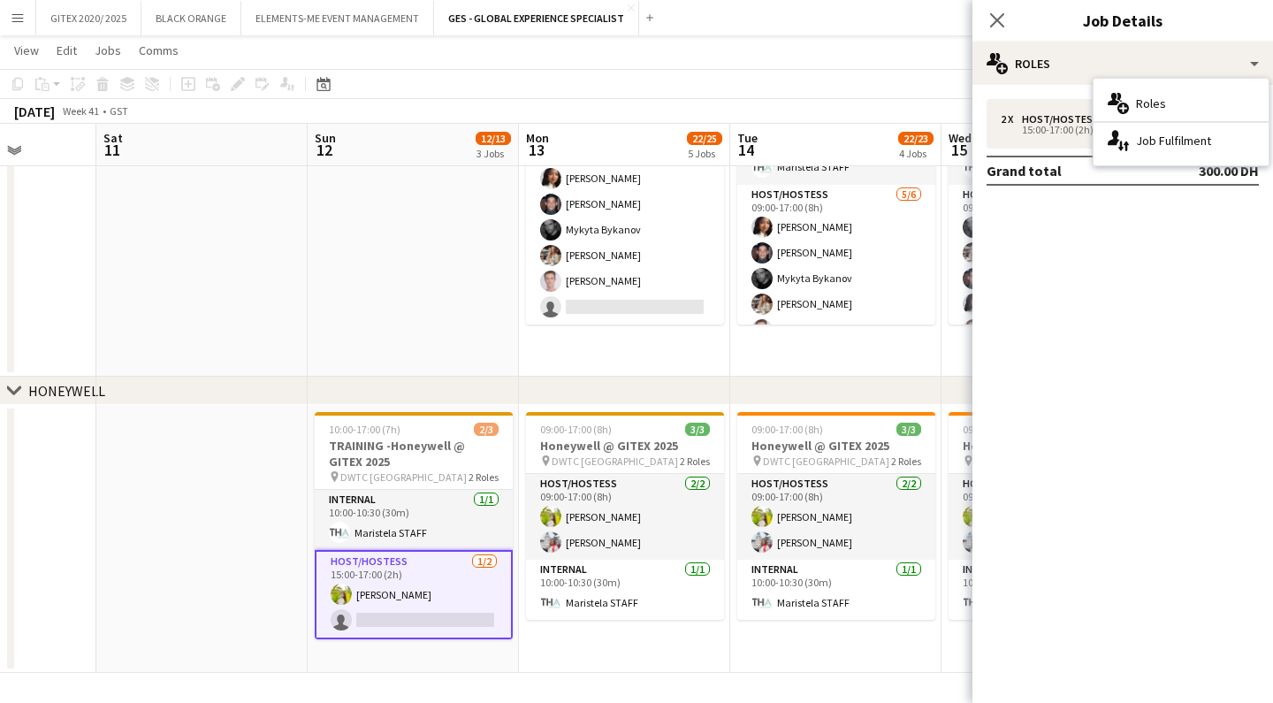
click at [1072, 322] on mat-expansion-panel "pencil3 General details 2 x Host/Hostess 300.00 DH 15:00-17:00 (2h) Grand total…" at bounding box center [1123, 394] width 301 height 618
click at [996, 21] on icon at bounding box center [996, 19] width 17 height 17
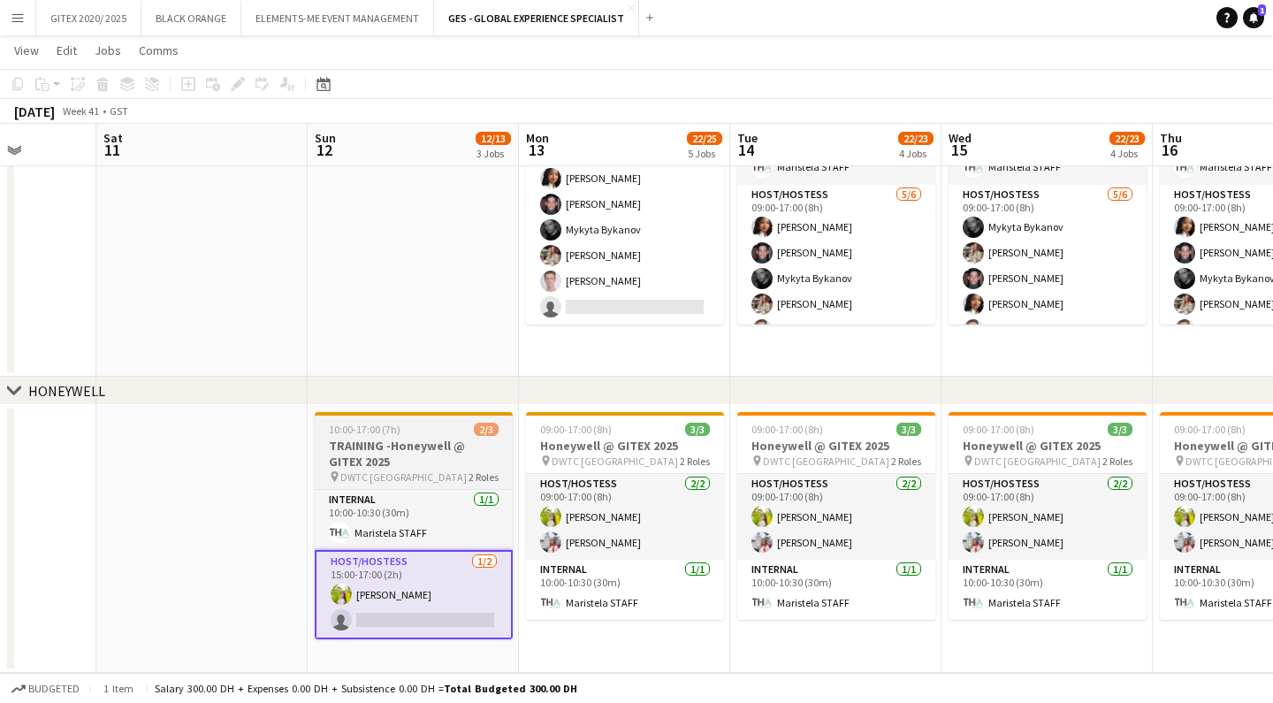
click at [414, 466] on h3 "TRAINING -Honeywell @ GITEX 2025" at bounding box center [414, 454] width 198 height 32
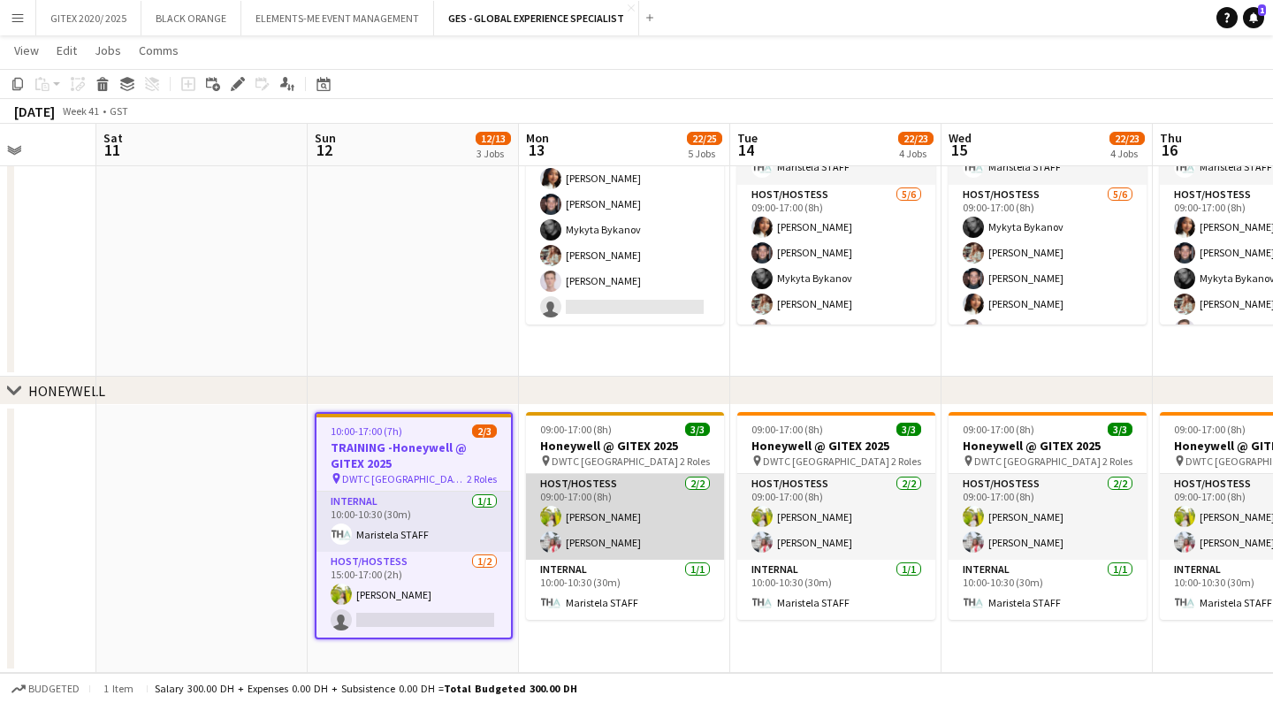
click at [594, 541] on app-card-role "Host/Hostess [DATE] 09:00-17:00 (8h) Naya Talas [PERSON_NAME]" at bounding box center [625, 517] width 198 height 86
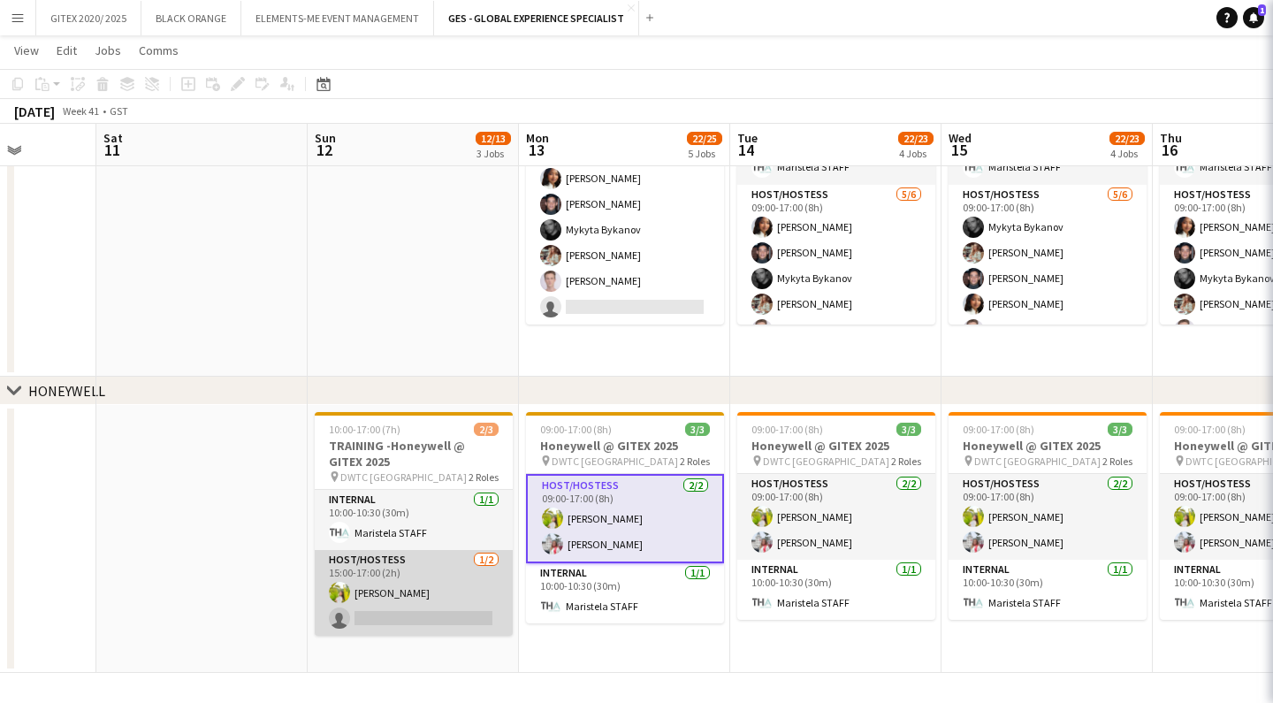
click at [396, 604] on app-card-role "Host/Hostess [DATE] 15:00-17:00 (2h) [PERSON_NAME] single-neutral-actions" at bounding box center [414, 593] width 198 height 86
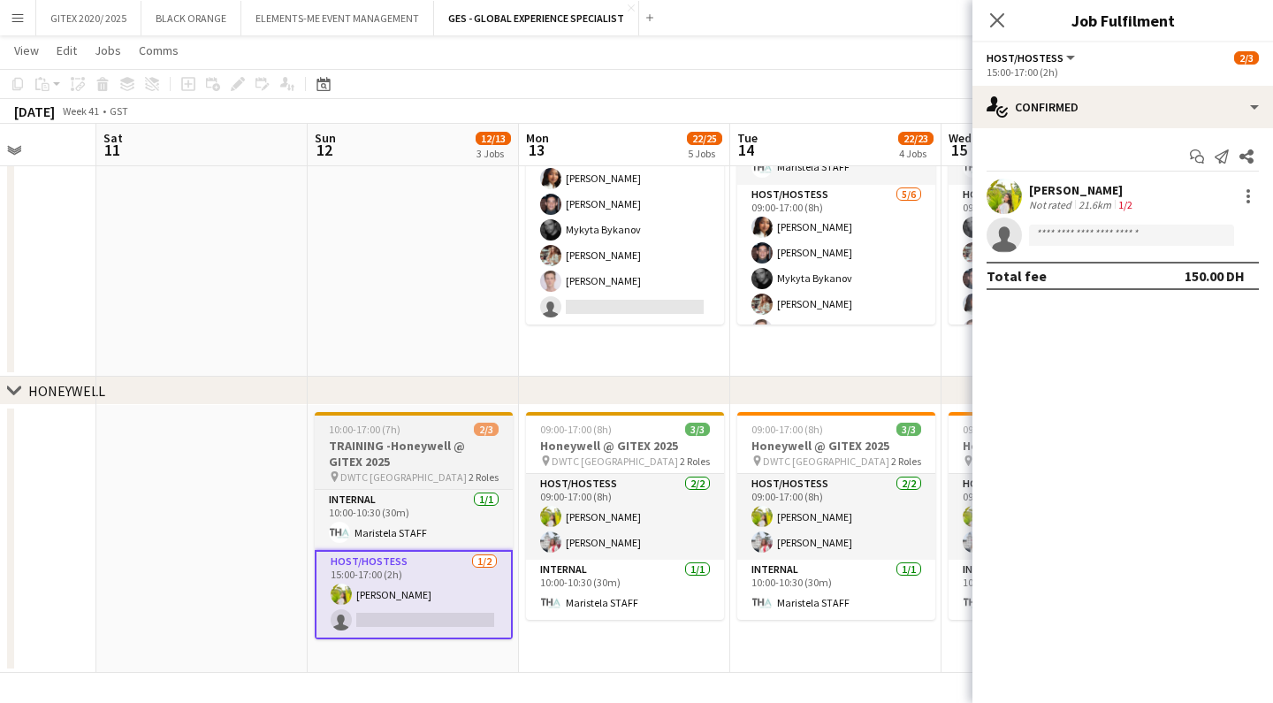
click at [383, 459] on h3 "TRAINING -Honeywell @ GITEX 2025" at bounding box center [414, 454] width 198 height 32
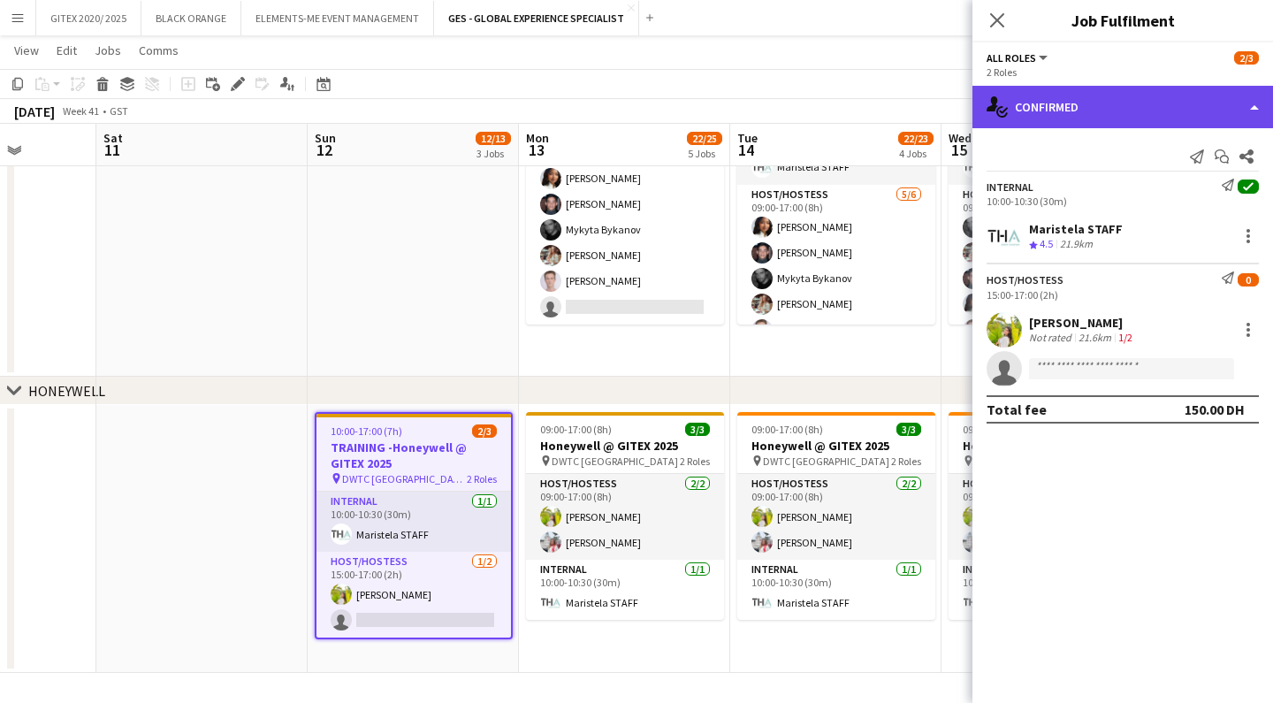
click at [1141, 99] on div "single-neutral-actions-check-2 Confirmed" at bounding box center [1123, 107] width 301 height 42
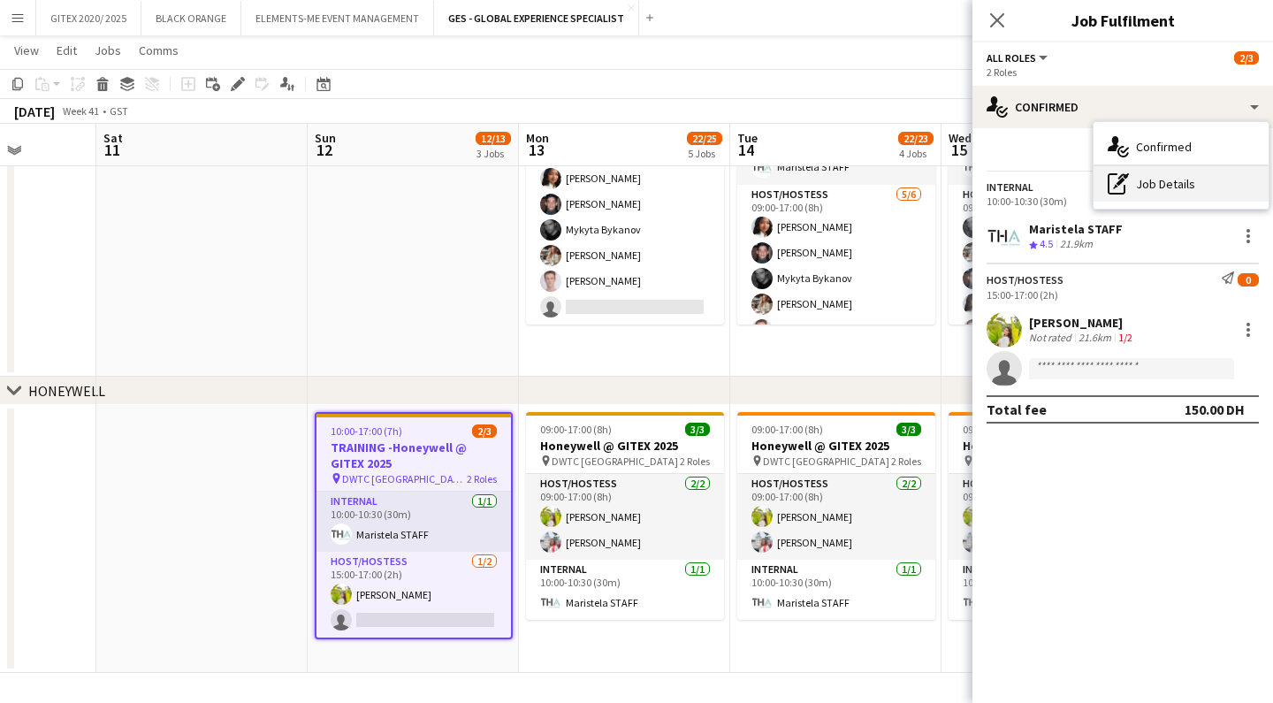
click at [1162, 176] on div "pen-write Job Details" at bounding box center [1181, 183] width 175 height 35
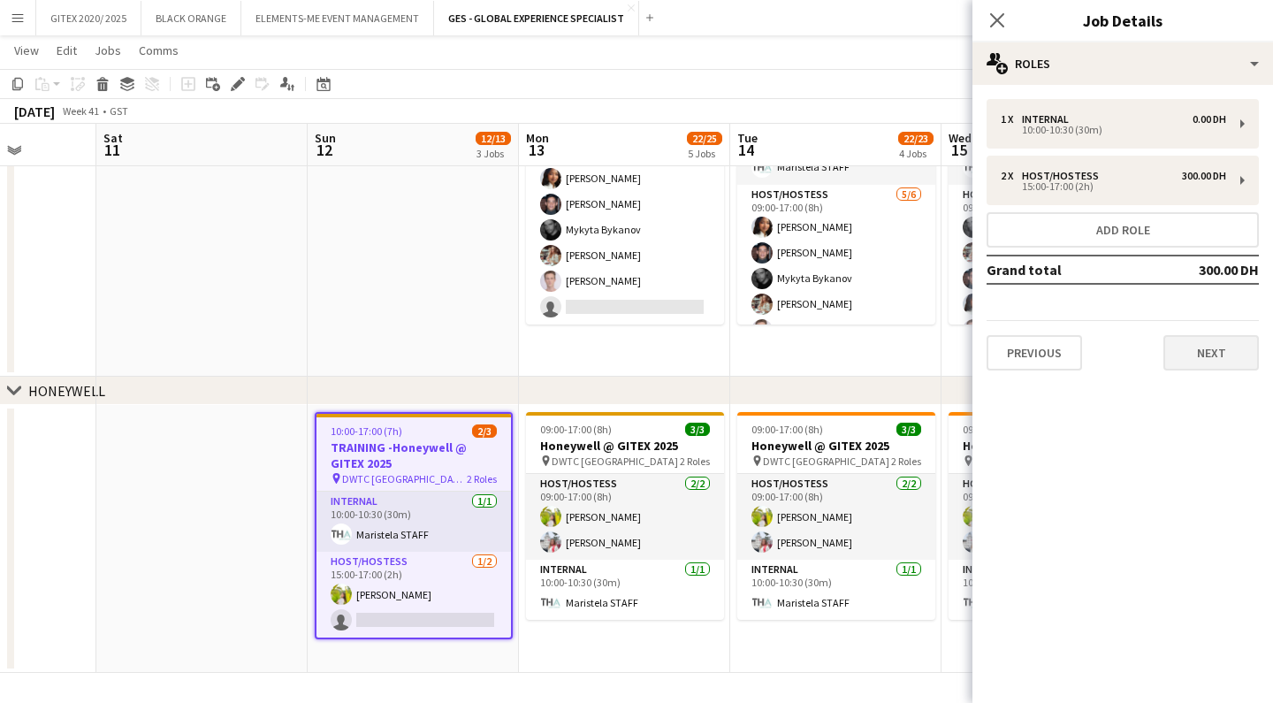
click at [1221, 354] on button "Next" at bounding box center [1211, 352] width 95 height 35
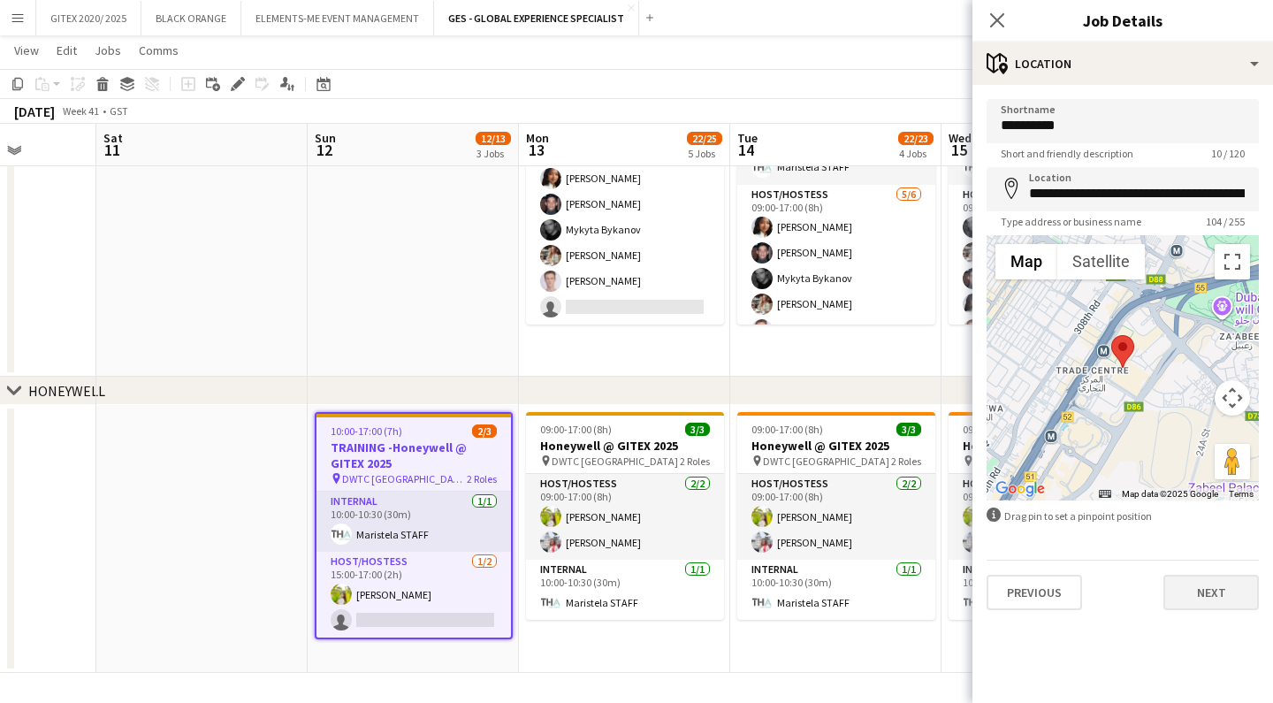
click at [1206, 589] on button "Next" at bounding box center [1211, 592] width 95 height 35
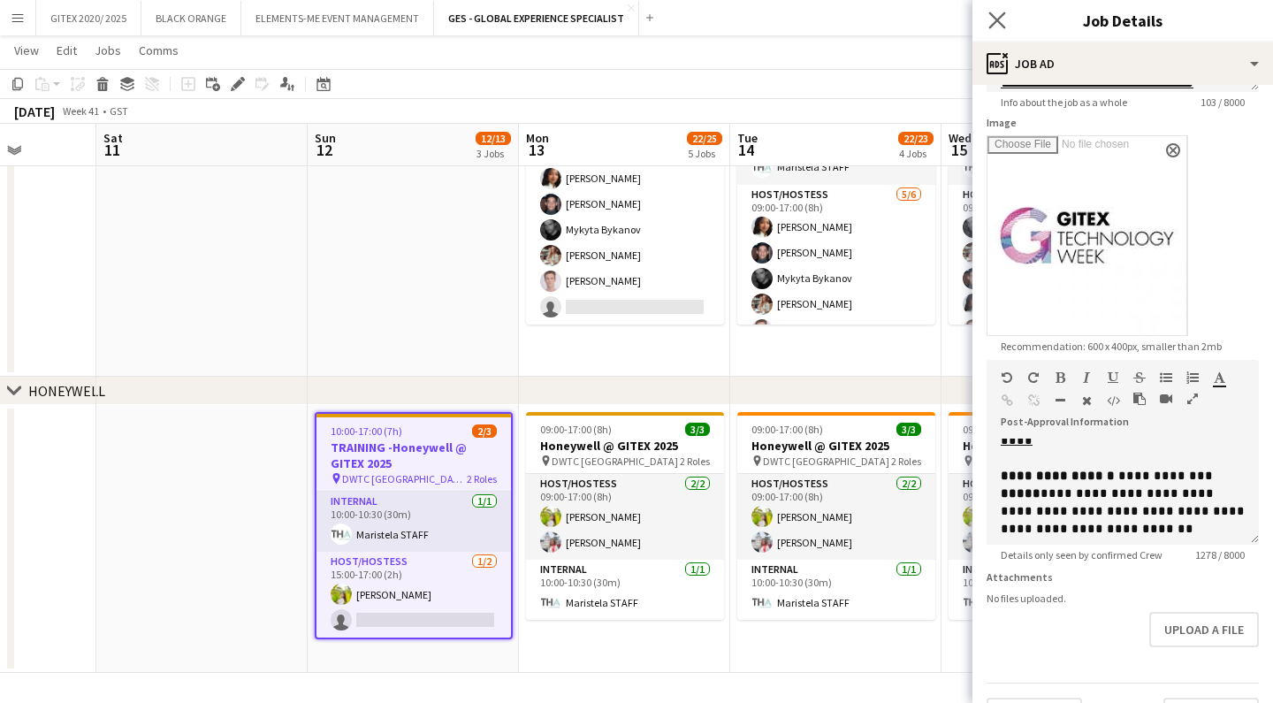
scroll to position [810, 0]
click at [990, 21] on icon "Close pop-in" at bounding box center [996, 19] width 17 height 17
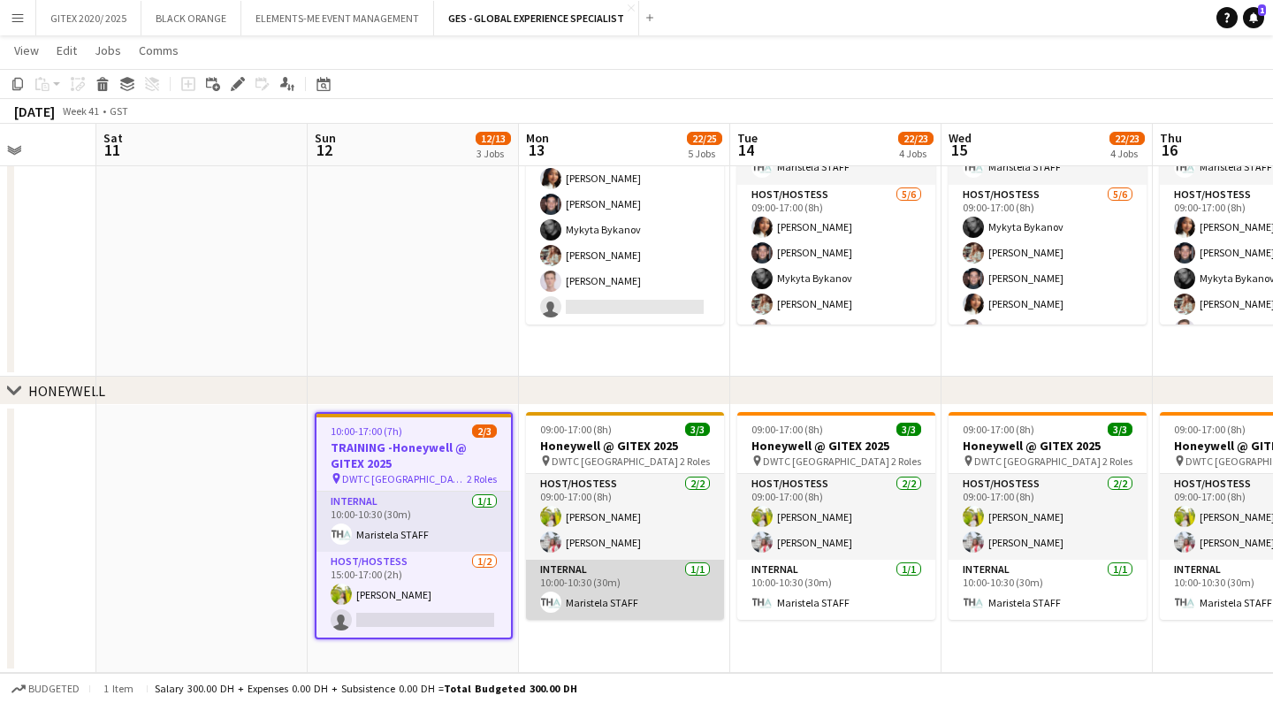
click at [631, 576] on app-card-role "Internal [DATE] 10:00-10:30 (30m) Maristela STAFF" at bounding box center [625, 590] width 198 height 60
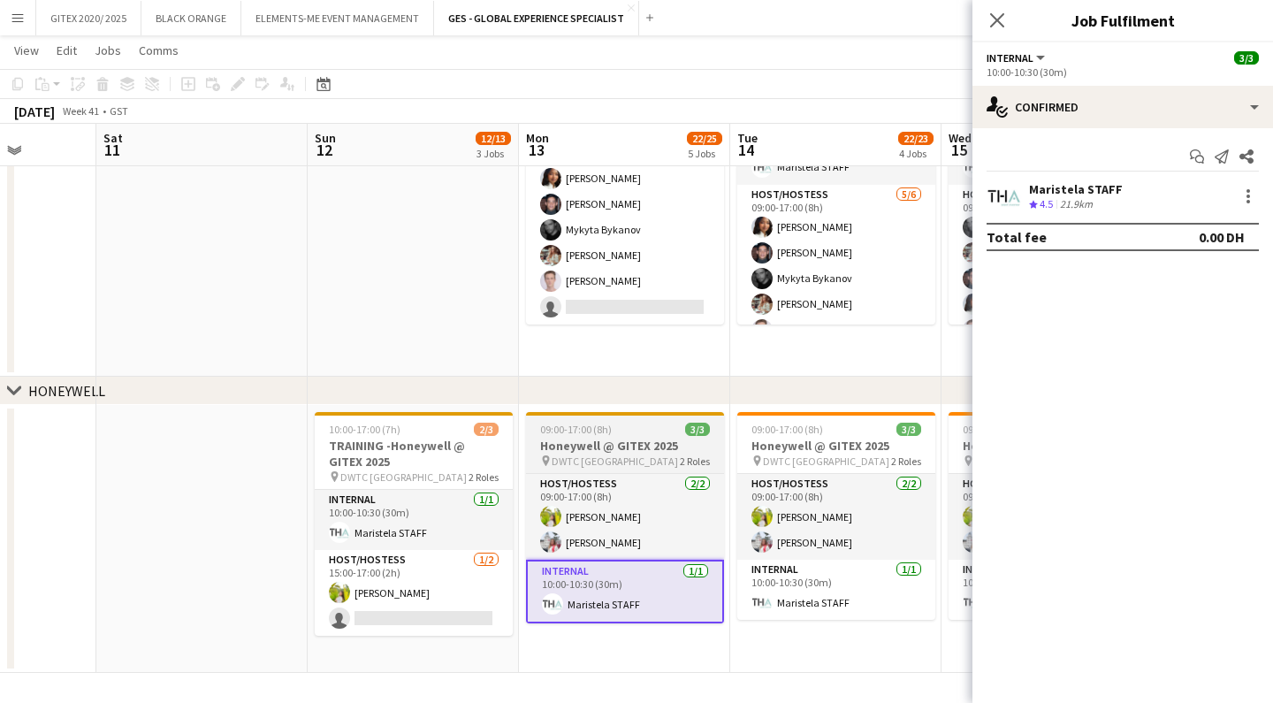
click at [607, 459] on div "pin DWTC Dubai 2 Roles" at bounding box center [625, 461] width 198 height 14
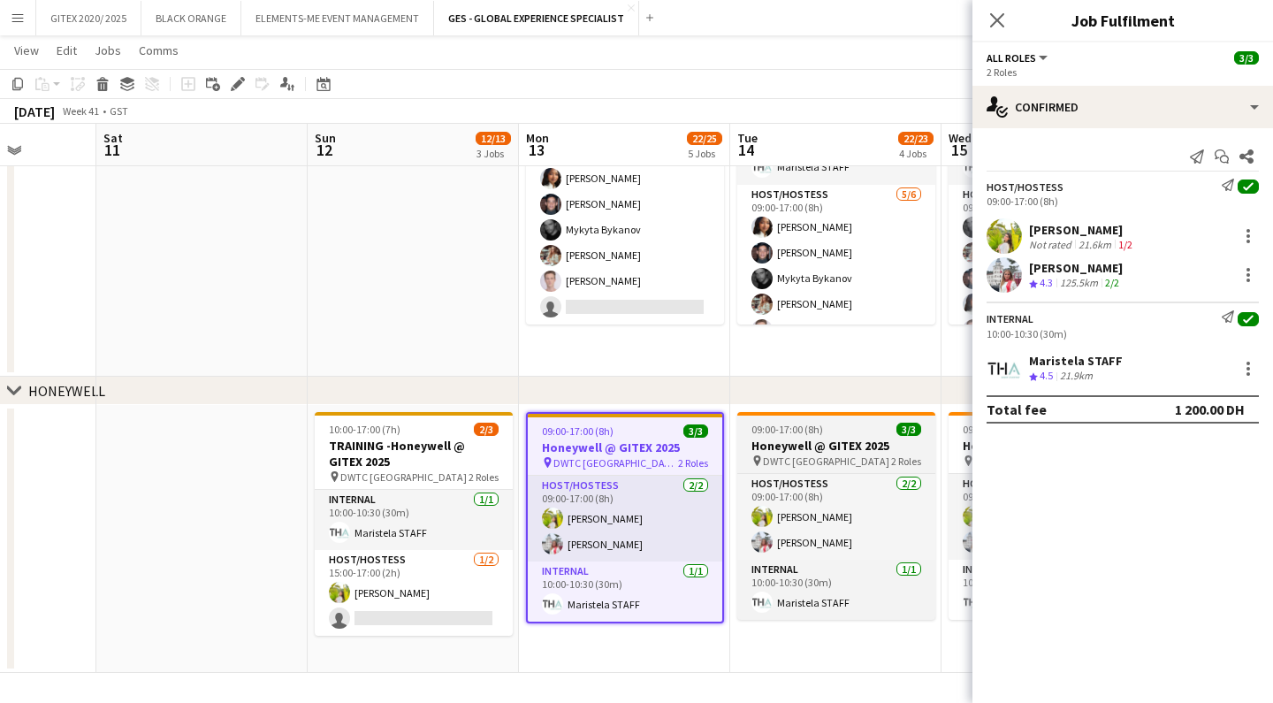
click at [801, 454] on span "DWTC [GEOGRAPHIC_DATA]" at bounding box center [826, 460] width 126 height 13
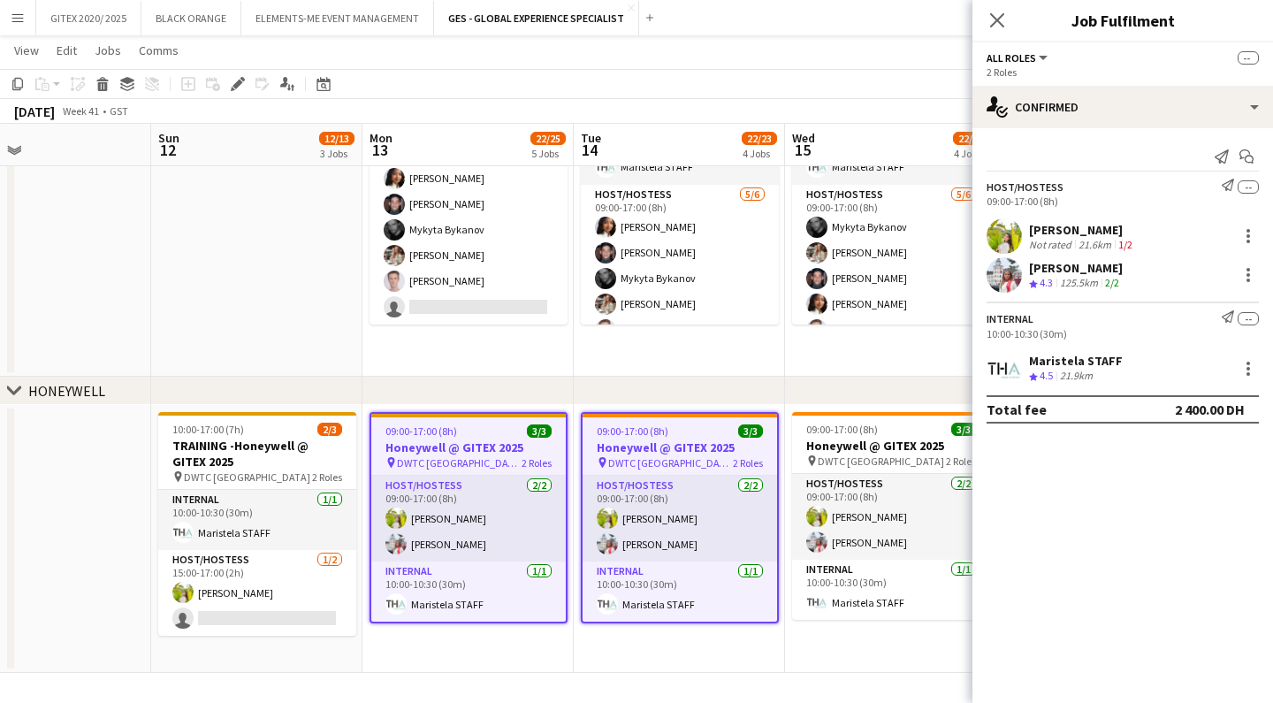
scroll to position [0, 907]
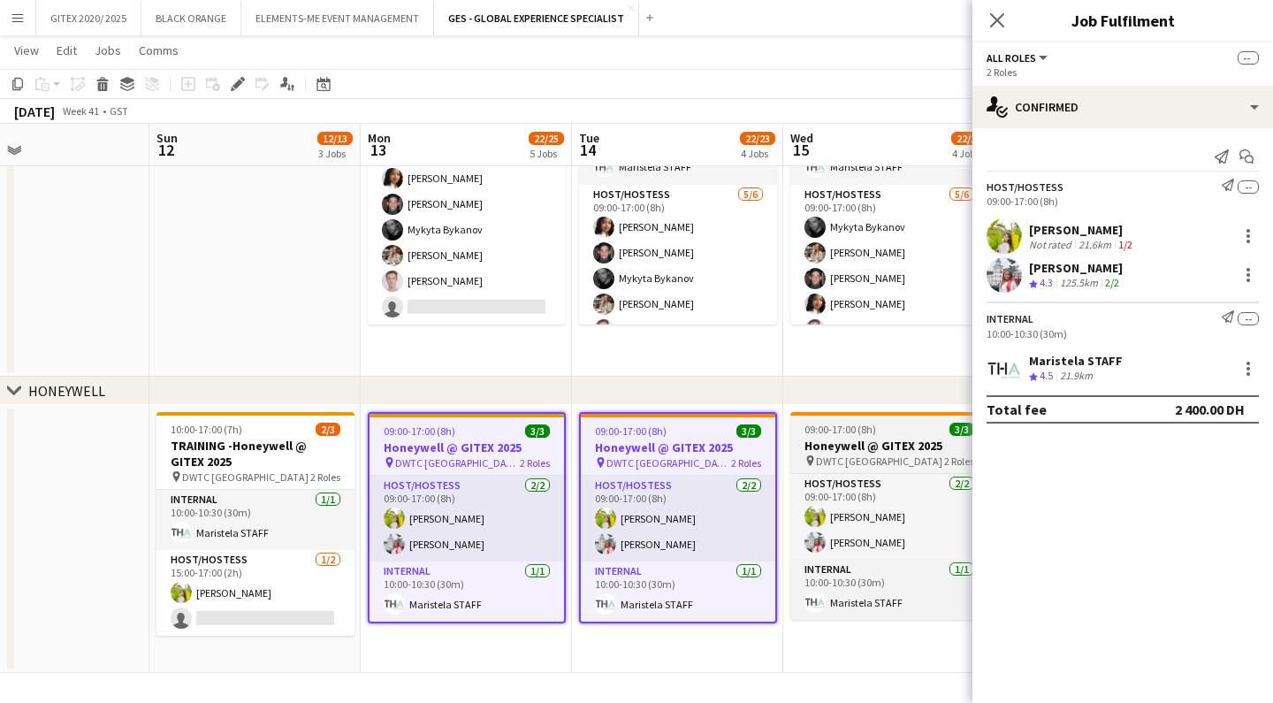
click at [825, 451] on h3 "Honeywell @ GITEX 2025" at bounding box center [889, 446] width 198 height 16
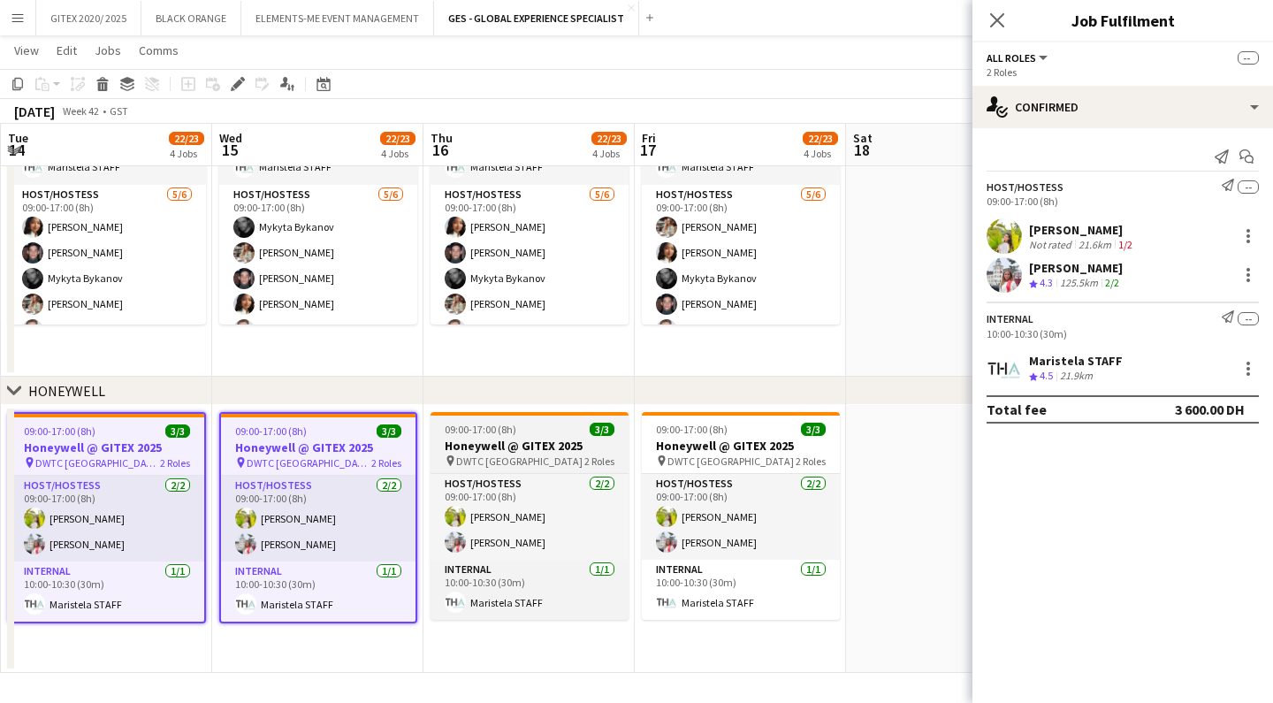
scroll to position [0, 631]
click at [544, 448] on h3 "Honeywell @ GITEX 2025" at bounding box center [531, 446] width 198 height 16
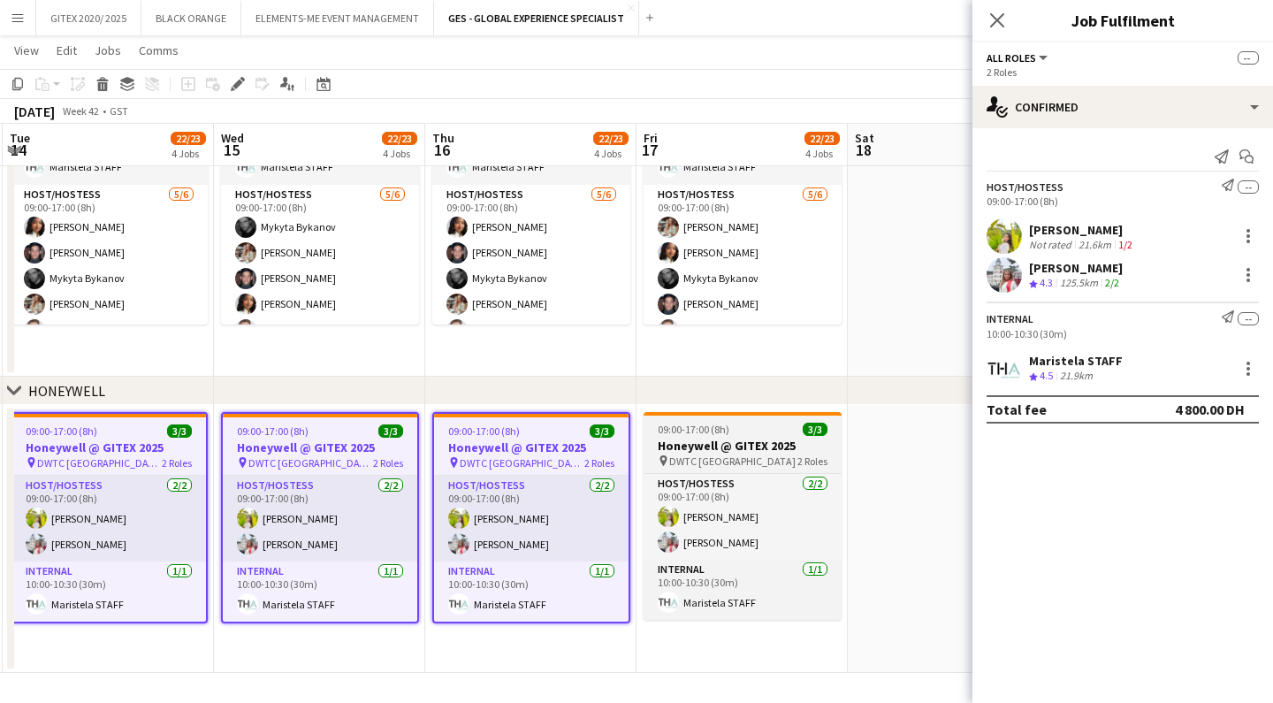
click at [664, 442] on h3 "Honeywell @ GITEX 2025" at bounding box center [743, 446] width 198 height 16
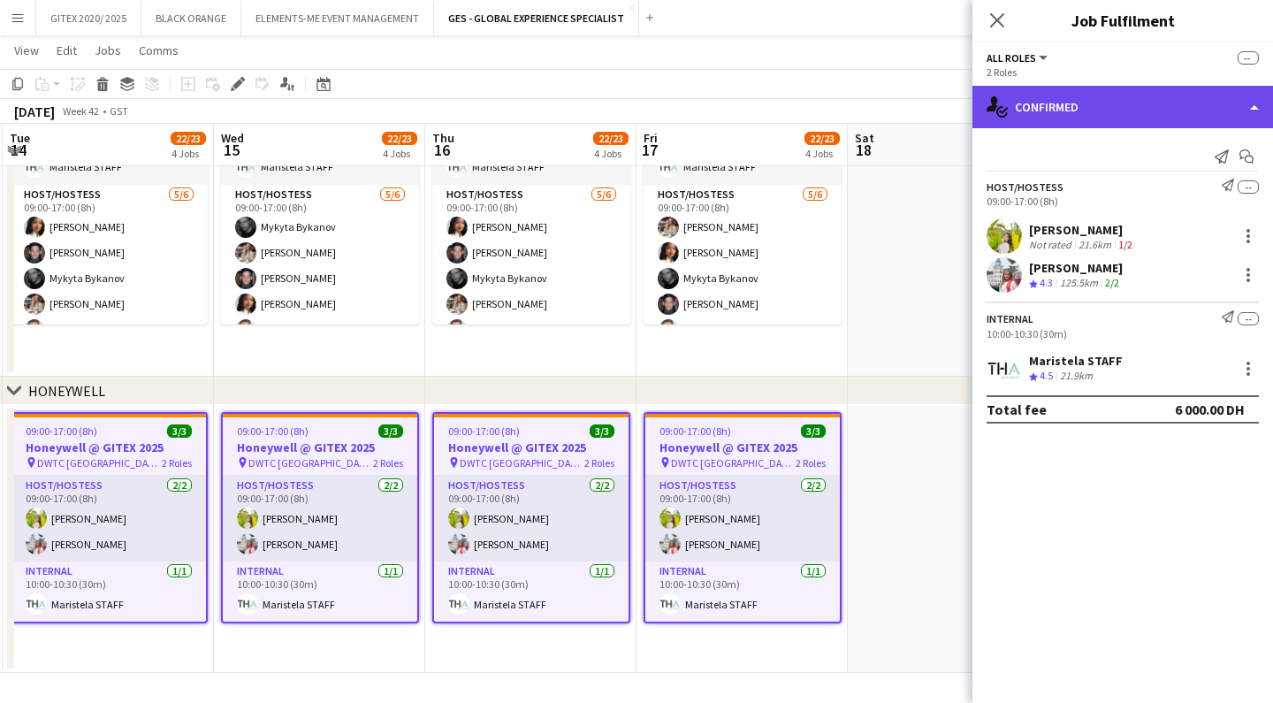
click at [1059, 97] on div "single-neutral-actions-check-2 Confirmed" at bounding box center [1123, 107] width 301 height 42
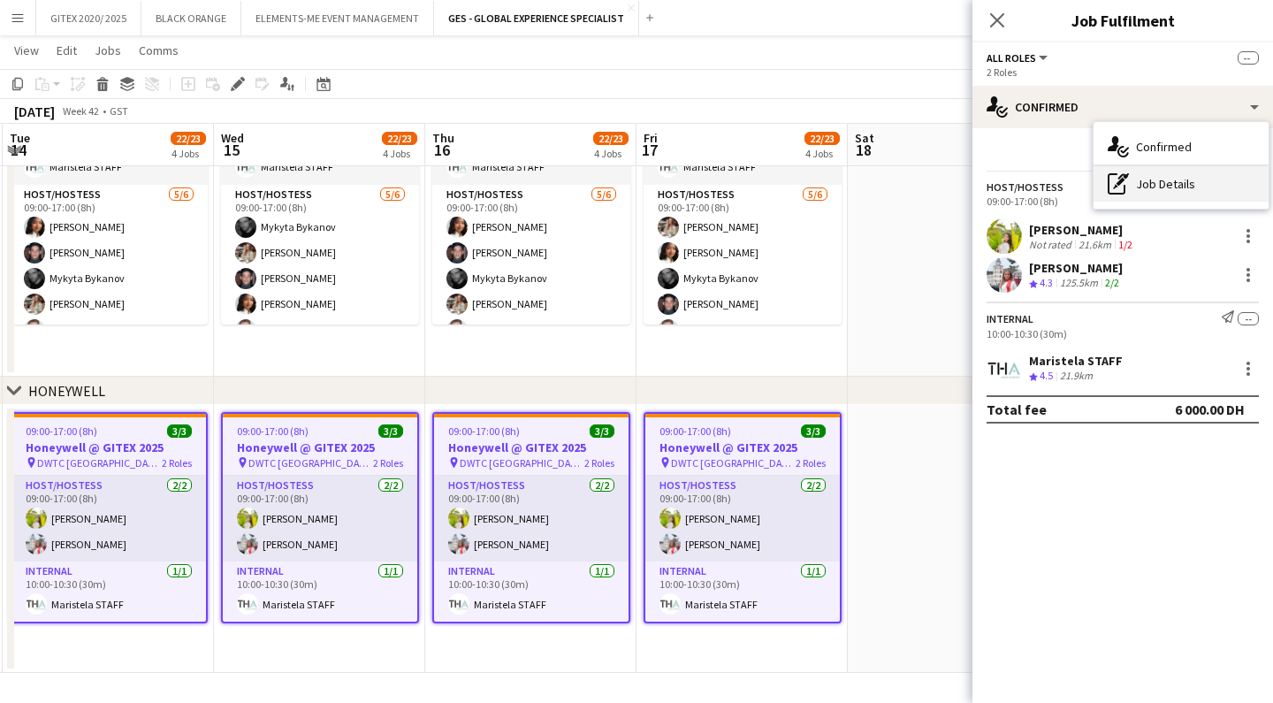
click at [1157, 194] on div "pen-write Job Details" at bounding box center [1181, 183] width 175 height 35
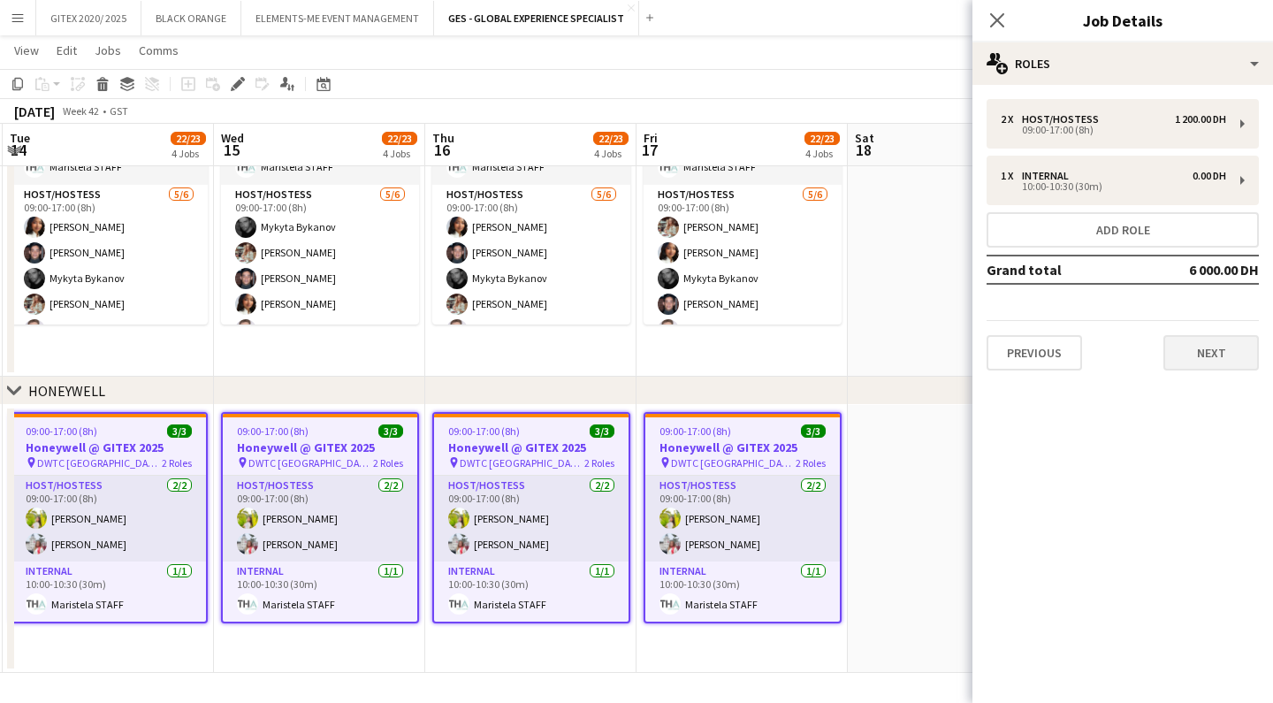
click at [1176, 349] on button "Next" at bounding box center [1211, 352] width 95 height 35
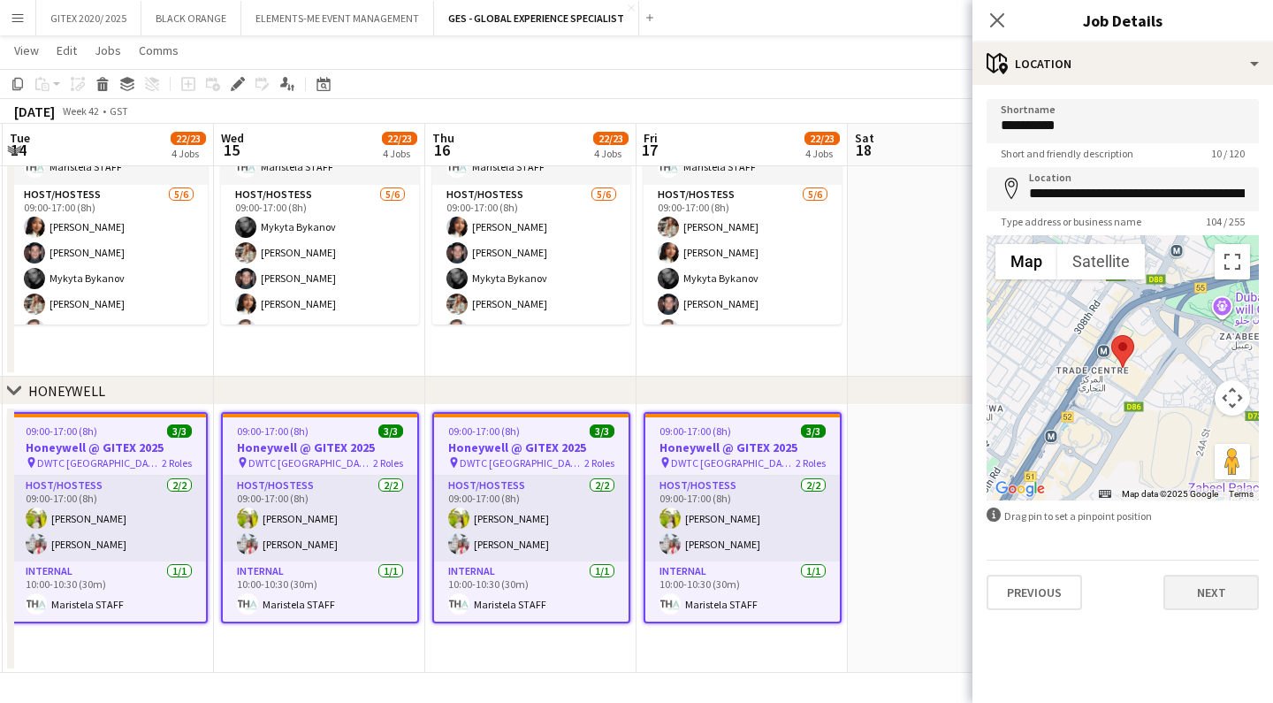
click at [1197, 604] on button "Next" at bounding box center [1211, 592] width 95 height 35
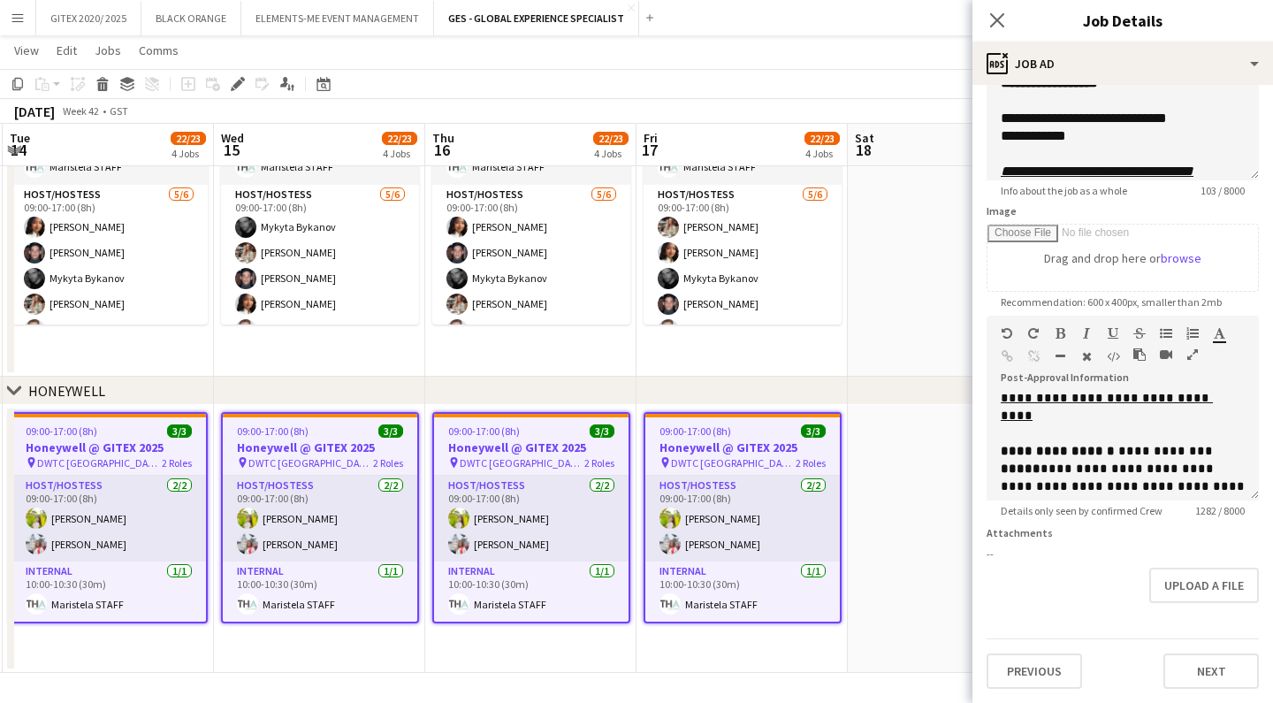
scroll to position [172, 0]
click at [996, 22] on icon at bounding box center [996, 19] width 17 height 17
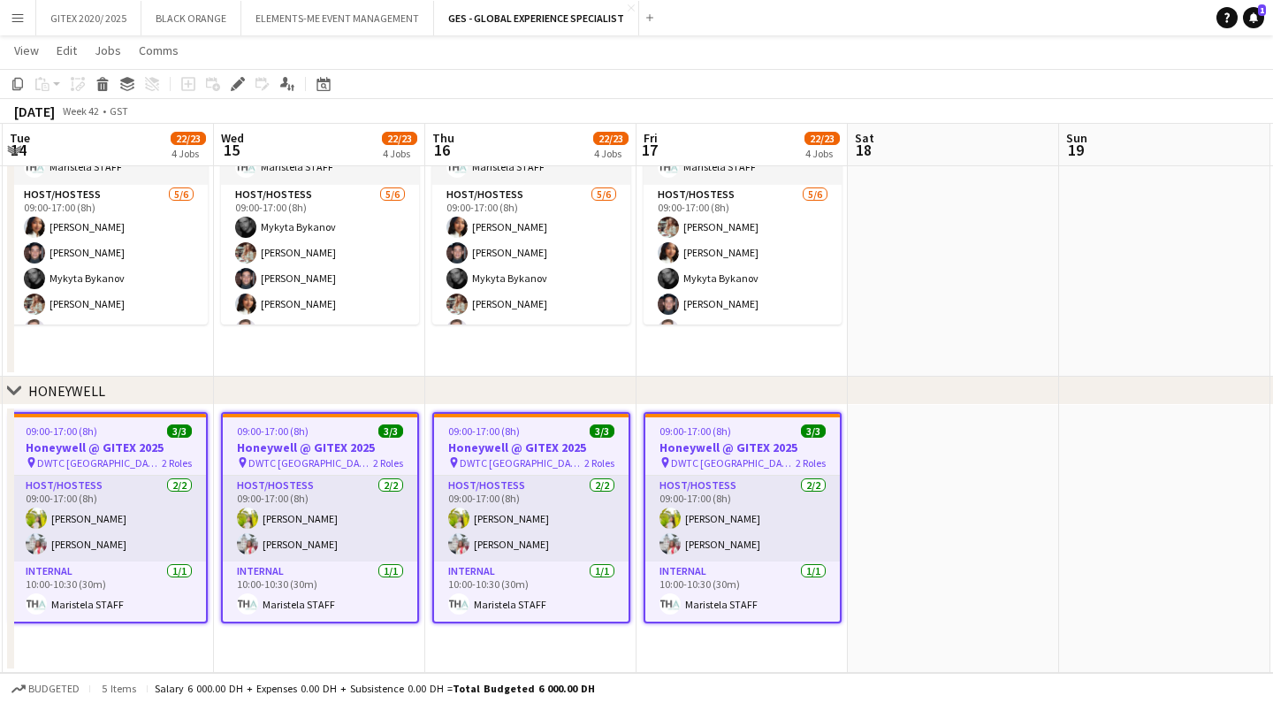
click at [1003, 448] on app-date-cell at bounding box center [953, 539] width 211 height 268
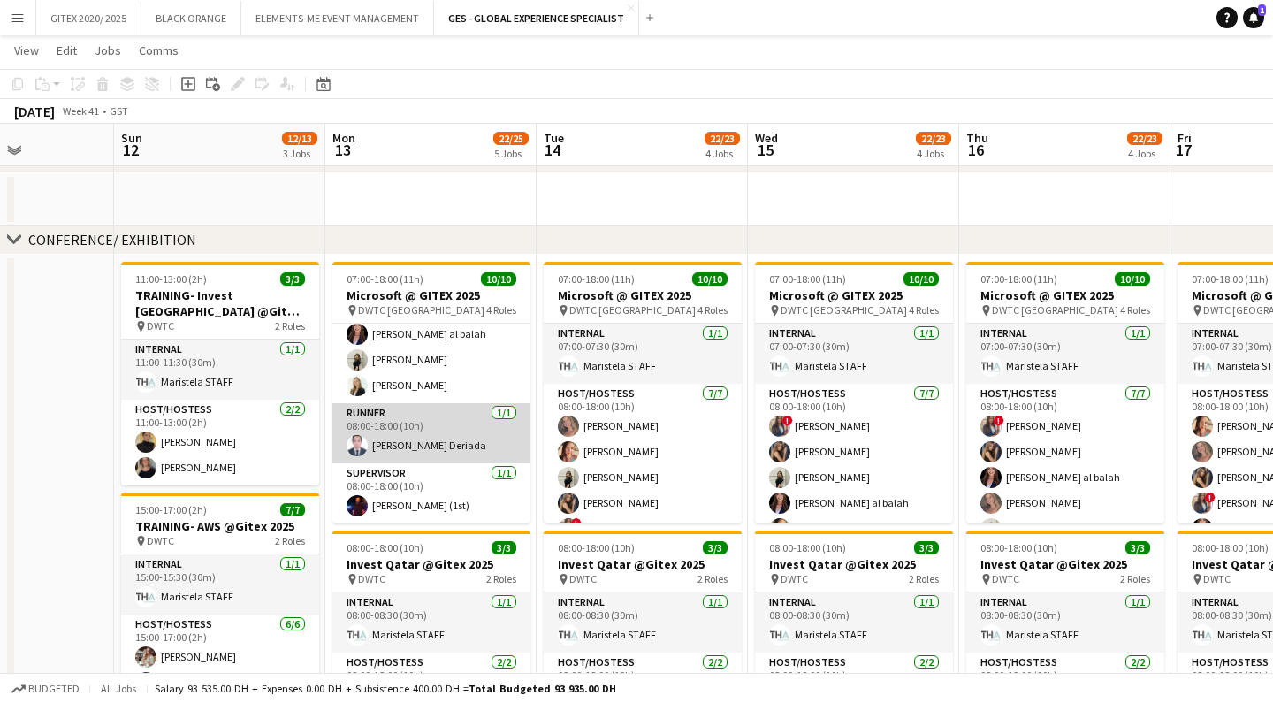
scroll to position [195, 0]
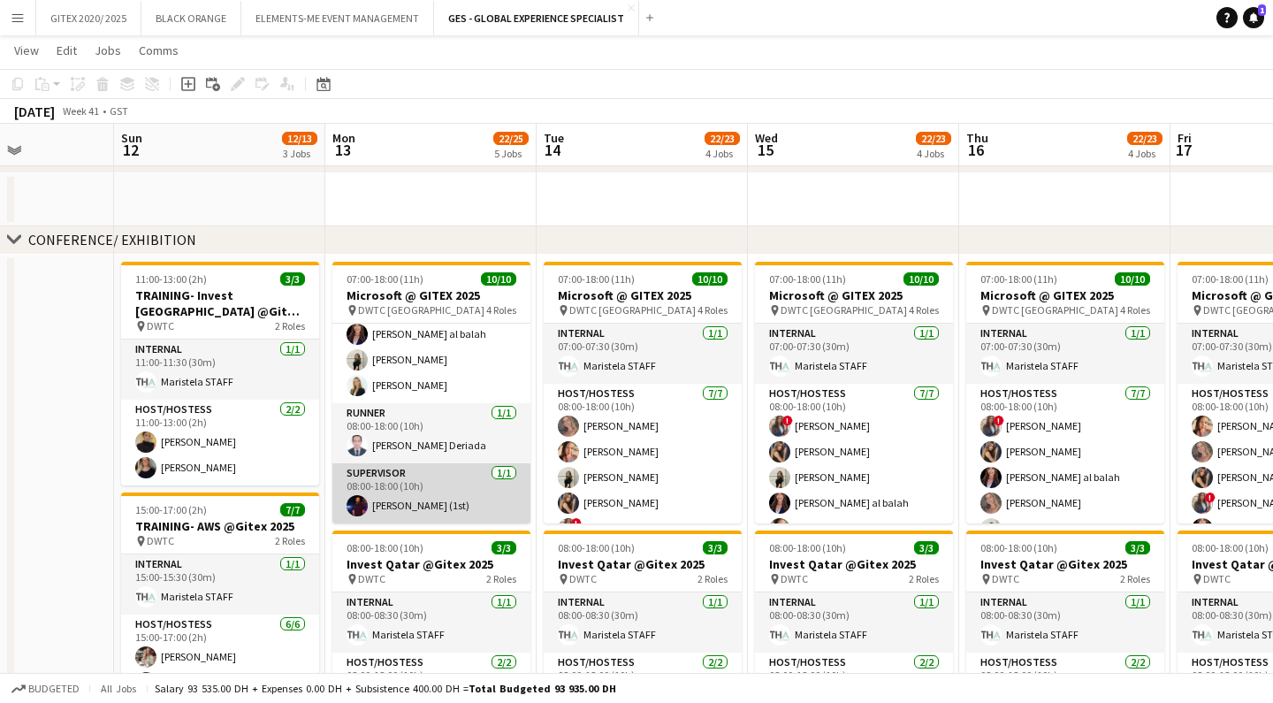
click at [437, 490] on app-card-role "Supervisor [DATE] 08:00-18:00 (10h) [PERSON_NAME] (1st)" at bounding box center [431, 493] width 198 height 60
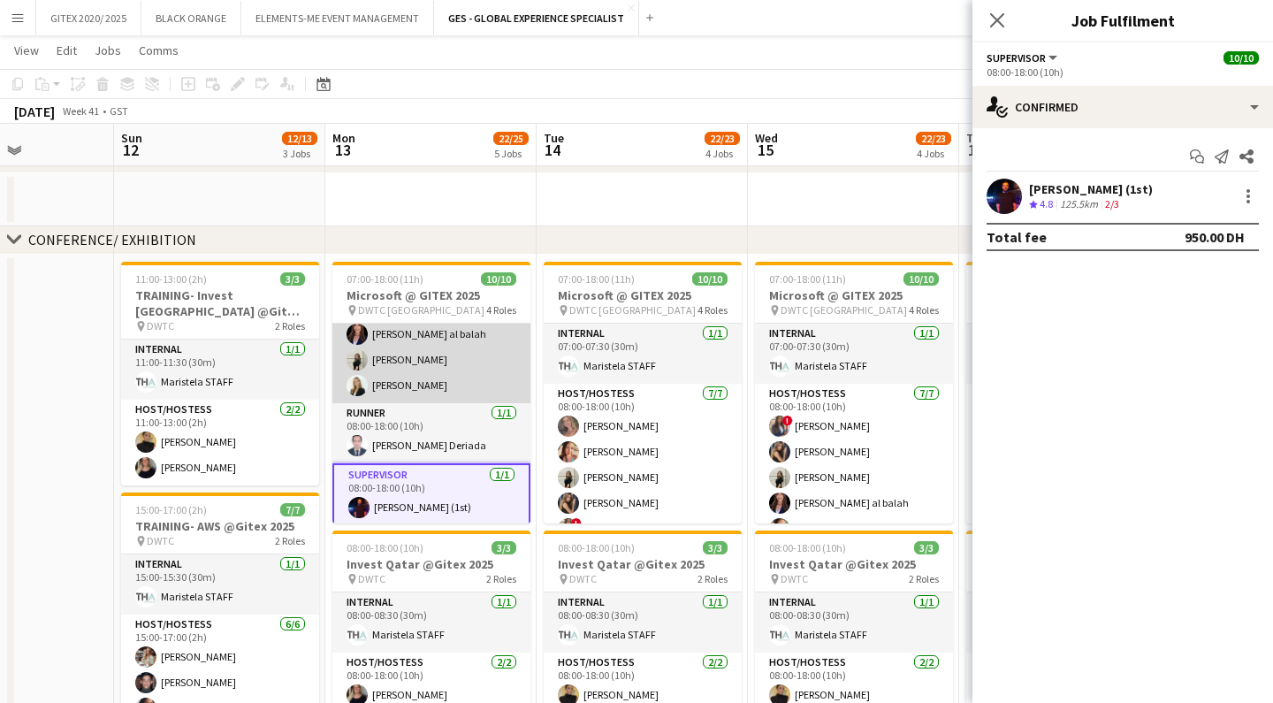
click at [416, 378] on app-card-role "Host/Hostess [DATE] 08:00-18:00 (10h) ! [PERSON_NAME] [PERSON_NAME] Punchita [P…" at bounding box center [431, 296] width 198 height 214
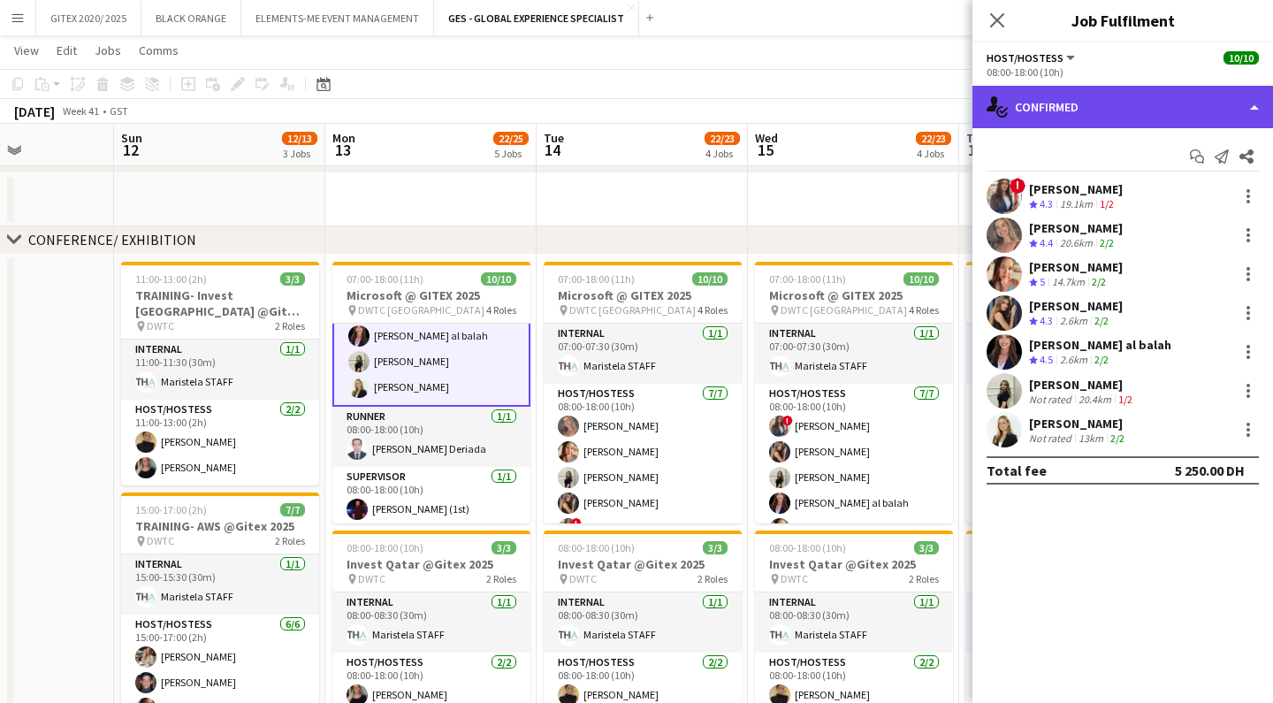
click at [1134, 109] on div "single-neutral-actions-check-2 Confirmed" at bounding box center [1123, 107] width 301 height 42
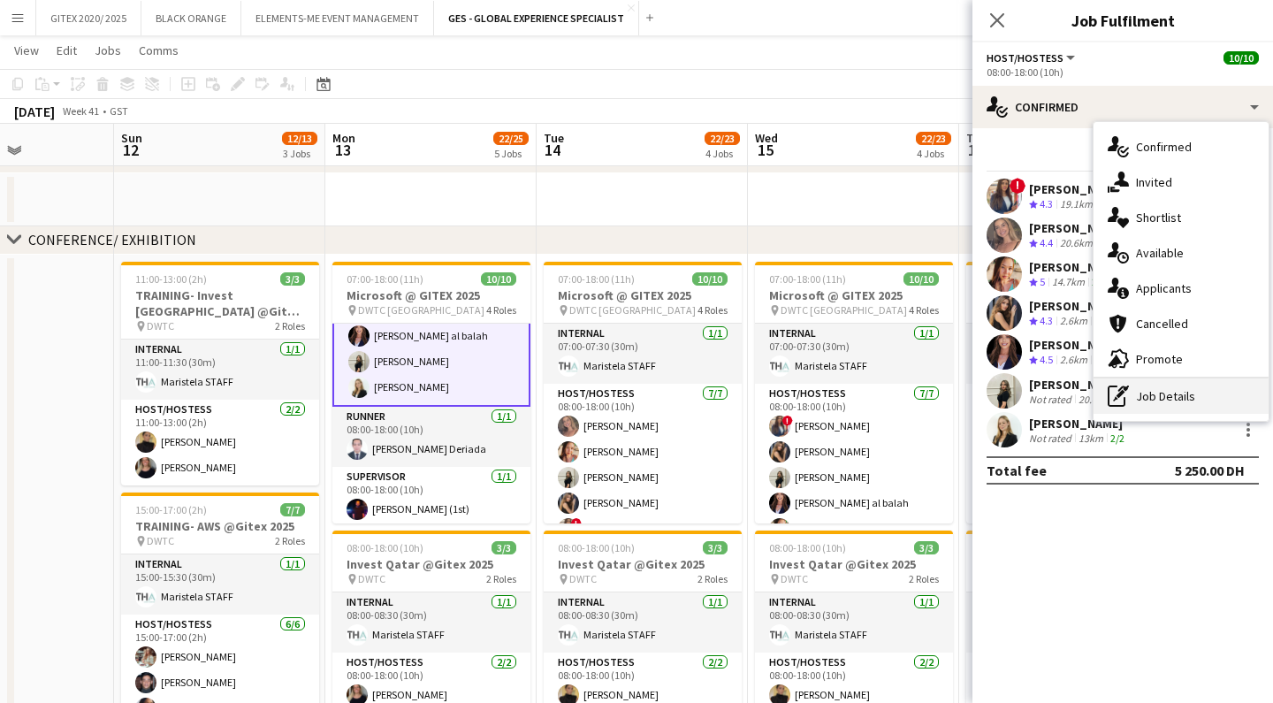
click at [1156, 390] on div "pen-write Job Details" at bounding box center [1181, 395] width 175 height 35
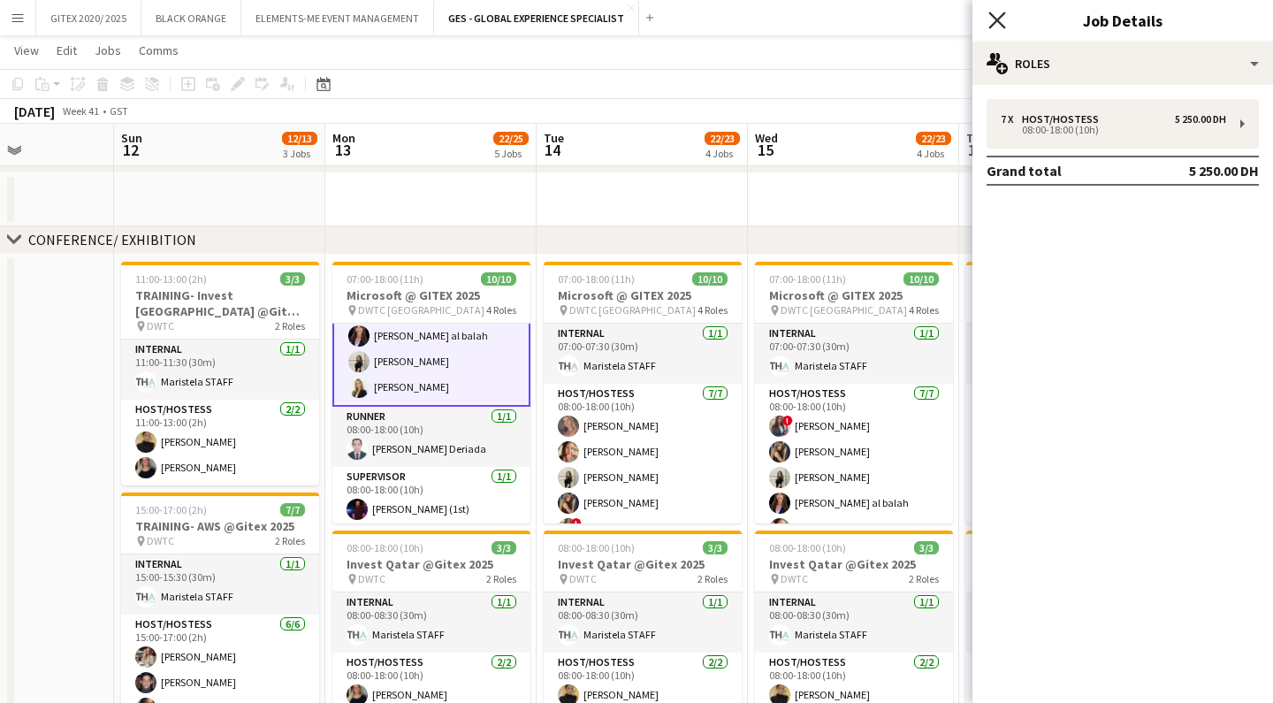
click at [990, 23] on icon "Close pop-in" at bounding box center [996, 19] width 17 height 17
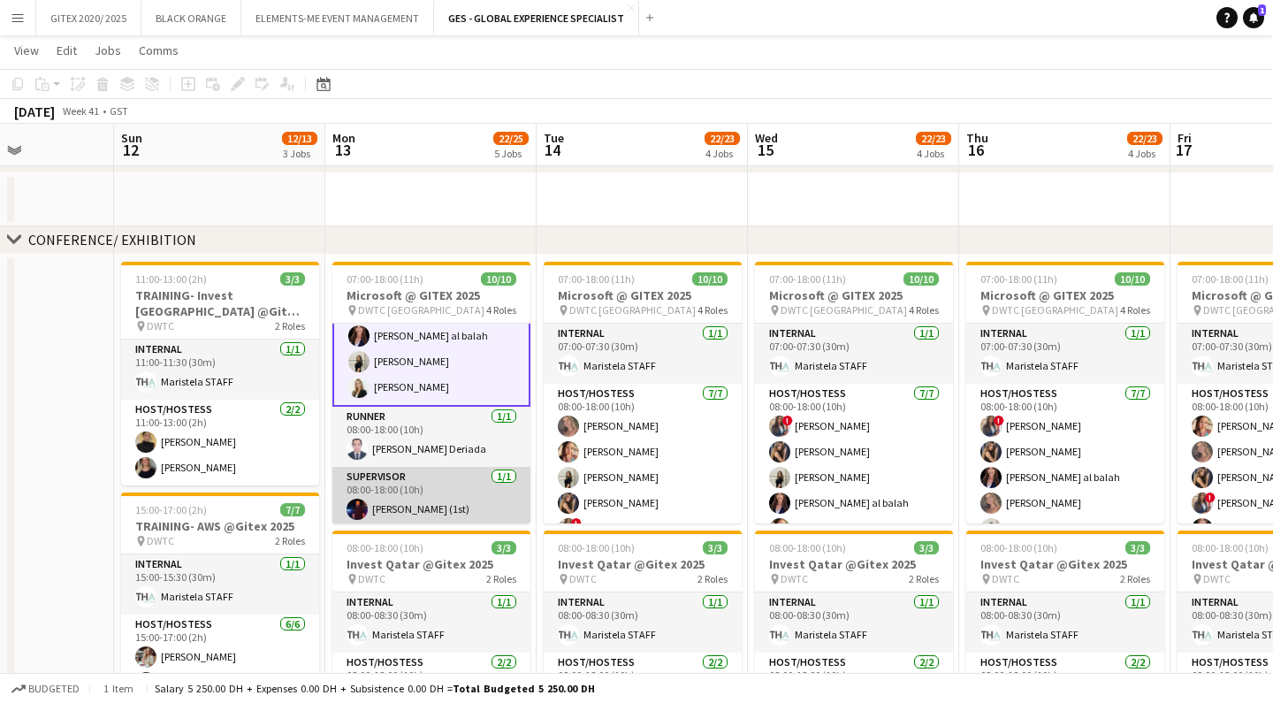
click at [416, 485] on app-card-role "Supervisor [DATE] 08:00-18:00 (10h) [PERSON_NAME] (1st)" at bounding box center [431, 497] width 198 height 60
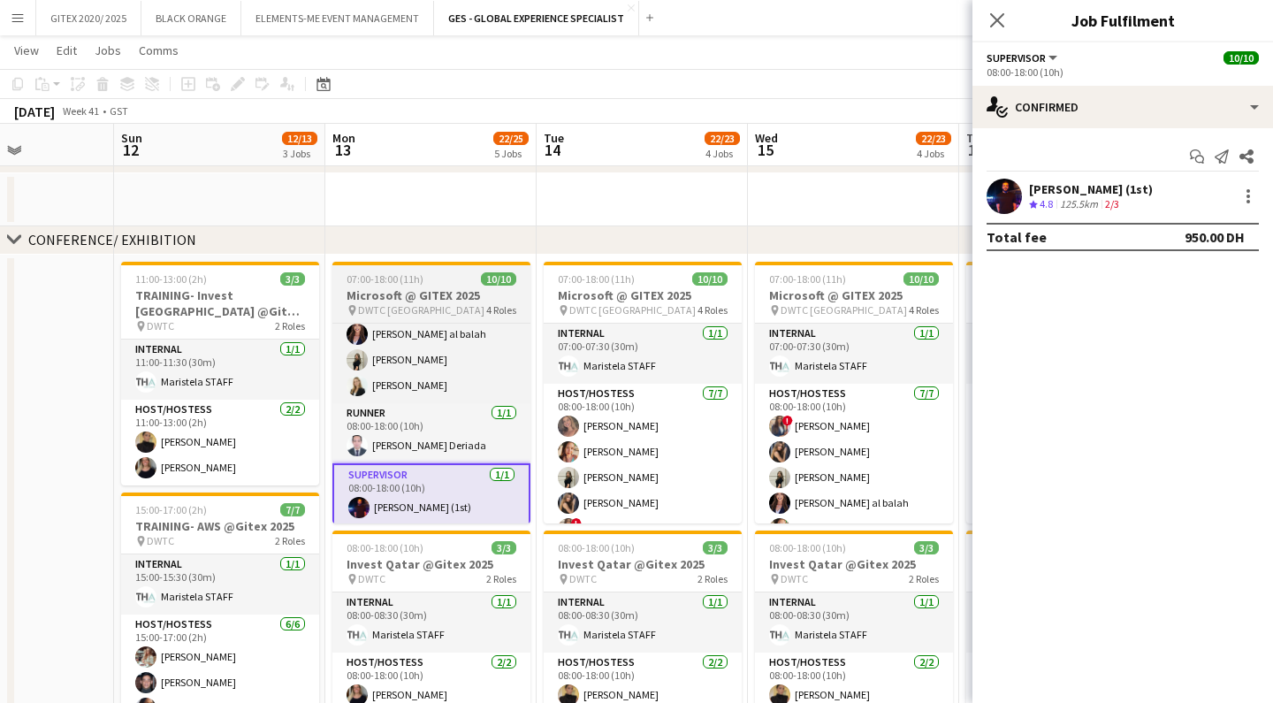
click at [408, 298] on h3 "Microsoft @ GITEX 2025" at bounding box center [431, 295] width 198 height 16
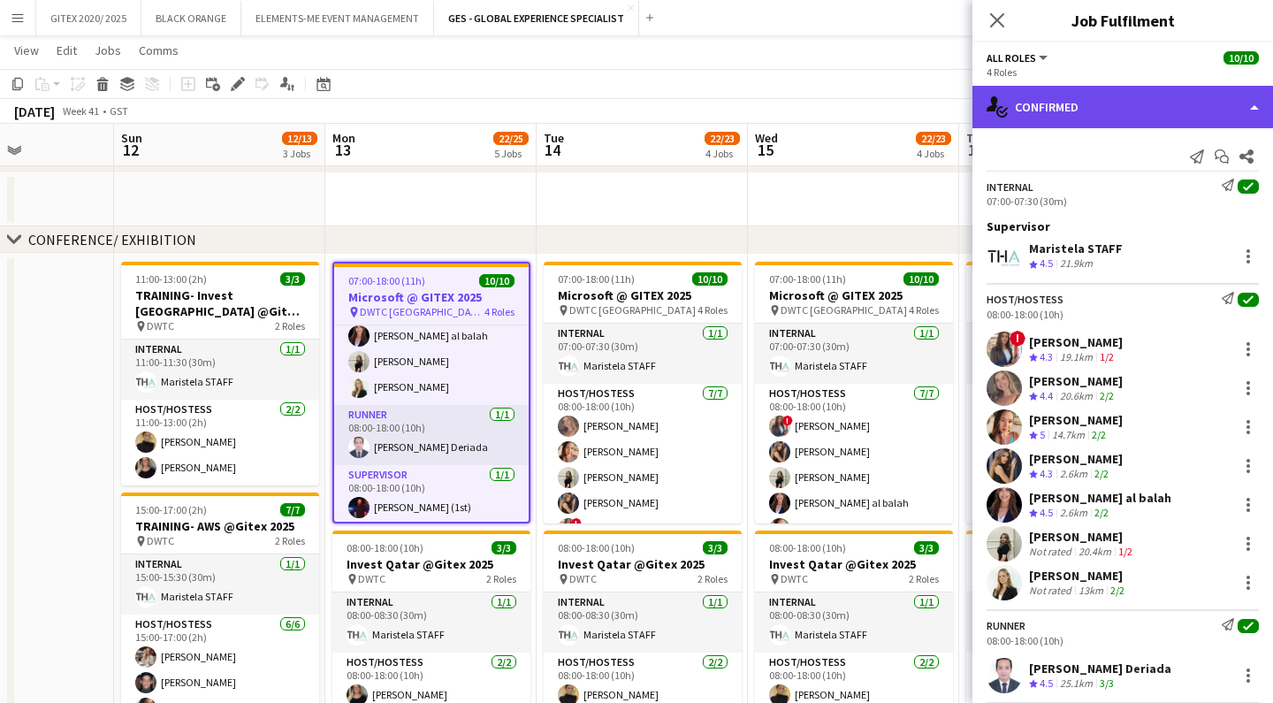
click at [1210, 98] on div "single-neutral-actions-check-2 Confirmed" at bounding box center [1123, 107] width 301 height 42
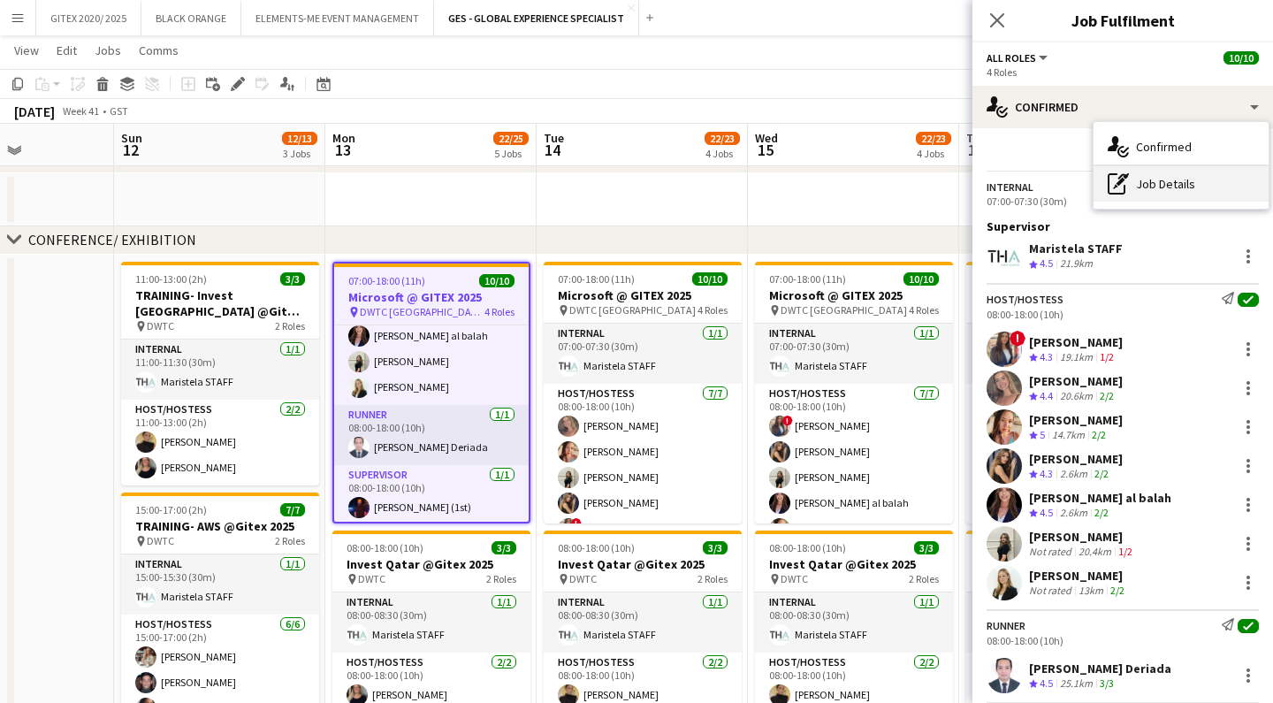
click at [1141, 188] on div "pen-write Job Details" at bounding box center [1181, 183] width 175 height 35
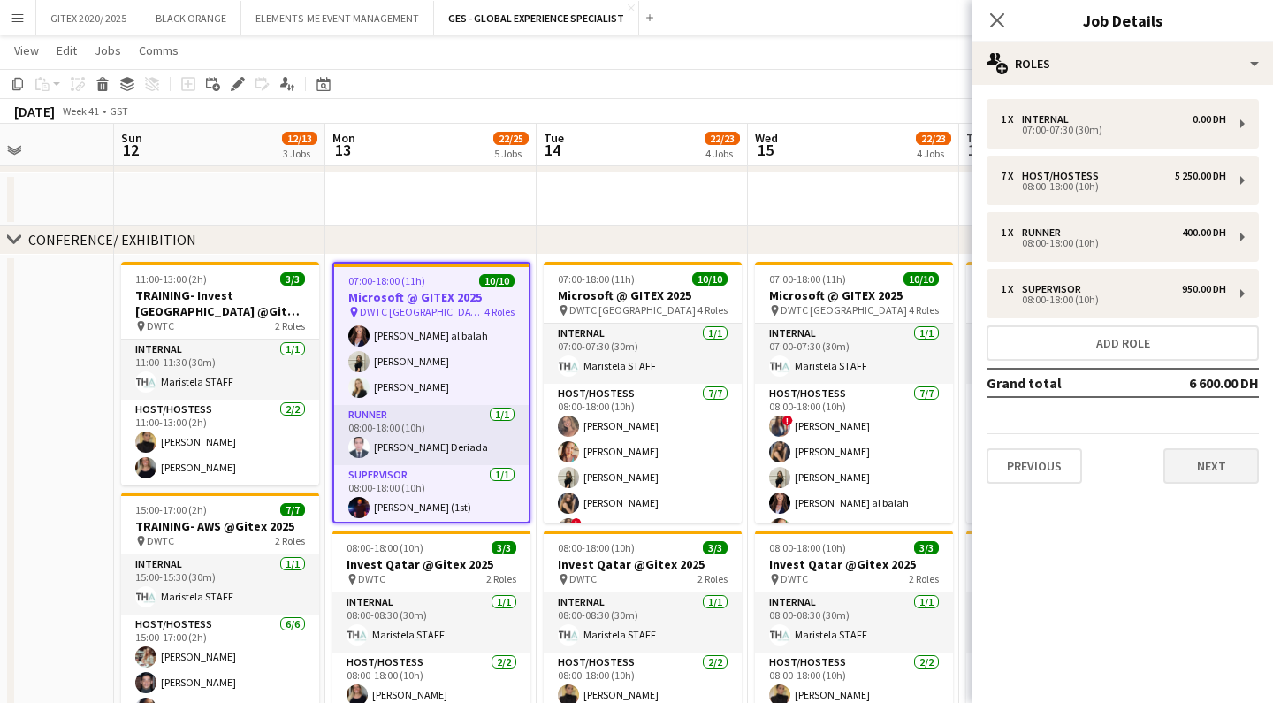
click at [1178, 462] on button "Next" at bounding box center [1211, 465] width 95 height 35
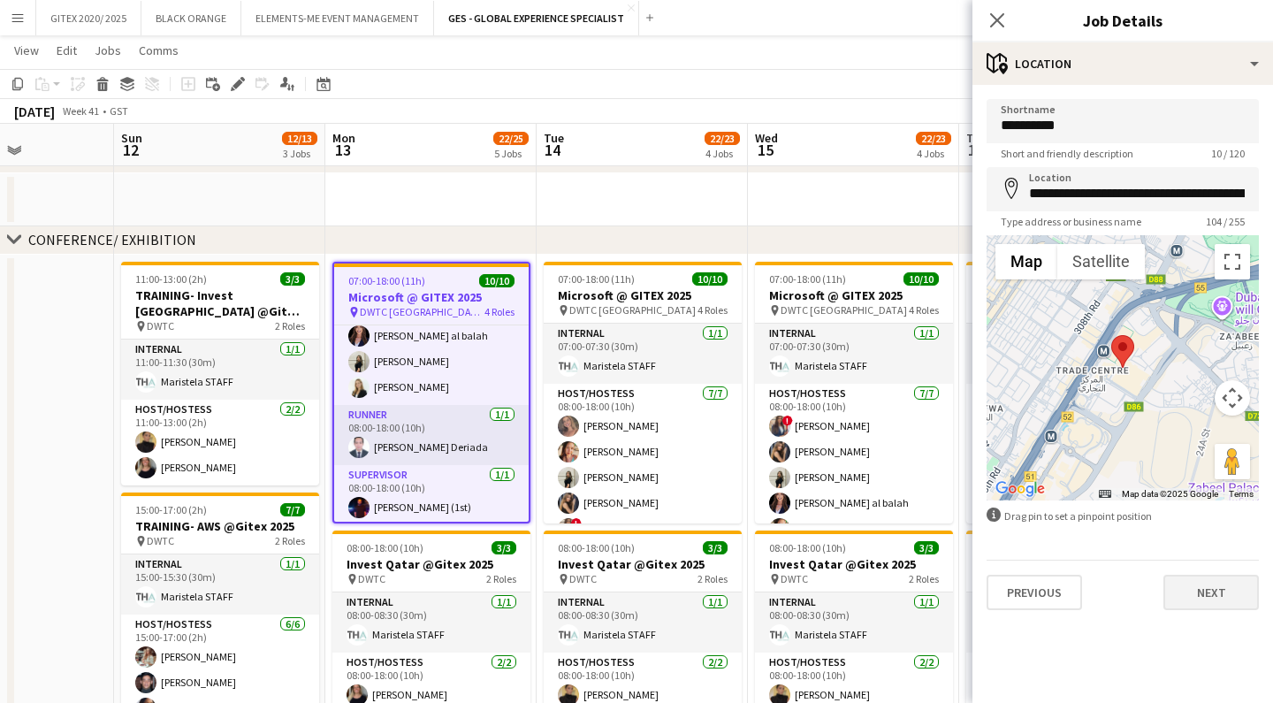
click at [1194, 602] on button "Next" at bounding box center [1211, 592] width 95 height 35
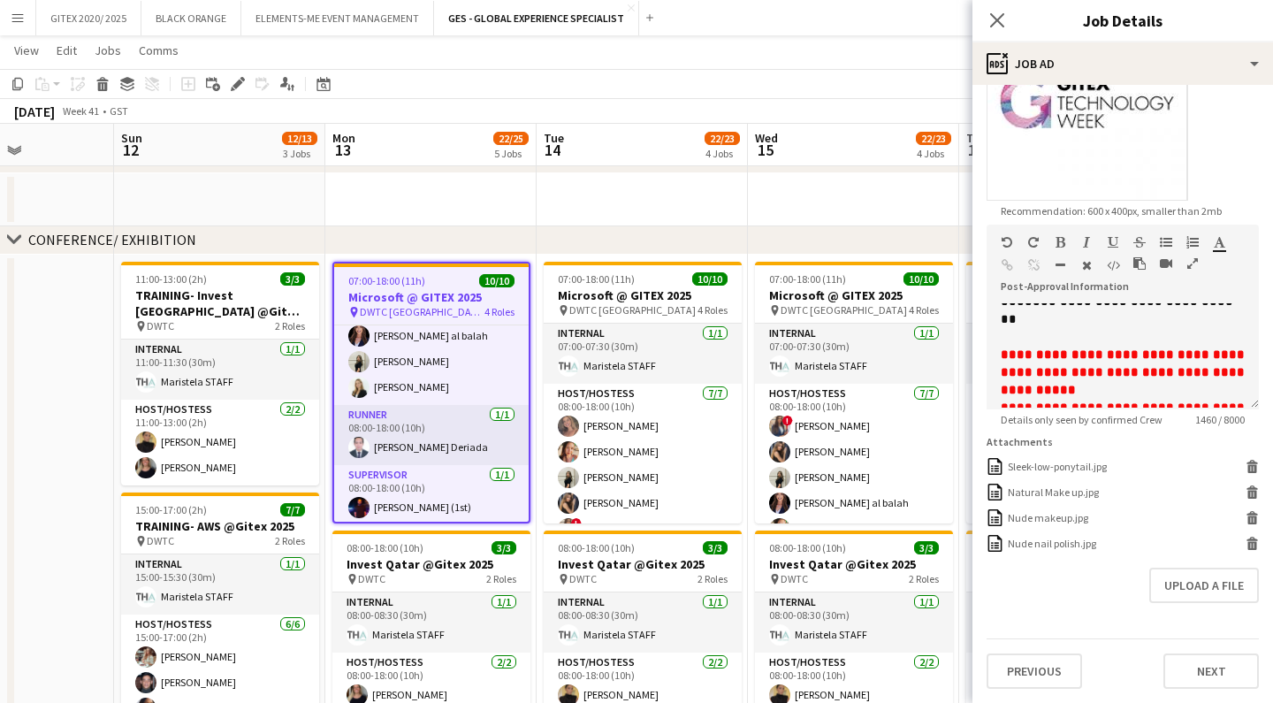
scroll to position [395, 0]
click at [1006, 24] on app-icon "Close pop-in" at bounding box center [998, 21] width 26 height 26
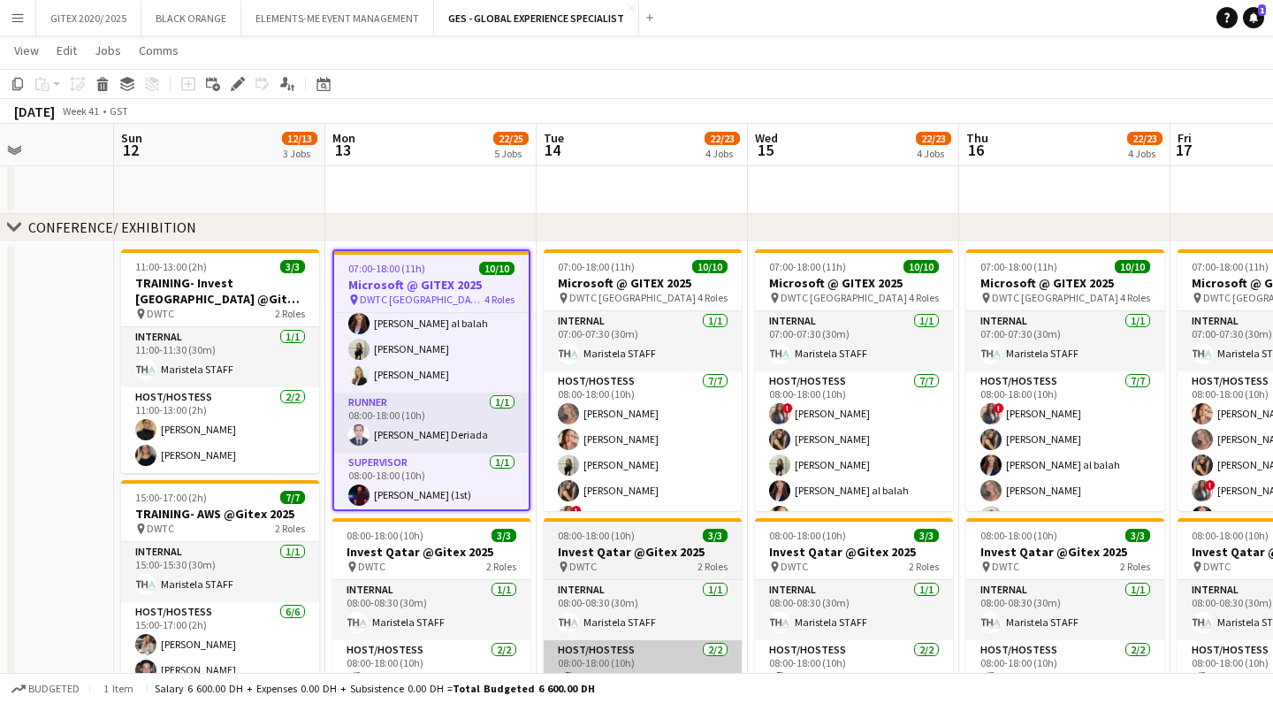
scroll to position [347, 0]
